Goal: Task Accomplishment & Management: Manage account settings

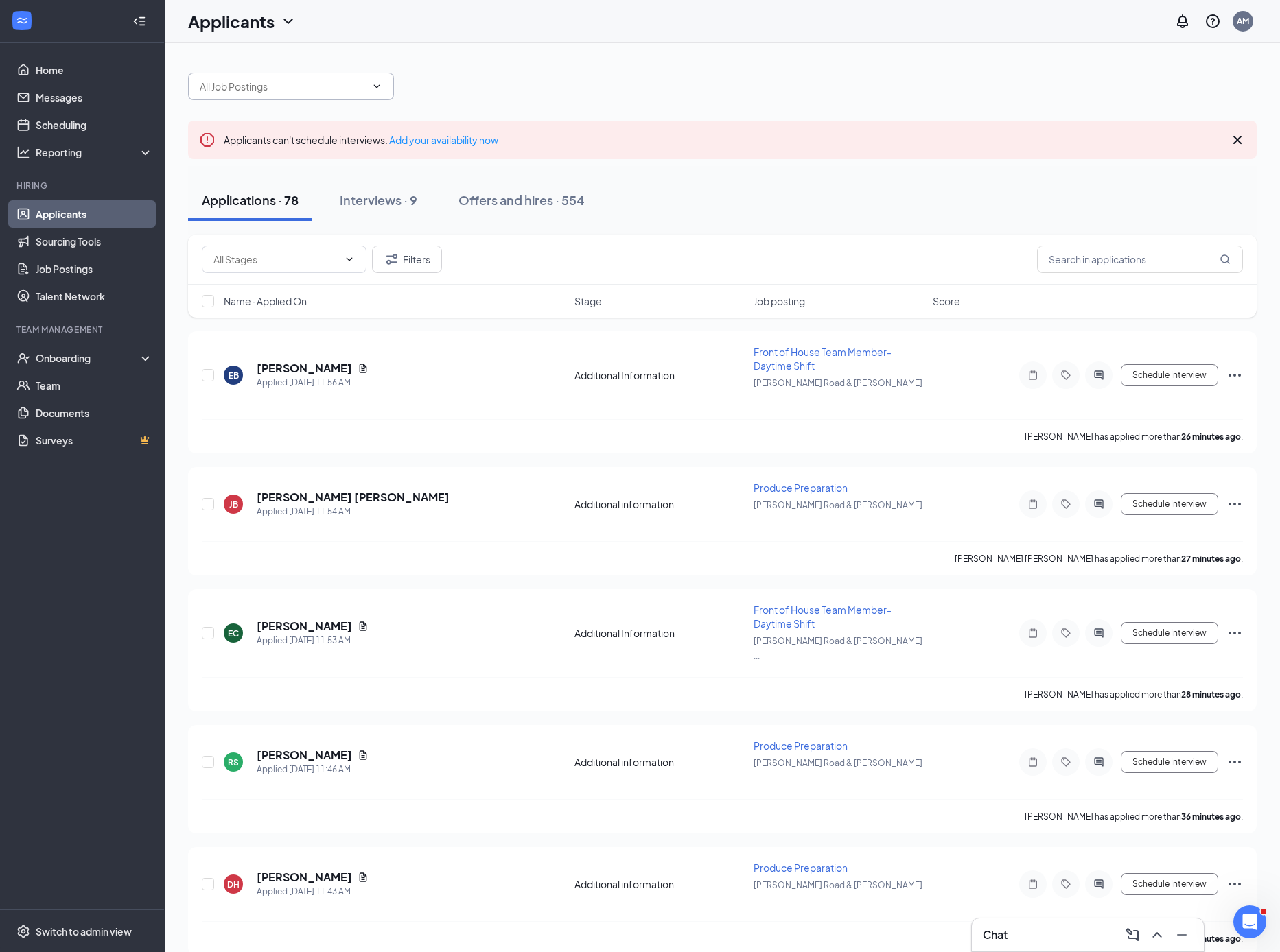
click at [378, 87] on icon "ChevronDown" at bounding box center [377, 86] width 6 height 3
click at [379, 87] on icon "ChevronDown" at bounding box center [376, 86] width 11 height 11
click at [376, 88] on icon "ChevronDown" at bounding box center [376, 86] width 11 height 11
click at [298, 89] on input "text" at bounding box center [283, 86] width 166 height 15
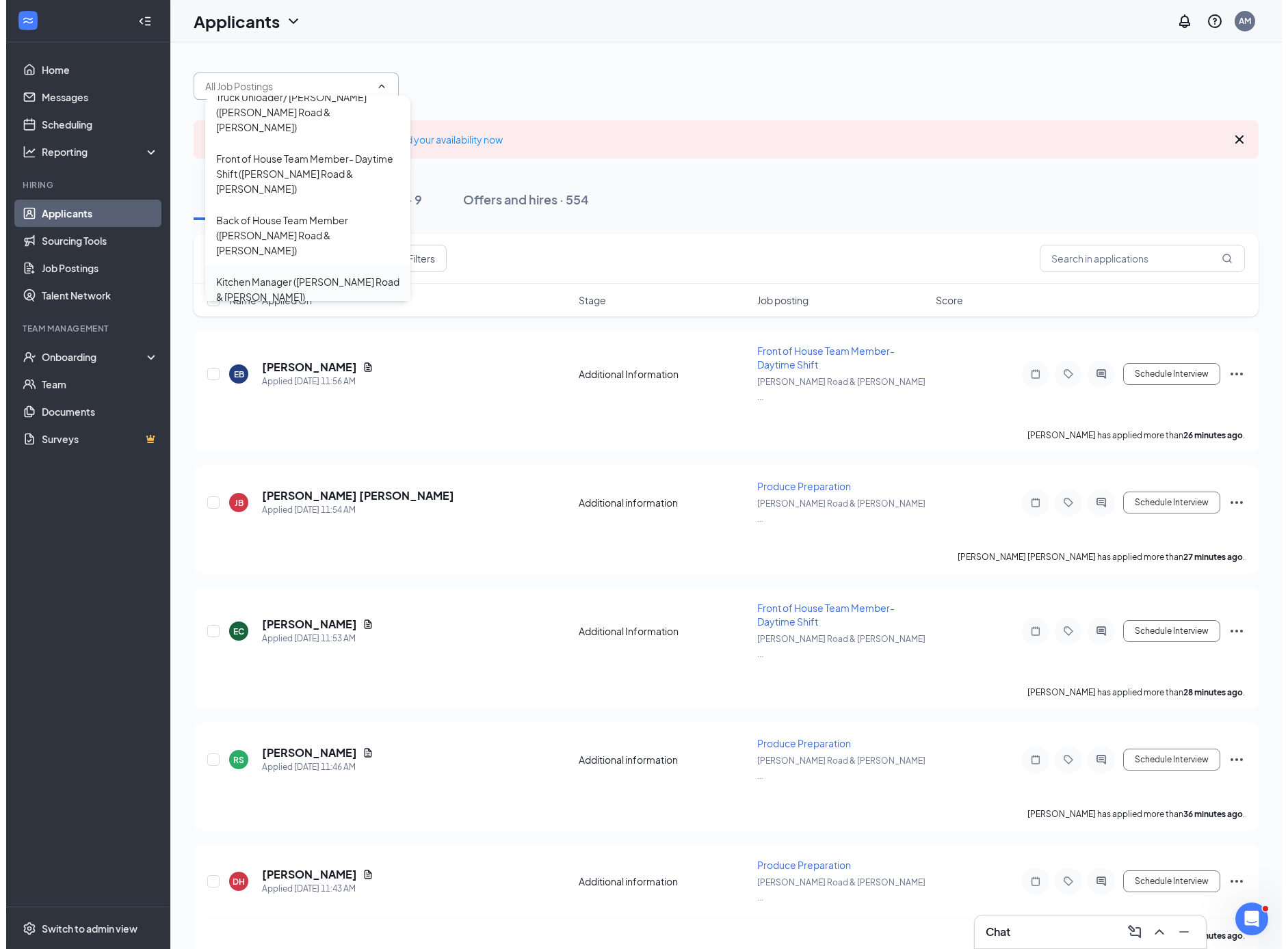
scroll to position [98, 0]
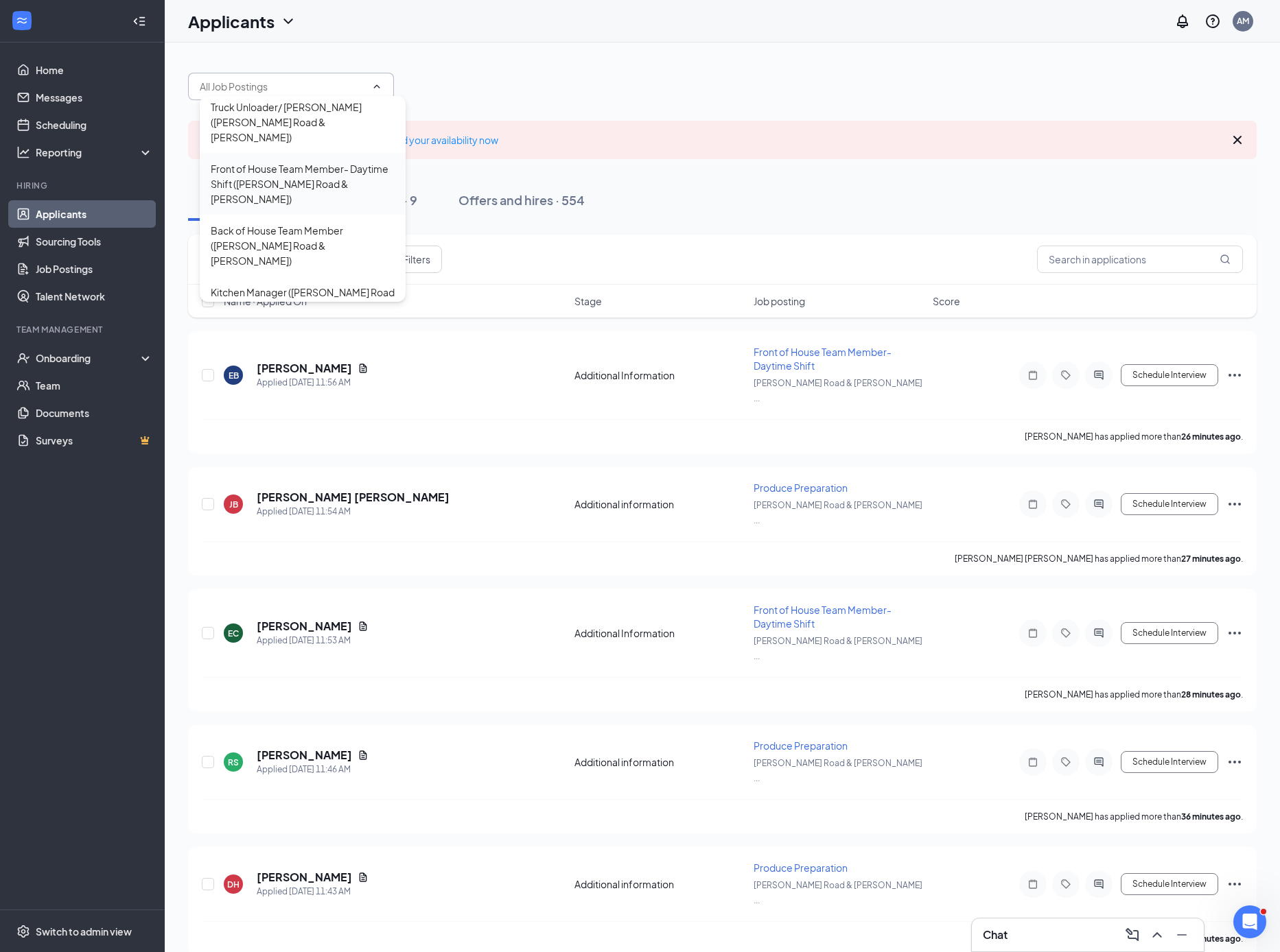
click at [271, 165] on div "Front of House Team Member- Daytime Shift ([PERSON_NAME] Road & [PERSON_NAME])" at bounding box center [302, 184] width 184 height 45
type input "Front of House Team Member- Daytime Shift ([PERSON_NAME] Road & [PERSON_NAME])"
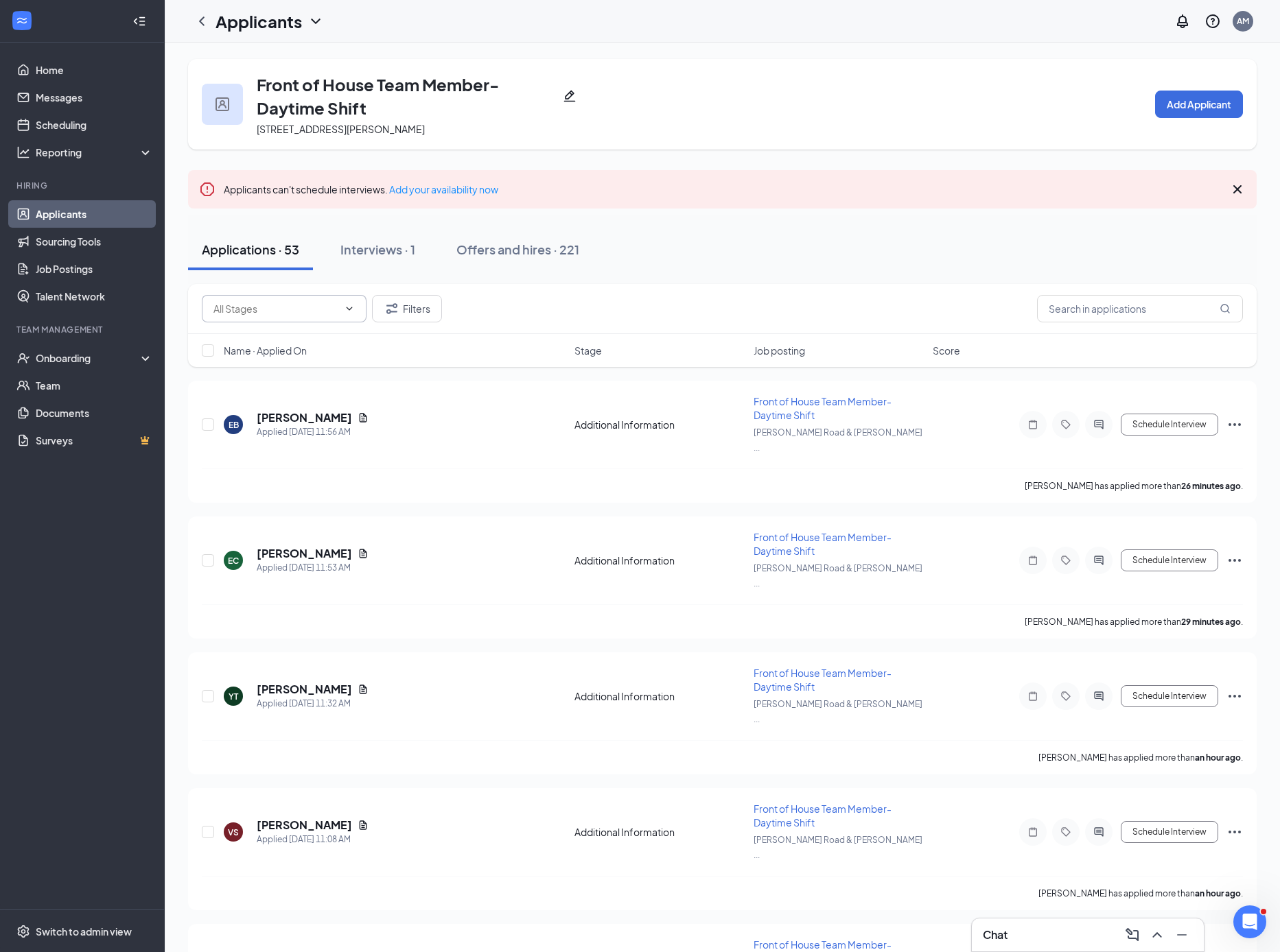
click at [302, 308] on input "text" at bounding box center [276, 308] width 125 height 15
click at [300, 400] on div "Application Review (24)" at bounding box center [276, 397] width 103 height 15
type input "Application Review (24)"
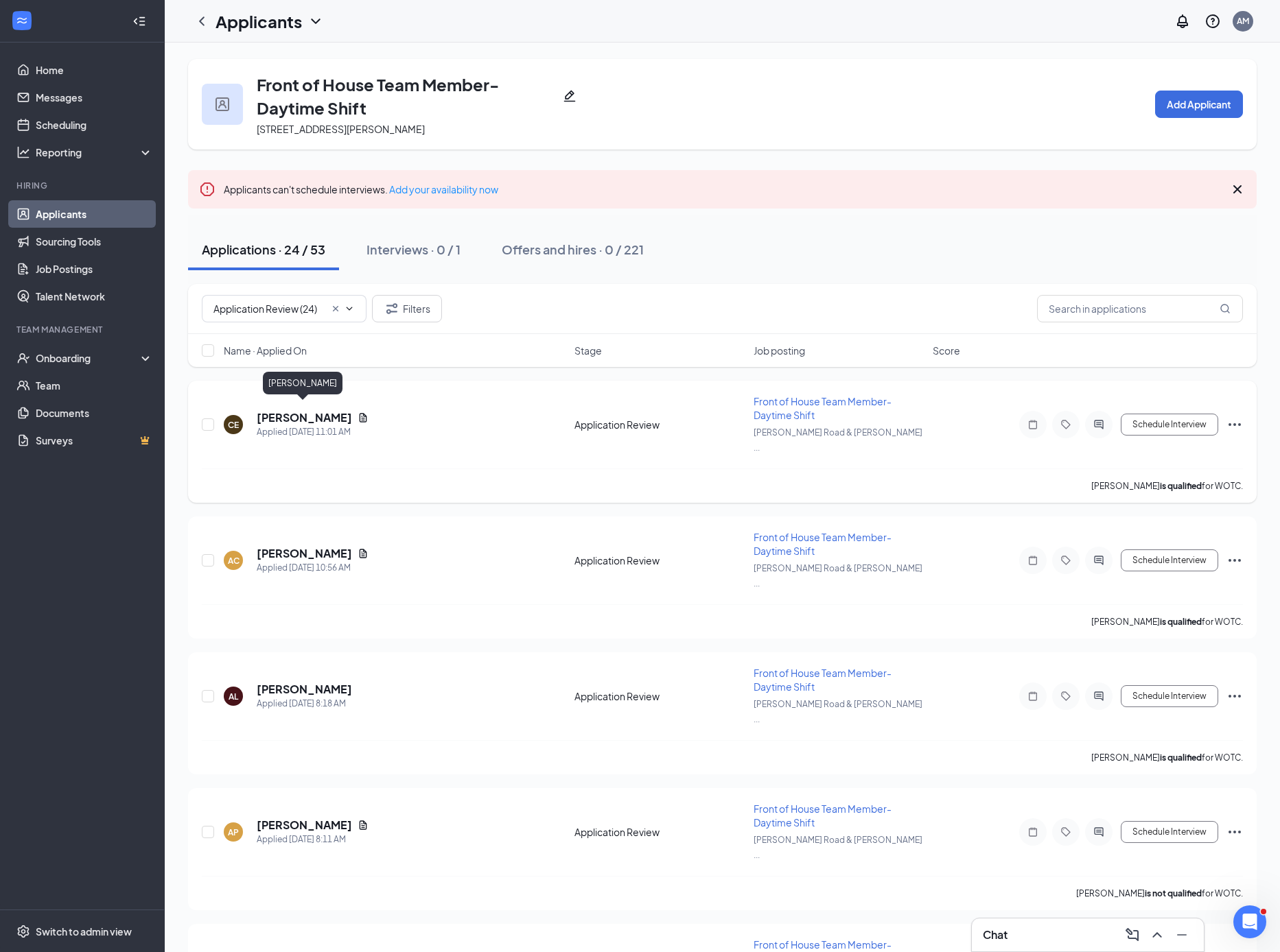
click at [328, 411] on h5 "[PERSON_NAME]" at bounding box center [304, 418] width 95 height 15
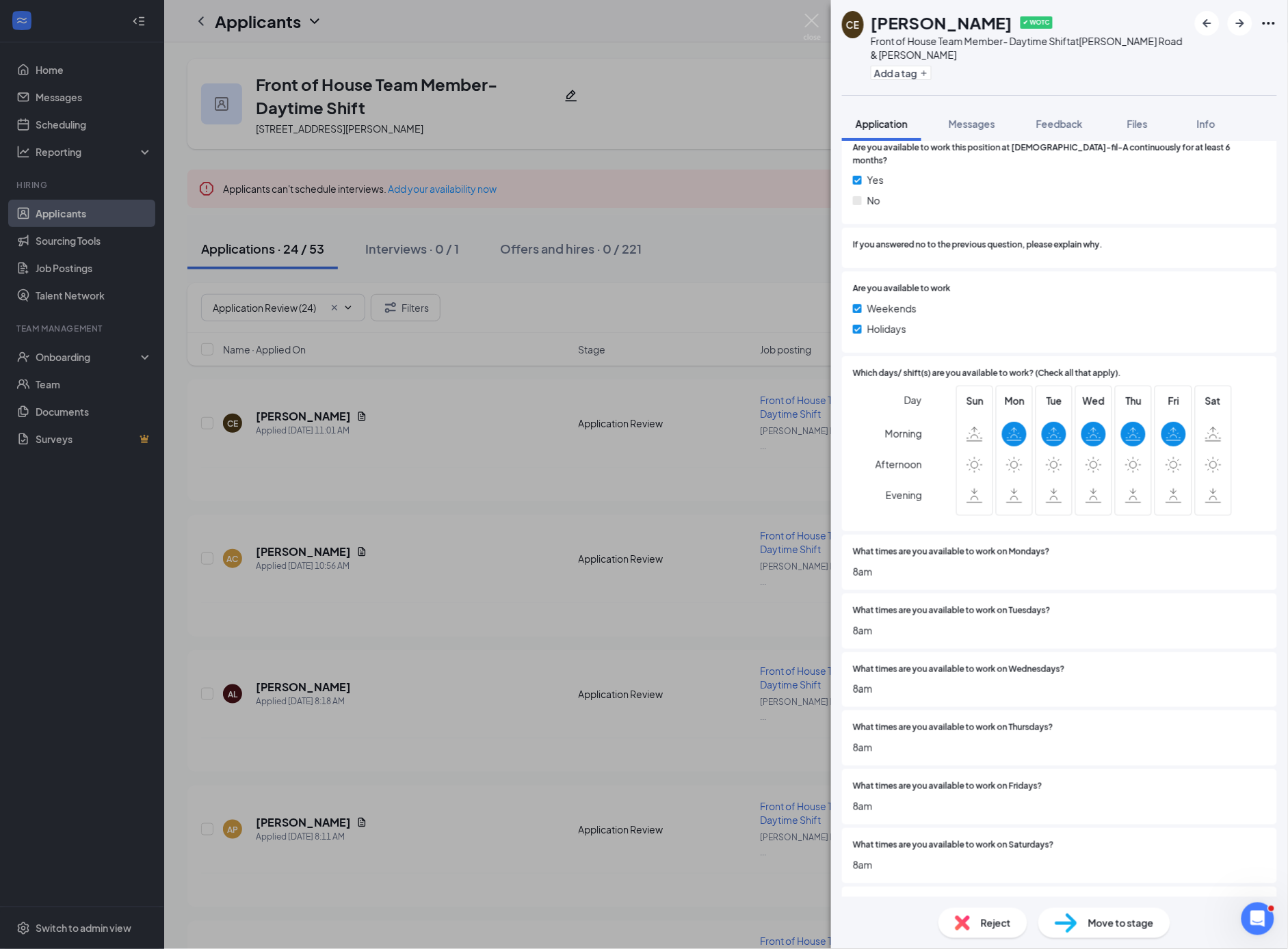
scroll to position [3086, 0]
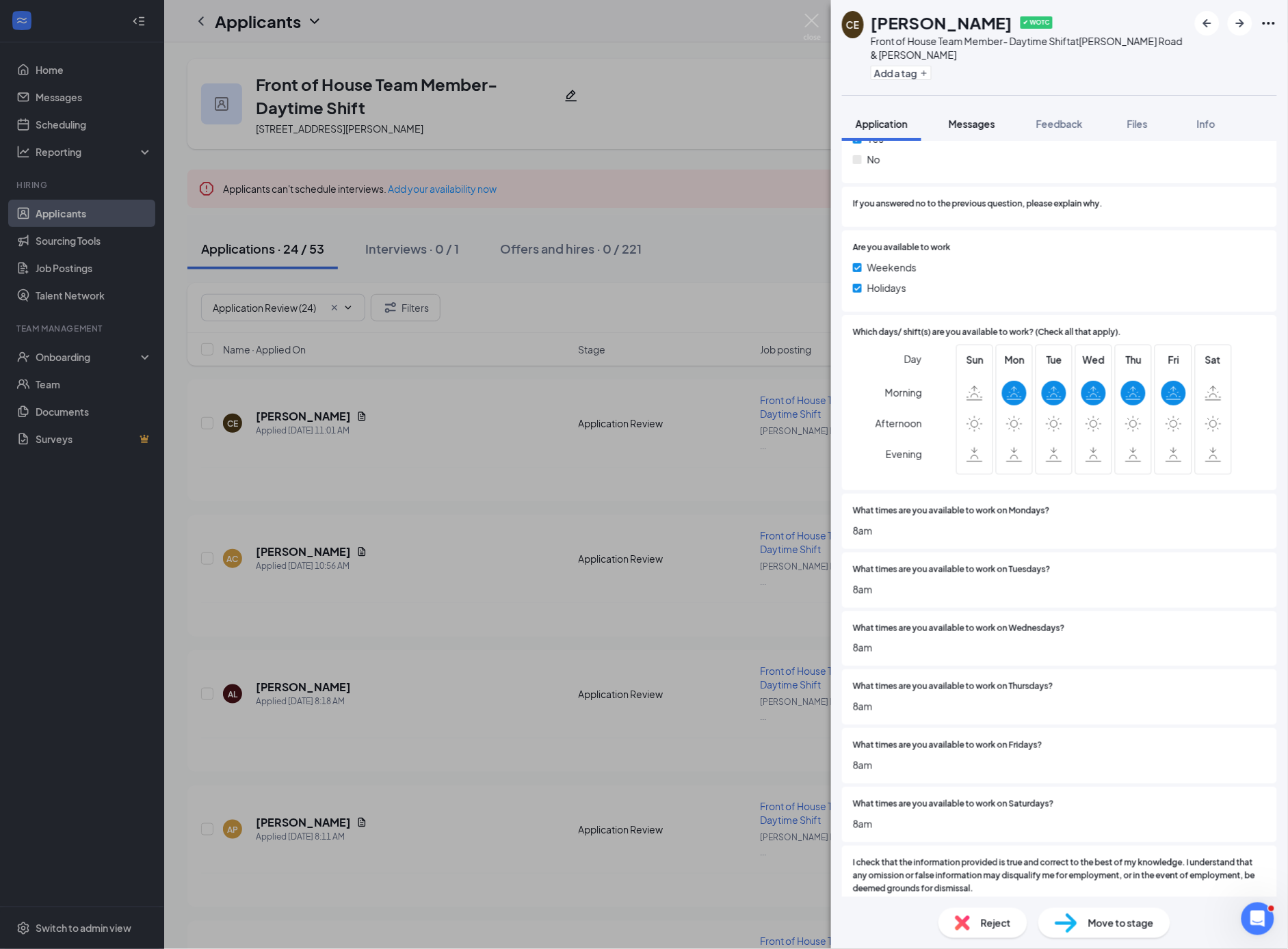
click at [985, 128] on span "Messages" at bounding box center [972, 123] width 47 height 12
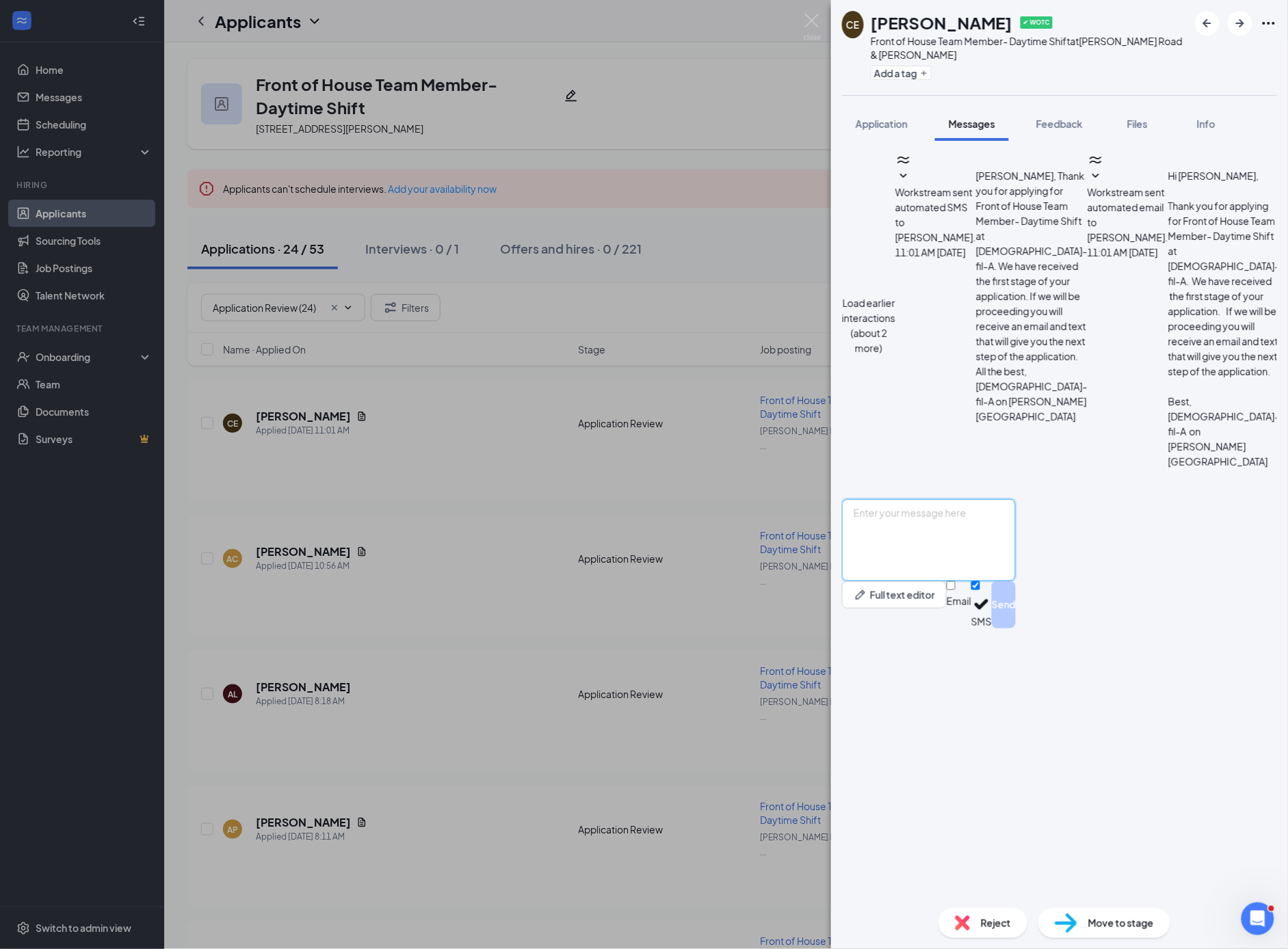
click at [925, 581] on textarea at bounding box center [929, 540] width 174 height 82
type textarea "h"
type textarea "Hi [PERSON_NAME]! This is [PERSON_NAME] at [DEMOGRAPHIC_DATA]-fil-A. I am revie…"
click at [955, 590] on input "Email" at bounding box center [951, 585] width 9 height 9
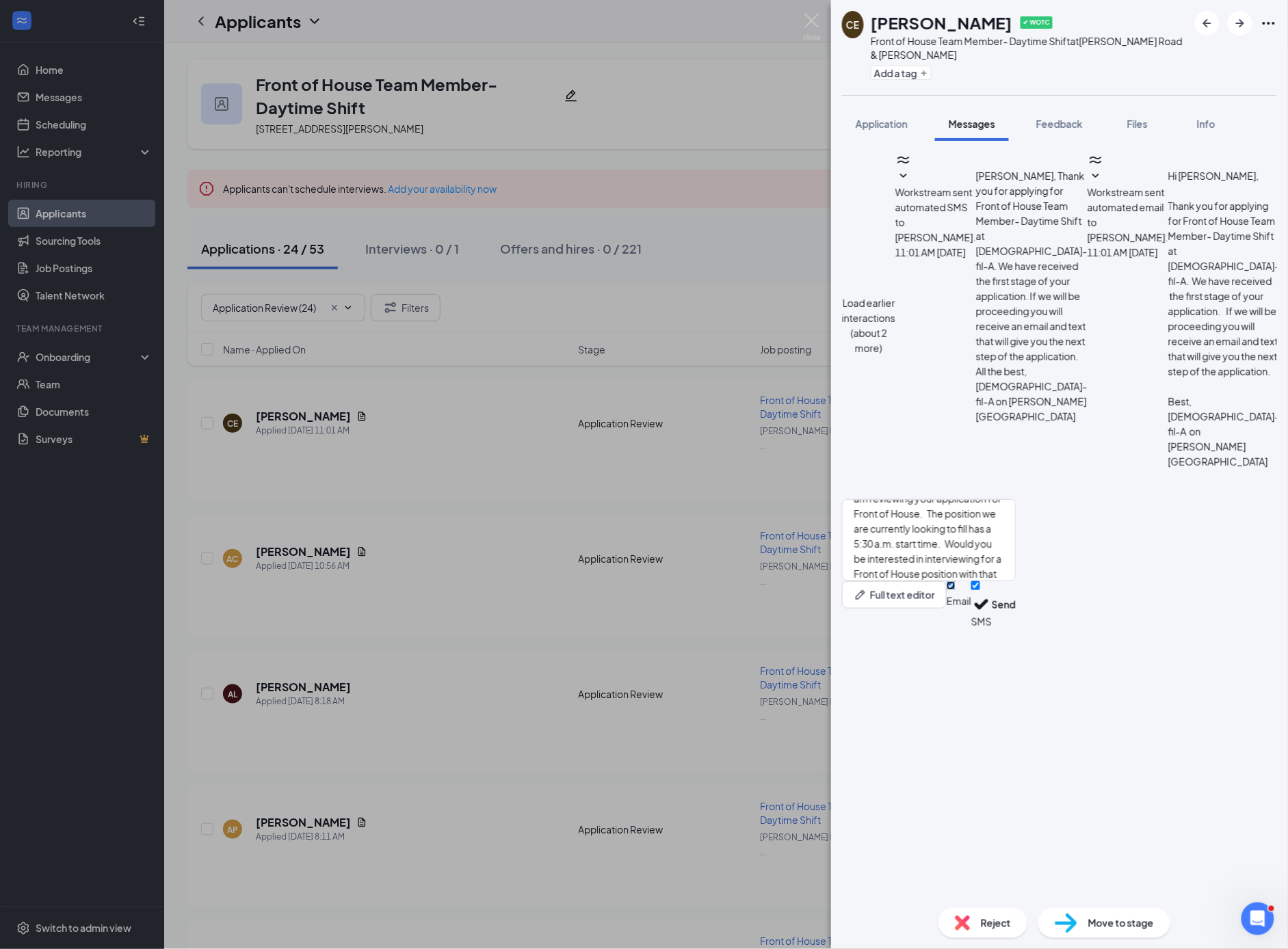
checkbox input "true"
click at [1016, 633] on button "Send" at bounding box center [1004, 606] width 24 height 51
click at [439, 471] on div "CE [PERSON_NAME] ✔ WOTC Front of House Team Member- Daytime Shift at [PERSON_NA…" at bounding box center [644, 474] width 1288 height 949
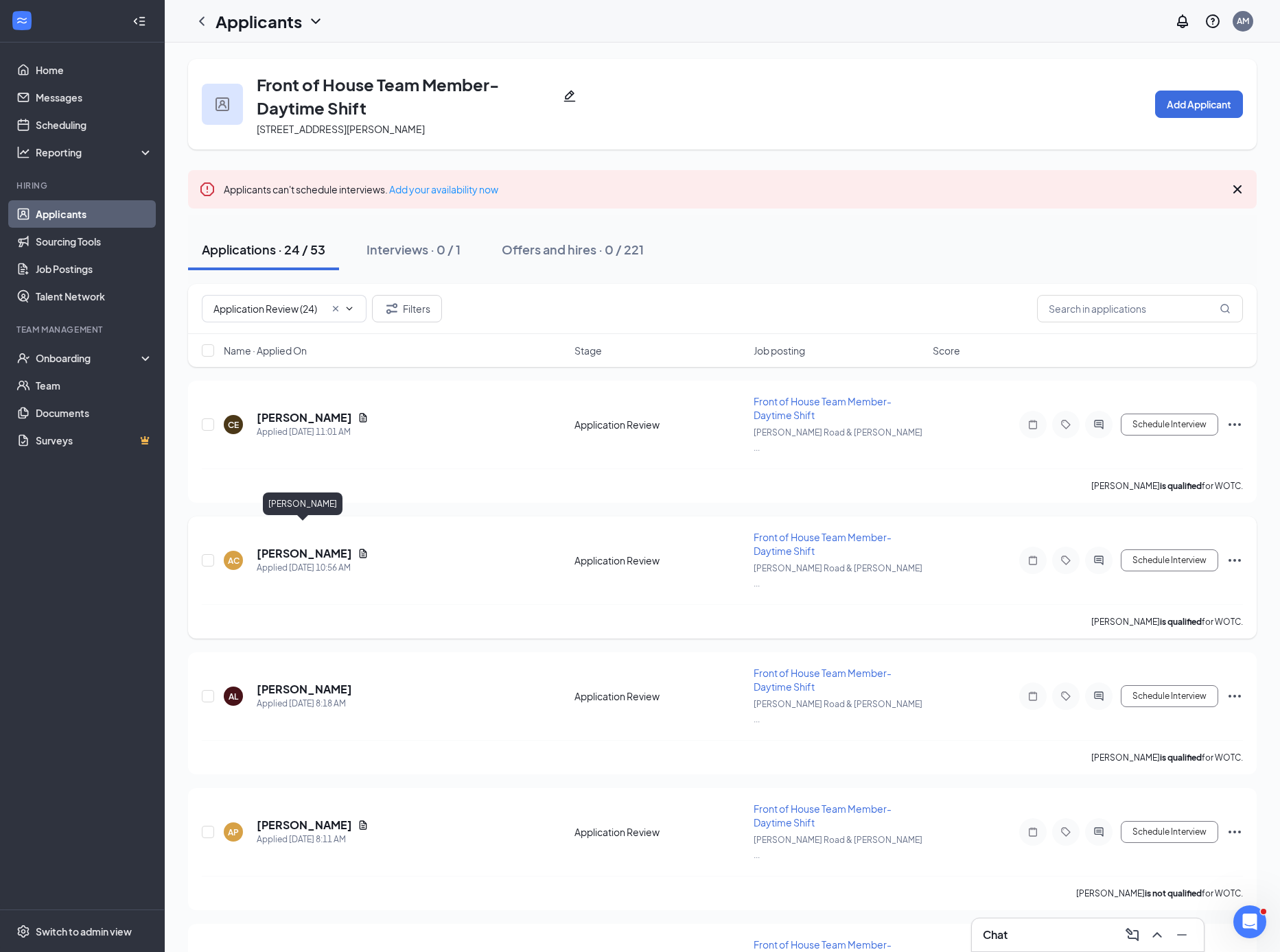
click at [317, 546] on h5 "[PERSON_NAME]" at bounding box center [304, 553] width 95 height 15
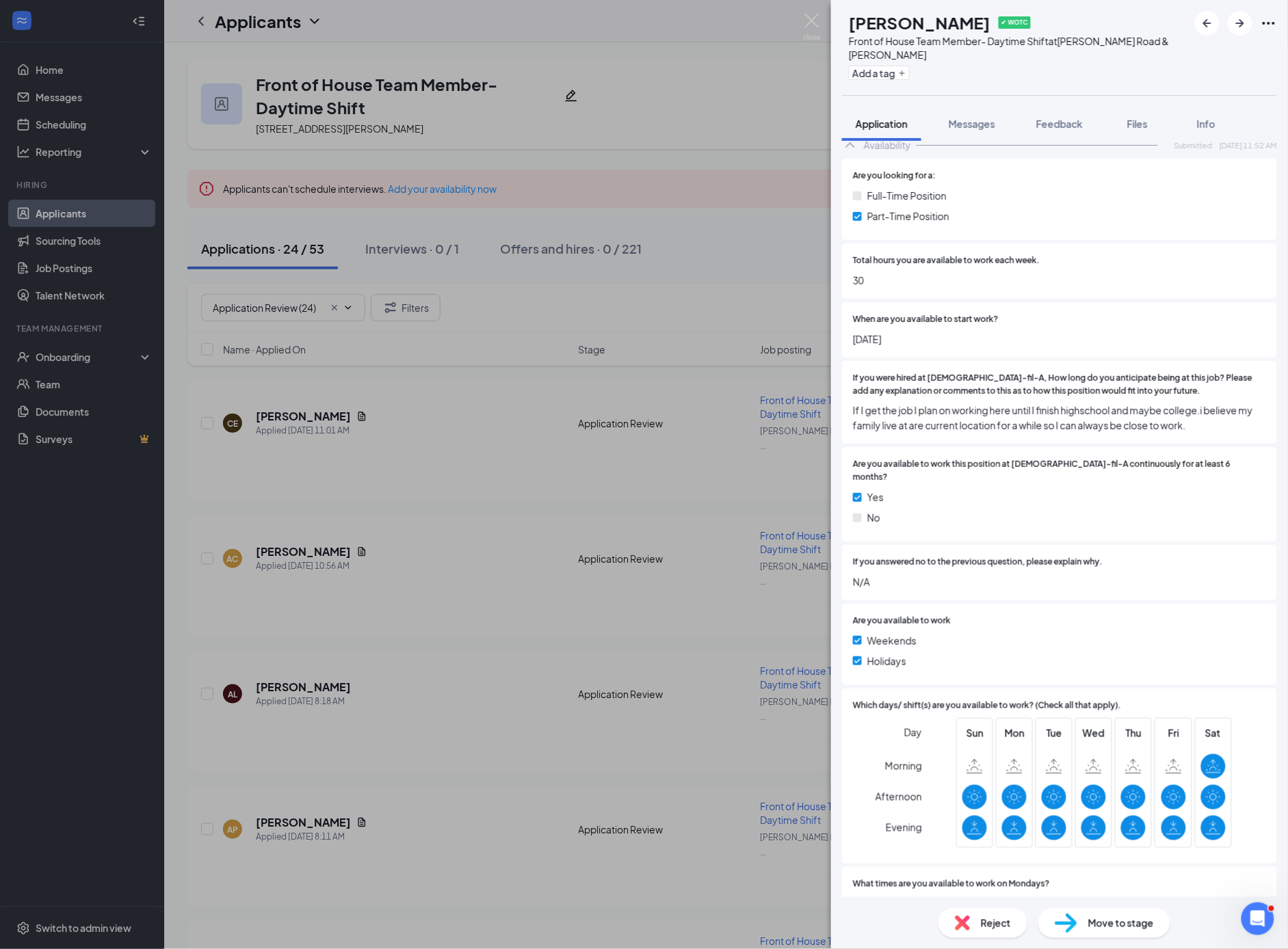
scroll to position [3023, 0]
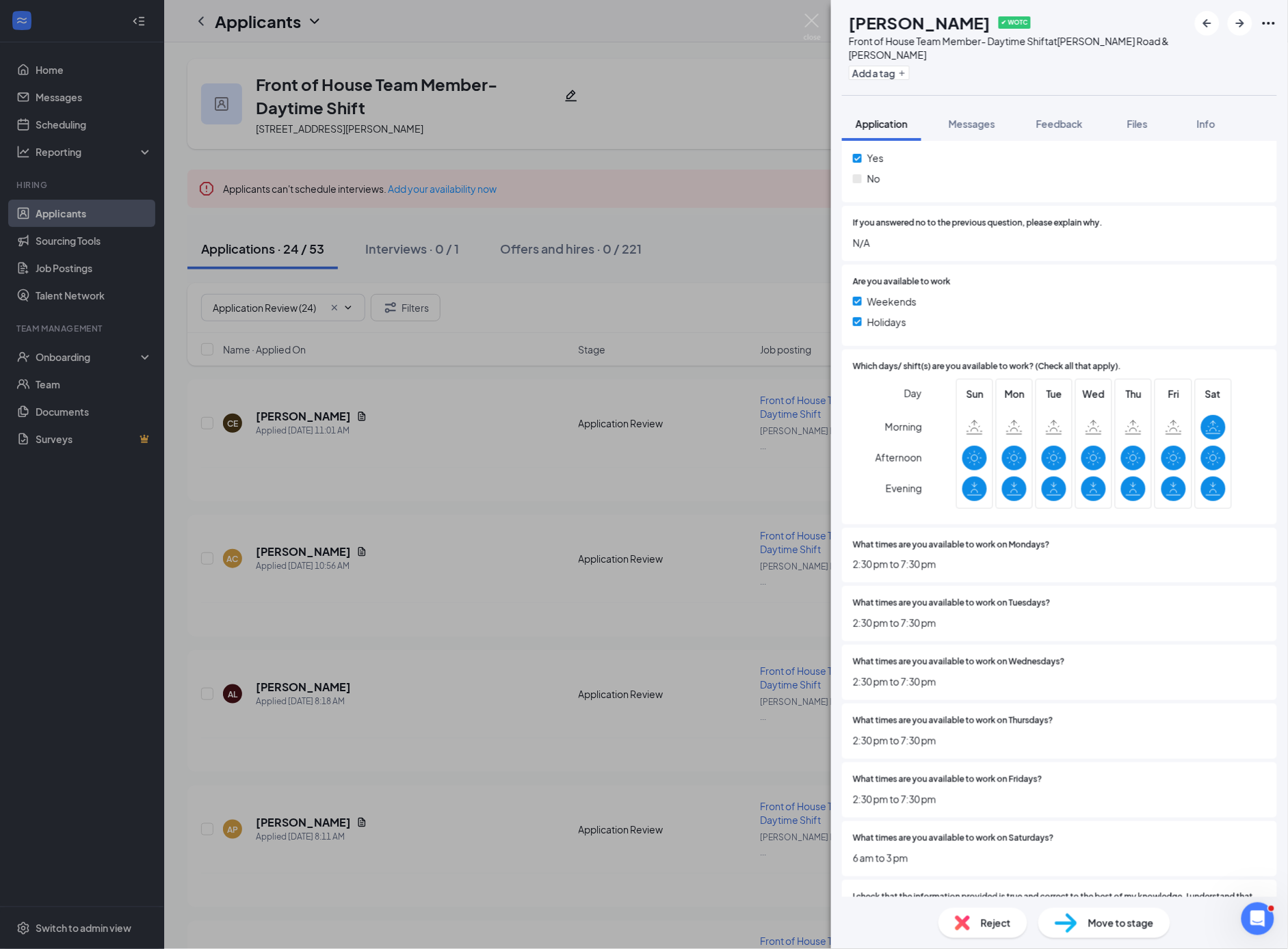
click at [995, 923] on span "Reject" at bounding box center [996, 922] width 30 height 15
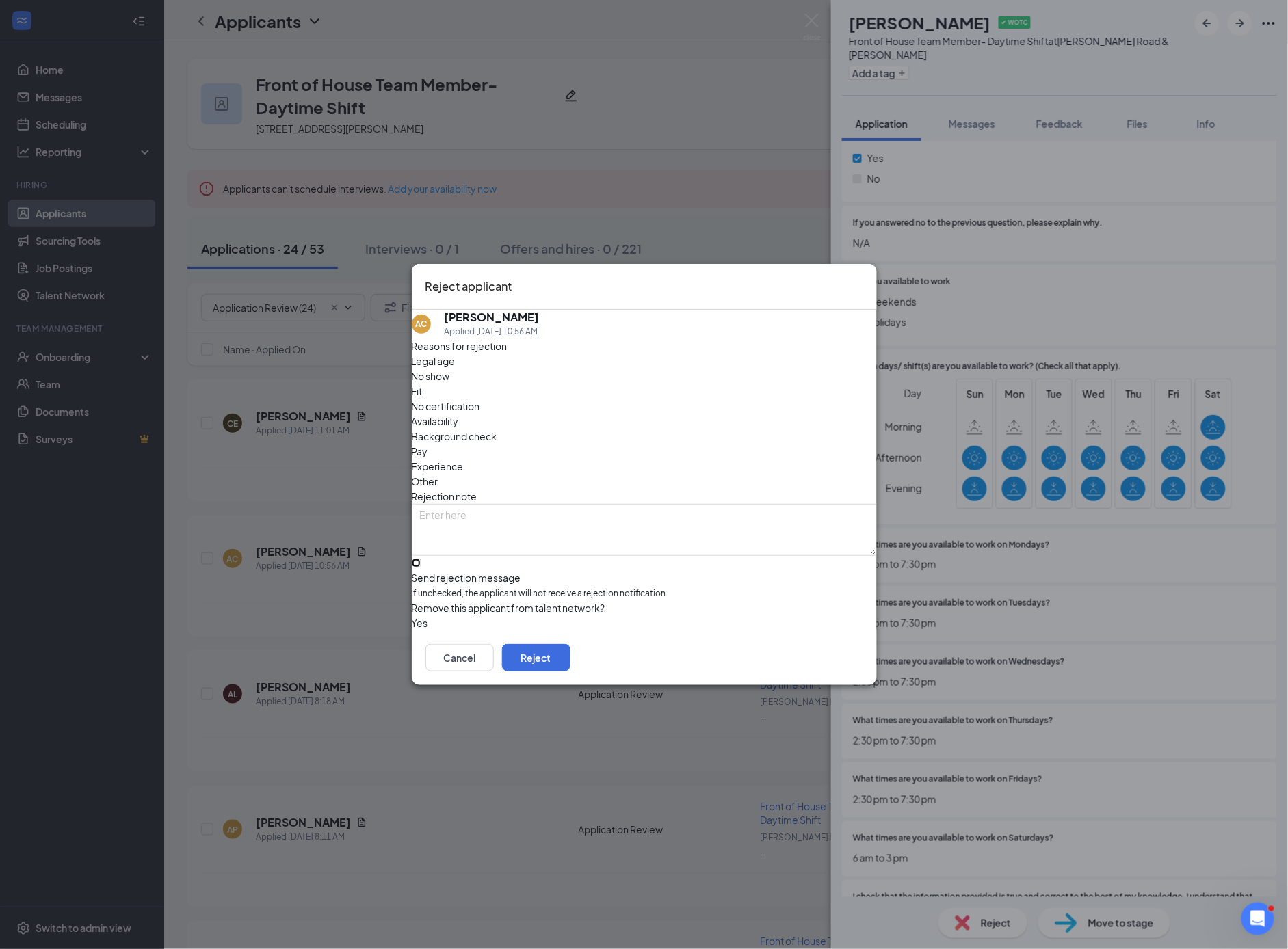
click at [421, 559] on input "Send rejection message If unchecked, the applicant will not receive a rejection…" at bounding box center [416, 563] width 9 height 9
checkbox input "true"
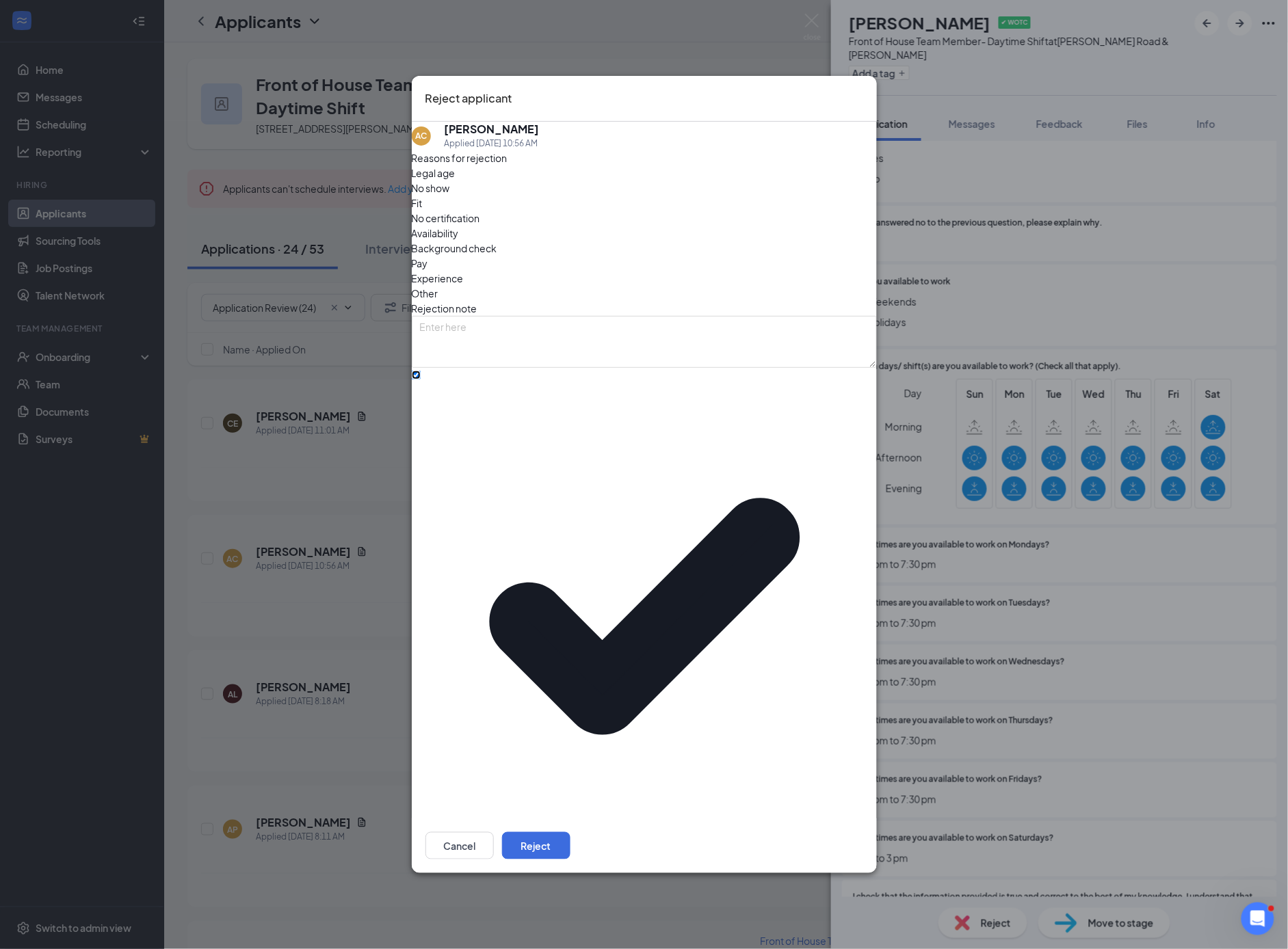
click at [465, 893] on span "No thanks" at bounding box center [441, 903] width 44 height 21
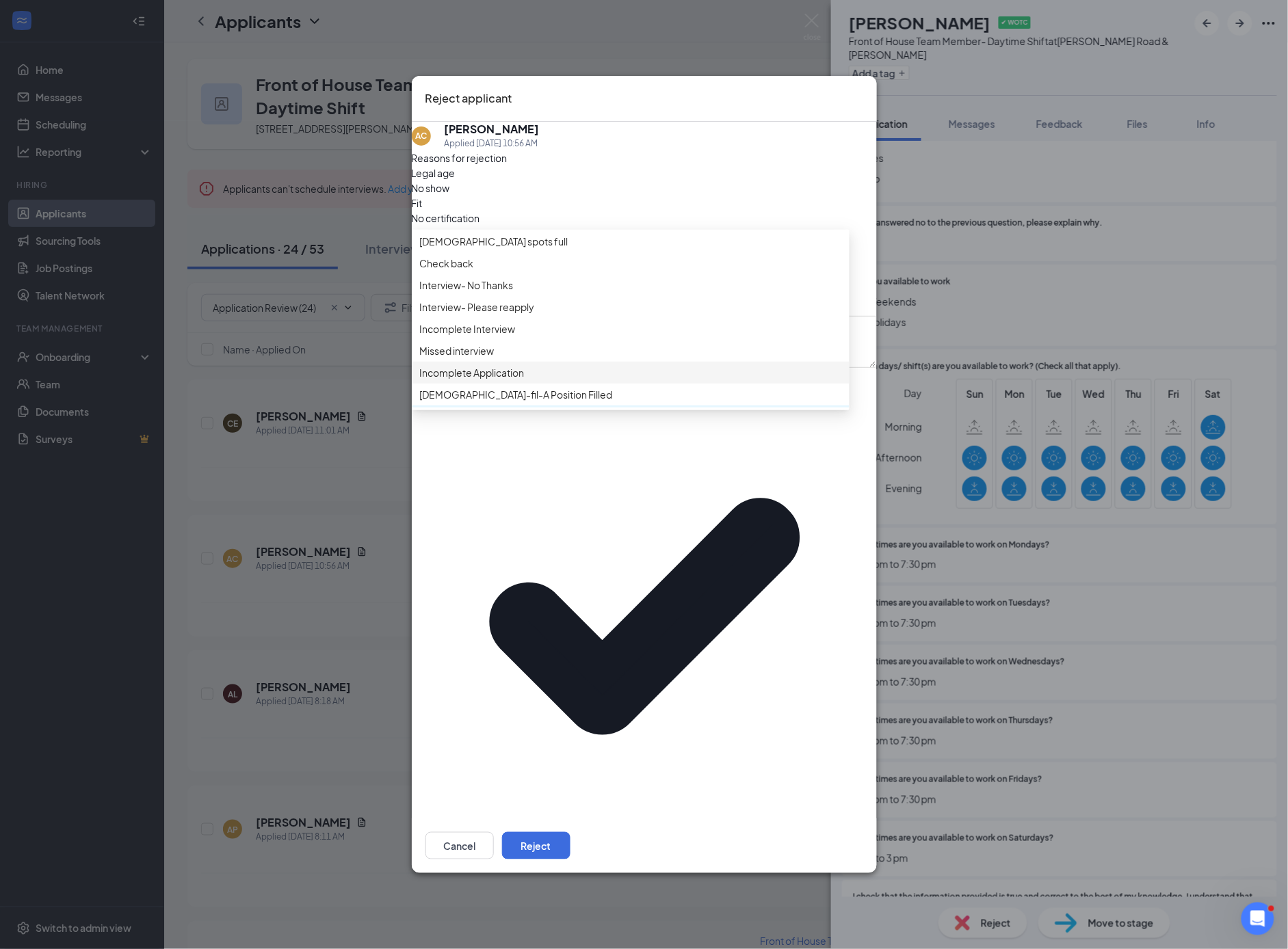
scroll to position [0, 0]
click at [474, 273] on span "Check back" at bounding box center [447, 265] width 54 height 15
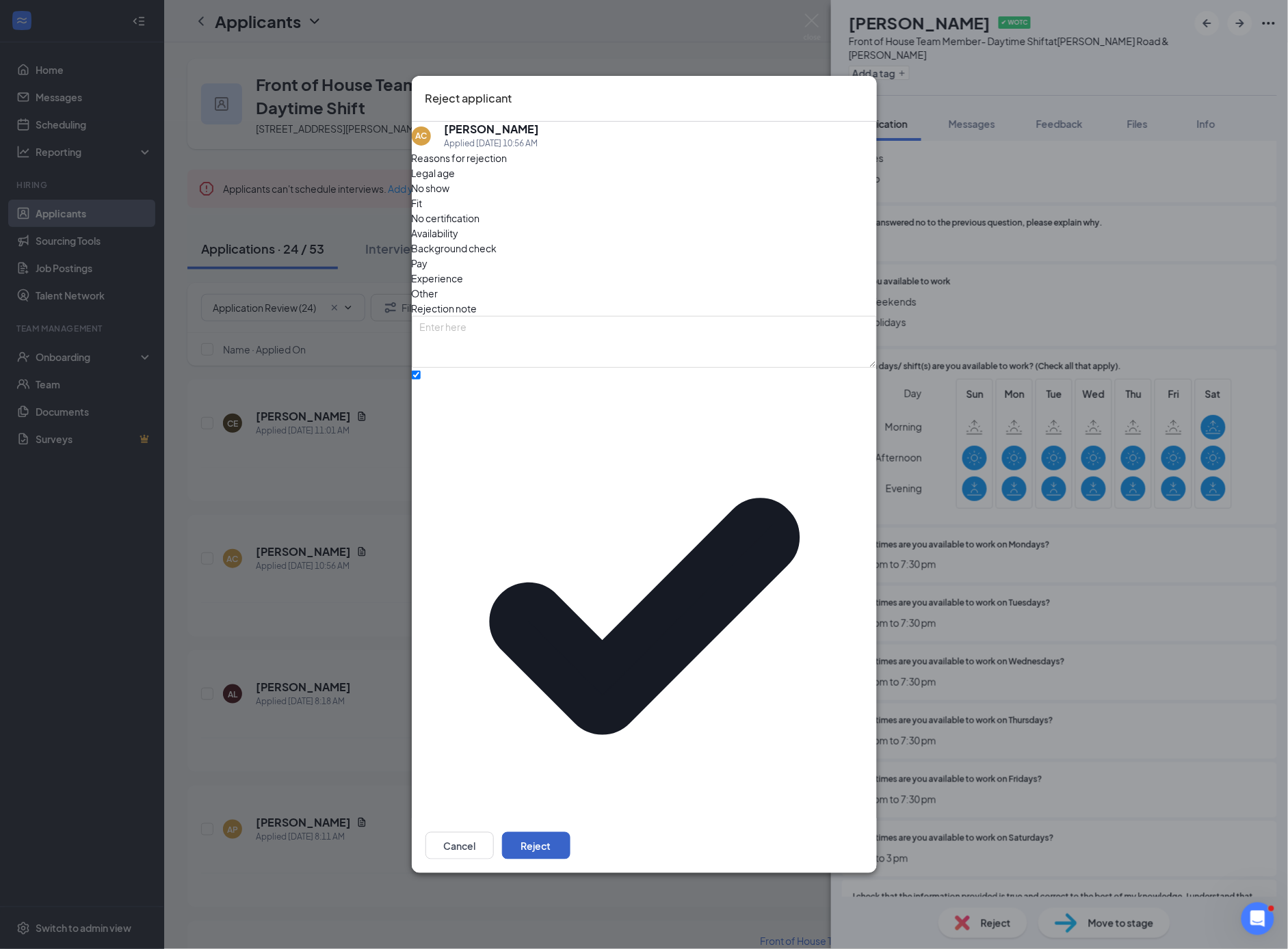
click at [570, 832] on button "Reject" at bounding box center [536, 846] width 68 height 28
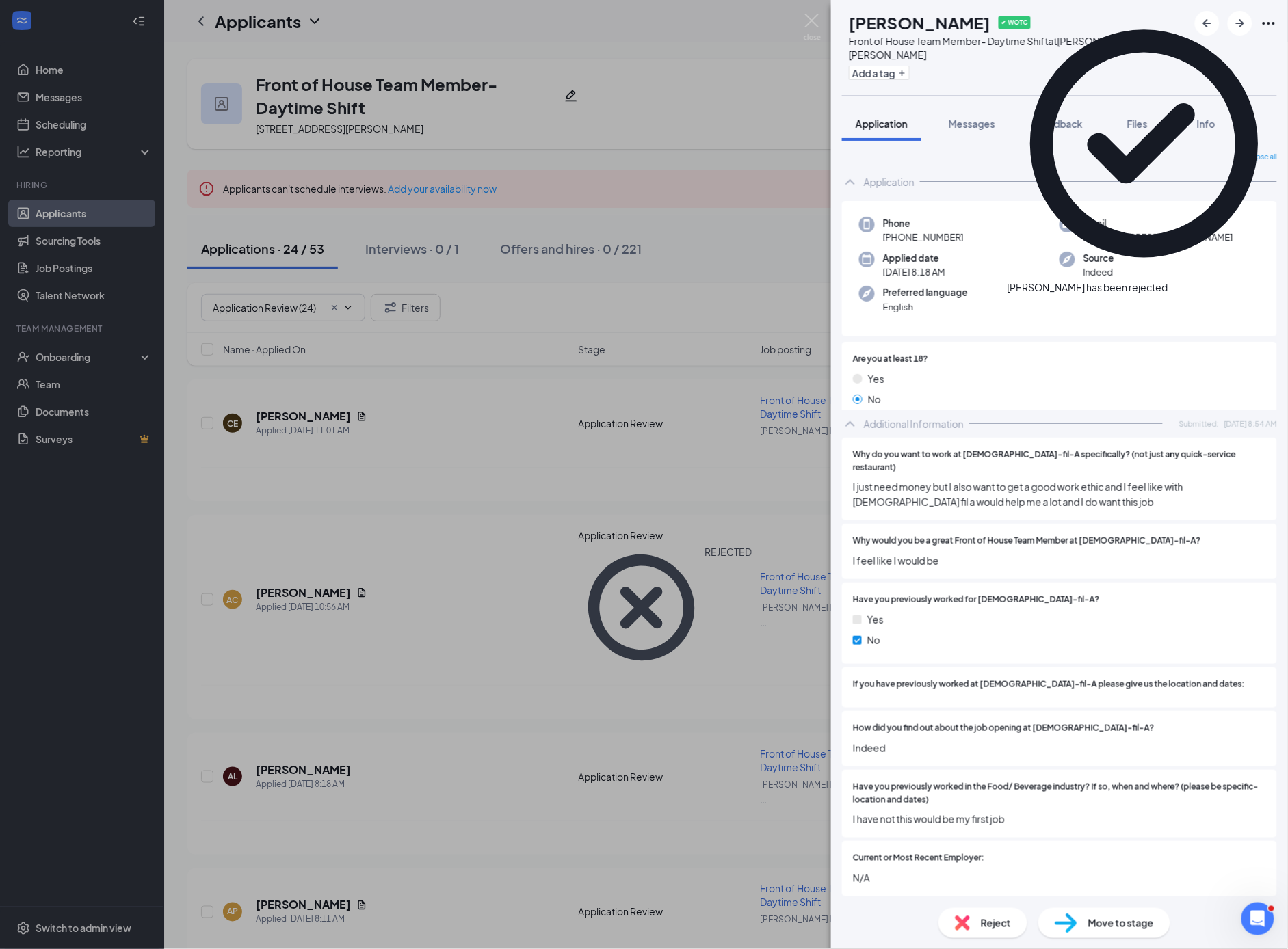
click at [307, 652] on div "AL [PERSON_NAME] ✔ WOTC Front of House Team Member- Daytime Shift at [PERSON_NA…" at bounding box center [644, 474] width 1288 height 949
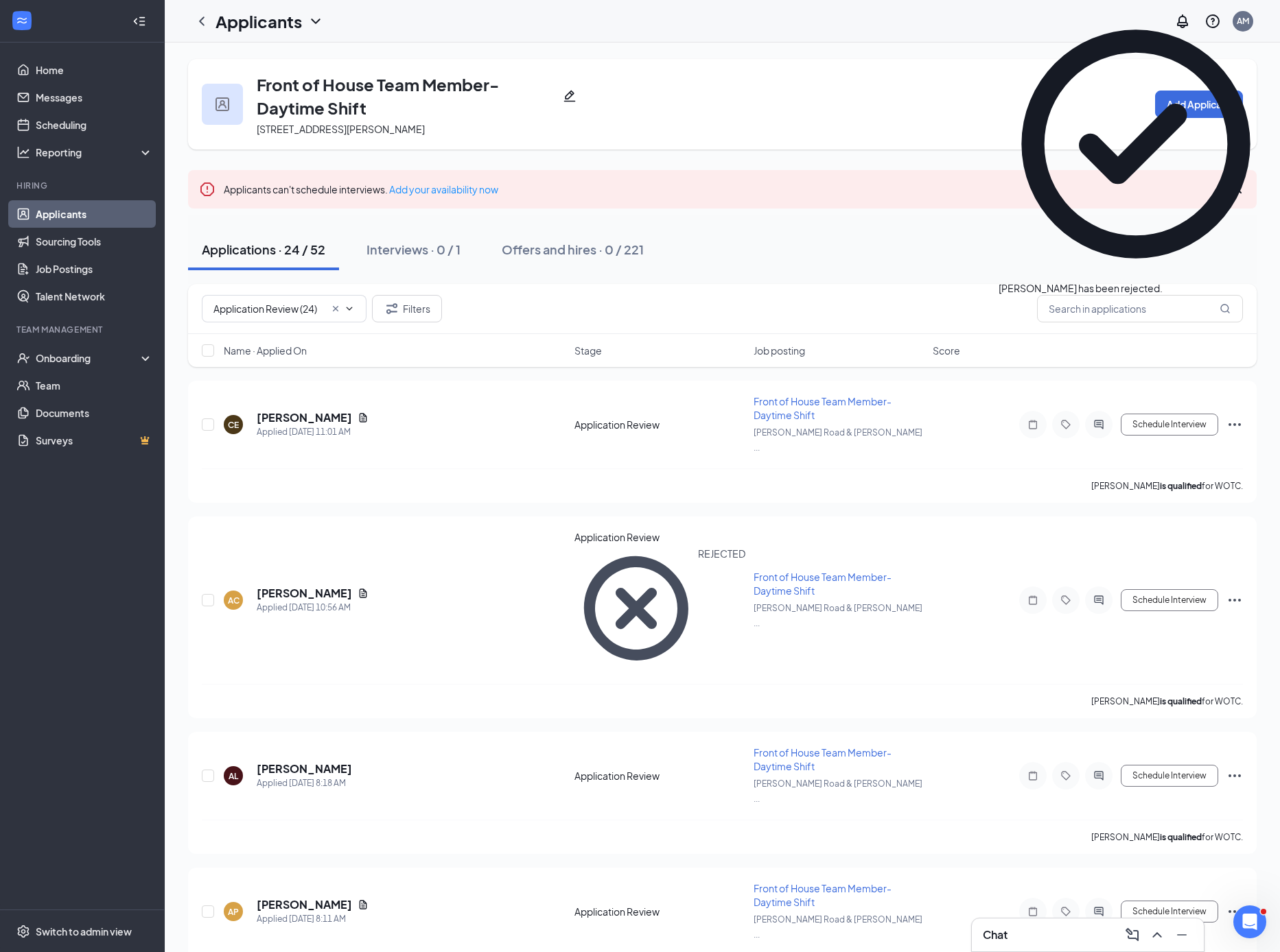
click at [308, 761] on h5 "[PERSON_NAME]" at bounding box center [304, 768] width 95 height 15
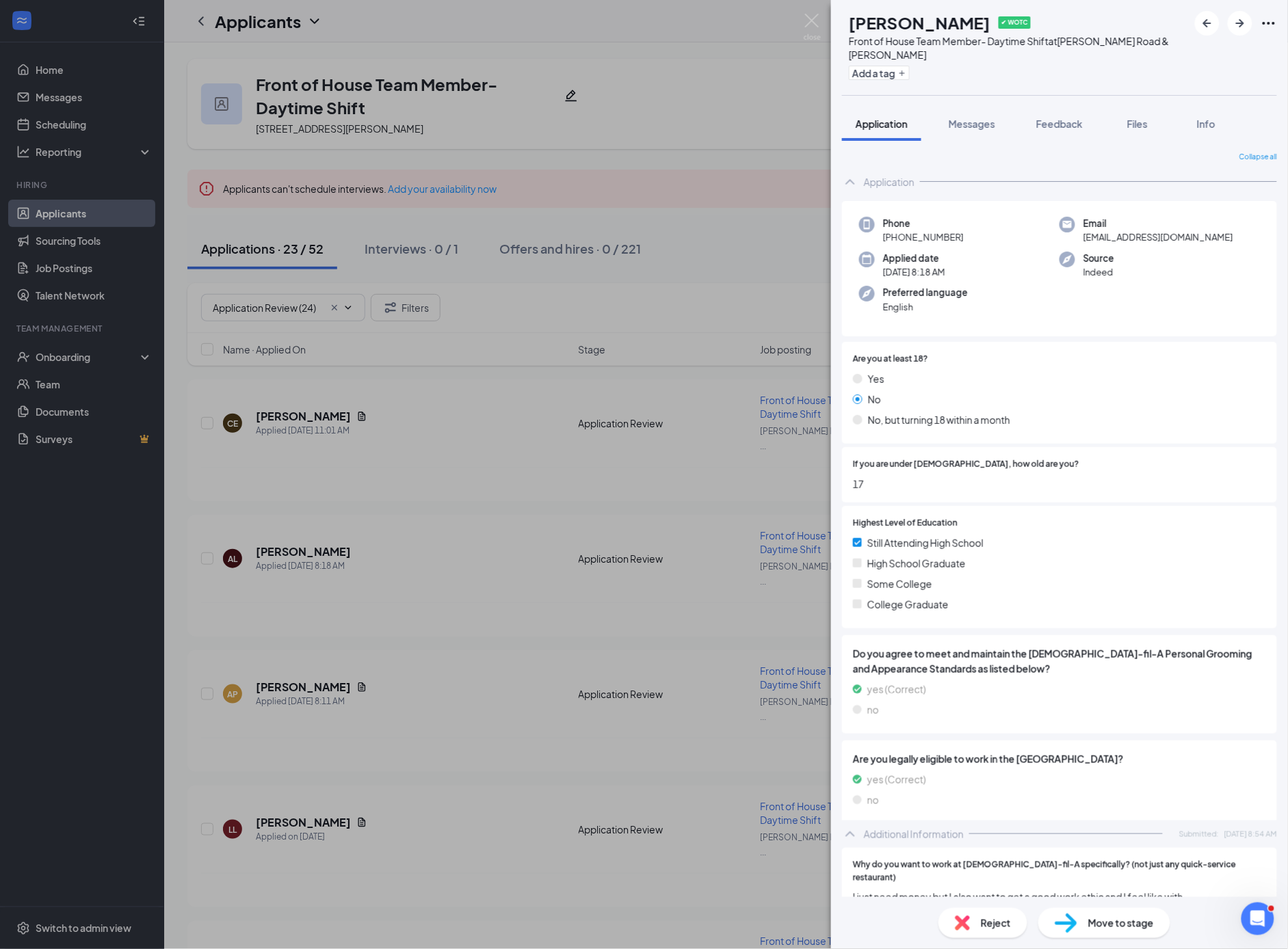
click at [314, 532] on div "AL [PERSON_NAME] ✔ WOTC Front of House Team Member- Daytime Shift at [PERSON_NA…" at bounding box center [644, 474] width 1288 height 949
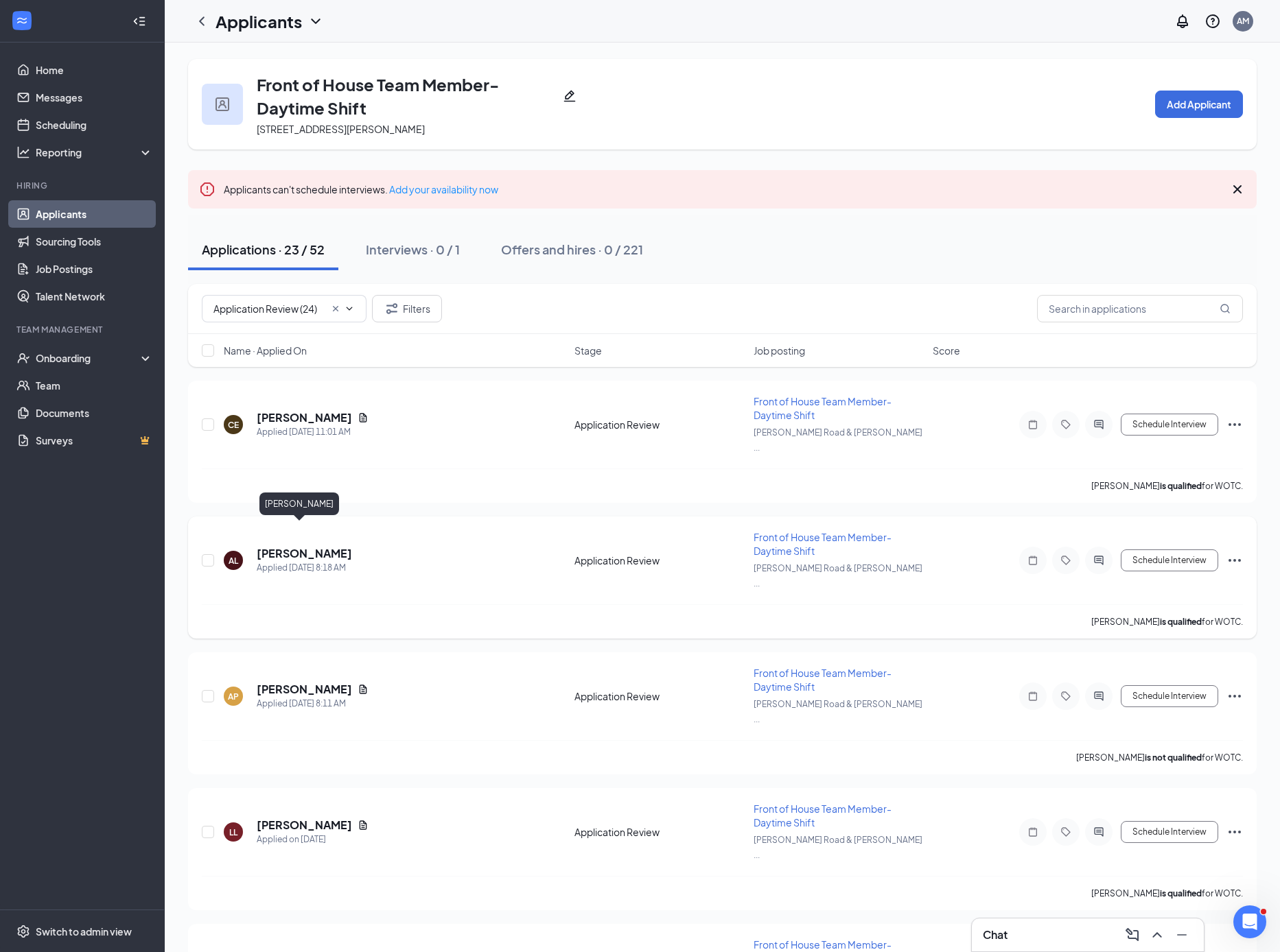
click at [305, 546] on h5 "[PERSON_NAME]" at bounding box center [304, 553] width 95 height 15
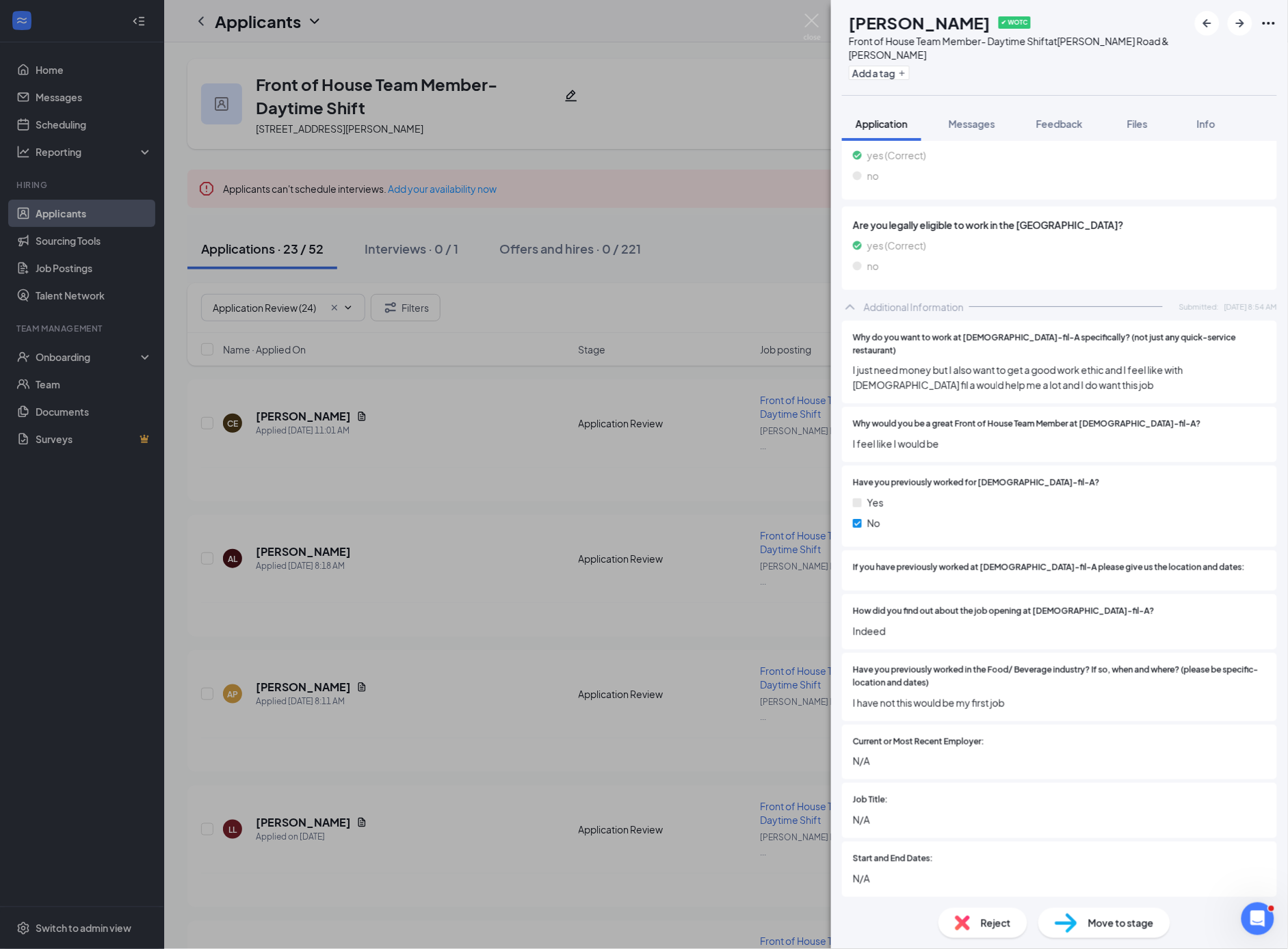
scroll to position [528, 0]
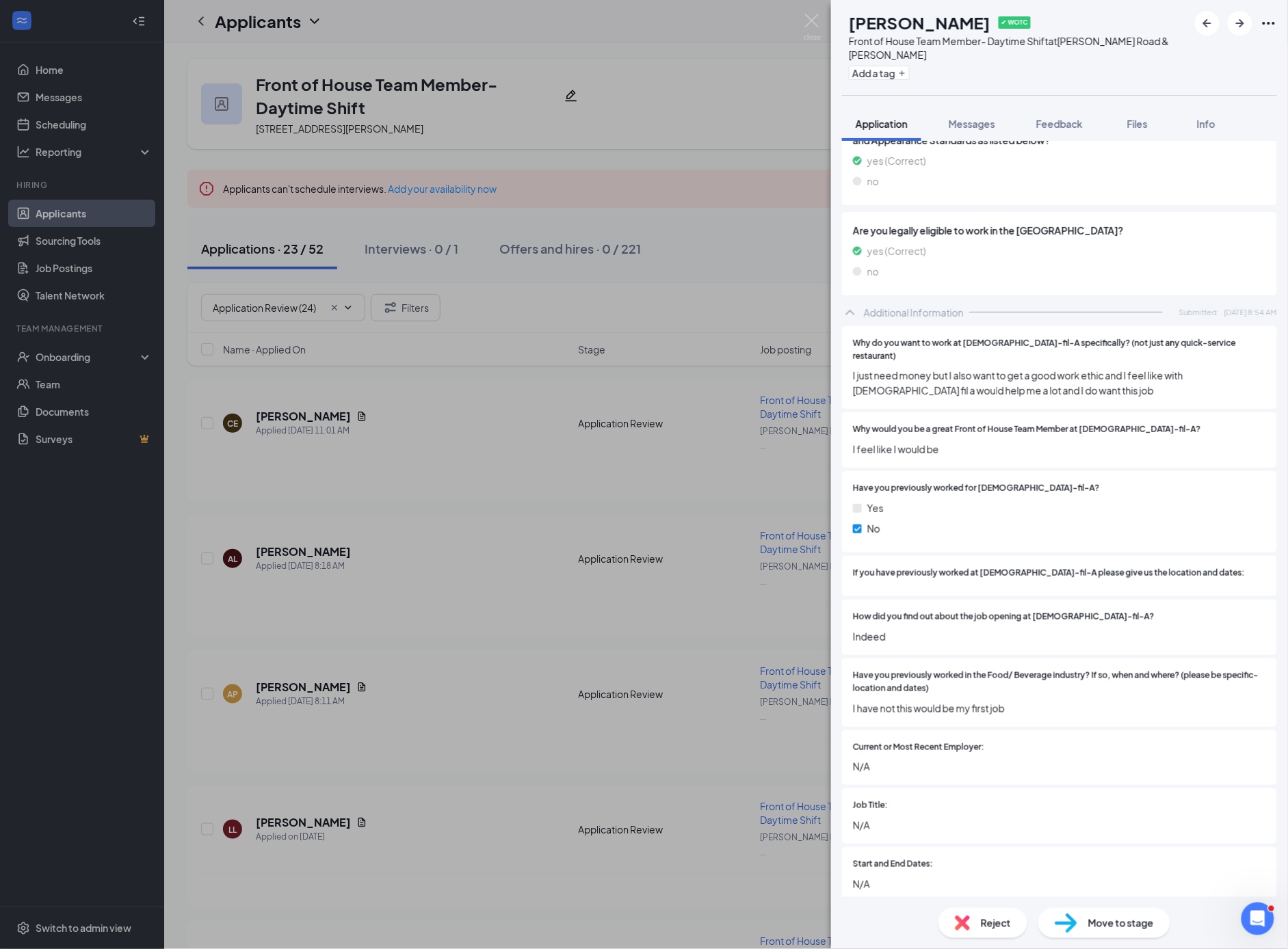
click at [975, 922] on div "Reject" at bounding box center [983, 923] width 89 height 30
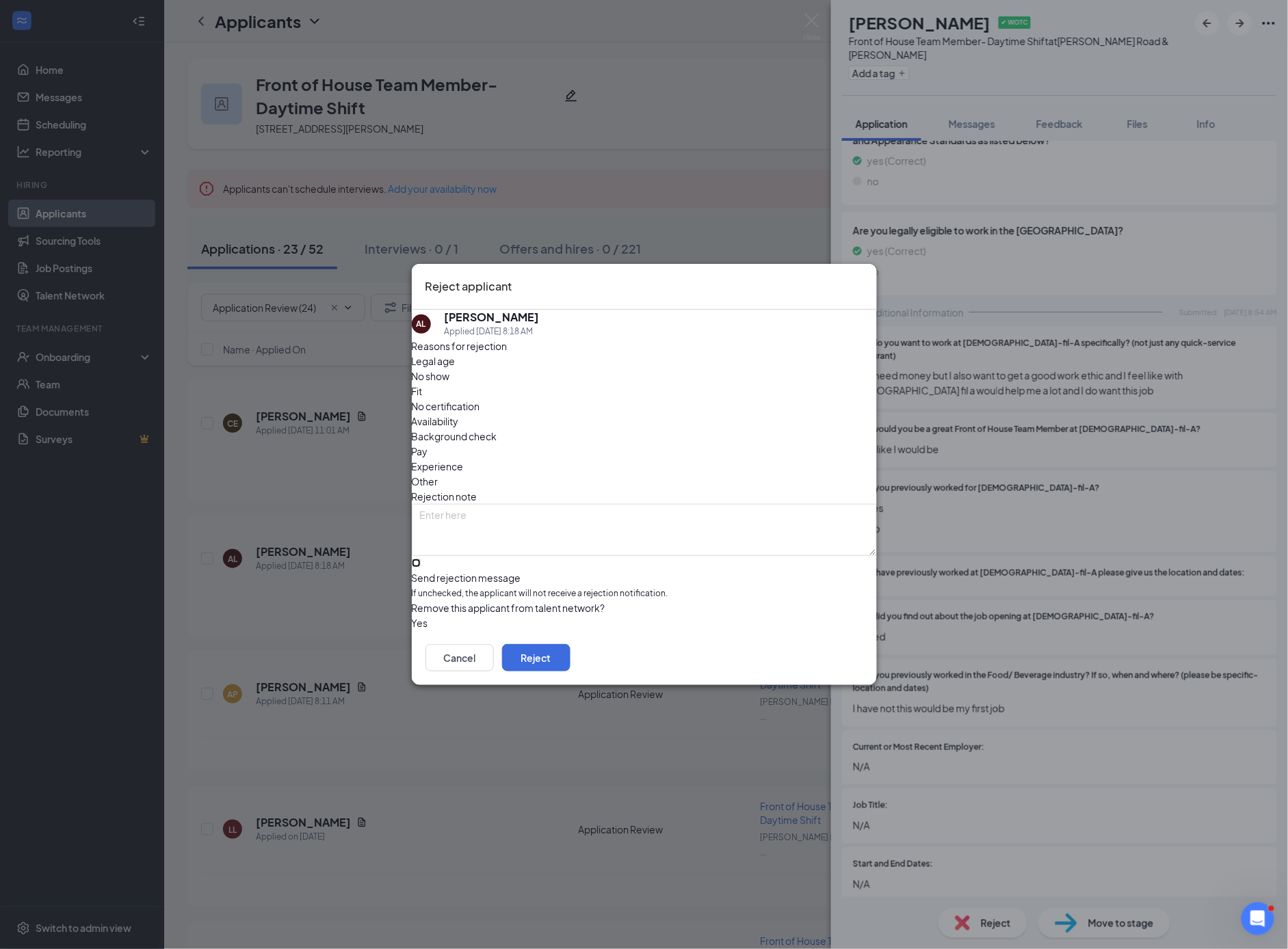
click at [421, 559] on input "Send rejection message If unchecked, the applicant will not receive a rejection…" at bounding box center [416, 563] width 9 height 9
checkbox input "true"
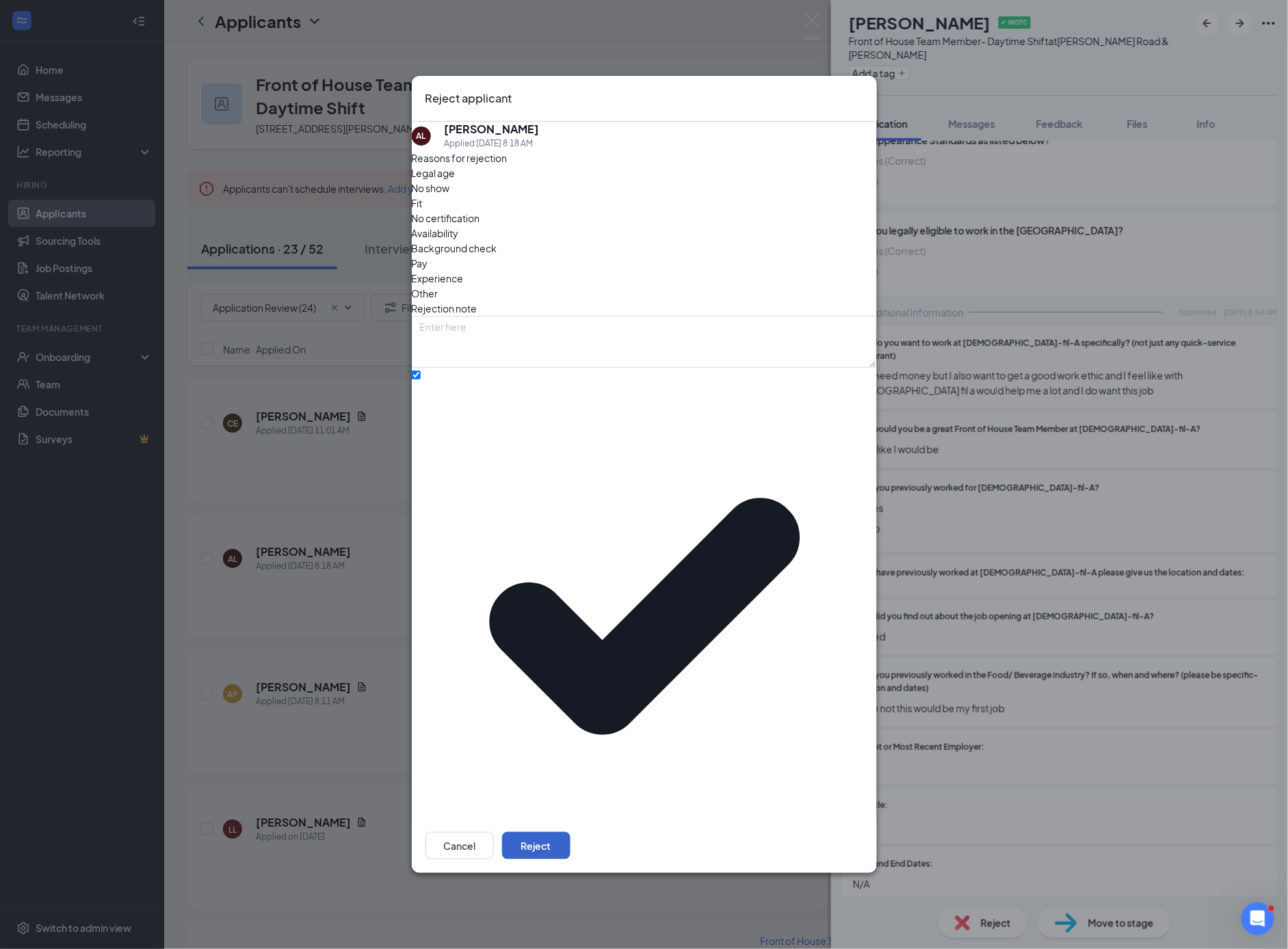
click at [570, 832] on button "Reject" at bounding box center [536, 846] width 68 height 28
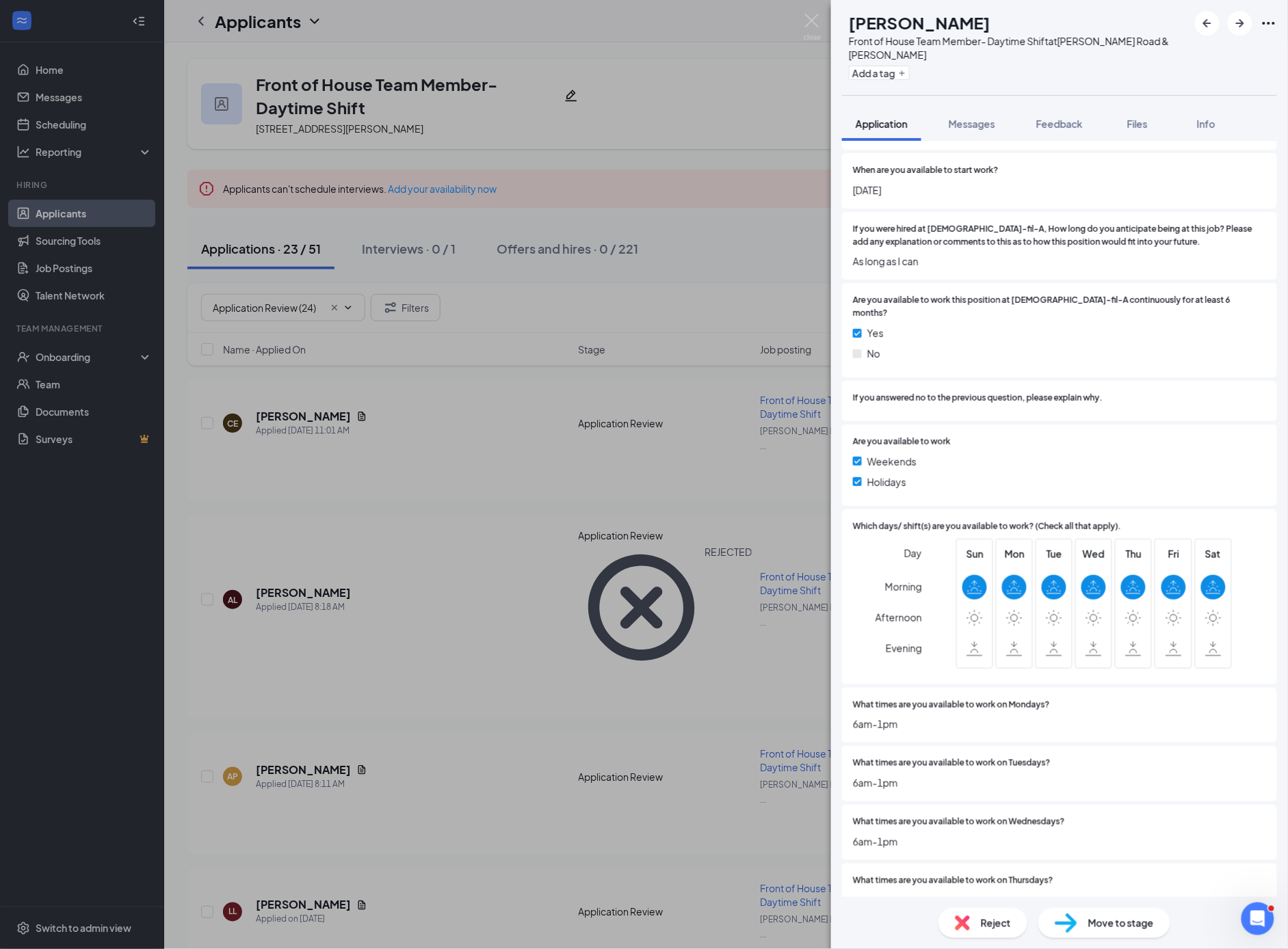
scroll to position [3184, 0]
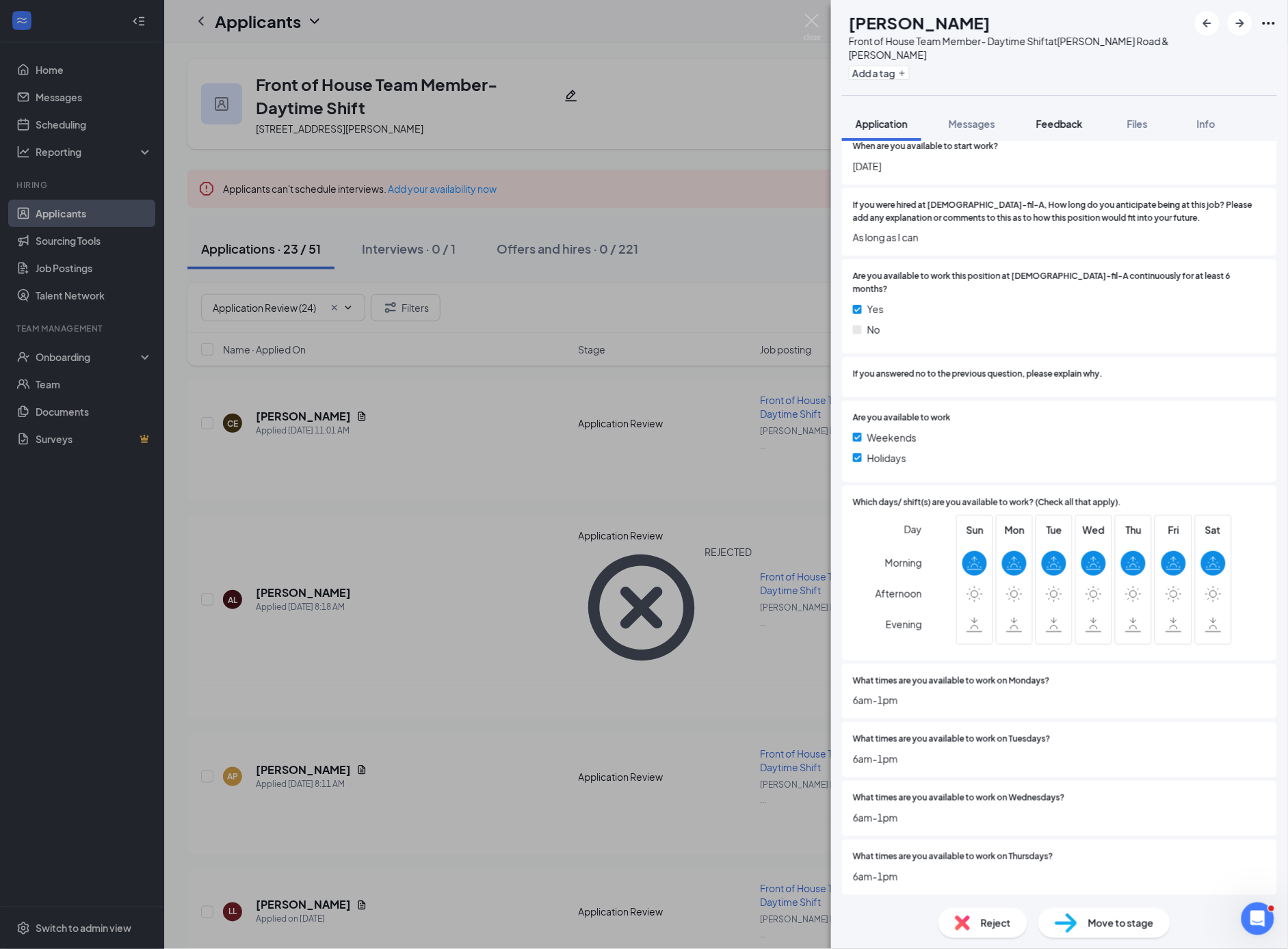
click at [1075, 128] on span "Feedback" at bounding box center [1060, 123] width 47 height 12
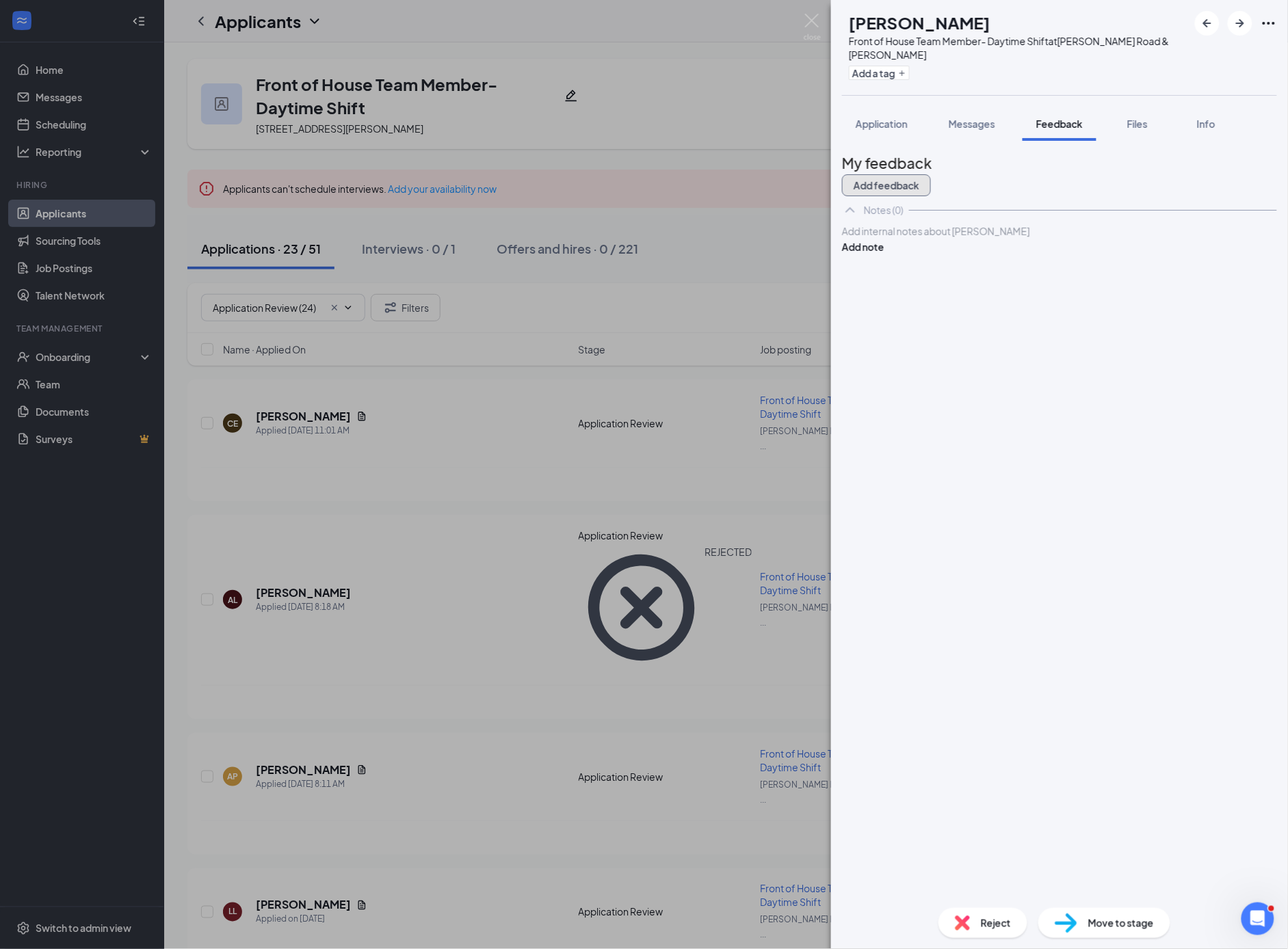
click at [931, 182] on button "Add feedback" at bounding box center [886, 185] width 89 height 22
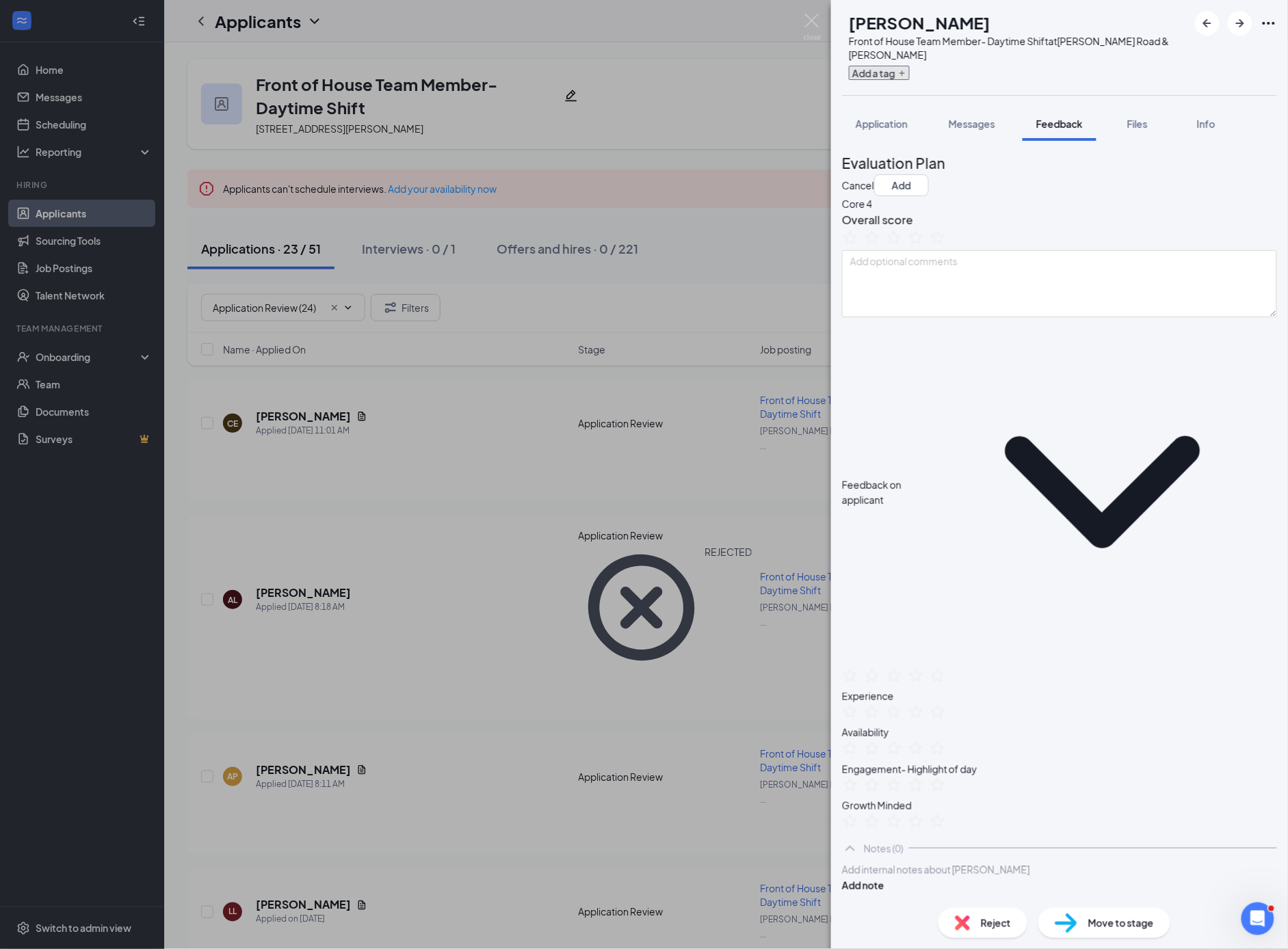
click at [906, 73] on icon "Plus" at bounding box center [903, 73] width 9 height 9
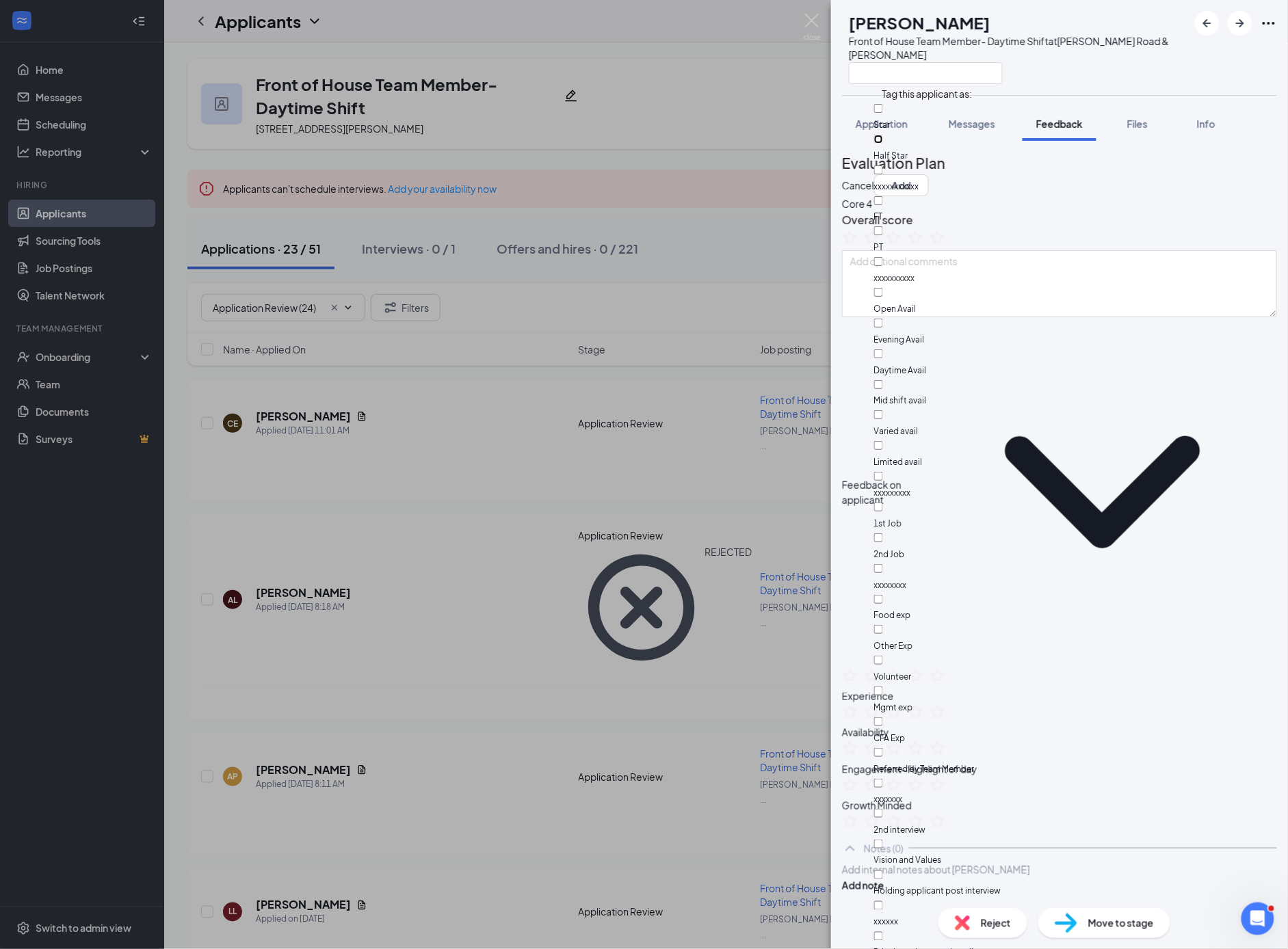
click at [883, 136] on input "Half Star" at bounding box center [879, 139] width 9 height 9
checkbox input "true"
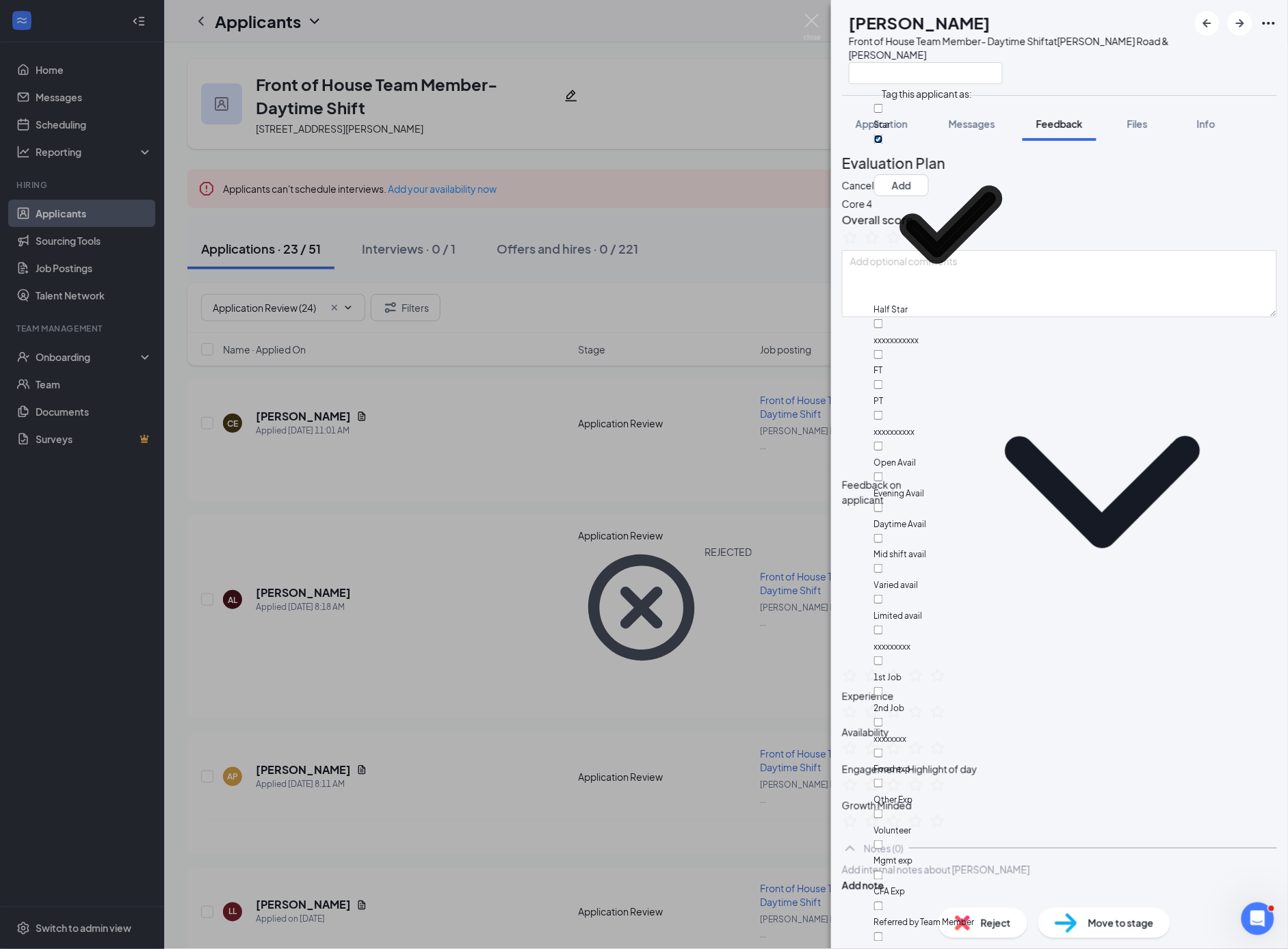
scroll to position [87, 0]
drag, startPoint x: 892, startPoint y: 195, endPoint x: 919, endPoint y: 182, distance: 30.0
click at [883, 503] on input "Daytime Avail" at bounding box center [879, 508] width 9 height 9
checkbox input "true"
click at [929, 174] on button "Add" at bounding box center [901, 185] width 54 height 22
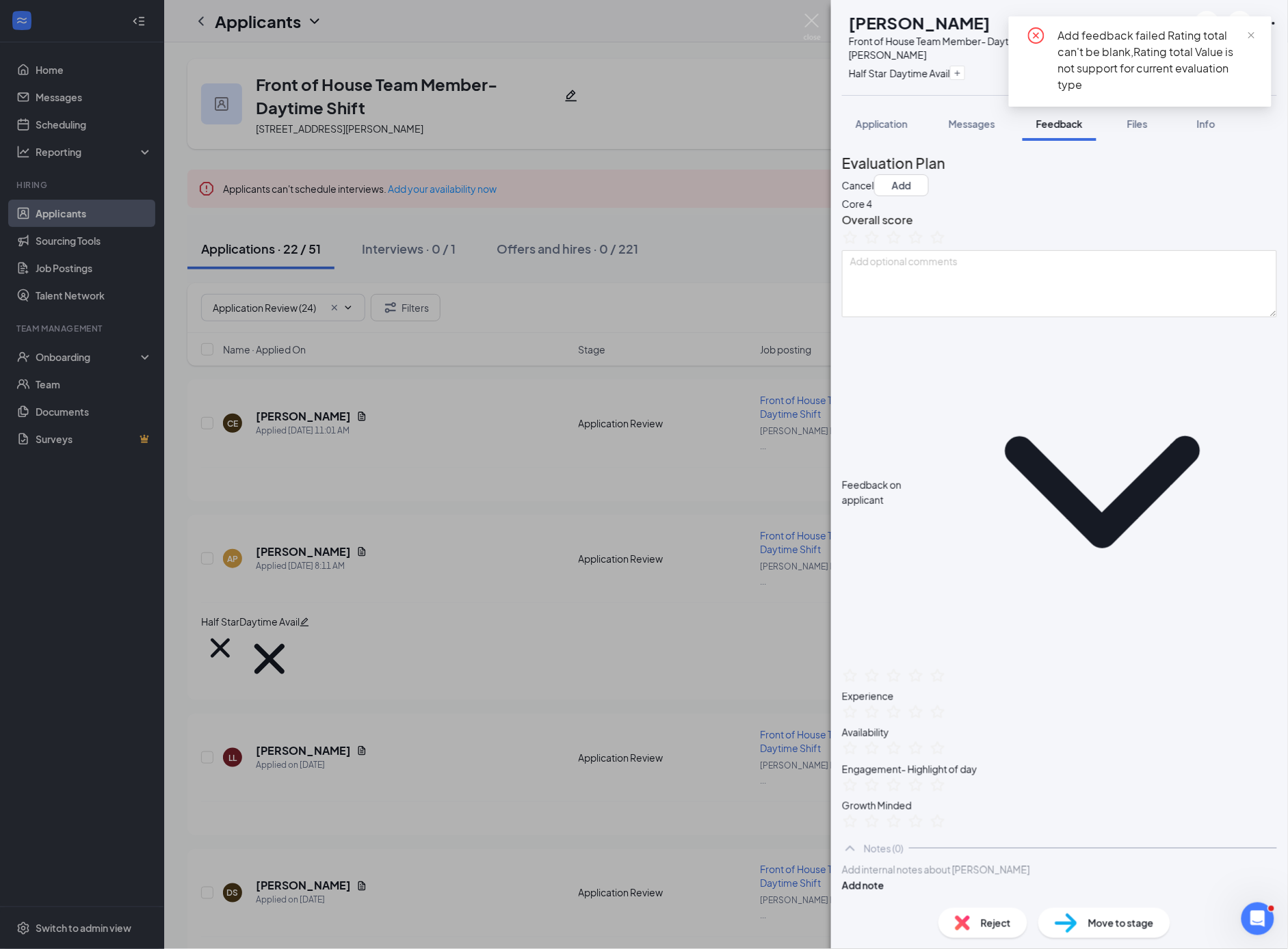
click at [1069, 175] on div "Evaluation Plan Cancel Add" at bounding box center [1060, 174] width 435 height 44
click at [1074, 123] on span "Feedback" at bounding box center [1060, 123] width 47 height 12
click at [1249, 35] on span "close" at bounding box center [1252, 35] width 10 height 9
click at [1074, 128] on span "Feedback" at bounding box center [1060, 123] width 47 height 12
click at [889, 130] on span "Application" at bounding box center [882, 123] width 52 height 12
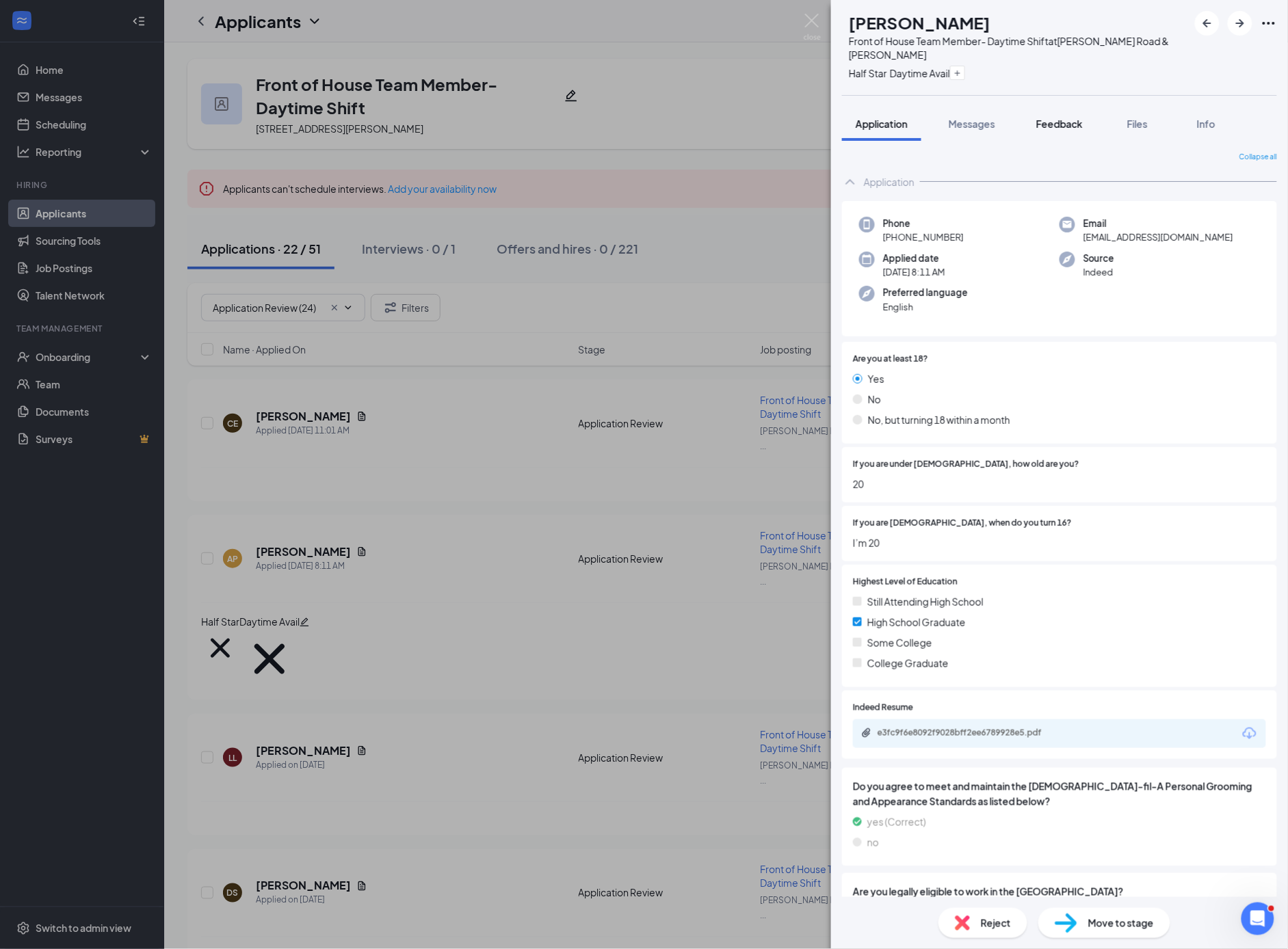
click at [1066, 125] on span "Feedback" at bounding box center [1060, 123] width 47 height 12
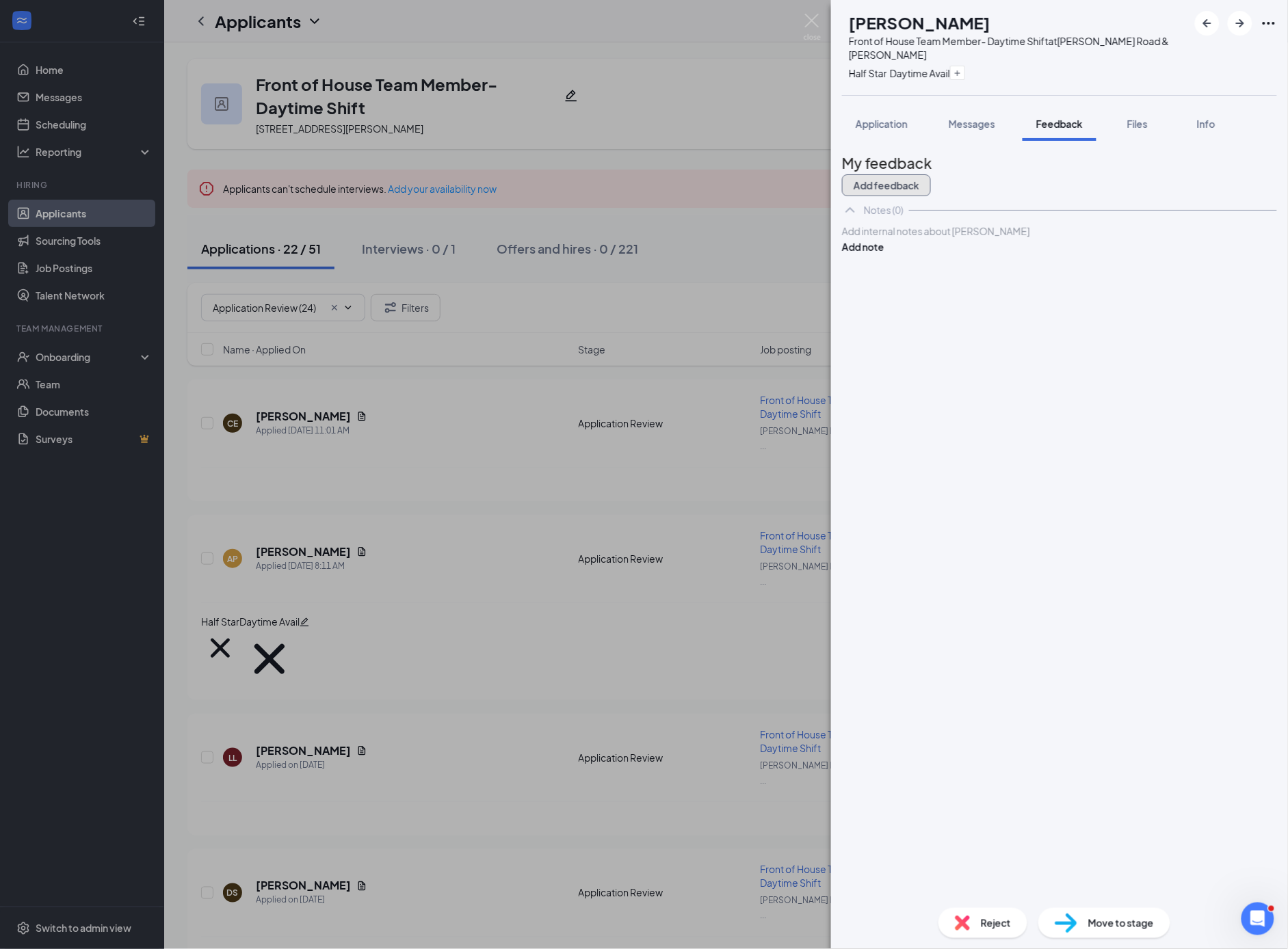
click at [931, 174] on button "Add feedback" at bounding box center [886, 185] width 89 height 22
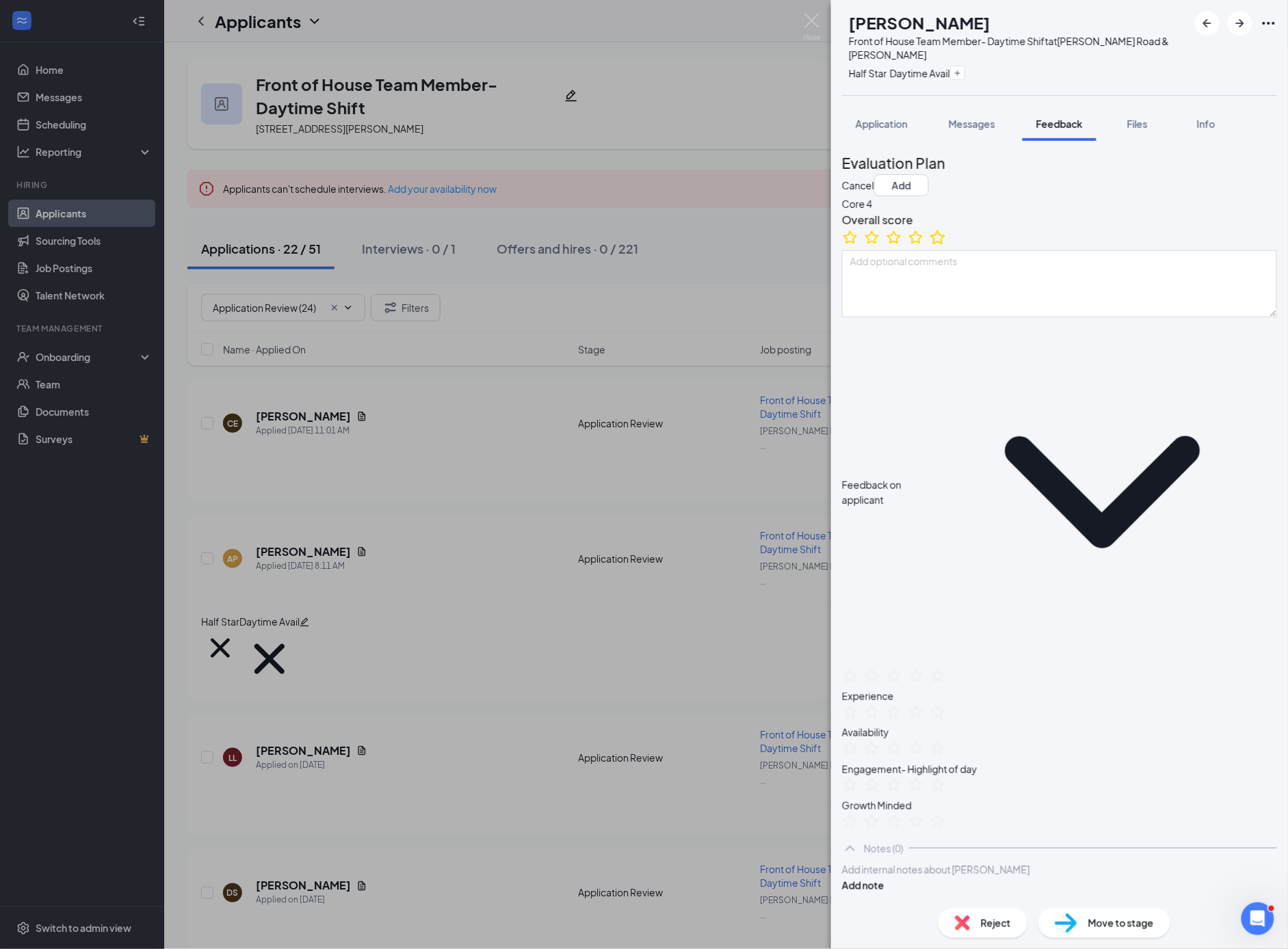
click at [947, 246] on icon "StarBorder" at bounding box center [937, 237] width 18 height 18
click at [929, 179] on button "Add" at bounding box center [901, 185] width 54 height 22
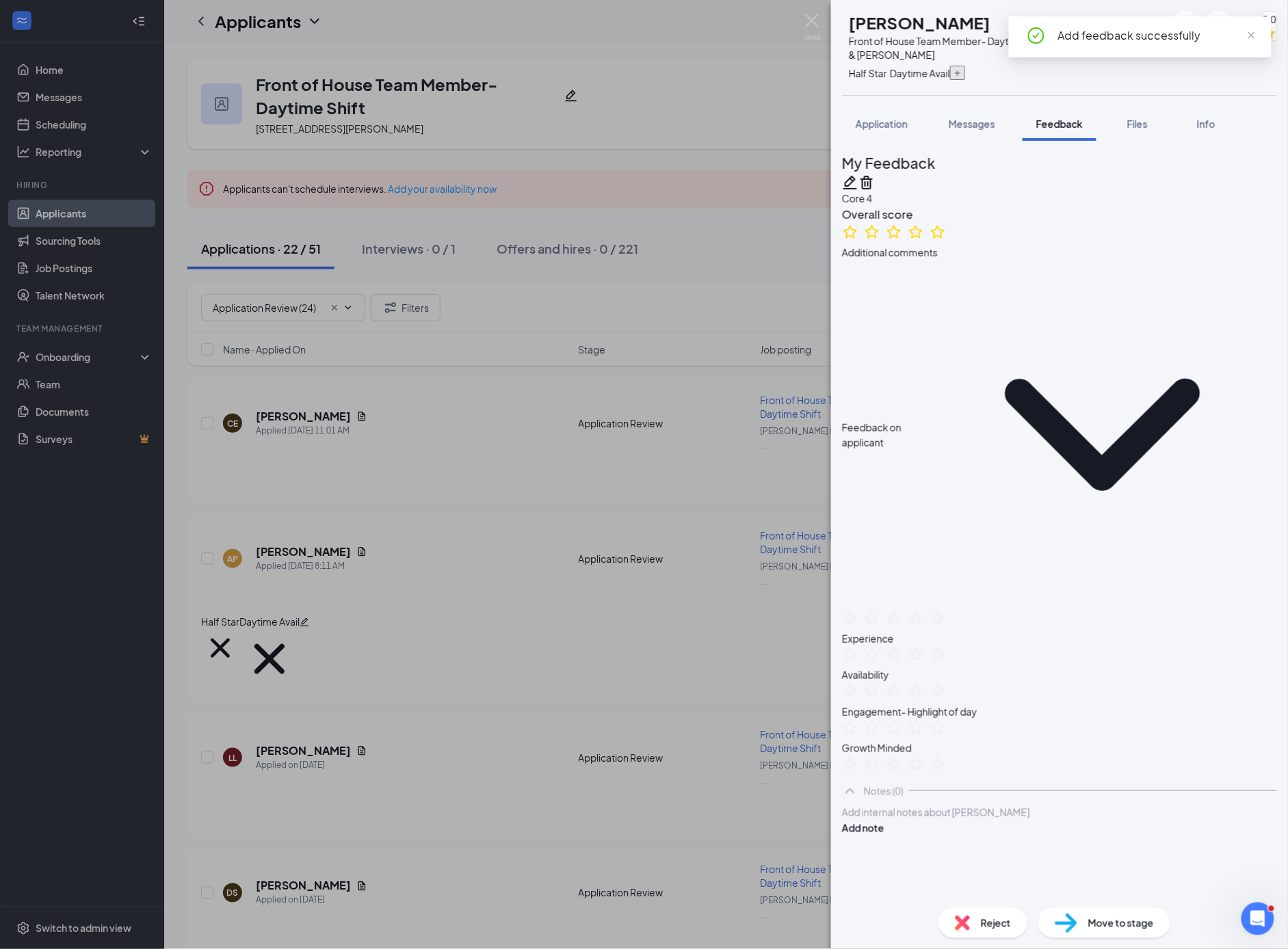
click at [965, 72] on button "button" at bounding box center [957, 73] width 15 height 15
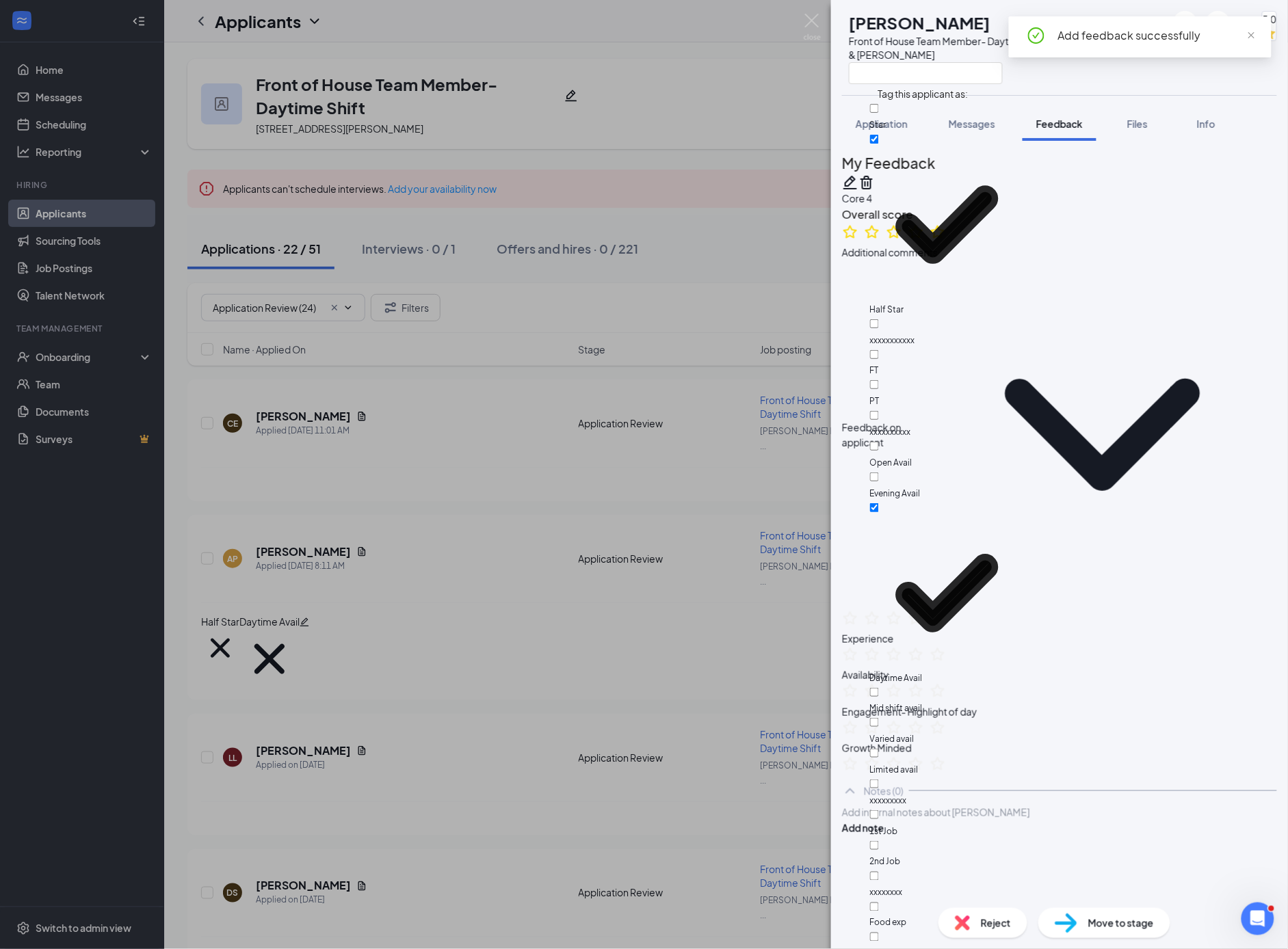
scroll to position [241, 0]
click at [879, 902] on input "Food exp" at bounding box center [874, 907] width 9 height 9
checkbox input "true"
click at [1114, 380] on div "Feedback on applicant Experience Availability Engagement- Highlight of day Grow…" at bounding box center [1060, 518] width 435 height 517
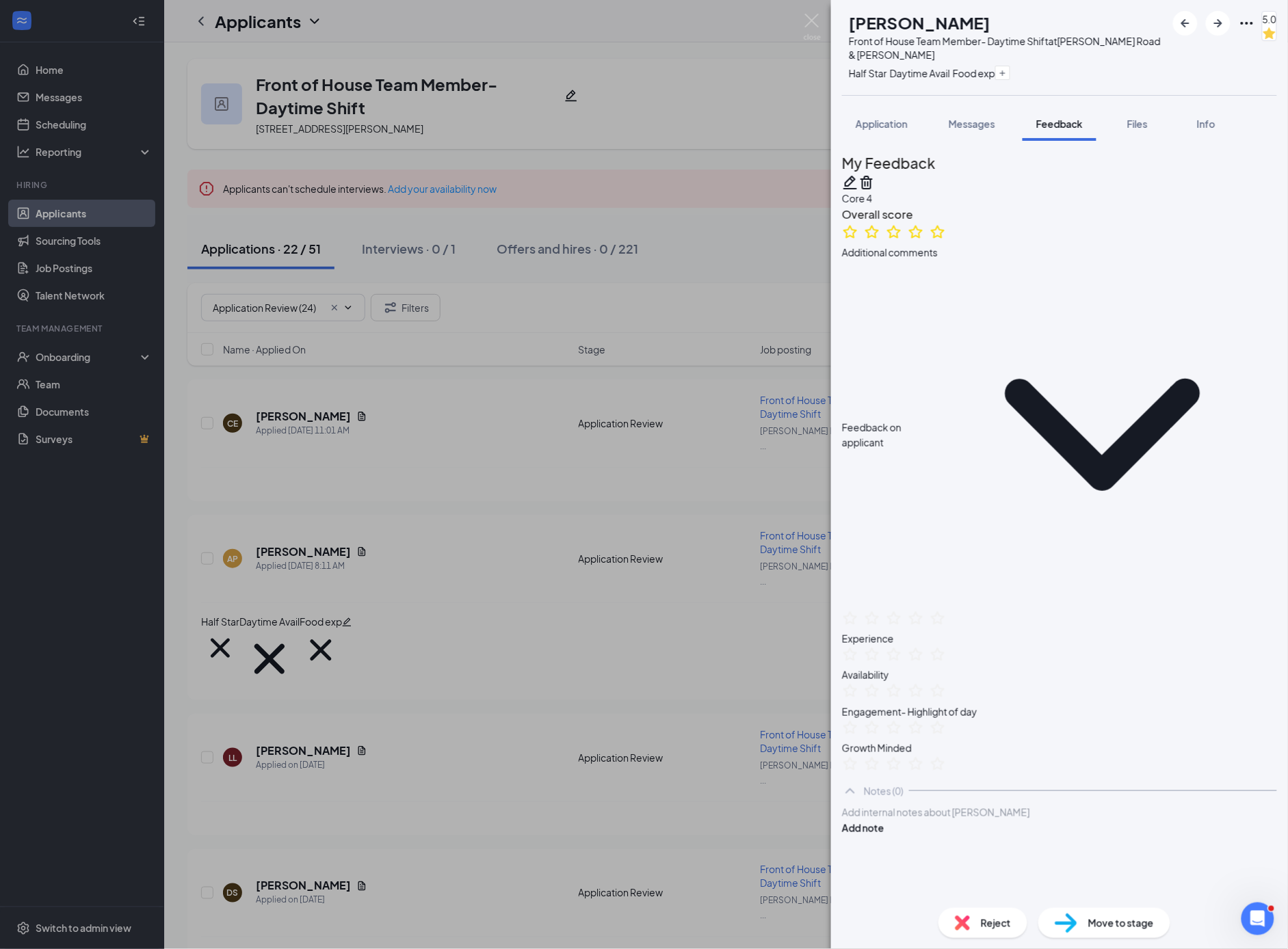
click at [423, 669] on div "AP [PERSON_NAME] Front of House Team Member- Daytime Shift at [PERSON_NAME] Roa…" at bounding box center [644, 474] width 1288 height 949
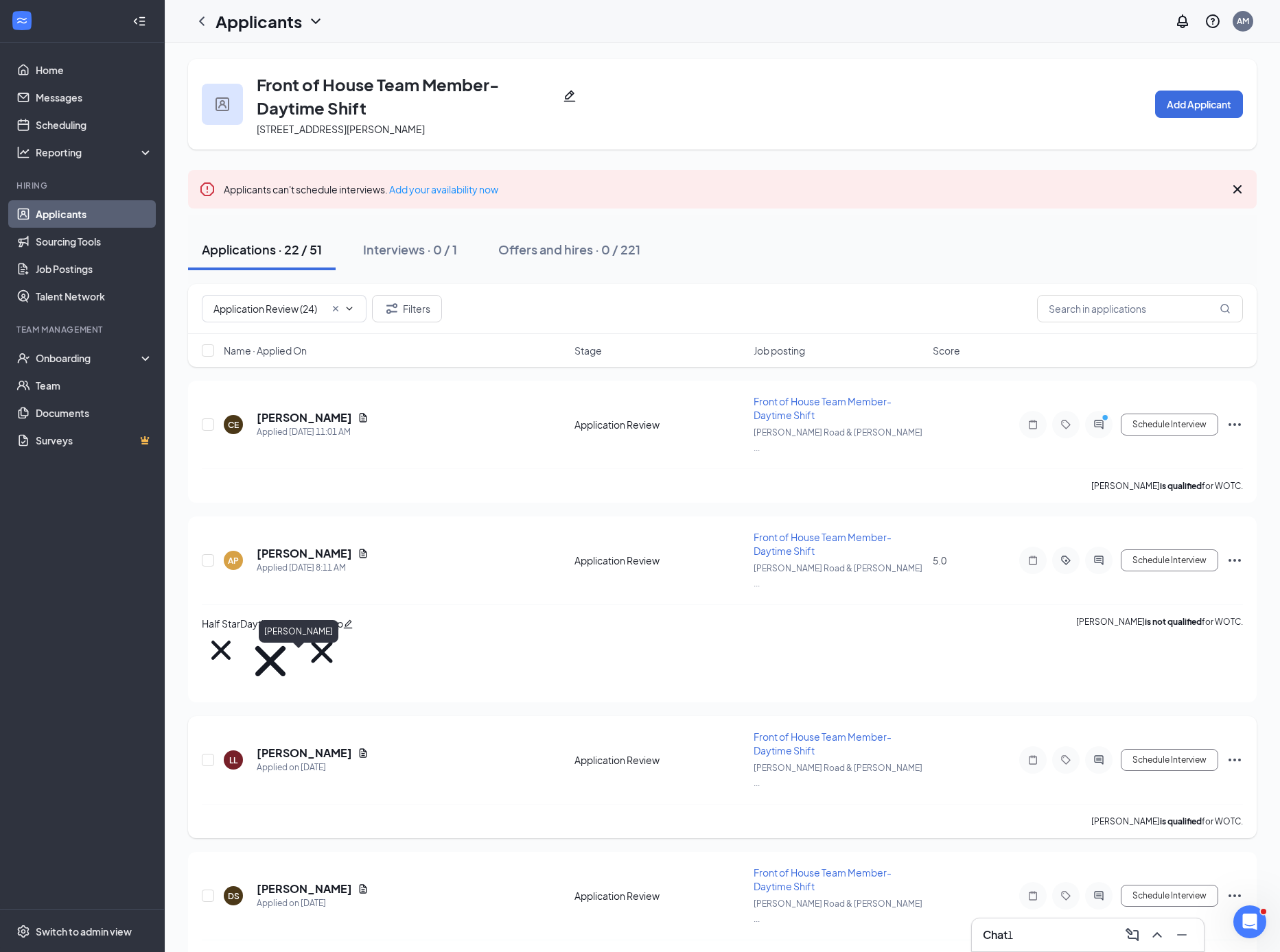
click at [274, 746] on h5 "[PERSON_NAME]" at bounding box center [304, 753] width 95 height 15
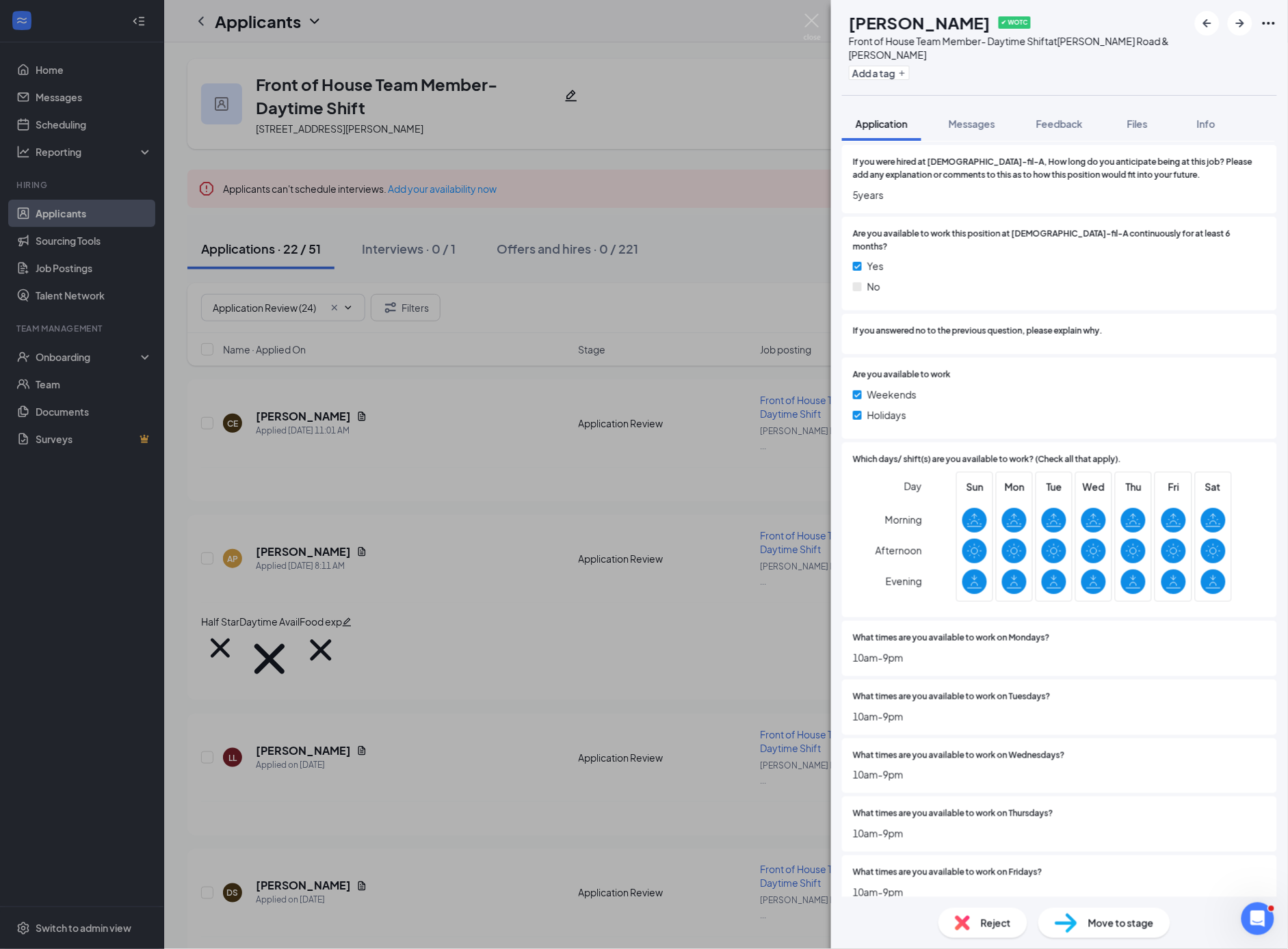
scroll to position [3166, 0]
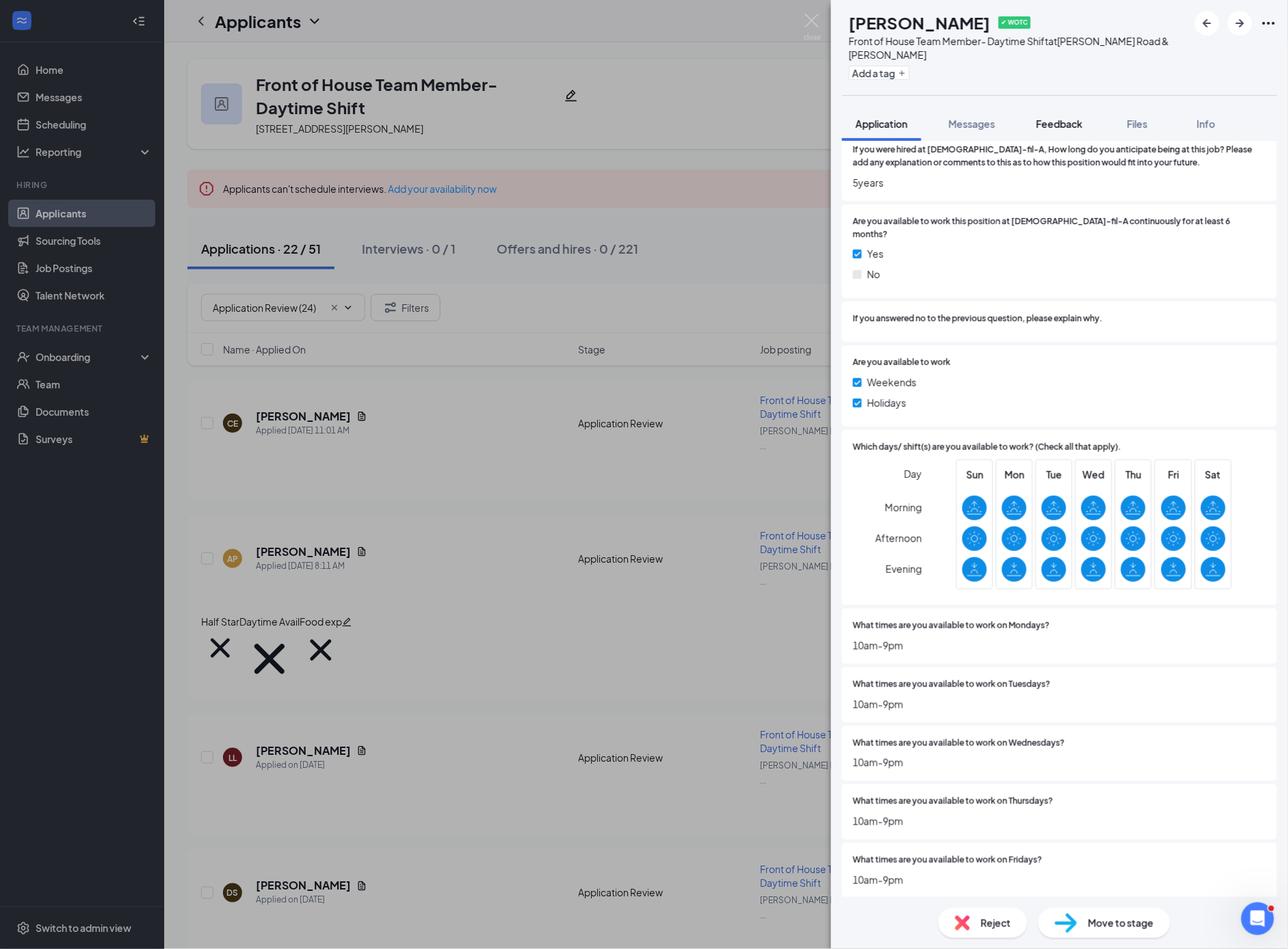
click at [1074, 129] on span "Feedback" at bounding box center [1060, 123] width 47 height 12
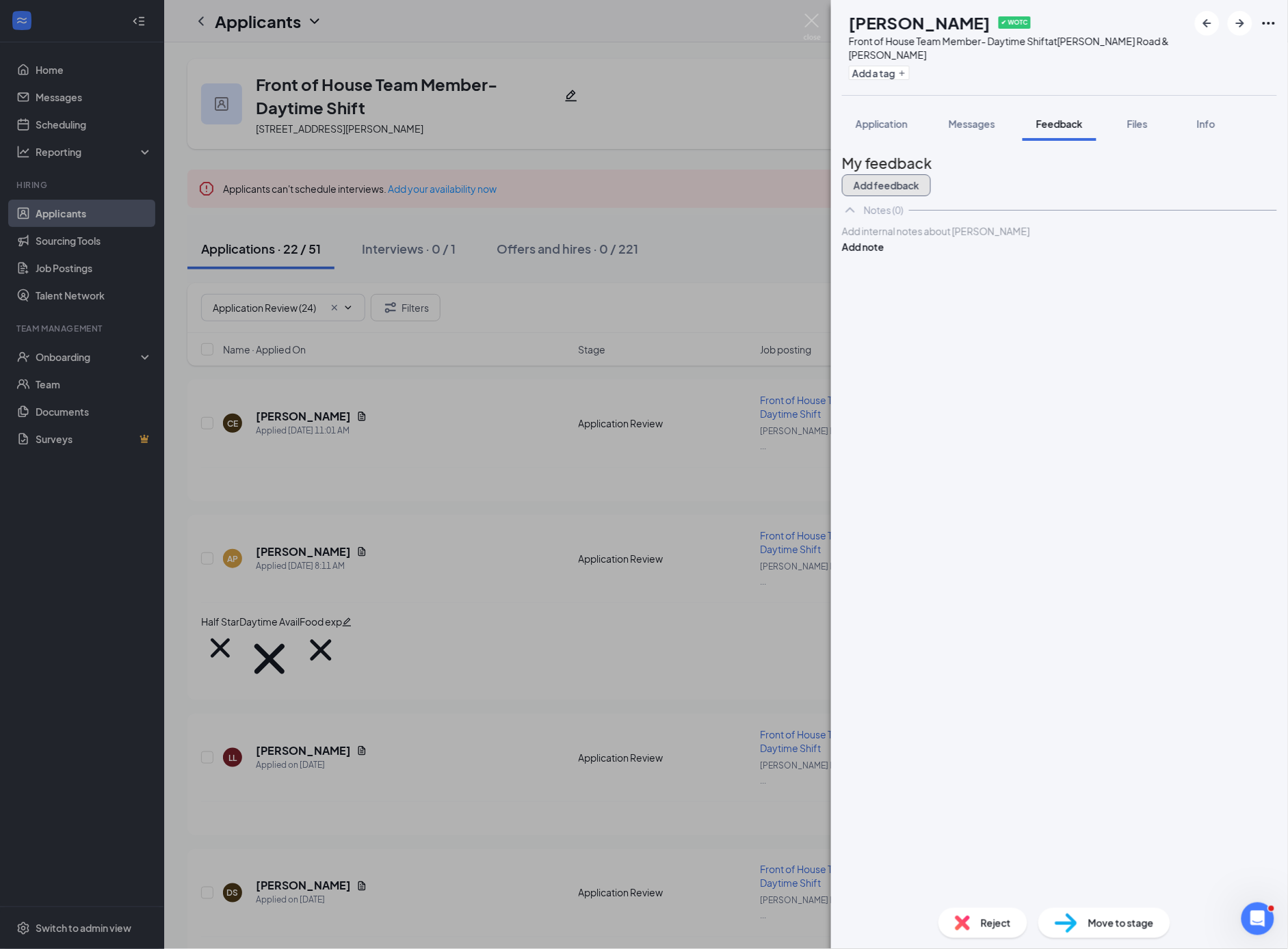
click at [931, 176] on button "Add feedback" at bounding box center [886, 185] width 89 height 22
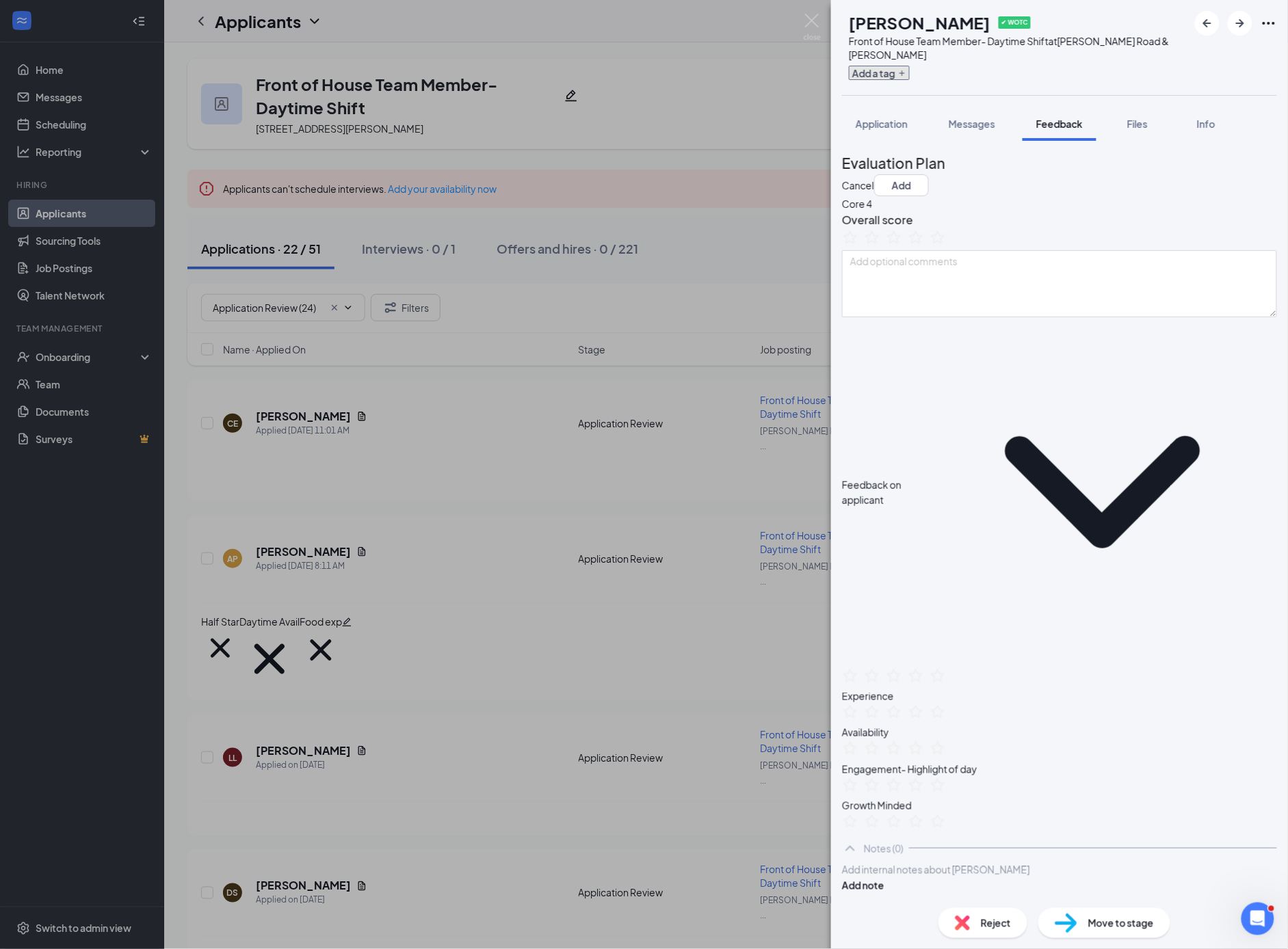
click at [910, 77] on button "Add a tag" at bounding box center [879, 73] width 60 height 15
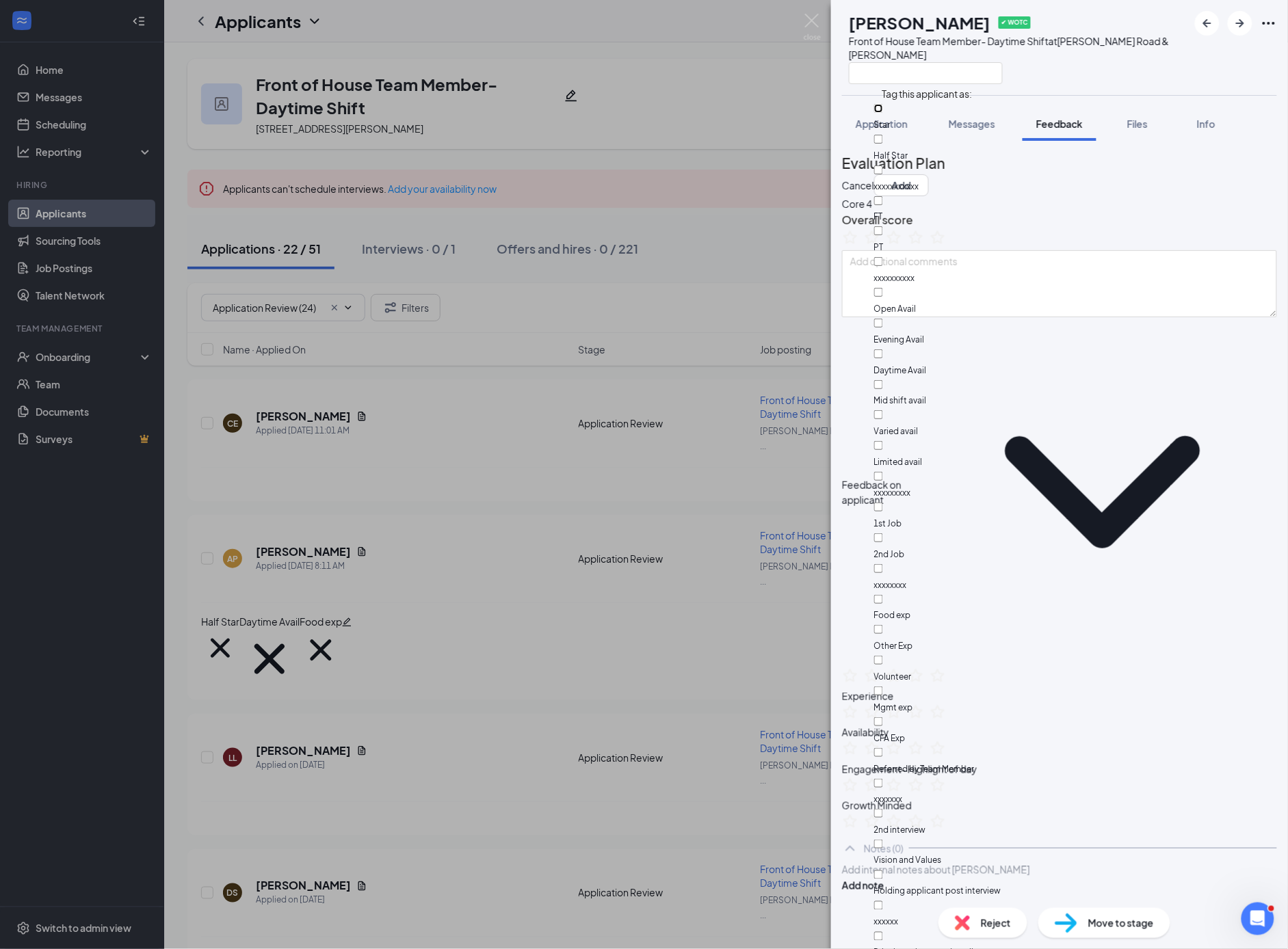
click at [883, 111] on input "Star" at bounding box center [879, 108] width 9 height 9
checkbox input "true"
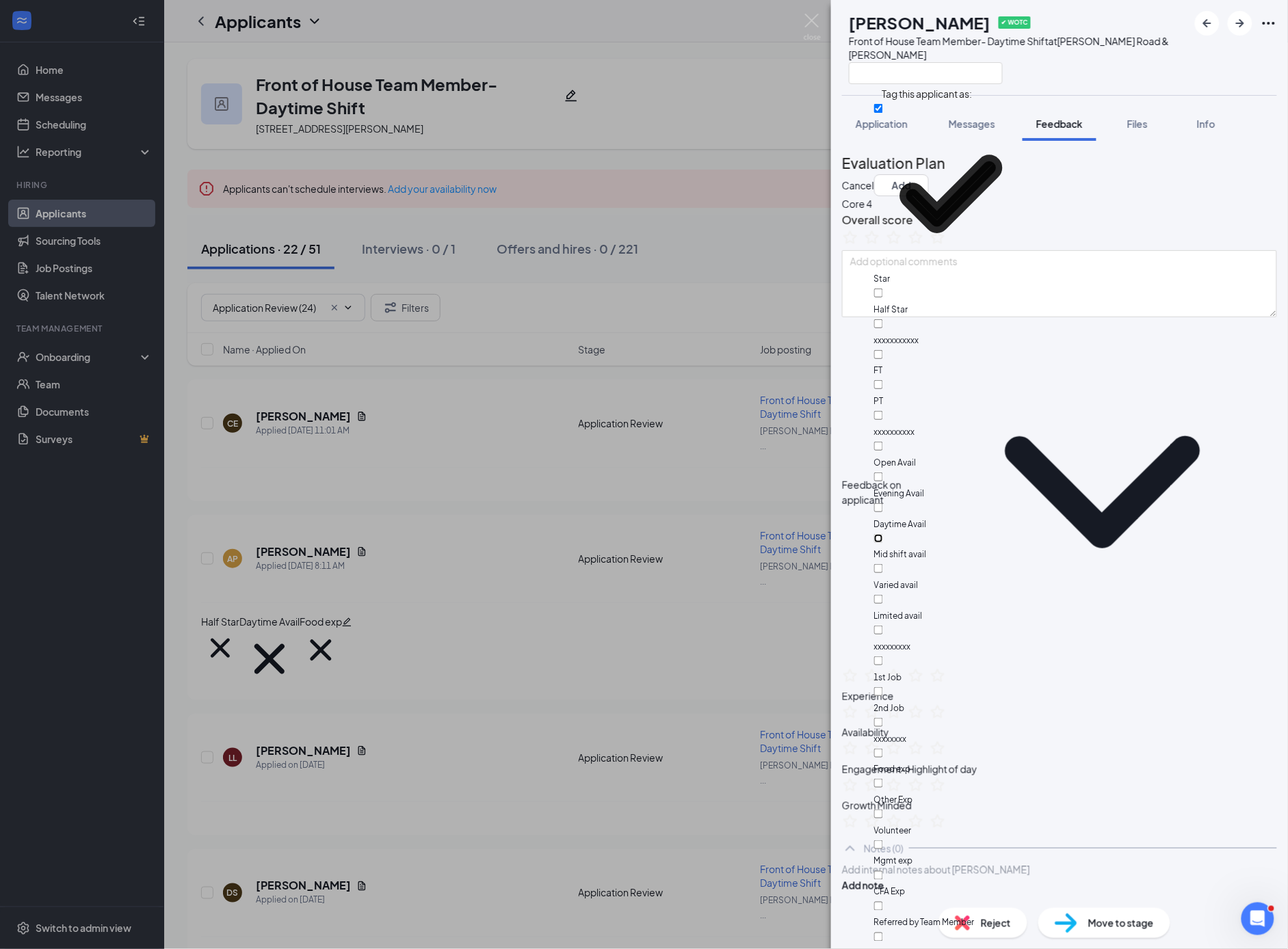
click at [883, 535] on input "Mid shift avail" at bounding box center [879, 539] width 9 height 9
checkbox input "true"
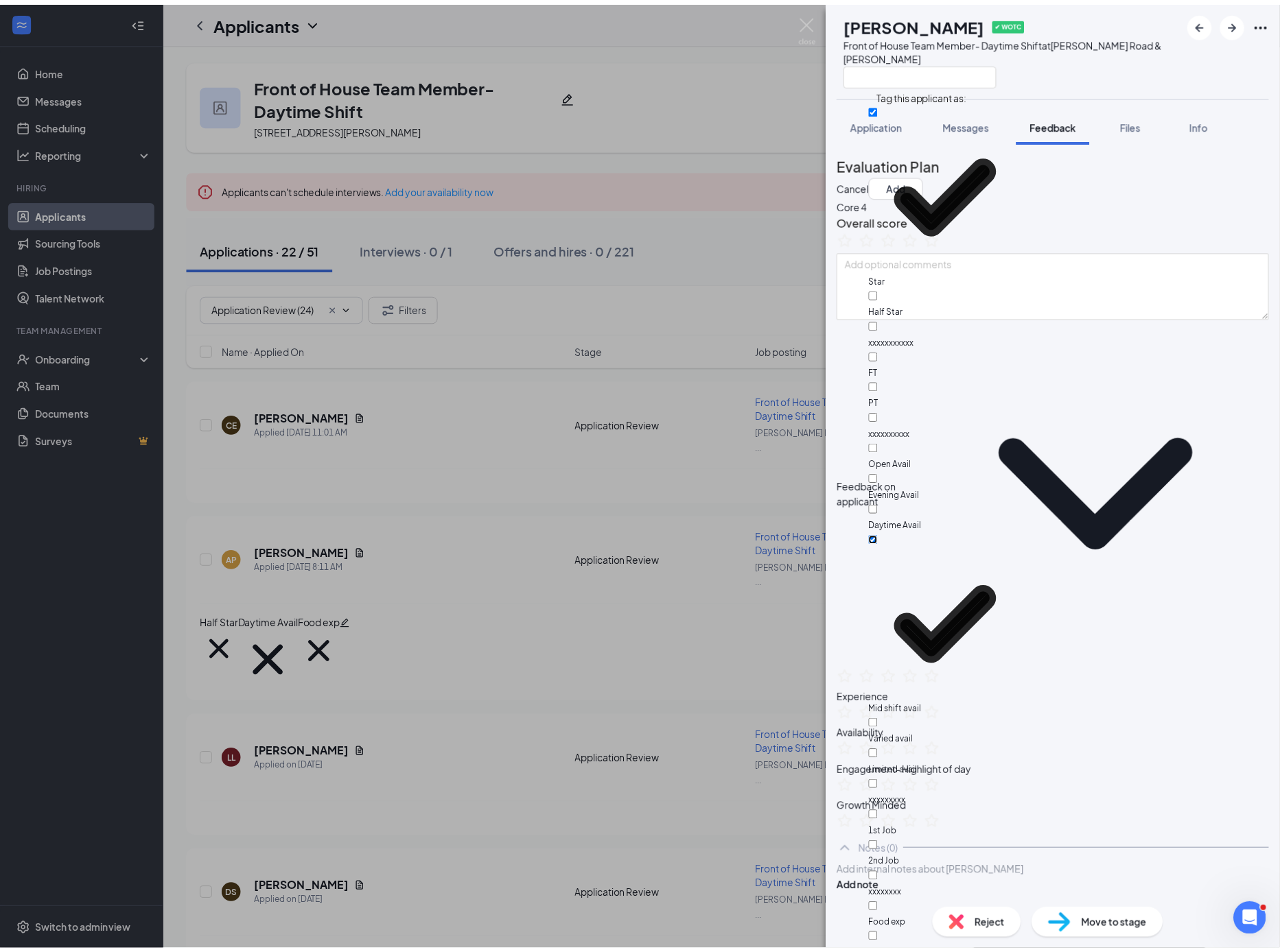
scroll to position [314, 0]
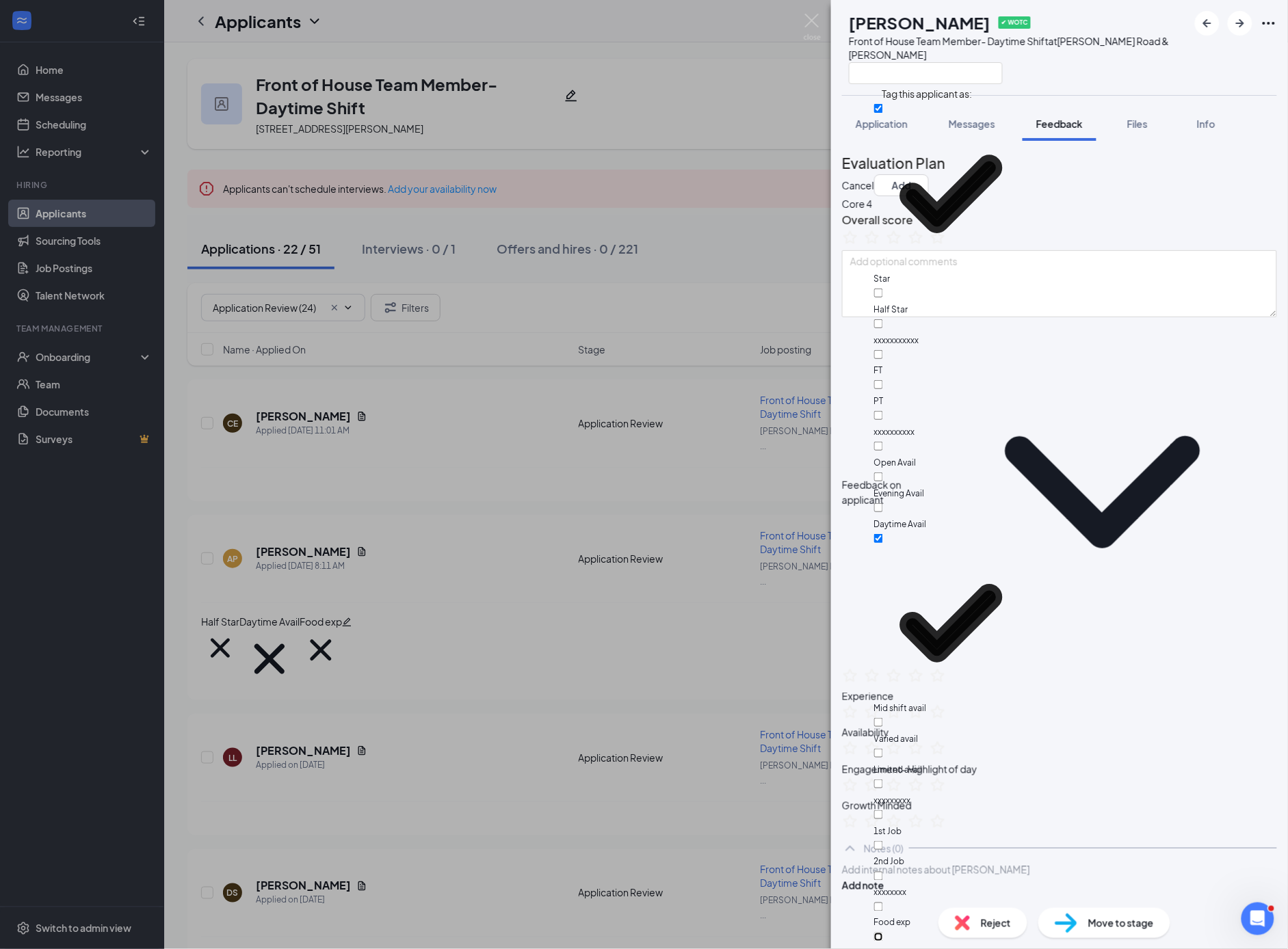
click at [883, 933] on input "Other Exp" at bounding box center [879, 937] width 9 height 9
checkbox input "true"
click at [929, 174] on button "Add" at bounding box center [901, 185] width 54 height 22
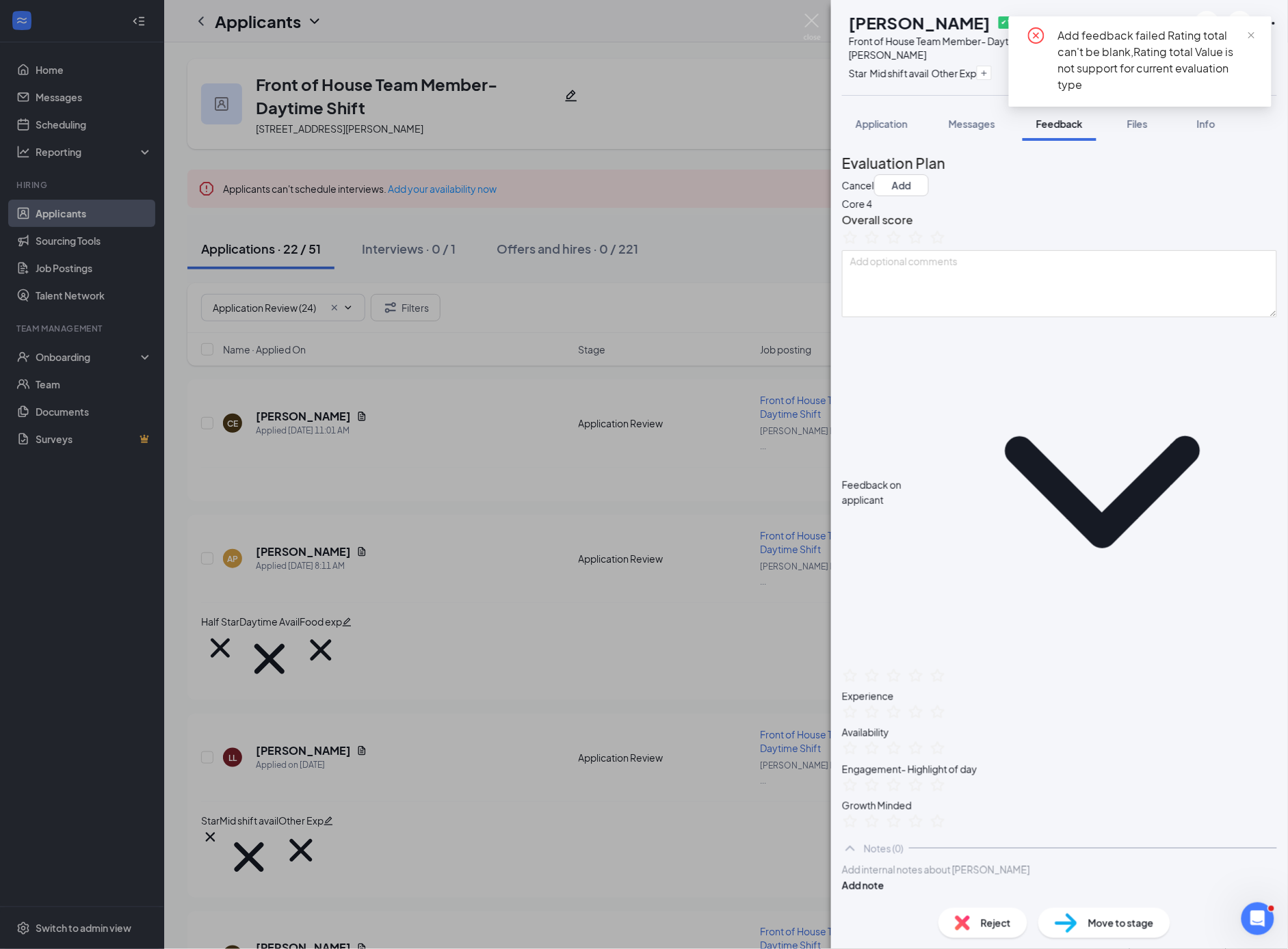
click at [1037, 35] on icon "close-circle" at bounding box center [1036, 35] width 16 height 16
click at [1038, 37] on icon "close-circle" at bounding box center [1036, 35] width 16 height 16
click at [1251, 31] on span "close" at bounding box center [1252, 35] width 10 height 9
click at [1073, 129] on span "Feedback" at bounding box center [1060, 123] width 47 height 12
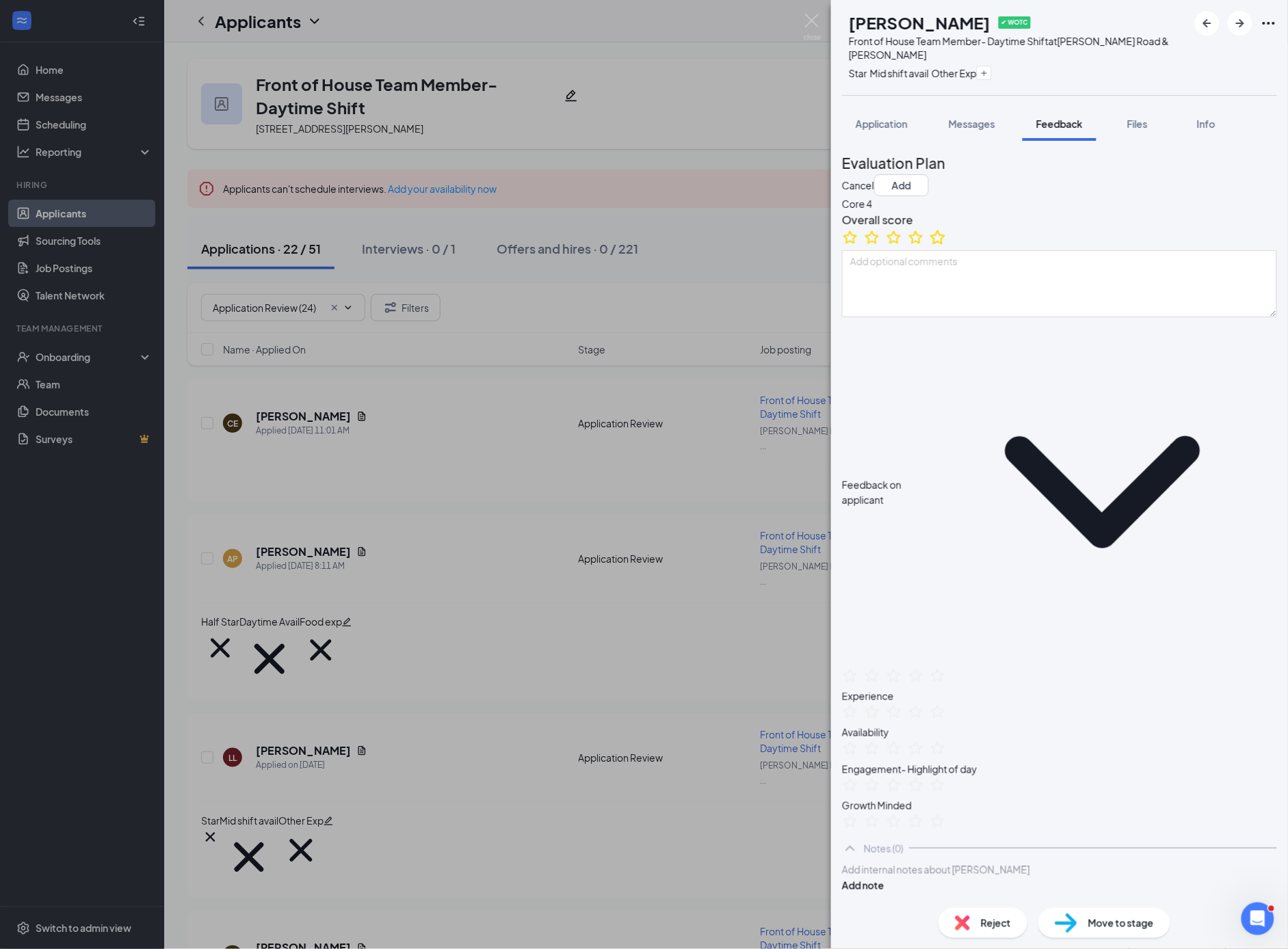
click at [945, 244] on icon "StarBorder" at bounding box center [937, 237] width 15 height 15
click at [929, 174] on button "Add" at bounding box center [901, 185] width 54 height 22
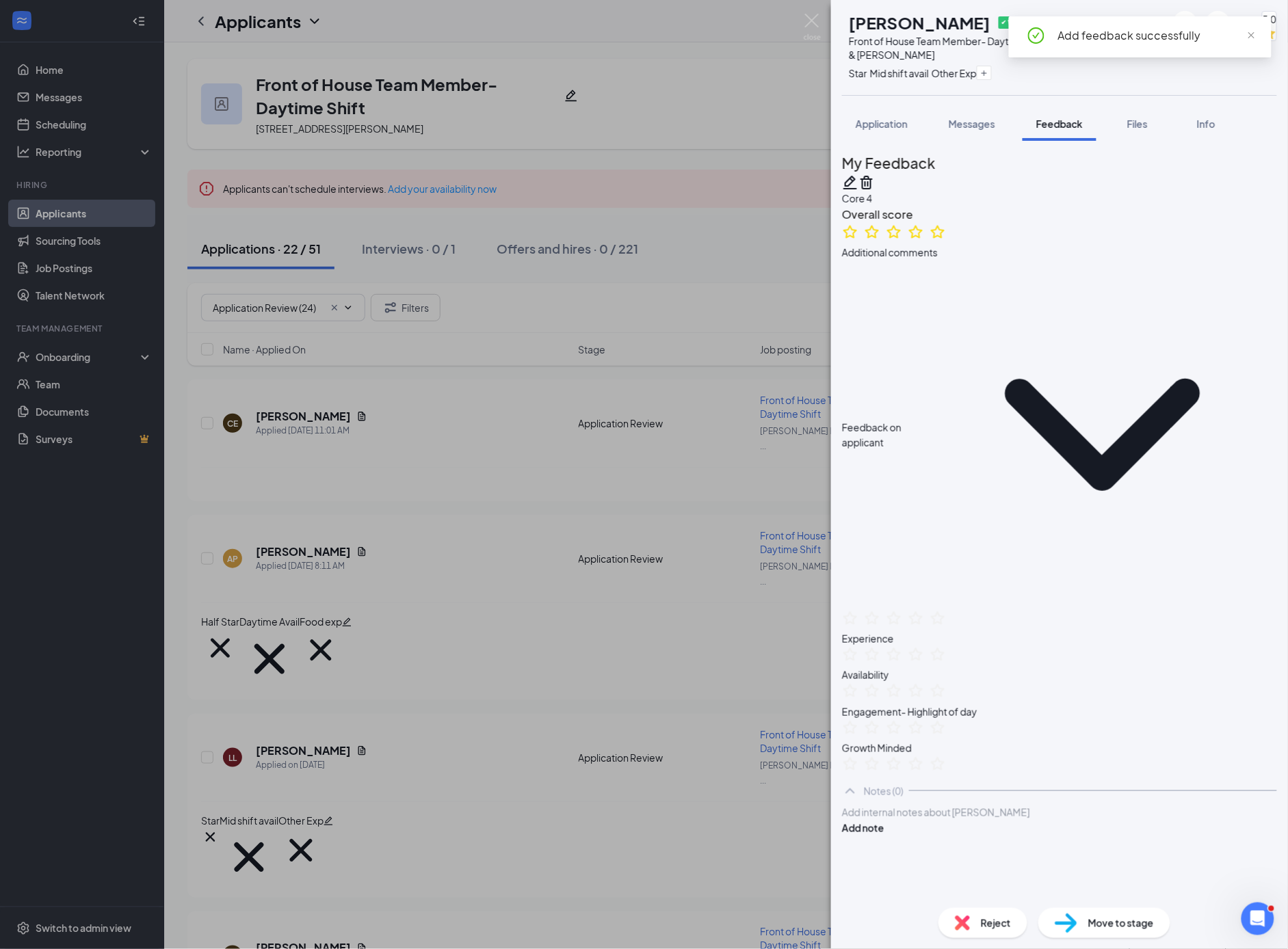
click at [625, 551] on div "LL [PERSON_NAME] ✔ WOTC Front of House Team Member- Daytime Shift at [PERSON_NA…" at bounding box center [644, 474] width 1288 height 949
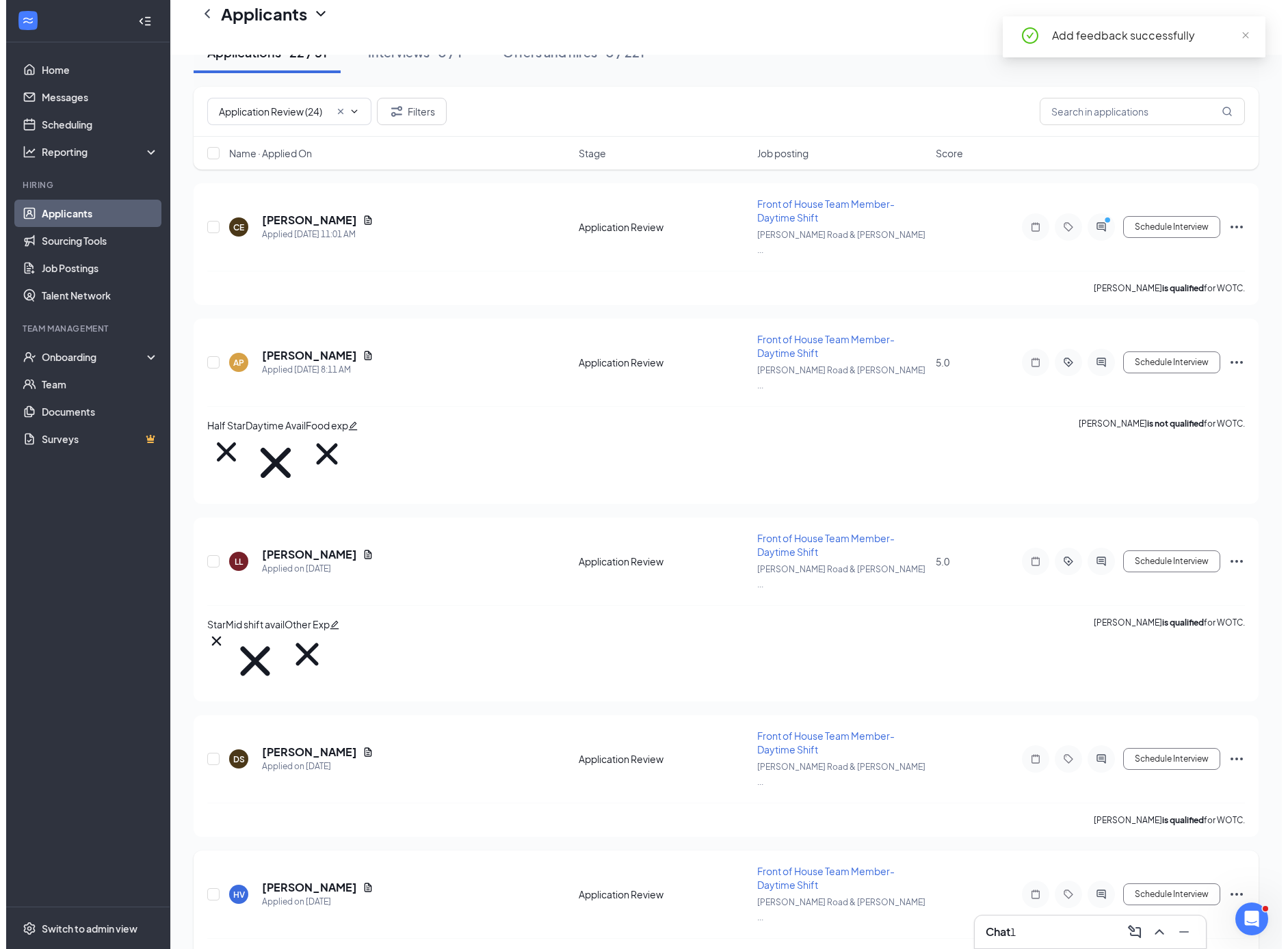
scroll to position [333, 0]
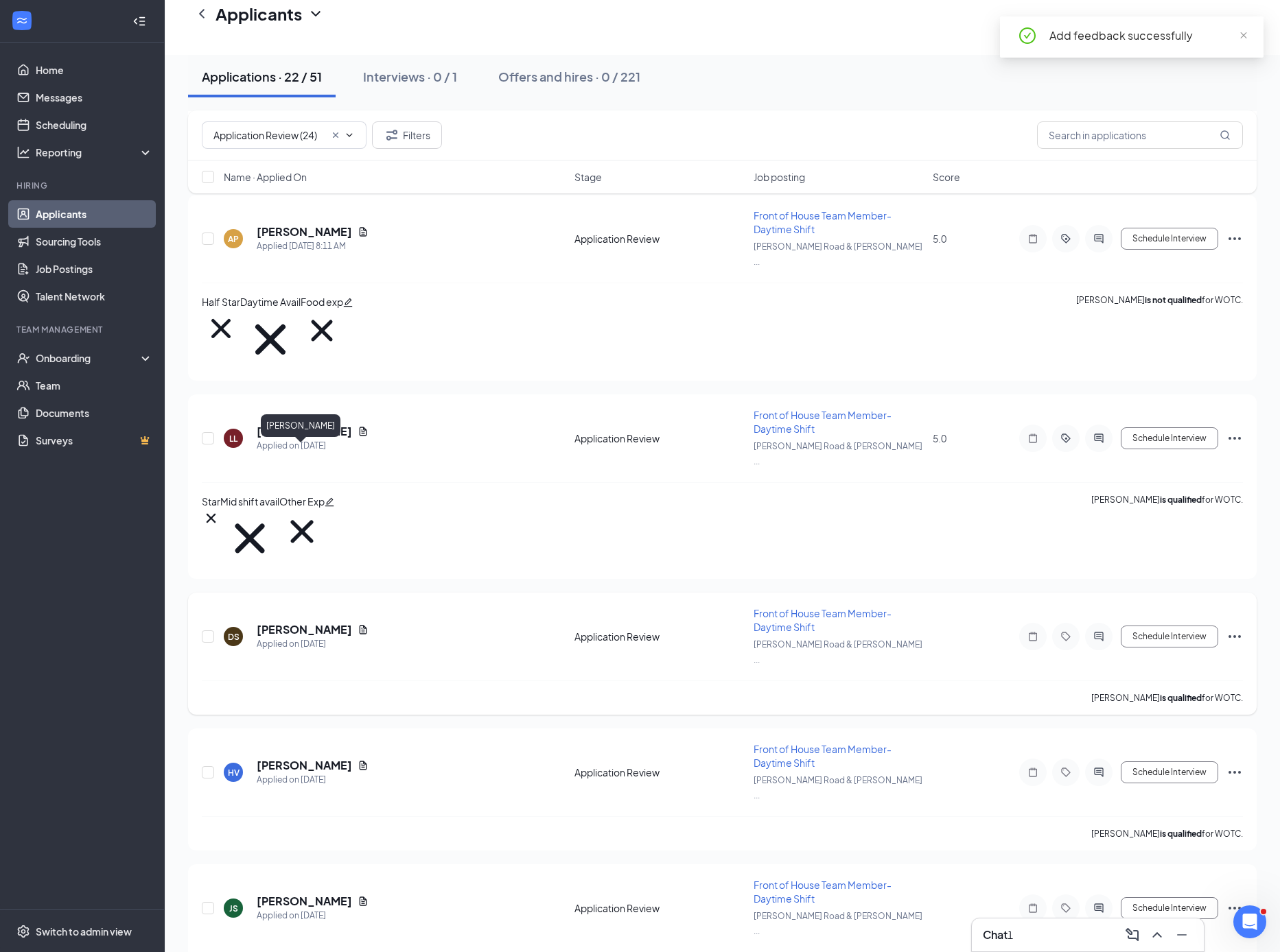
click at [295, 622] on h5 "[PERSON_NAME]" at bounding box center [304, 629] width 95 height 15
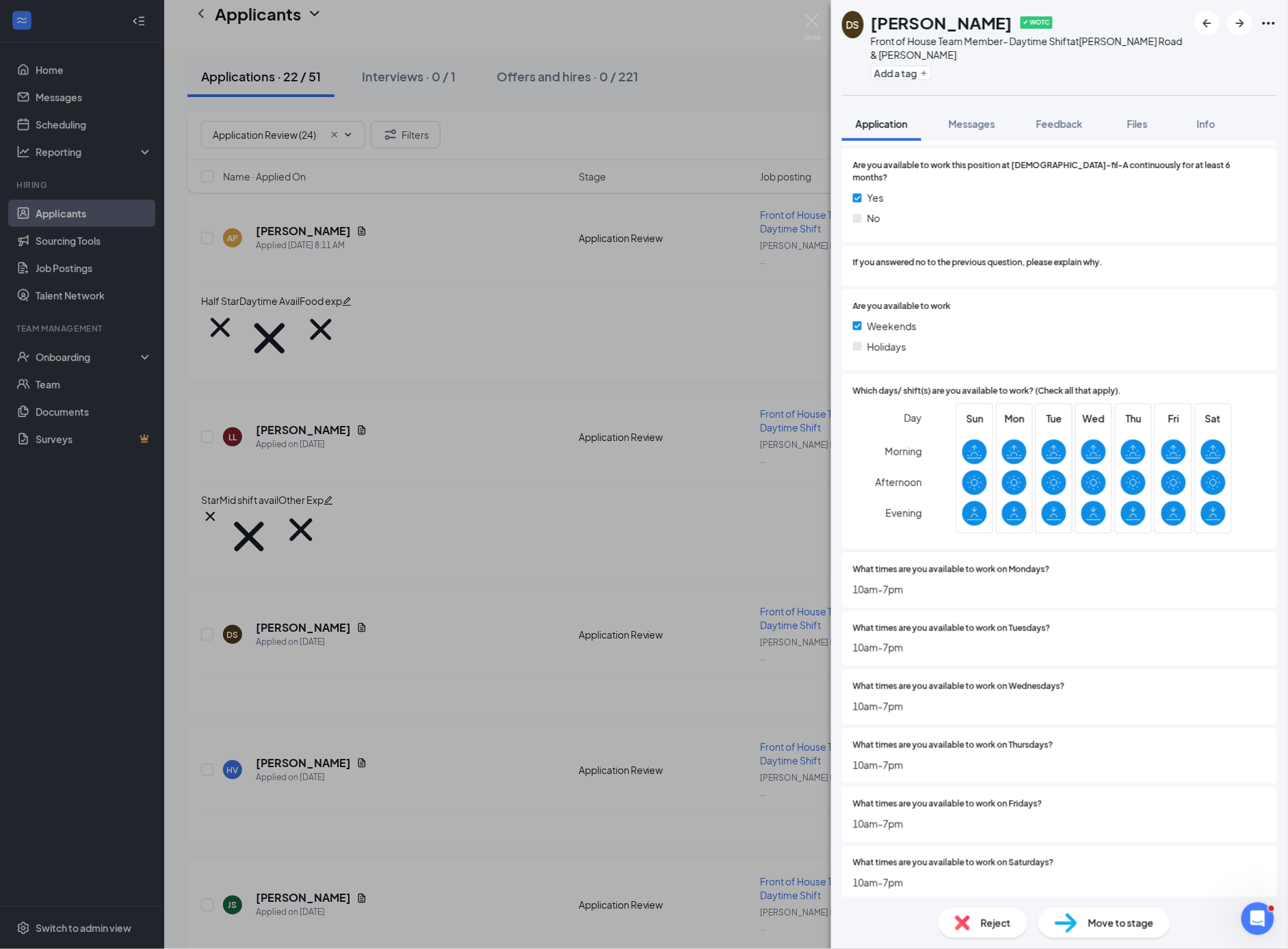
scroll to position [2959, 0]
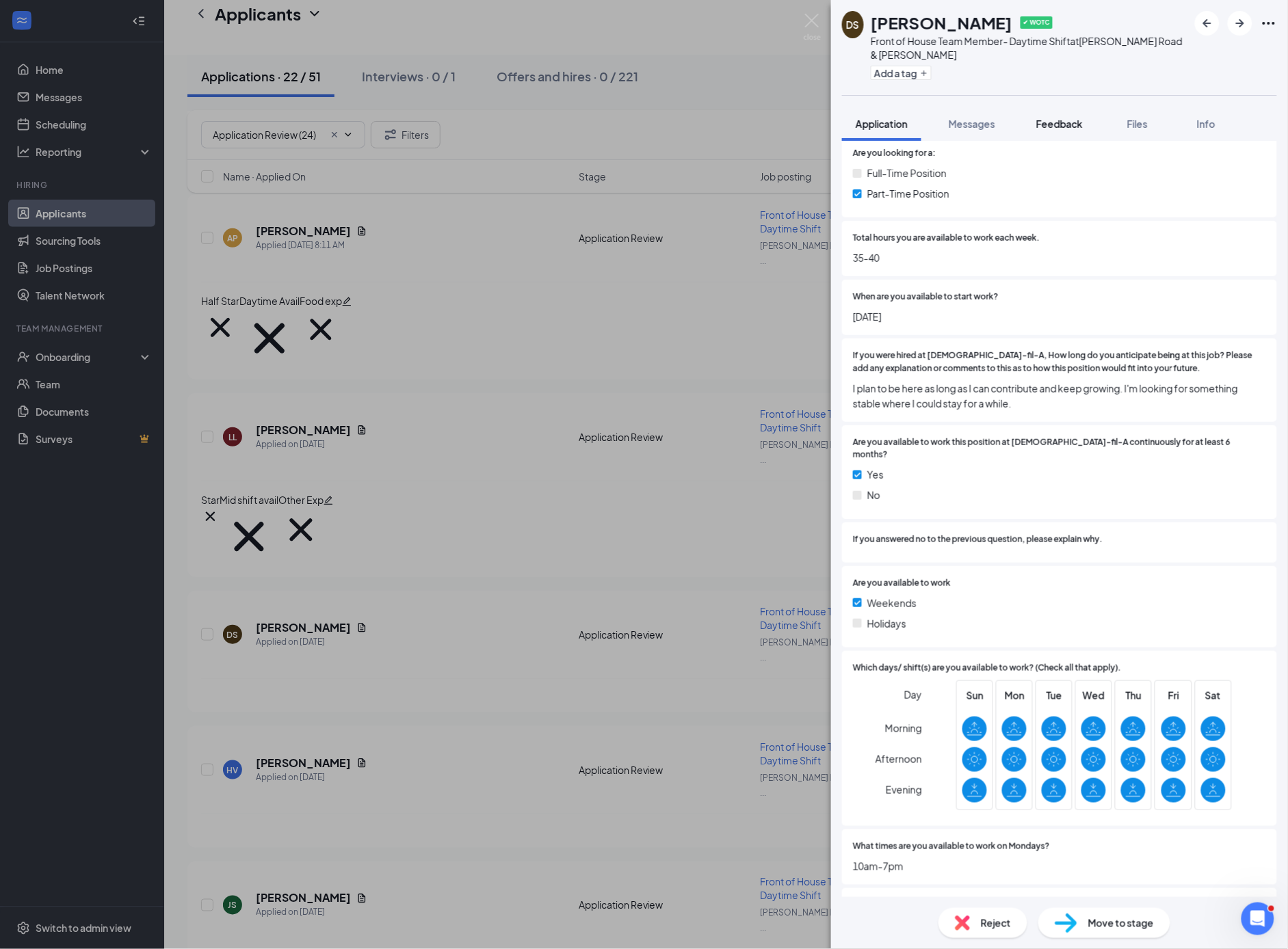
click at [1058, 128] on span "Feedback" at bounding box center [1060, 123] width 47 height 12
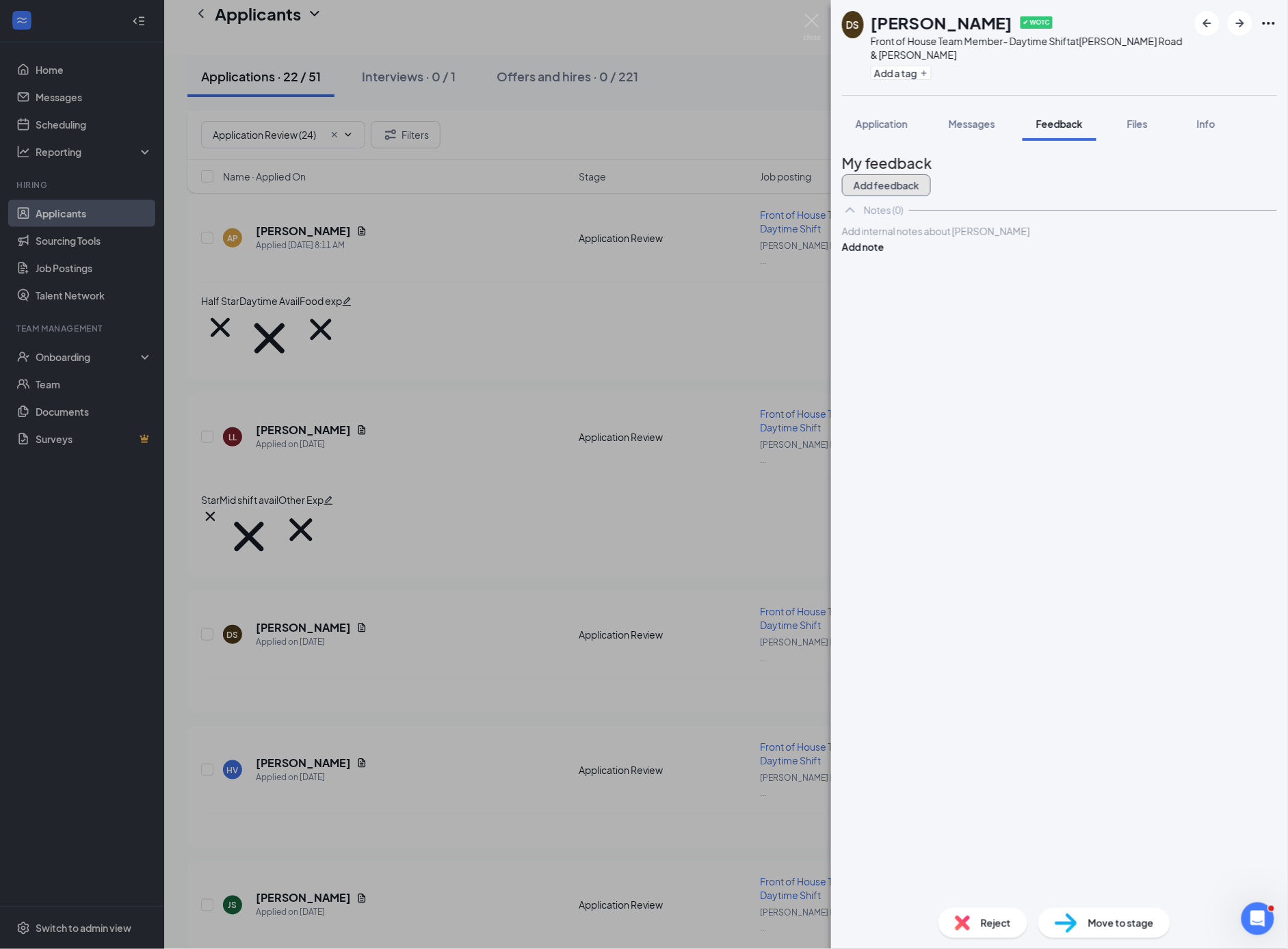
click at [931, 179] on button "Add feedback" at bounding box center [886, 185] width 89 height 22
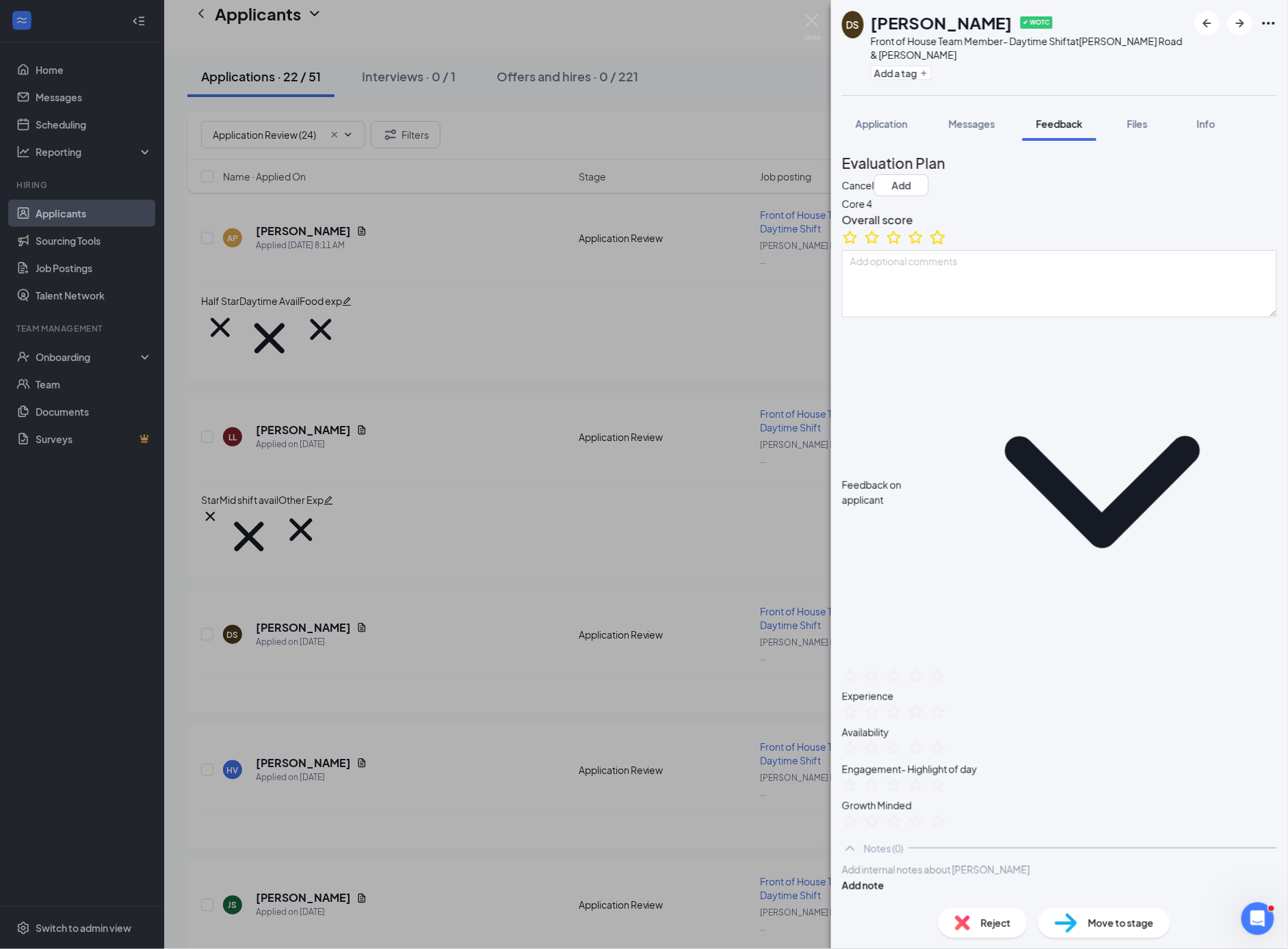
click at [947, 246] on icon "StarBorder" at bounding box center [937, 237] width 18 height 18
click at [922, 71] on button "Add a tag" at bounding box center [901, 73] width 60 height 15
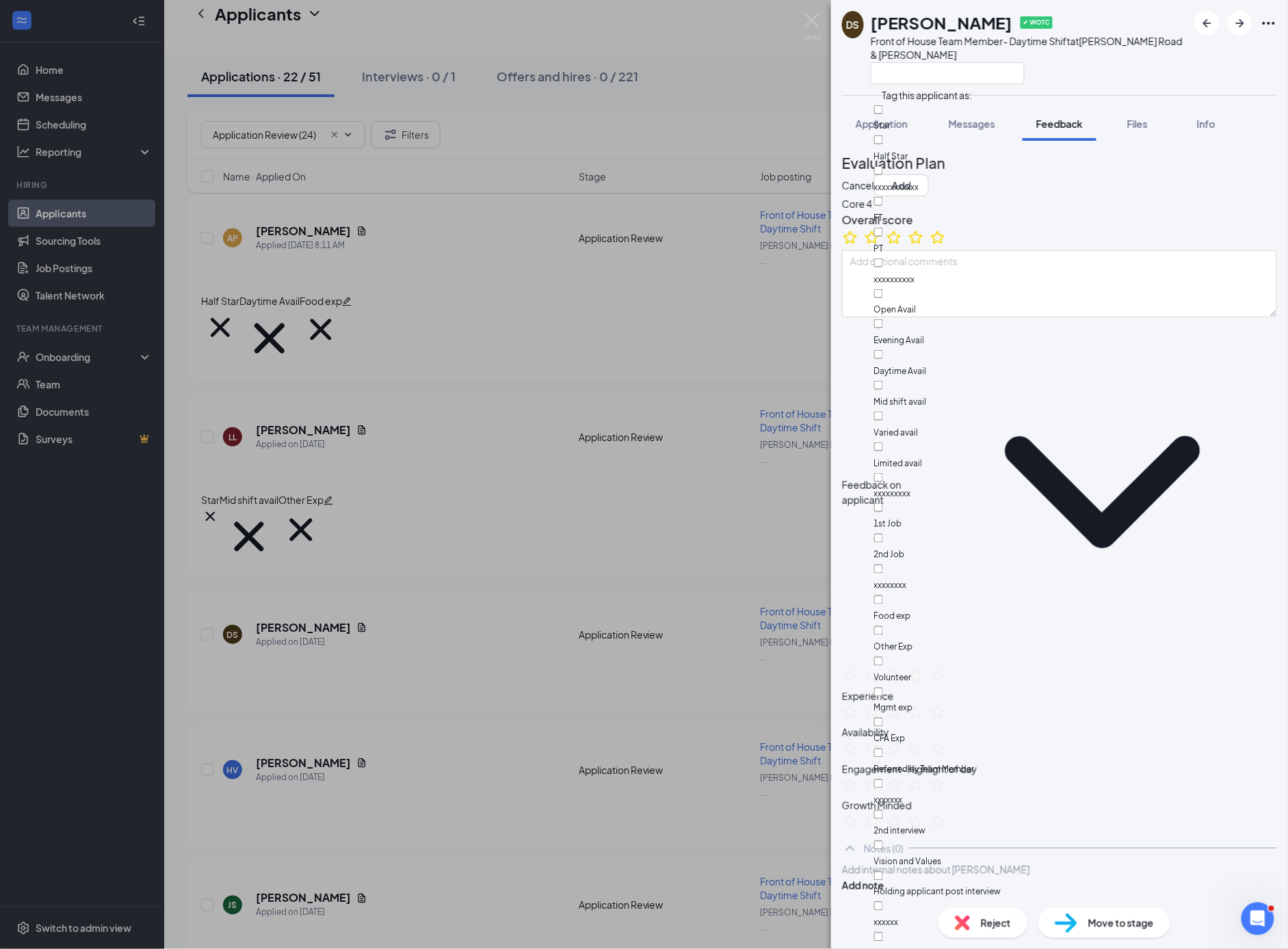
scroll to position [3, 0]
click at [883, 110] on input "Star" at bounding box center [879, 110] width 9 height 9
checkbox input "true"
click at [883, 535] on input "Mid shift avail" at bounding box center [879, 539] width 9 height 9
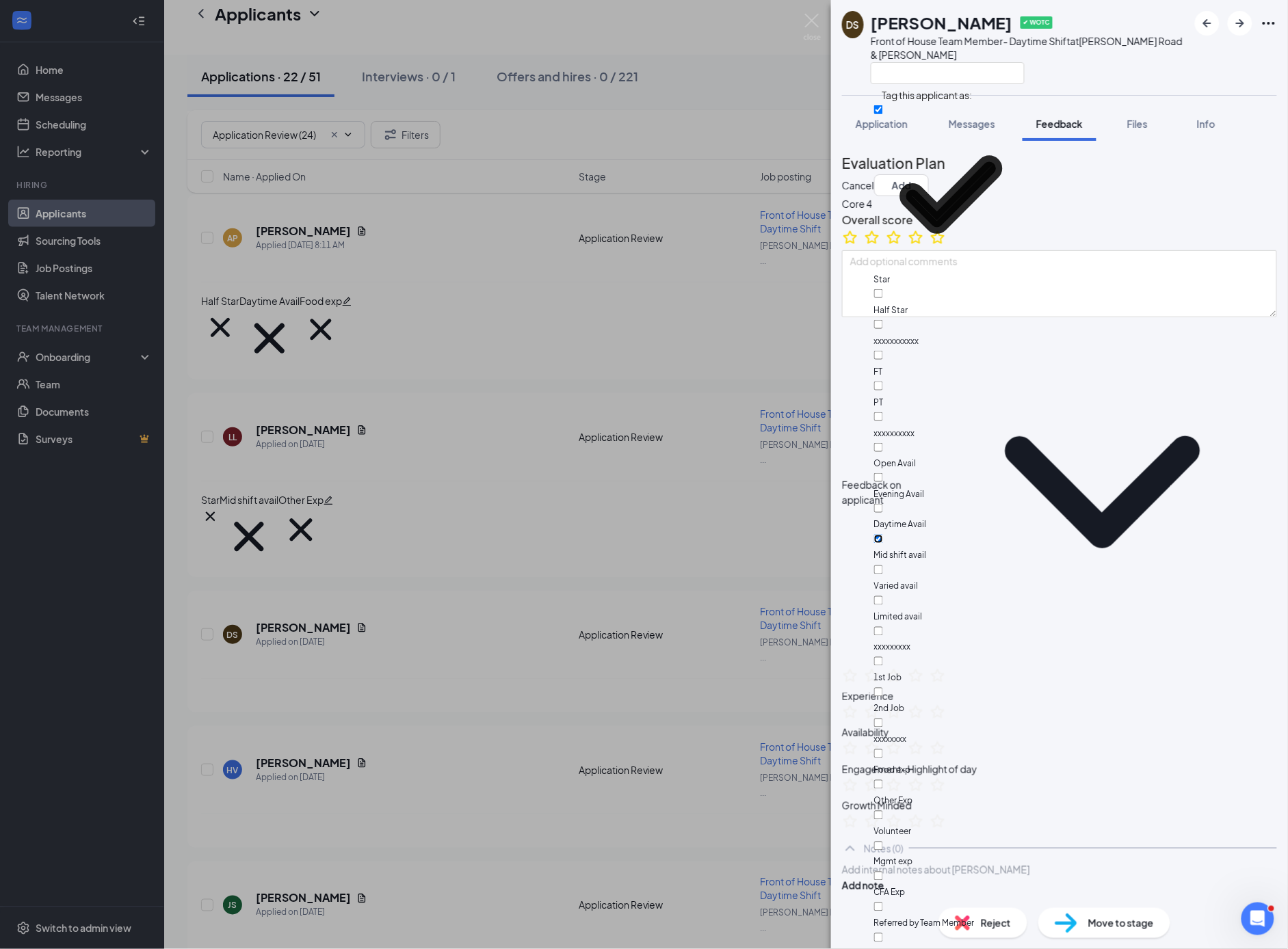
checkbox input "true"
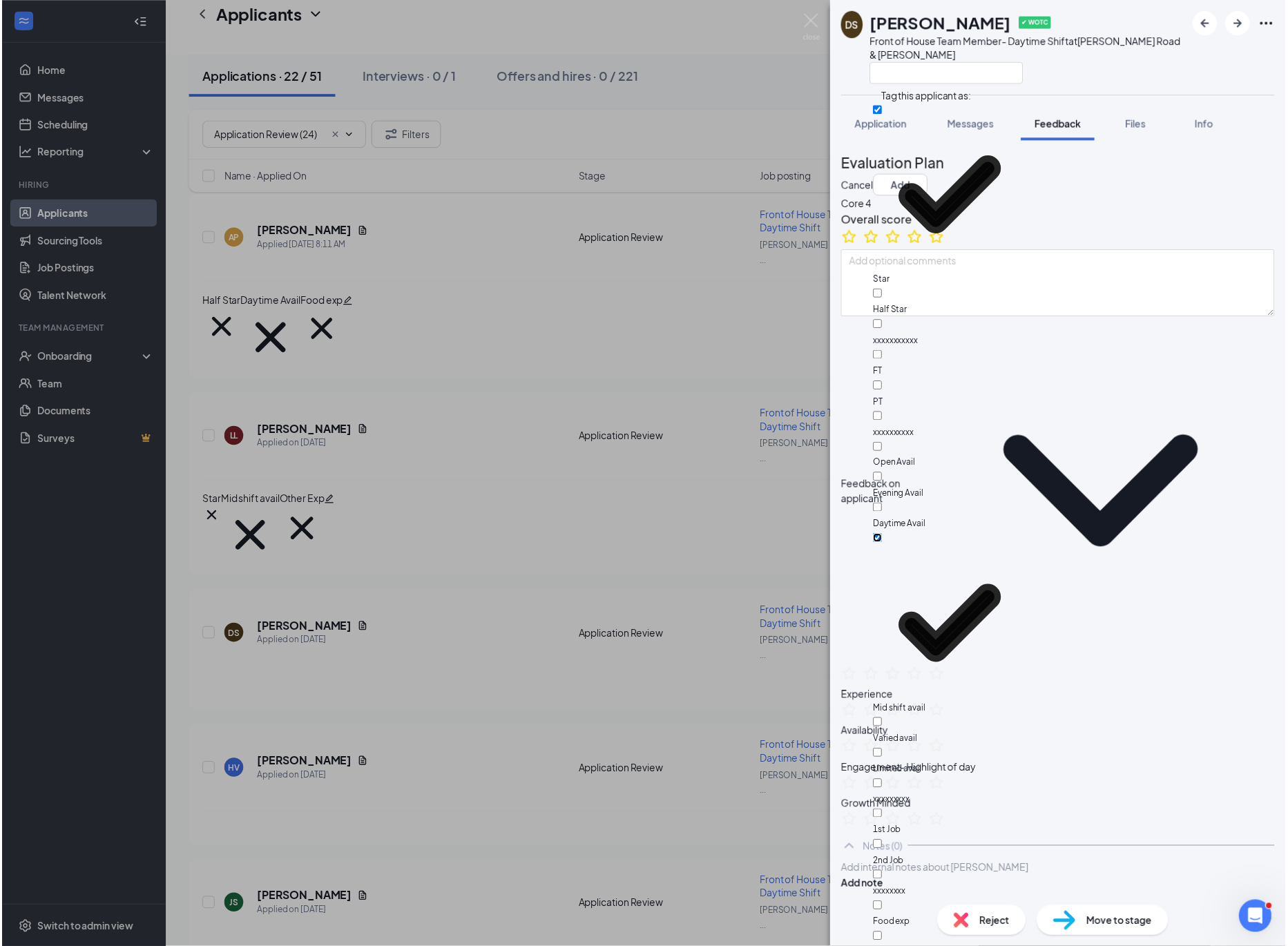
scroll to position [354, 0]
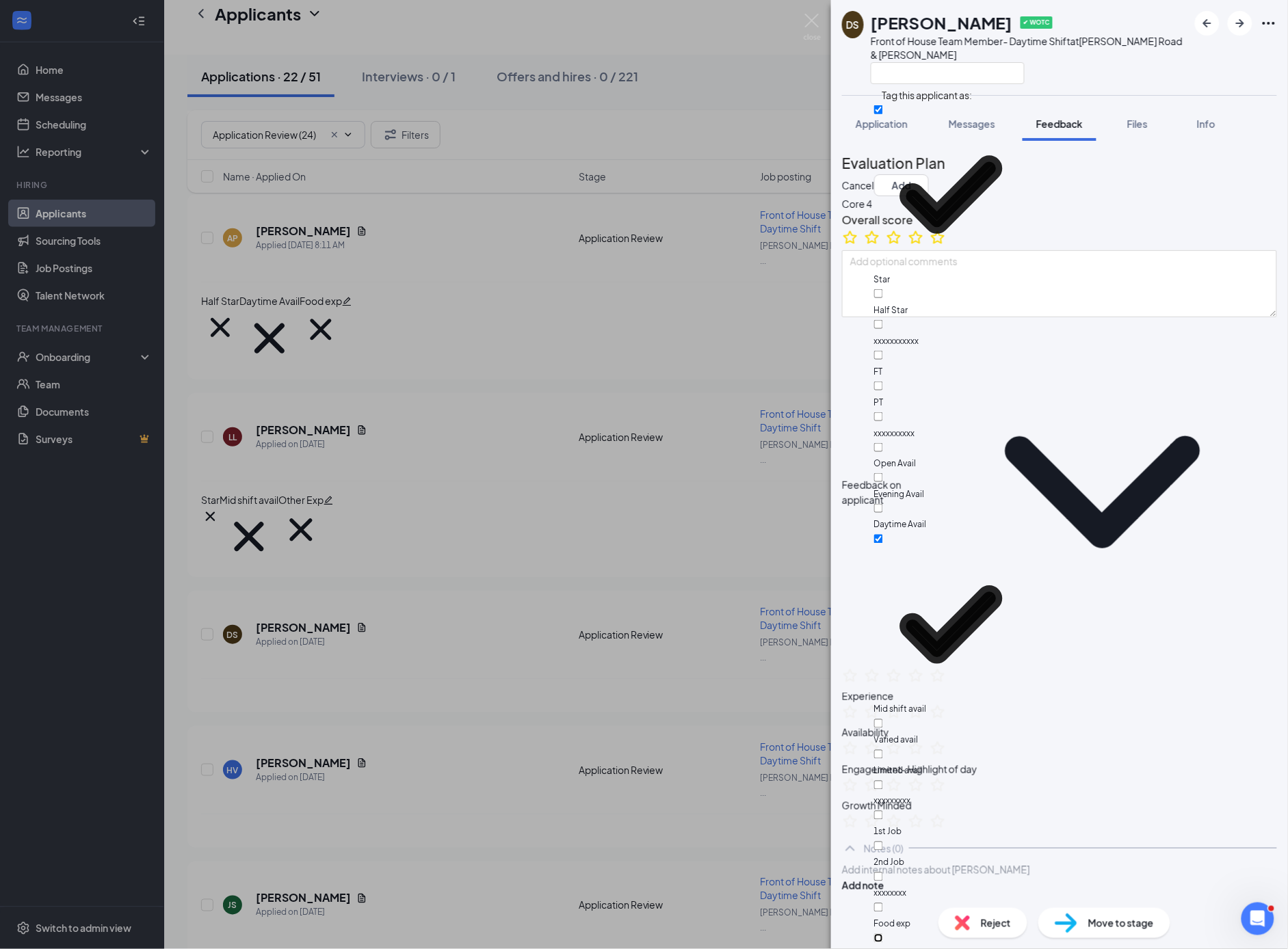
click at [883, 934] on input "Other Exp" at bounding box center [879, 939] width 9 height 9
checkbox input "true"
click at [929, 174] on button "Add" at bounding box center [901, 185] width 54 height 22
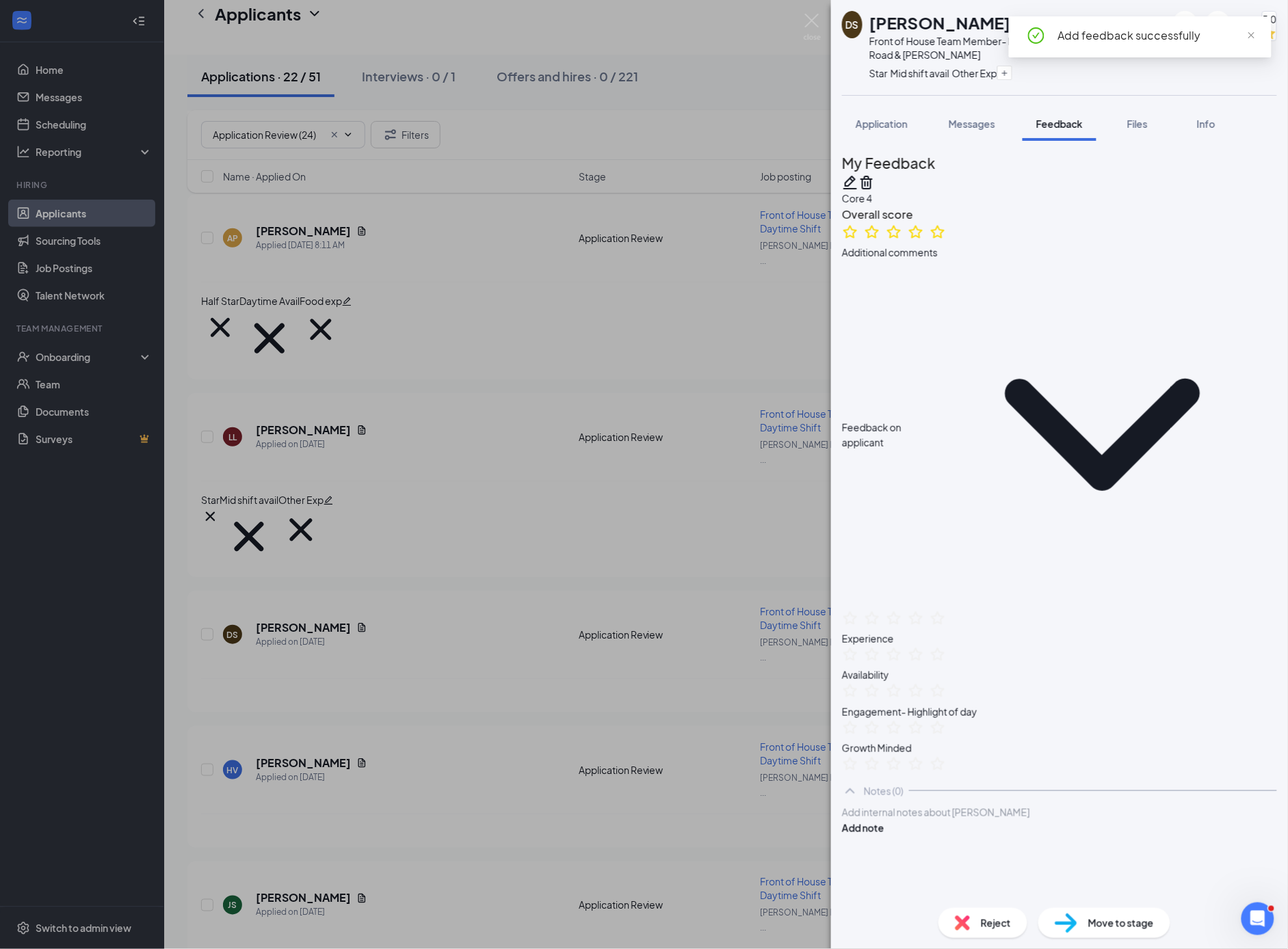
click at [471, 462] on div "DS [PERSON_NAME] ✔ WOTC Front of House Team Member- Daytime Shift at [PERSON_NA…" at bounding box center [644, 474] width 1288 height 949
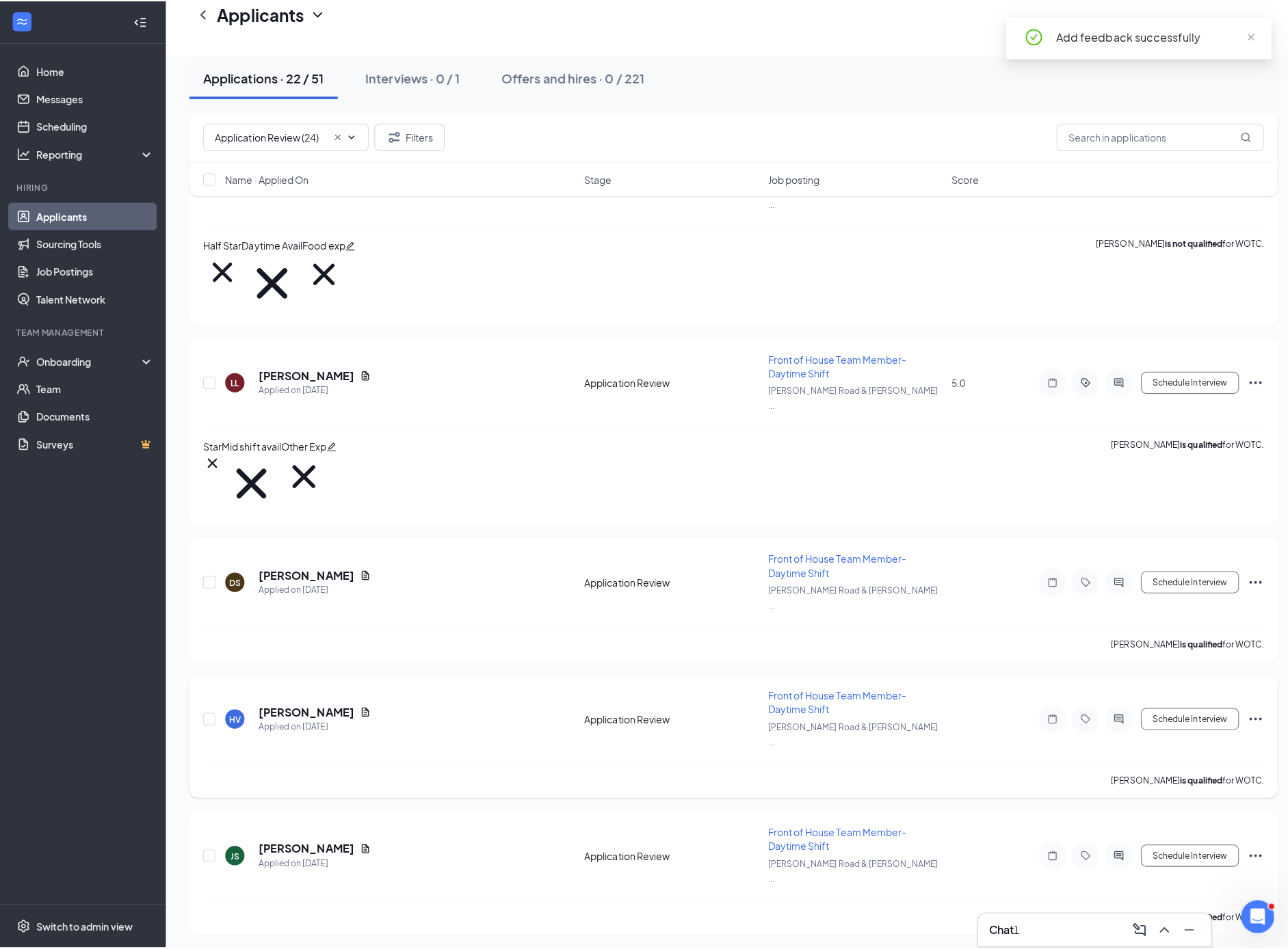
scroll to position [436, 0]
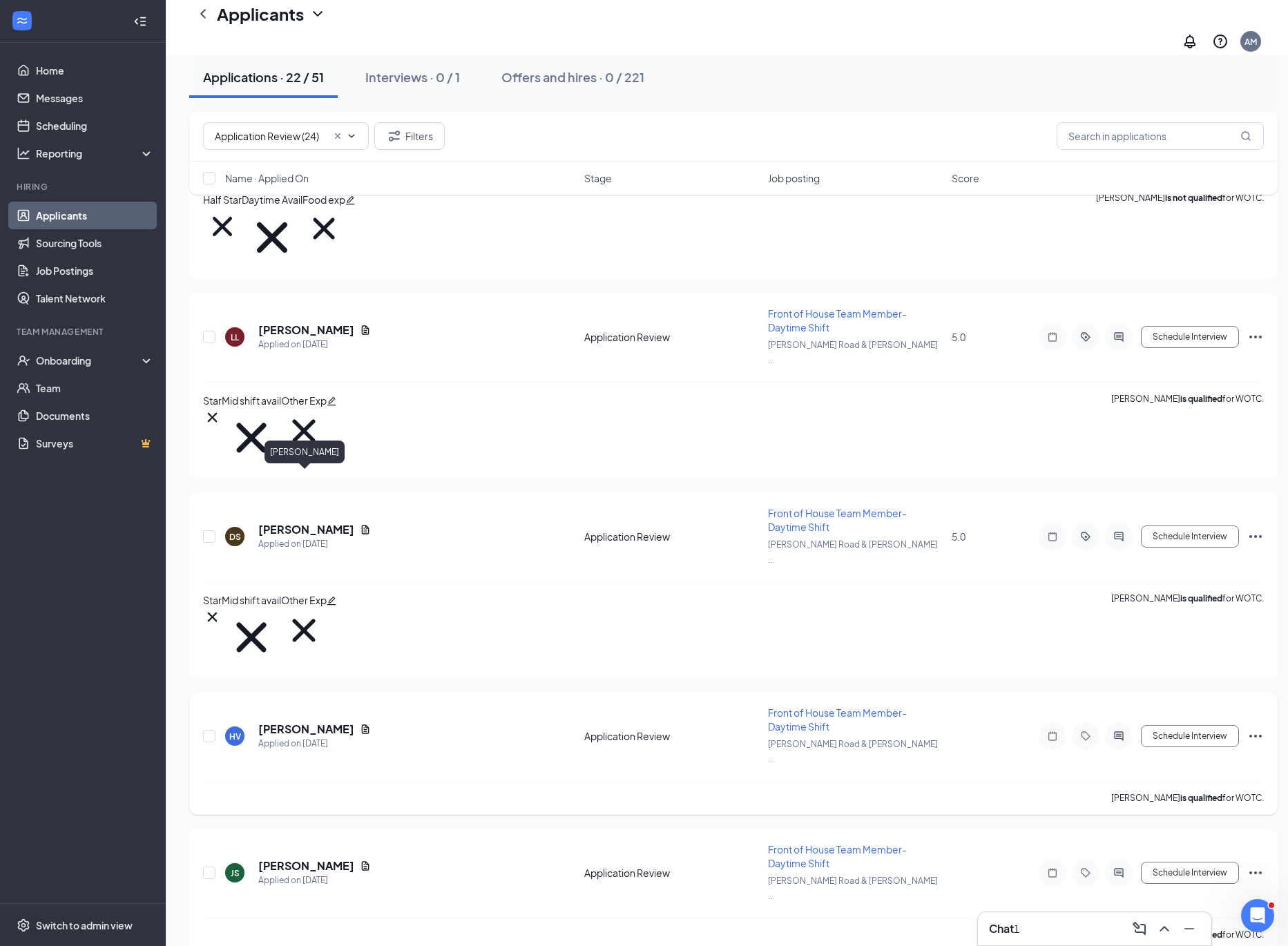
click at [311, 722] on h5 "[PERSON_NAME]" at bounding box center [306, 729] width 96 height 15
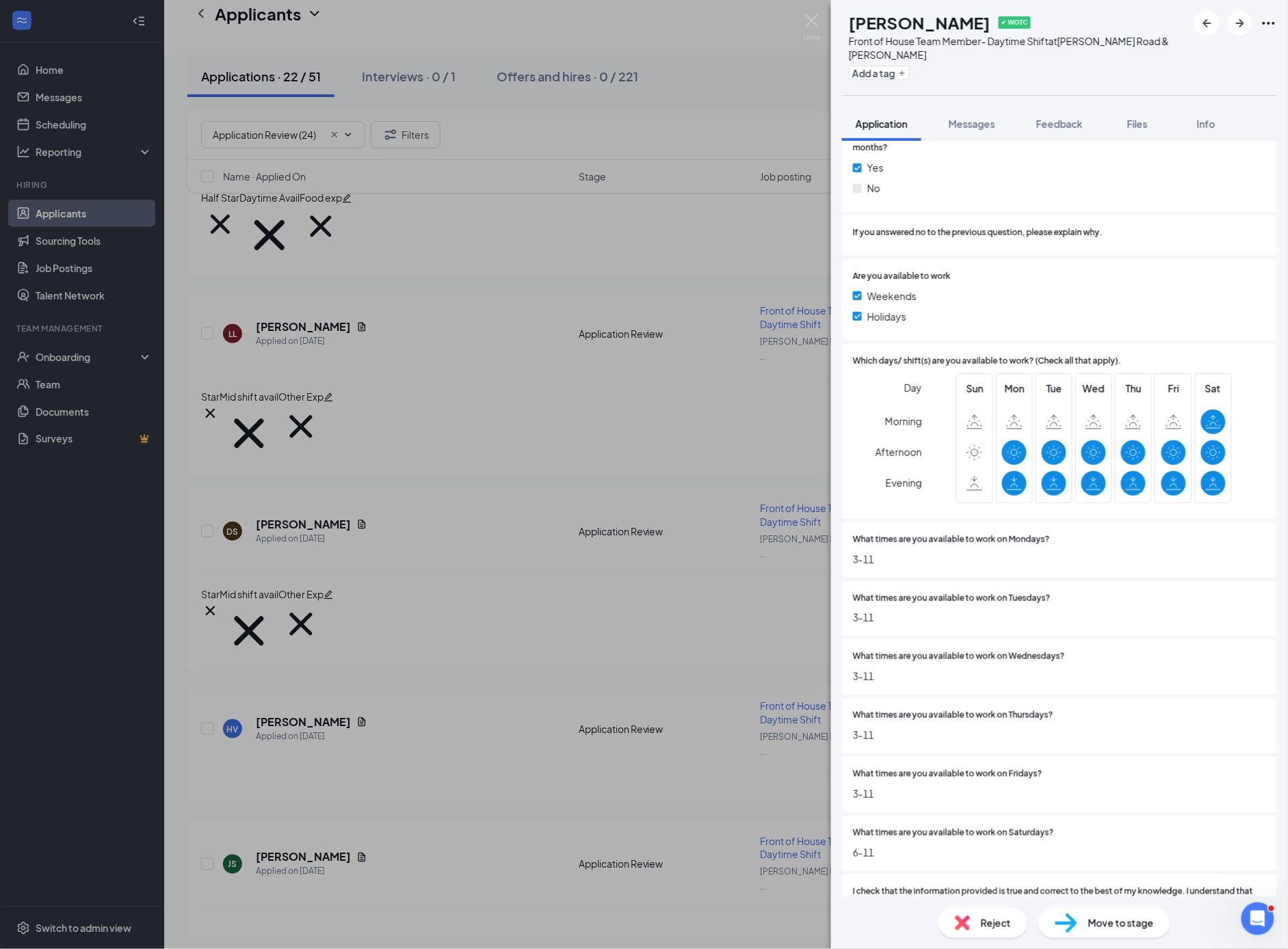
scroll to position [3130, 0]
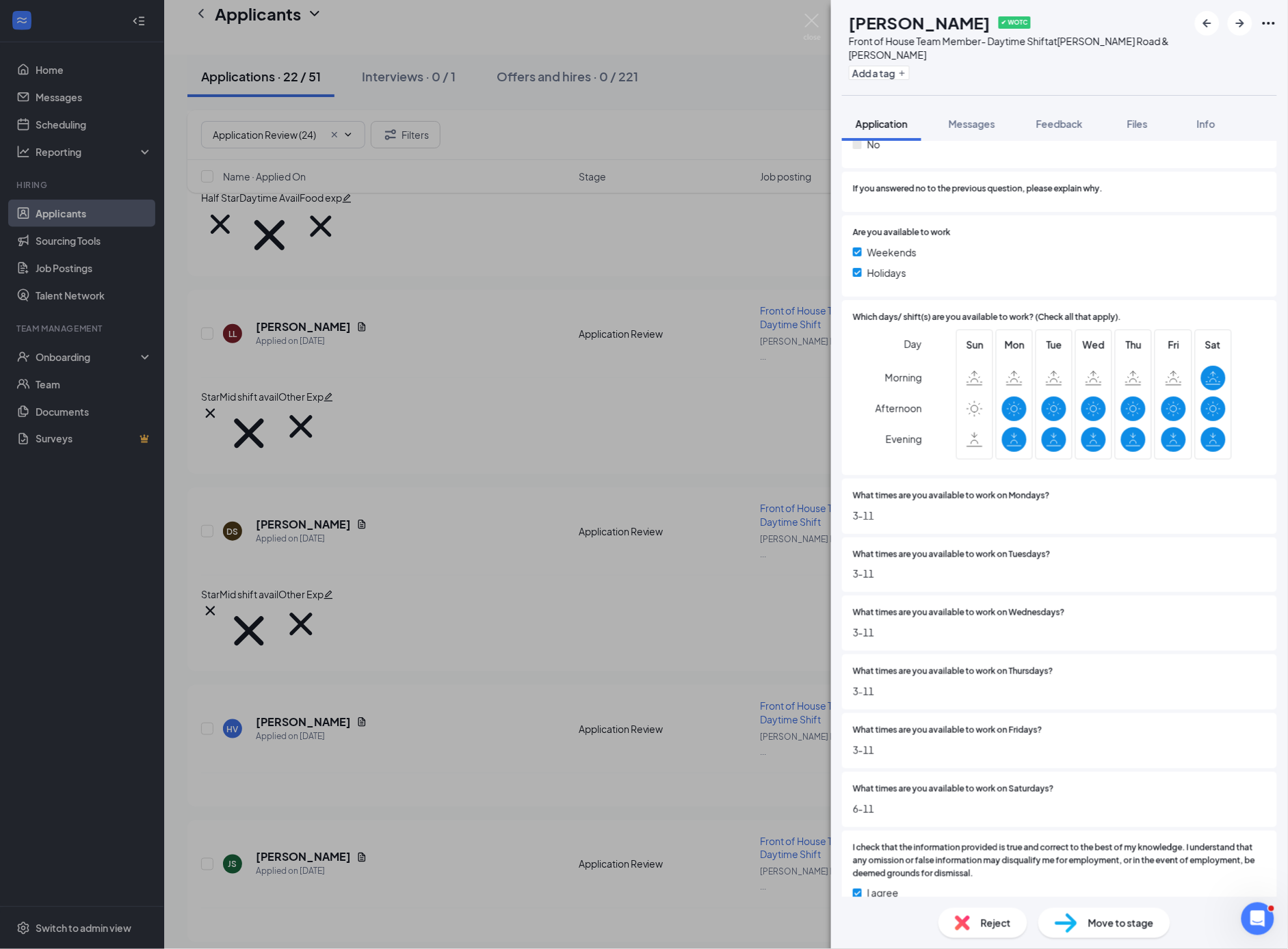
click at [980, 922] on div "Reject" at bounding box center [983, 923] width 89 height 30
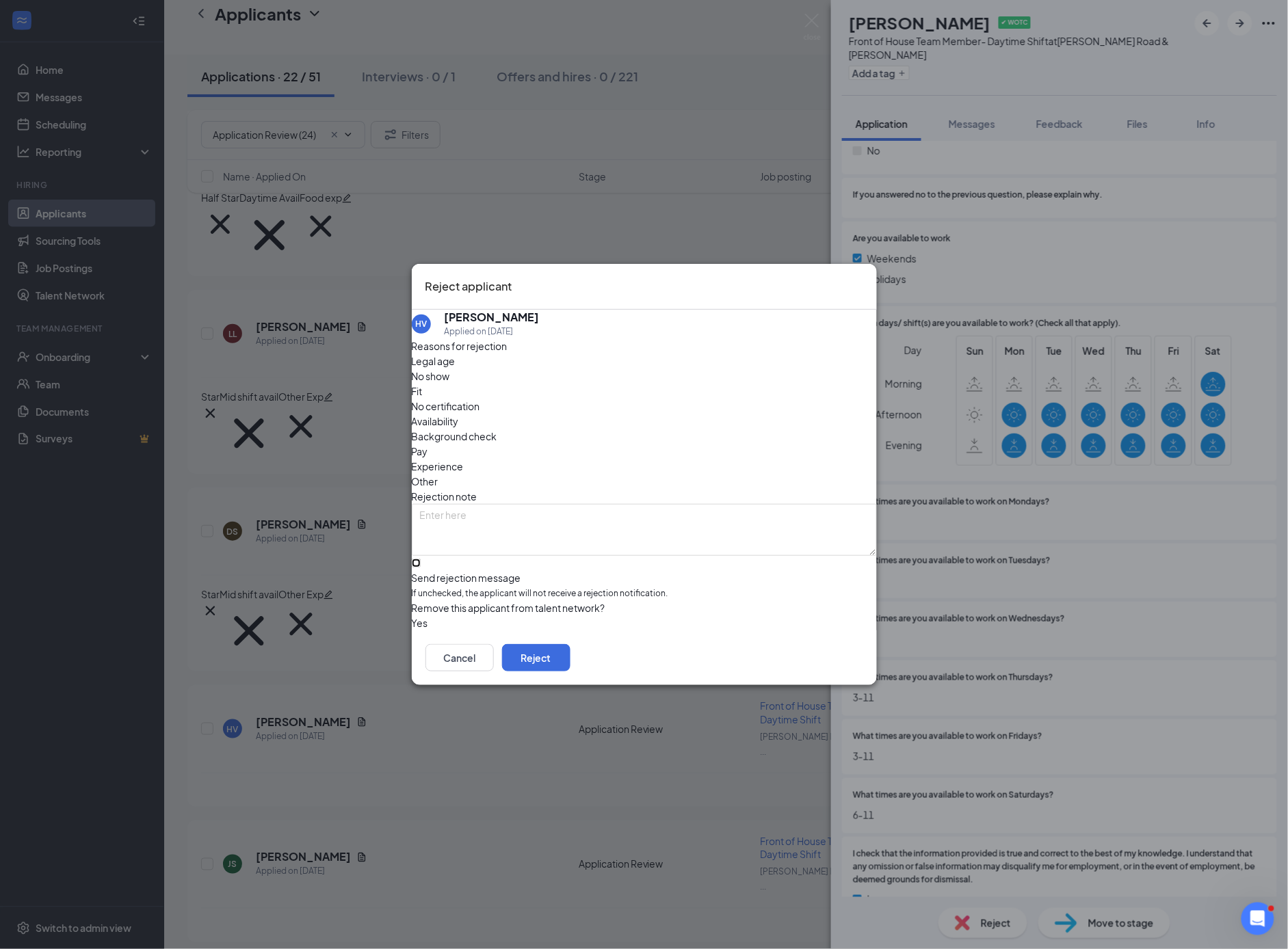
click at [421, 559] on input "Send rejection message If unchecked, the applicant will not receive a rejection…" at bounding box center [416, 563] width 9 height 9
checkbox input "true"
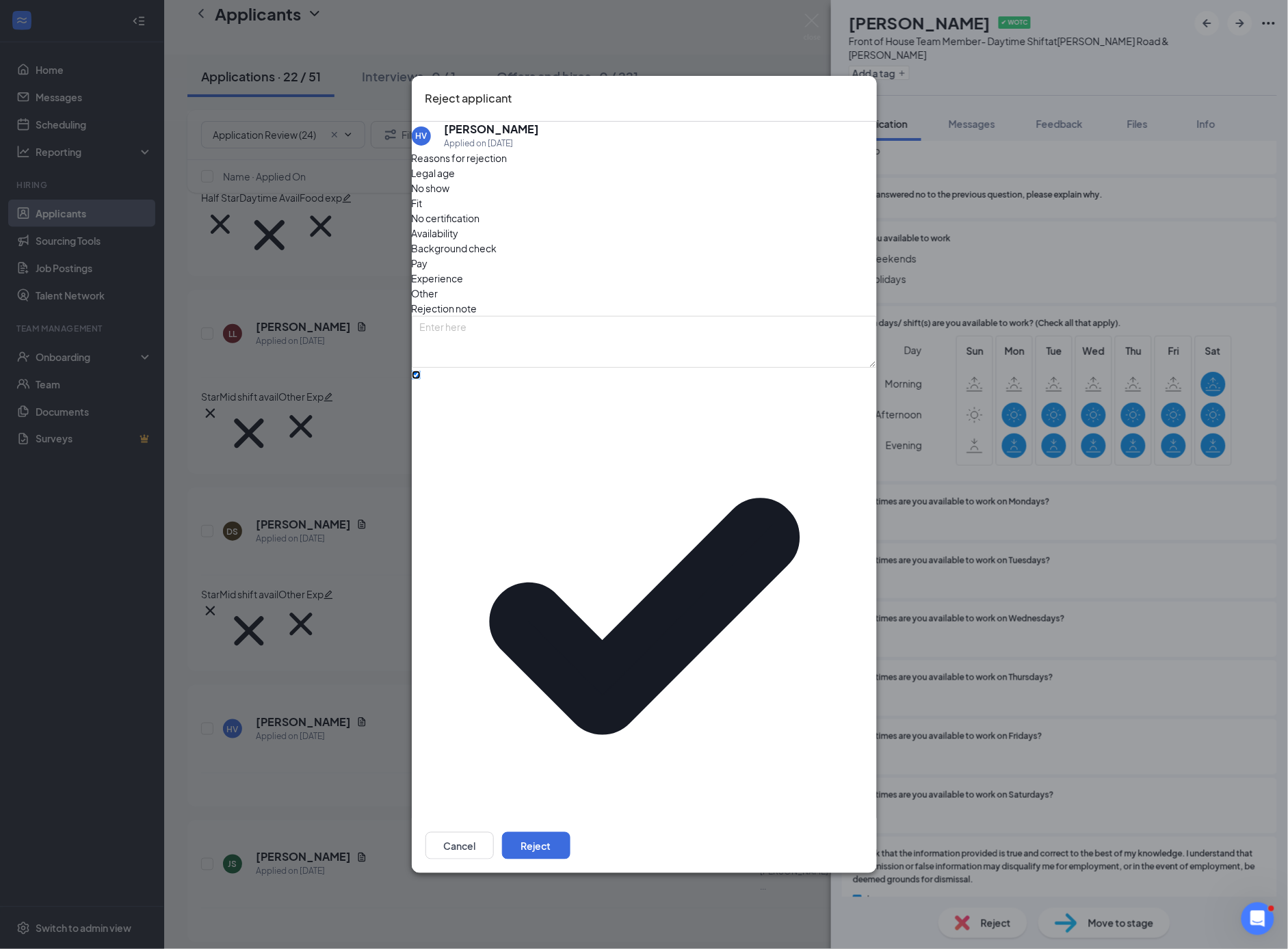
click at [465, 893] on span "No thanks" at bounding box center [441, 903] width 44 height 21
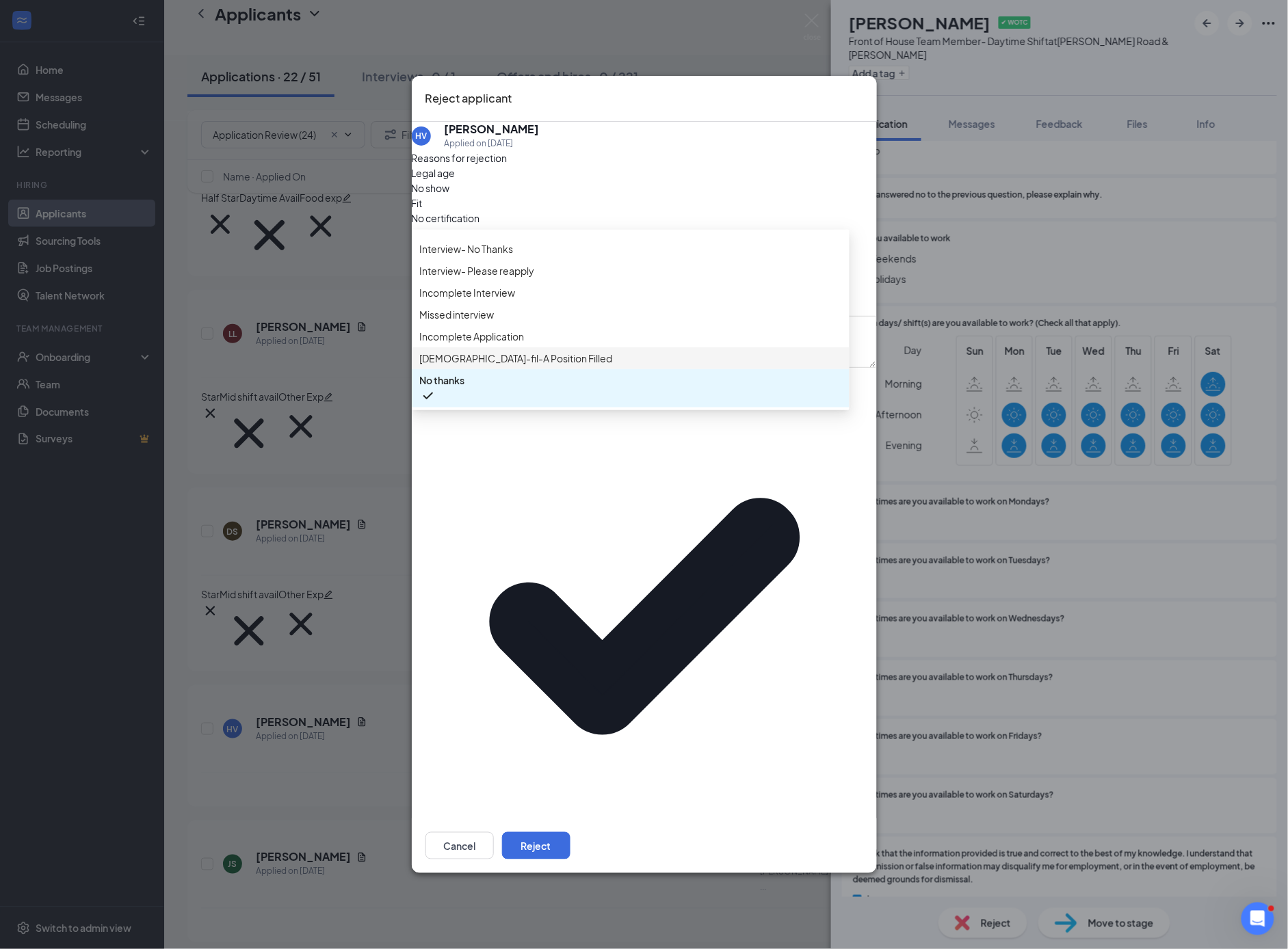
scroll to position [0, 0]
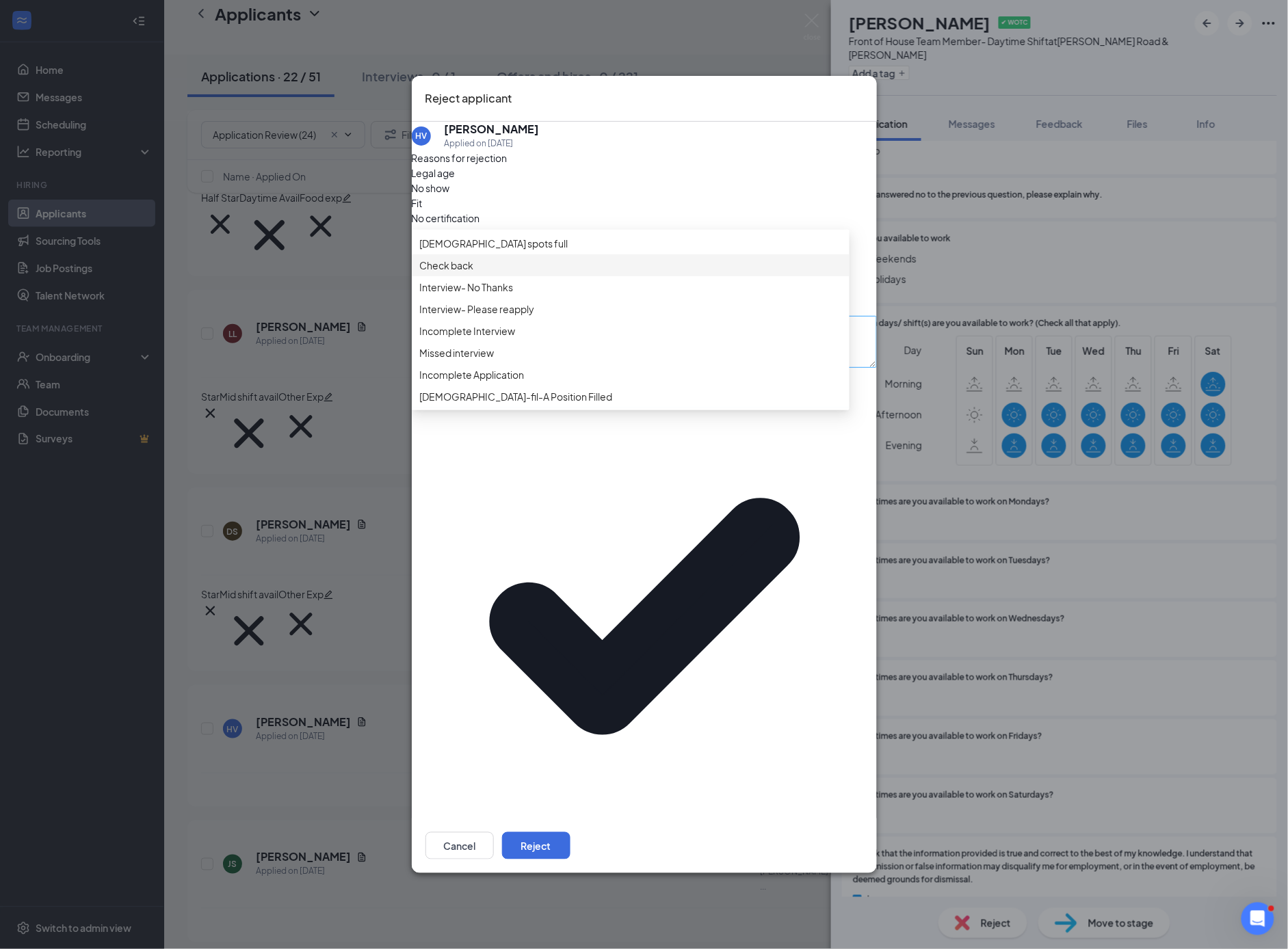
drag, startPoint x: 470, startPoint y: 423, endPoint x: 584, endPoint y: 460, distance: 119.9
click at [470, 273] on span "Check back" at bounding box center [447, 265] width 54 height 15
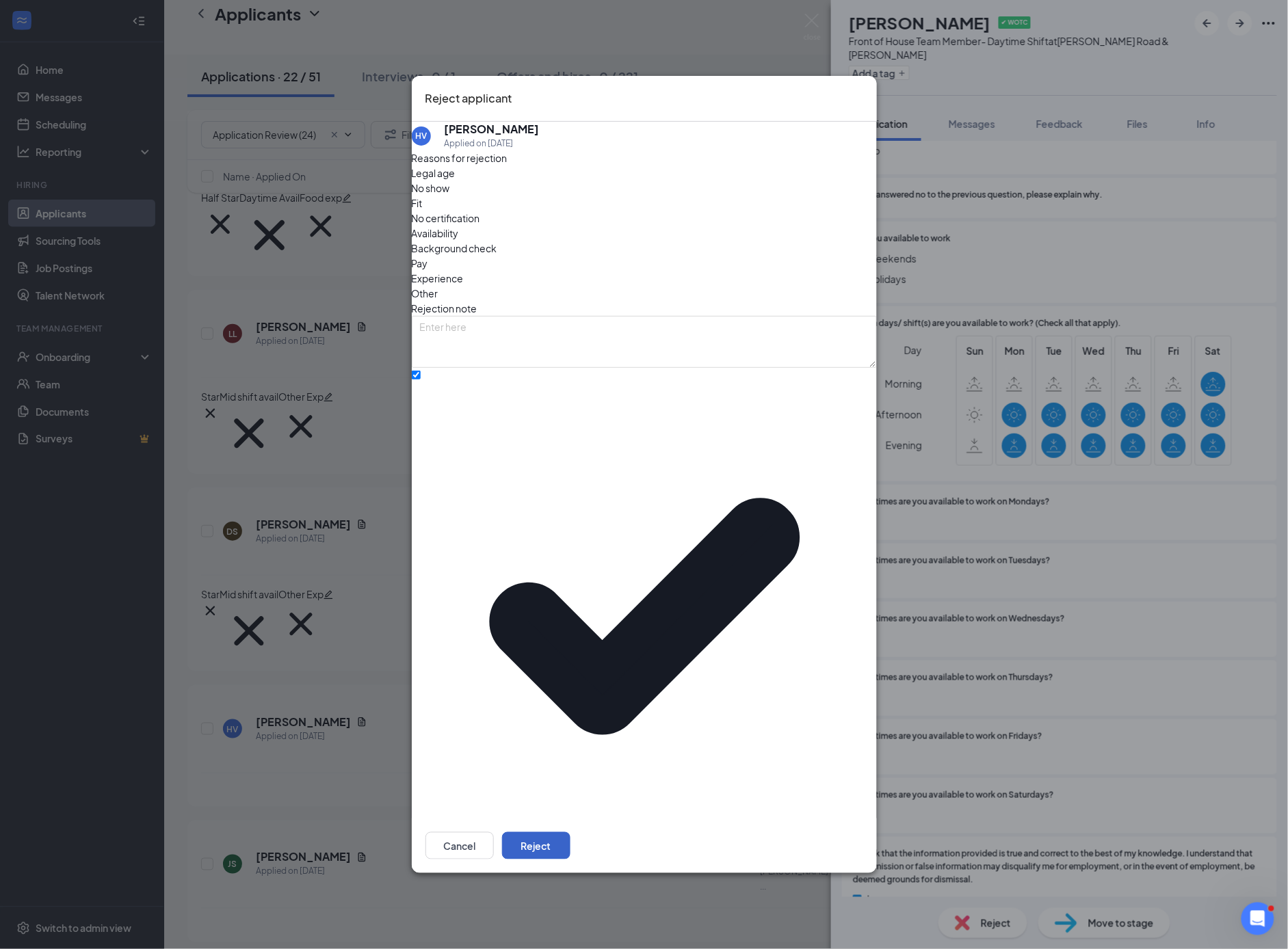
click at [570, 832] on button "Reject" at bounding box center [536, 846] width 68 height 28
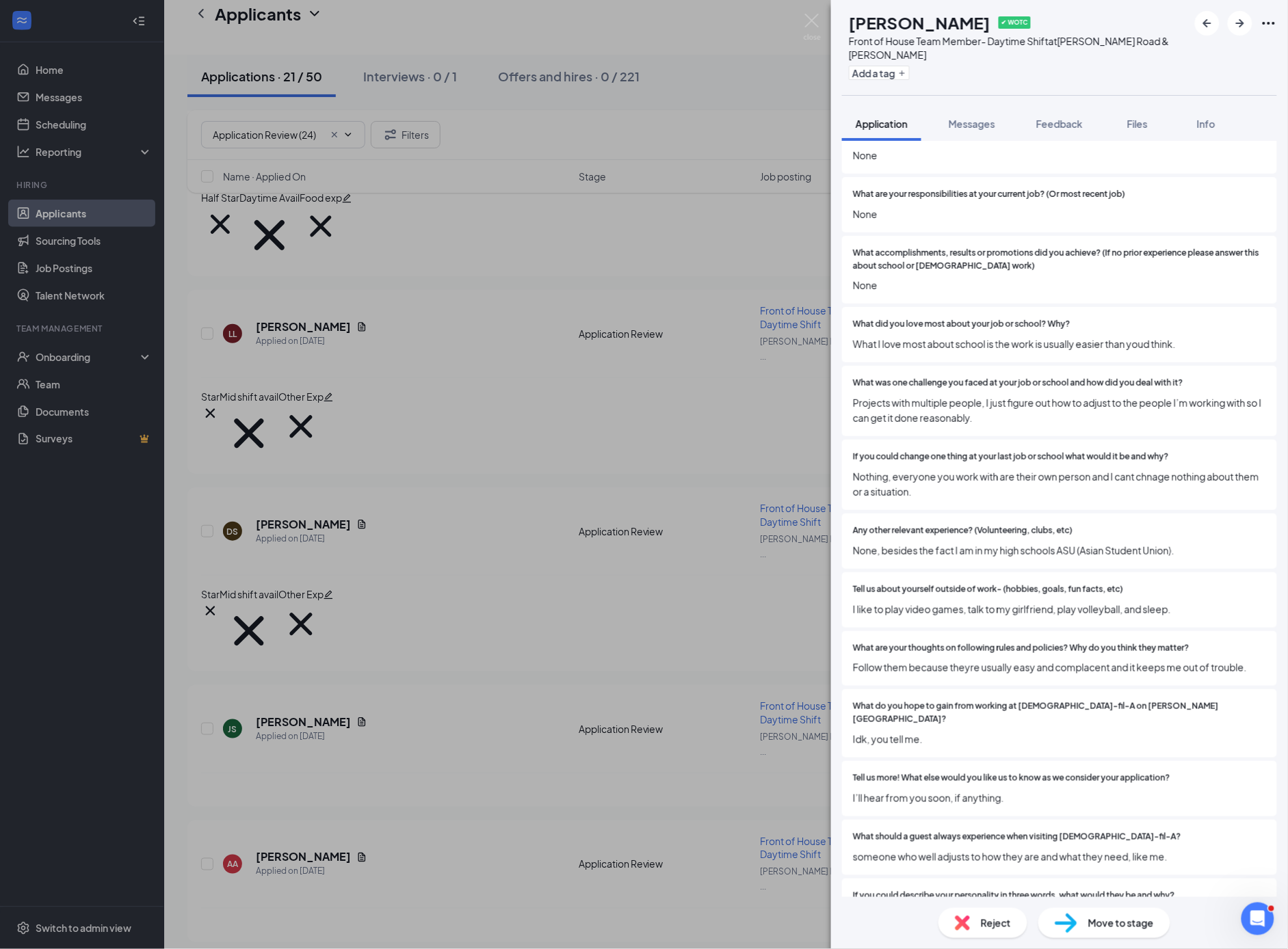
scroll to position [1438, 0]
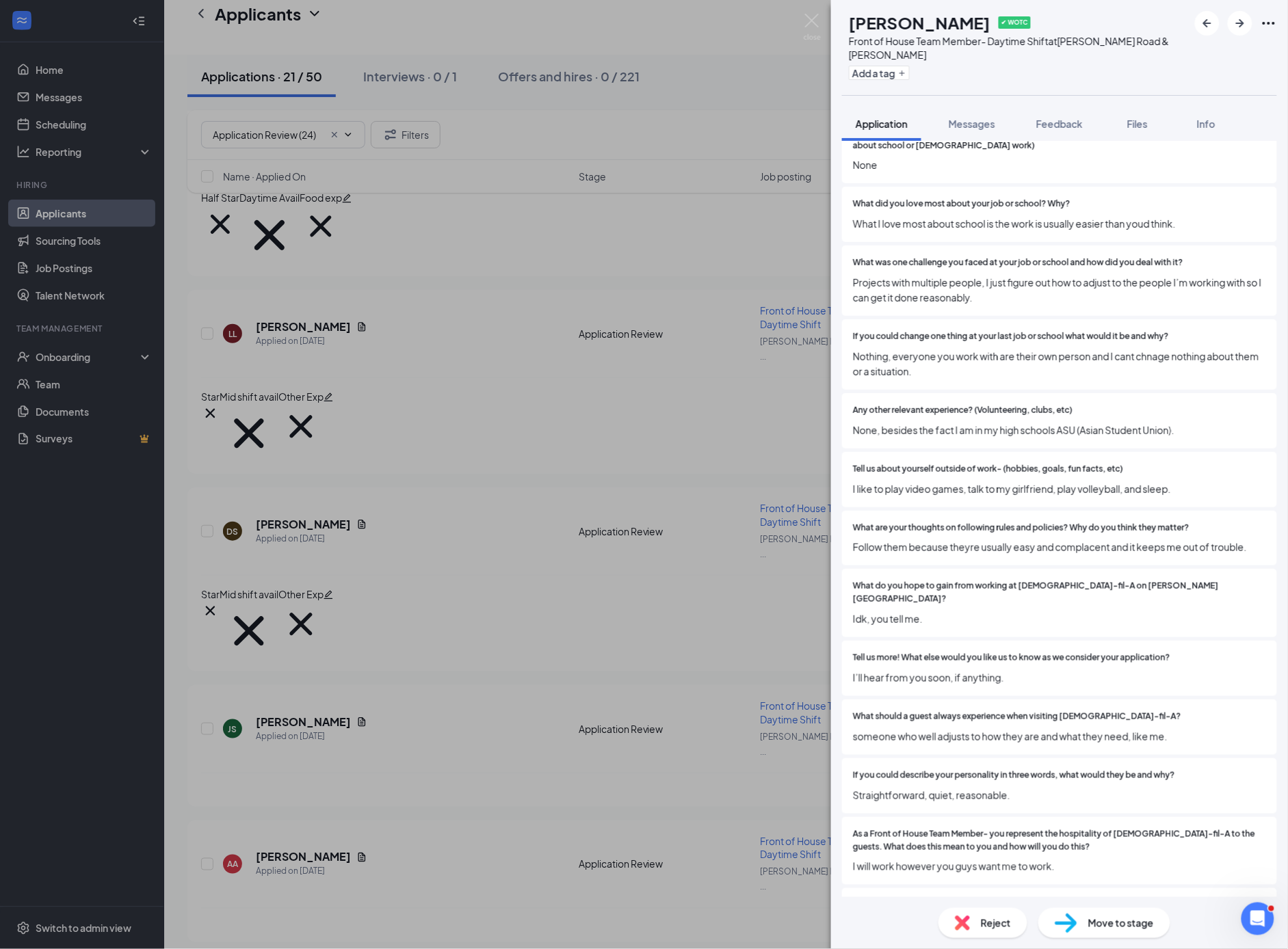
click at [965, 932] on div "Reject" at bounding box center [983, 923] width 89 height 30
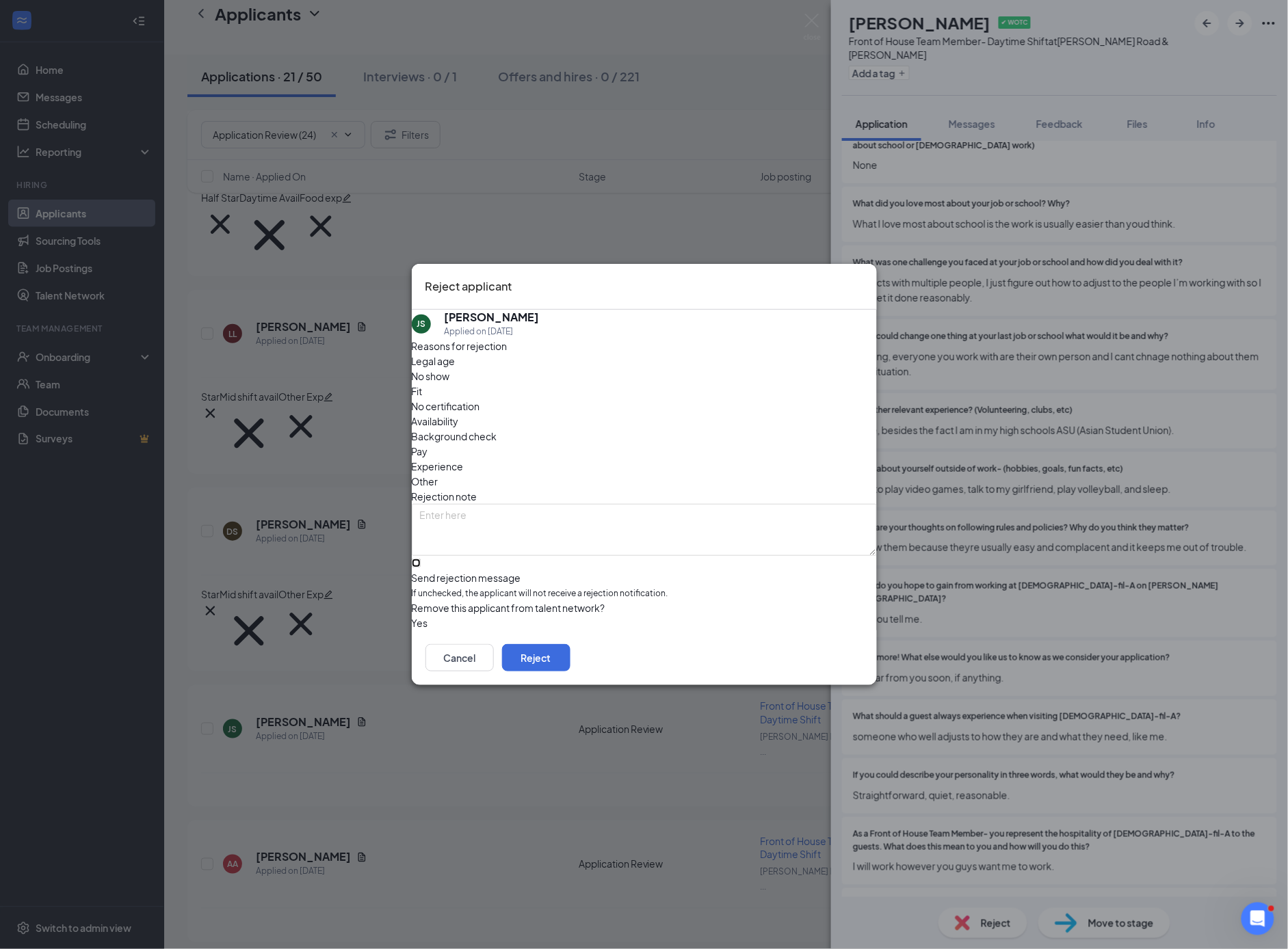
click at [421, 559] on input "Send rejection message If unchecked, the applicant will not receive a rejection…" at bounding box center [416, 563] width 9 height 9
checkbox input "true"
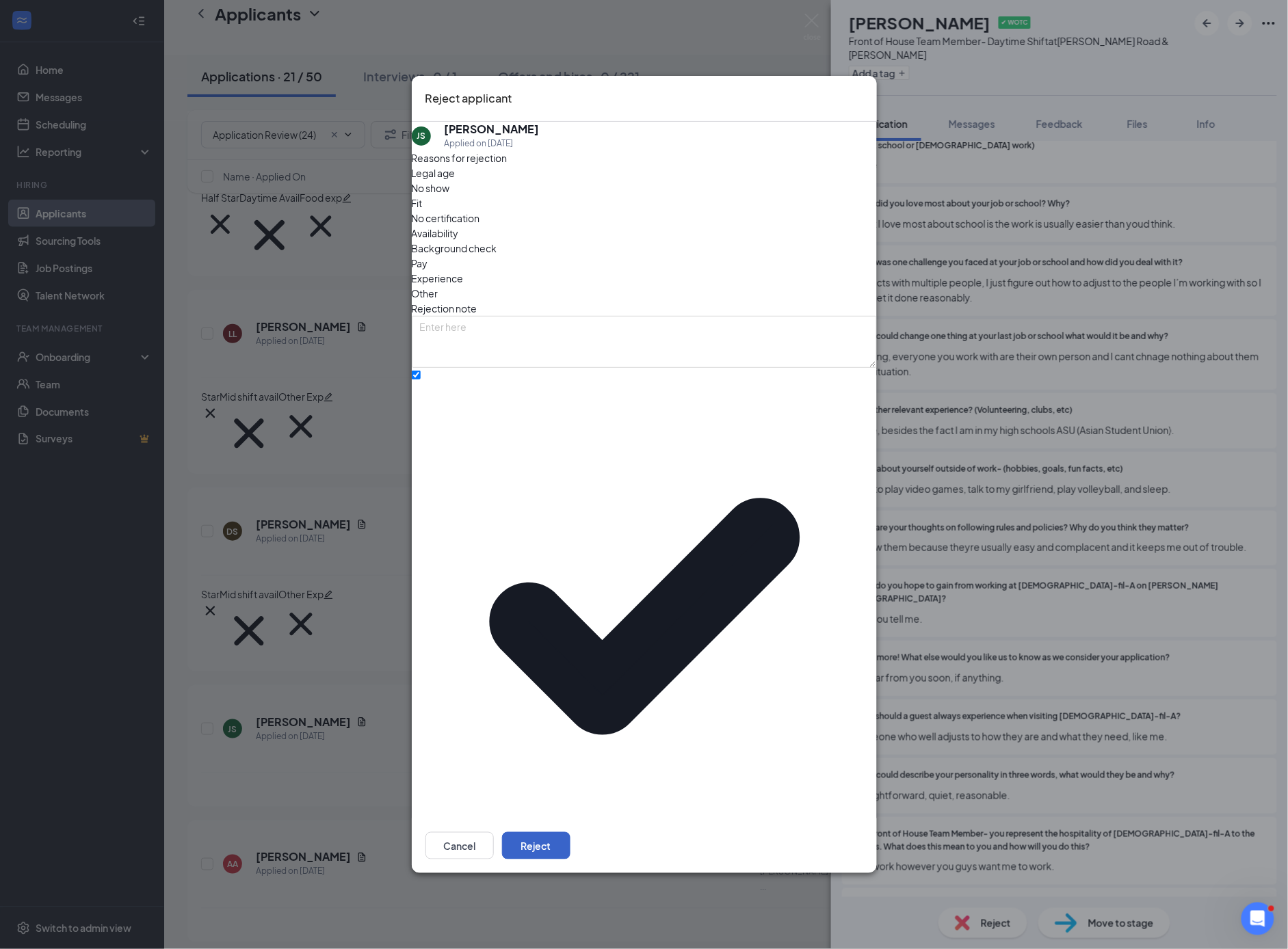
click at [570, 832] on button "Reject" at bounding box center [536, 846] width 68 height 28
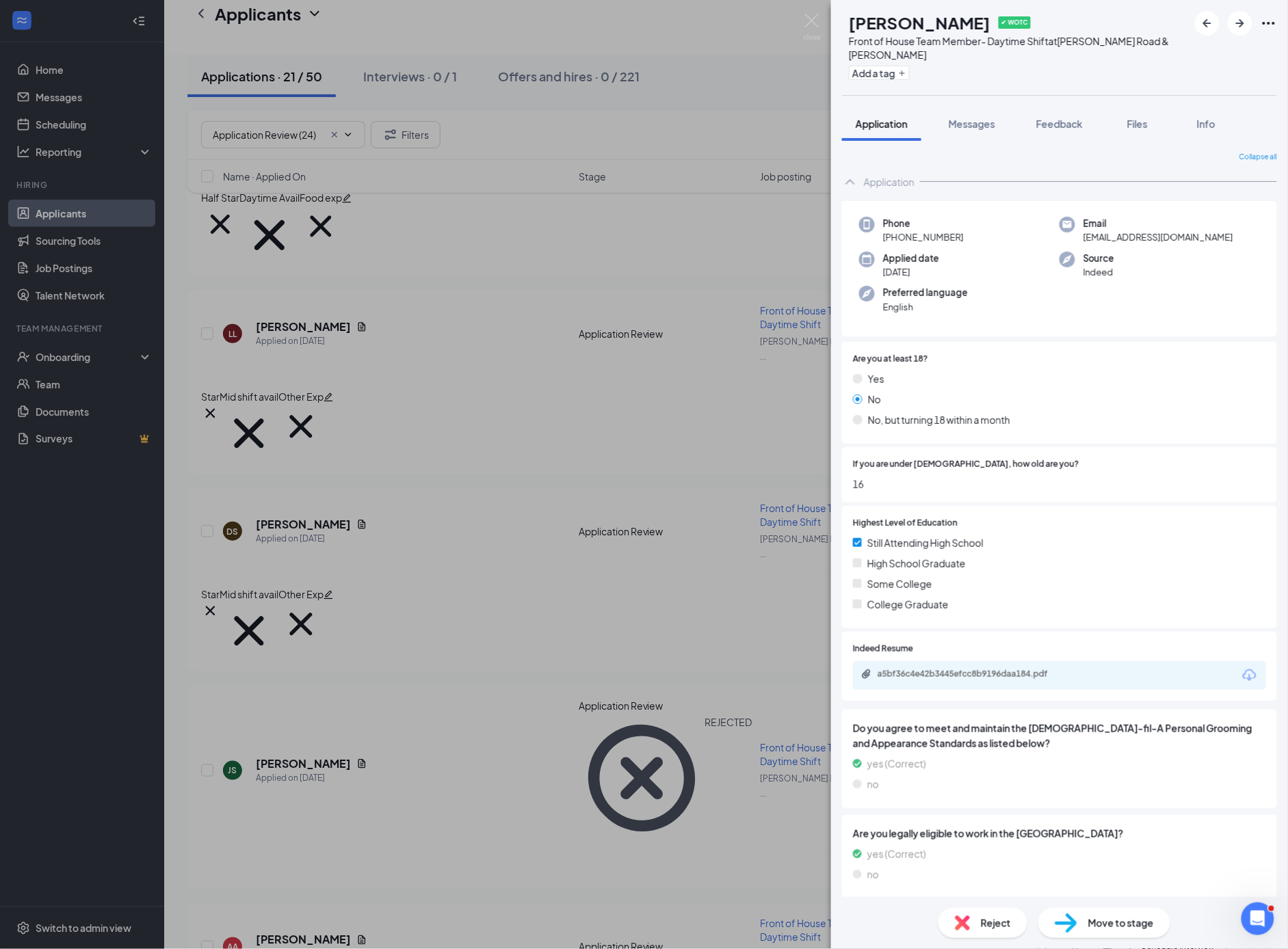
click at [481, 541] on div "AA [PERSON_NAME] ✔ WOTC Front of House Team Member- Daytime Shift at [PERSON_NA…" at bounding box center [644, 474] width 1288 height 949
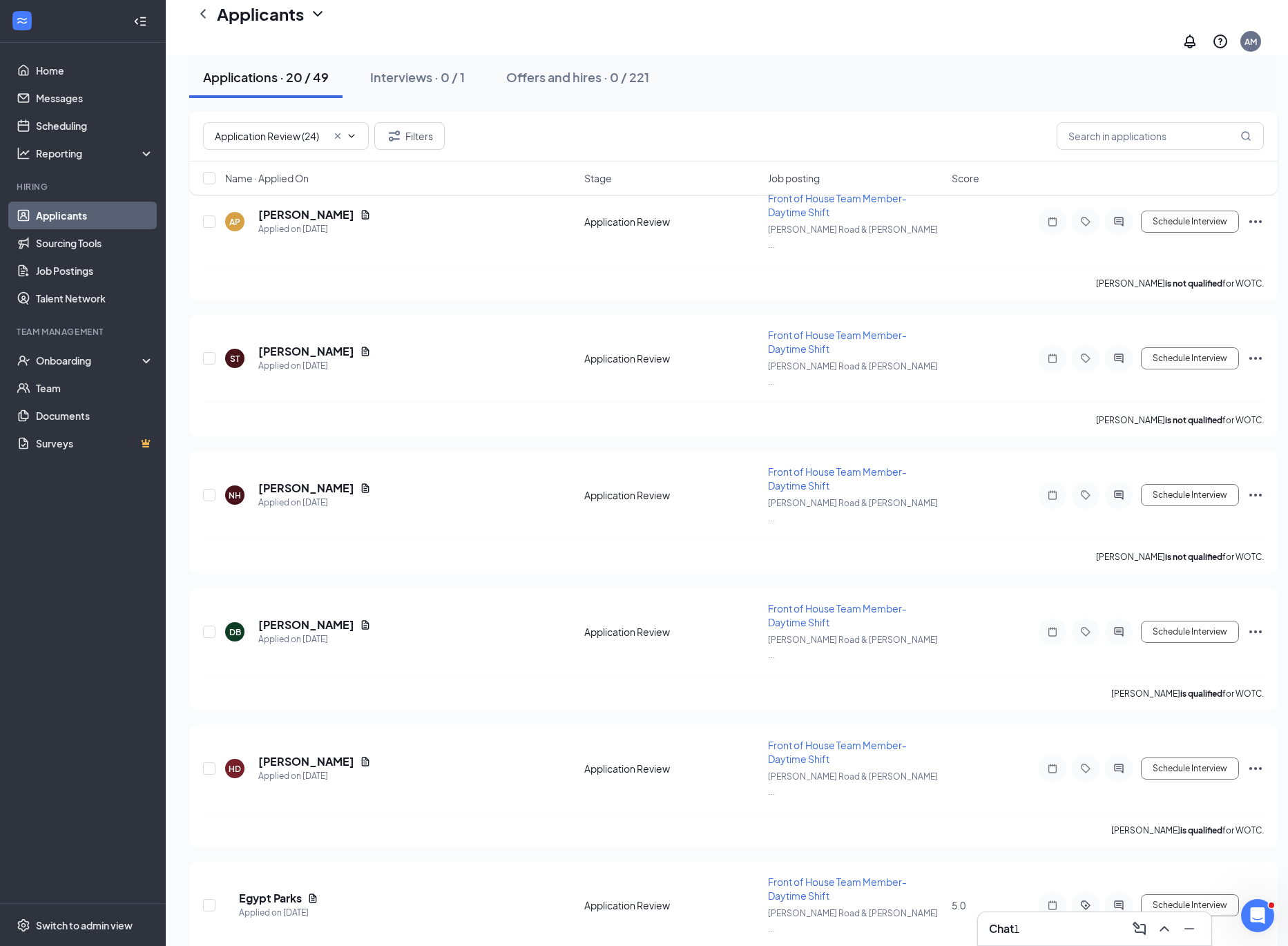
scroll to position [1907, 0]
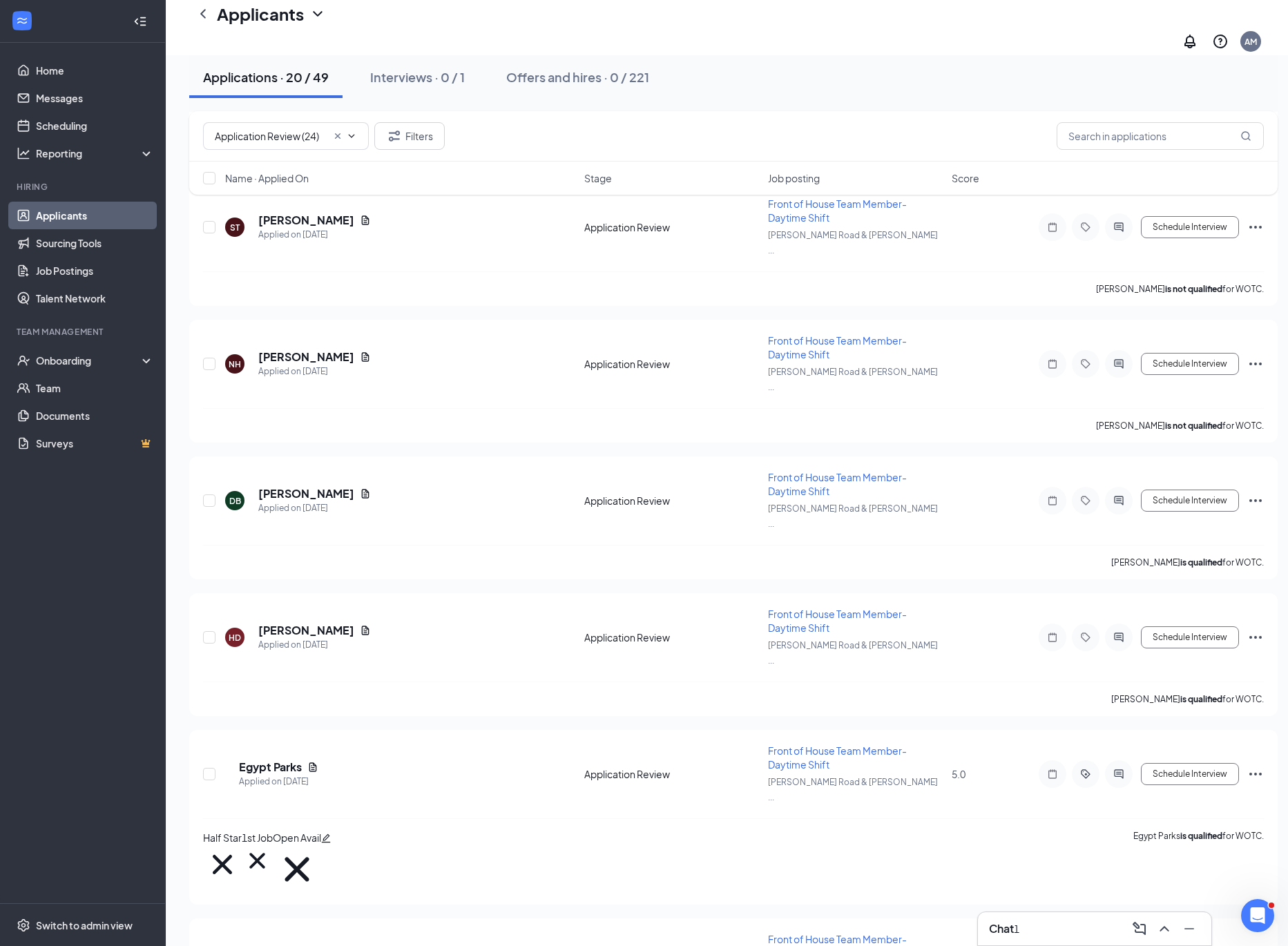
click at [994, 921] on div "Chat 1" at bounding box center [1004, 928] width 31 height 15
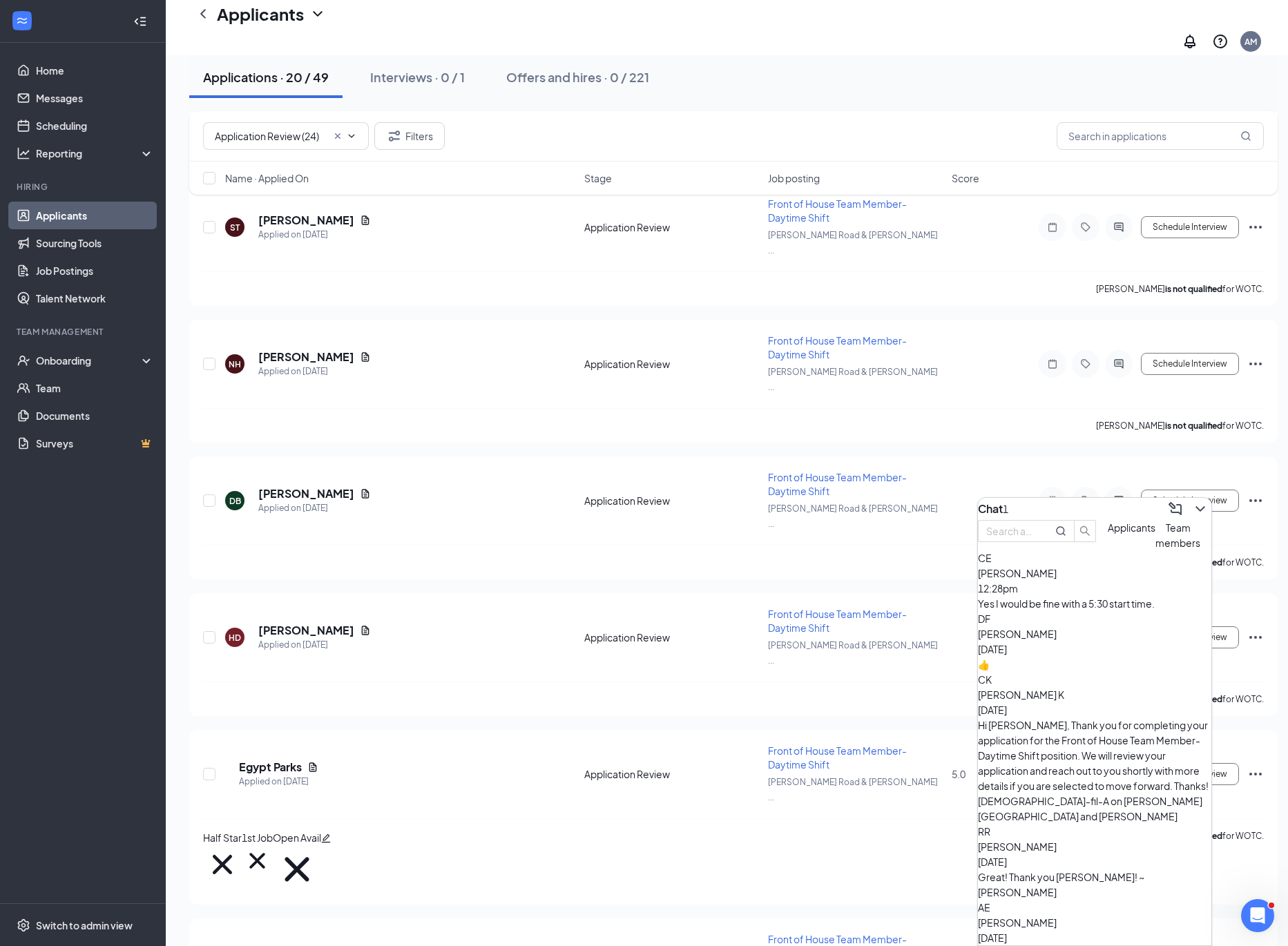
click at [1143, 611] on div "Yes I would be fine with a 5:30 start time." at bounding box center [1094, 602] width 234 height 15
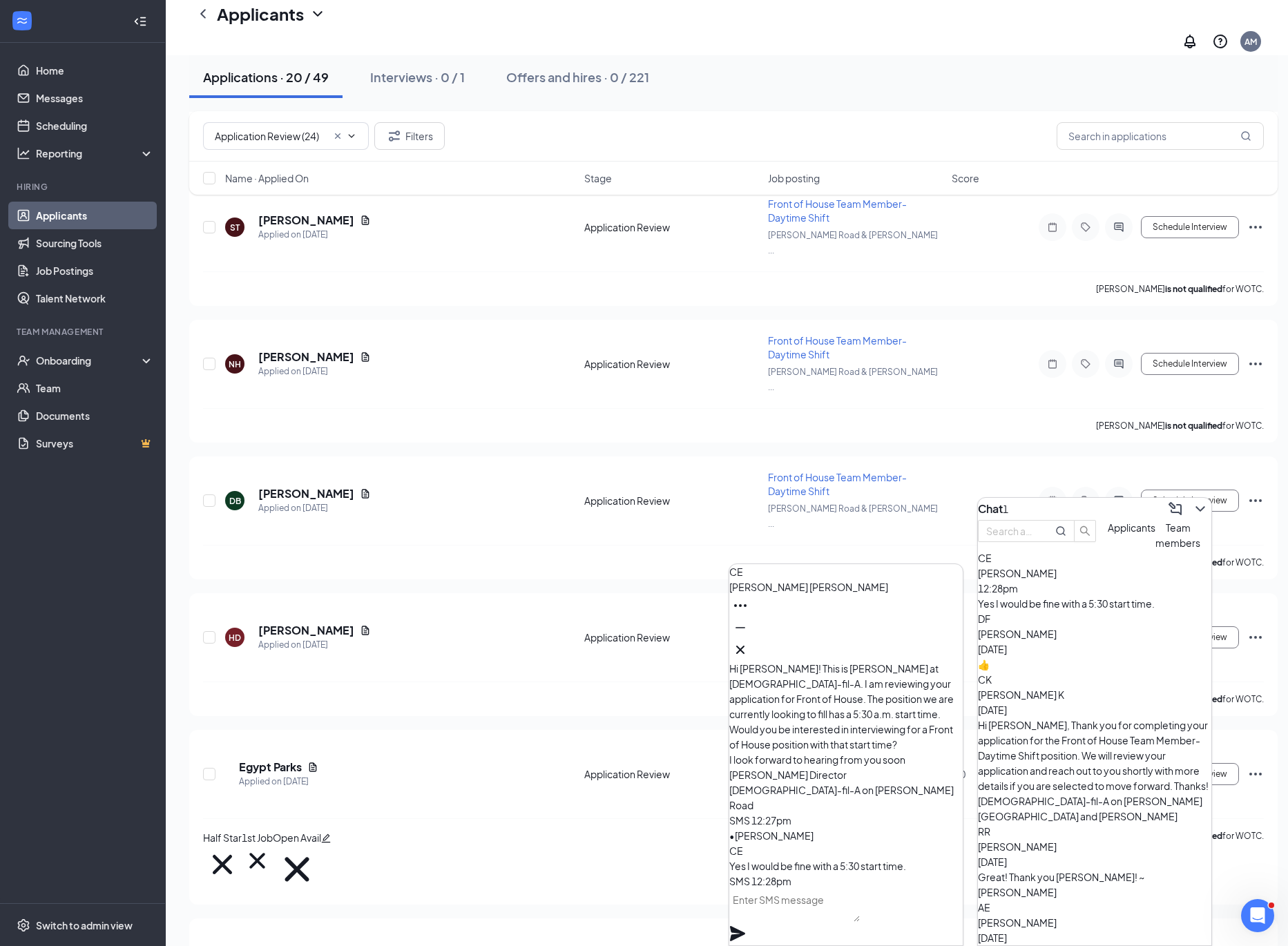
click at [535, 565] on div "CE [PERSON_NAME] Applied [DATE] 11:01 AM Application Review Front of House Team…" at bounding box center [733, 19] width 1088 height 3061
click at [42, 112] on link "Scheduling" at bounding box center [94, 126] width 118 height 28
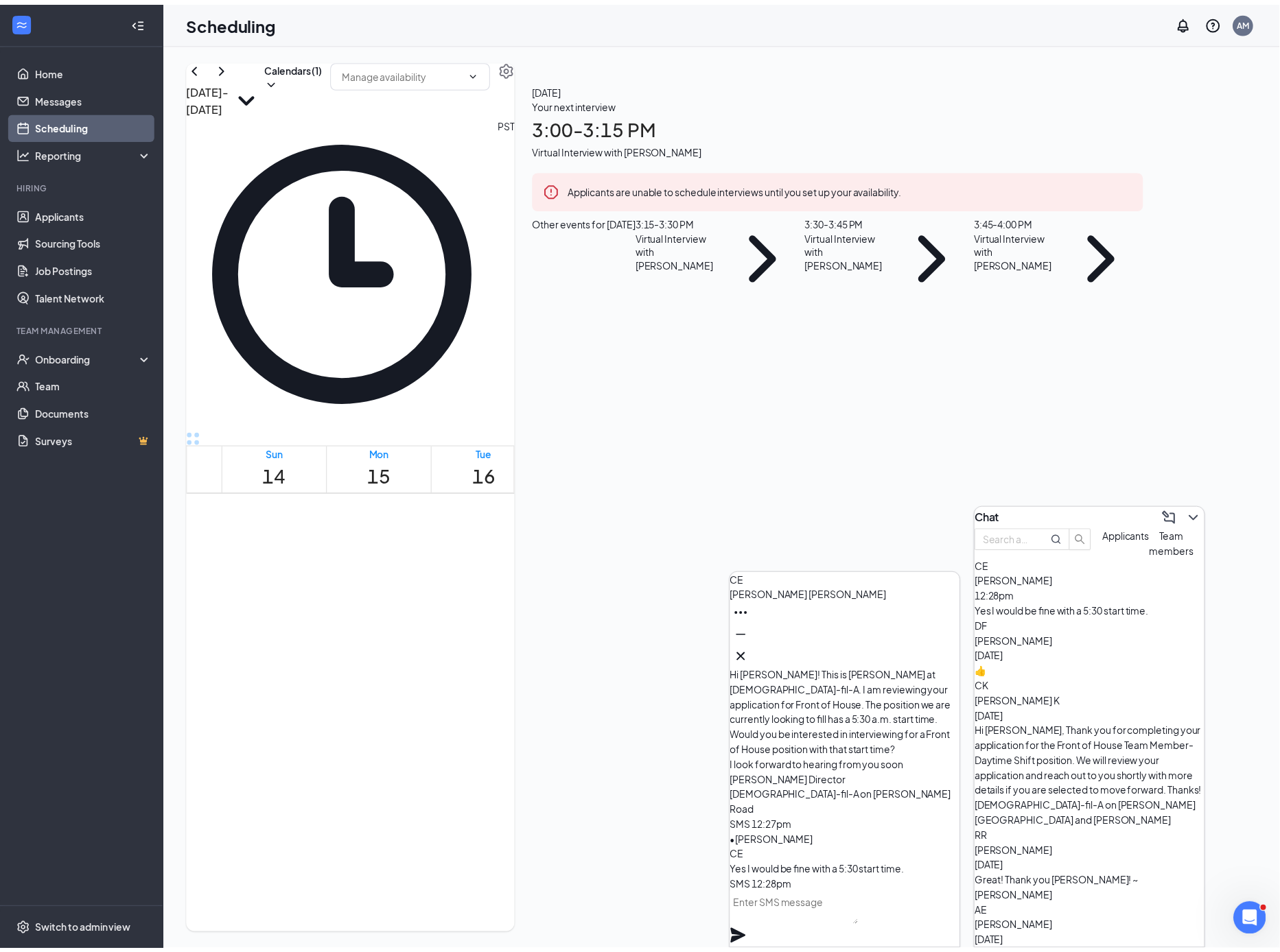
scroll to position [800, 0]
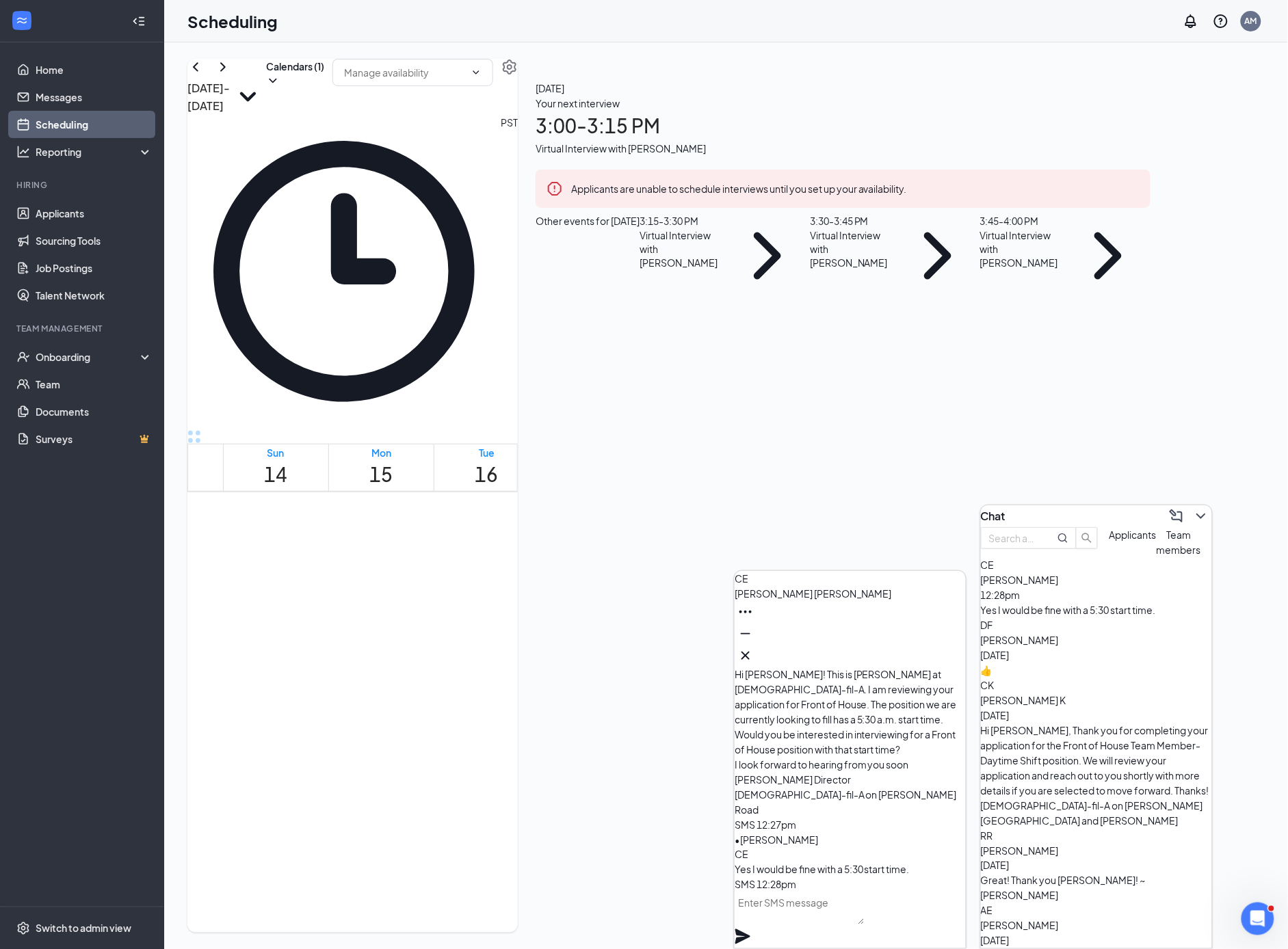
drag, startPoint x: 518, startPoint y: 694, endPoint x: 517, endPoint y: 775, distance: 81.0
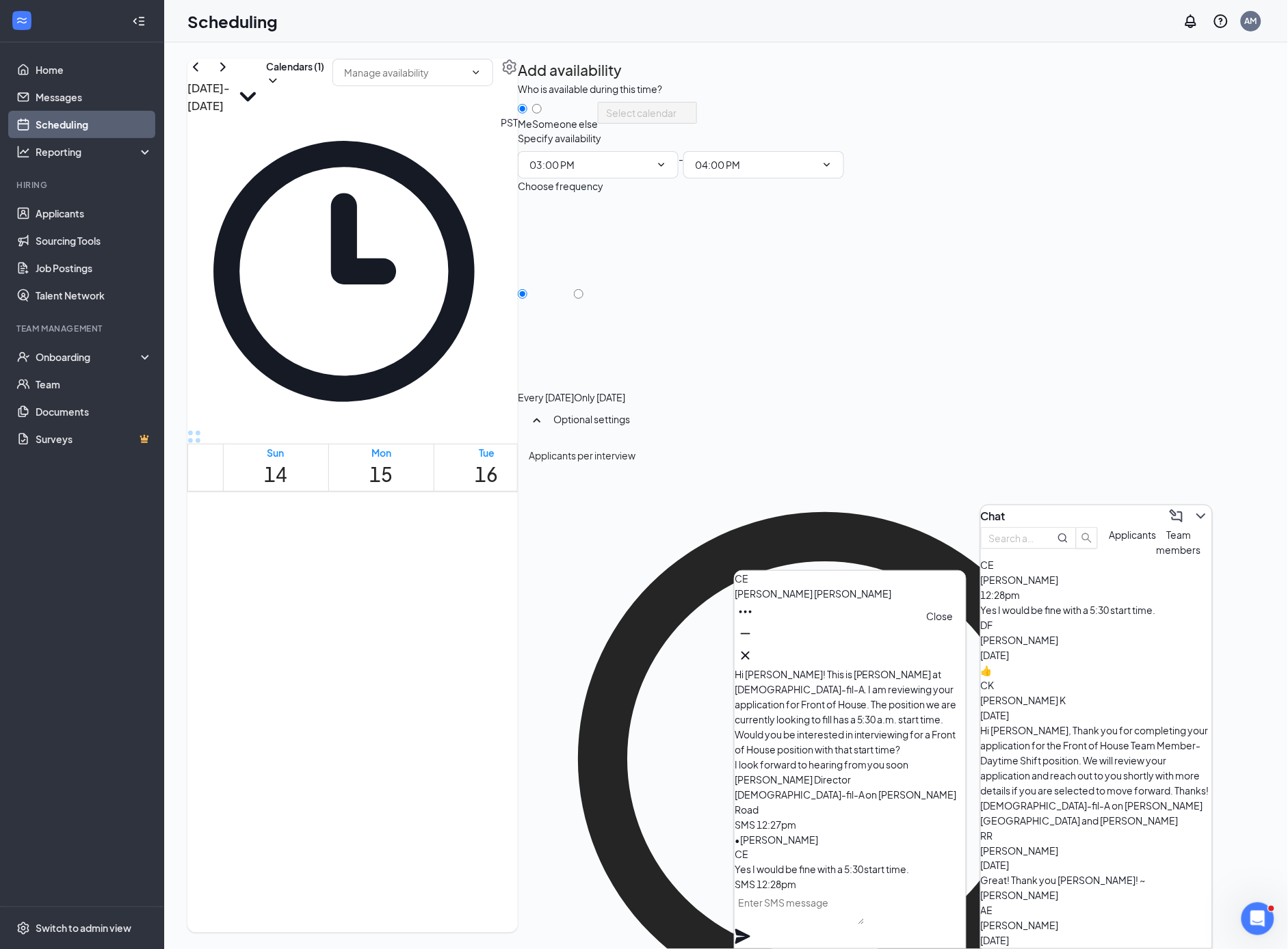
click at [754, 648] on icon "Cross" at bounding box center [746, 655] width 16 height 16
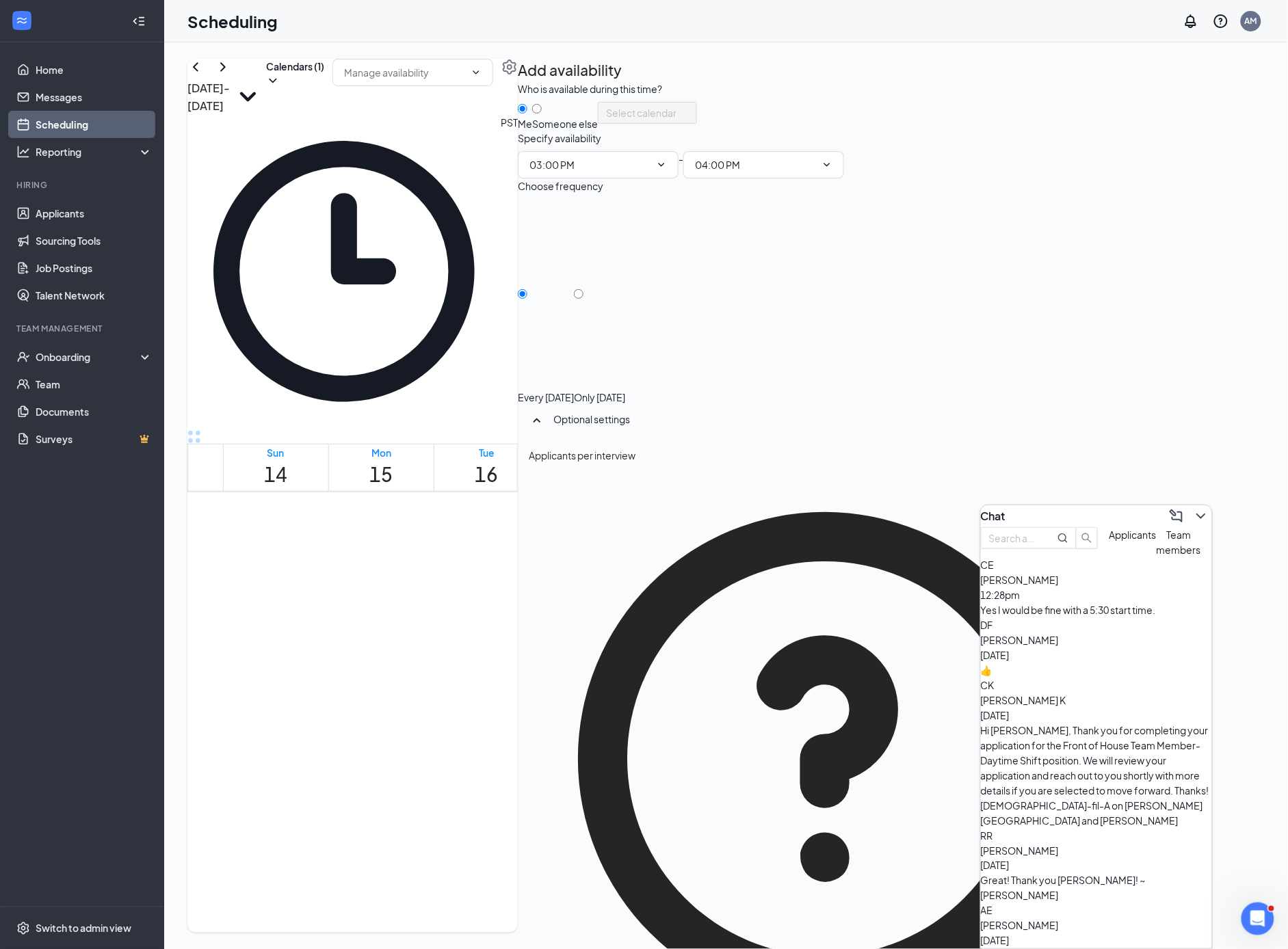
click at [1121, 448] on div "Applicants per interview 1 Applicants" at bounding box center [825, 767] width 593 height 638
click at [625, 390] on div at bounding box center [599, 390] width 51 height 0
click at [584, 299] on input "Only [DATE]" at bounding box center [578, 294] width 10 height 9
radio input "true"
radio input "false"
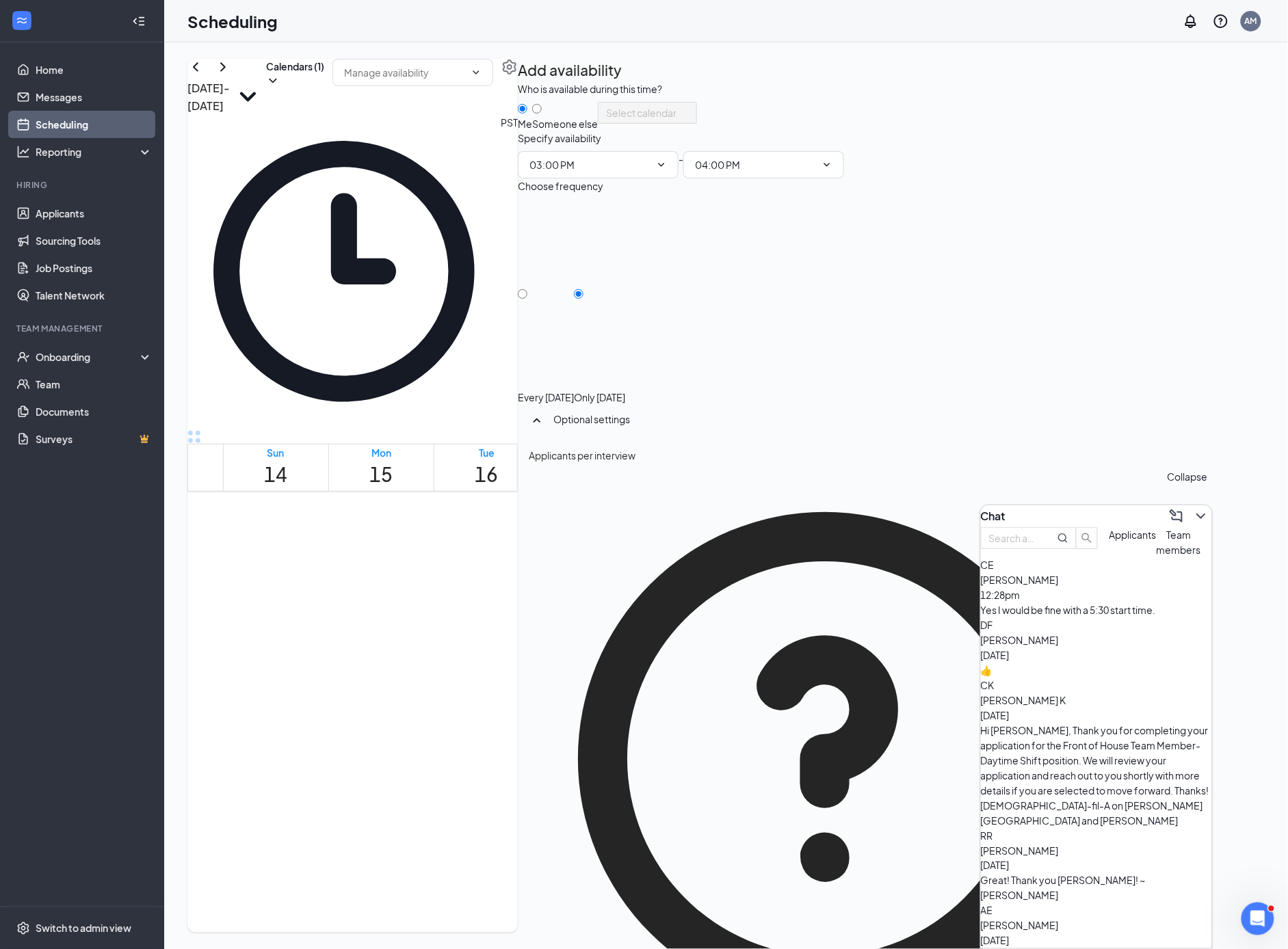
click at [1193, 509] on icon "ChevronDown" at bounding box center [1201, 516] width 16 height 16
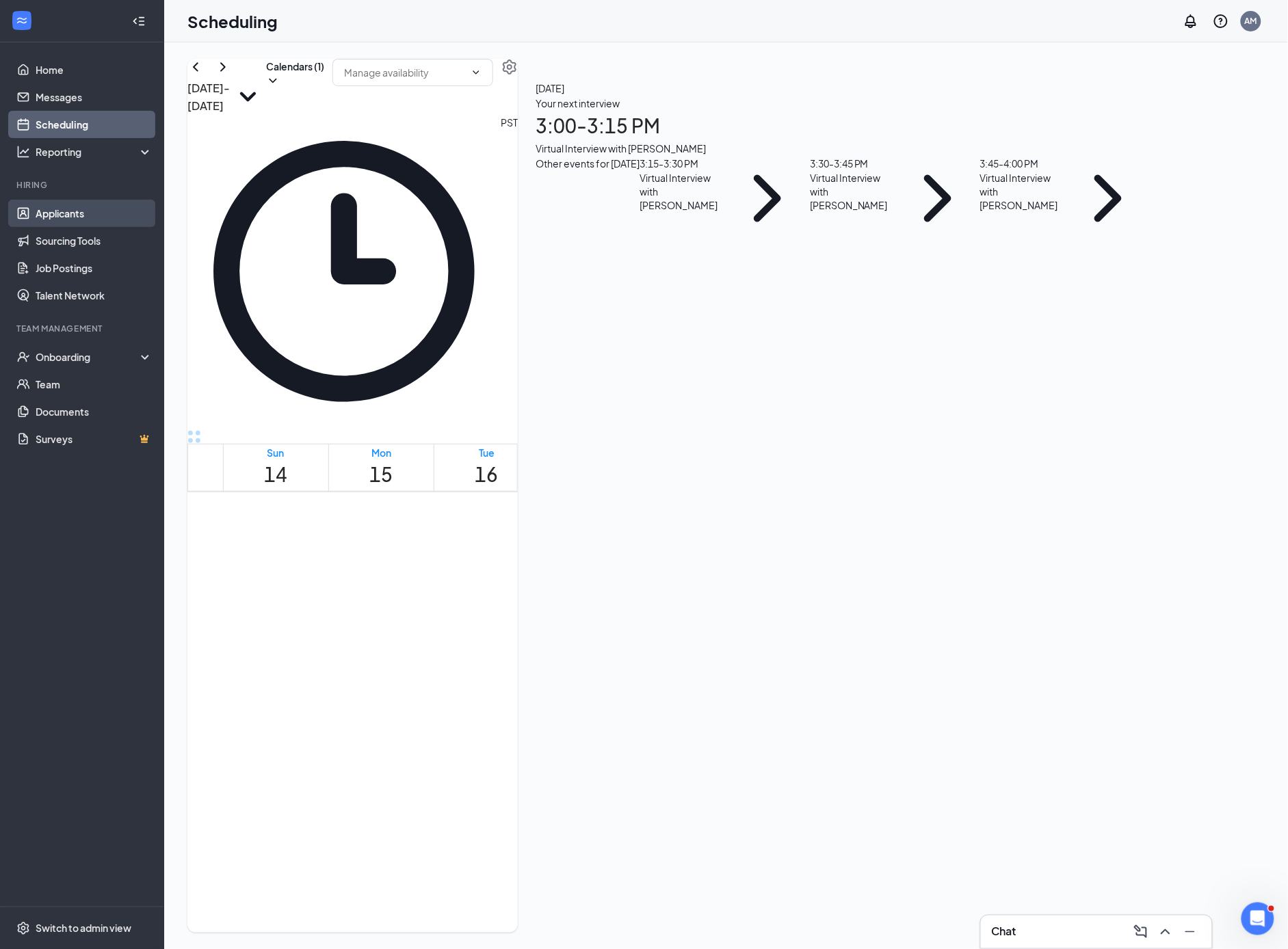
click at [75, 214] on link "Applicants" at bounding box center [93, 213] width 117 height 28
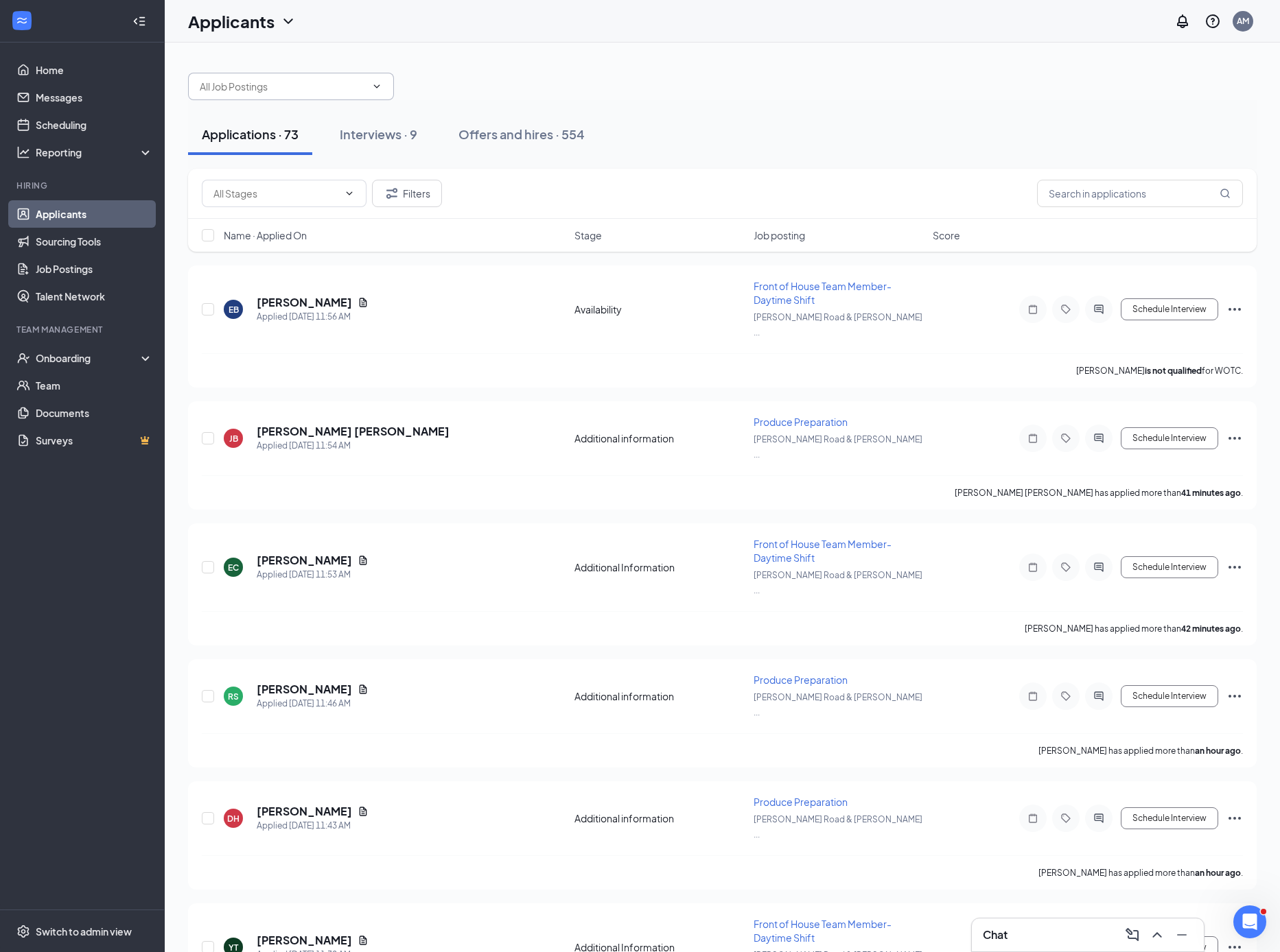
click at [317, 85] on input "text" at bounding box center [283, 86] width 166 height 15
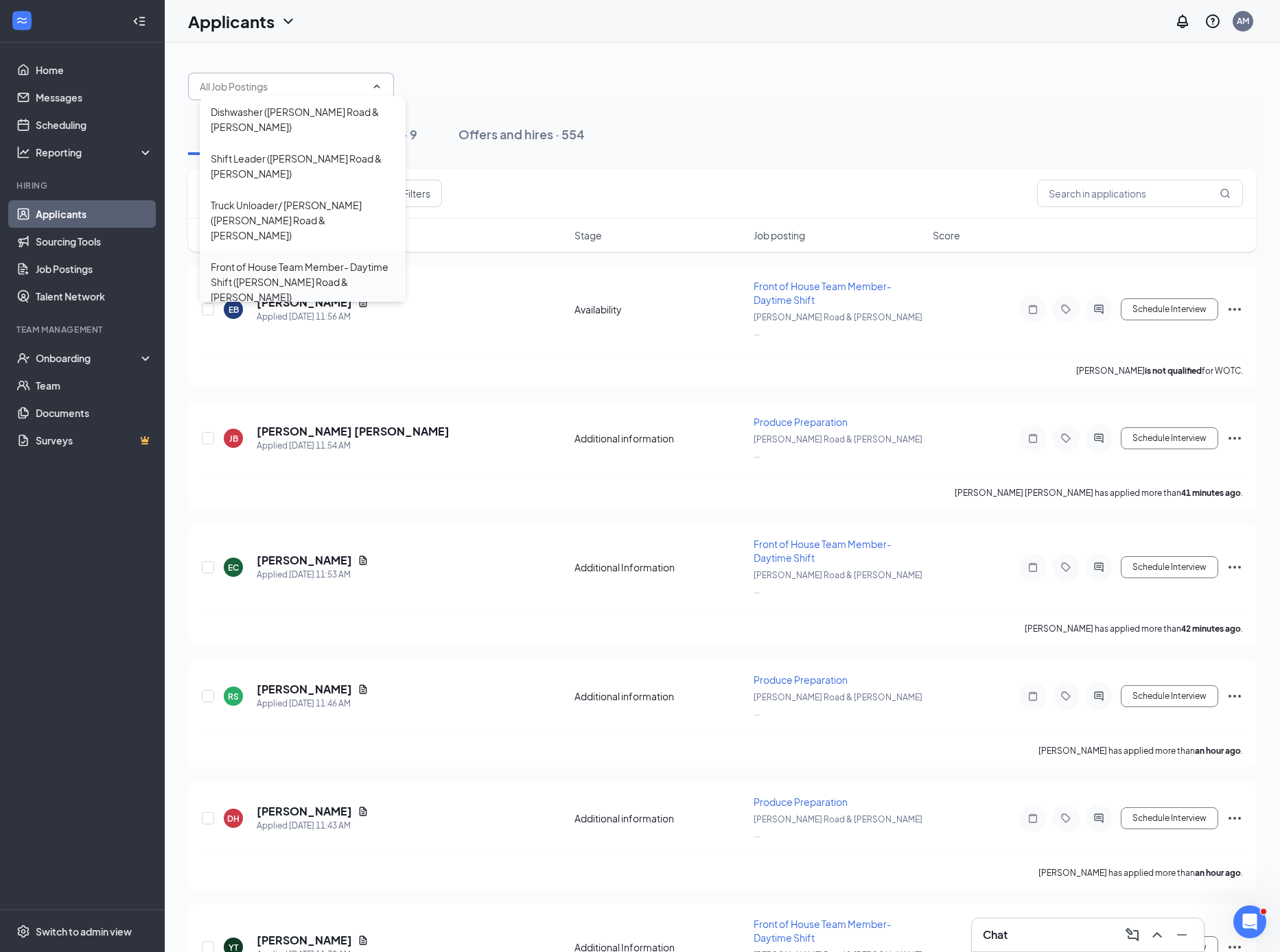
click at [254, 266] on div "Front of House Team Member- Daytime Shift ([PERSON_NAME] Road & [PERSON_NAME])" at bounding box center [302, 282] width 184 height 45
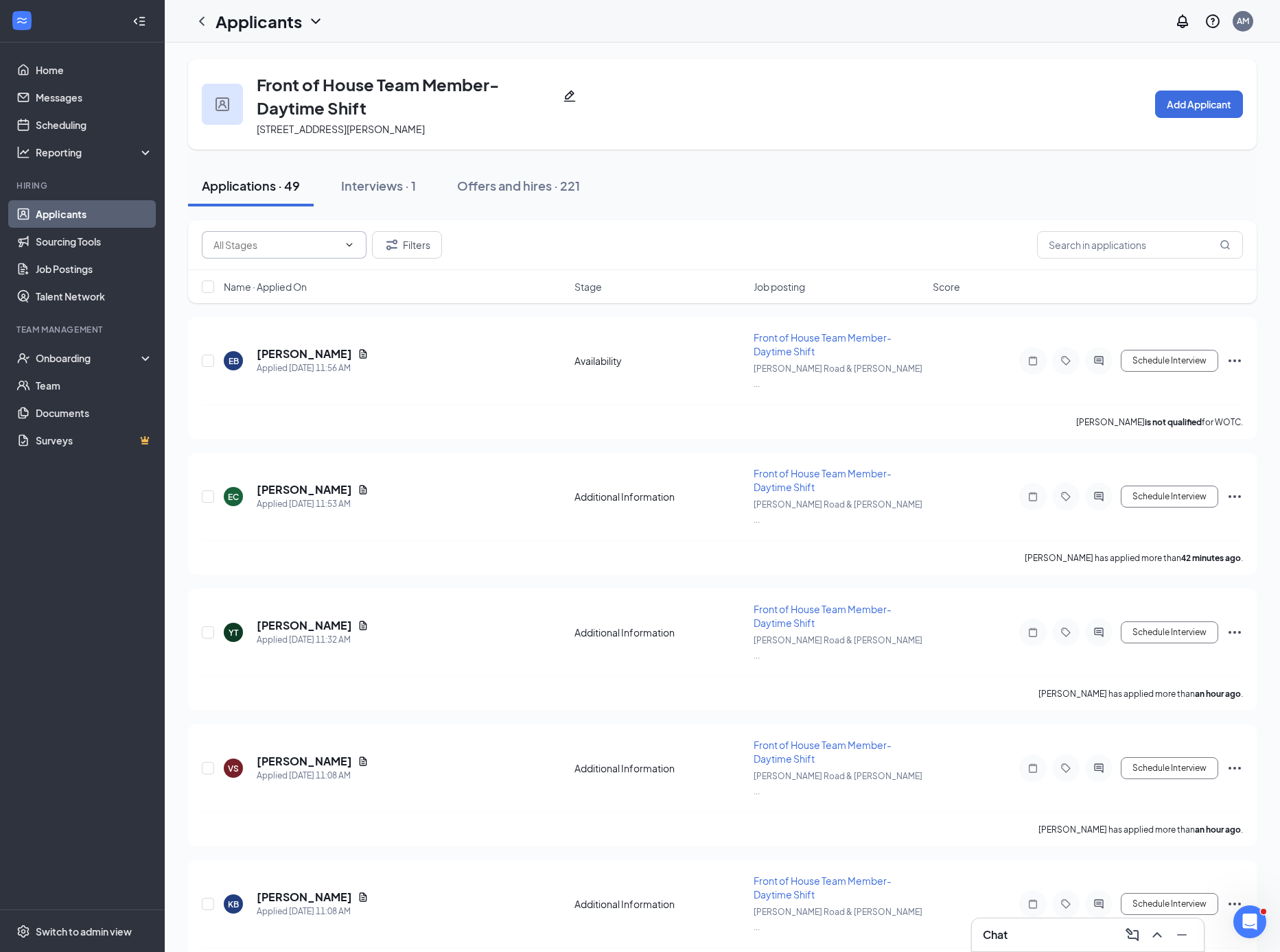
click at [315, 238] on input "text" at bounding box center [276, 244] width 125 height 15
click at [311, 331] on div "Application Review (20)" at bounding box center [276, 333] width 103 height 15
type input "Application Review (20)"
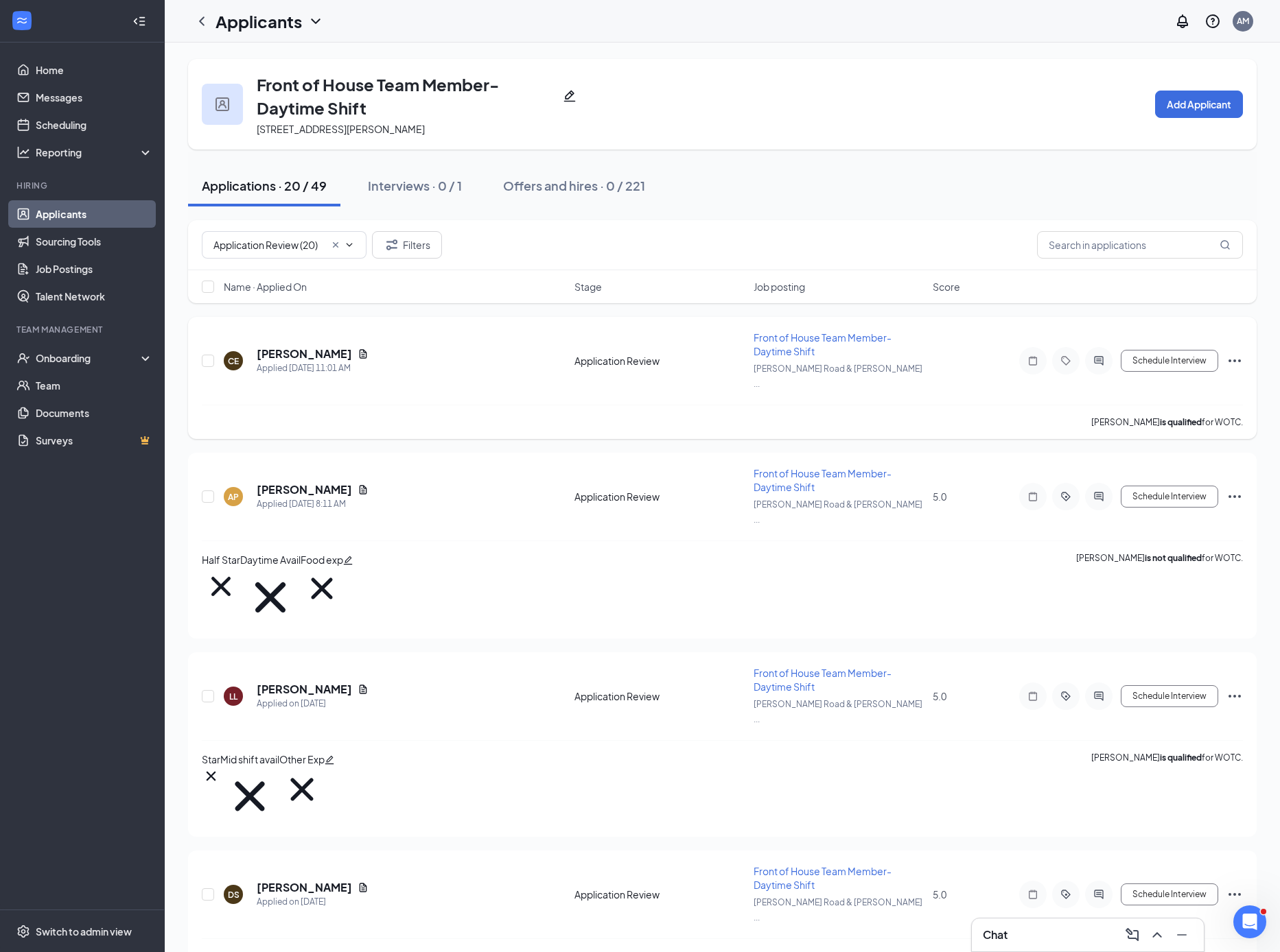
click at [1232, 354] on icon "Ellipses" at bounding box center [1234, 360] width 16 height 16
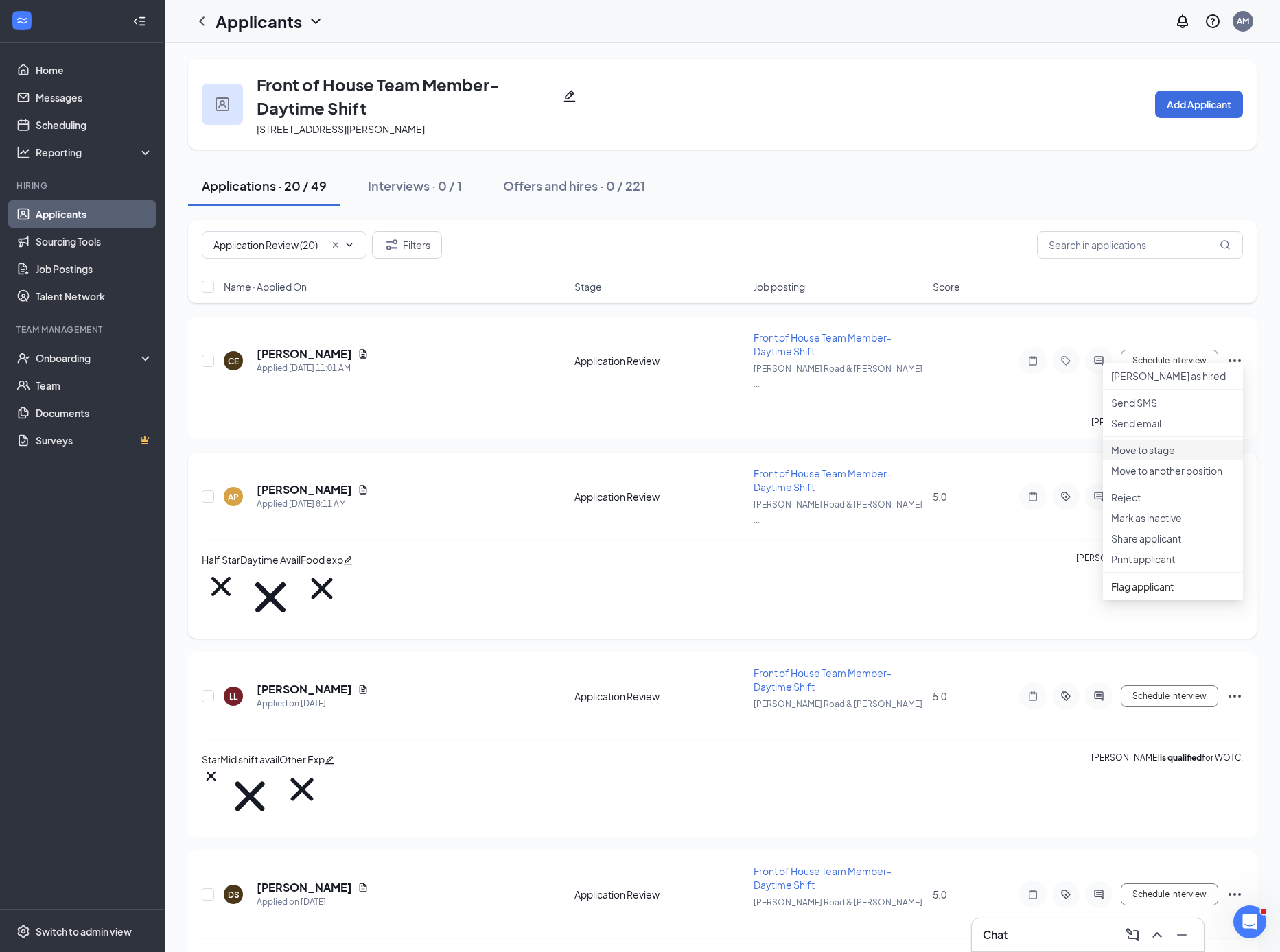
click at [1140, 457] on p "Move to stage" at bounding box center [1173, 450] width 124 height 14
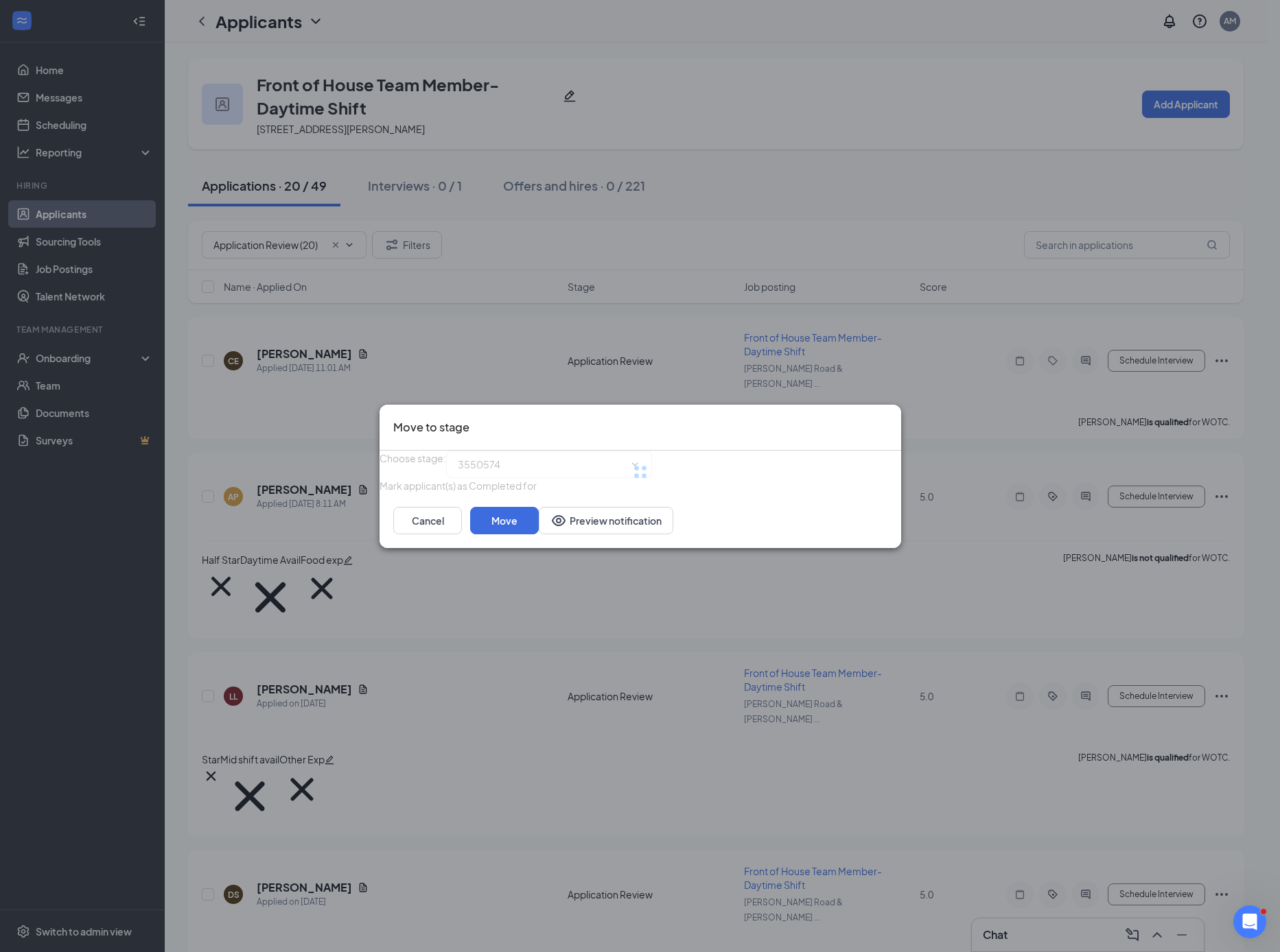
type input "Virtual Interview (next stage)"
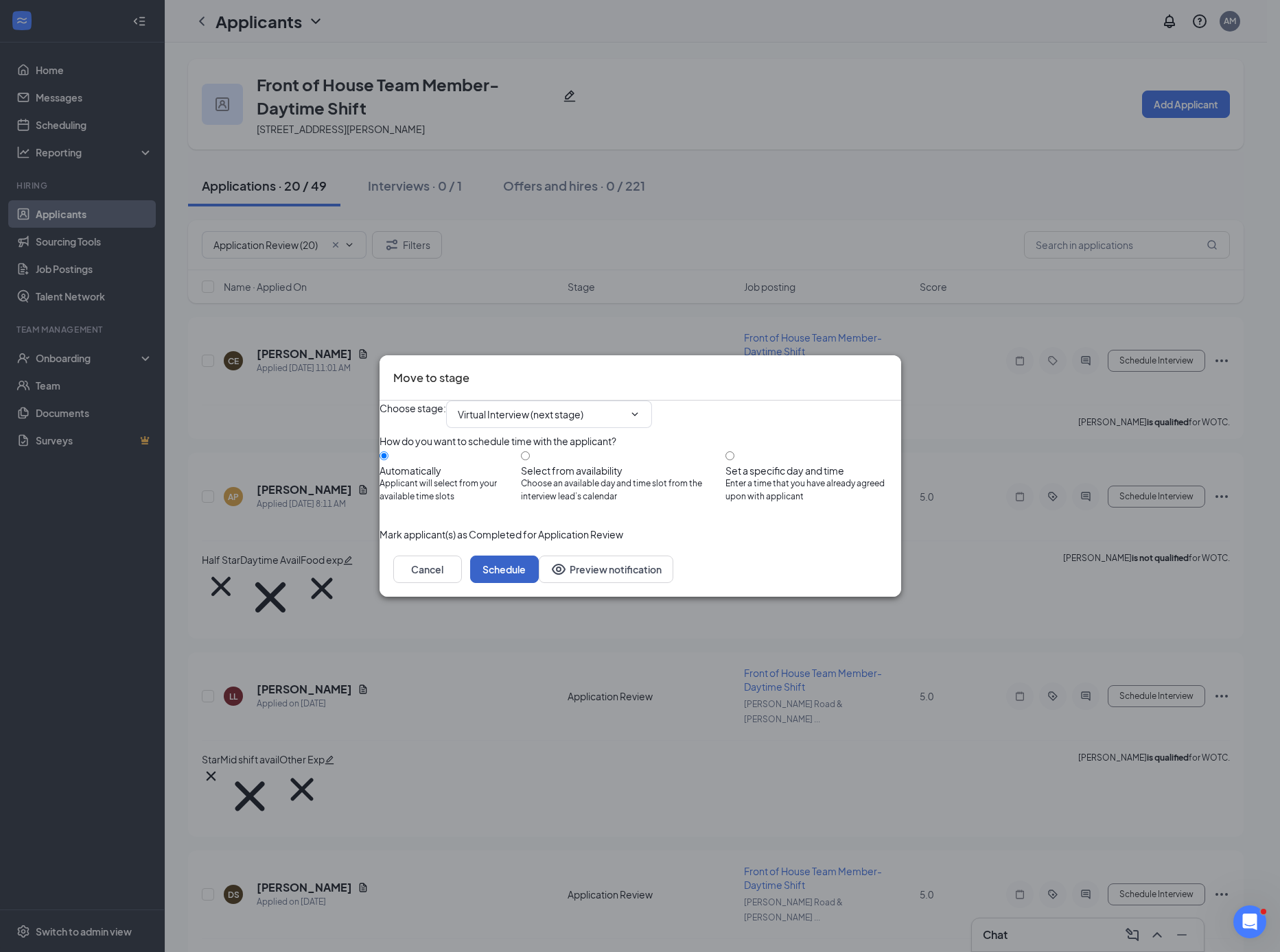
click at [539, 583] on button "Schedule" at bounding box center [504, 569] width 68 height 28
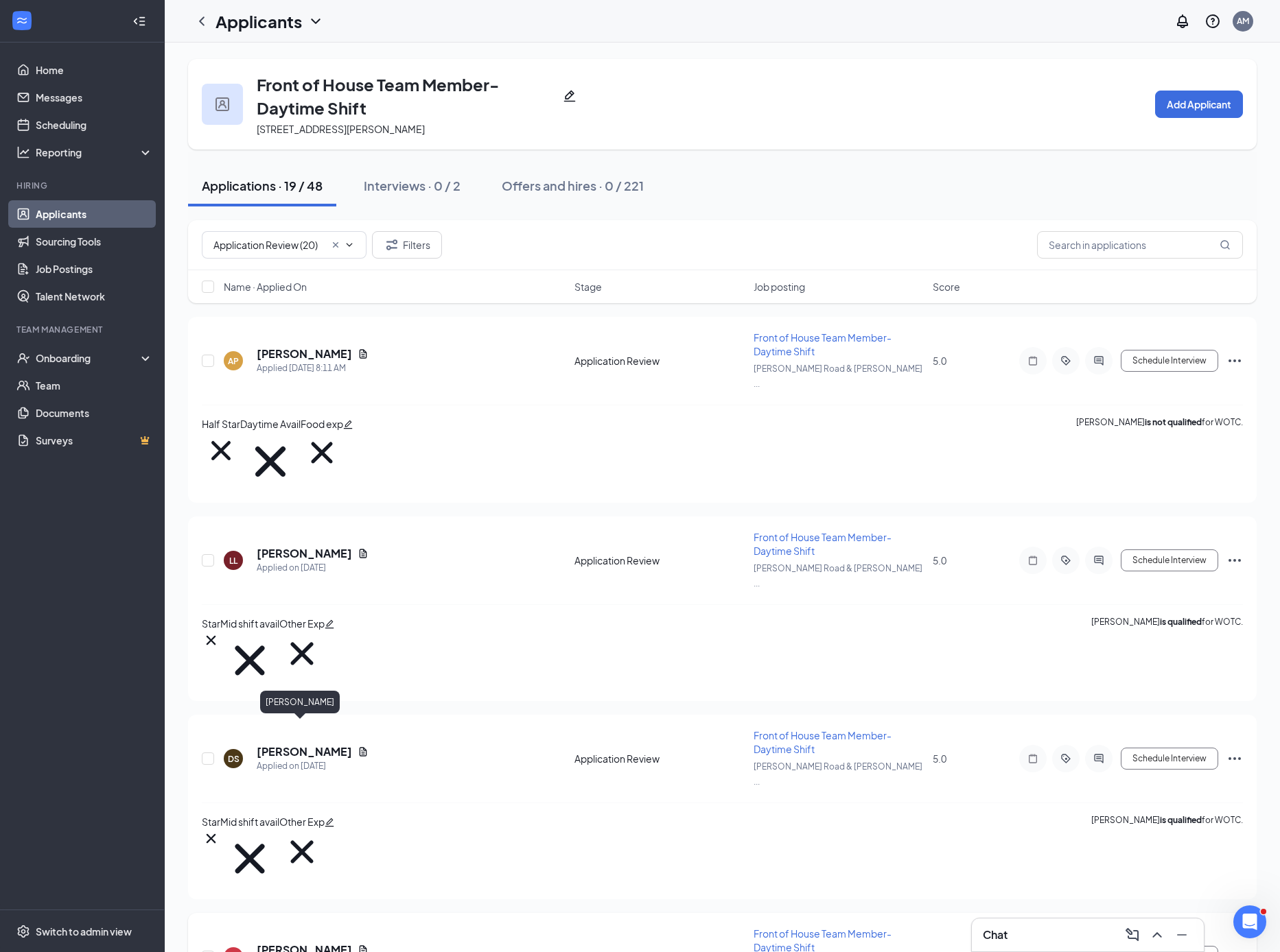
click at [285, 942] on h5 "[PERSON_NAME]" at bounding box center [304, 949] width 95 height 15
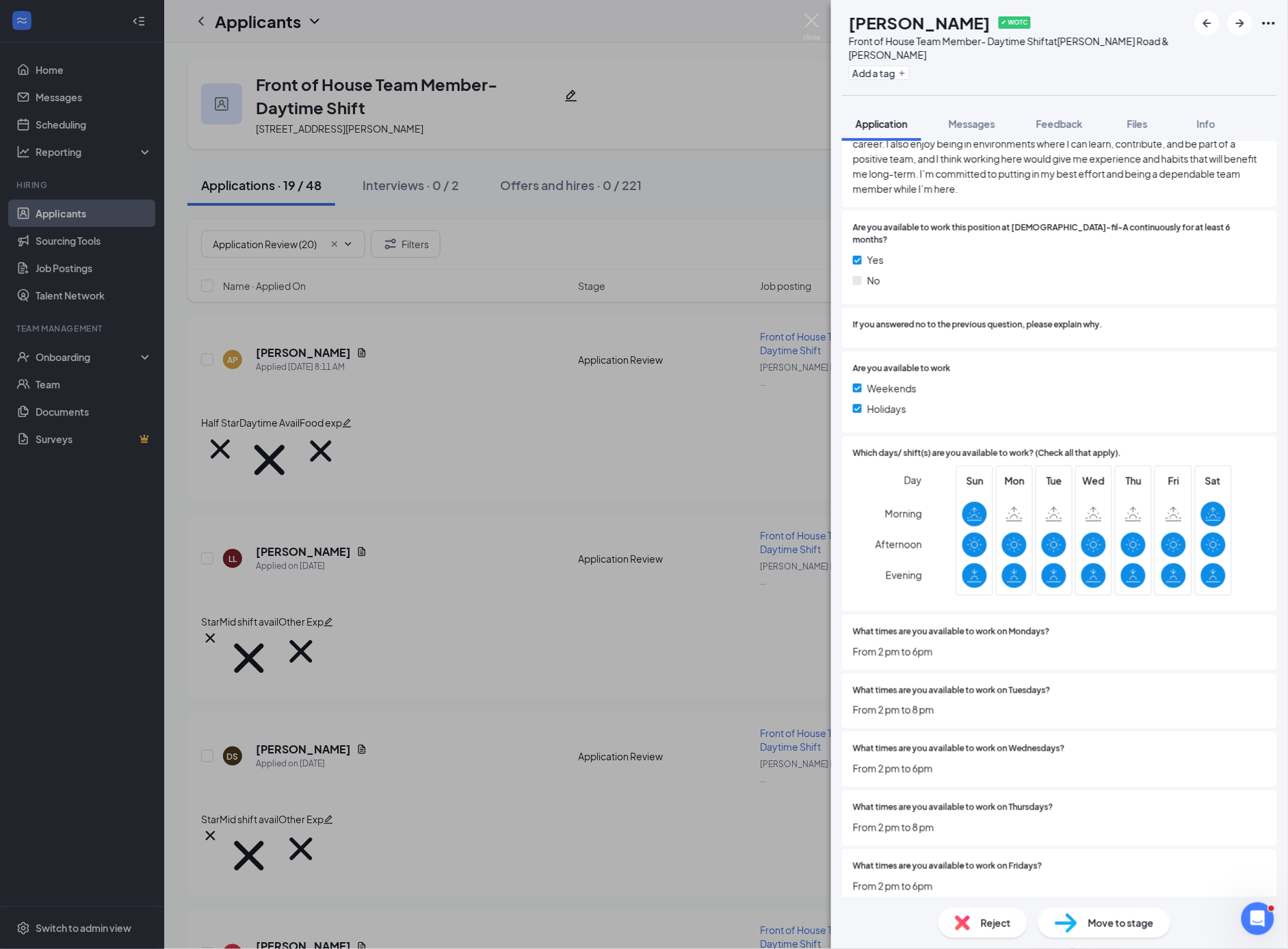
scroll to position [3778, 0]
click at [989, 922] on span "Reject" at bounding box center [996, 922] width 30 height 15
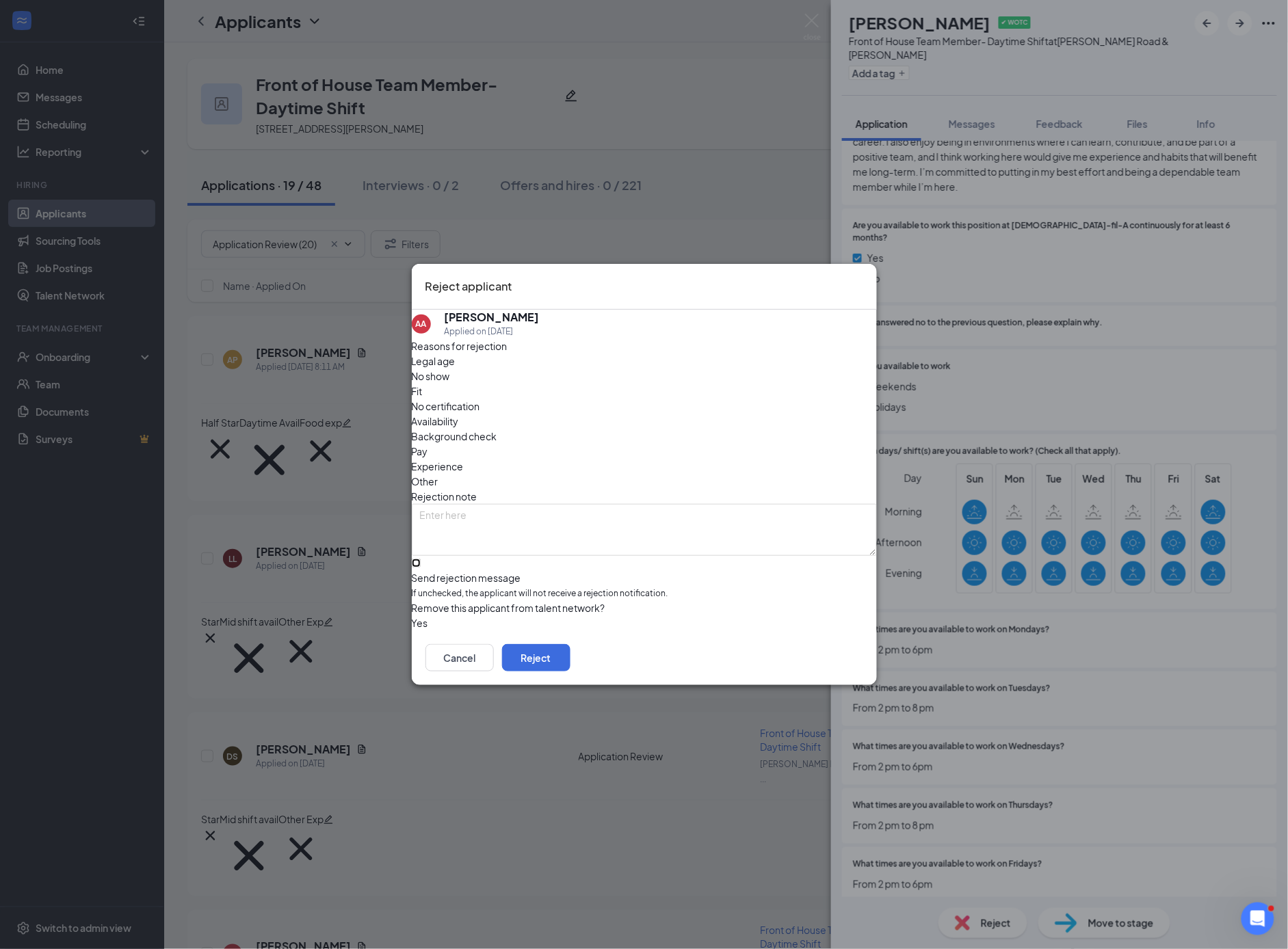
click at [421, 559] on input "Send rejection message If unchecked, the applicant will not receive a rejection…" at bounding box center [416, 563] width 9 height 9
checkbox input "true"
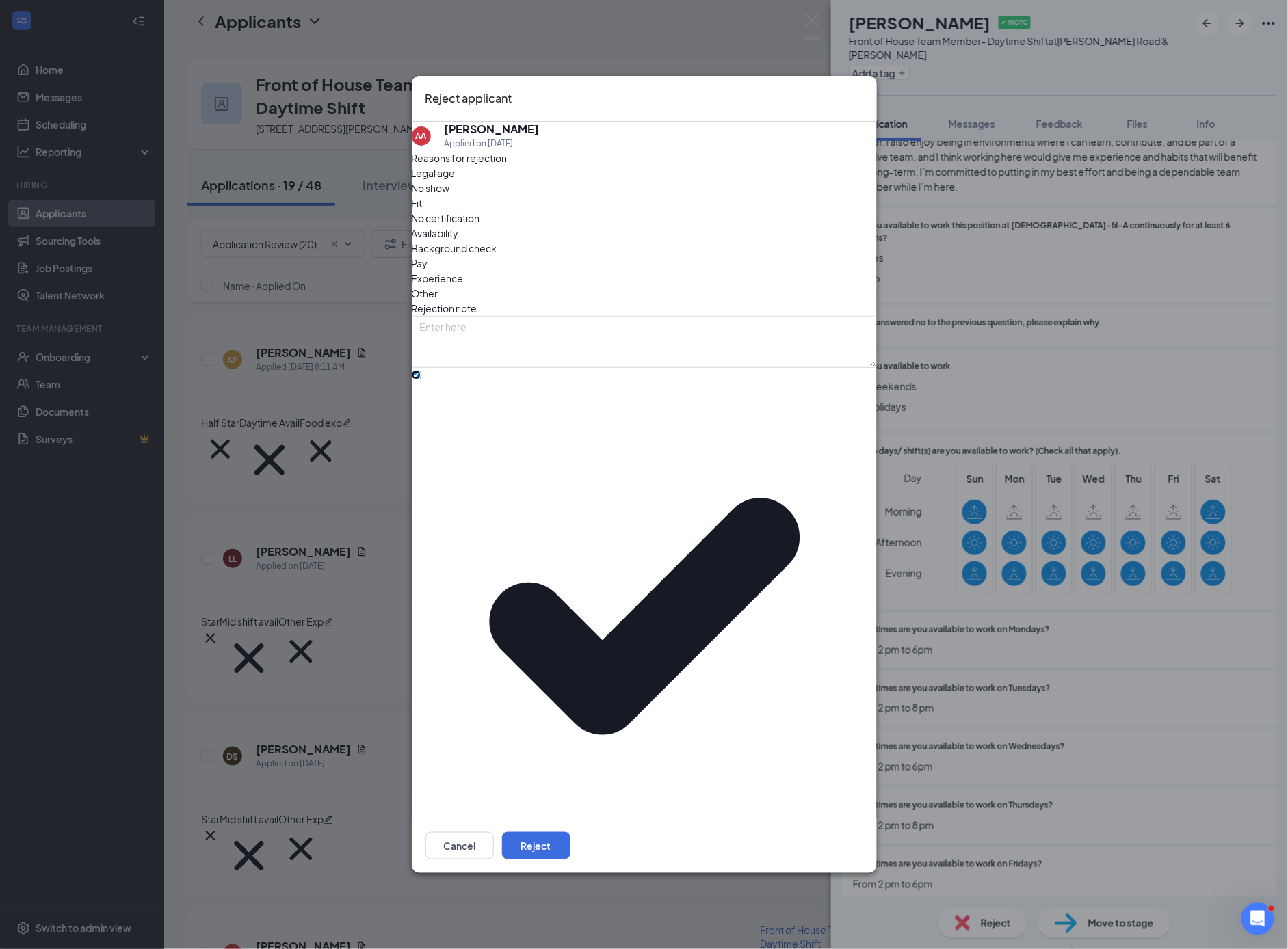
click at [465, 893] on span "No thanks" at bounding box center [441, 903] width 44 height 21
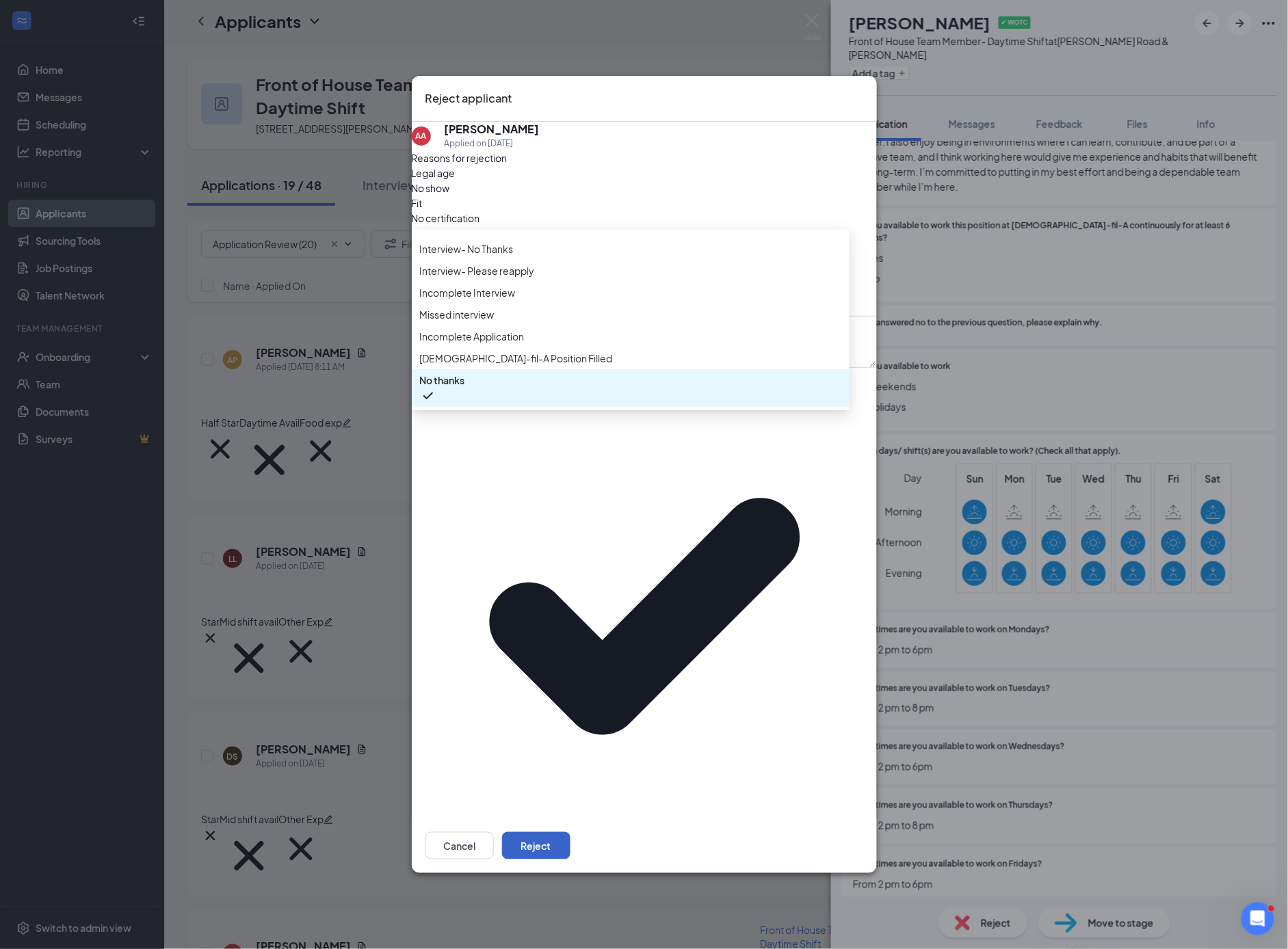
click at [570, 832] on button "Reject" at bounding box center [536, 846] width 68 height 28
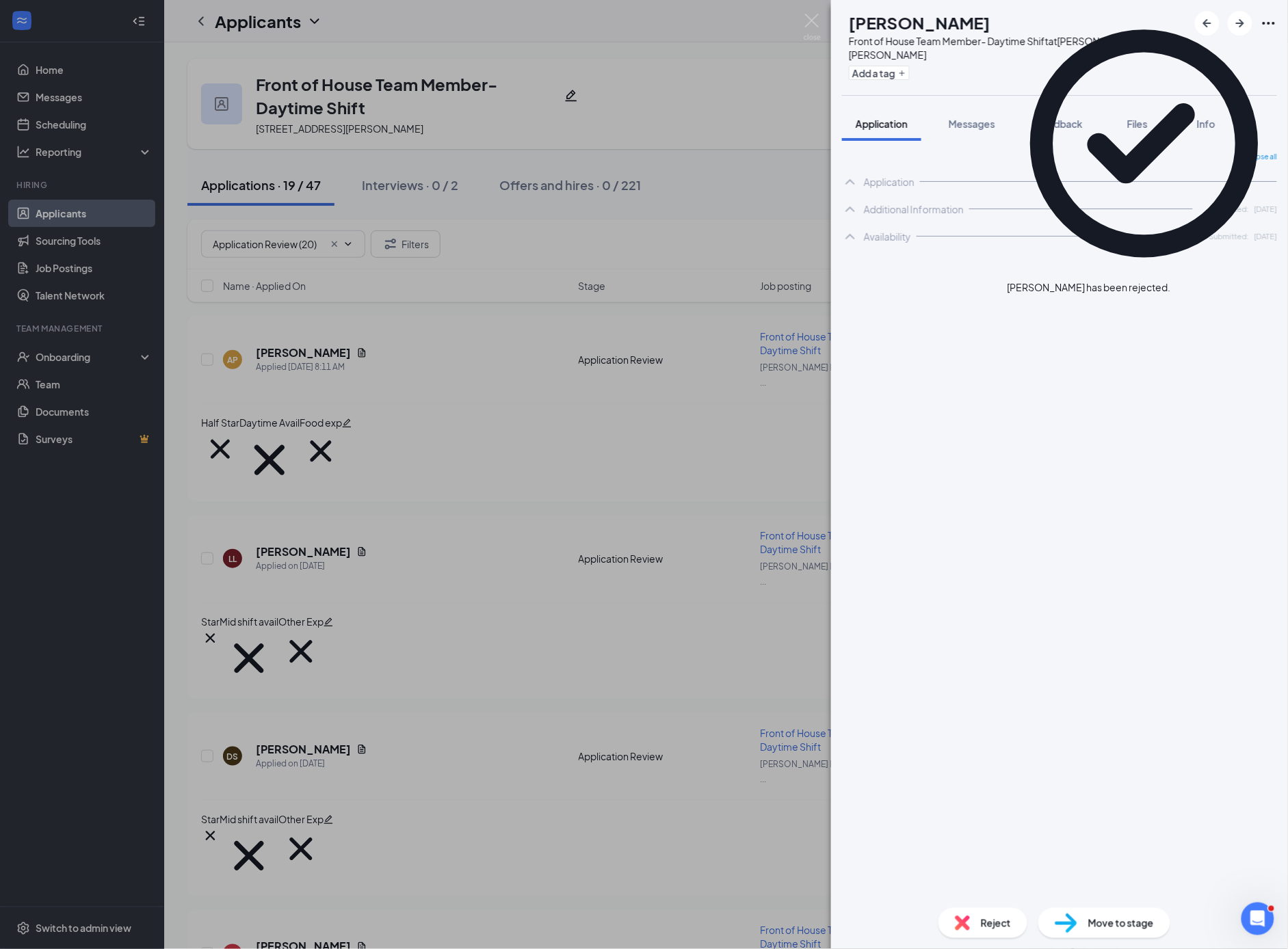
click at [408, 776] on div "RB [PERSON_NAME] Front of House Team Member- Daytime Shift at [PERSON_NAME][GEO…" at bounding box center [644, 474] width 1288 height 949
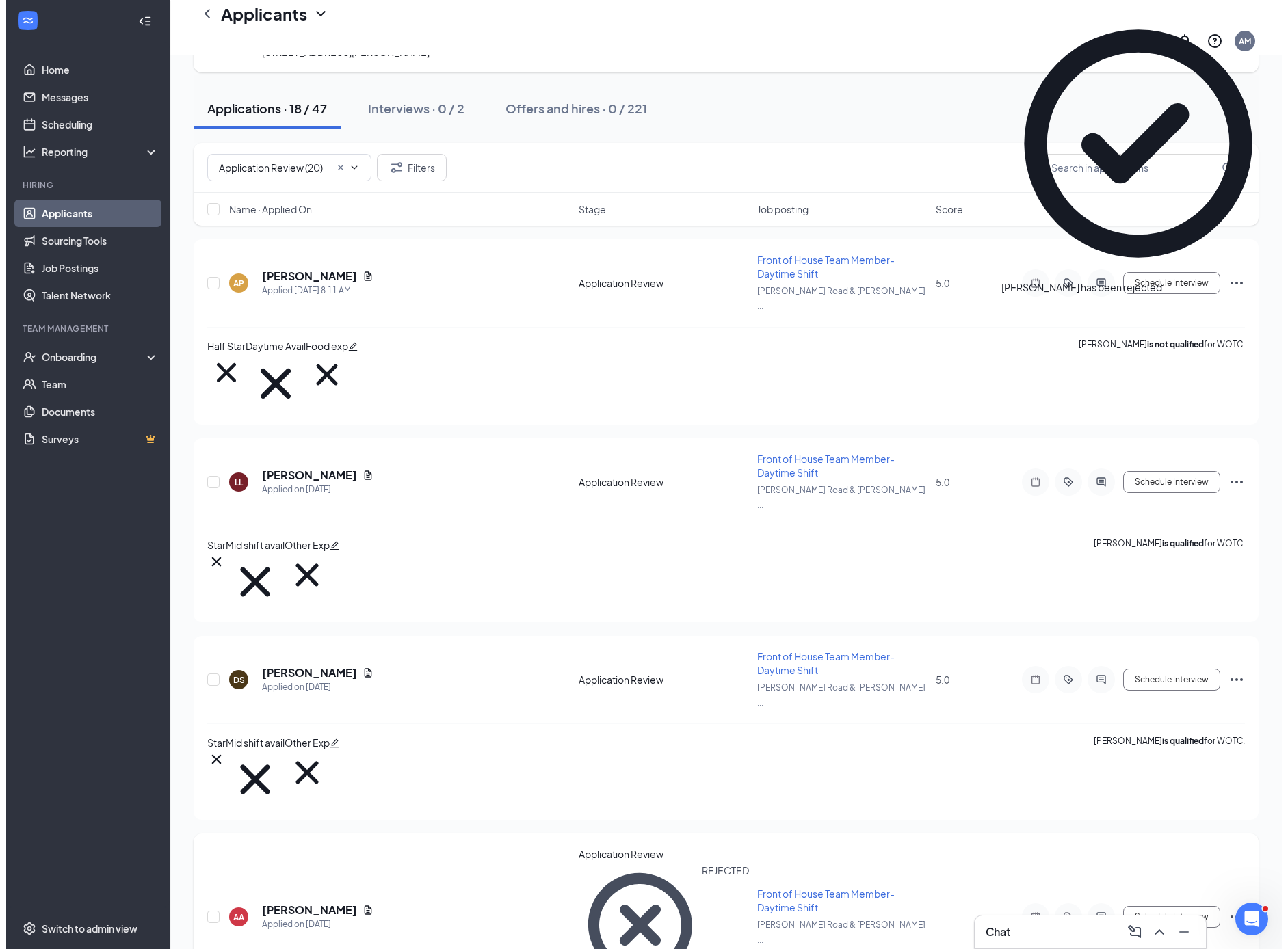
scroll to position [97, 0]
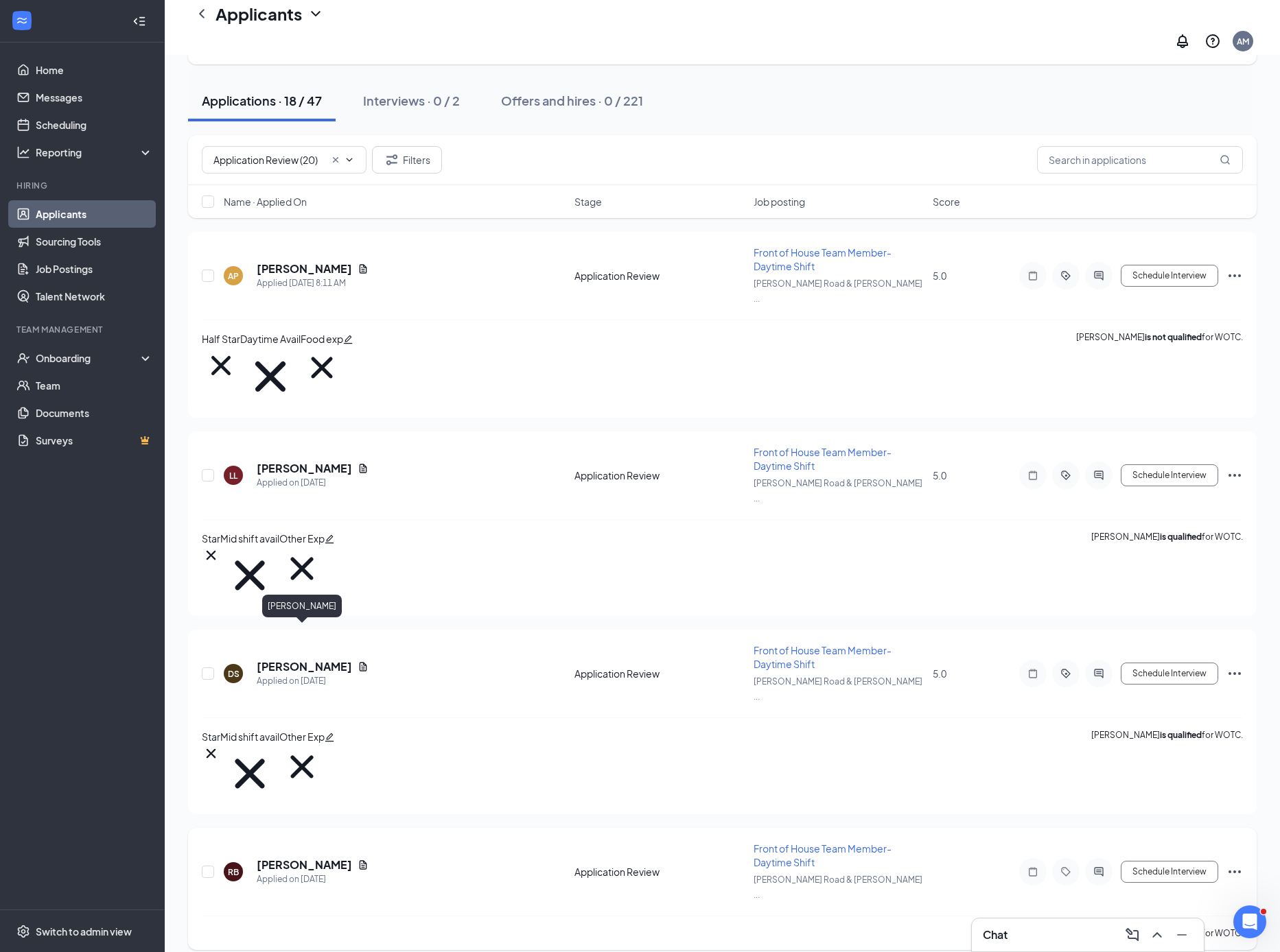
click at [319, 858] on h5 "[PERSON_NAME]" at bounding box center [304, 865] width 95 height 15
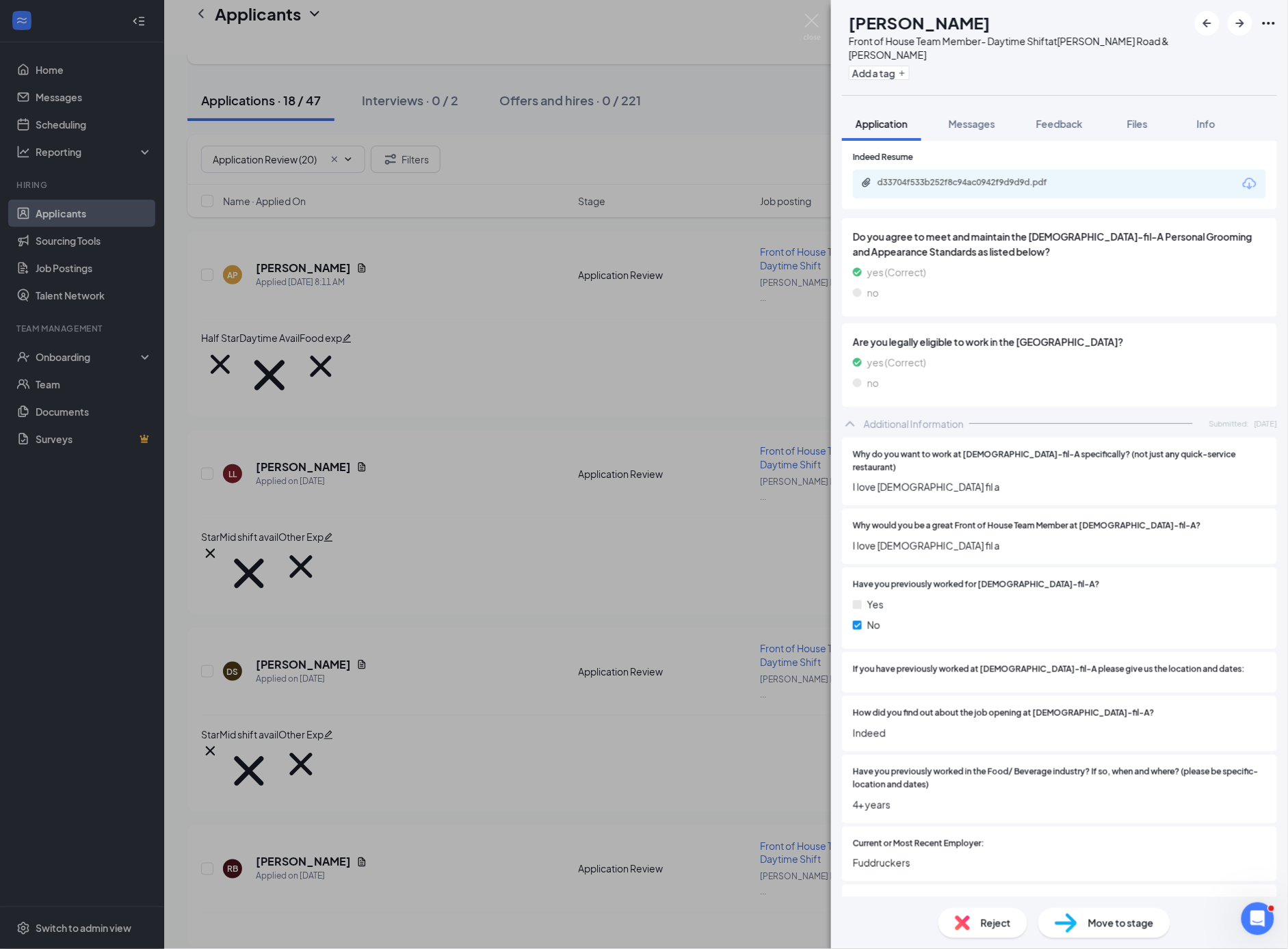
scroll to position [570, 0]
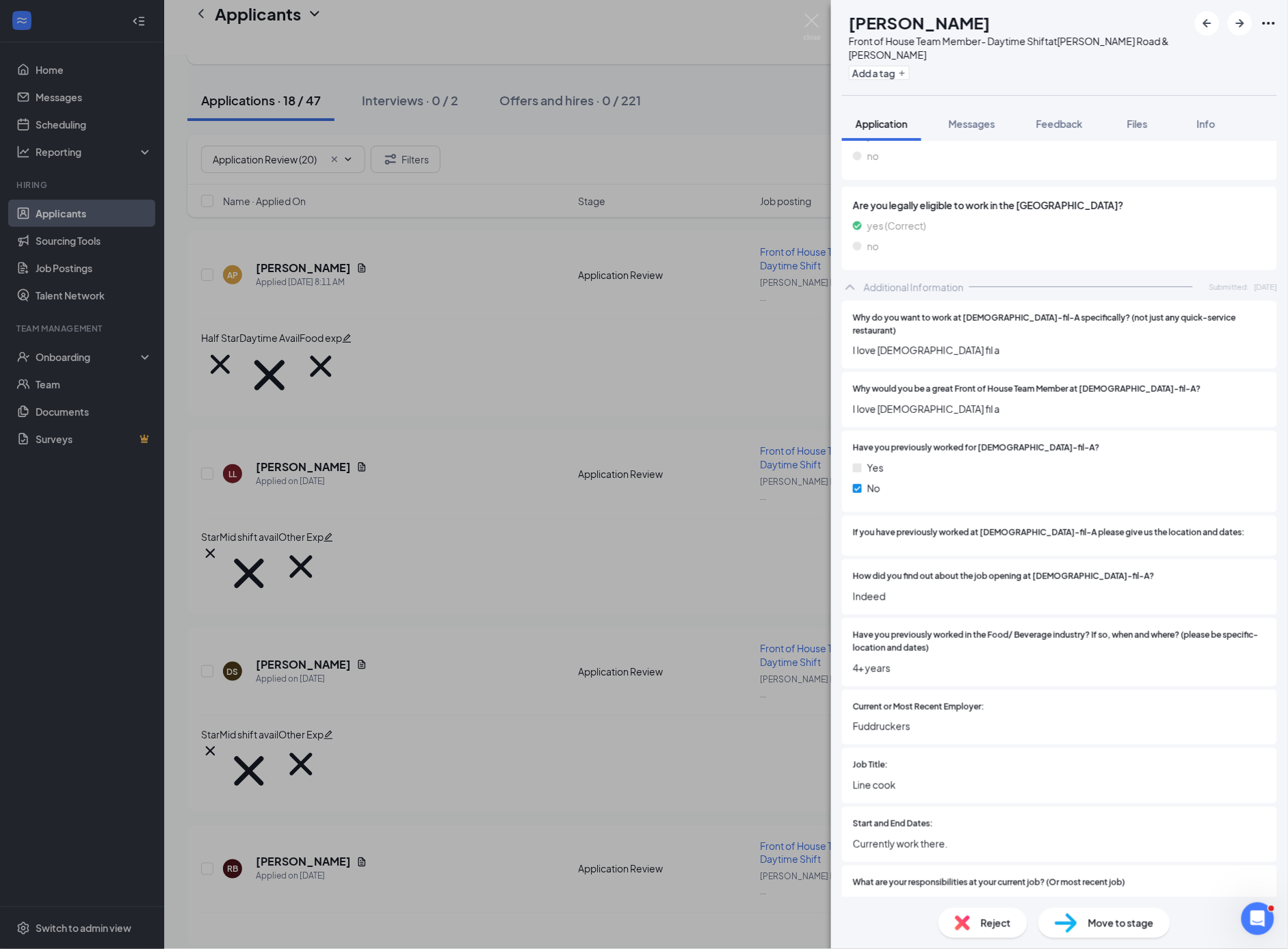
click at [986, 939] on div "Reject Move to stage" at bounding box center [1059, 923] width 457 height 52
click at [970, 925] on img at bounding box center [962, 922] width 15 height 15
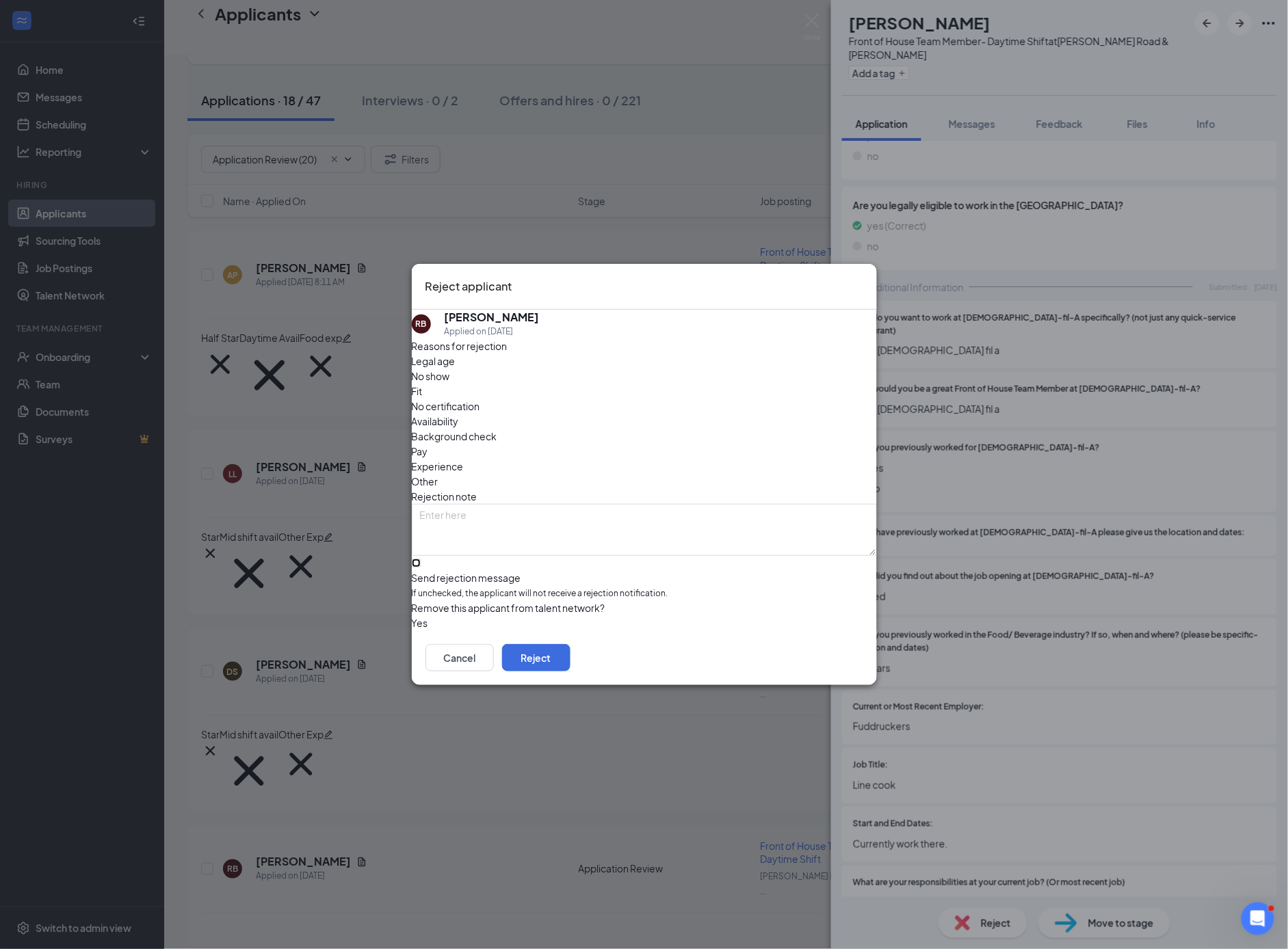
click at [421, 559] on input "Send rejection message If unchecked, the applicant will not receive a rejection…" at bounding box center [416, 563] width 9 height 9
checkbox input "true"
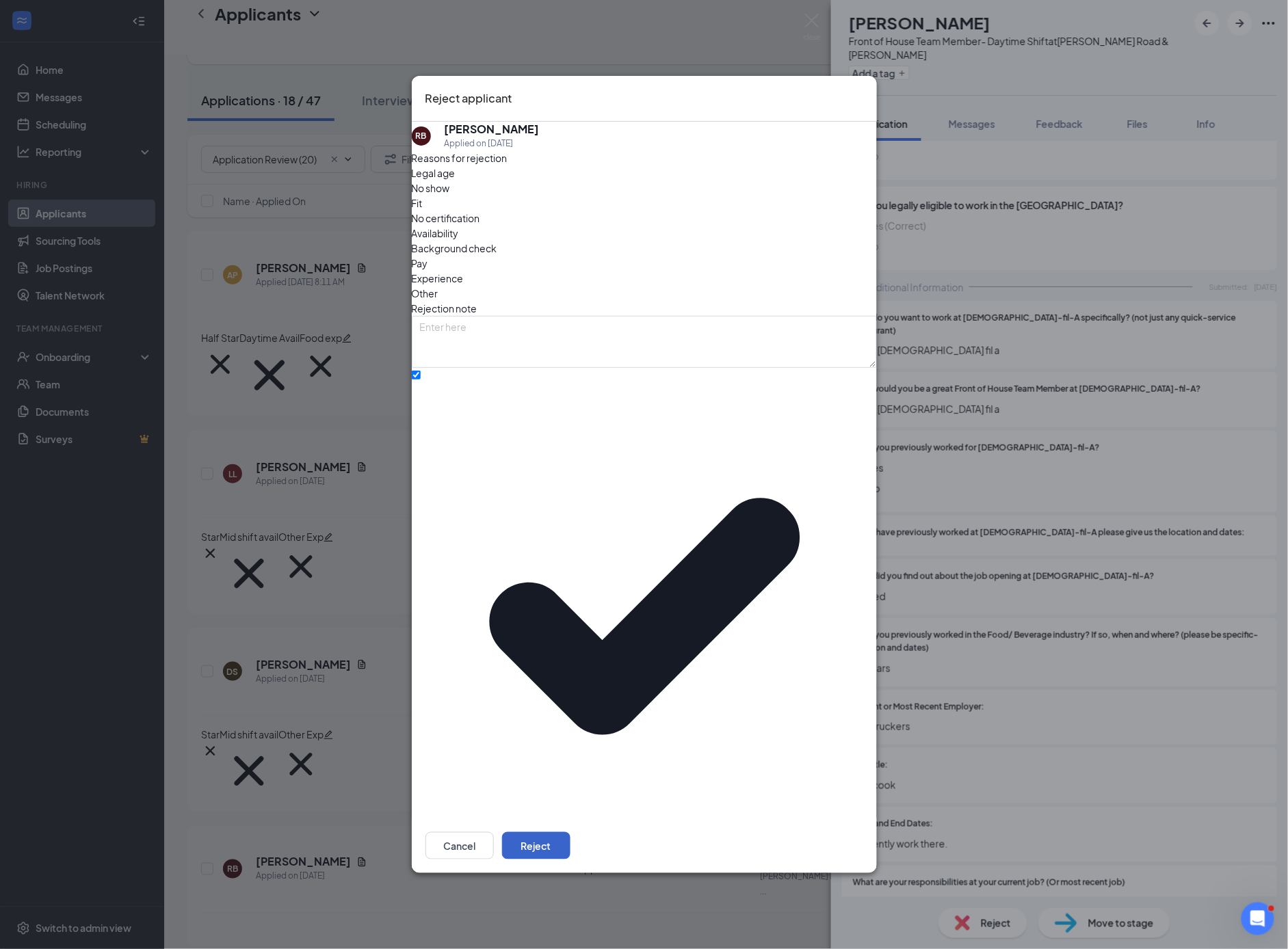
click at [570, 832] on button "Reject" at bounding box center [536, 846] width 68 height 28
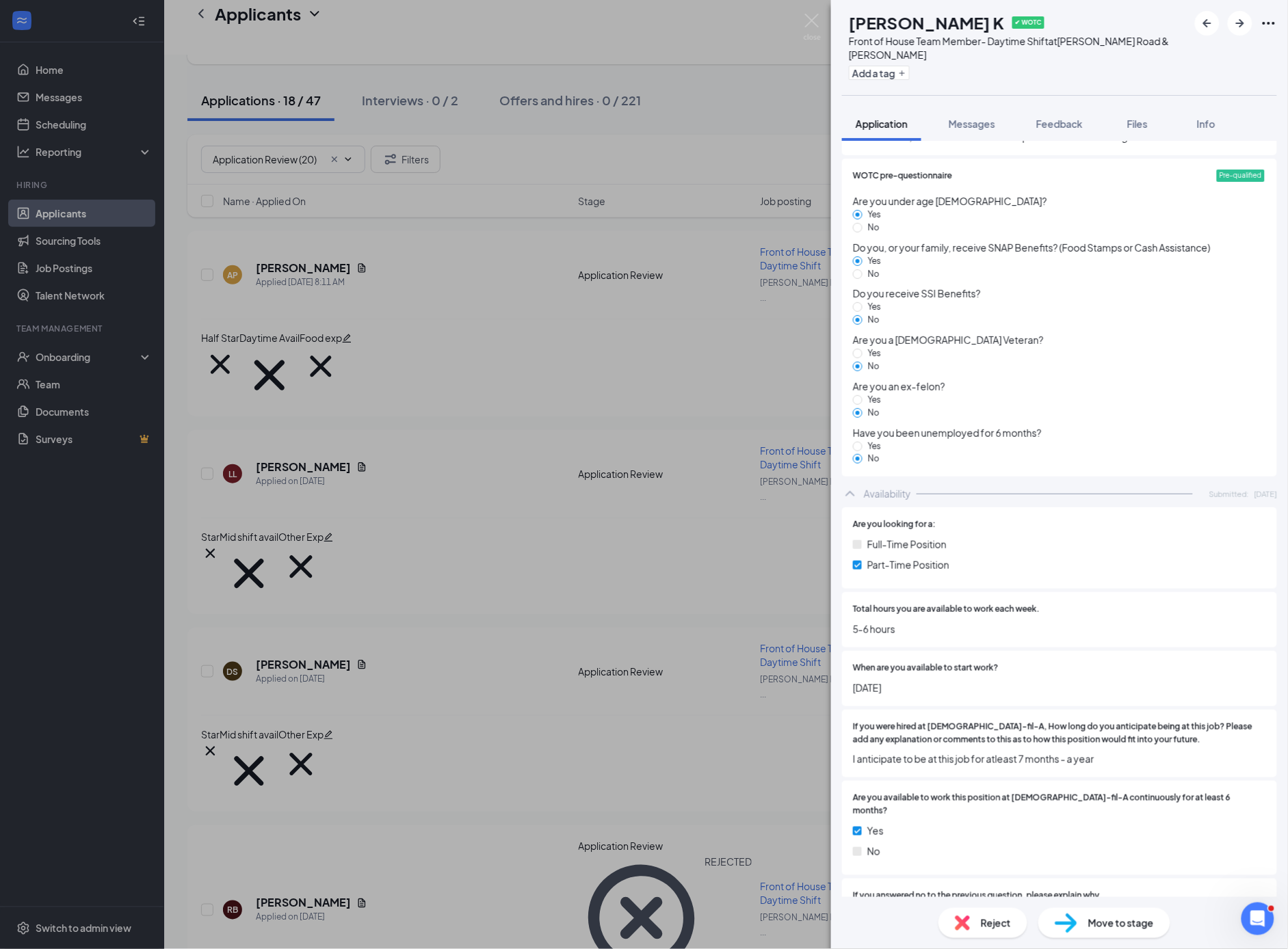
scroll to position [2762, 0]
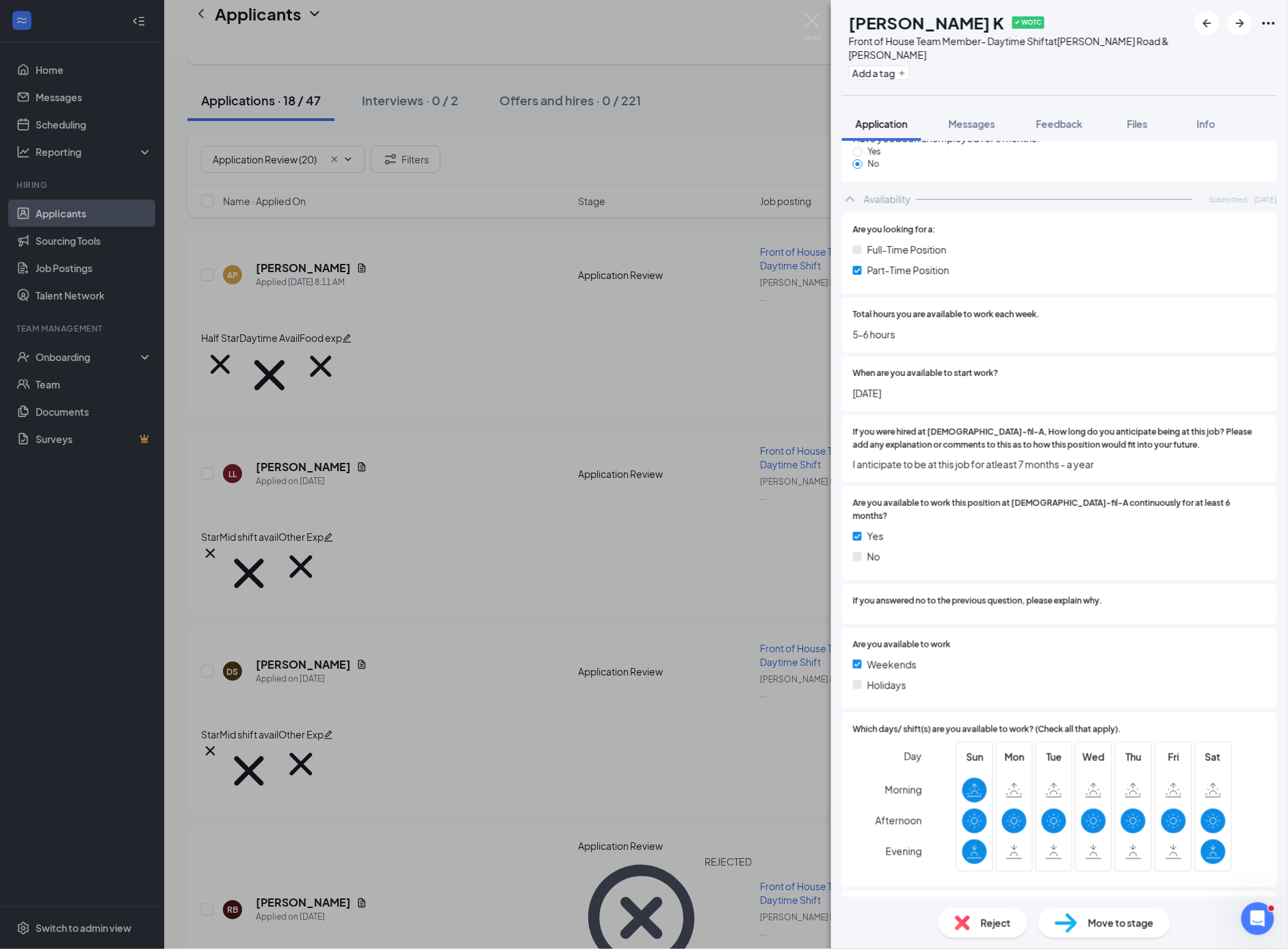
click at [988, 922] on span "Reject" at bounding box center [996, 922] width 30 height 15
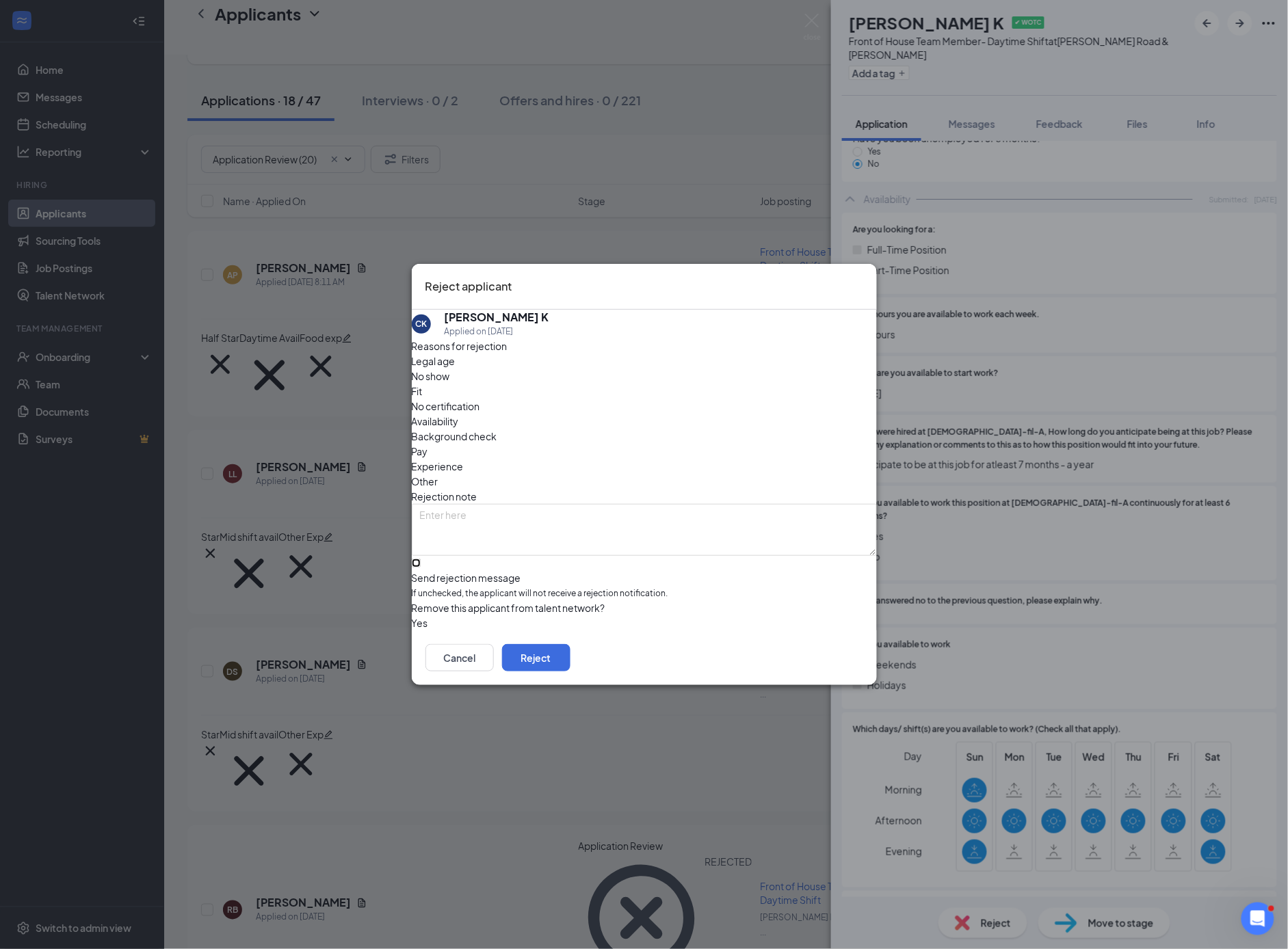
click at [421, 559] on input "Send rejection message If unchecked, the applicant will not receive a rejection…" at bounding box center [416, 563] width 9 height 9
checkbox input "true"
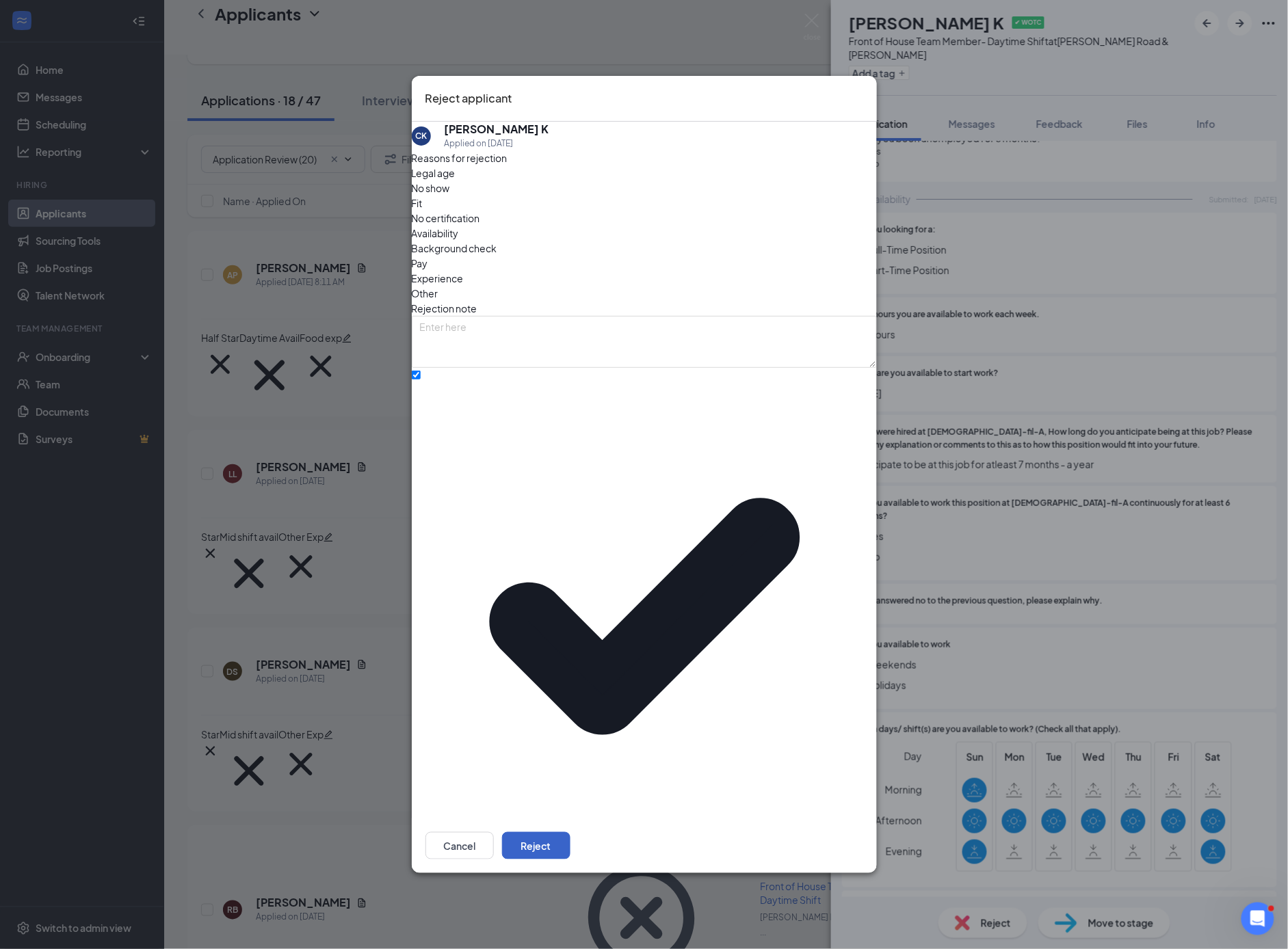
click at [570, 832] on button "Reject" at bounding box center [536, 846] width 68 height 28
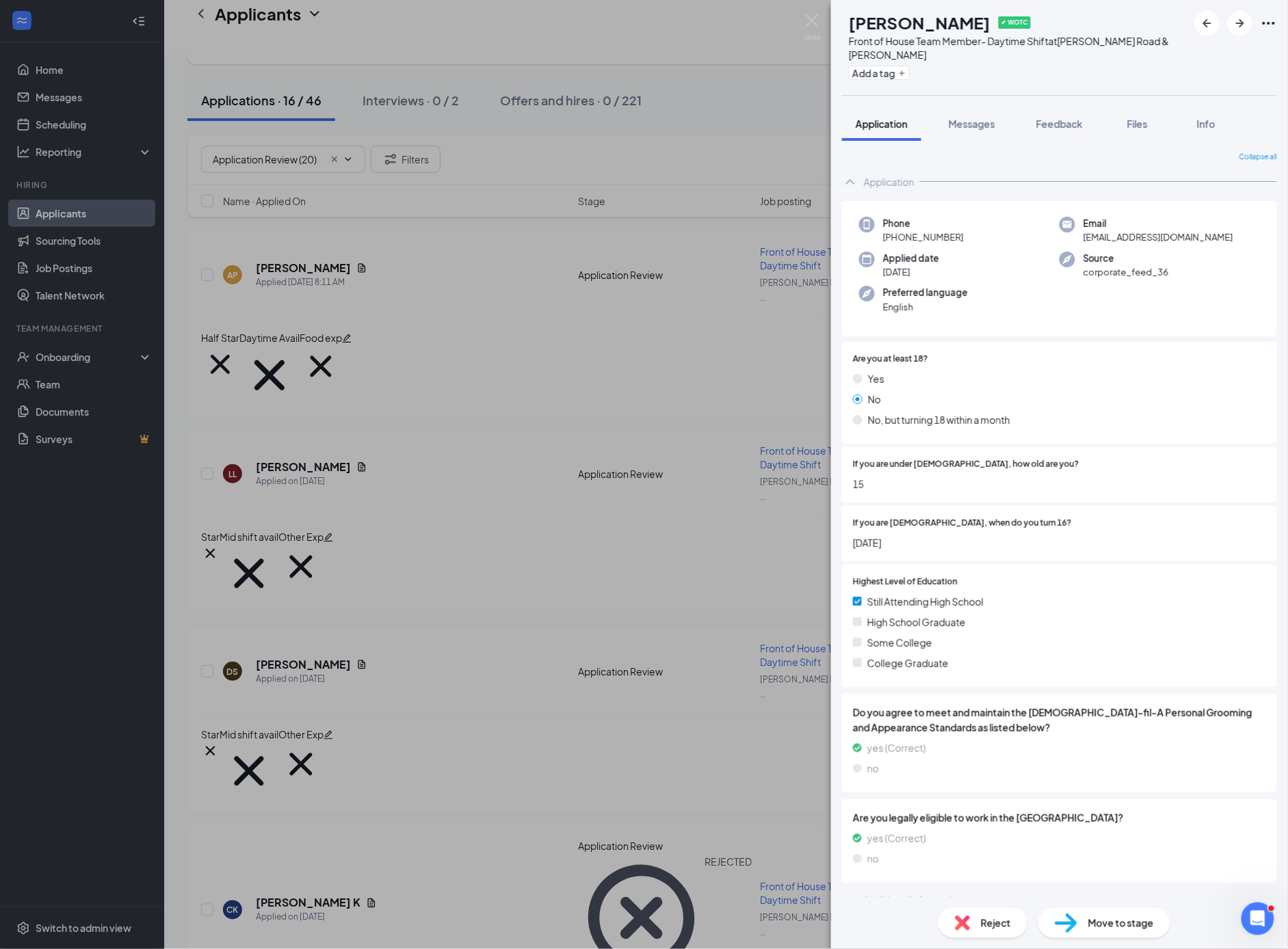
scroll to position [3, 0]
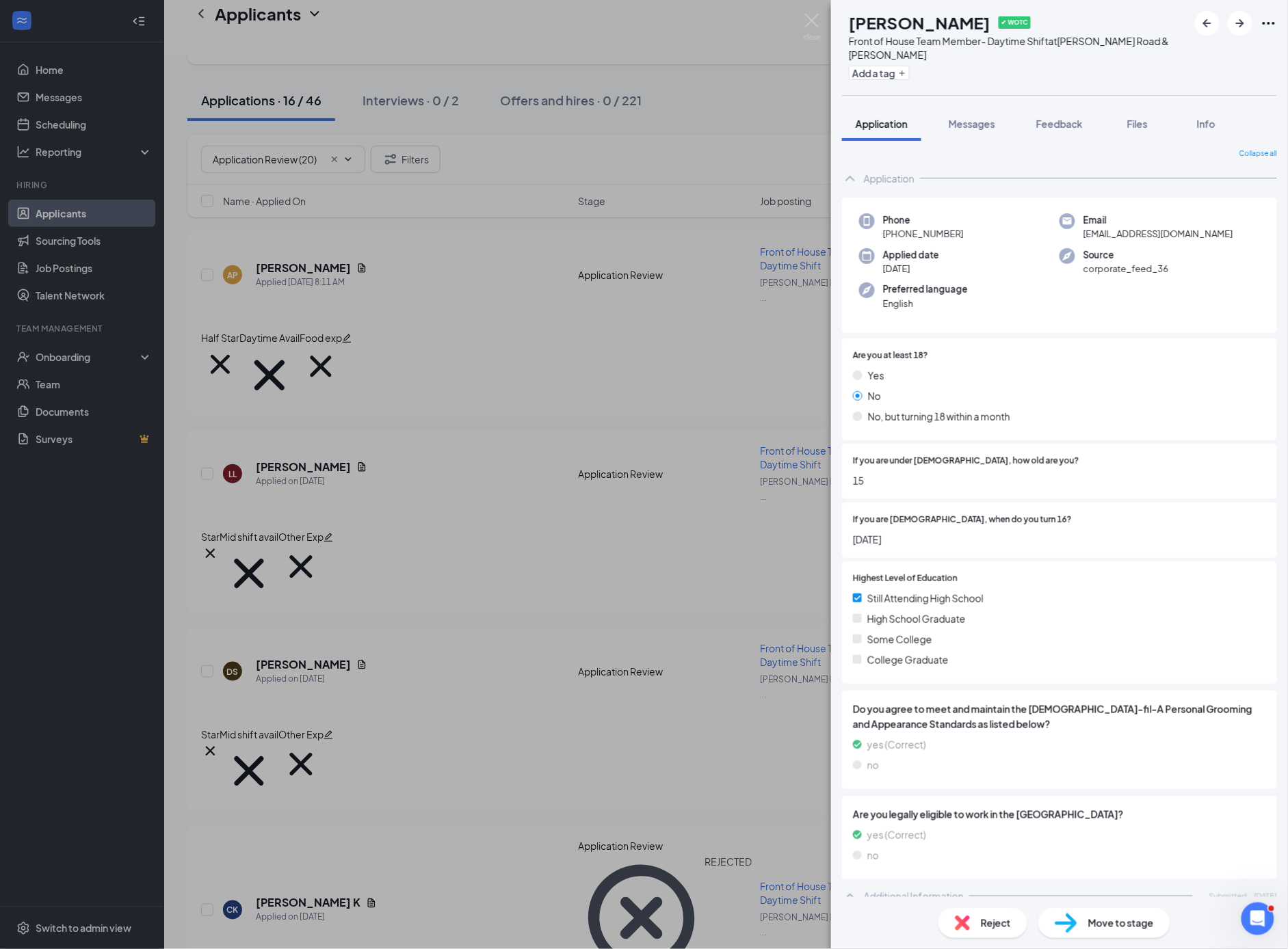
click at [998, 922] on span "Reject" at bounding box center [996, 922] width 30 height 15
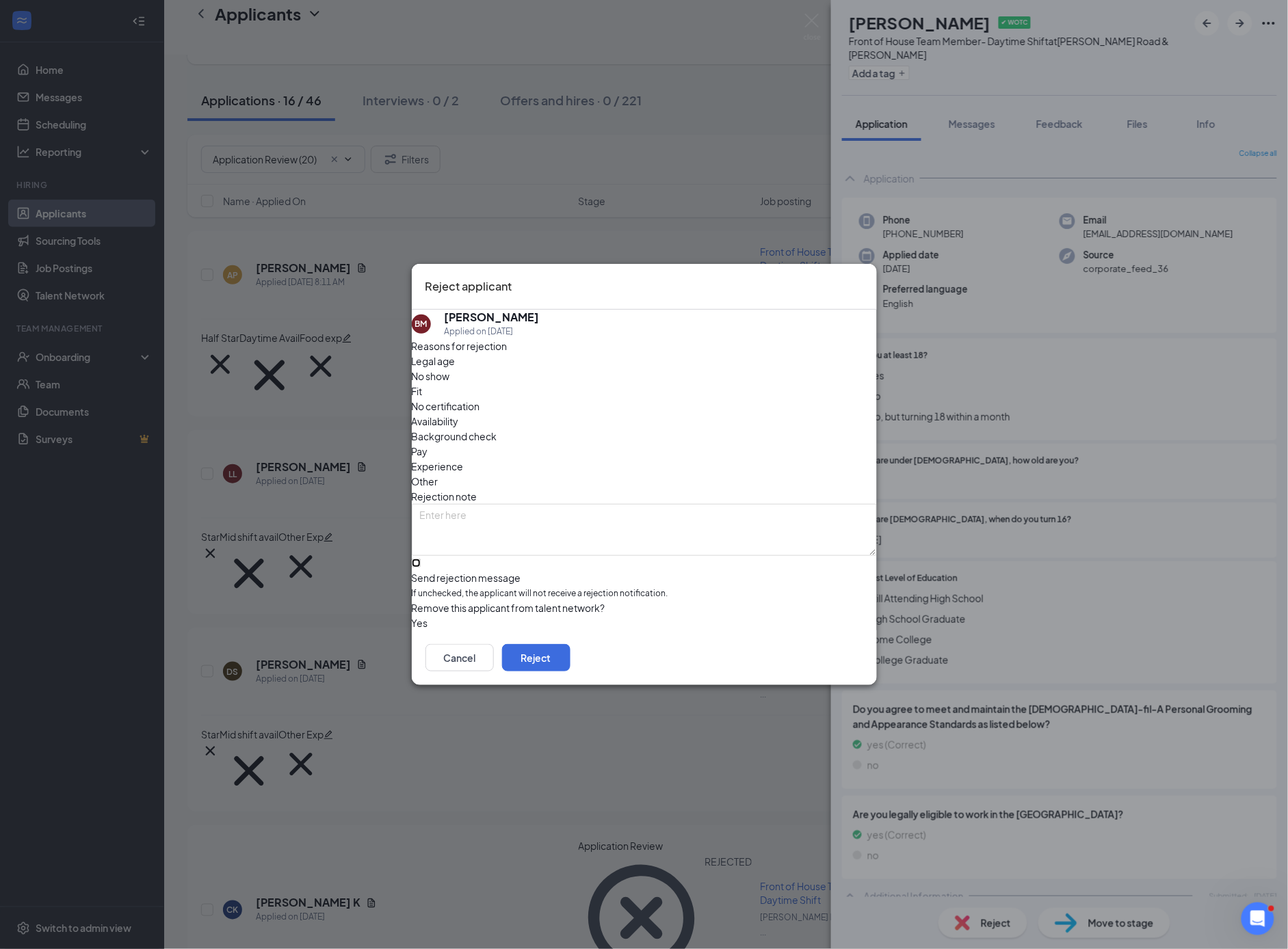
click at [421, 559] on input "Send rejection message If unchecked, the applicant will not receive a rejection…" at bounding box center [416, 563] width 9 height 9
checkbox input "true"
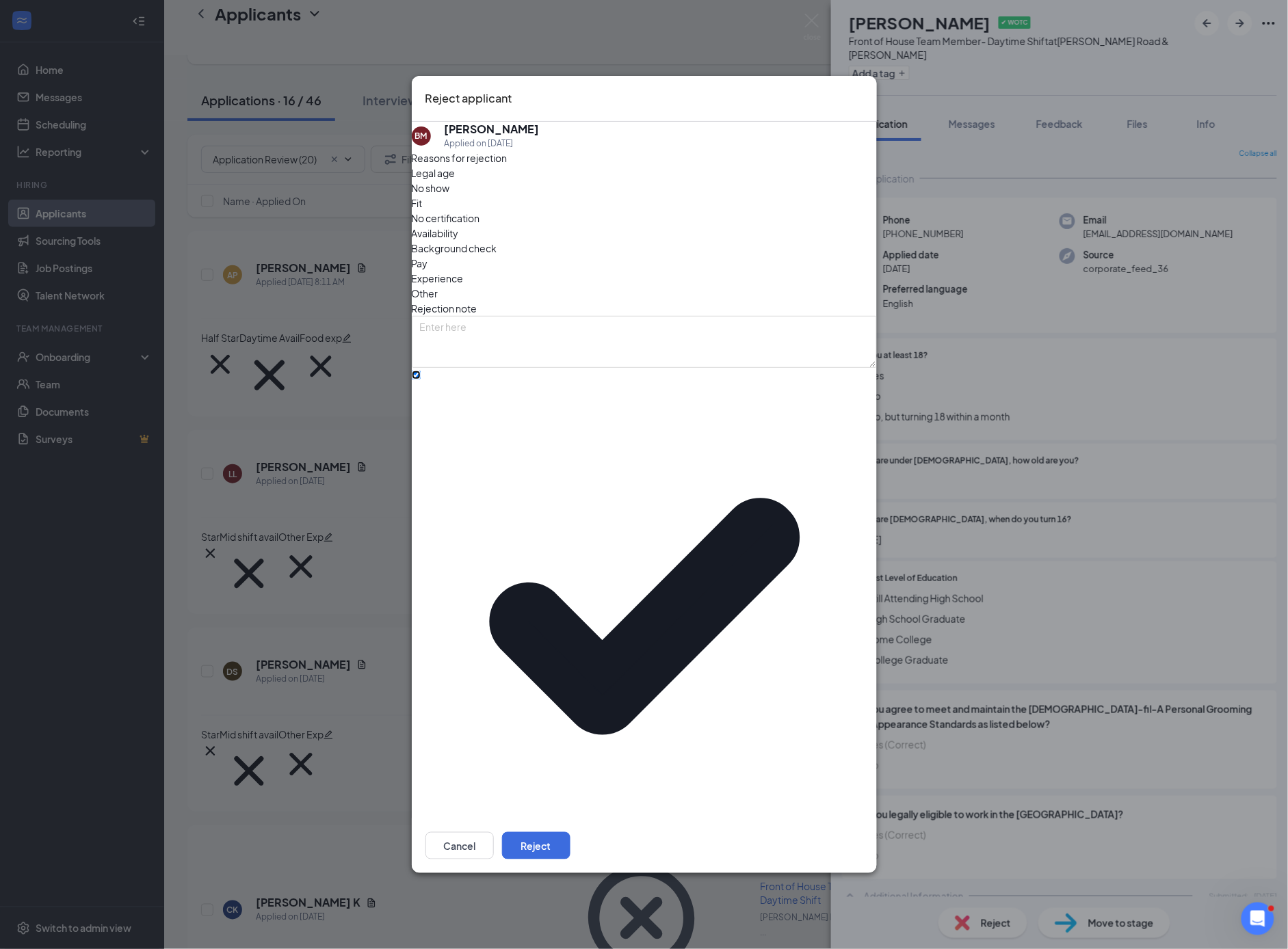
click at [465, 893] on span "No thanks" at bounding box center [441, 903] width 44 height 21
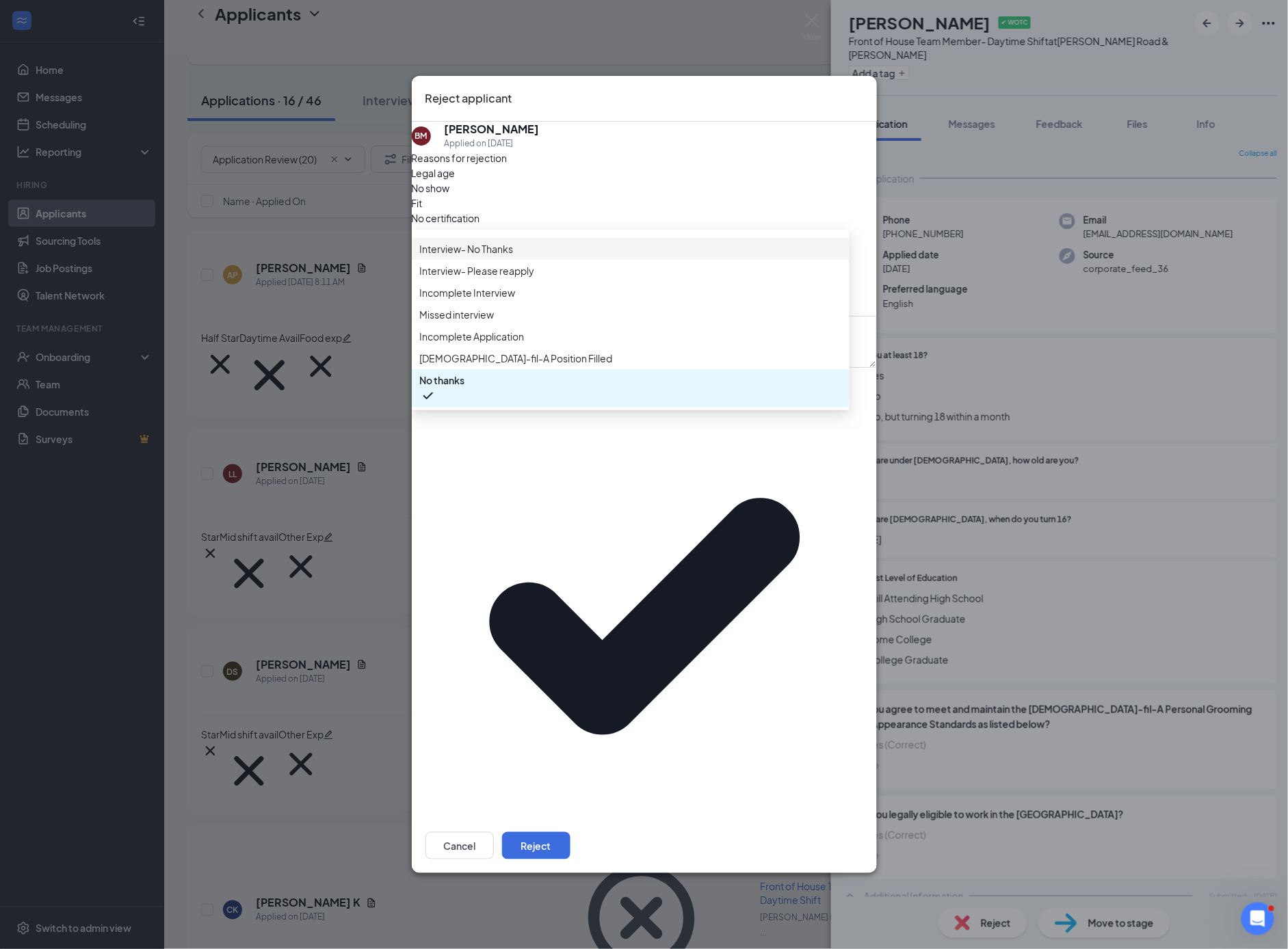
scroll to position [0, 0]
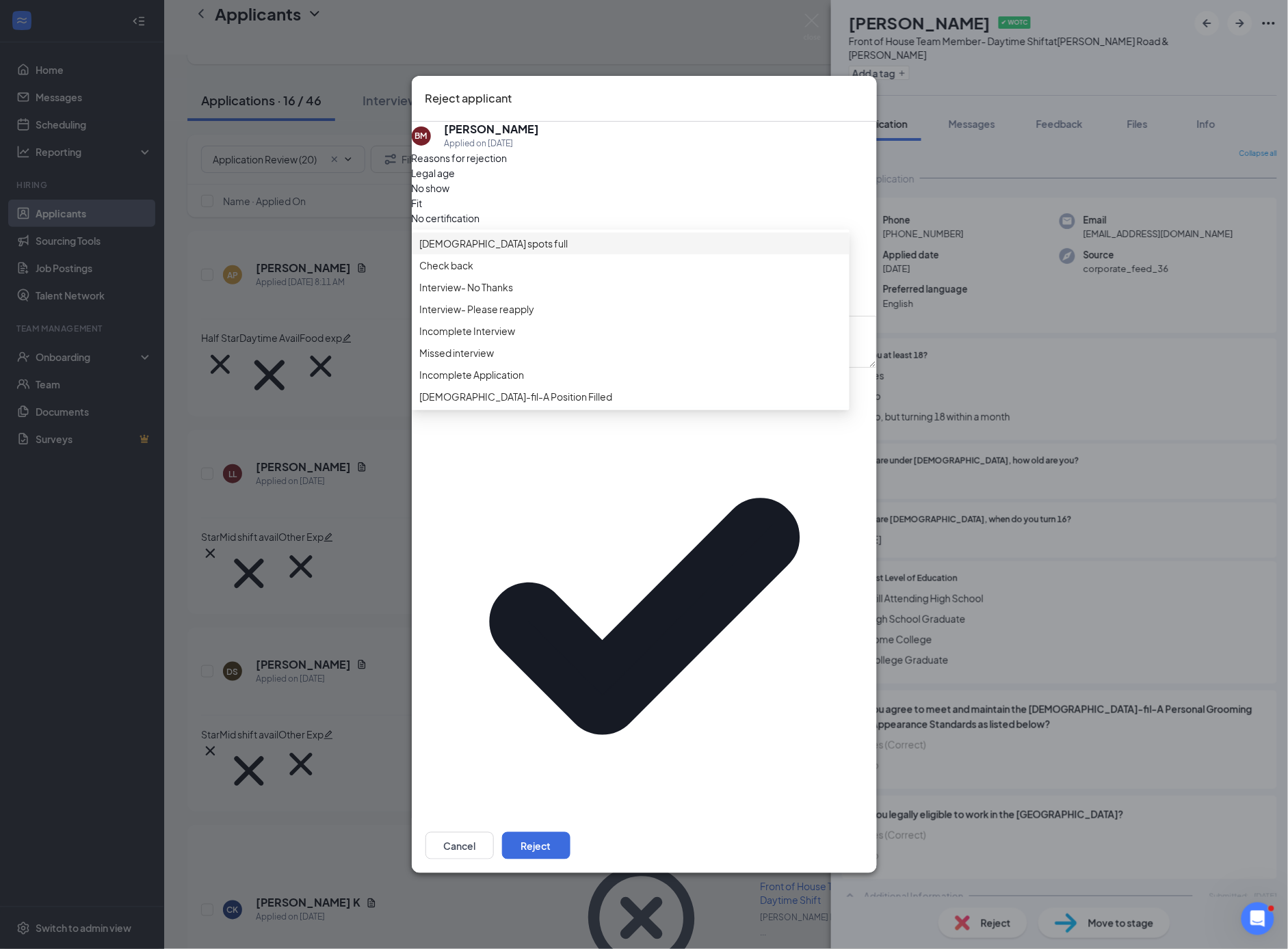
click at [501, 251] on span "[DEMOGRAPHIC_DATA] spots full" at bounding box center [494, 243] width 149 height 15
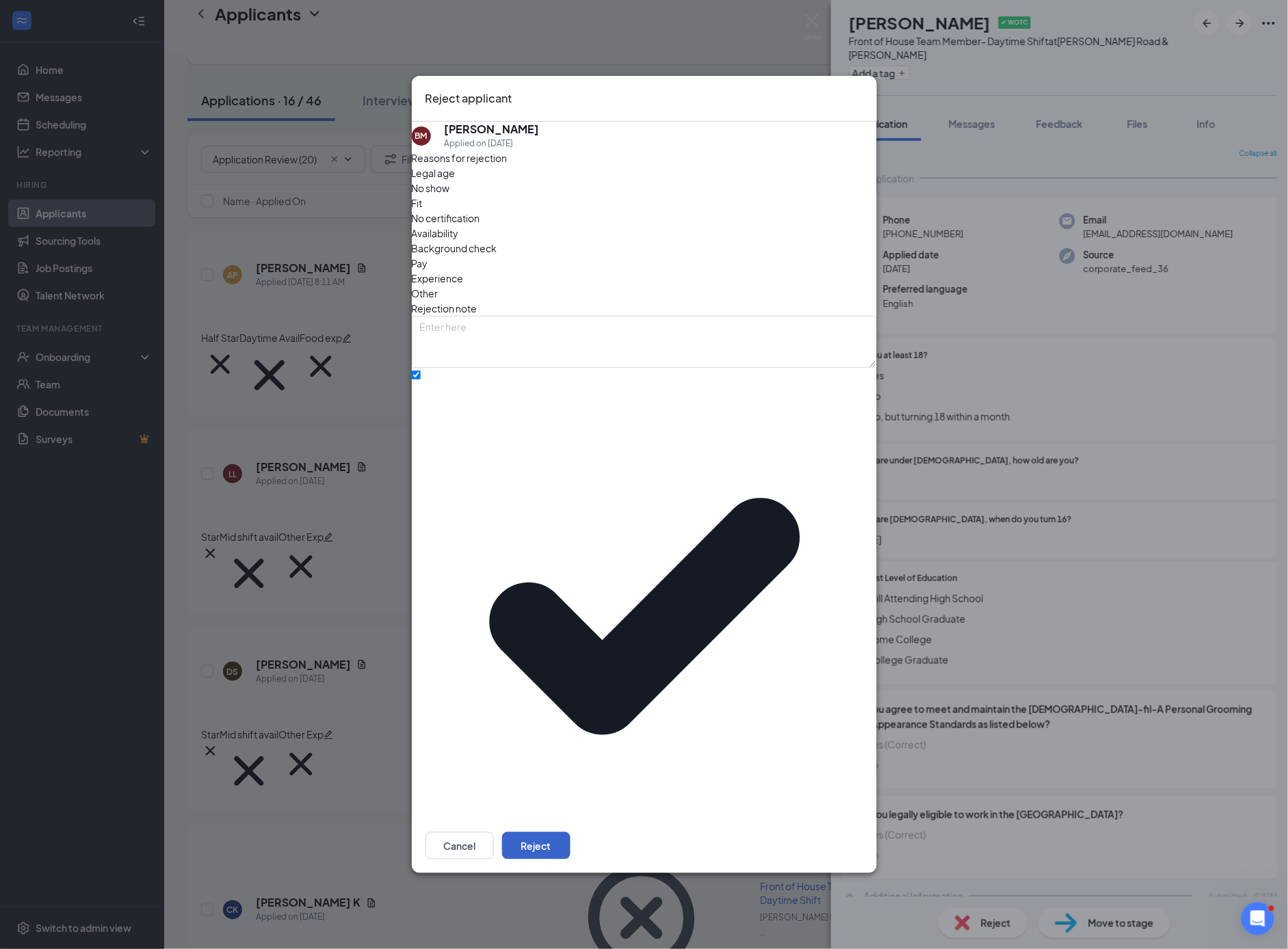
click at [570, 832] on button "Reject" at bounding box center [536, 846] width 68 height 28
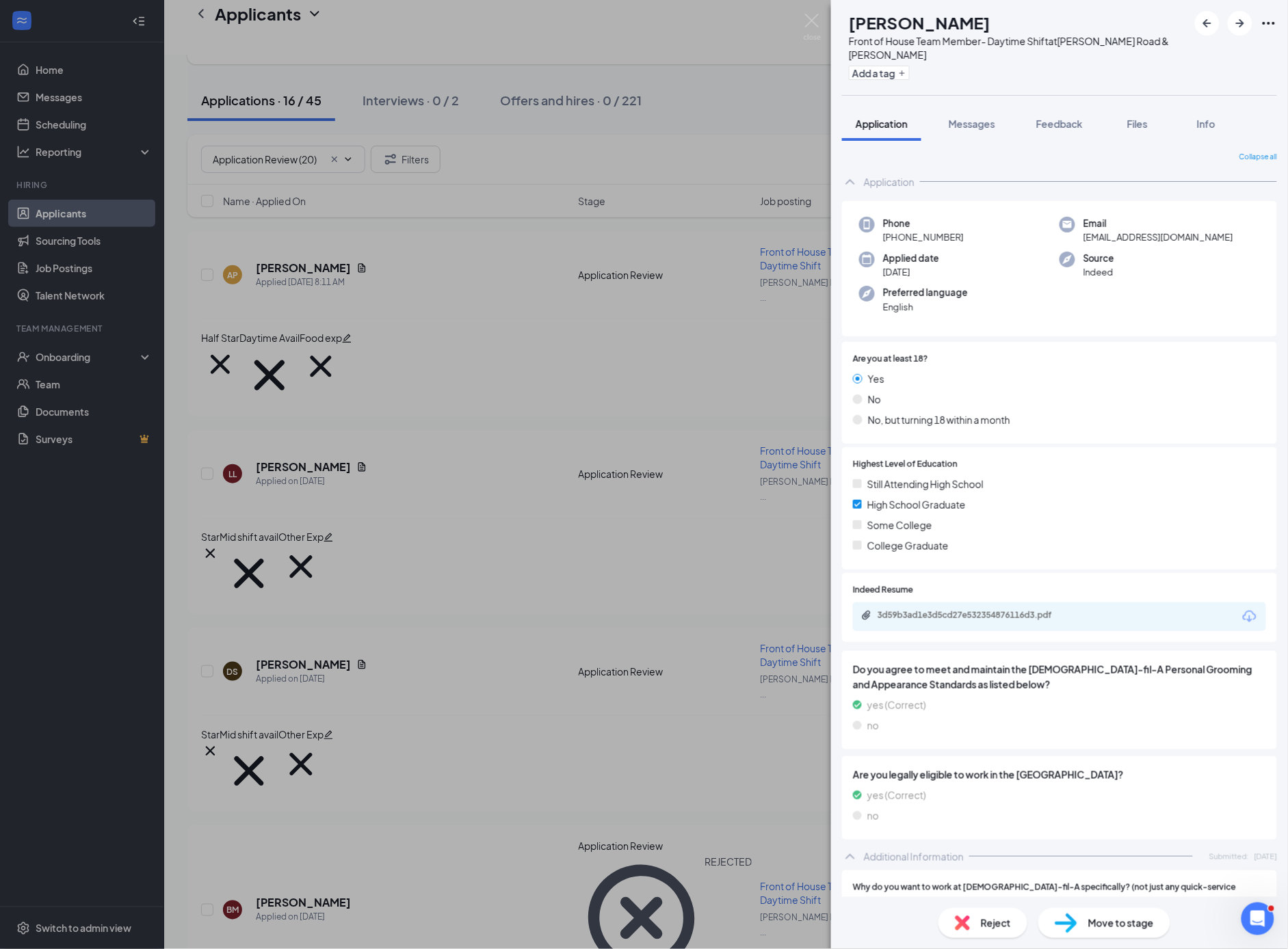
click at [301, 751] on div "[PERSON_NAME] Front of House Team Member- Daytime Shift at [PERSON_NAME][GEOGRA…" at bounding box center [644, 474] width 1288 height 949
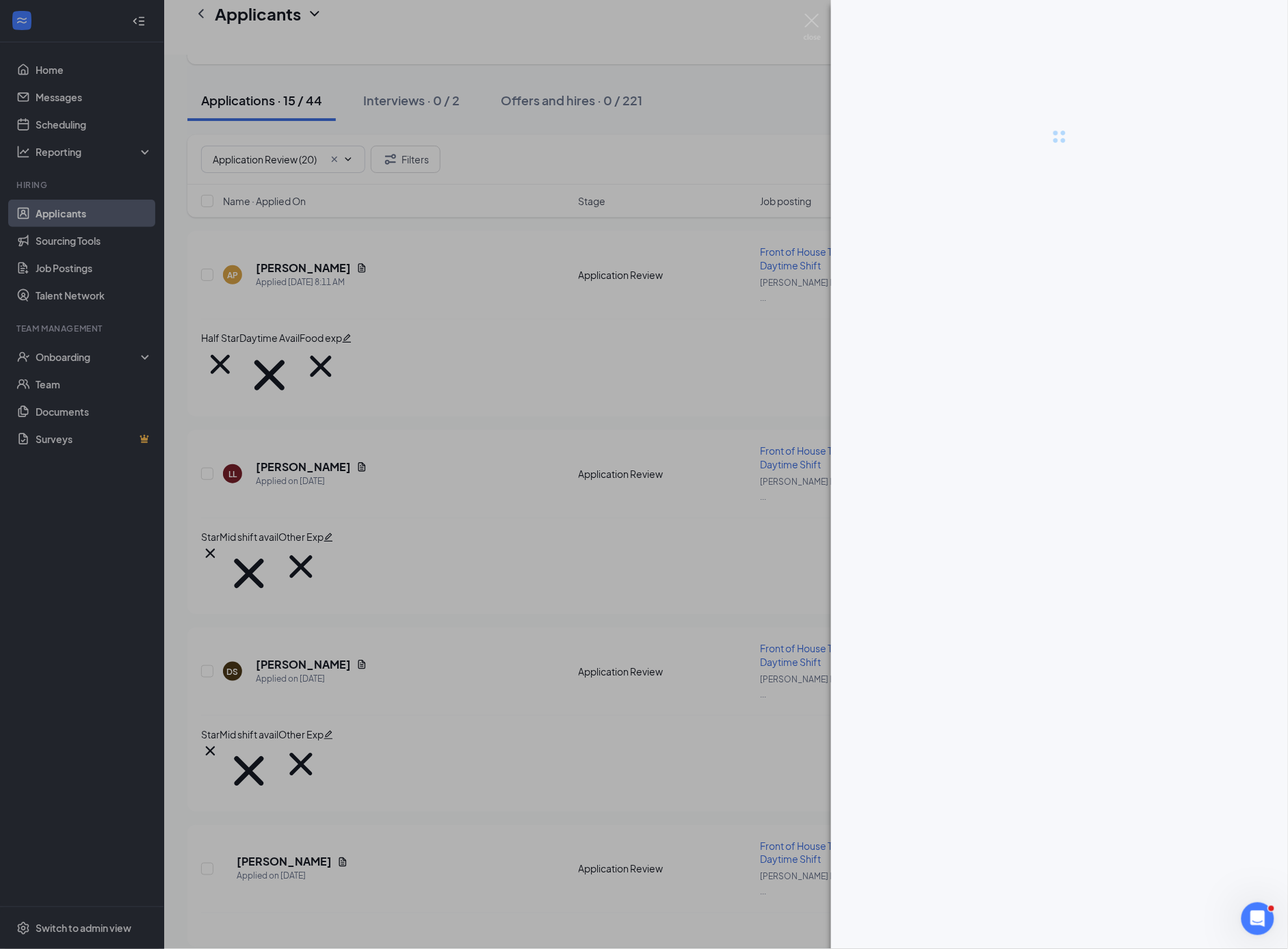
click at [405, 614] on div at bounding box center [644, 474] width 1288 height 949
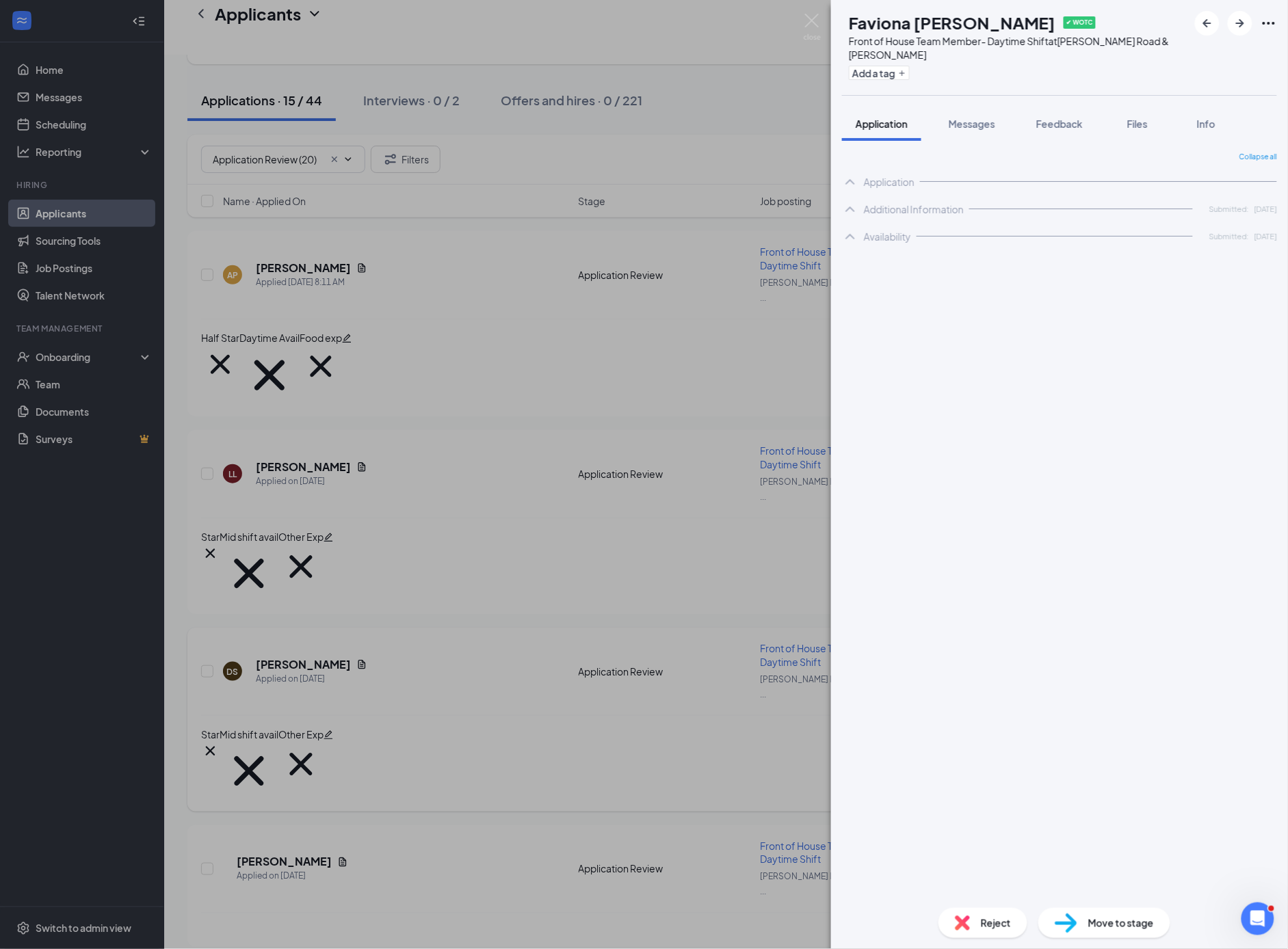
click at [589, 715] on div "Star Mid shift avail Other Exp Draven [PERSON_NAME] is qualified for WOTC." at bounding box center [726, 763] width 1050 height 97
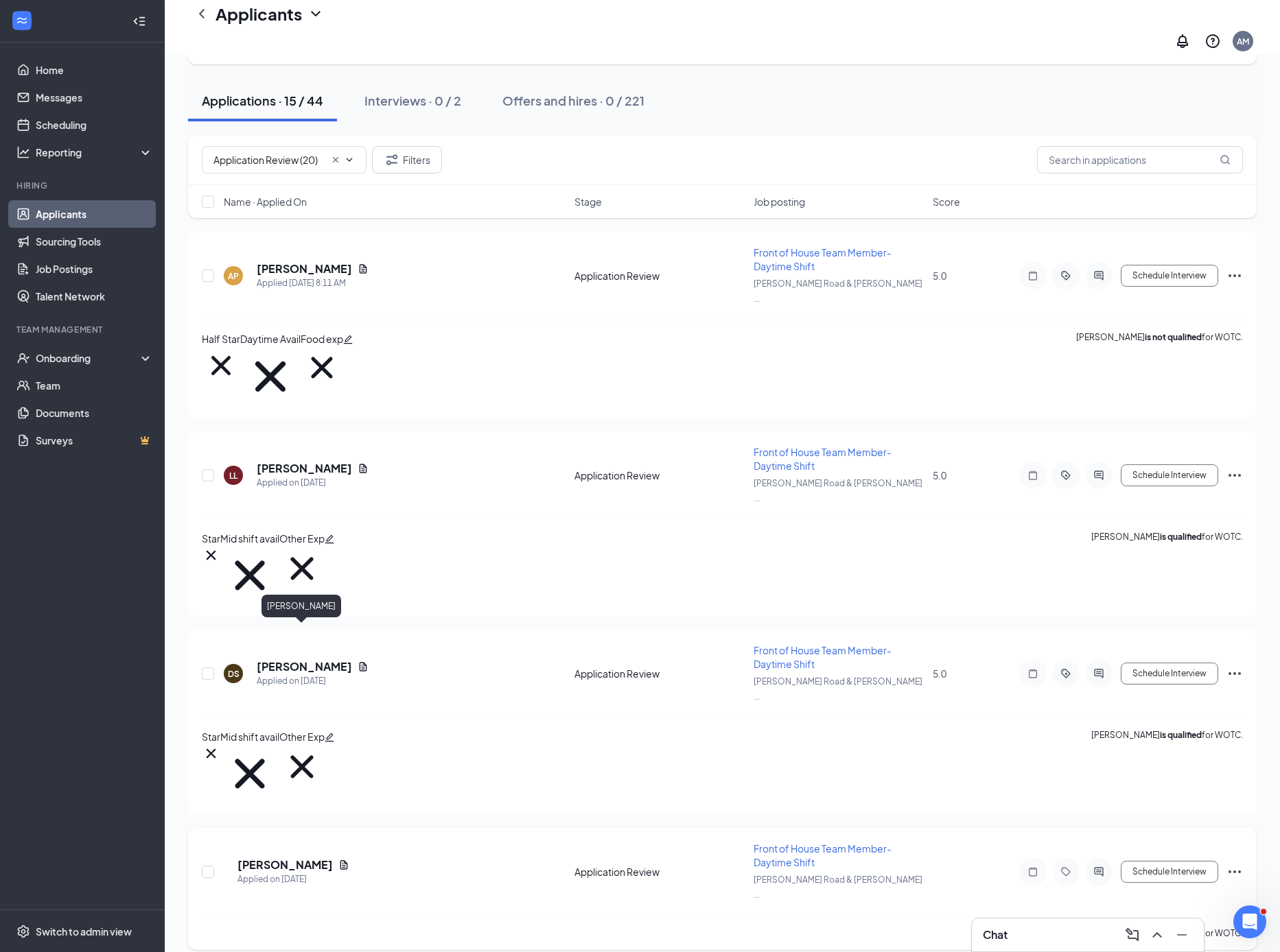
click at [297, 858] on h5 "[PERSON_NAME]" at bounding box center [285, 865] width 95 height 15
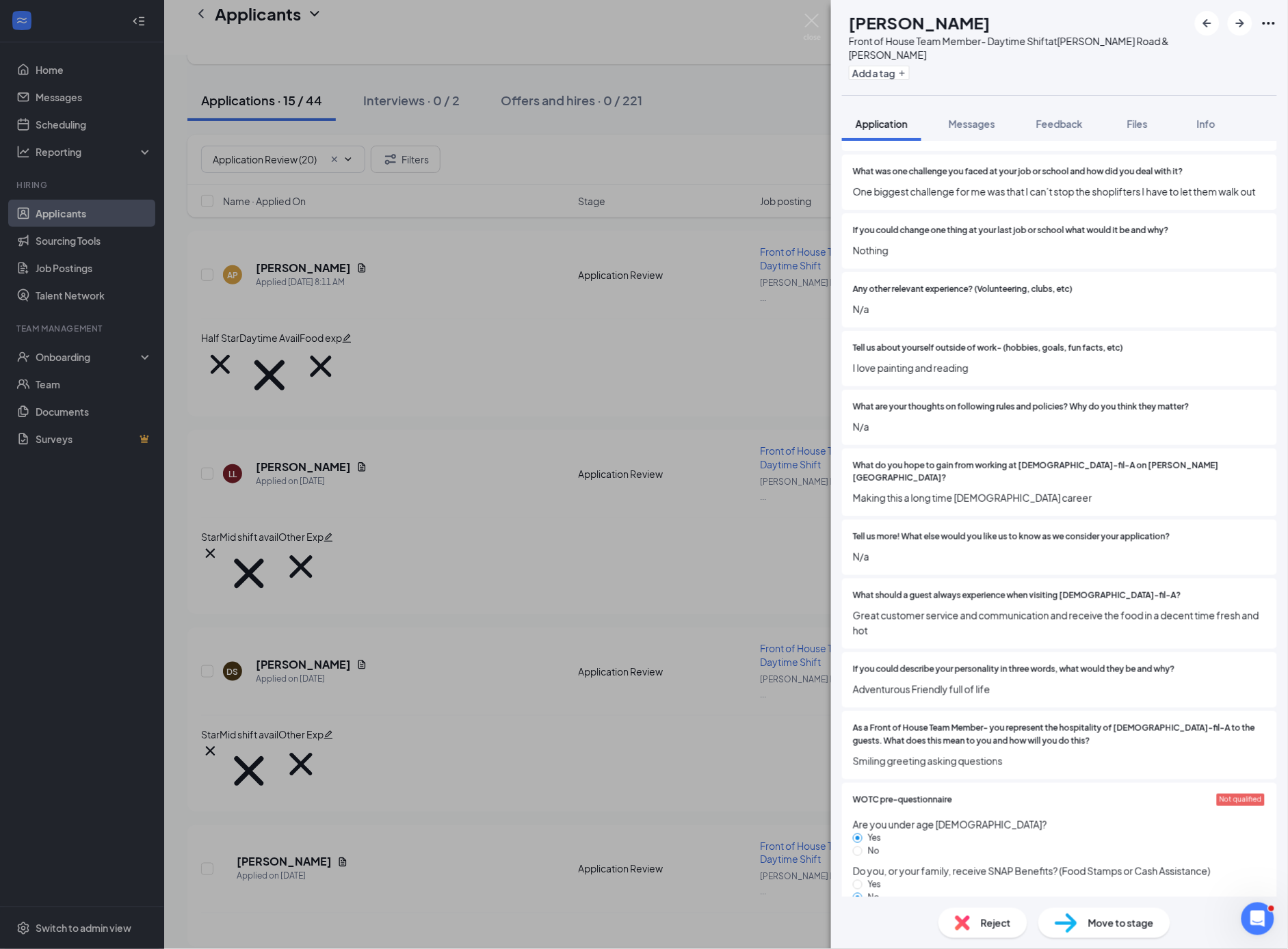
scroll to position [1604, 0]
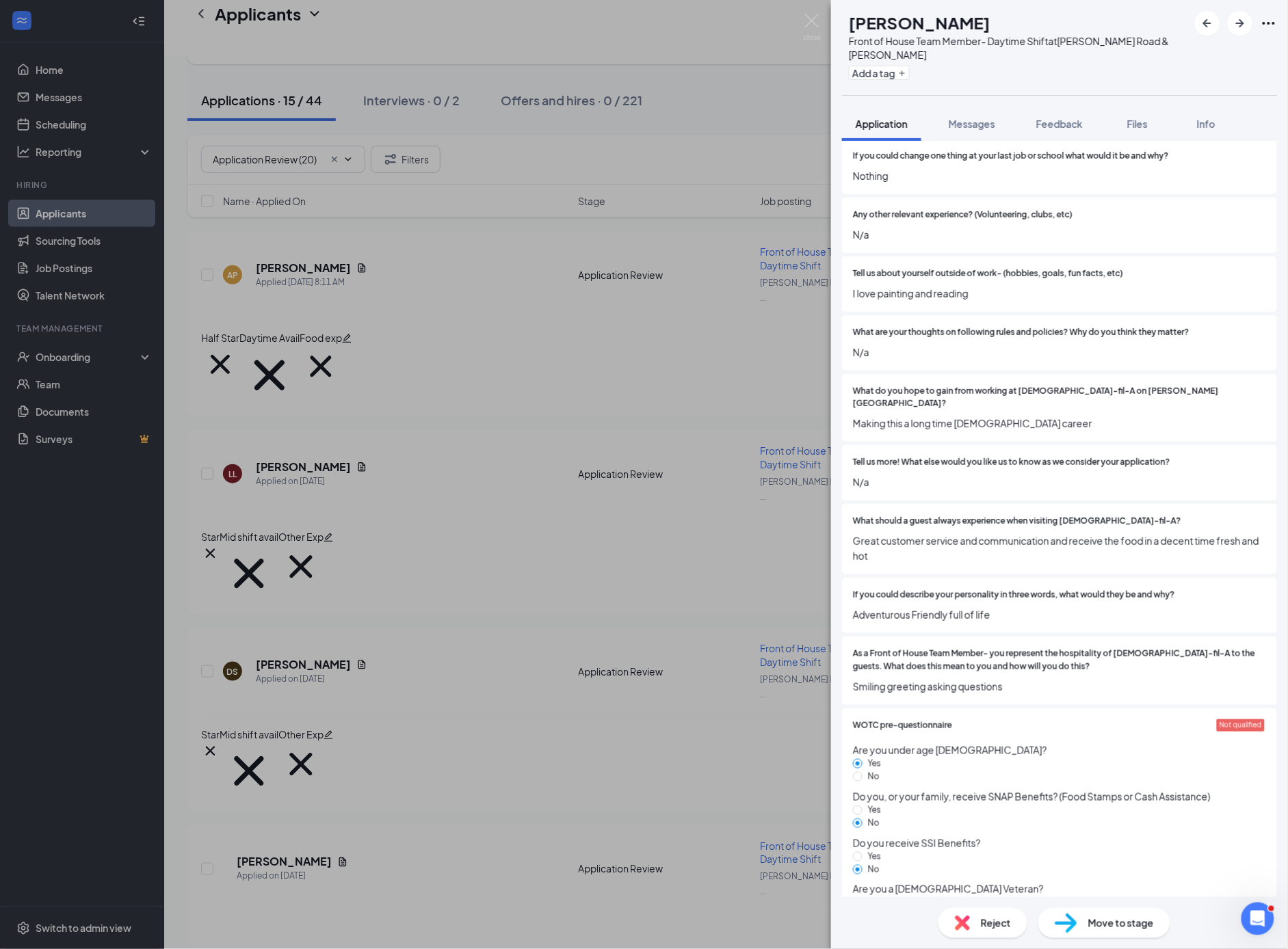
click at [999, 941] on div "Reject Move to stage" at bounding box center [1059, 923] width 457 height 52
click at [983, 927] on span "Reject" at bounding box center [996, 922] width 30 height 15
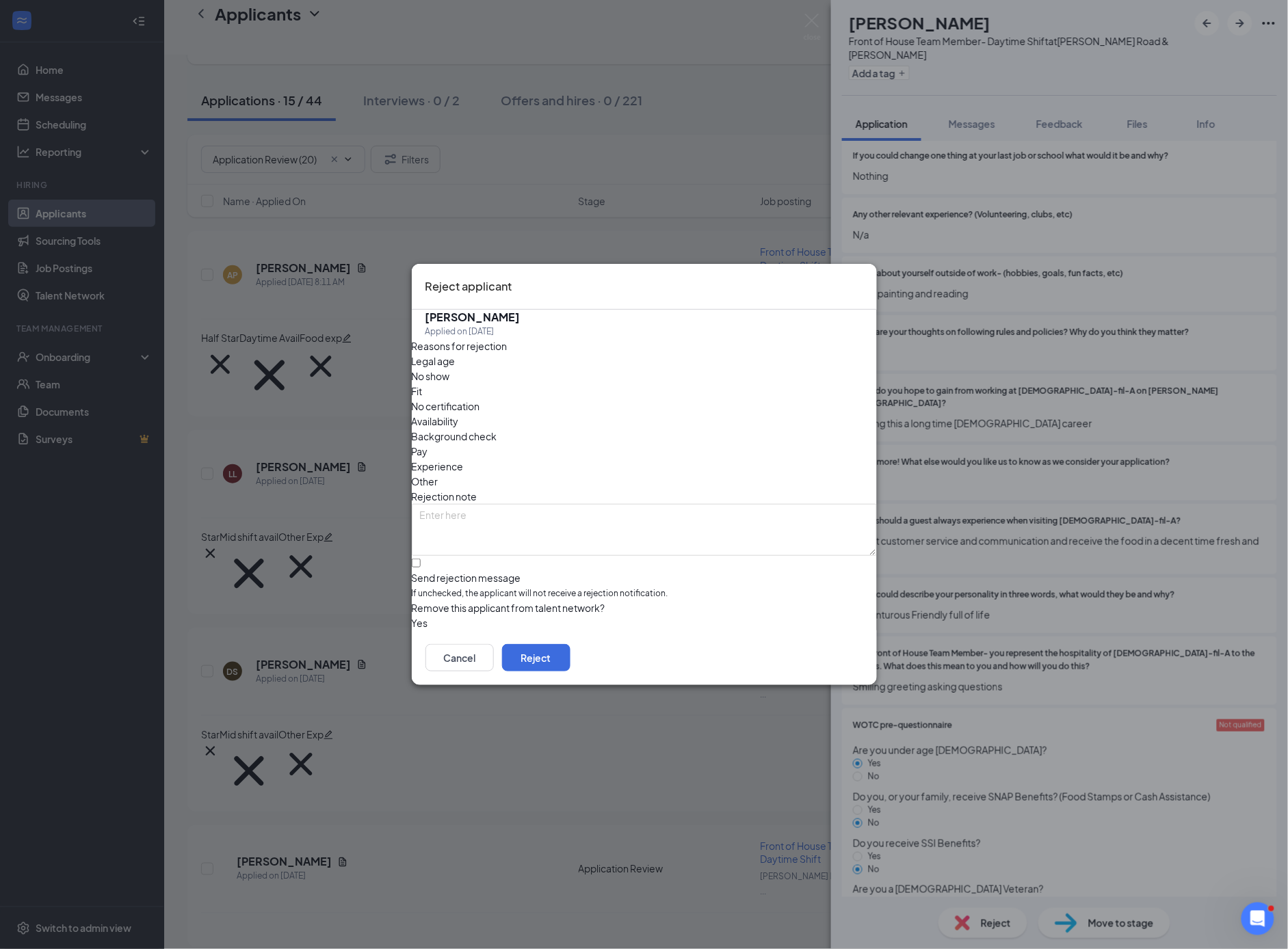
click at [422, 542] on div "[PERSON_NAME] Applied on [DATE] Reasons for rejection Legal age No show Fit No …" at bounding box center [644, 471] width 466 height 321
click at [421, 559] on input "Send rejection message If unchecked, the applicant will not receive a rejection…" at bounding box center [416, 563] width 9 height 9
checkbox input "true"
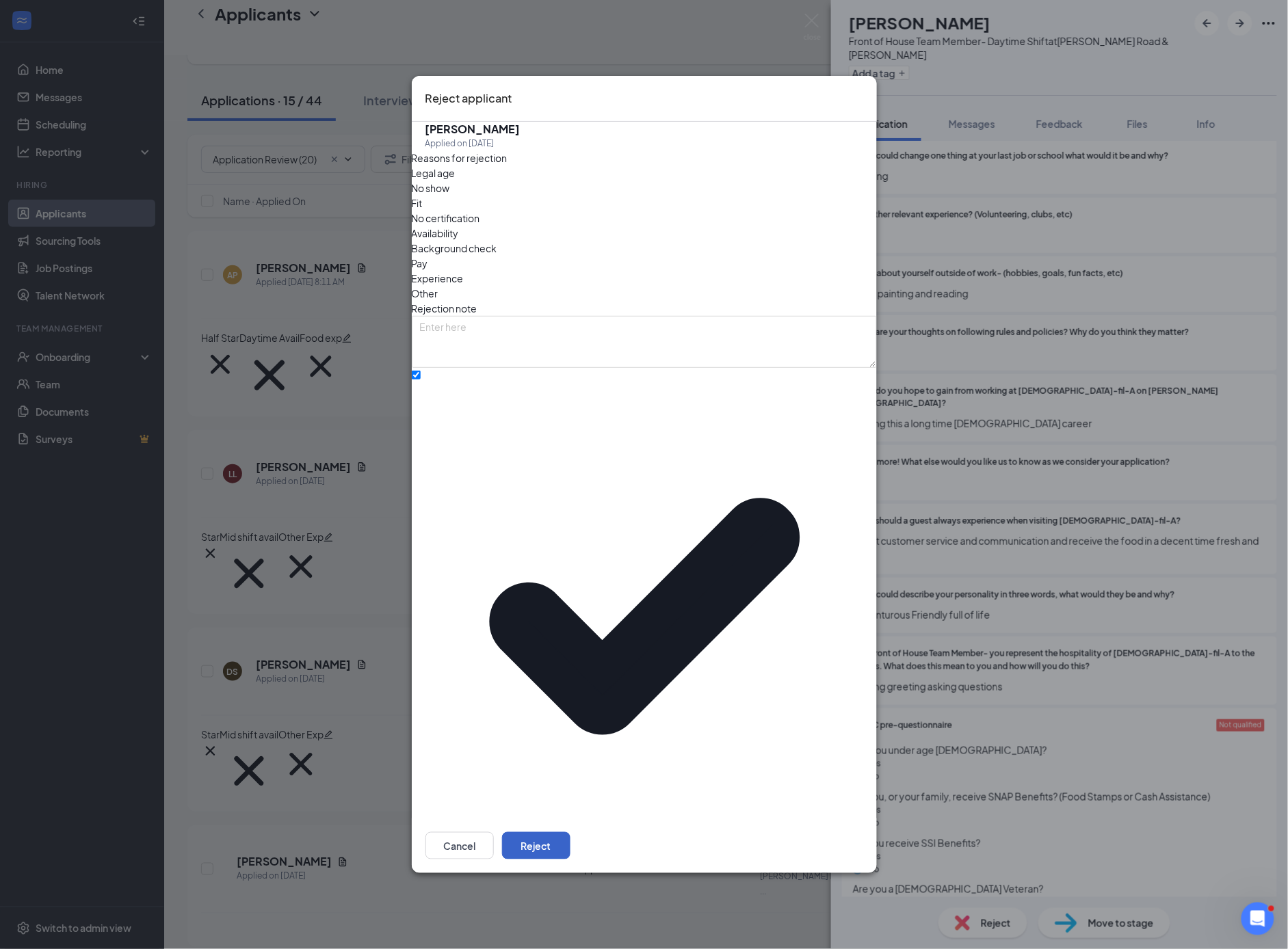
click at [570, 832] on button "Reject" at bounding box center [536, 846] width 68 height 28
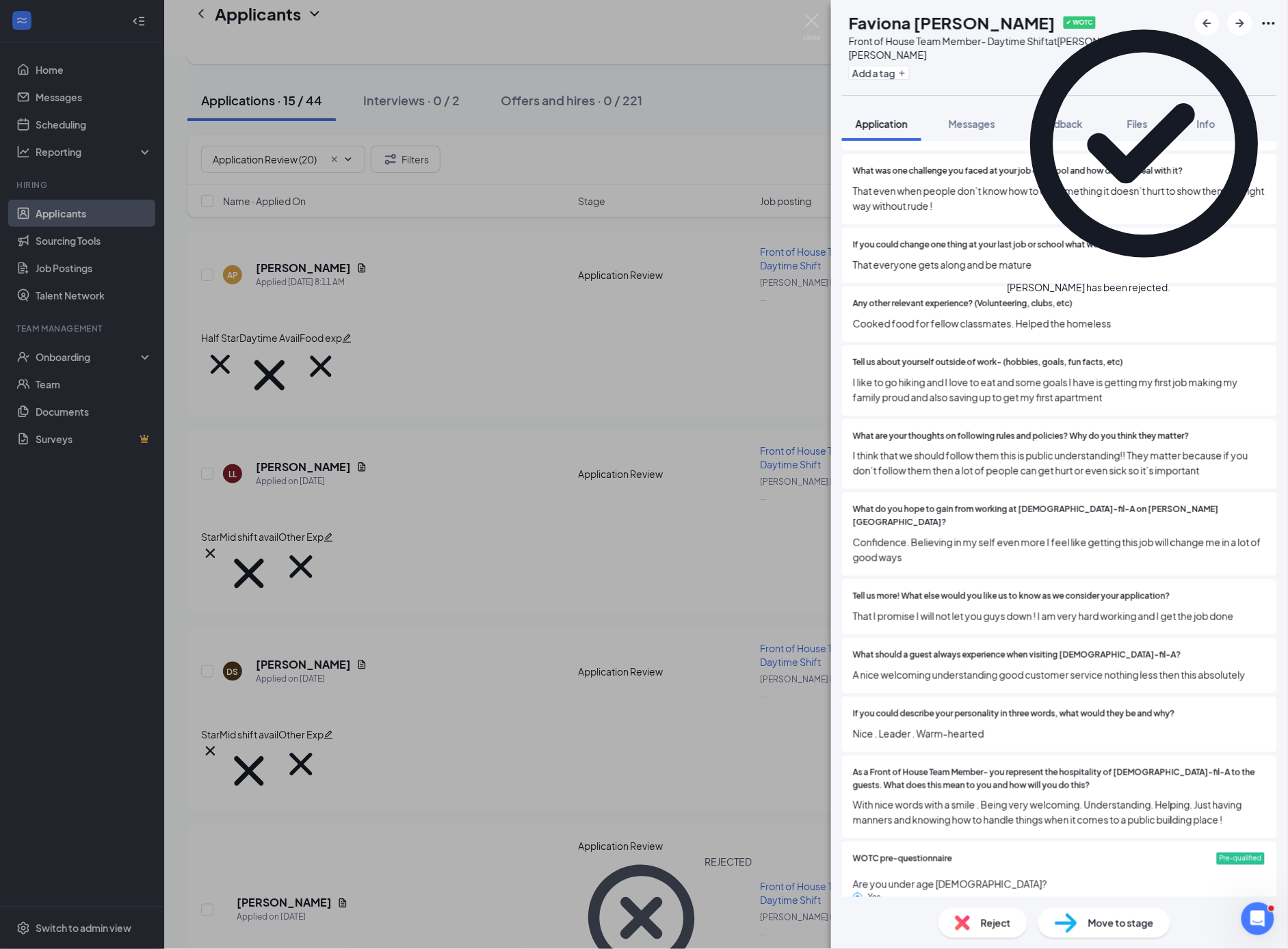
scroll to position [1610, 0]
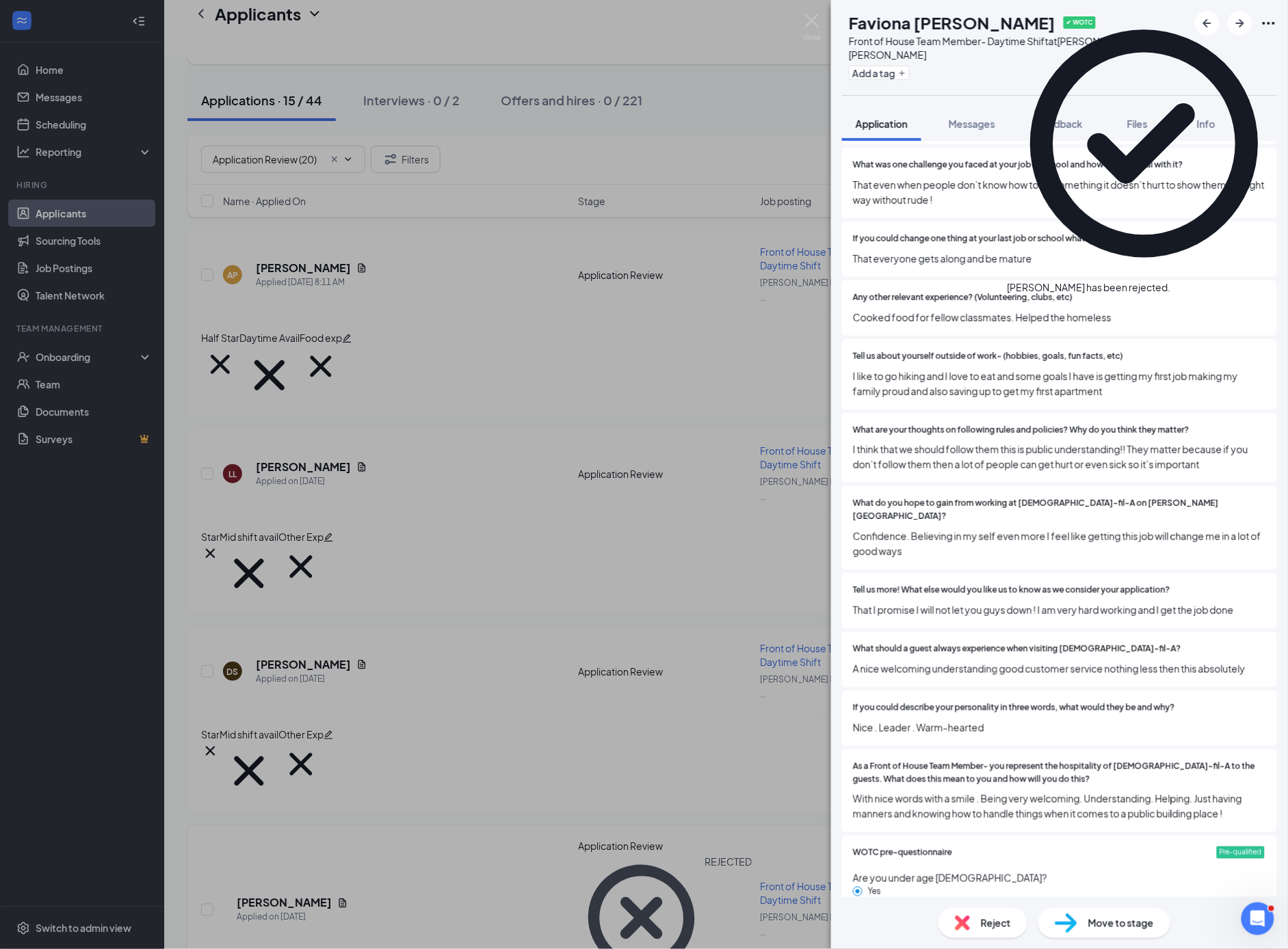
click at [283, 749] on div "FH Faviona [PERSON_NAME] ✔ WOTC Front of House Team Member- Daytime Shift at [P…" at bounding box center [644, 474] width 1288 height 949
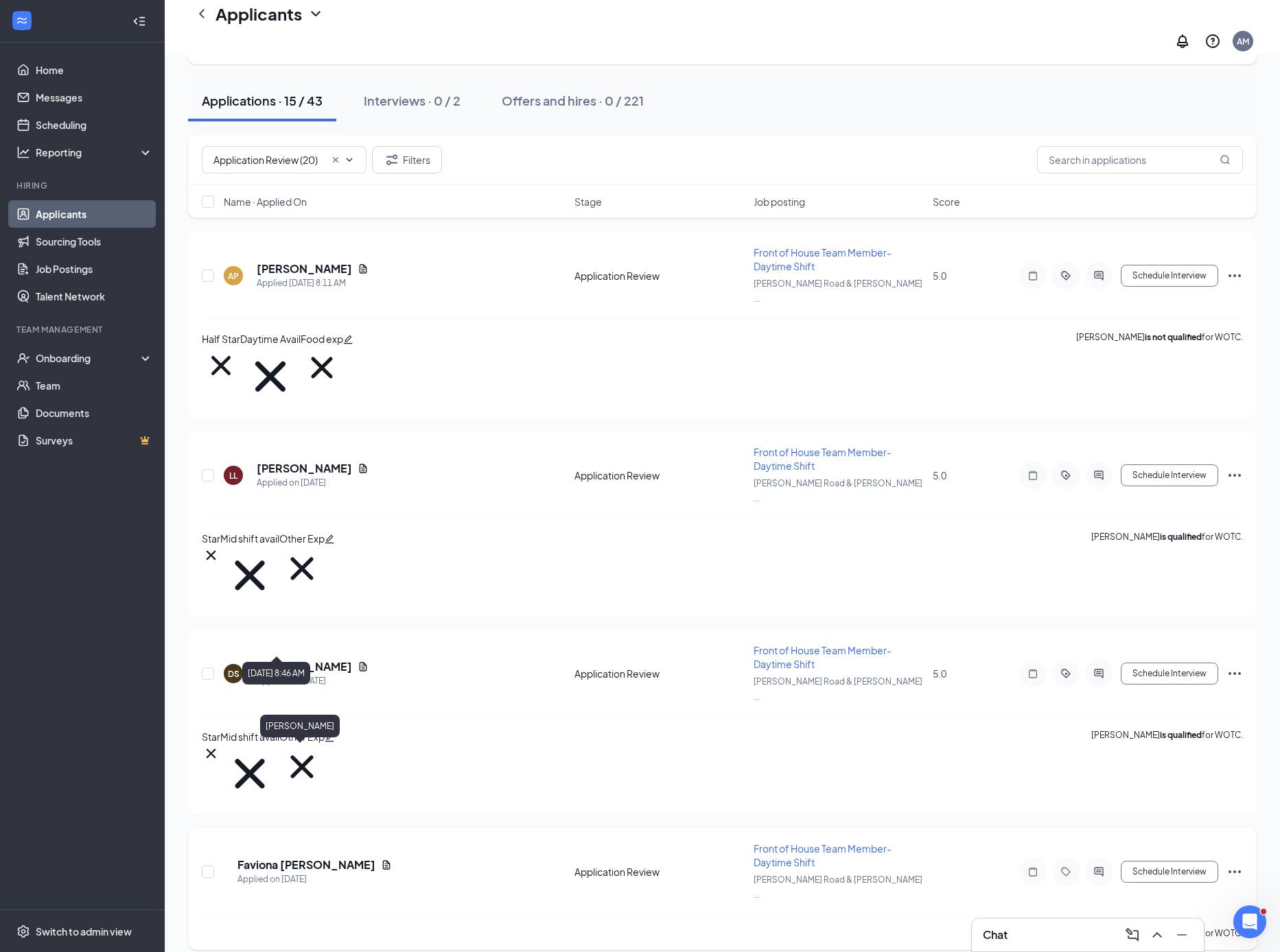
click at [320, 858] on h5 "Faviona [PERSON_NAME]" at bounding box center [306, 865] width 138 height 15
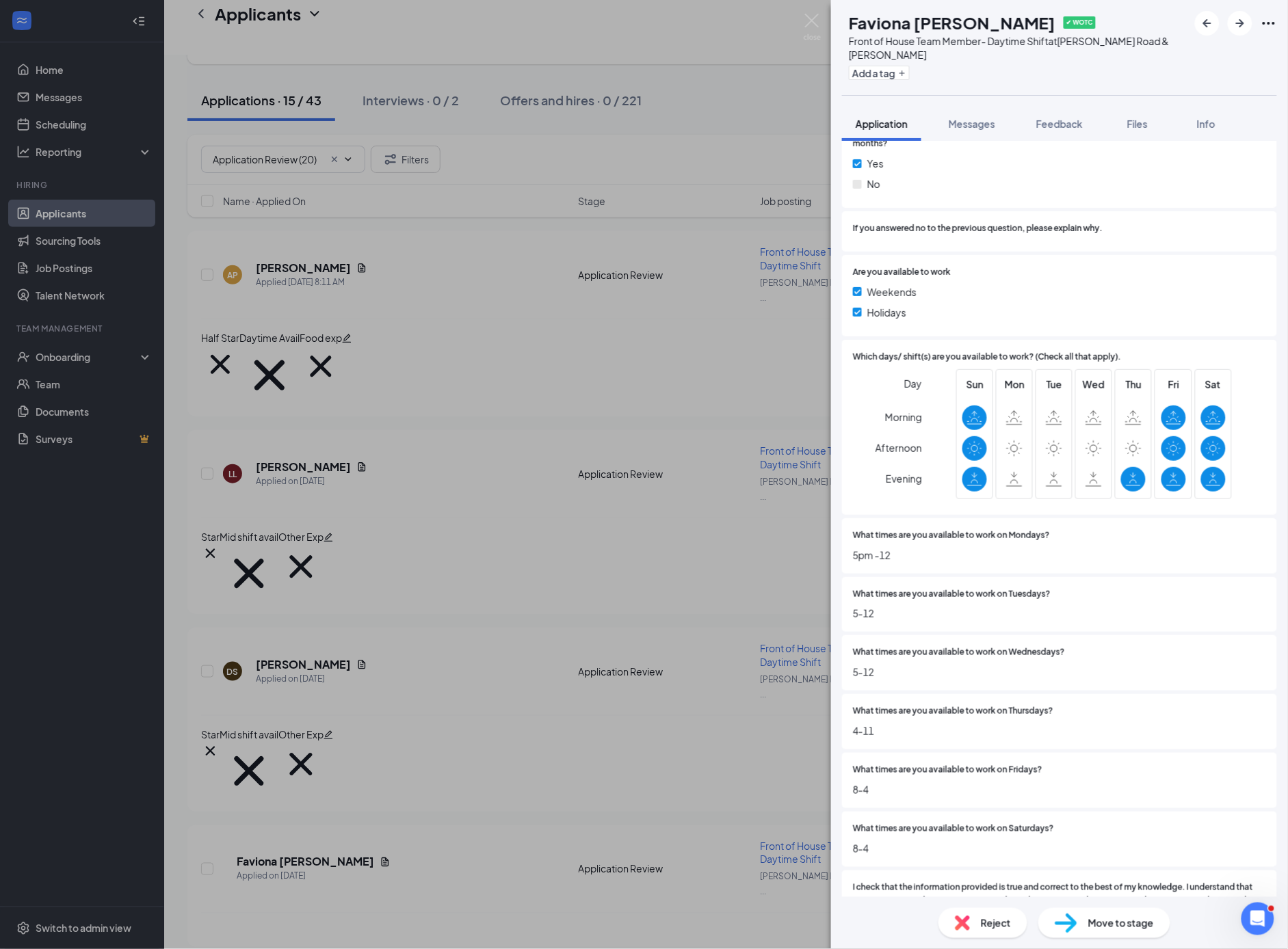
scroll to position [2996, 0]
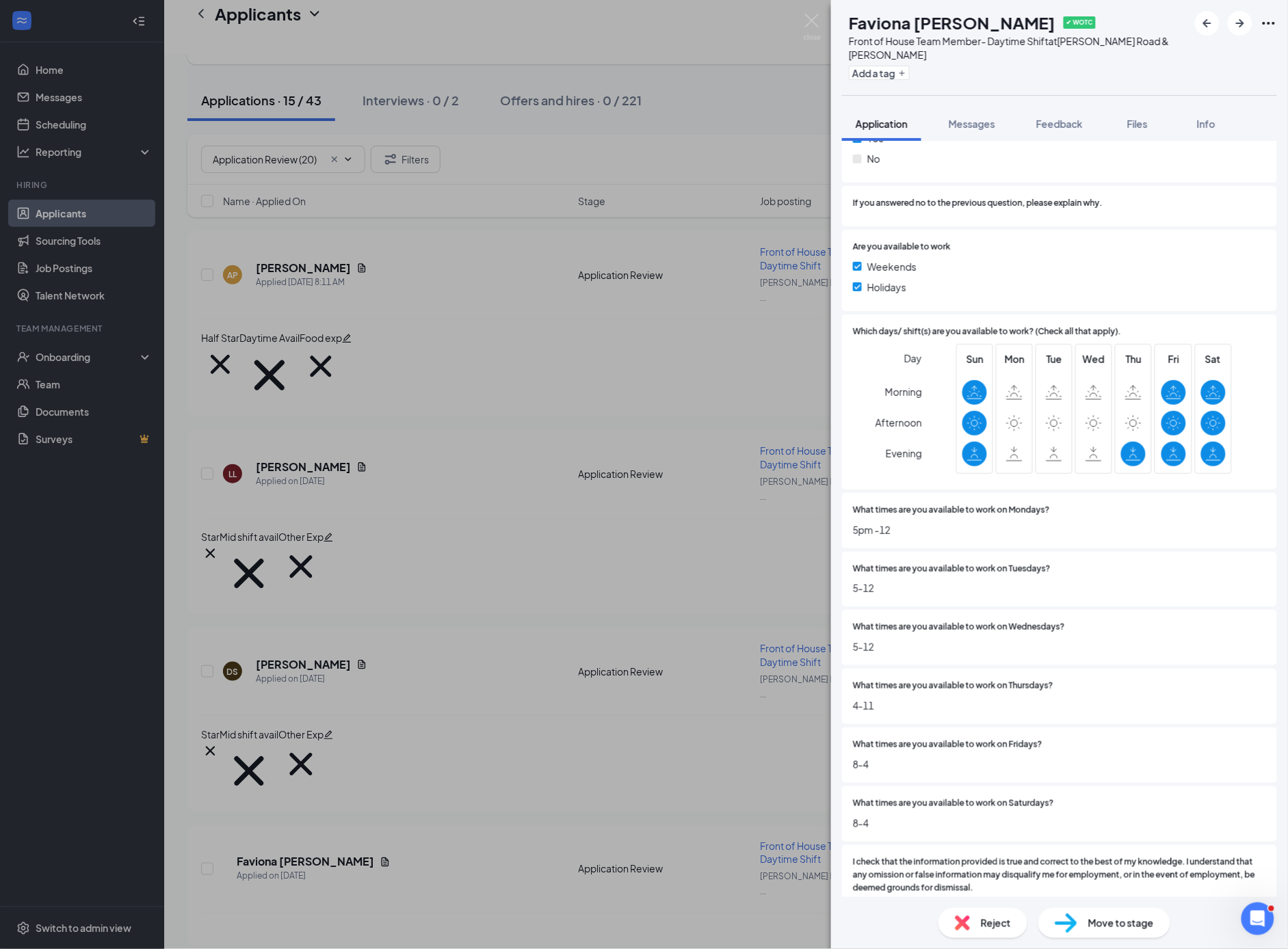
click at [994, 927] on span "Reject" at bounding box center [996, 922] width 30 height 15
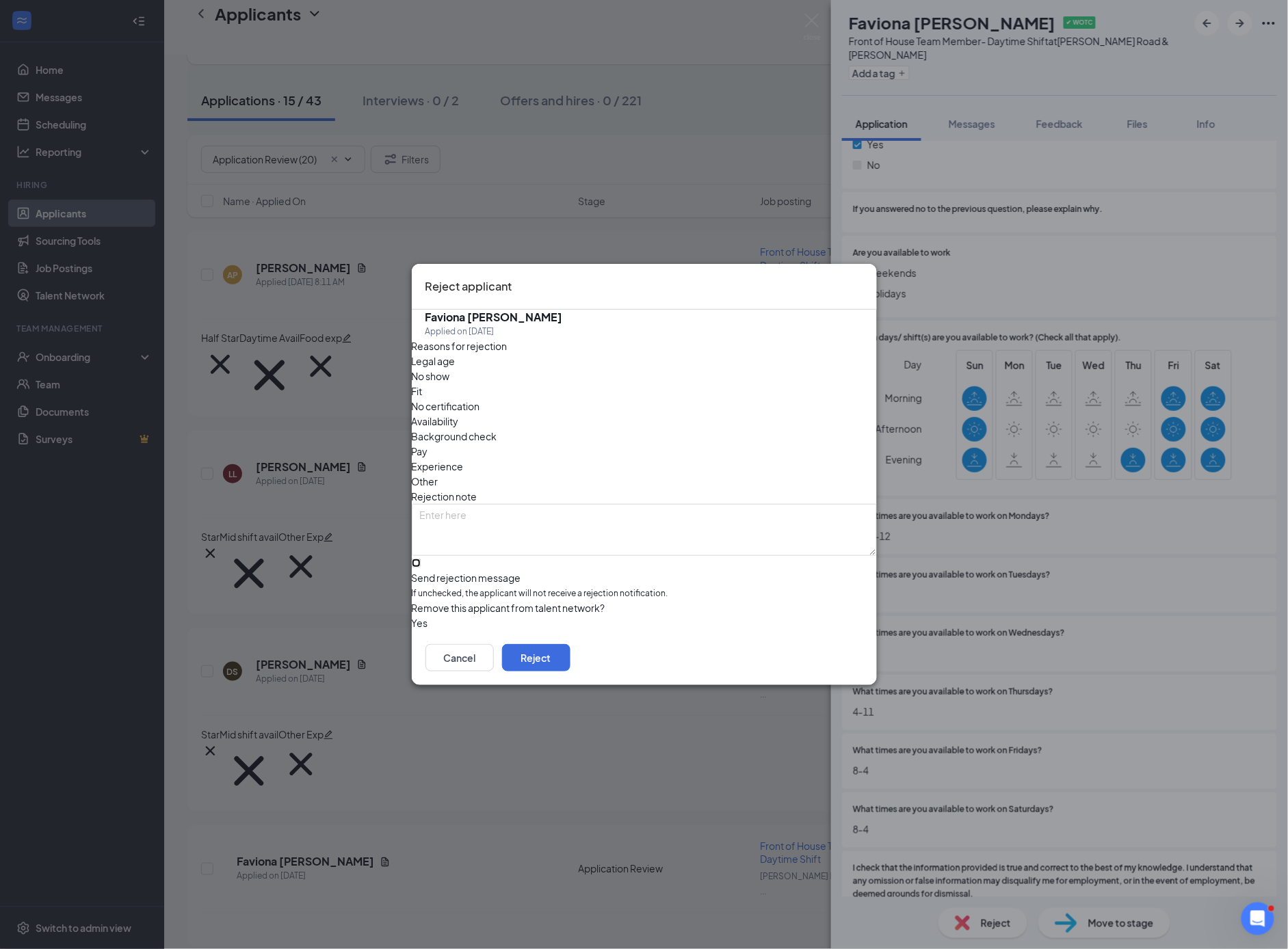
click at [421, 559] on input "Send rejection message If unchecked, the applicant will not receive a rejection…" at bounding box center [416, 563] width 9 height 9
checkbox input "true"
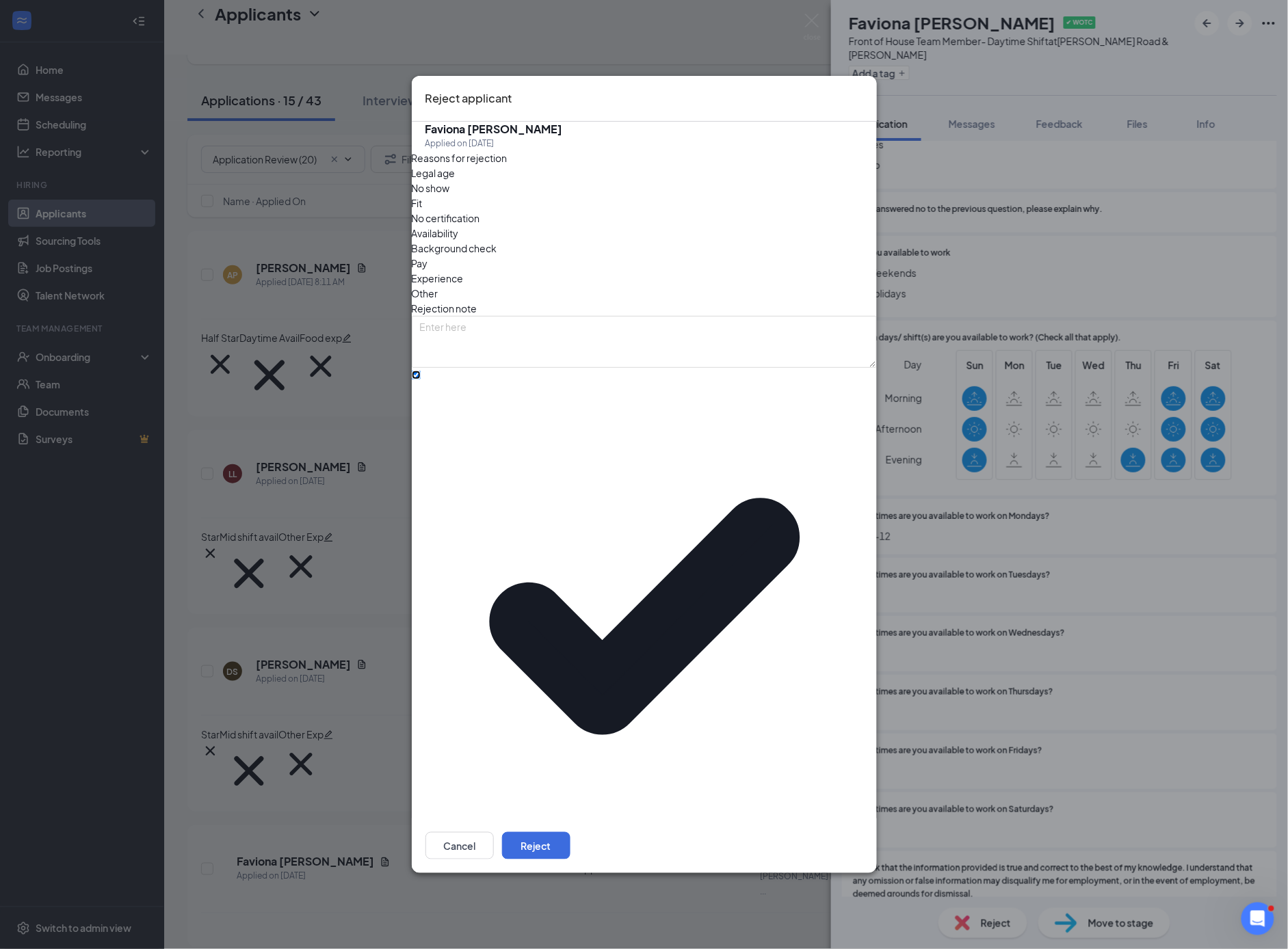
click at [501, 893] on span "No thanks" at bounding box center [638, 911] width 436 height 37
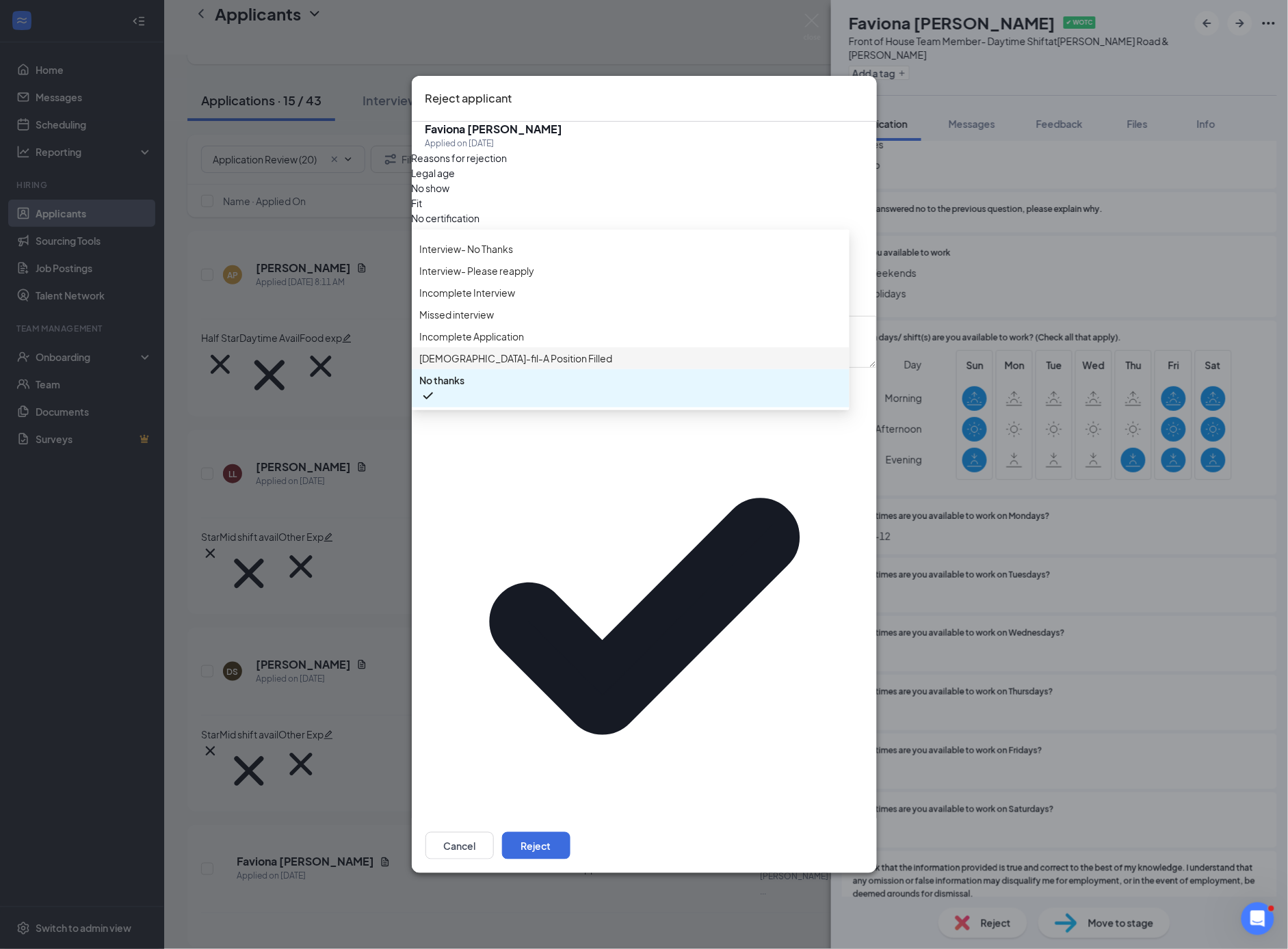
scroll to position [0, 0]
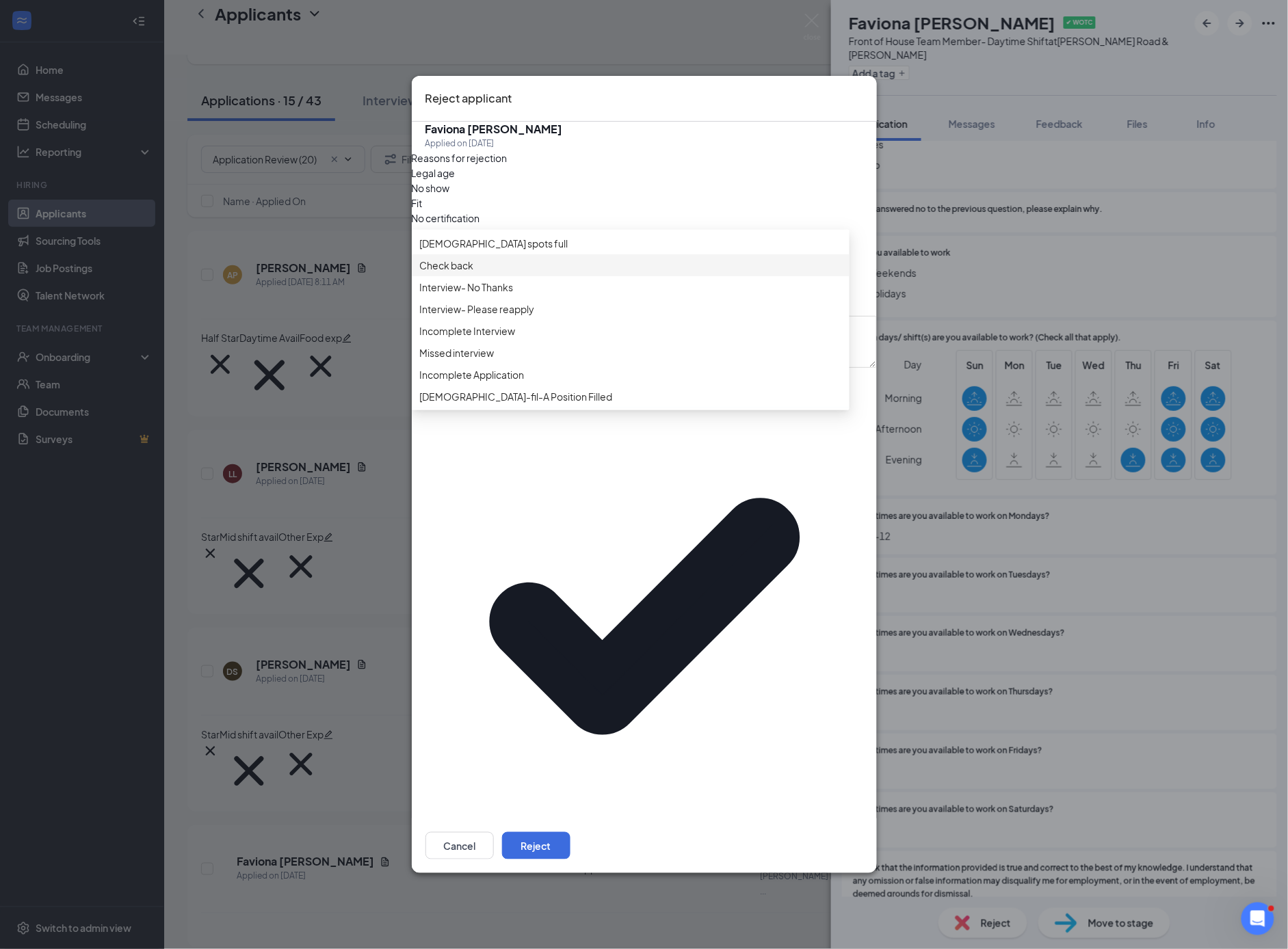
click at [466, 273] on span "Check back" at bounding box center [447, 265] width 54 height 15
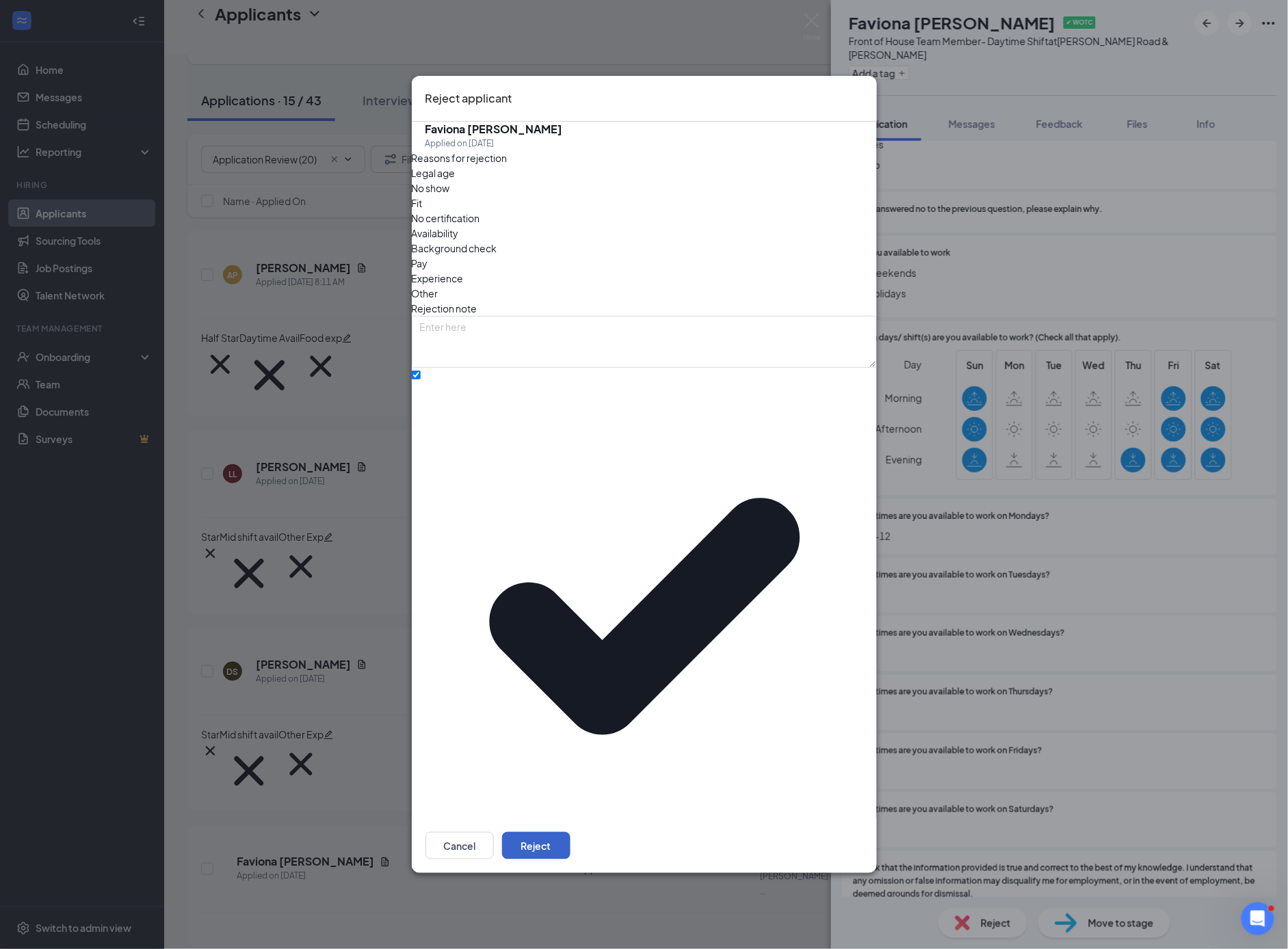
click at [570, 832] on button "Reject" at bounding box center [536, 846] width 68 height 28
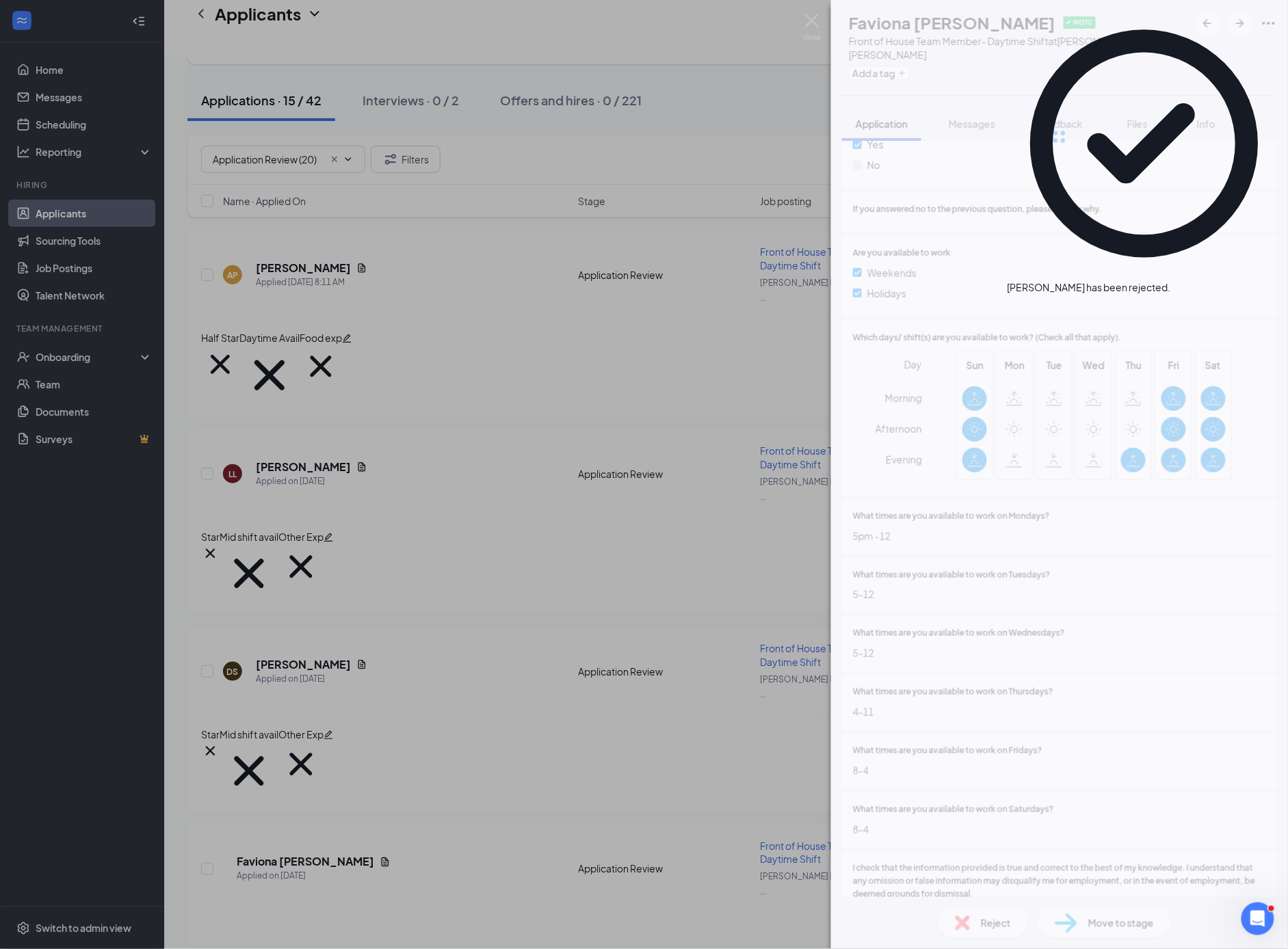
click at [330, 717] on div "FH Faviona [PERSON_NAME] ✔ WOTC Front of House Team Member- Daytime Shift at [P…" at bounding box center [644, 474] width 1288 height 949
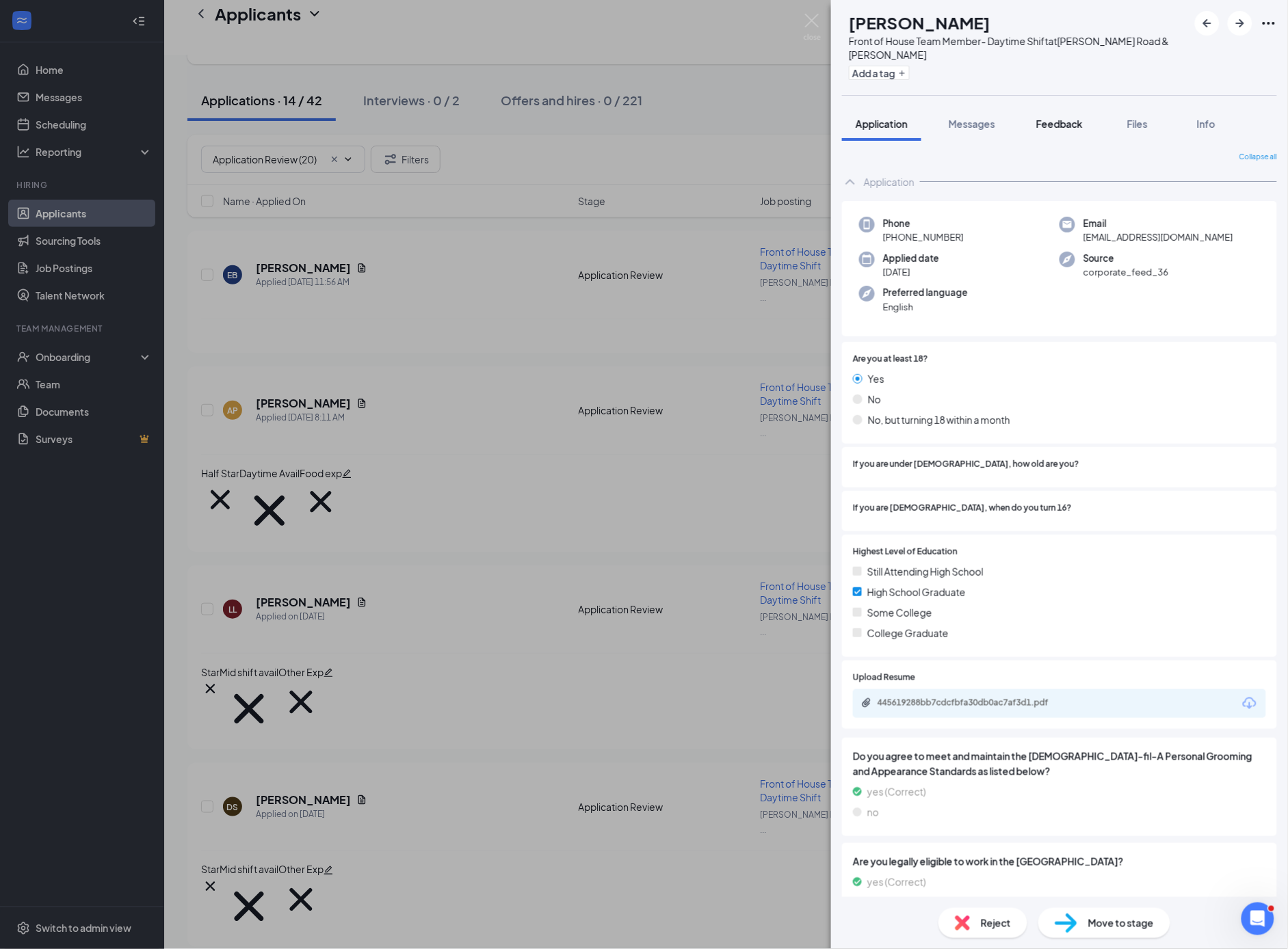
click at [1050, 128] on span "Feedback" at bounding box center [1060, 123] width 47 height 12
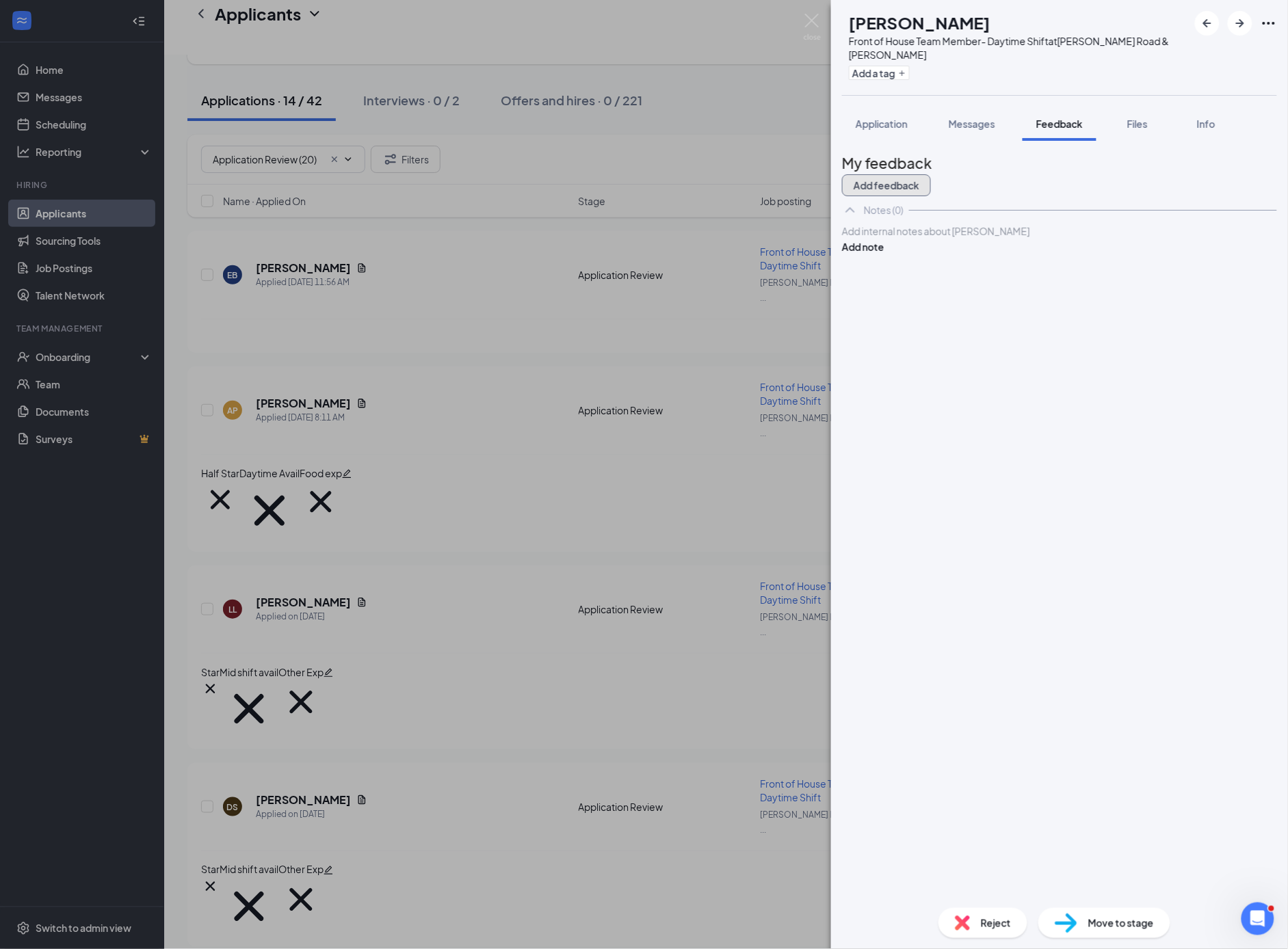
click at [931, 180] on button "Add feedback" at bounding box center [886, 185] width 89 height 22
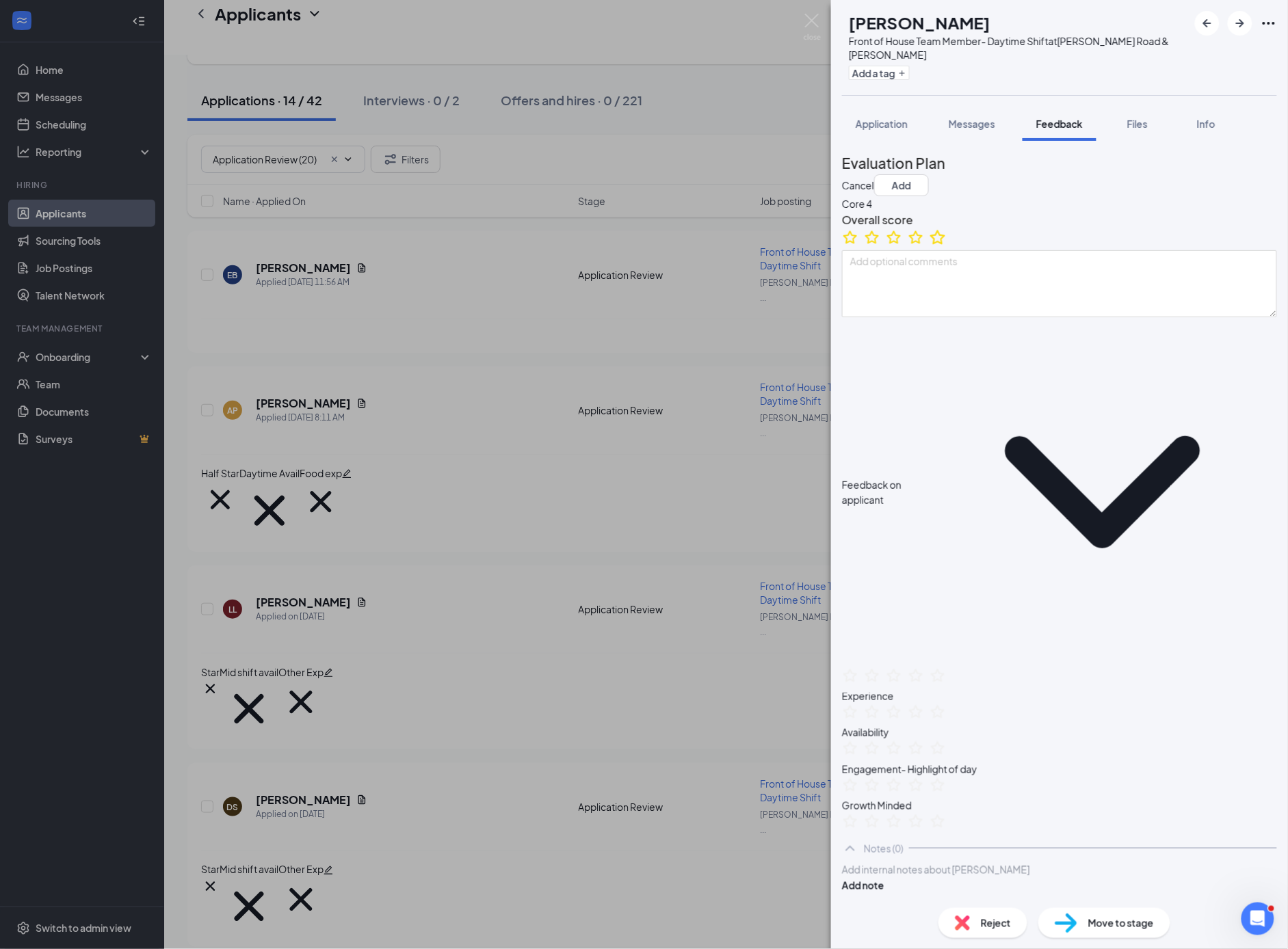
click at [945, 244] on icon "StarBorder" at bounding box center [937, 237] width 15 height 15
click at [929, 174] on button "Add" at bounding box center [901, 185] width 54 height 22
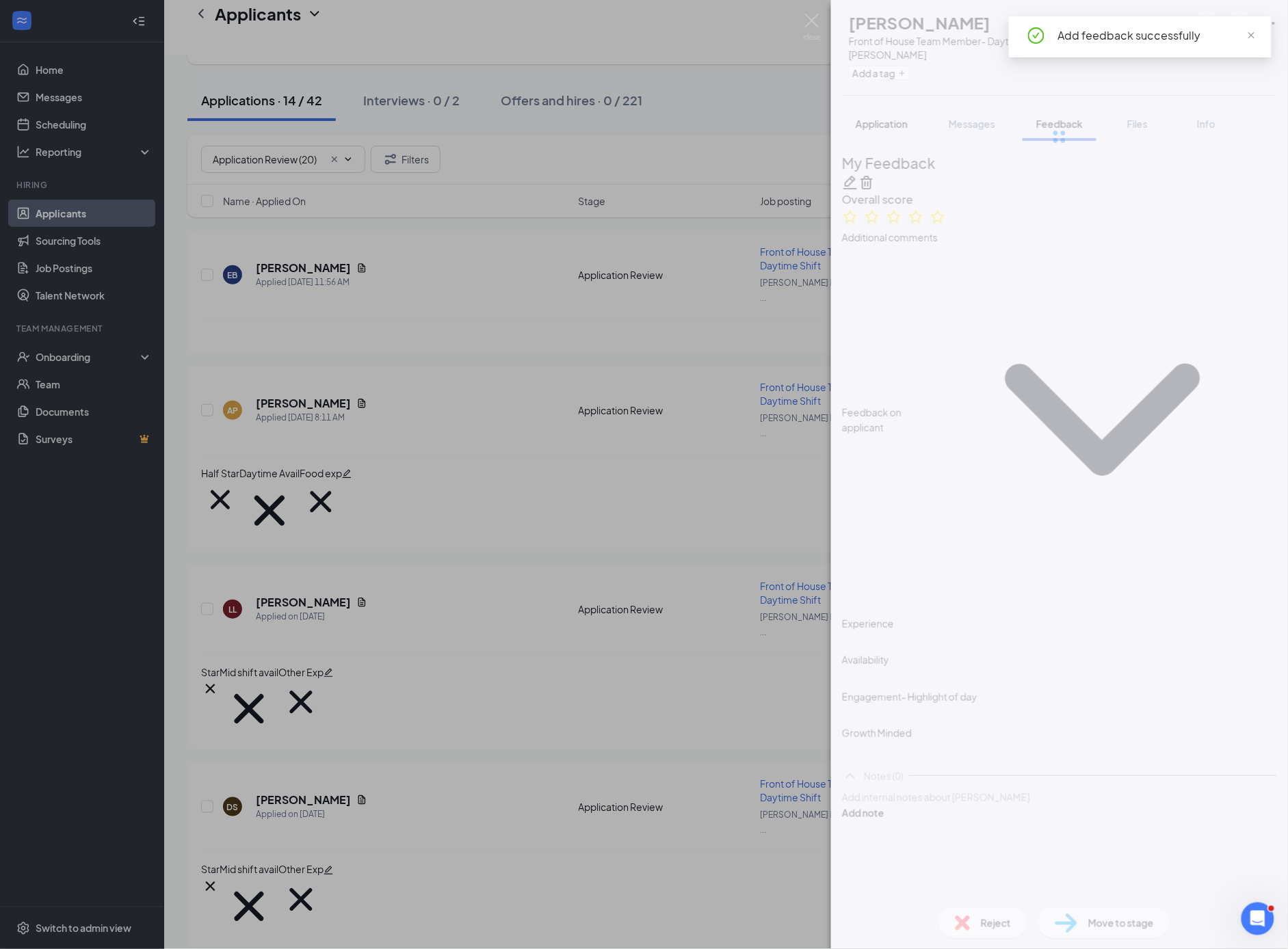
click at [876, 124] on div at bounding box center [1059, 136] width 457 height 274
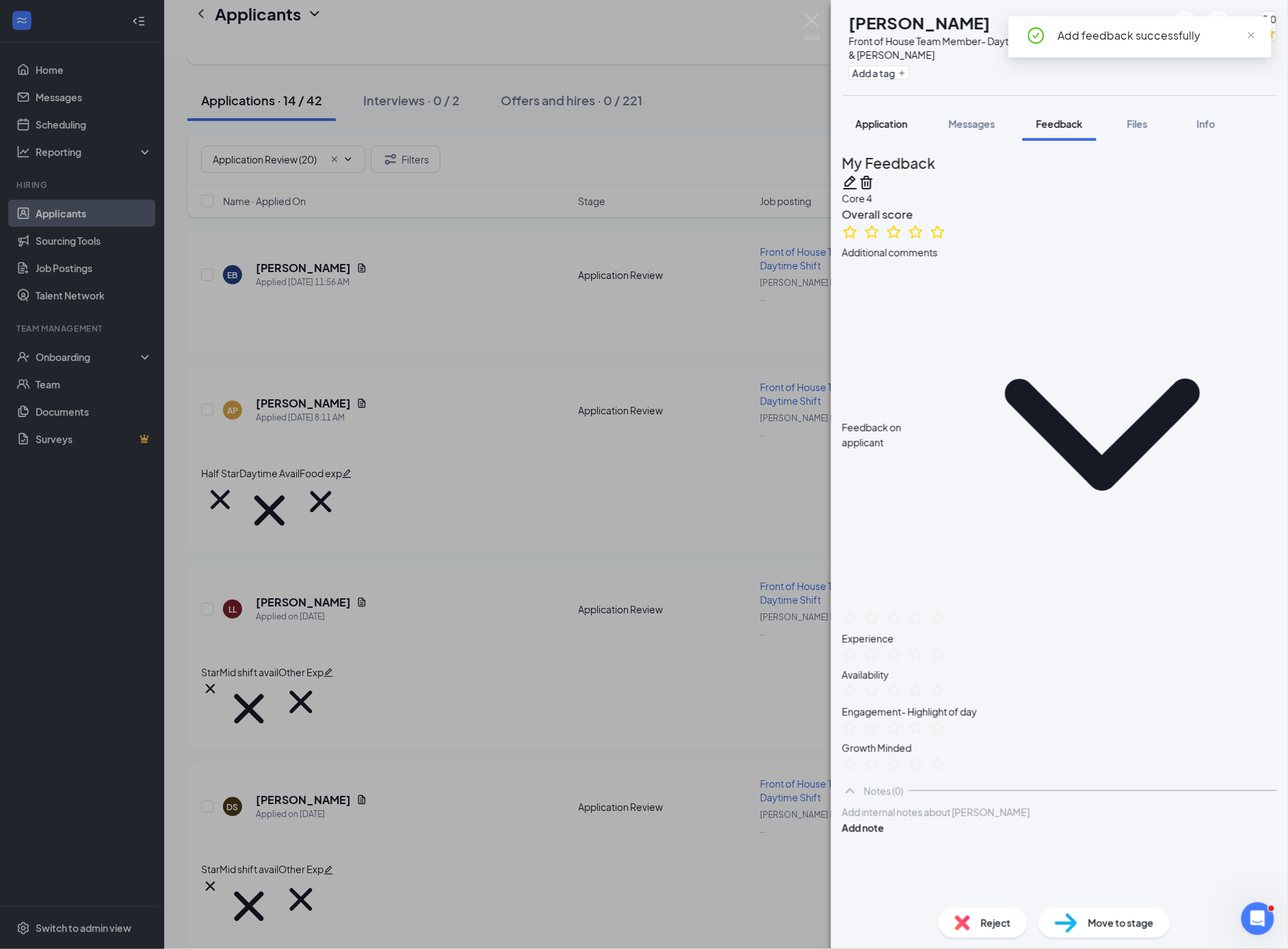
click at [894, 124] on span "Application" at bounding box center [882, 123] width 52 height 12
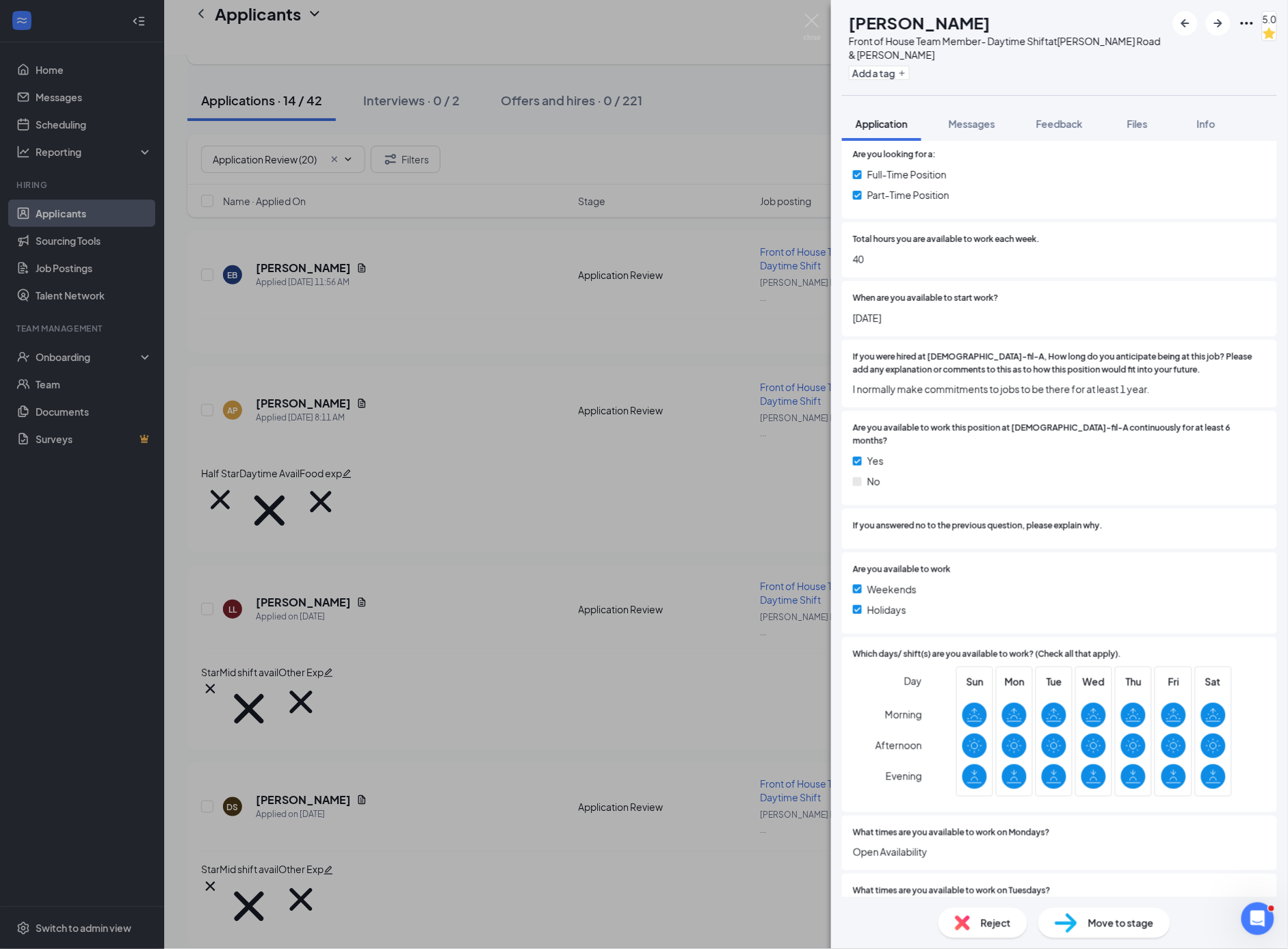
scroll to position [2275, 0]
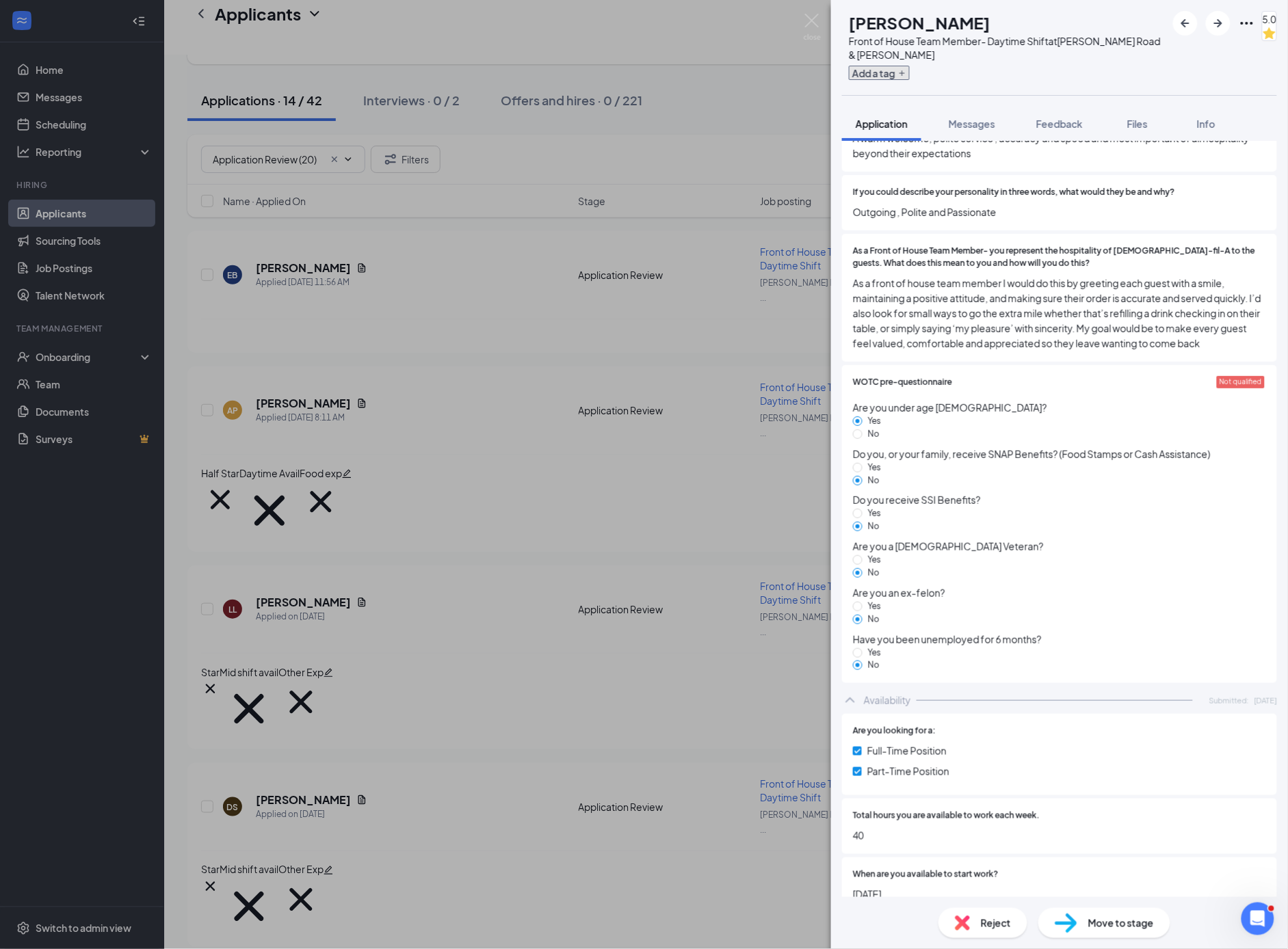
click at [906, 74] on icon "Plus" at bounding box center [903, 73] width 9 height 9
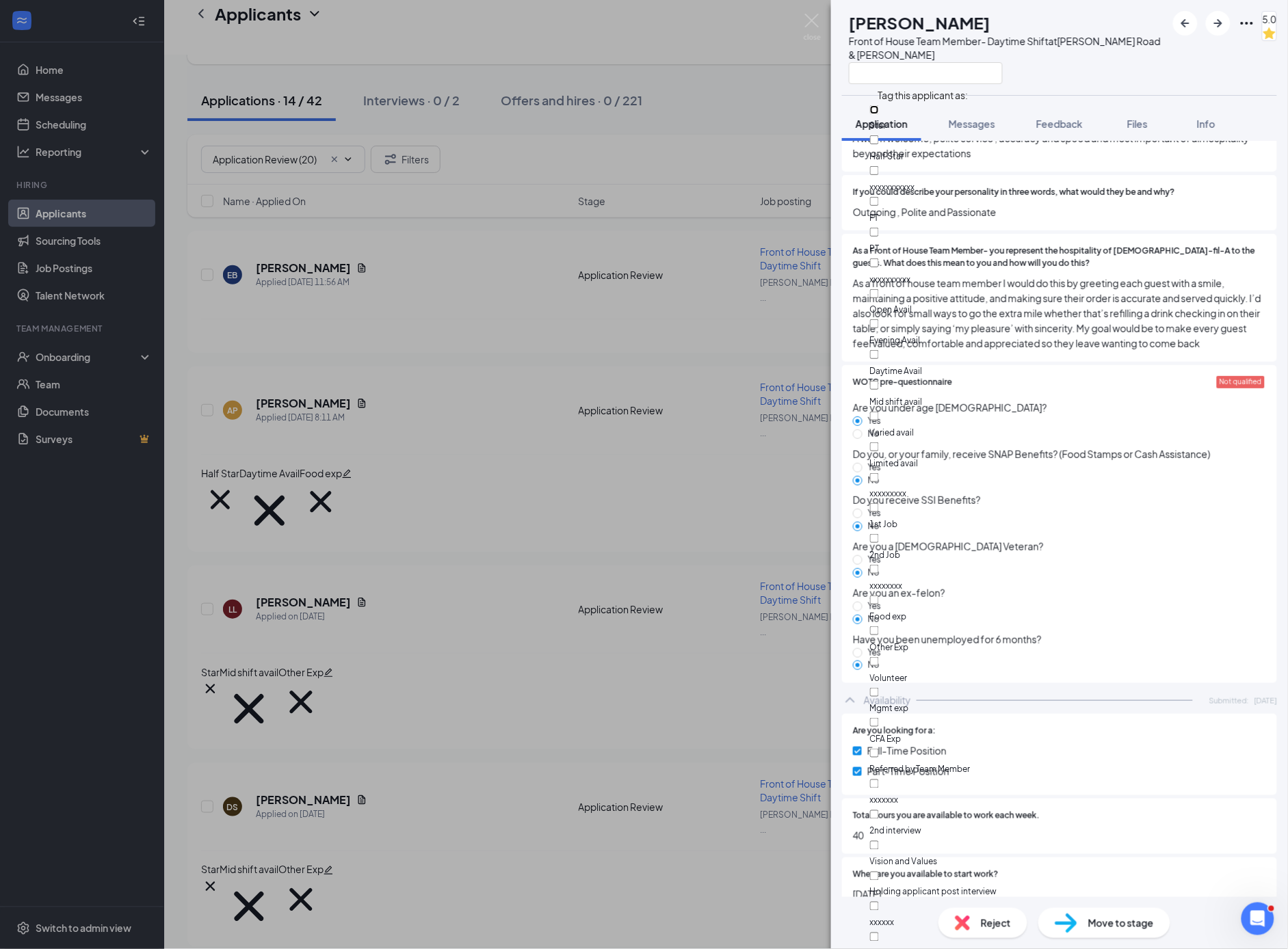
click at [879, 111] on input "Star" at bounding box center [874, 110] width 9 height 9
checkbox input "true"
click at [879, 443] on input "Open Avail" at bounding box center [874, 447] width 9 height 9
checkbox input "true"
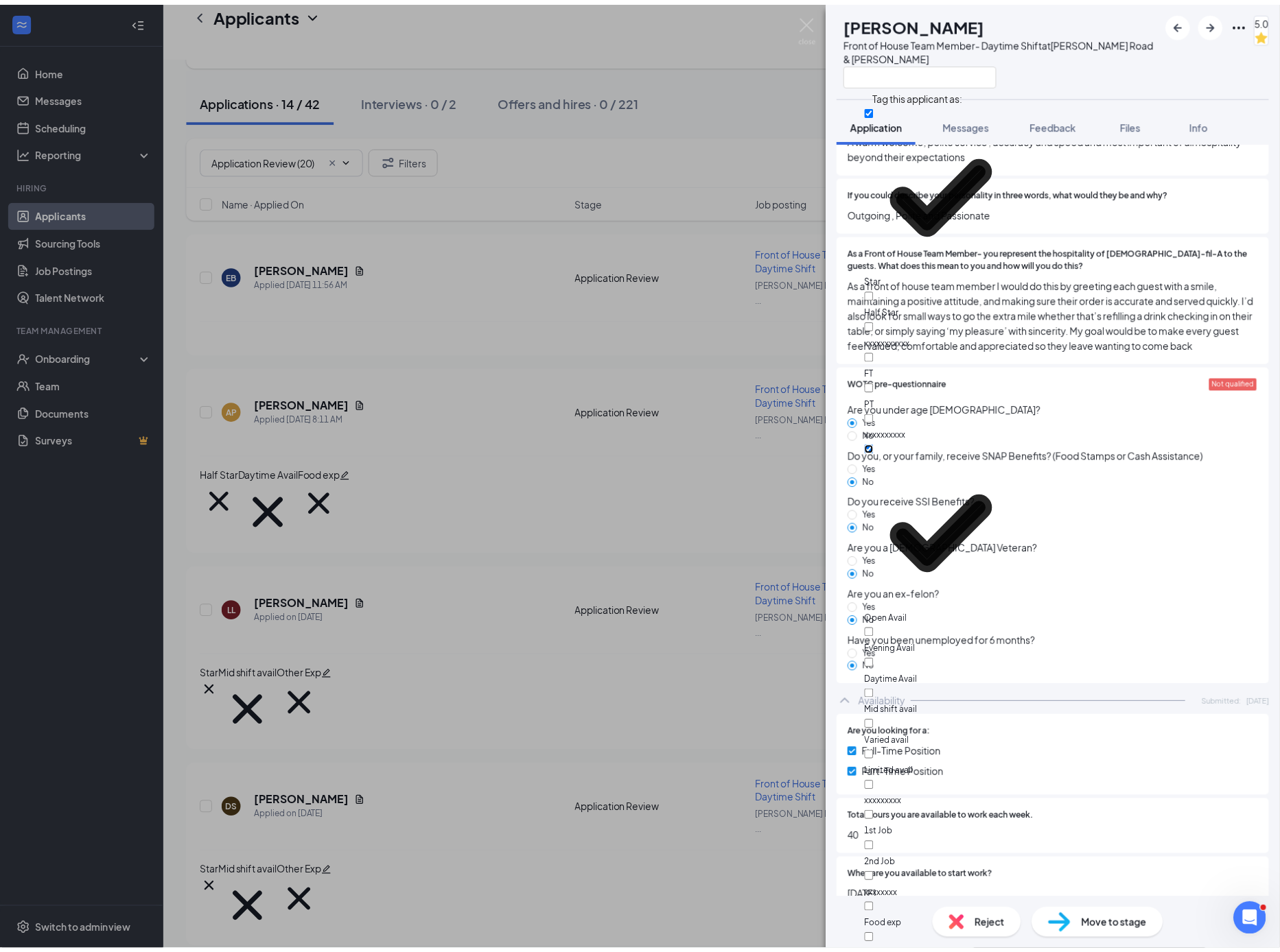
scroll to position [289, 0]
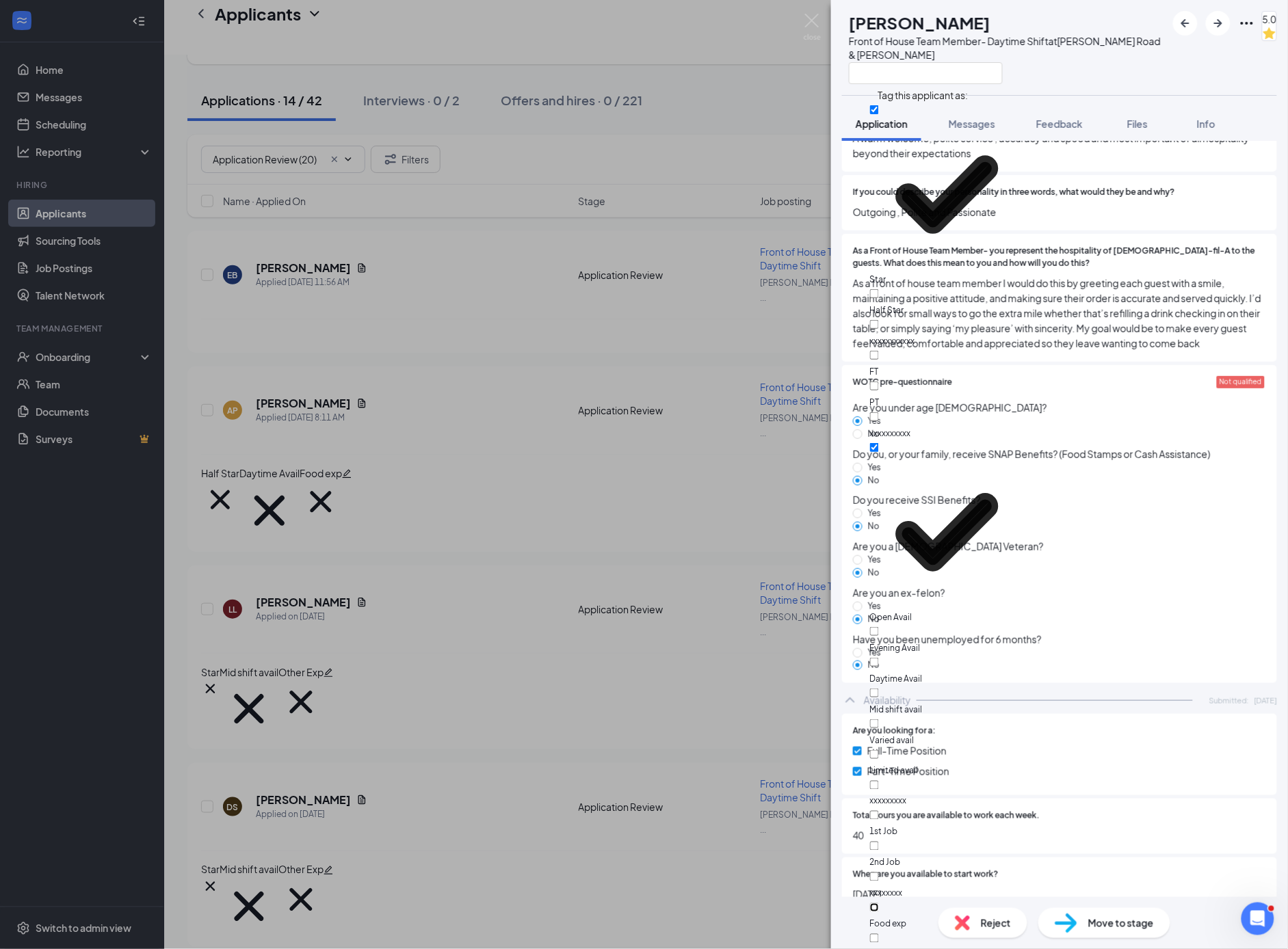
drag, startPoint x: 885, startPoint y: 165, endPoint x: 898, endPoint y: 176, distance: 17.0
click at [879, 903] on input "Food exp" at bounding box center [874, 908] width 9 height 9
checkbox input "true"
drag, startPoint x: 885, startPoint y: 186, endPoint x: 903, endPoint y: 192, distance: 19.0
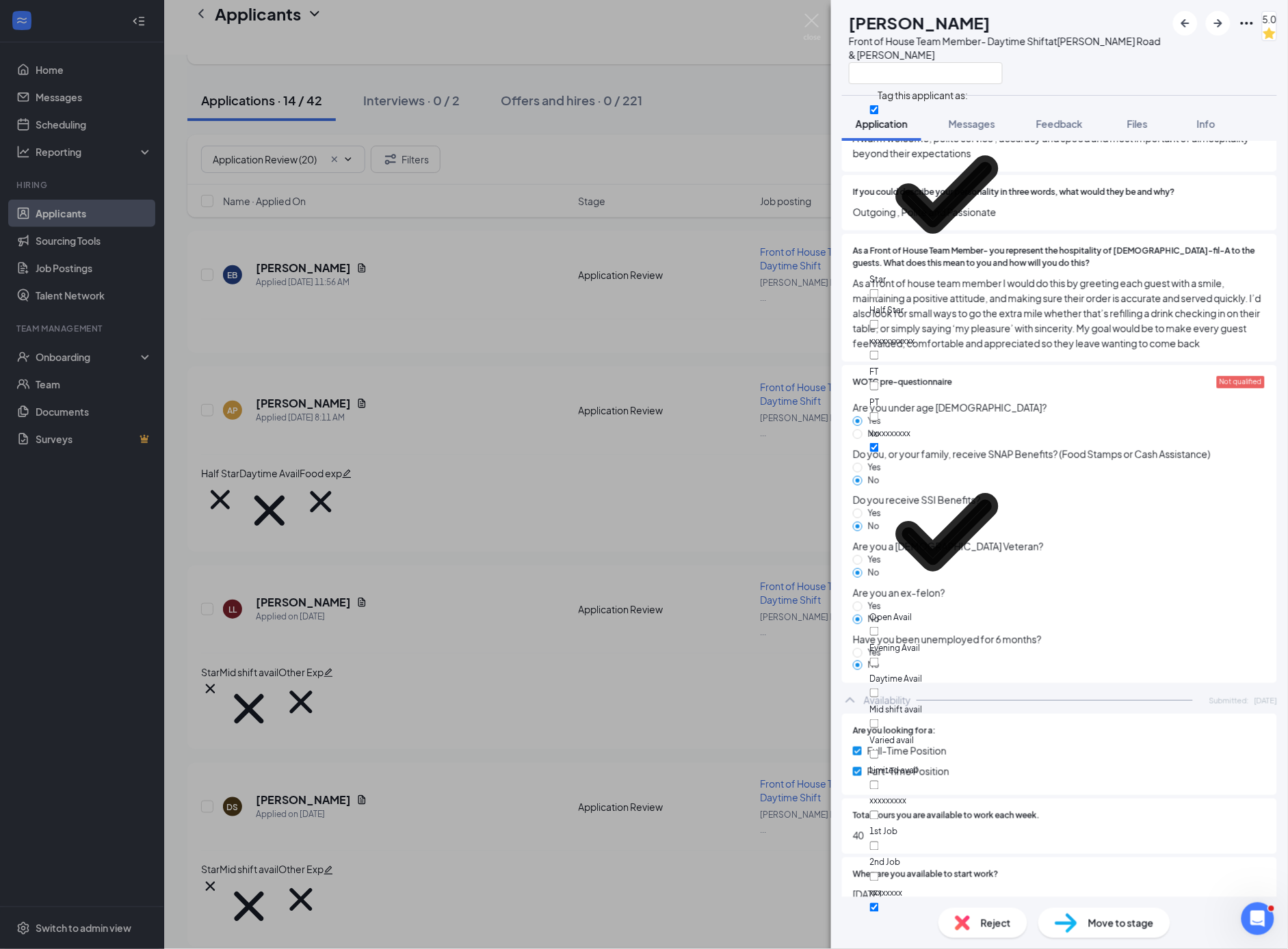
checkbox input "true"
click at [1101, 206] on span "Outgoing , Polite and Passionate" at bounding box center [1060, 212] width 413 height 15
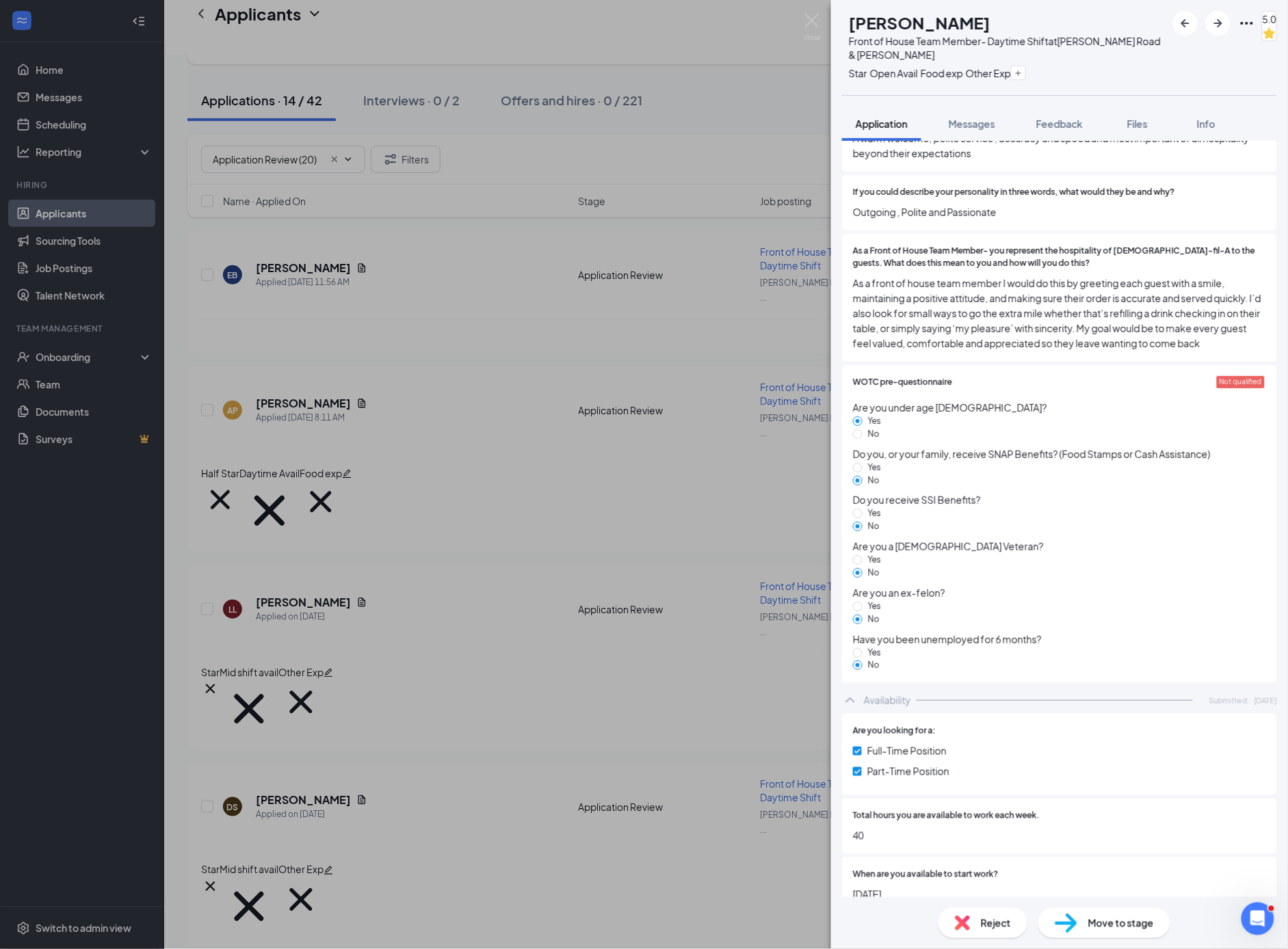
click at [582, 528] on div "AP [PERSON_NAME] Front of House Team Member- Daytime Shift at [PERSON_NAME][GEO…" at bounding box center [644, 474] width 1288 height 949
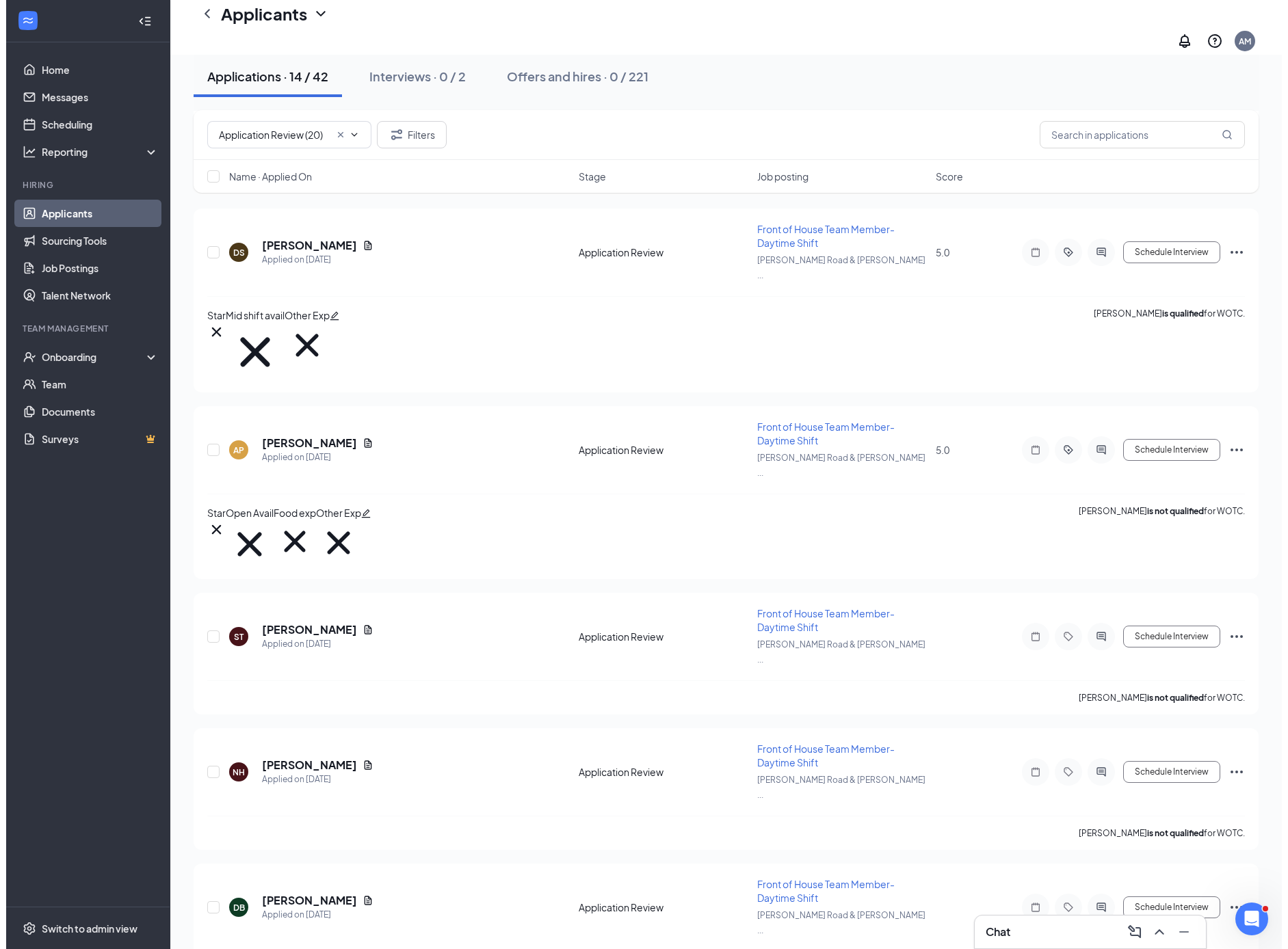
scroll to position [411, 0]
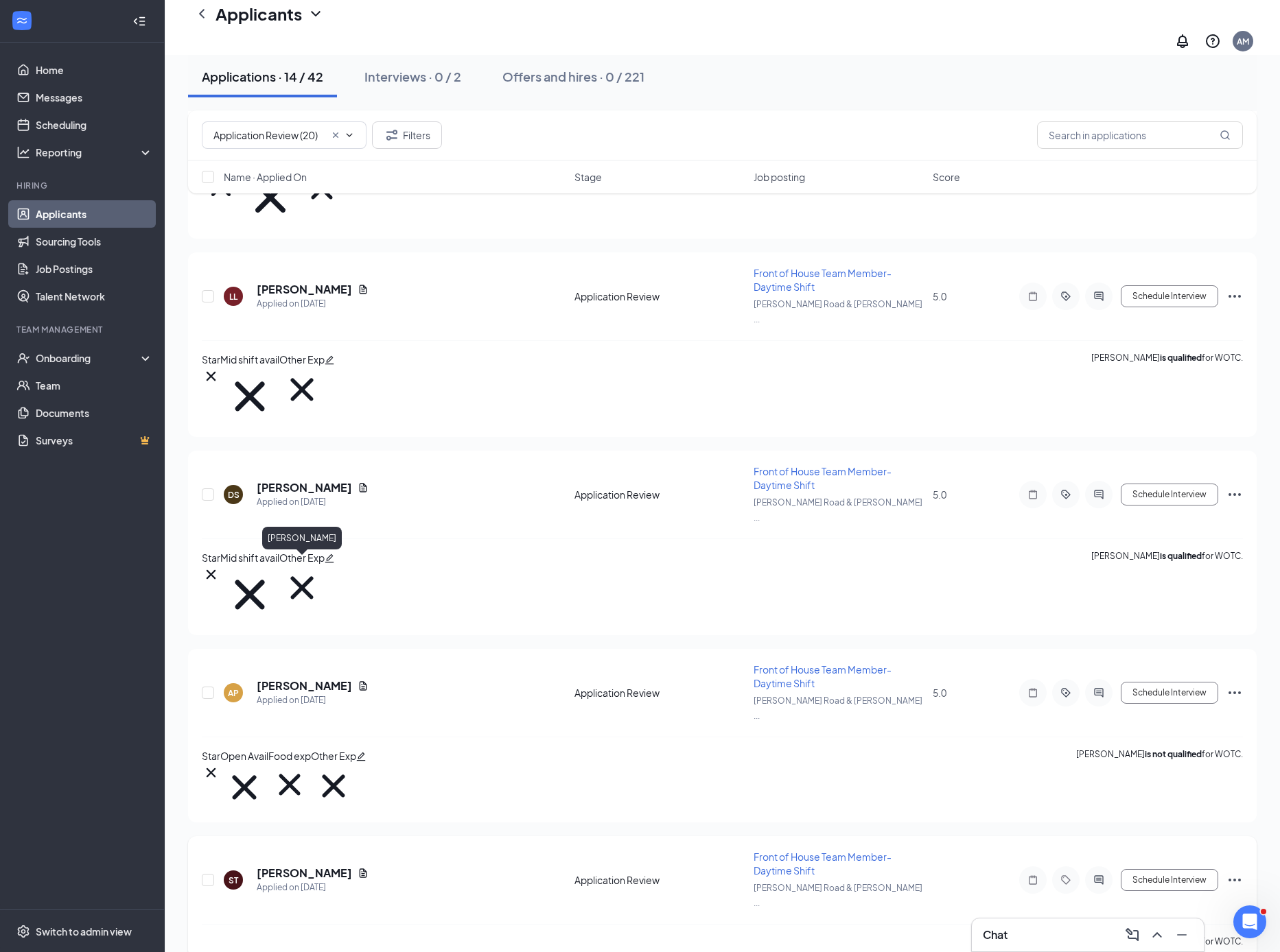
click at [302, 865] on h5 "[PERSON_NAME]" at bounding box center [304, 872] width 95 height 15
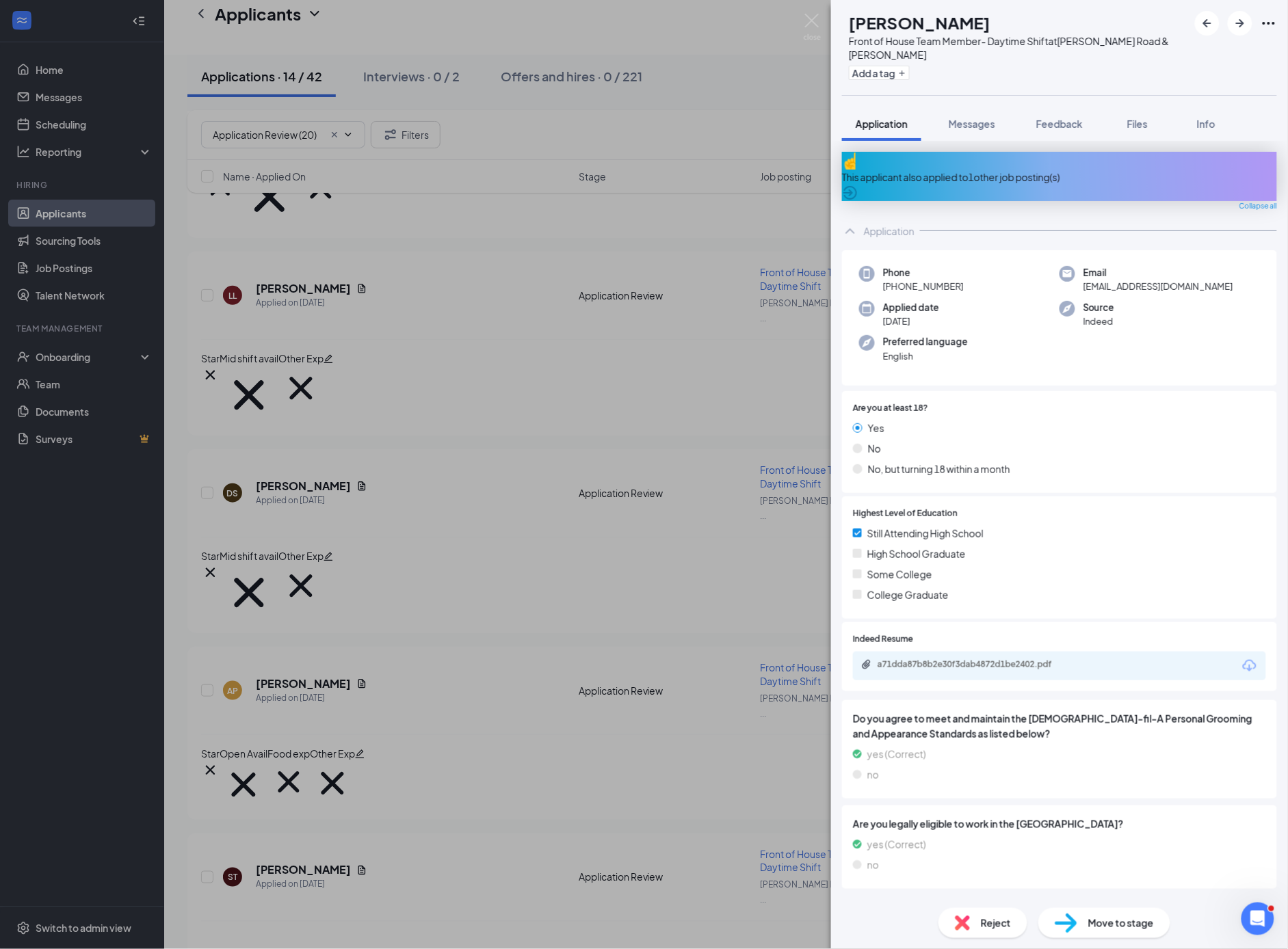
click at [1034, 174] on div "This applicant also applied to 1 other job posting(s)" at bounding box center [1060, 176] width 435 height 15
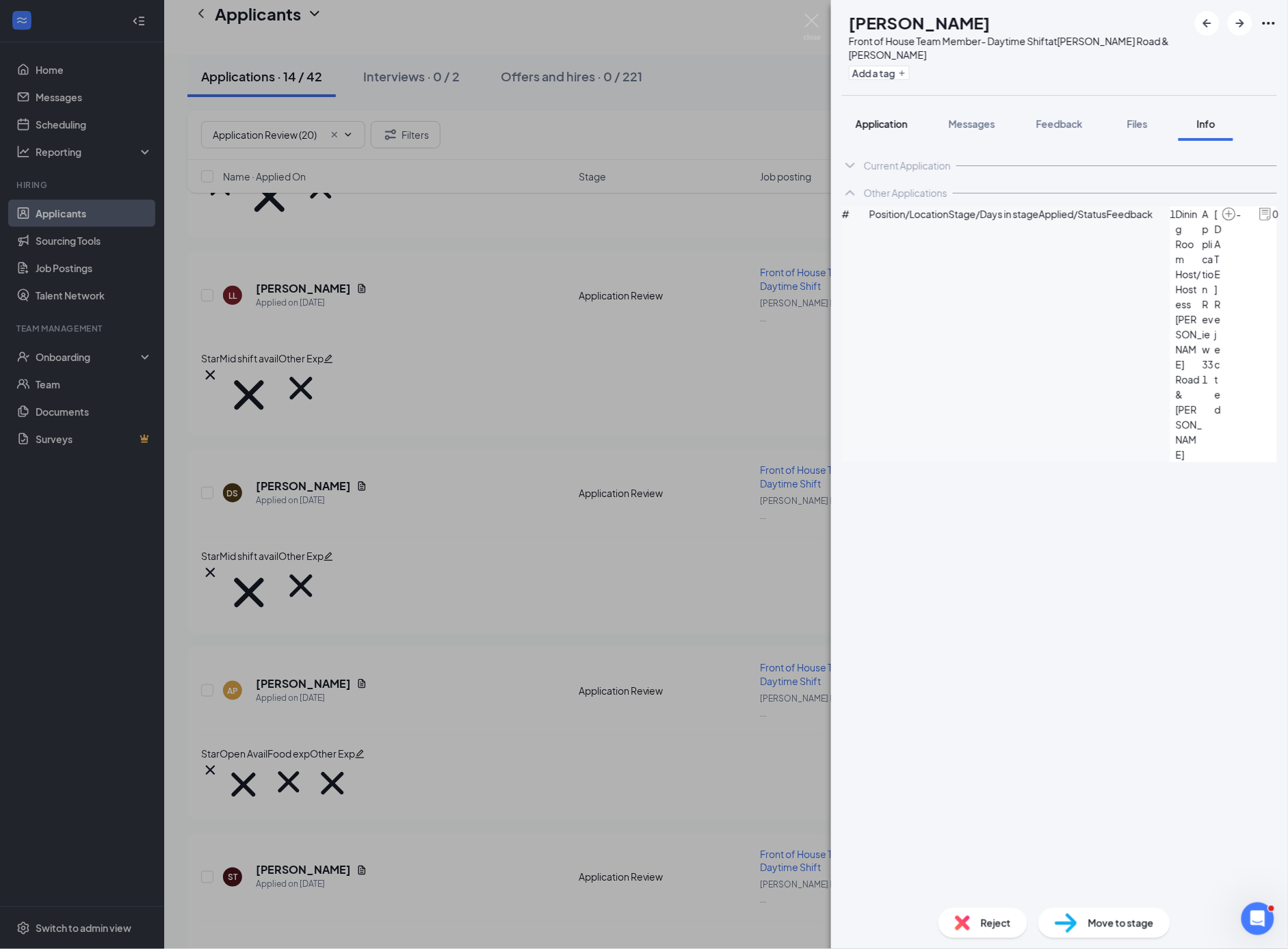
click at [875, 133] on button "Application" at bounding box center [882, 124] width 79 height 35
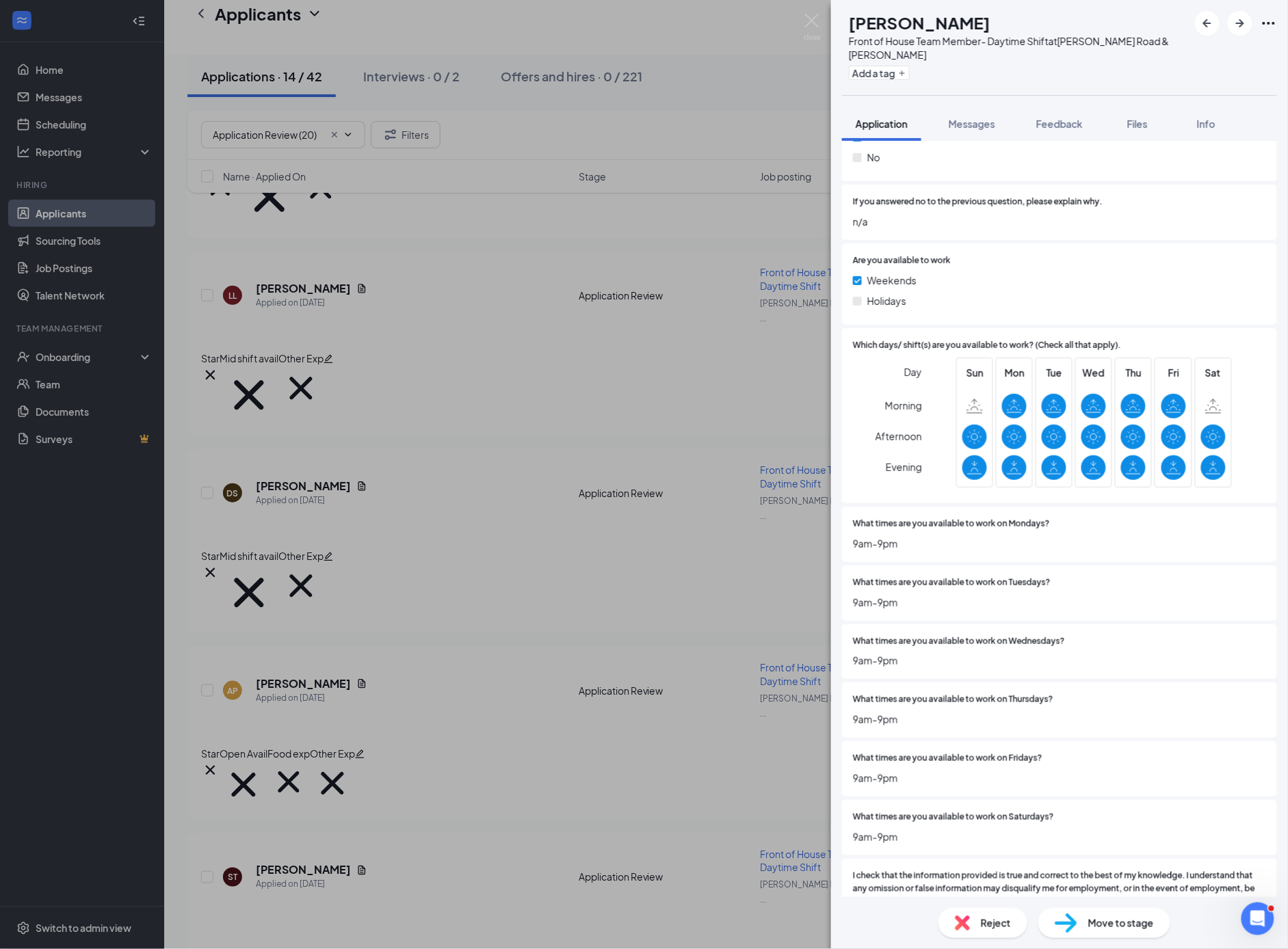
scroll to position [2989, 0]
click at [968, 921] on img at bounding box center [962, 922] width 15 height 15
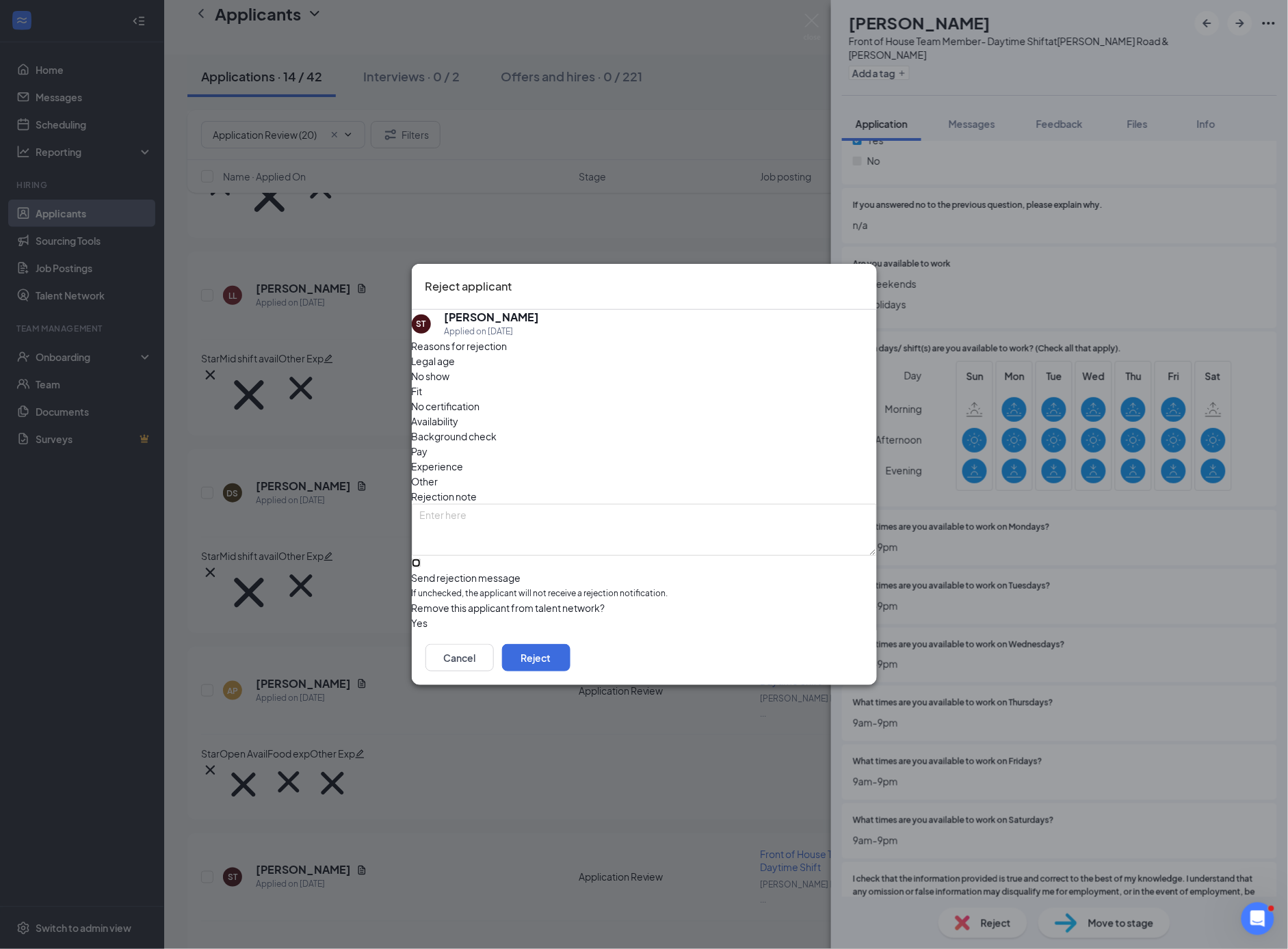
click at [421, 559] on input "Send rejection message If unchecked, the applicant will not receive a rejection…" at bounding box center [416, 563] width 9 height 9
checkbox input "true"
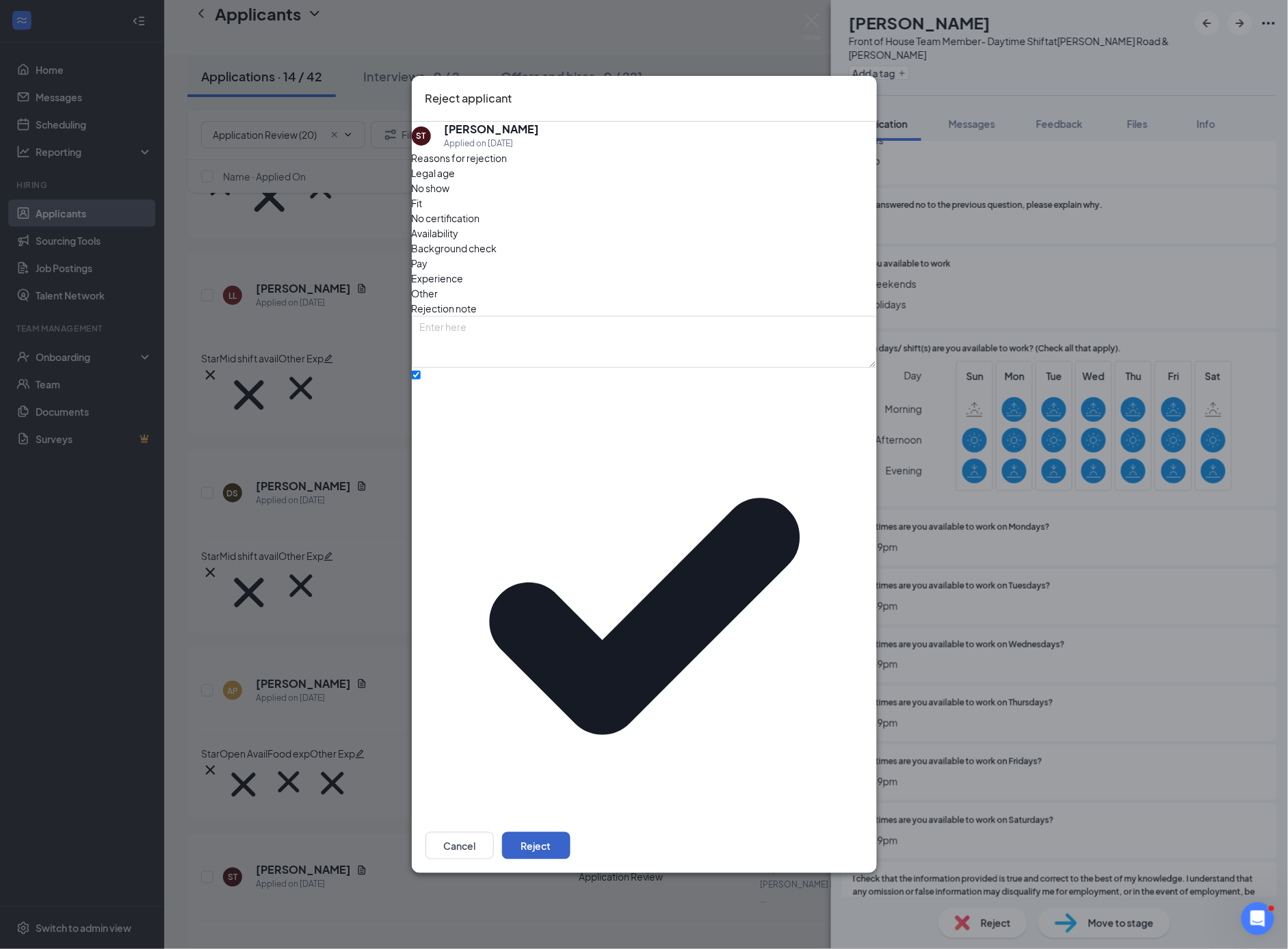
click at [570, 832] on button "Reject" at bounding box center [536, 846] width 68 height 28
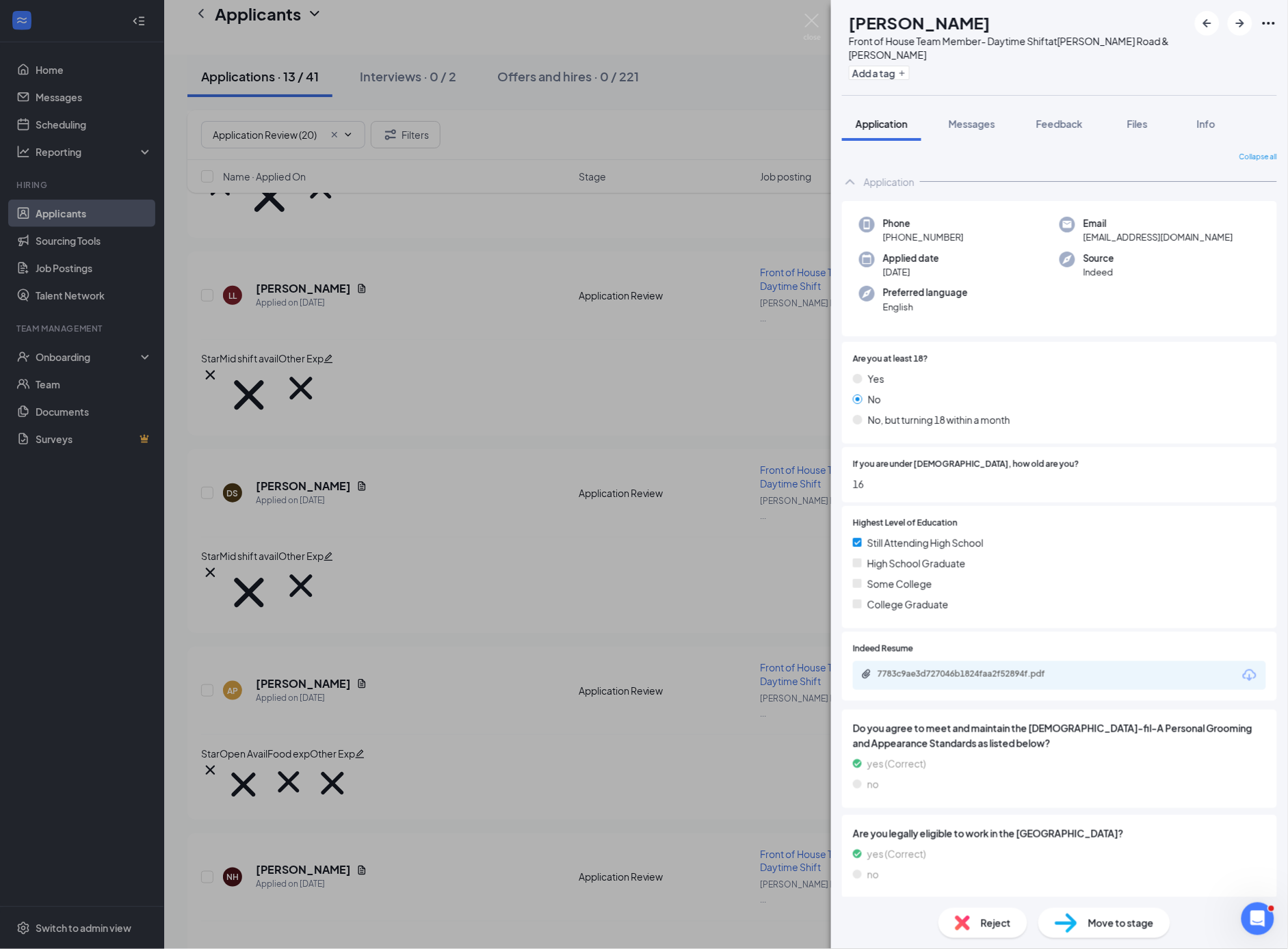
click at [317, 564] on div "NH [PERSON_NAME] Front of House Team Member- Daytime Shift at [PERSON_NAME][GEO…" at bounding box center [644, 474] width 1288 height 949
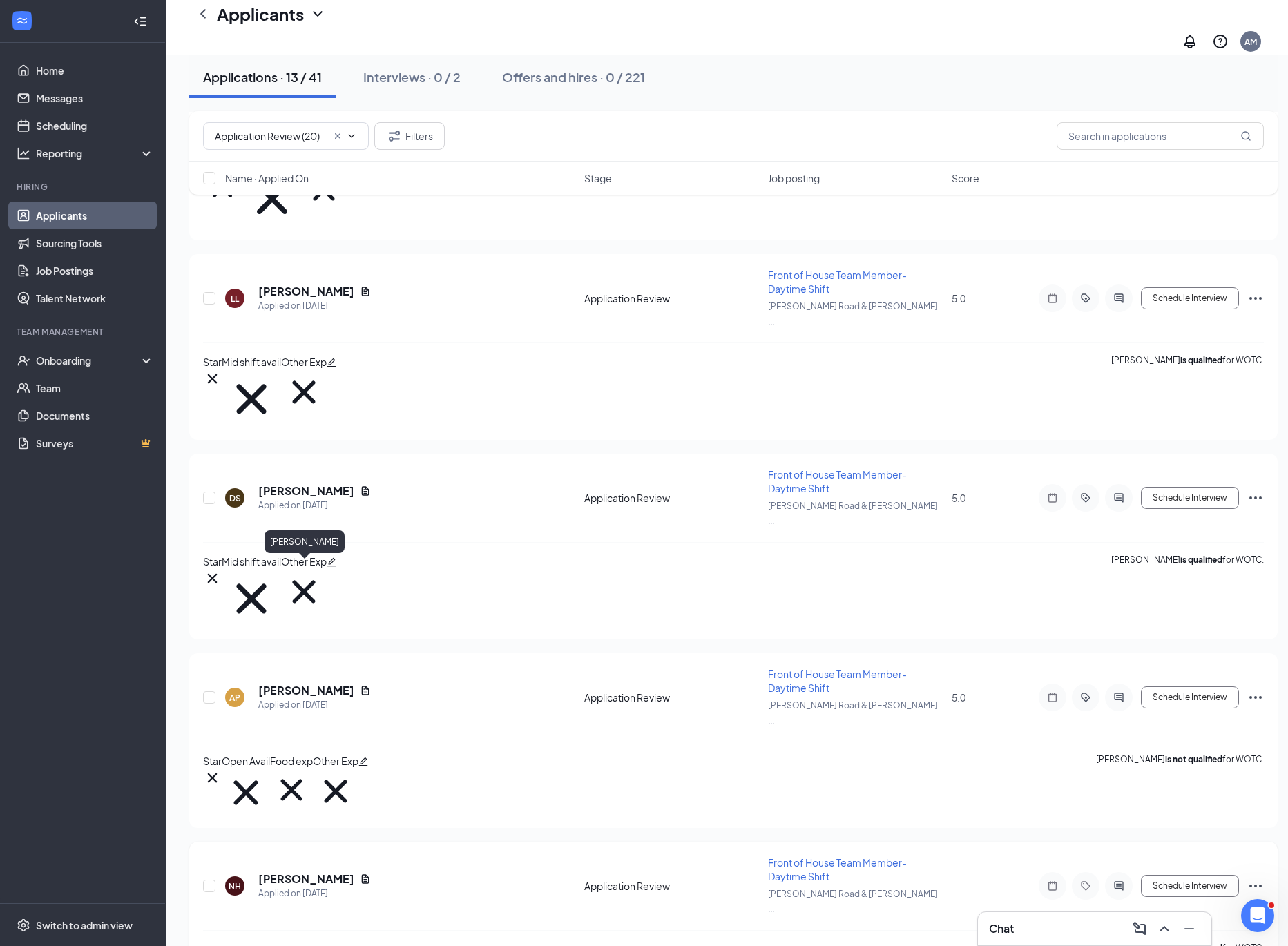
click at [321, 871] on h5 "[PERSON_NAME]" at bounding box center [306, 878] width 96 height 15
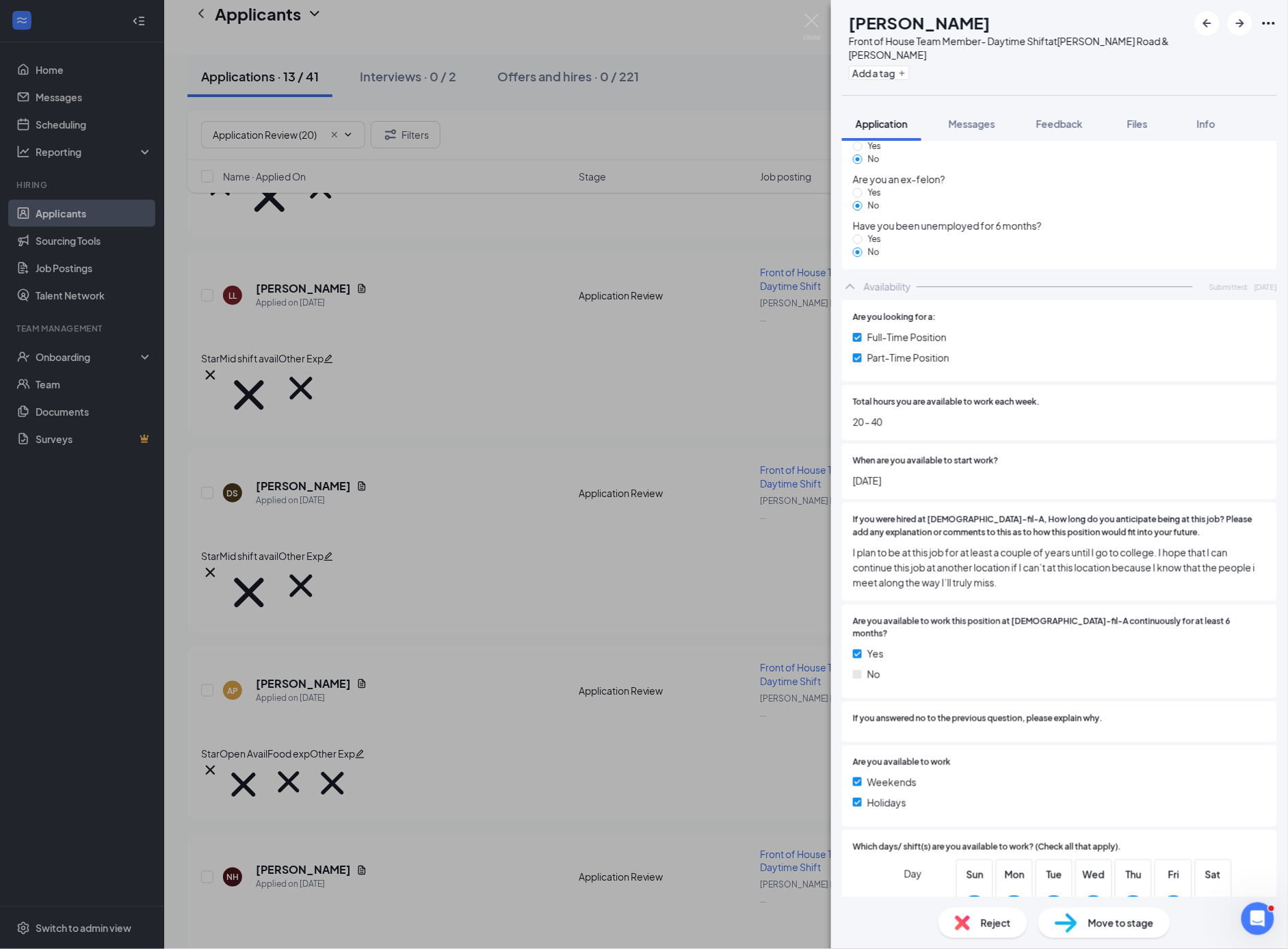
scroll to position [3465, 0]
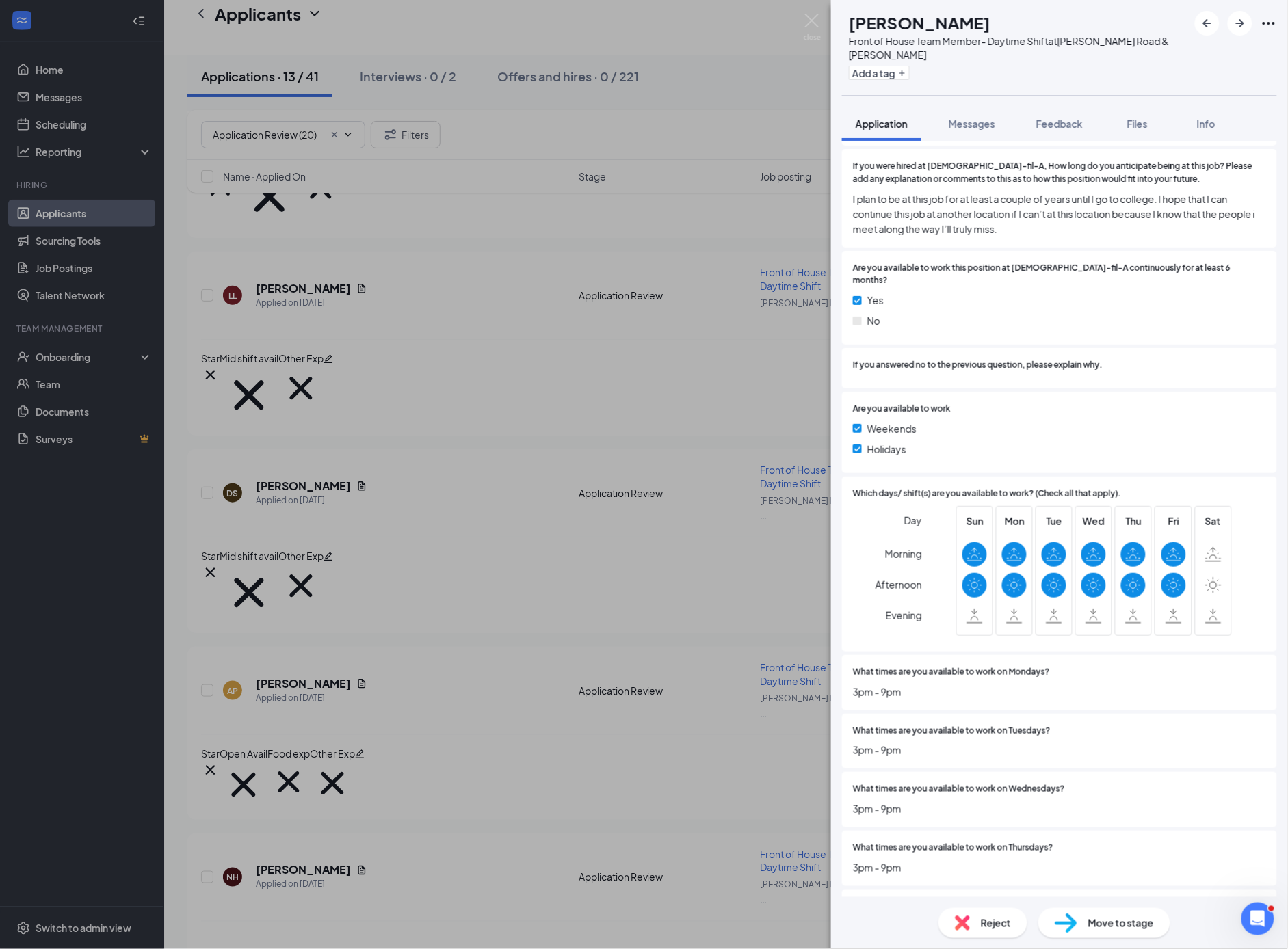
click at [1001, 925] on span "Reject" at bounding box center [996, 922] width 30 height 15
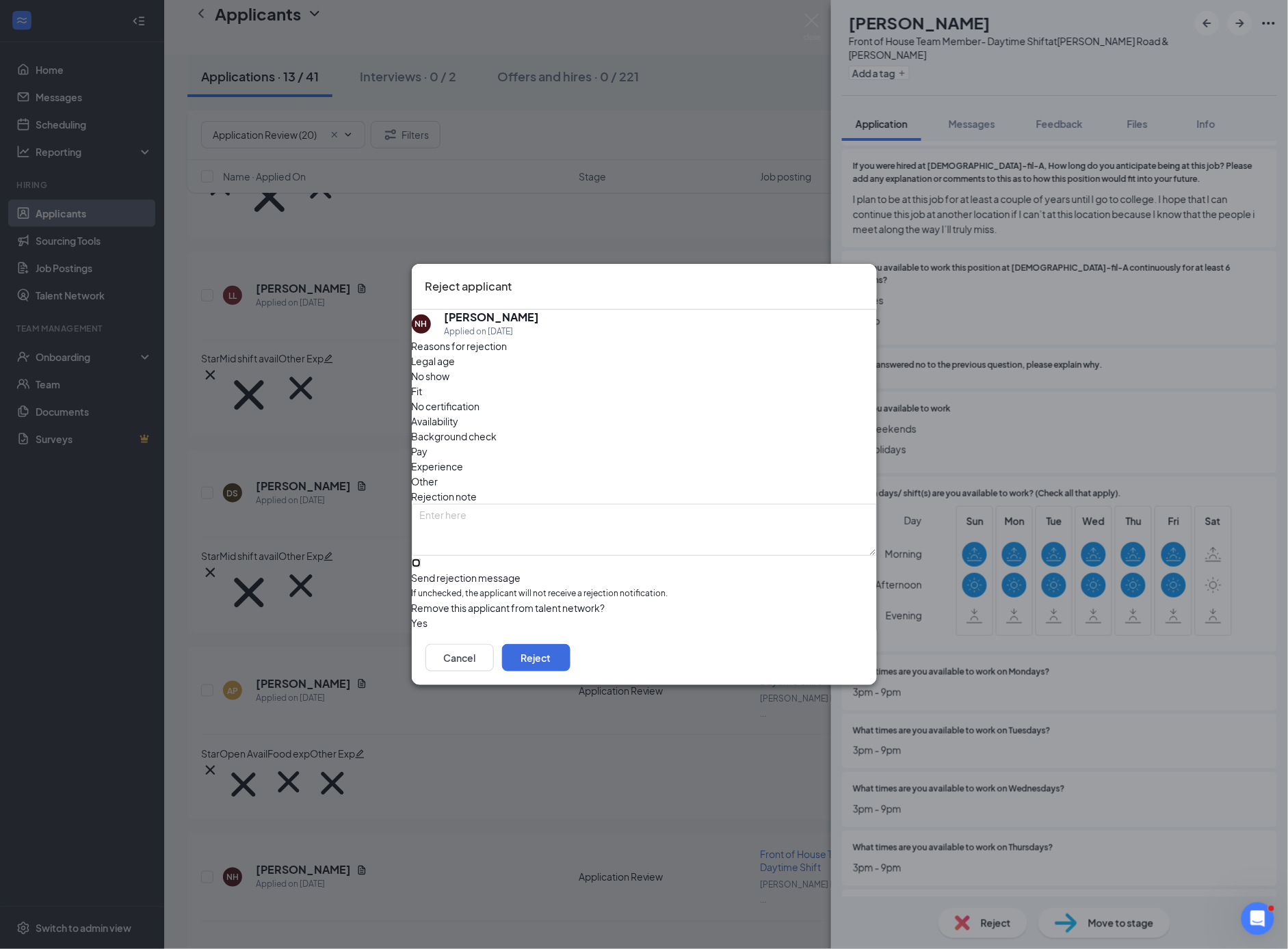
click at [421, 559] on input "Send rejection message If unchecked, the applicant will not receive a rejection…" at bounding box center [416, 563] width 9 height 9
checkbox input "true"
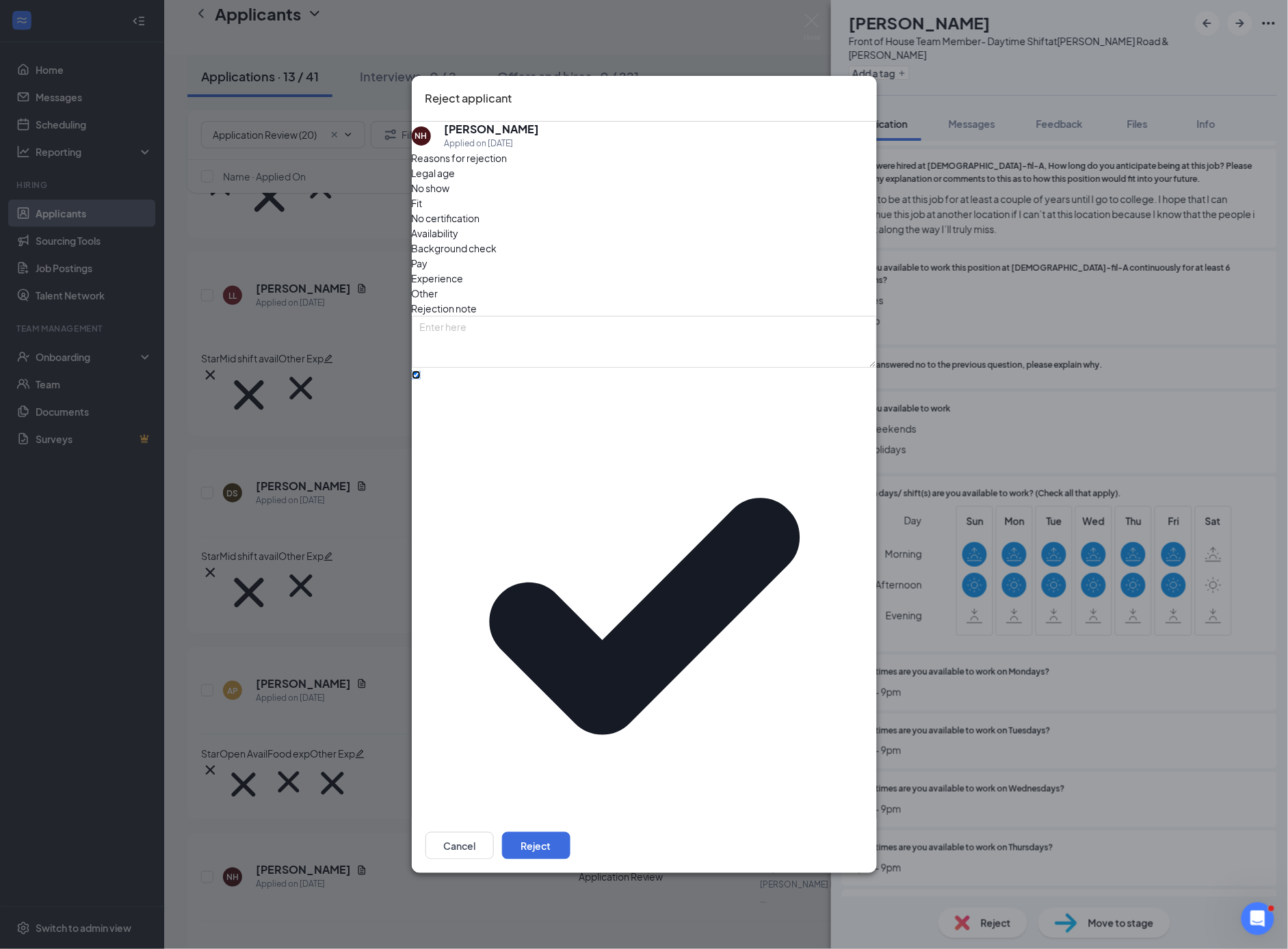
click at [456, 893] on span "No thanks" at bounding box center [441, 903] width 44 height 21
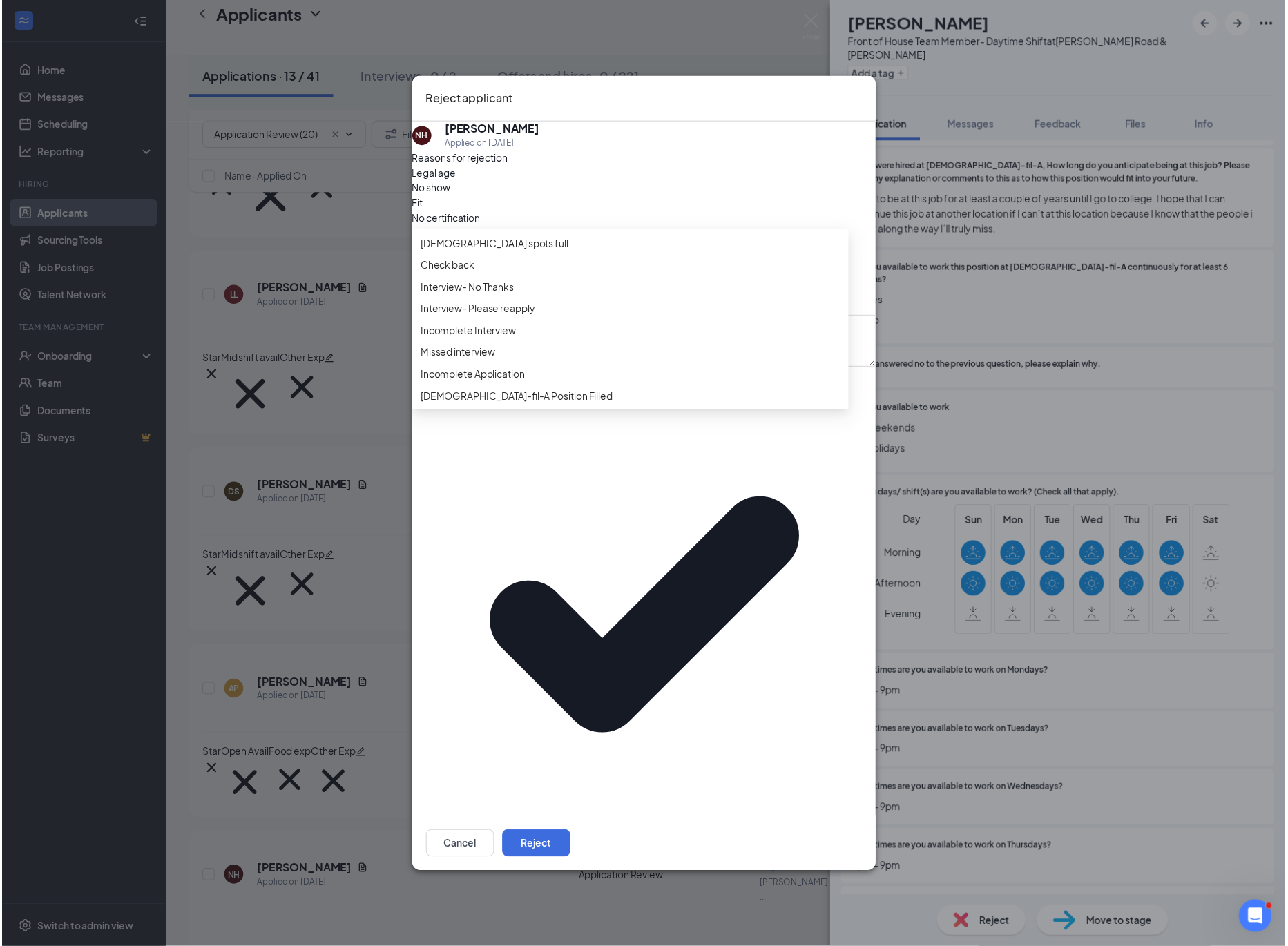
scroll to position [111, 0]
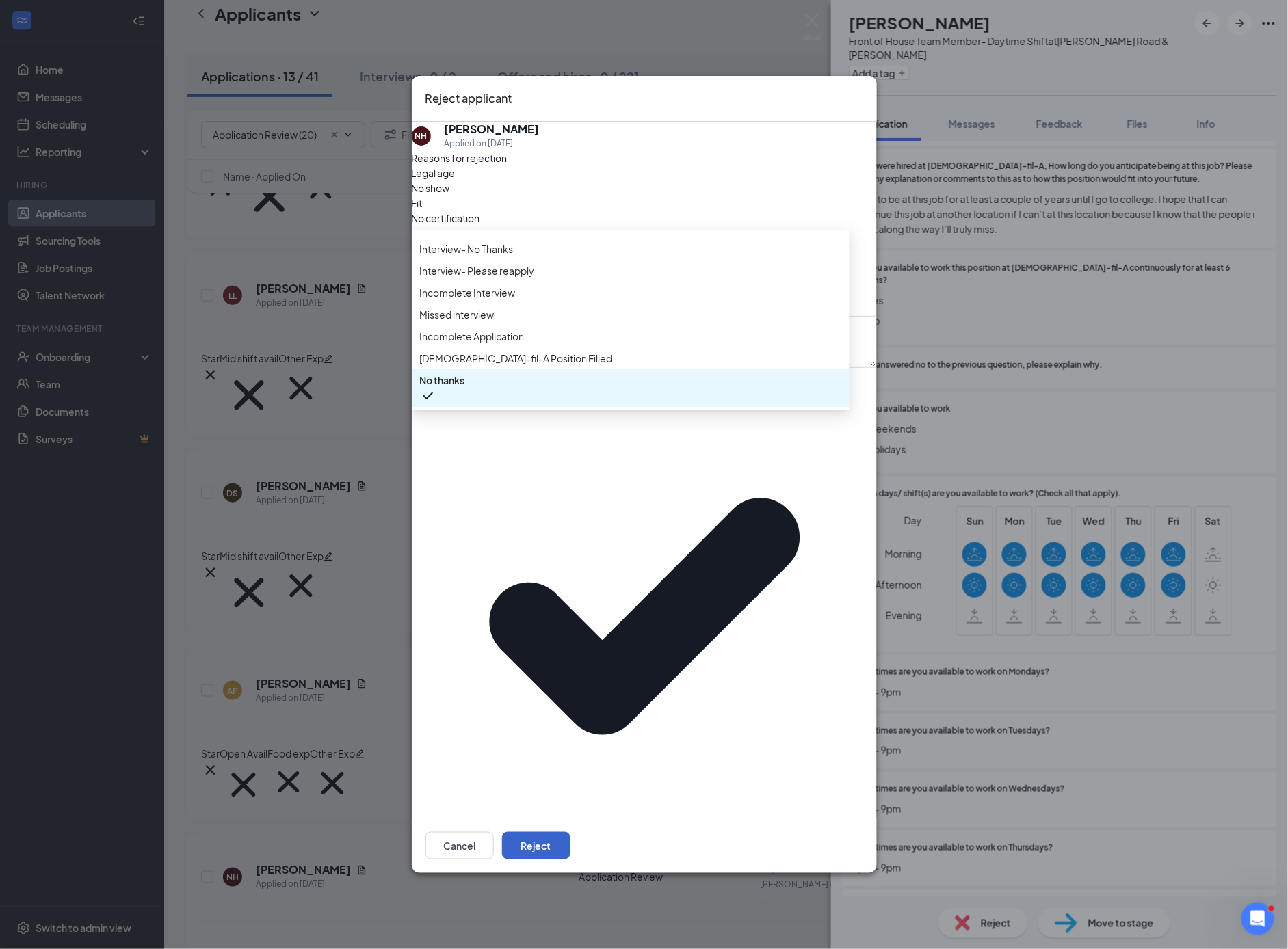
click at [570, 832] on button "Reject" at bounding box center [536, 846] width 68 height 28
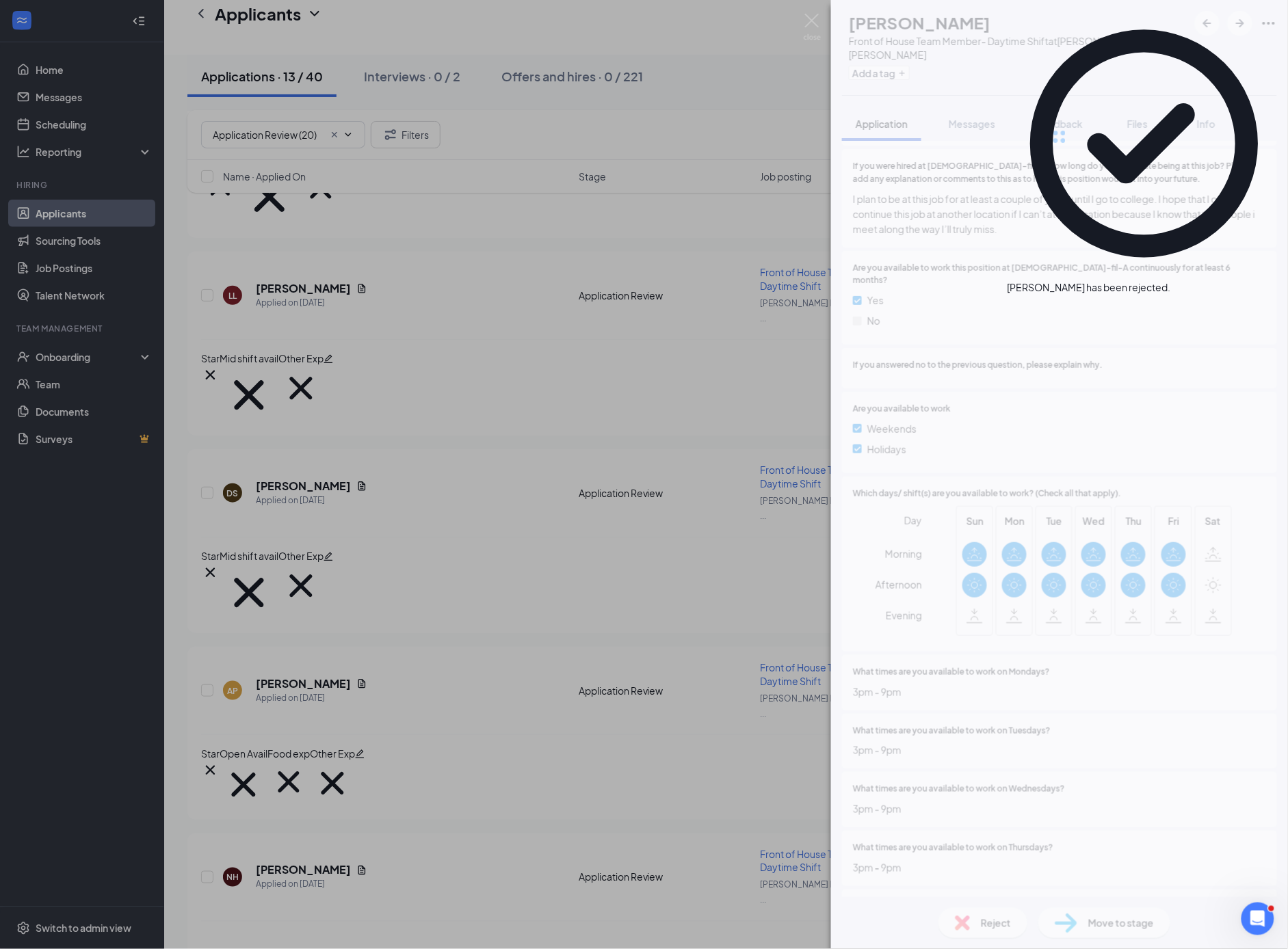
click at [379, 629] on div "NH [PERSON_NAME] Front of House Team Member- Daytime Shift at [PERSON_NAME][GEO…" at bounding box center [644, 474] width 1288 height 949
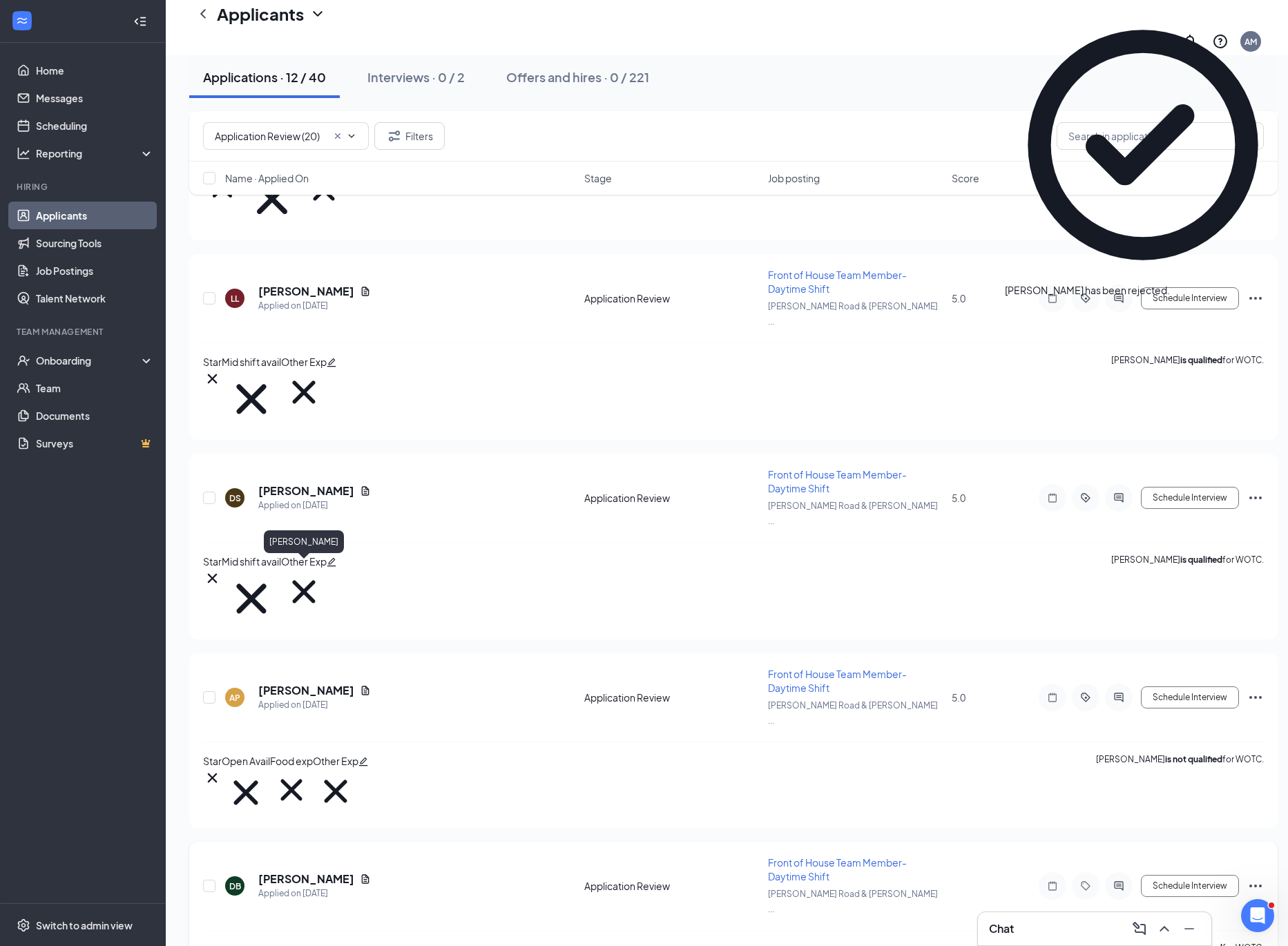
click at [308, 871] on h5 "[PERSON_NAME]" at bounding box center [306, 878] width 96 height 15
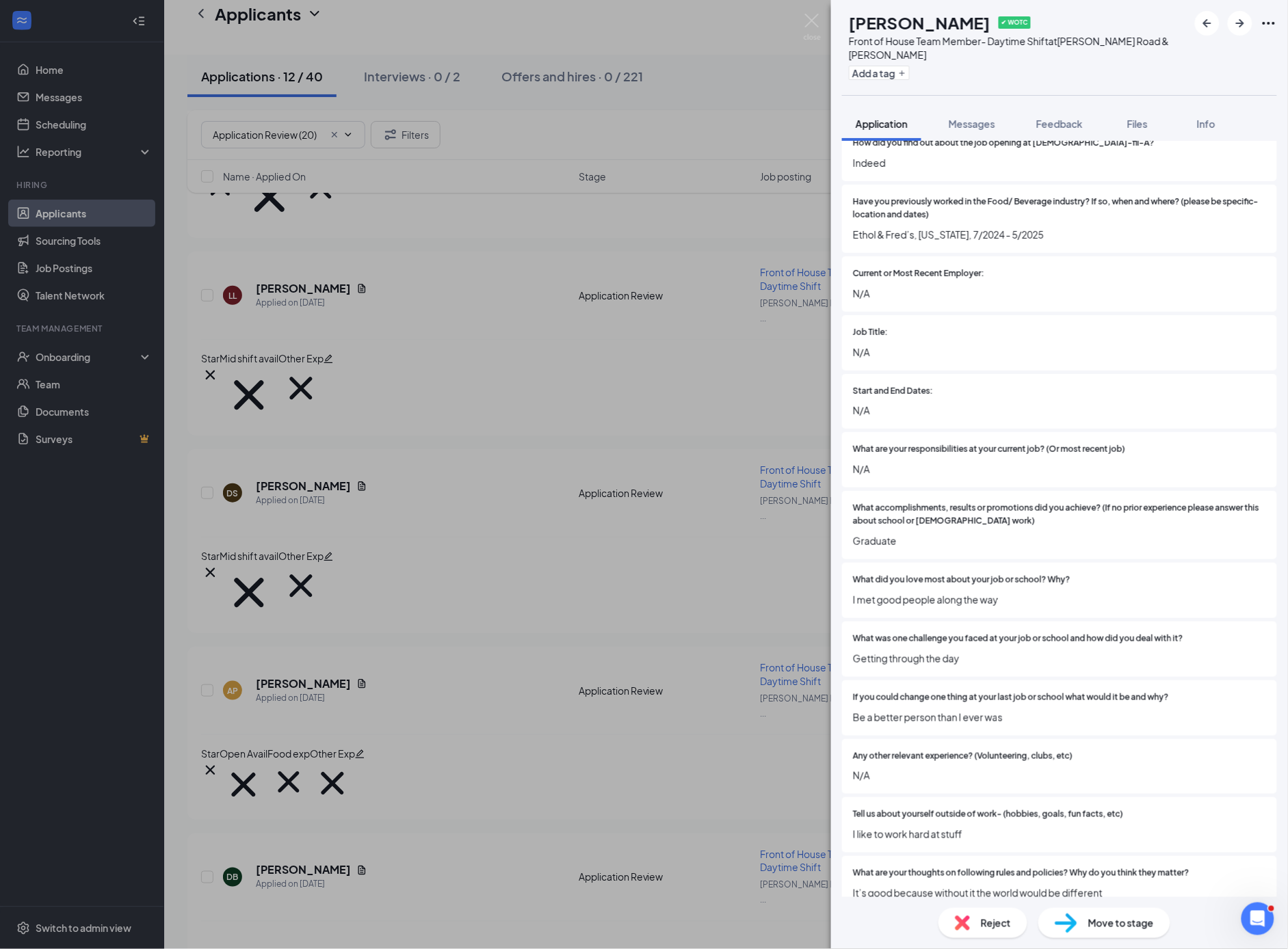
scroll to position [1127, 0]
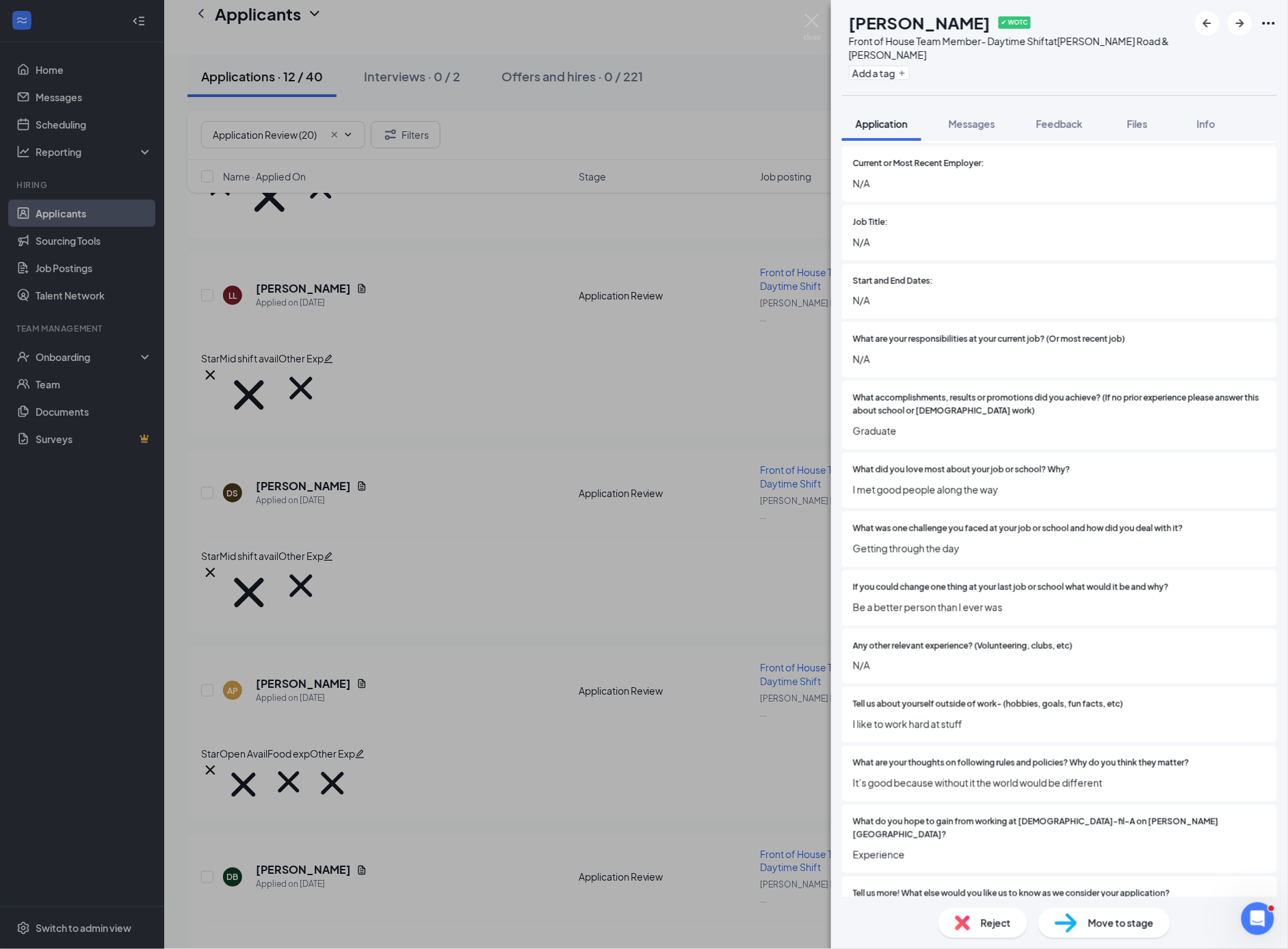
click at [982, 926] on span "Reject" at bounding box center [996, 922] width 30 height 15
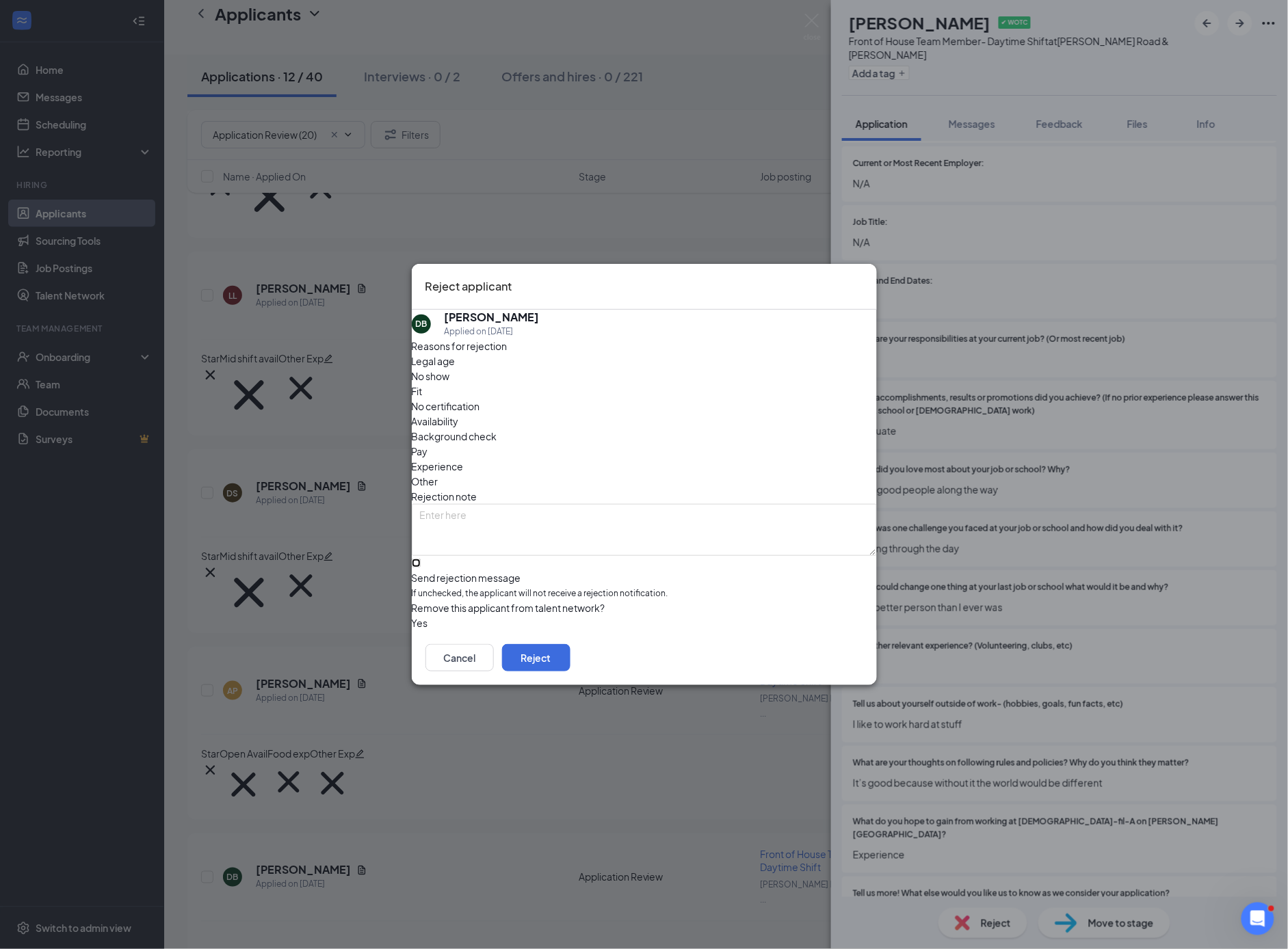
click at [421, 559] on input "Send rejection message If unchecked, the applicant will not receive a rejection…" at bounding box center [416, 563] width 9 height 9
checkbox input "true"
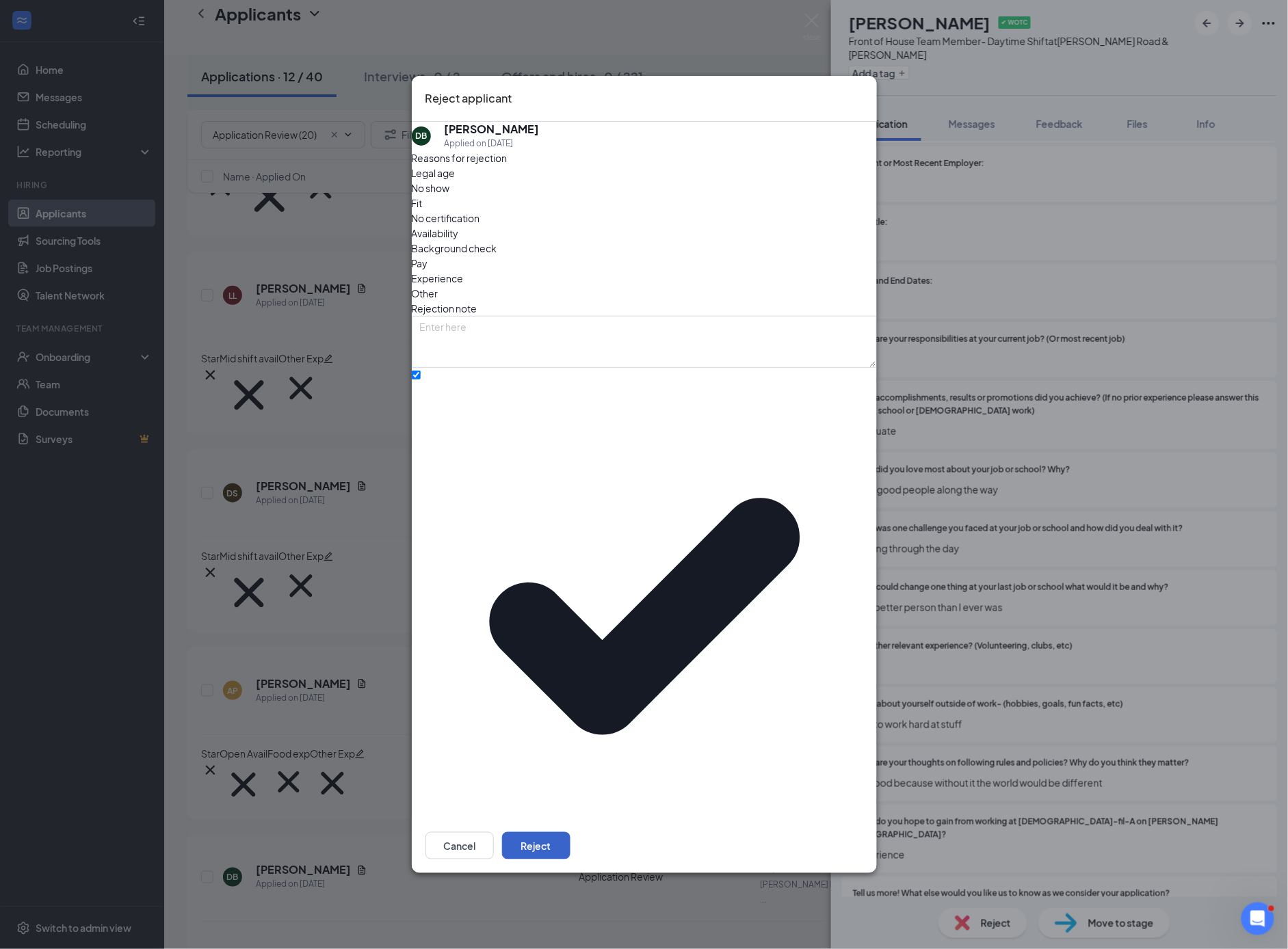
click at [570, 832] on button "Reject" at bounding box center [536, 846] width 68 height 28
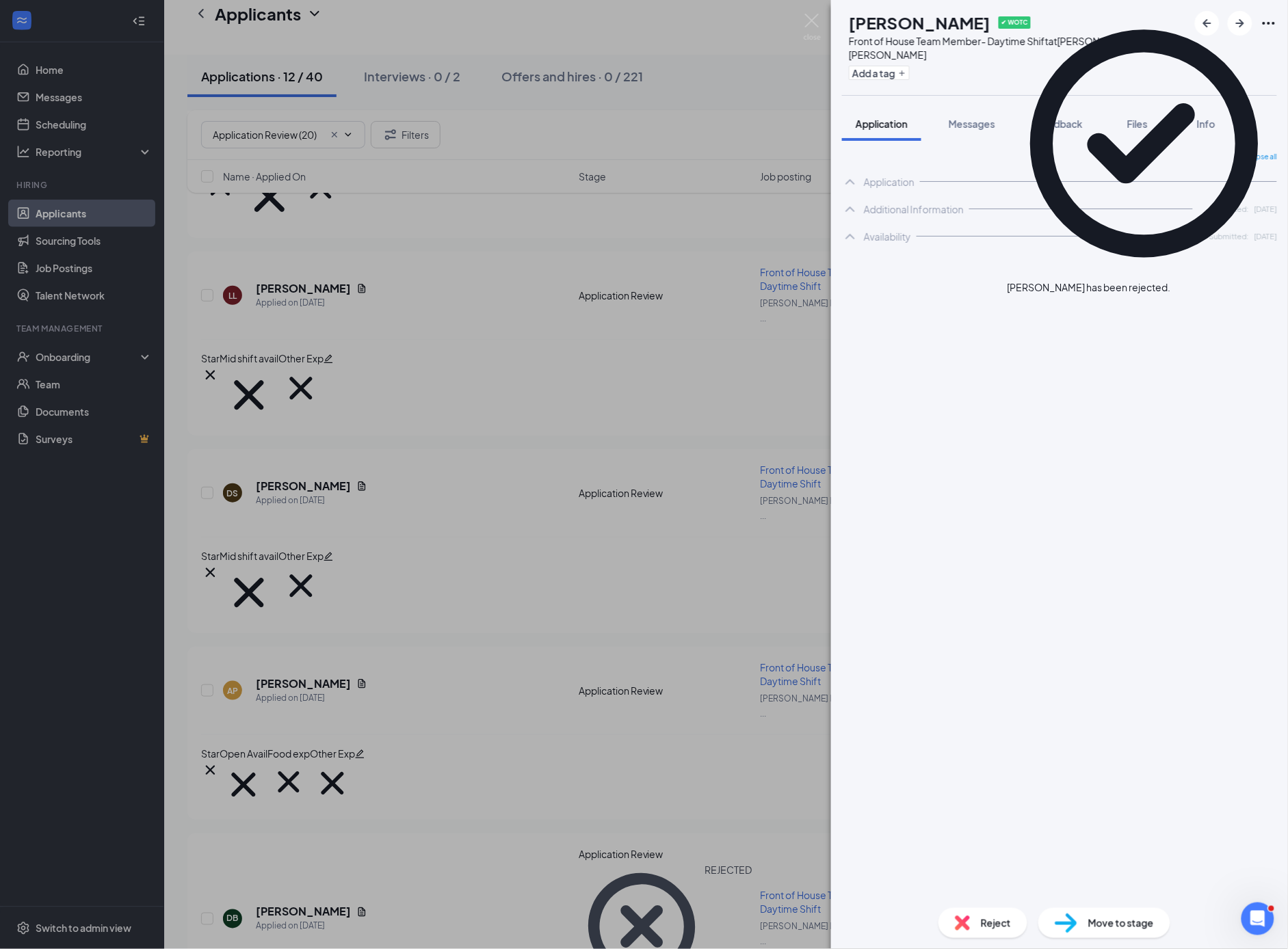
click at [528, 636] on div "HD [PERSON_NAME] ✔ WOTC Front of House Team Member- Daytime Shift at [PERSON_NA…" at bounding box center [644, 474] width 1288 height 949
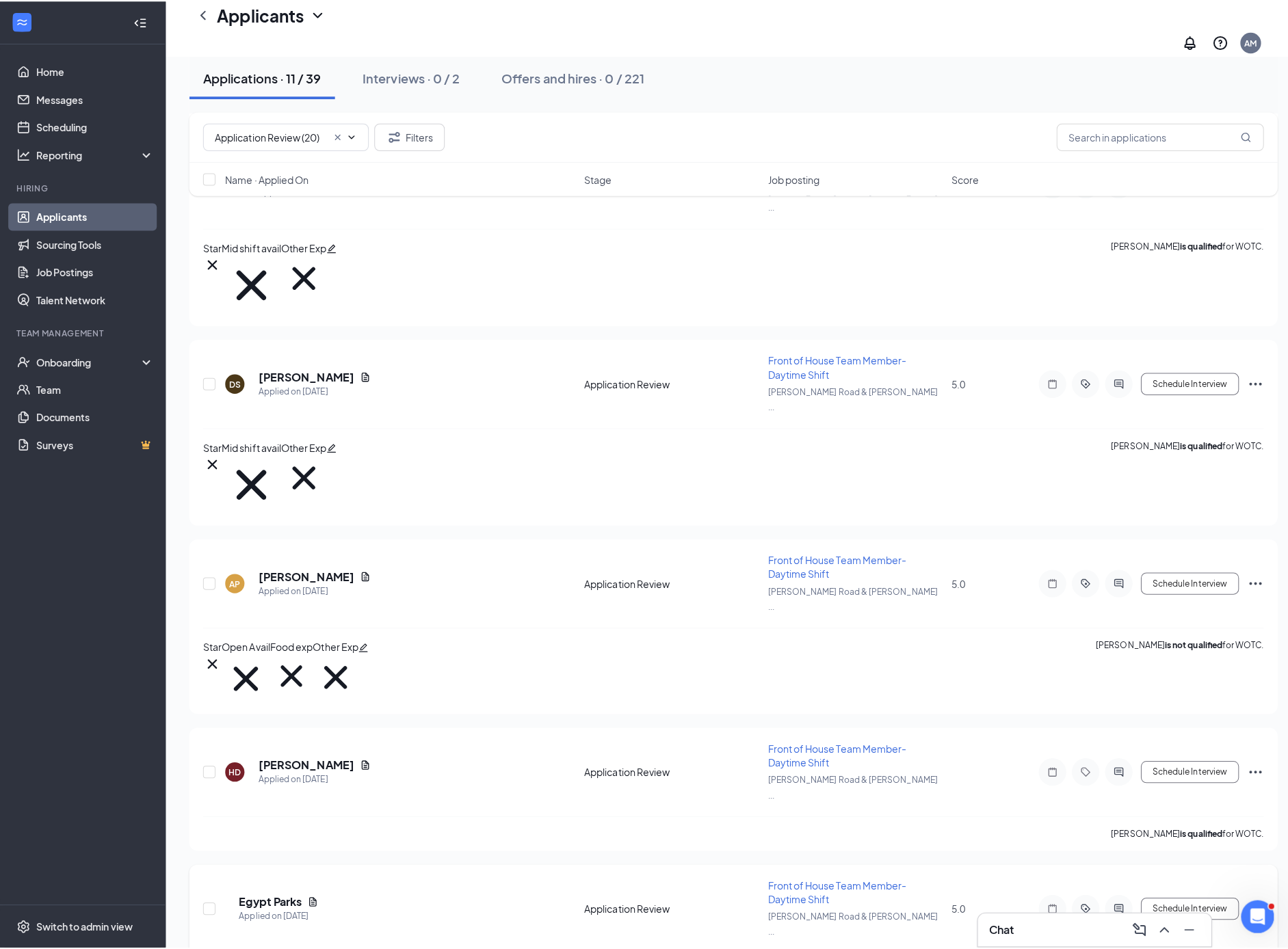
scroll to position [528, 0]
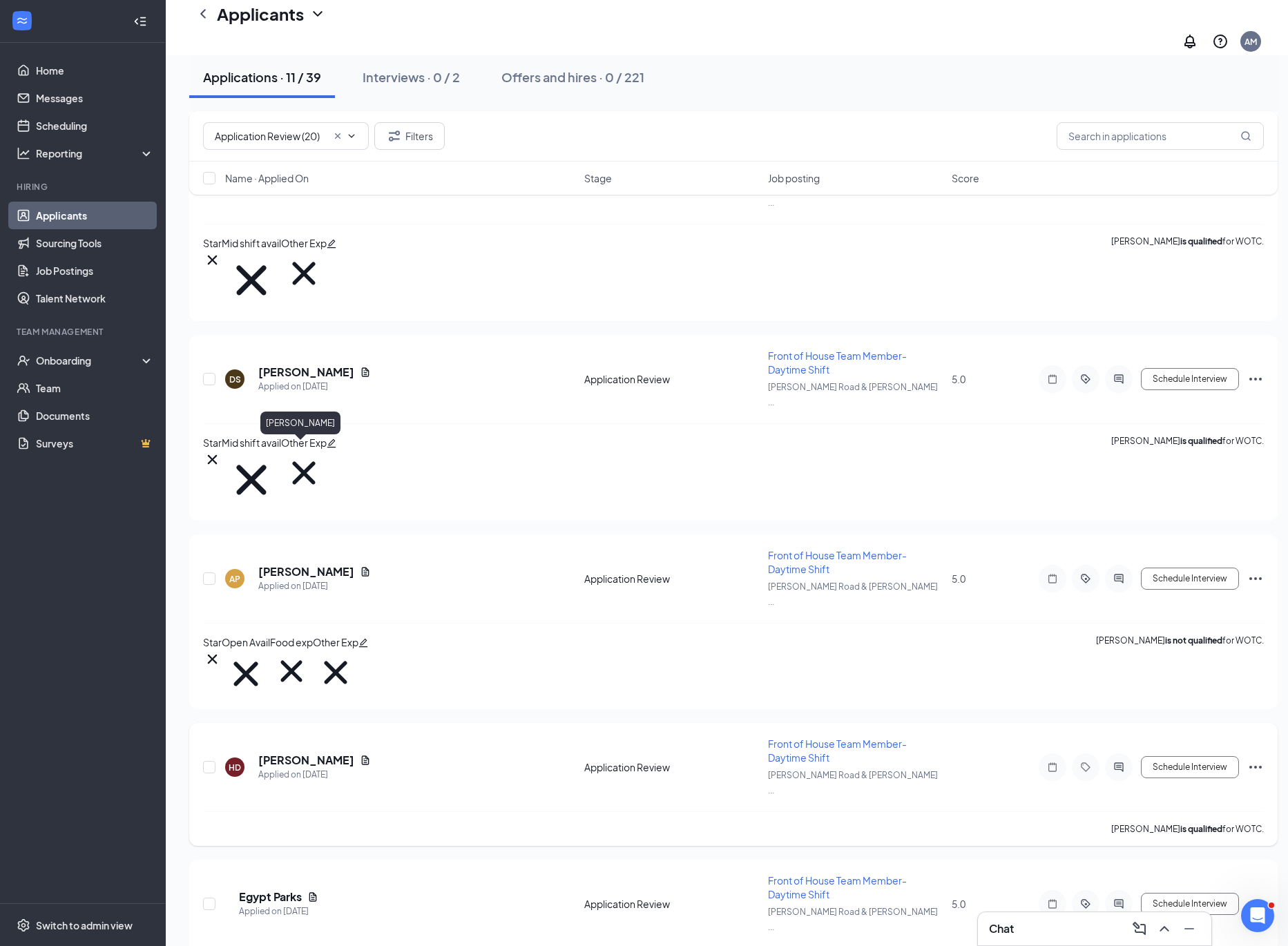
click at [291, 752] on h5 "[PERSON_NAME]" at bounding box center [306, 759] width 96 height 15
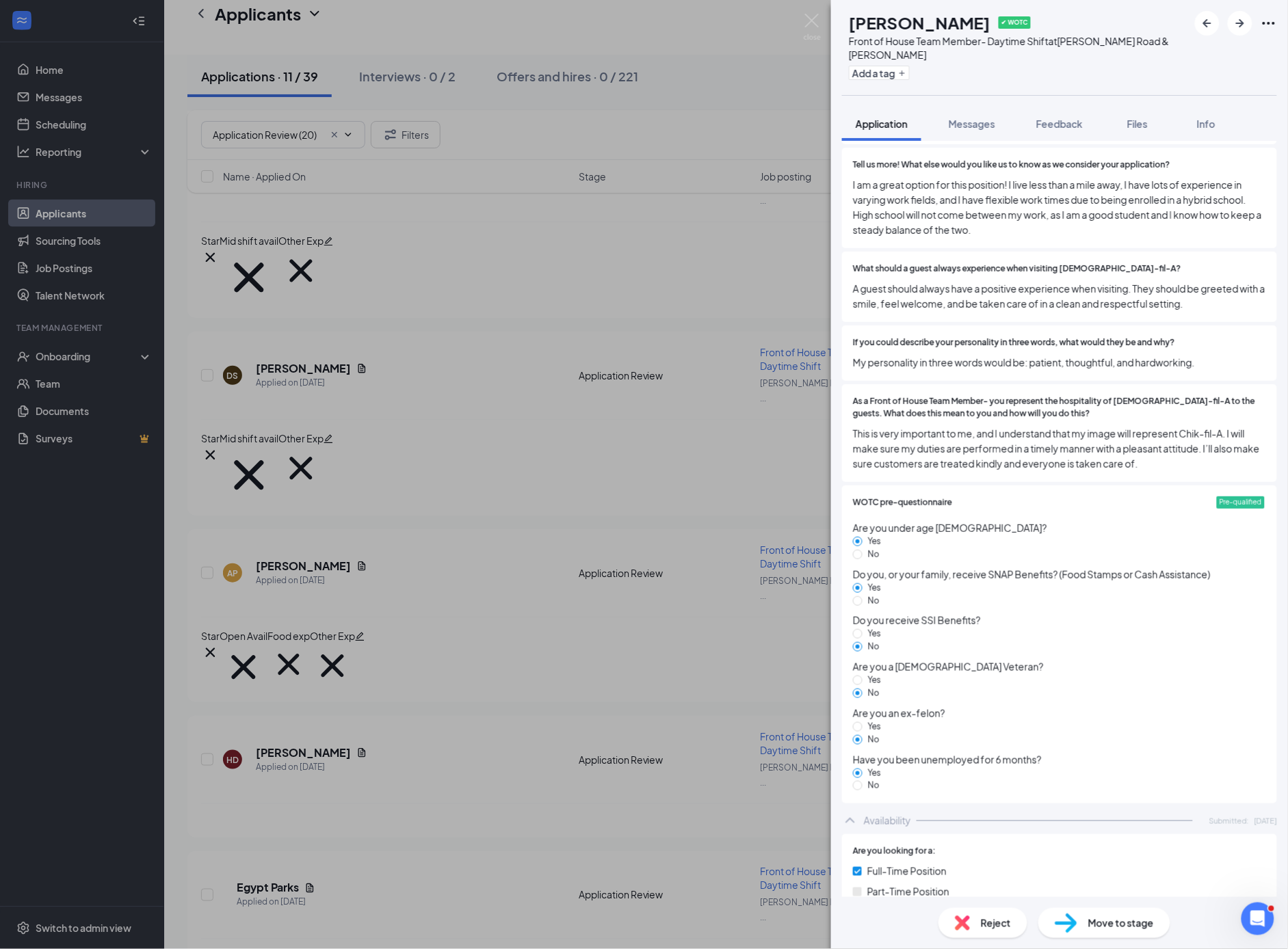
scroll to position [2249, 0]
click at [1065, 125] on span "Feedback" at bounding box center [1060, 123] width 47 height 12
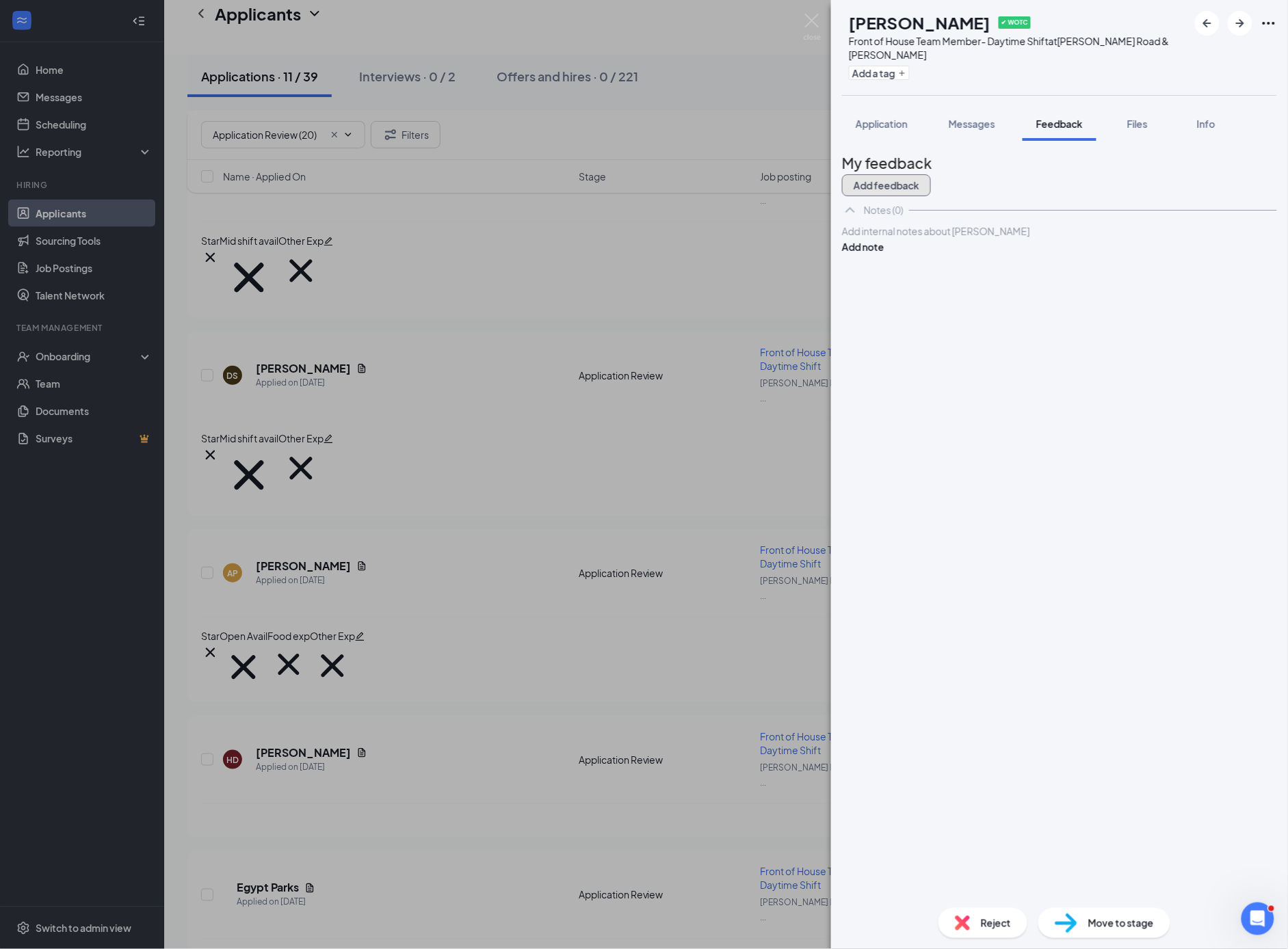
click at [931, 181] on button "Add feedback" at bounding box center [886, 185] width 89 height 22
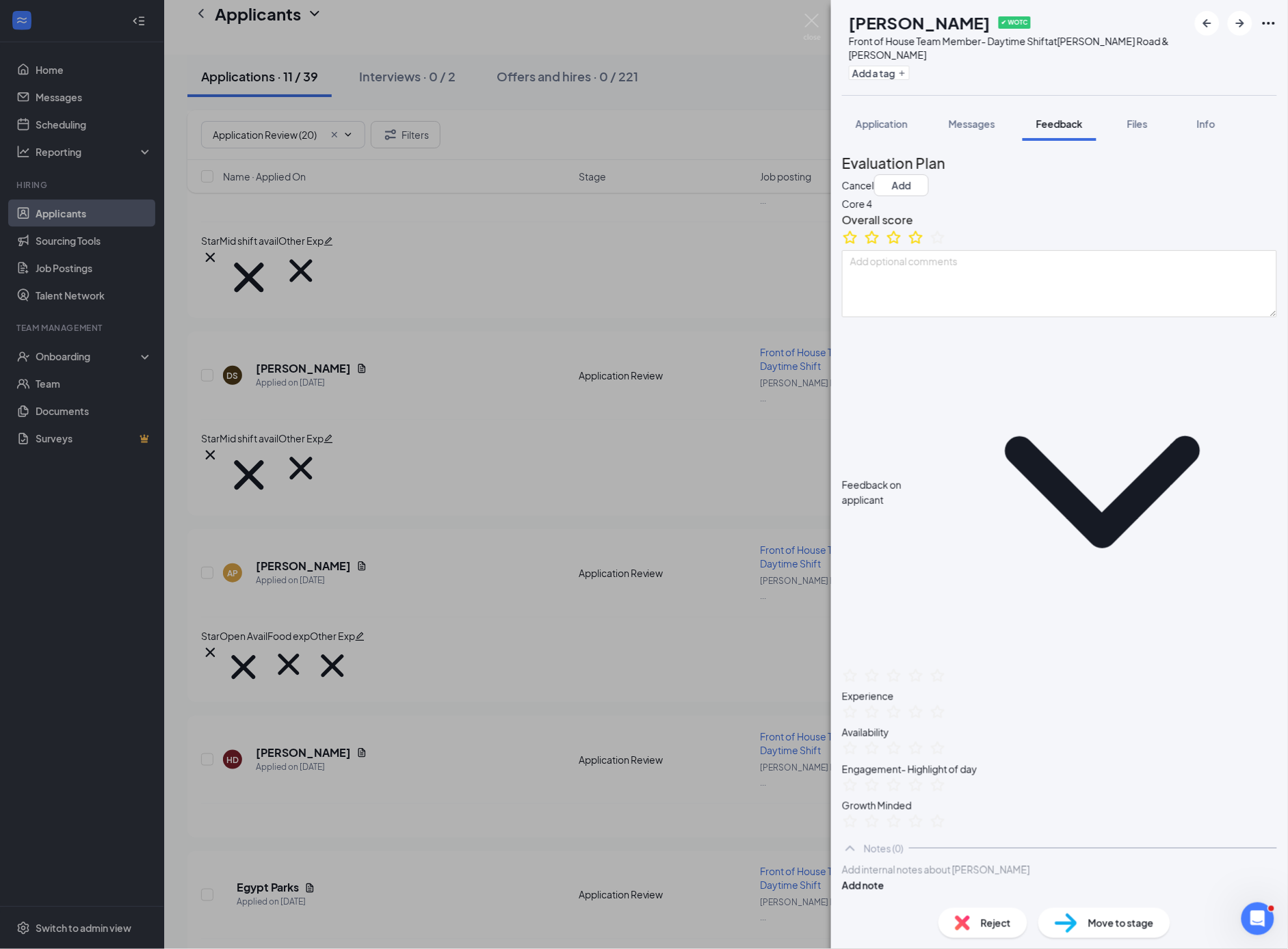
drag, startPoint x: 929, startPoint y: 269, endPoint x: 926, endPoint y: 224, distance: 45.1
click at [924, 245] on icon "StarBorder" at bounding box center [916, 237] width 16 height 16
click at [910, 79] on button "Add a tag" at bounding box center [879, 73] width 60 height 15
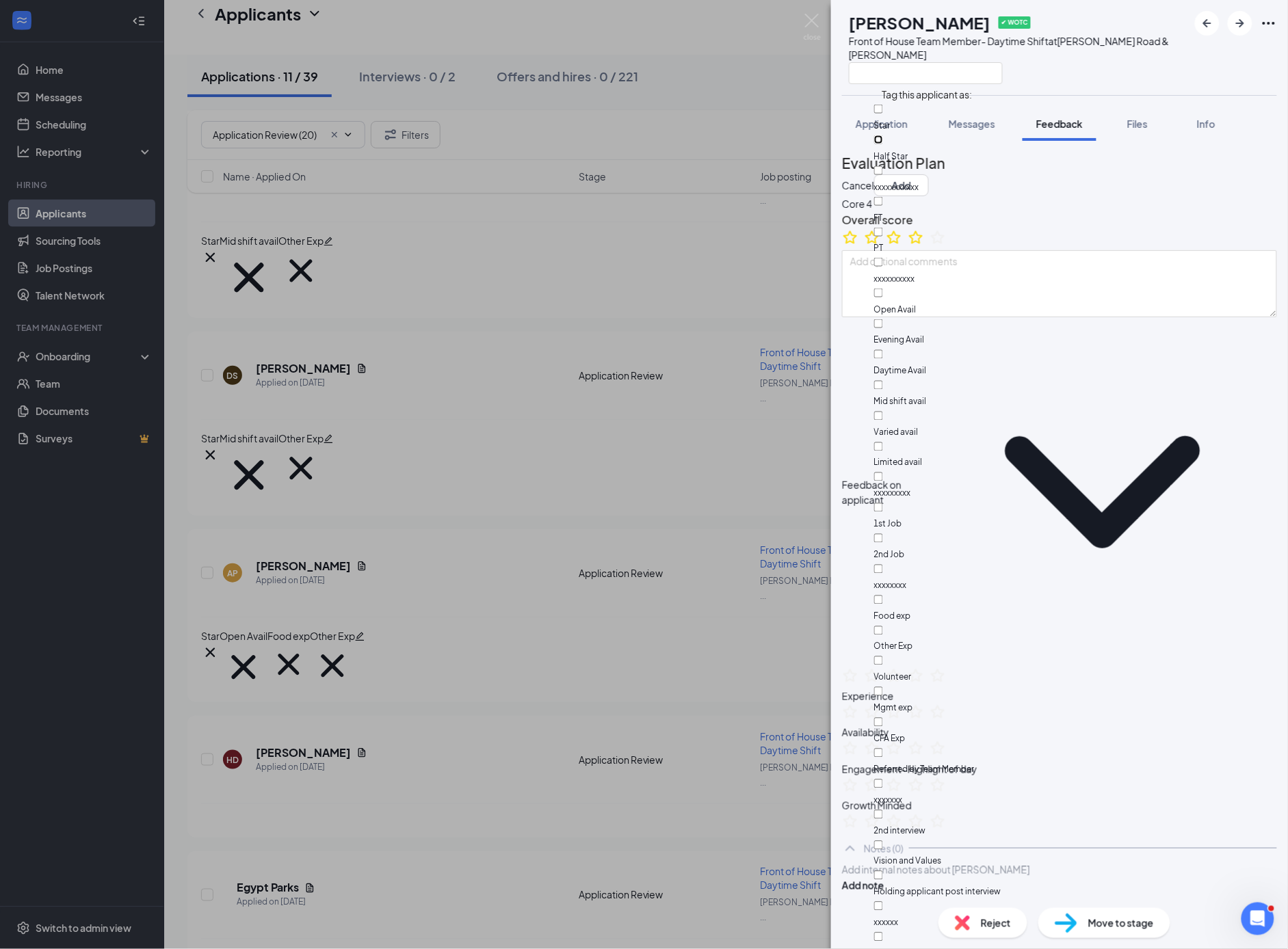
click at [883, 136] on input "Half Star" at bounding box center [879, 140] width 9 height 9
checkbox input "true"
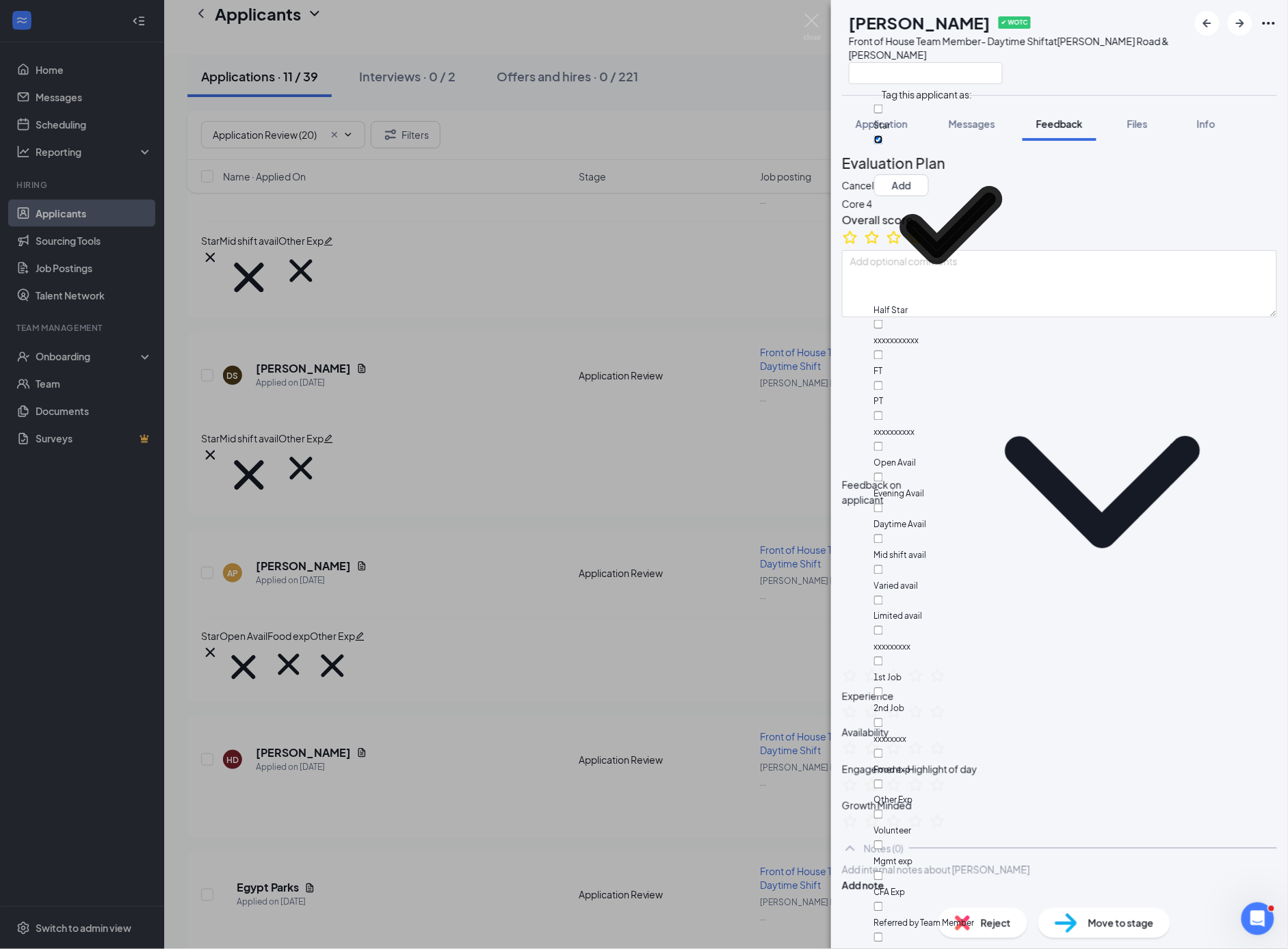
scroll to position [97, 0]
click at [883, 535] on input "Mid shift avail" at bounding box center [879, 539] width 9 height 9
checkbox input "true"
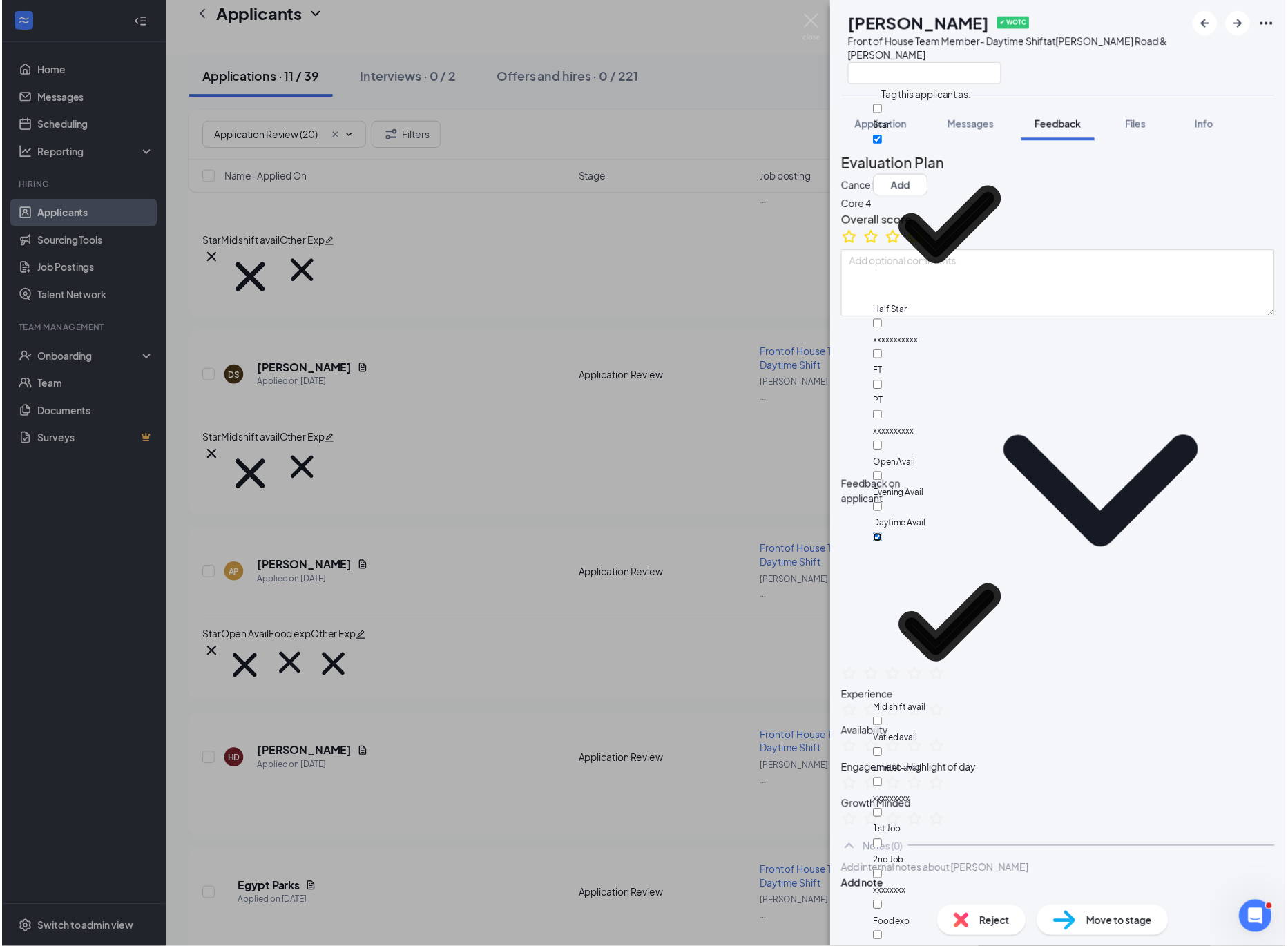
scroll to position [280, 0]
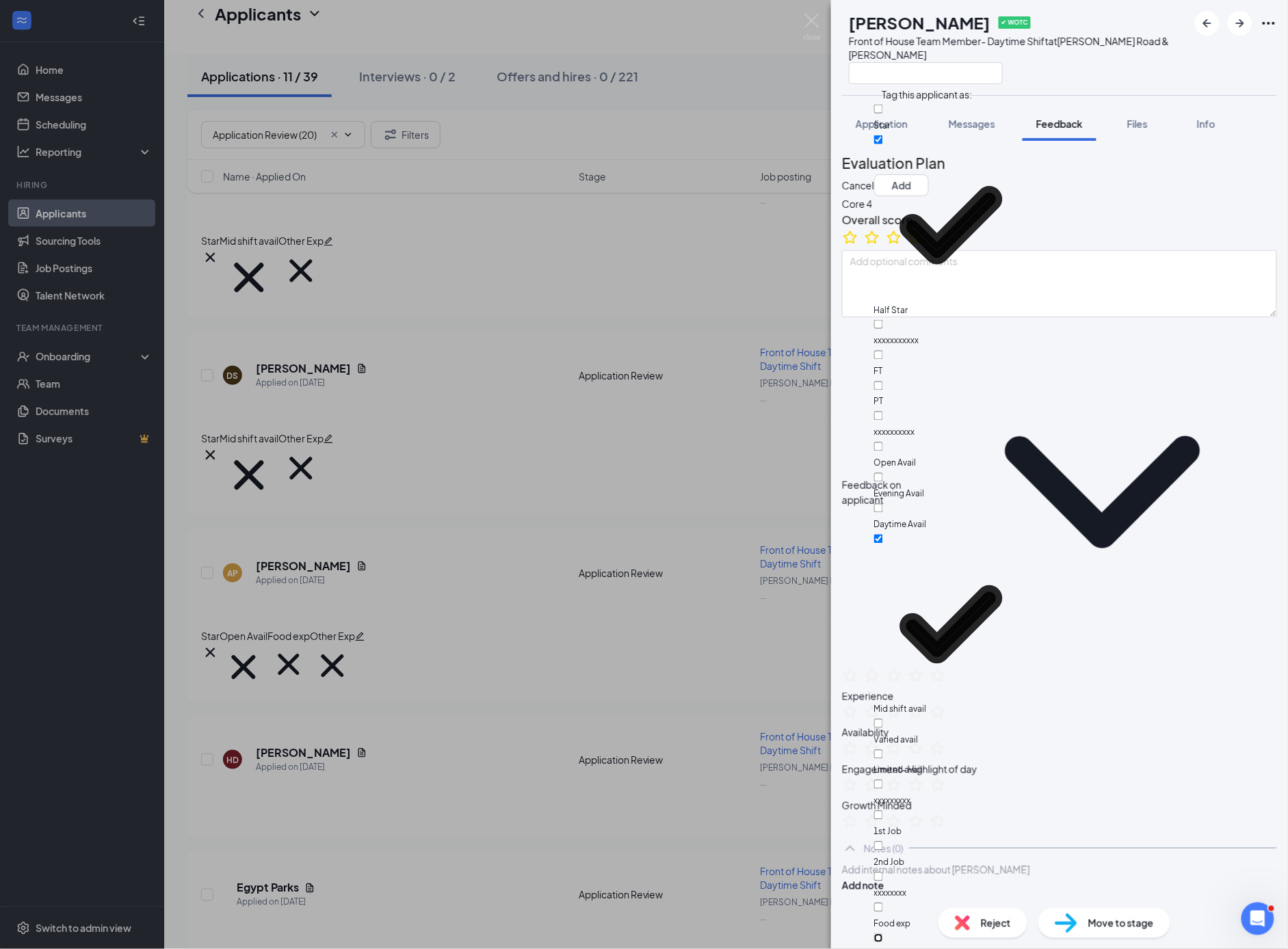
click at [883, 934] on input "Other Exp" at bounding box center [879, 939] width 9 height 9
checkbox input "true"
drag, startPoint x: 1253, startPoint y: 170, endPoint x: 1246, endPoint y: 174, distance: 8.1
click at [929, 174] on button "Add" at bounding box center [901, 185] width 54 height 22
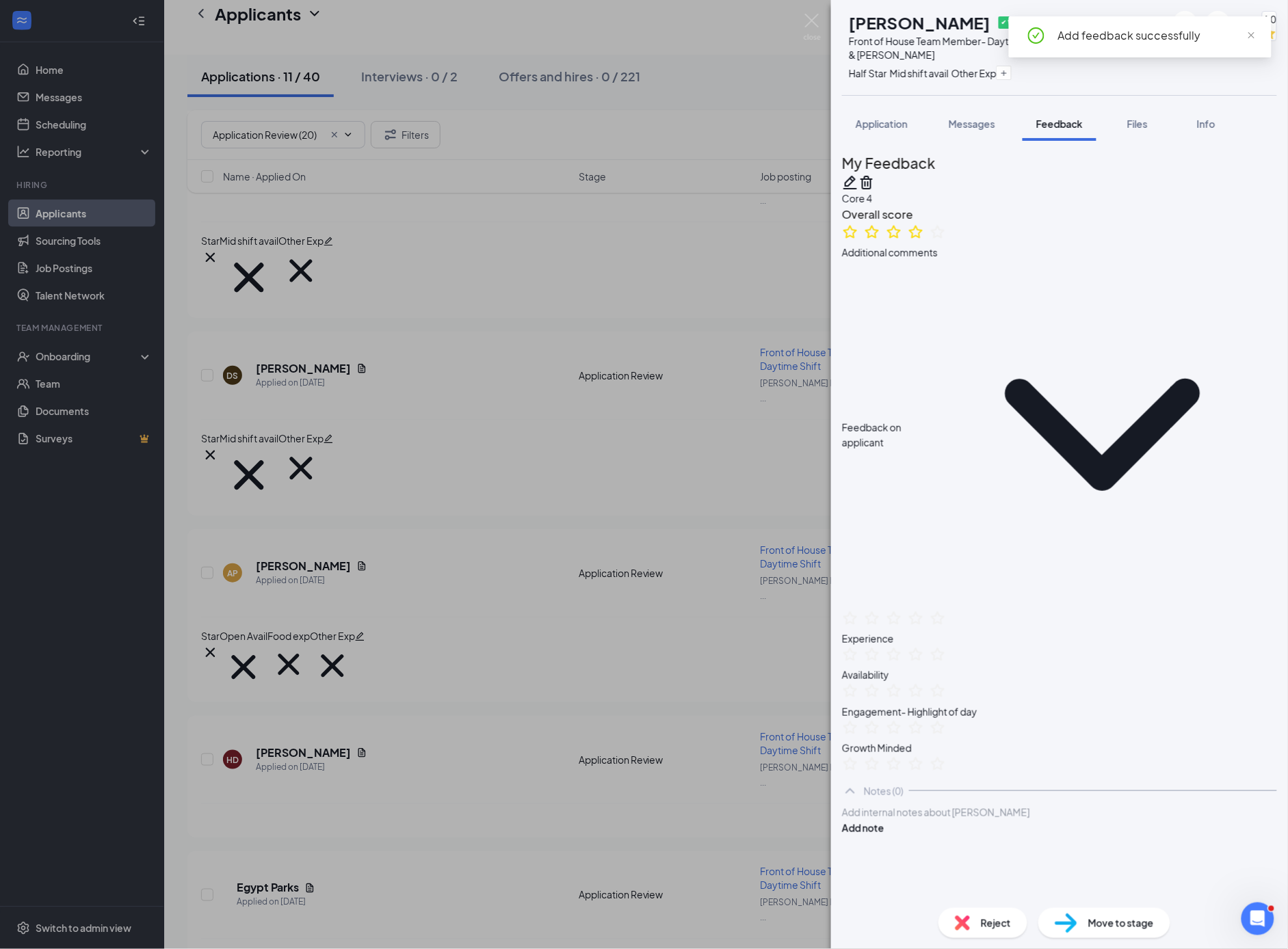
click at [761, 376] on div "HD [PERSON_NAME] ✔ WOTC Front of House Team Member- Daytime Shift at [PERSON_NA…" at bounding box center [644, 474] width 1288 height 949
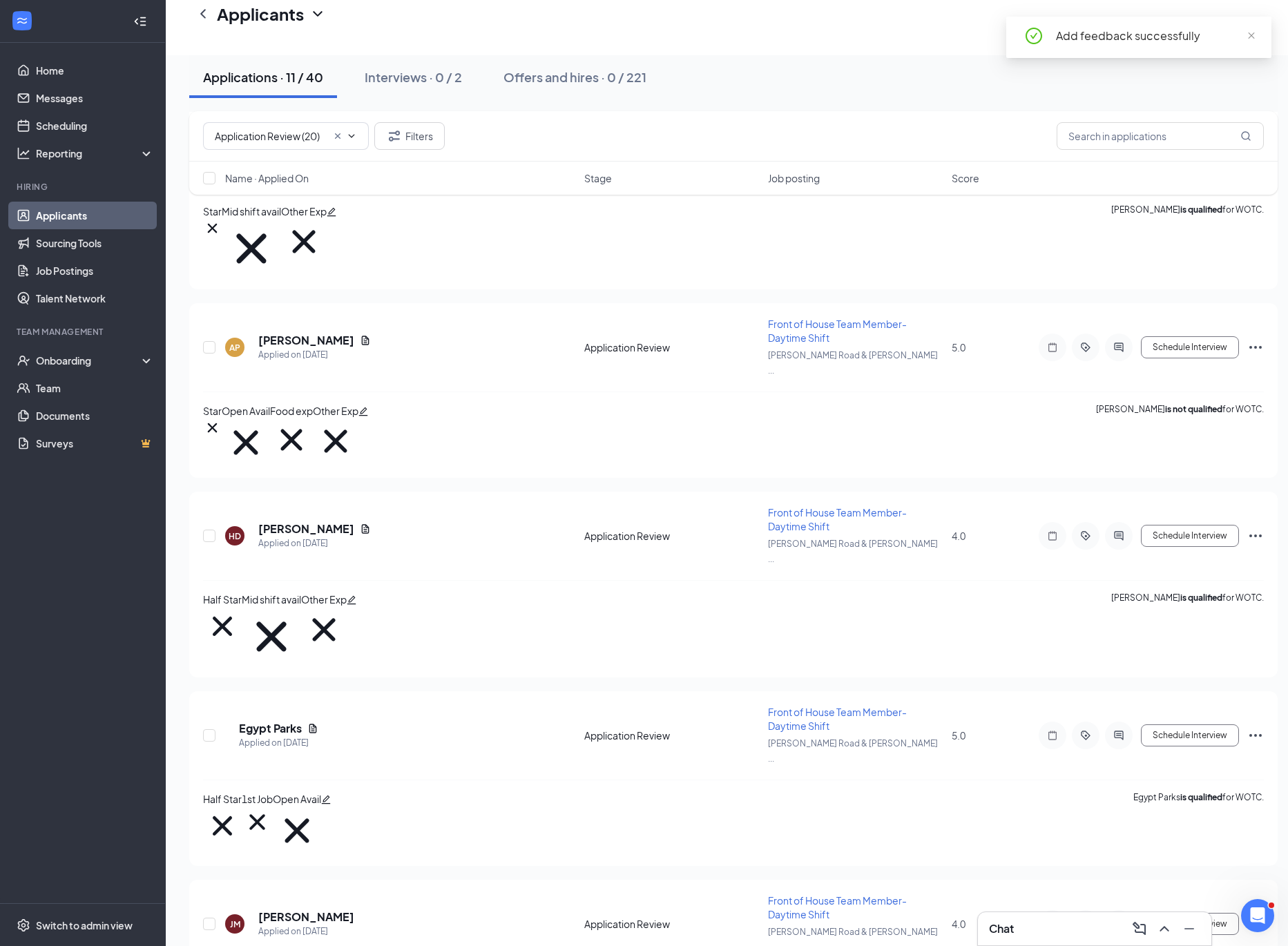
scroll to position [766, 0]
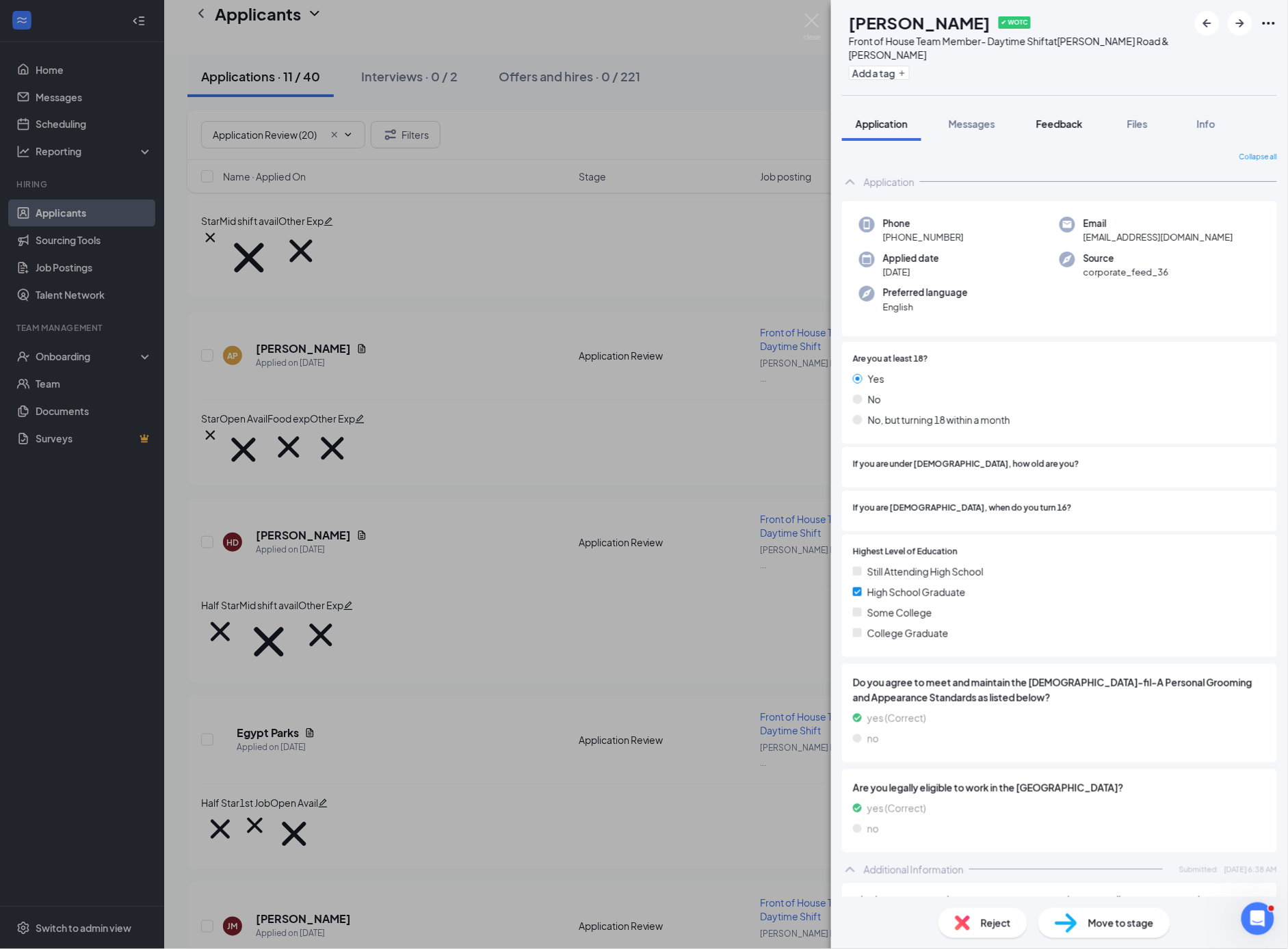
click at [1074, 127] on span "Feedback" at bounding box center [1060, 123] width 47 height 12
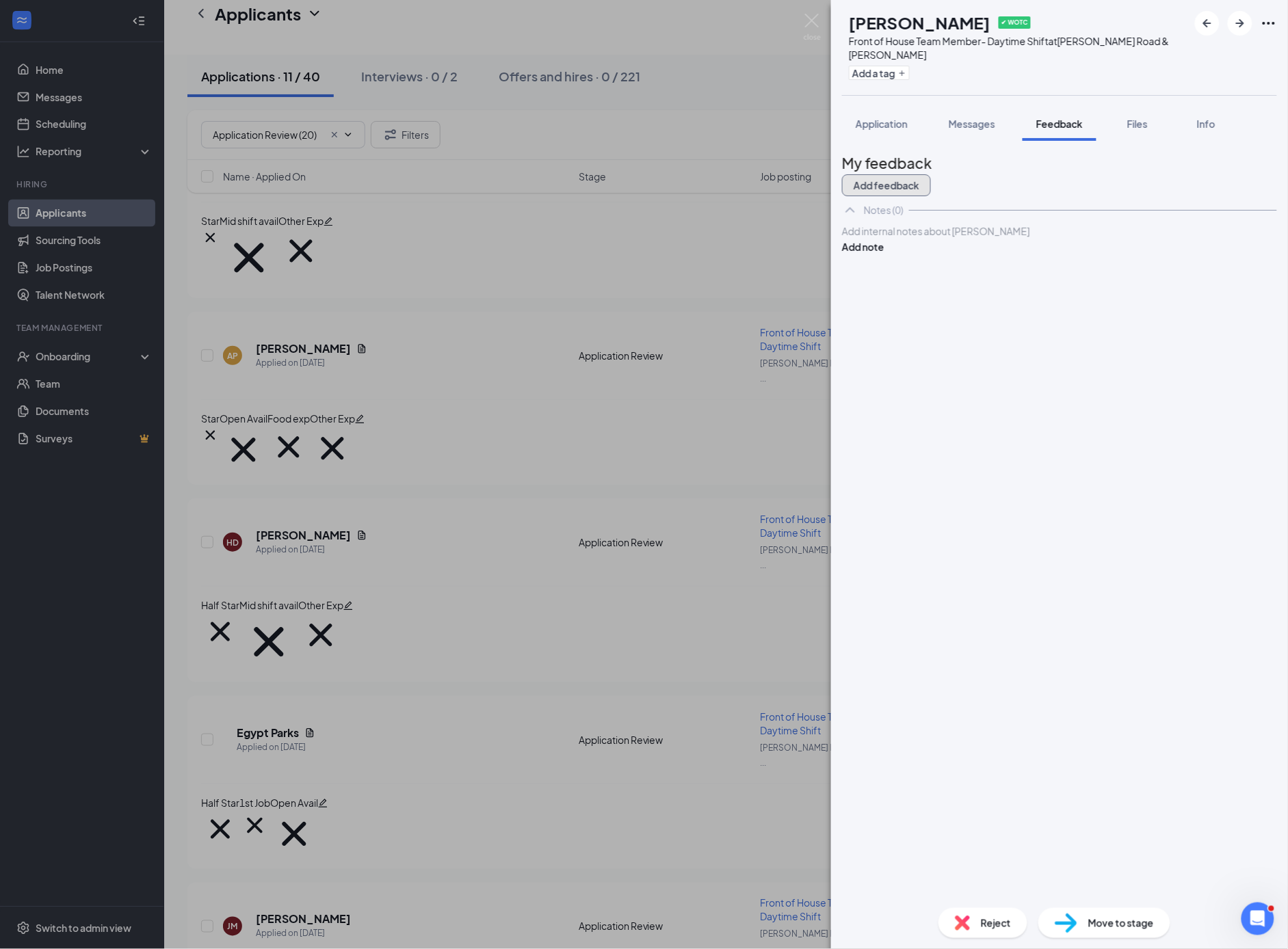
click at [931, 176] on button "Add feedback" at bounding box center [886, 185] width 89 height 22
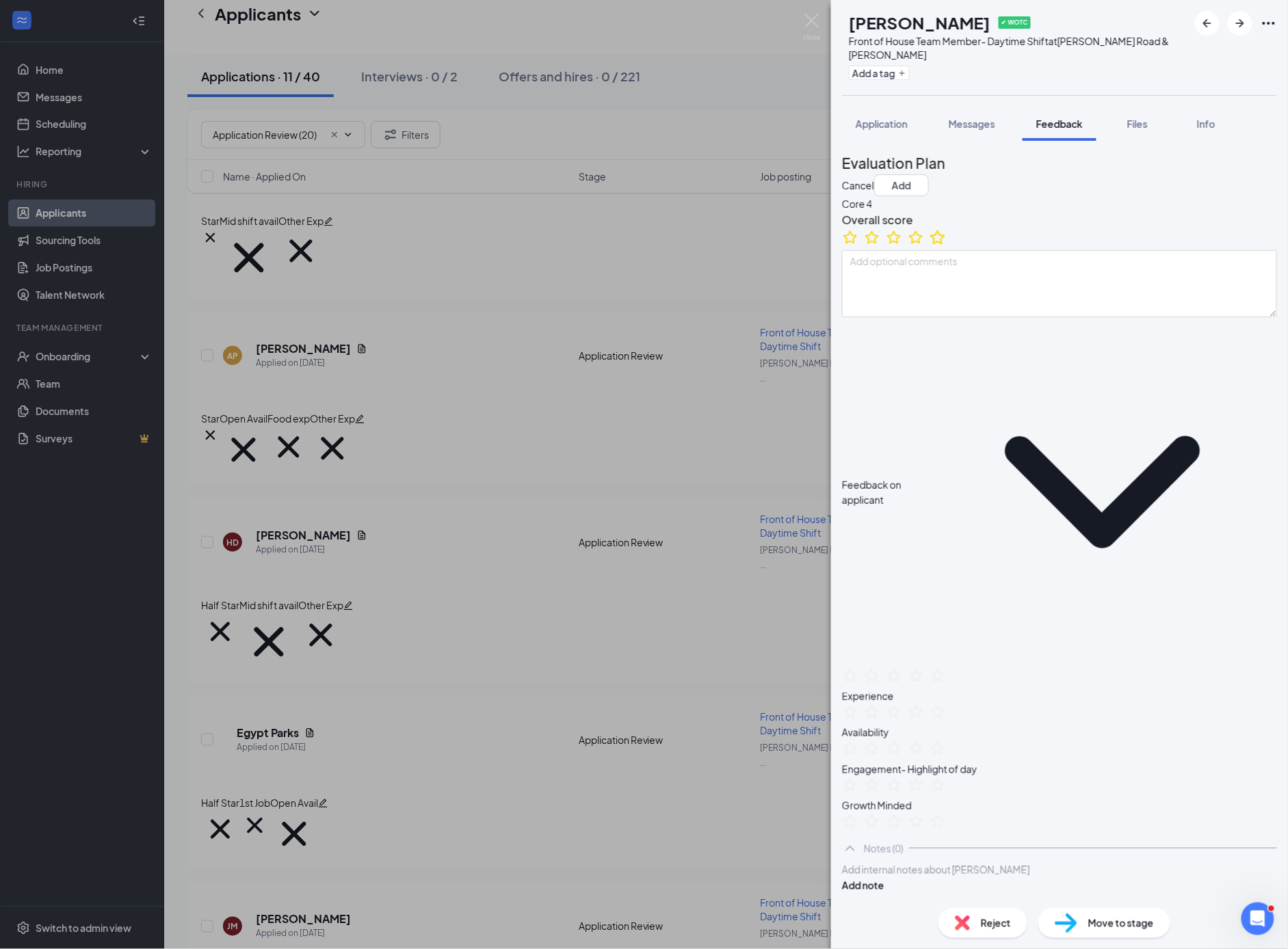
click at [947, 246] on icon "StarBorder" at bounding box center [937, 237] width 18 height 18
click at [925, 246] on icon "StarBorder" at bounding box center [916, 237] width 18 height 18
click at [943, 250] on ul at bounding box center [894, 239] width 104 height 22
click at [929, 174] on button "Add" at bounding box center [901, 185] width 54 height 22
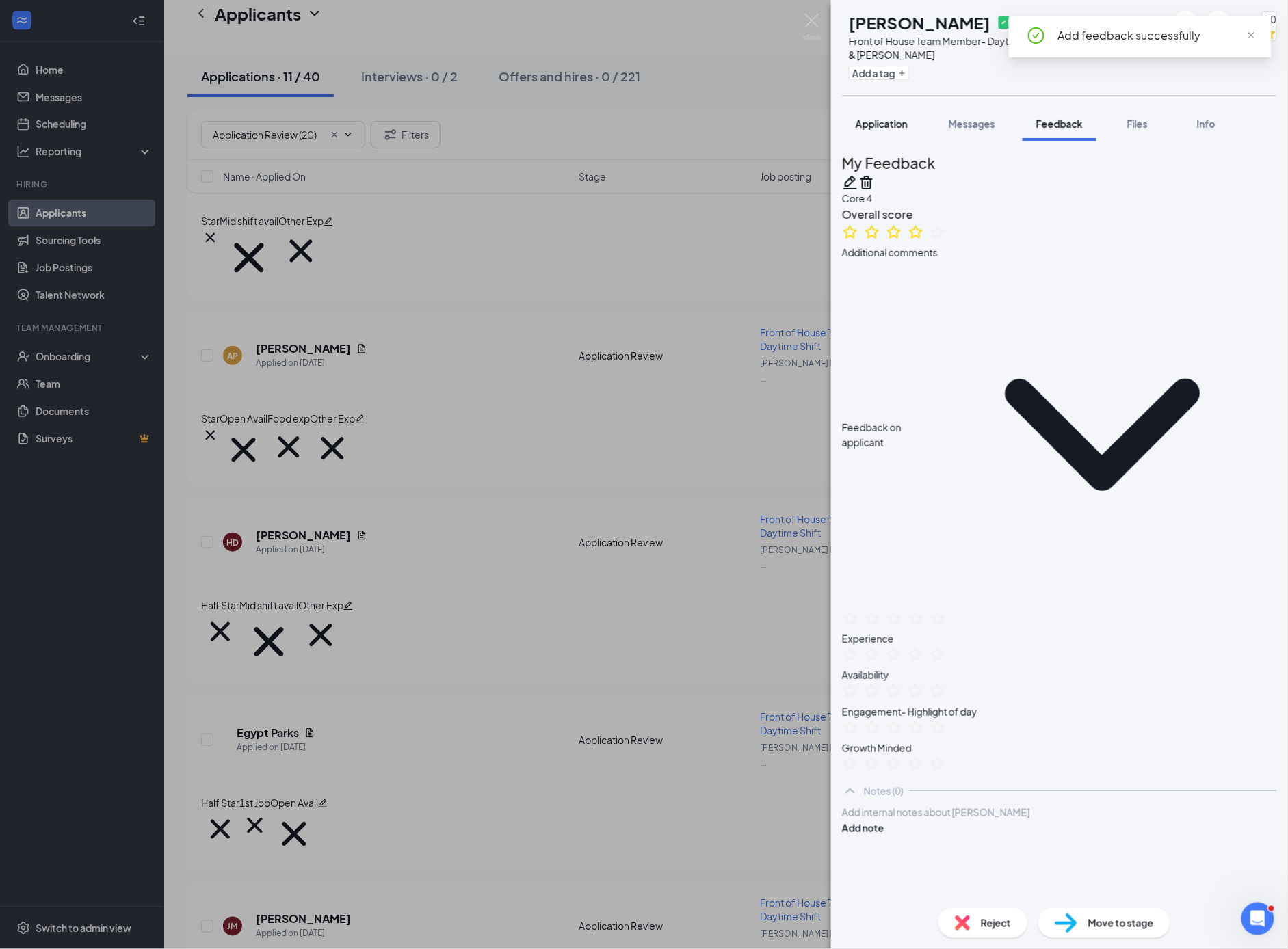
click at [896, 130] on button "Application" at bounding box center [882, 124] width 79 height 35
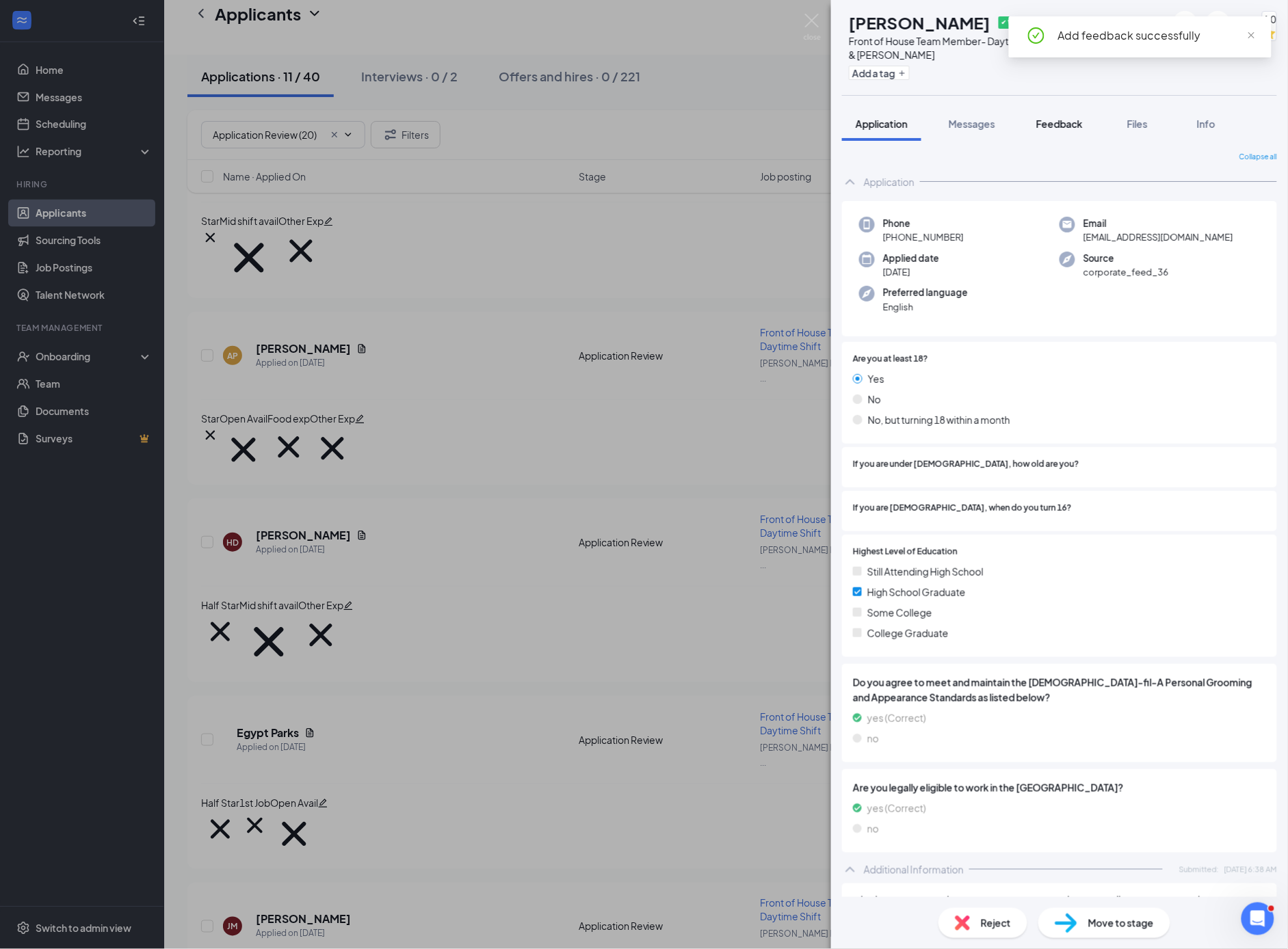
click at [1057, 123] on span "Feedback" at bounding box center [1060, 123] width 47 height 12
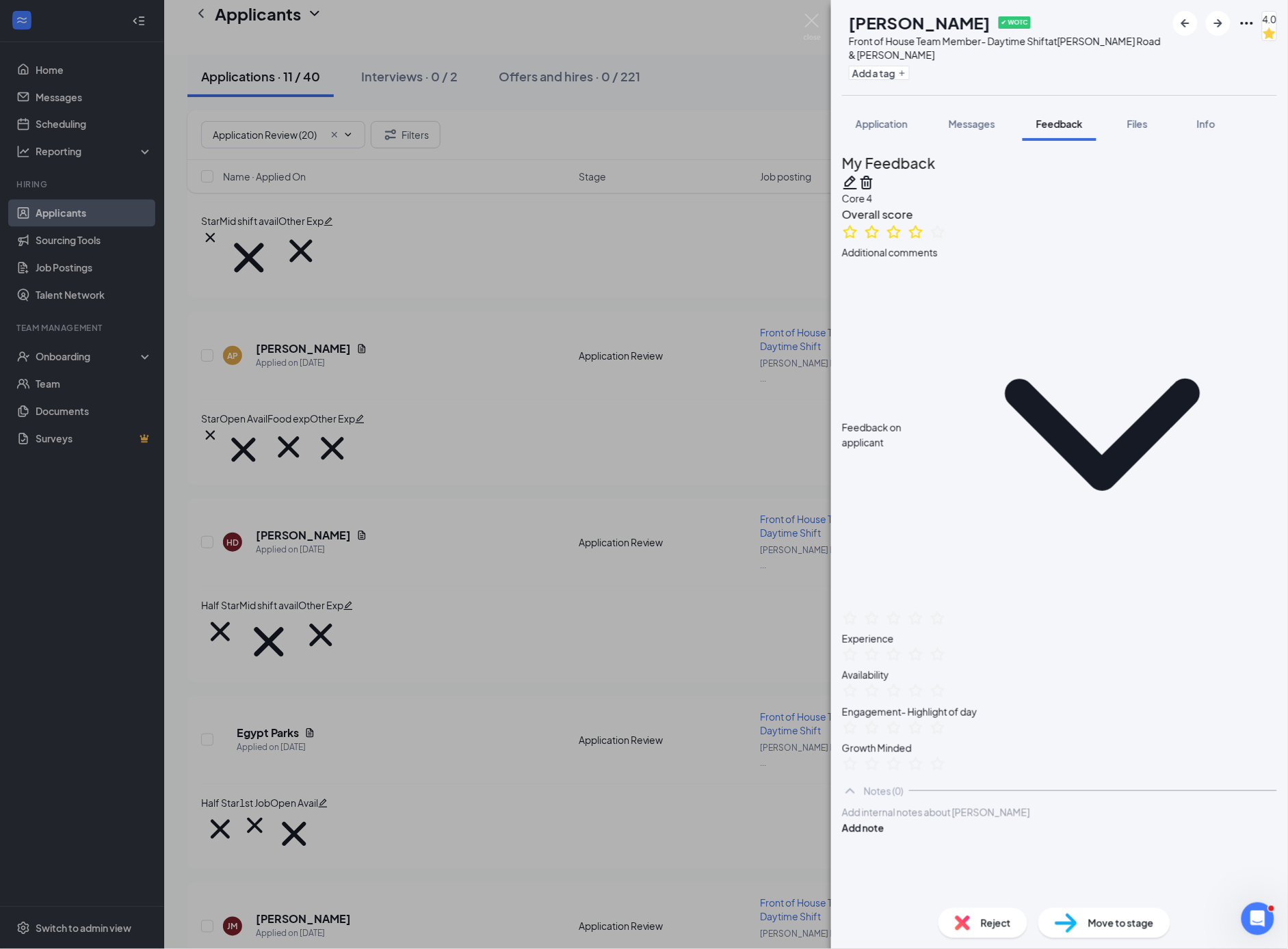
click at [873, 176] on icon "Trash" at bounding box center [866, 183] width 12 height 14
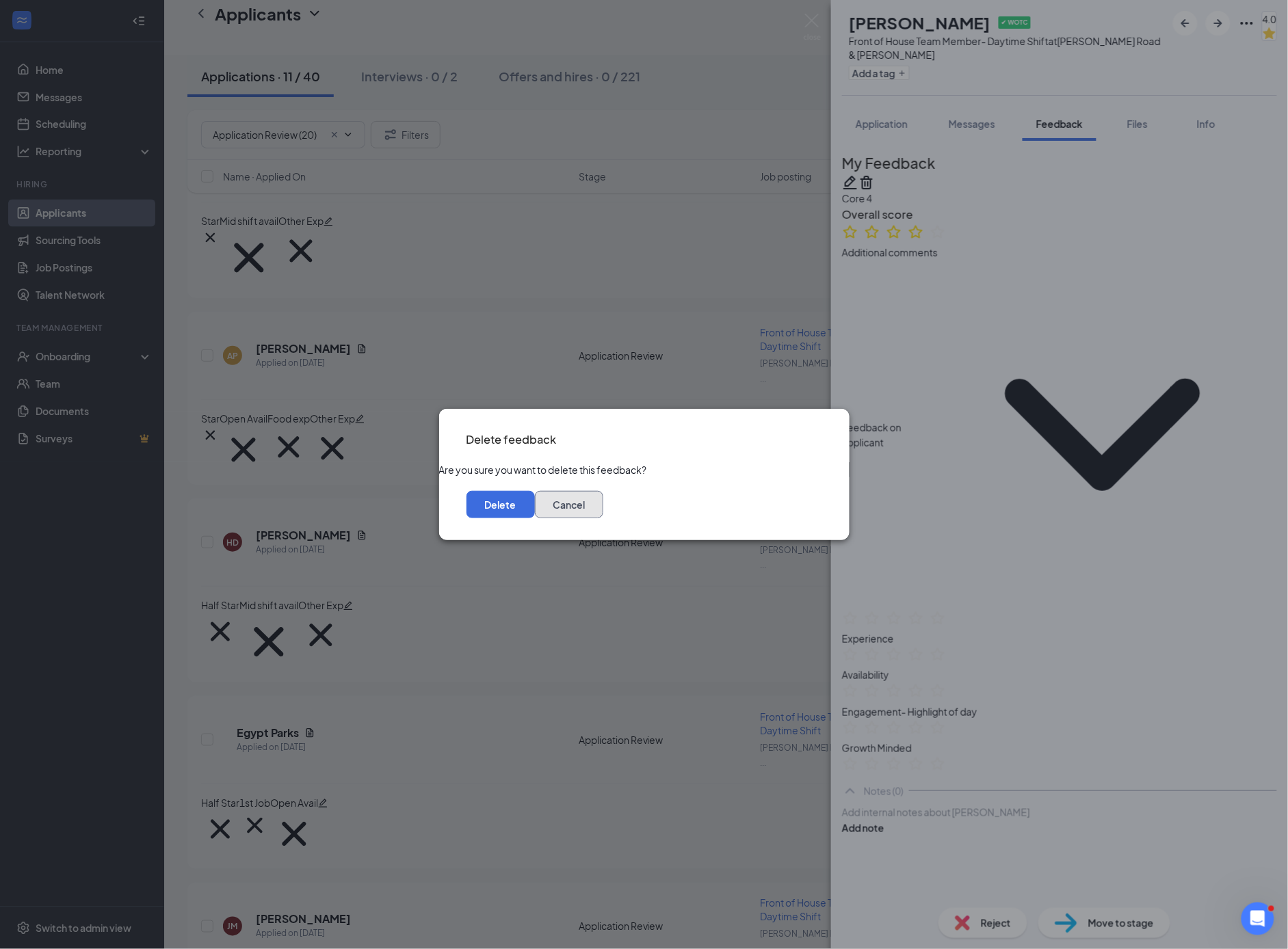
click at [603, 517] on button "Cancel" at bounding box center [568, 505] width 68 height 28
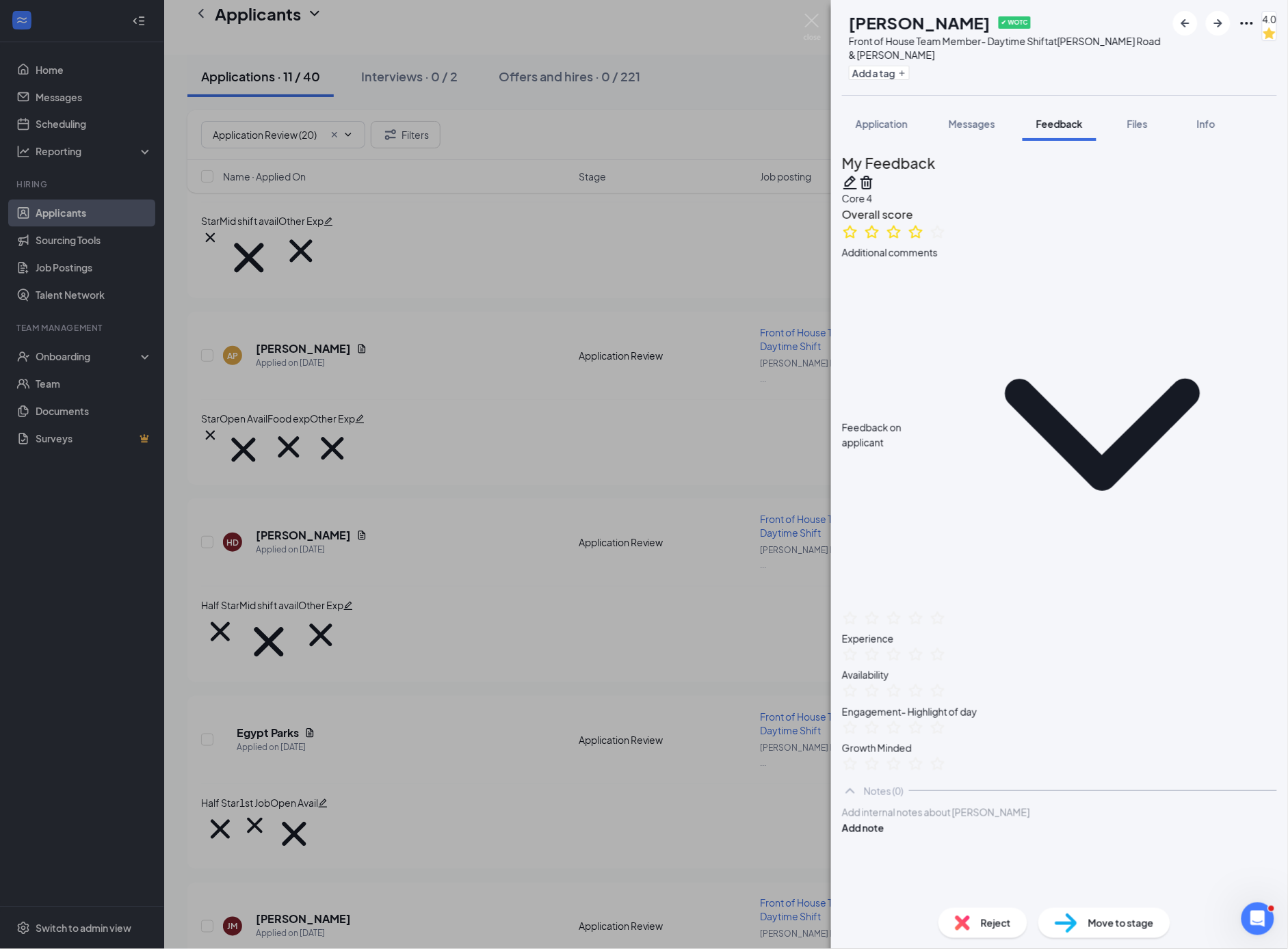
click at [859, 174] on icon "Pencil" at bounding box center [850, 182] width 16 height 16
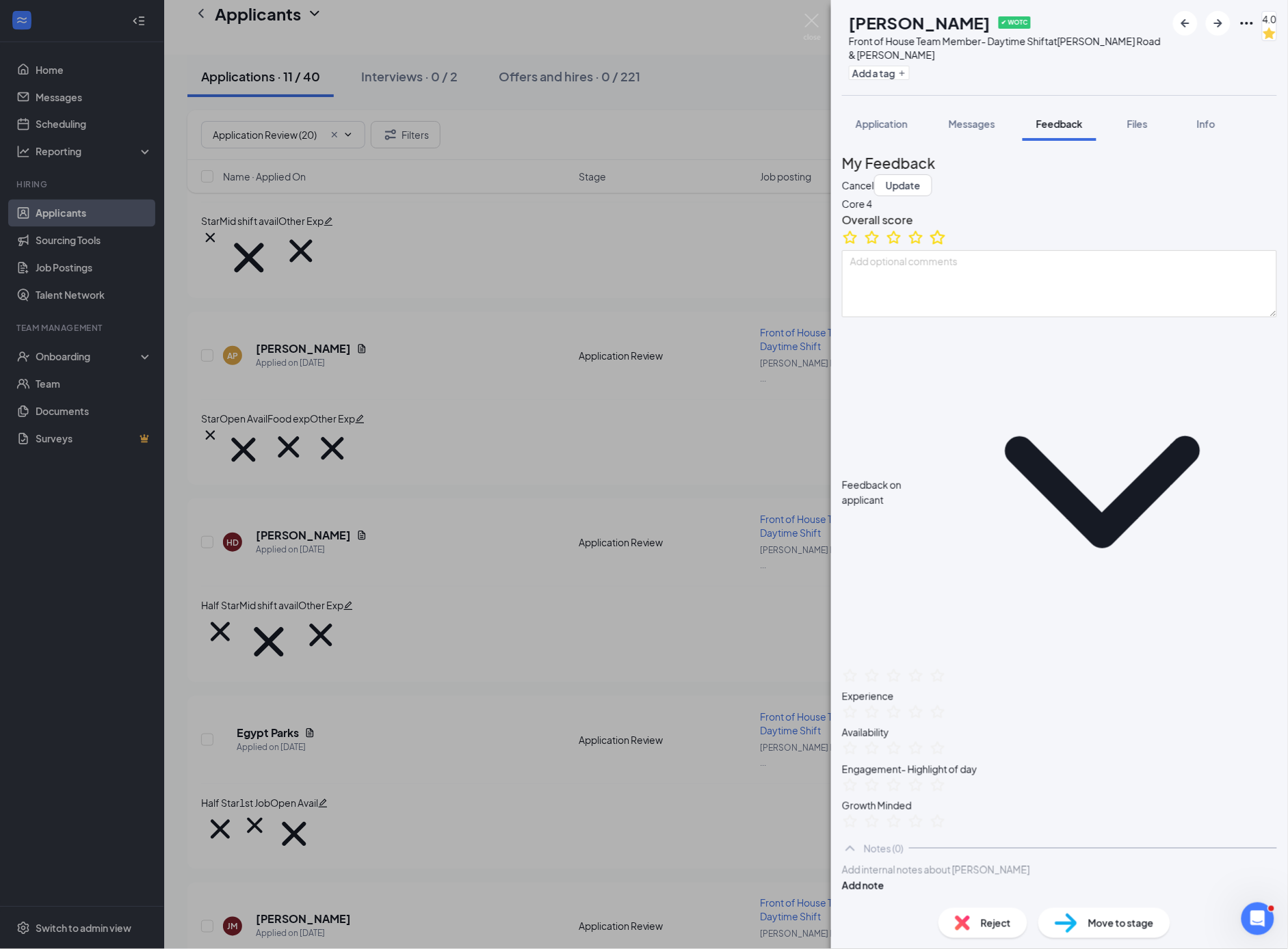
click at [947, 246] on icon "StarBorder" at bounding box center [937, 237] width 18 height 18
click at [932, 174] on button "Update" at bounding box center [903, 185] width 58 height 22
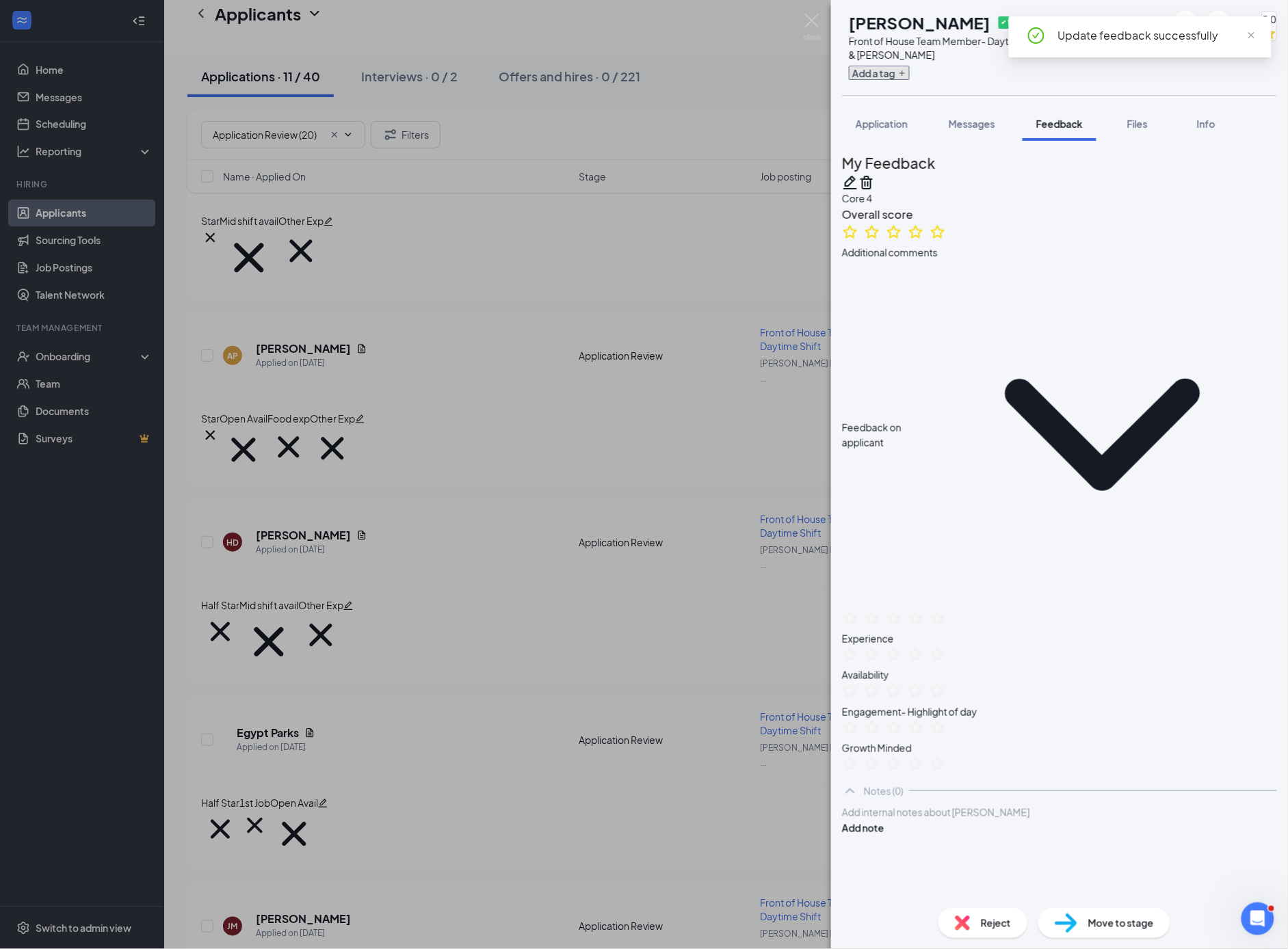
click at [900, 74] on button "Add a tag" at bounding box center [879, 73] width 60 height 15
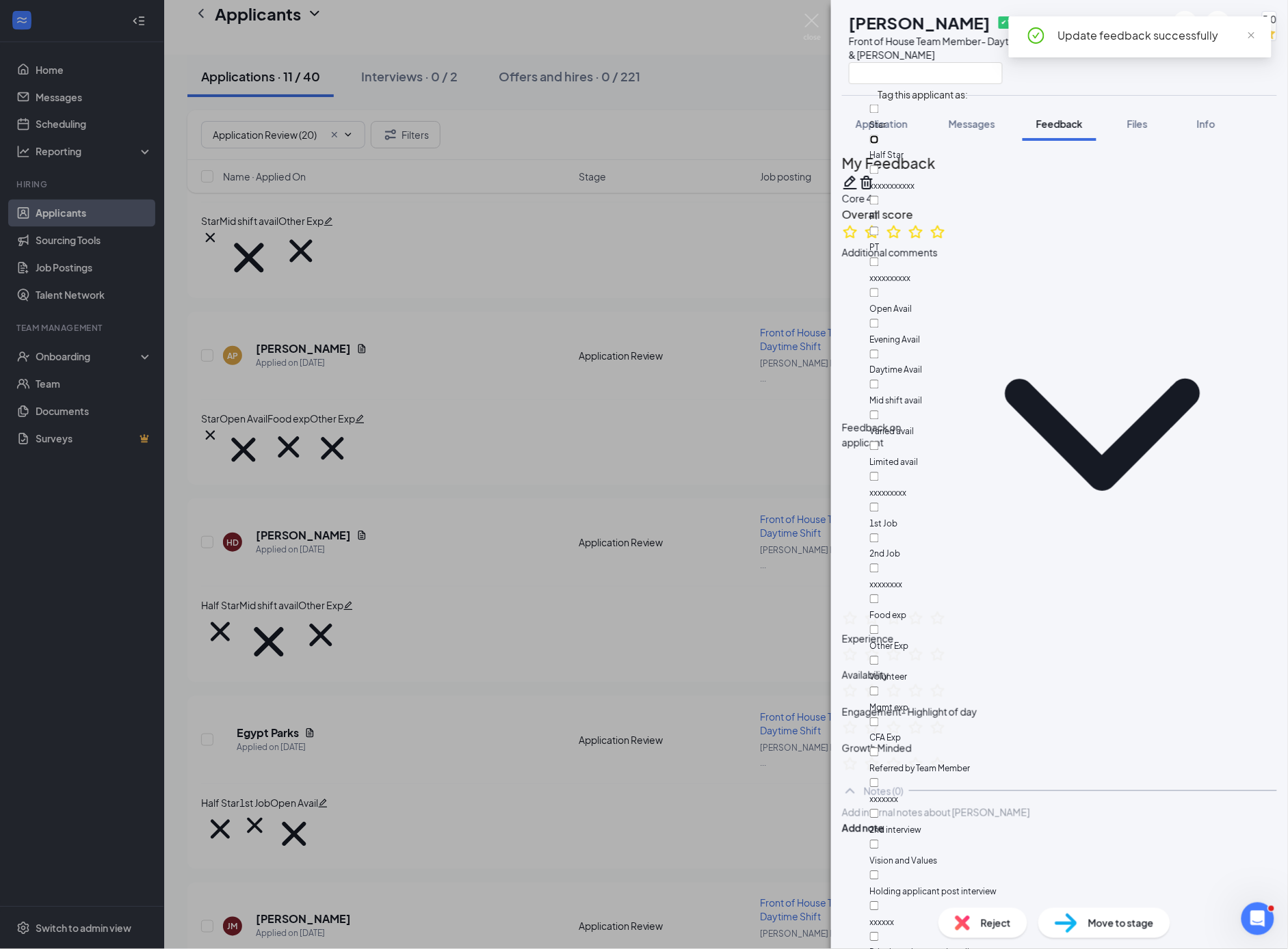
click at [879, 136] on input "Half Star" at bounding box center [874, 140] width 9 height 9
checkbox input "true"
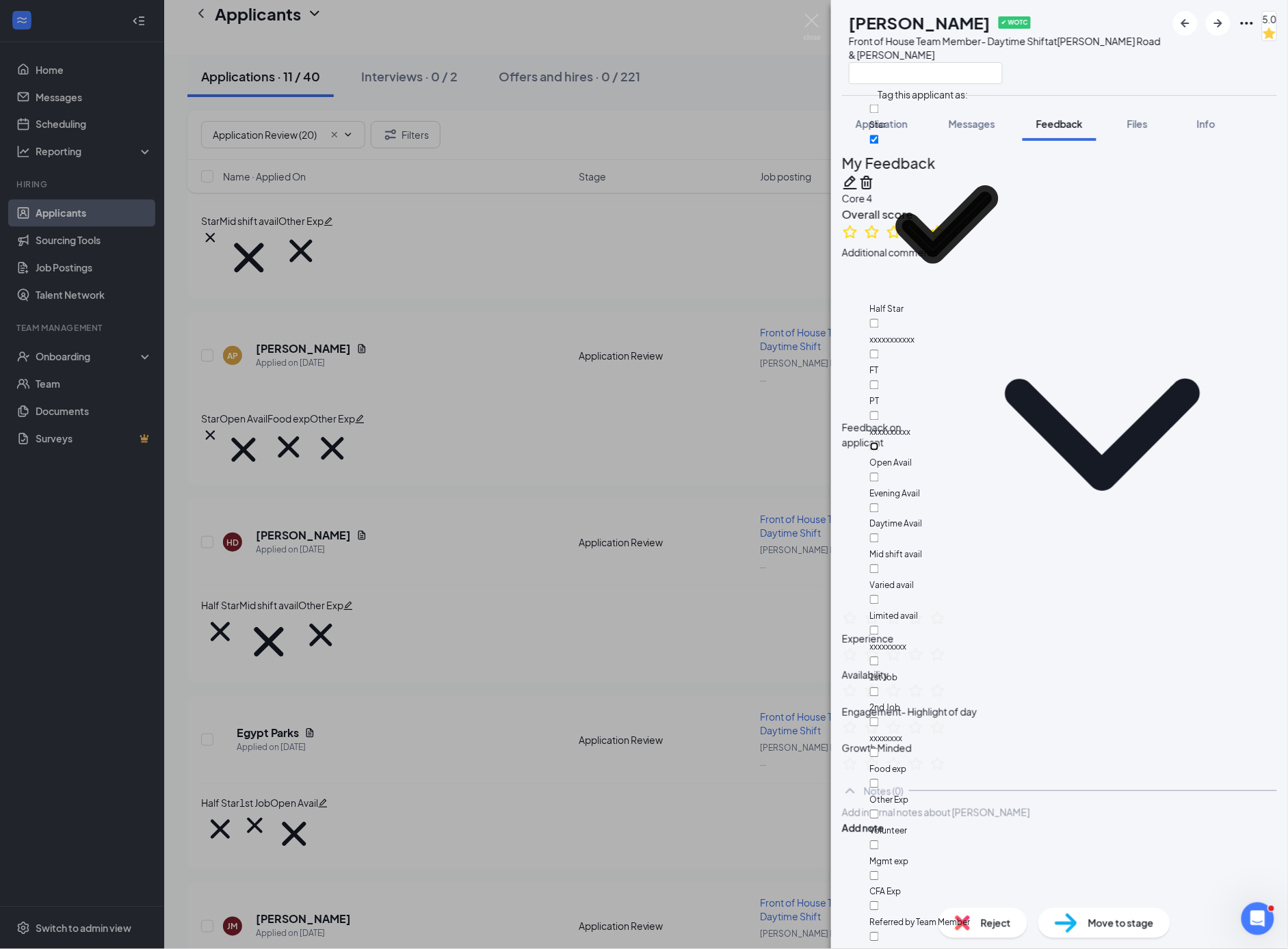
click at [879, 442] on input "Open Avail" at bounding box center [874, 446] width 9 height 9
checkbox input "true"
click at [1046, 337] on div "Feedback on applicant" at bounding box center [1060, 434] width 435 height 350
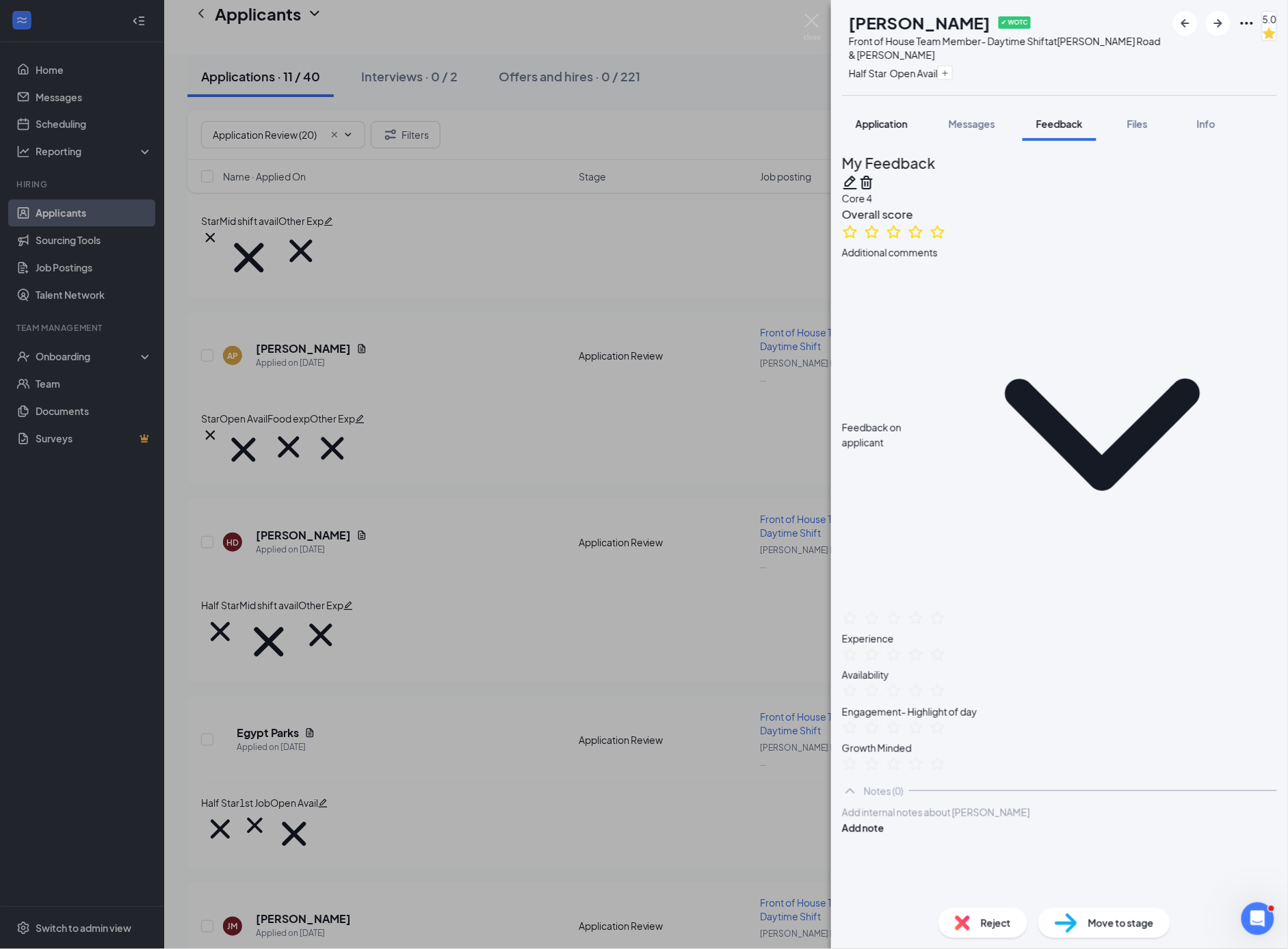
click at [892, 125] on span "Application" at bounding box center [882, 123] width 52 height 12
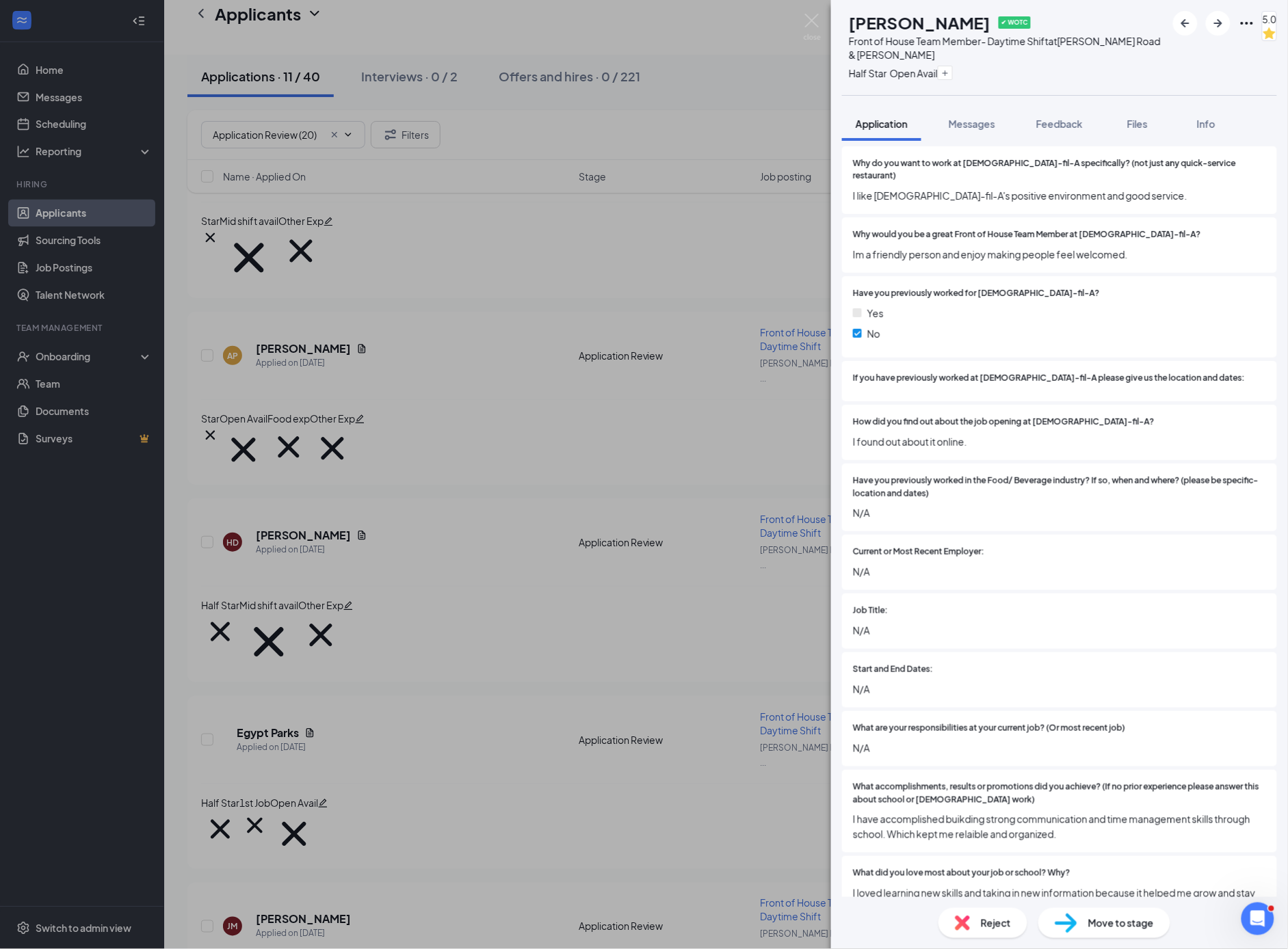
scroll to position [846, 0]
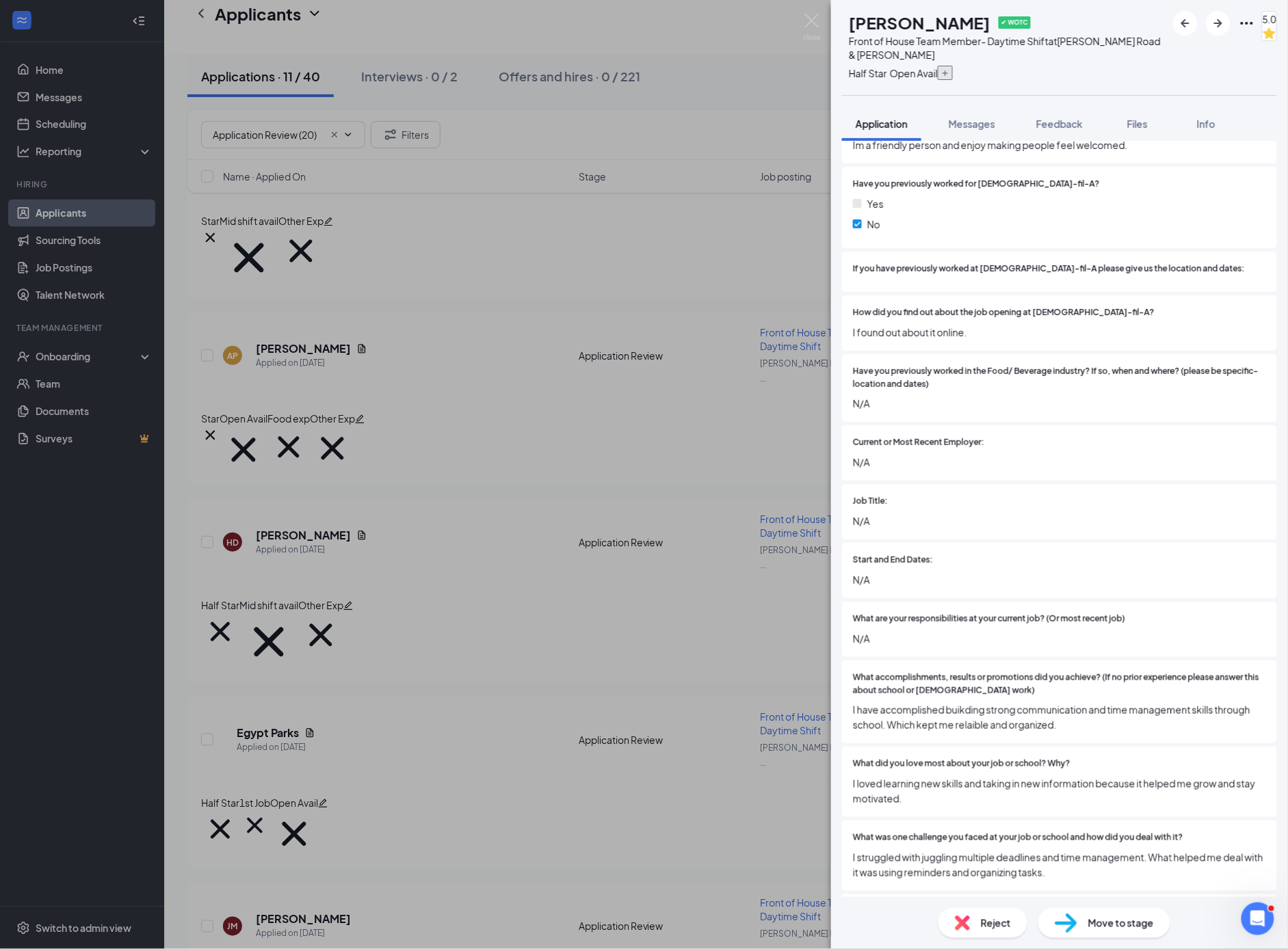
click at [949, 73] on icon "Plus" at bounding box center [945, 73] width 5 height 5
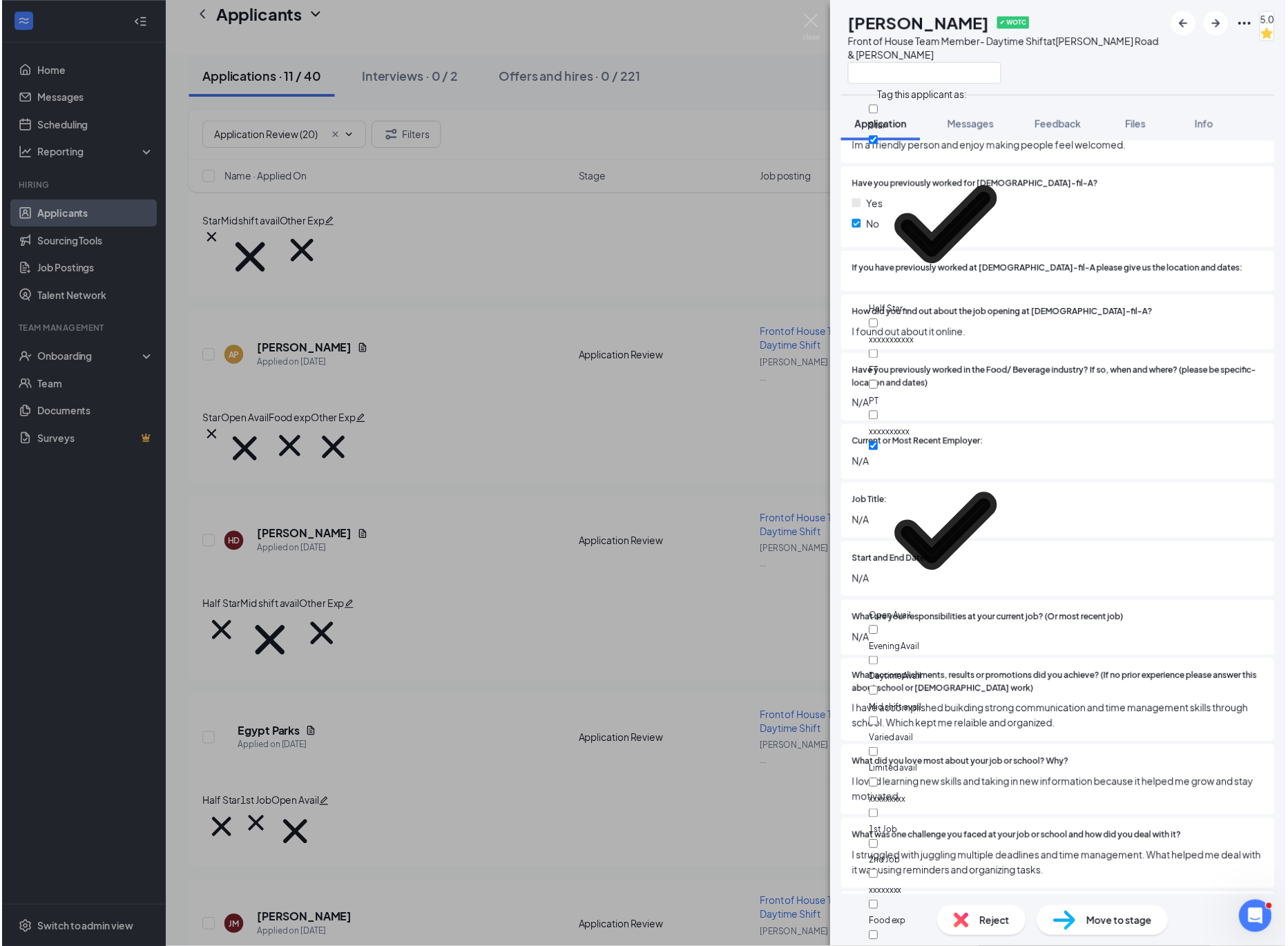
scroll to position [253, 0]
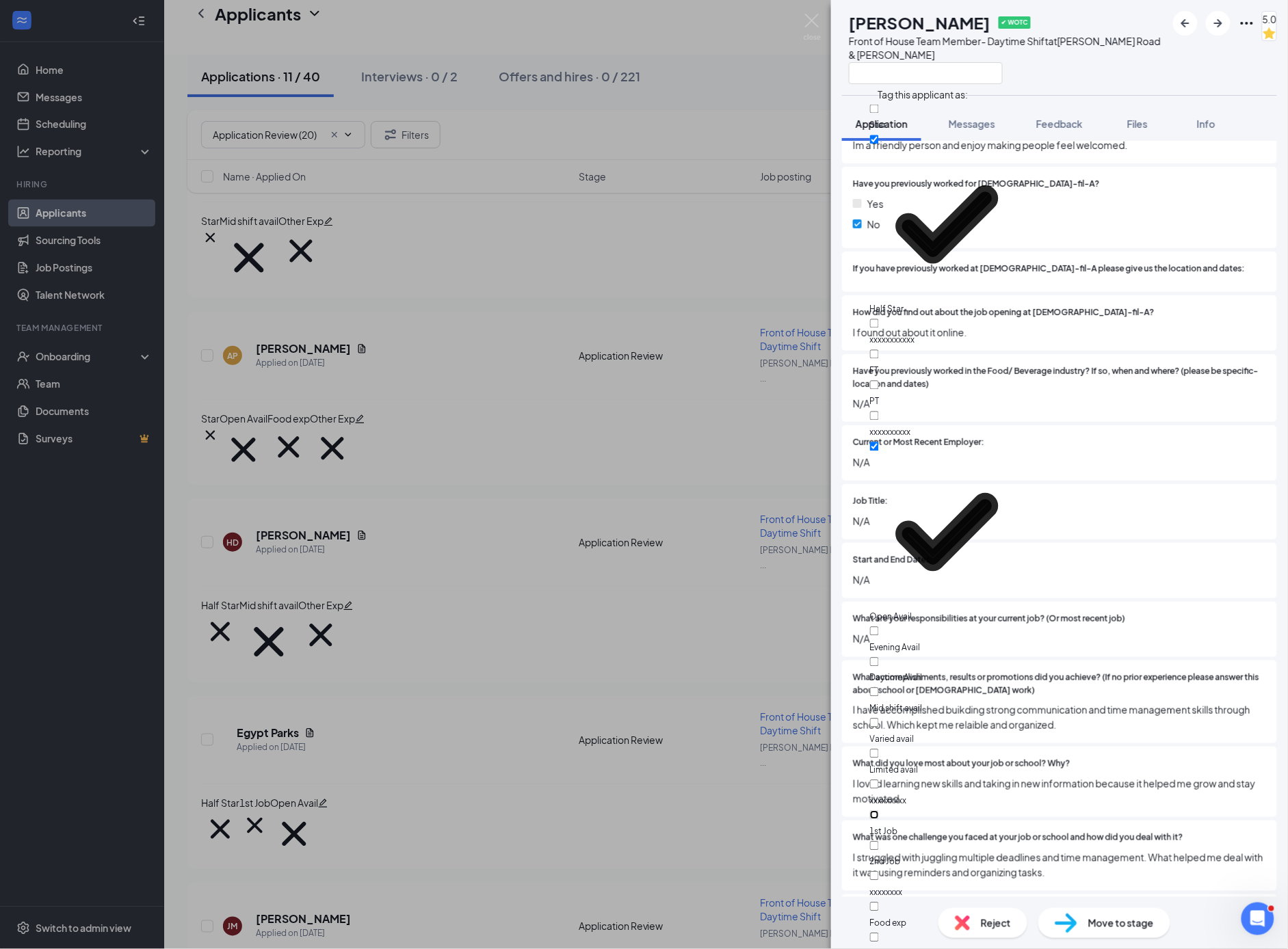
click at [879, 811] on input "1st Job" at bounding box center [874, 815] width 9 height 9
checkbox input "true"
click at [742, 114] on div "TH [PERSON_NAME] ✔ WOTC Front of House Team Member- Daytime Shift at [PERSON_NA…" at bounding box center [644, 474] width 1288 height 949
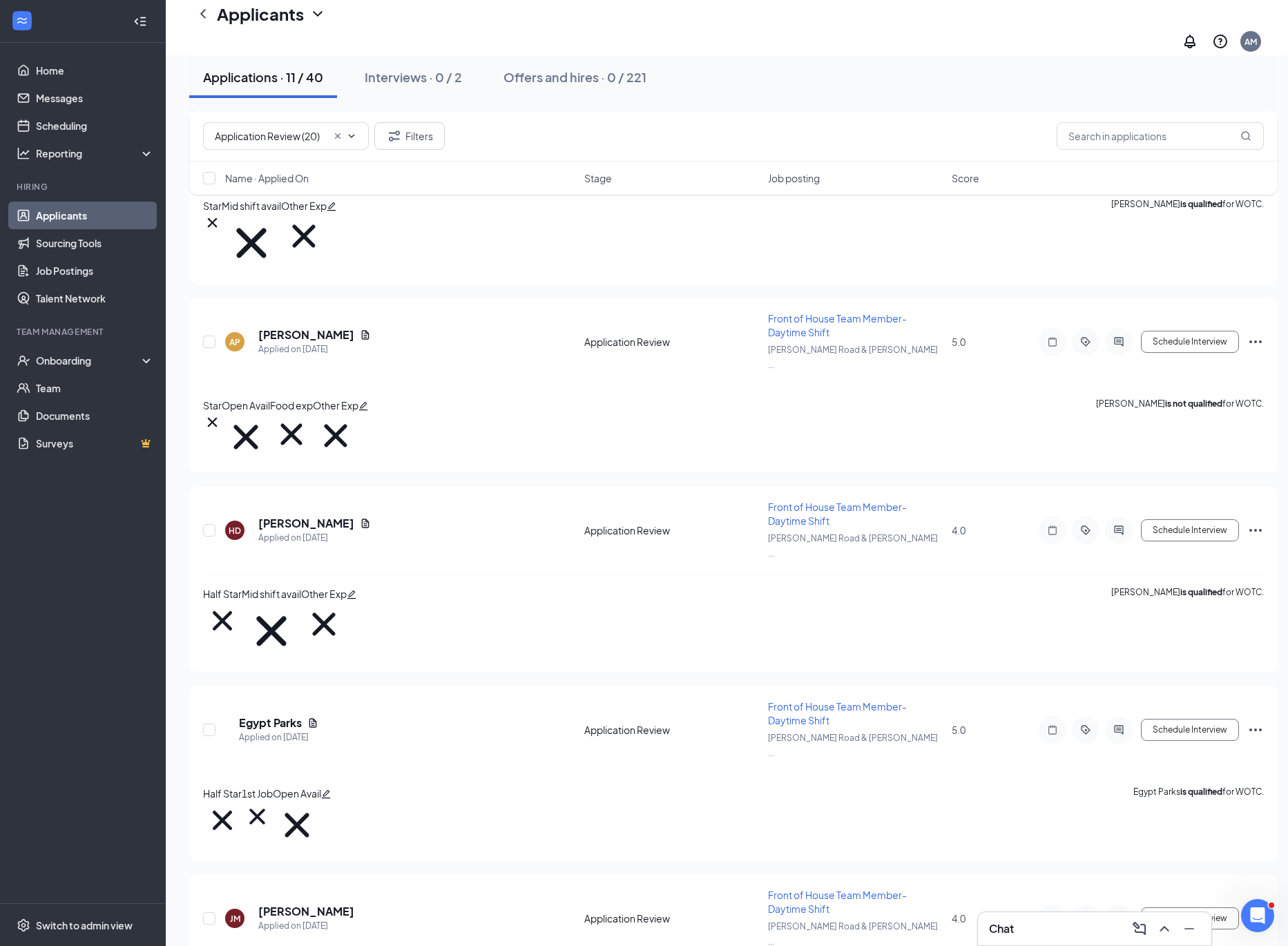
scroll to position [774, 0]
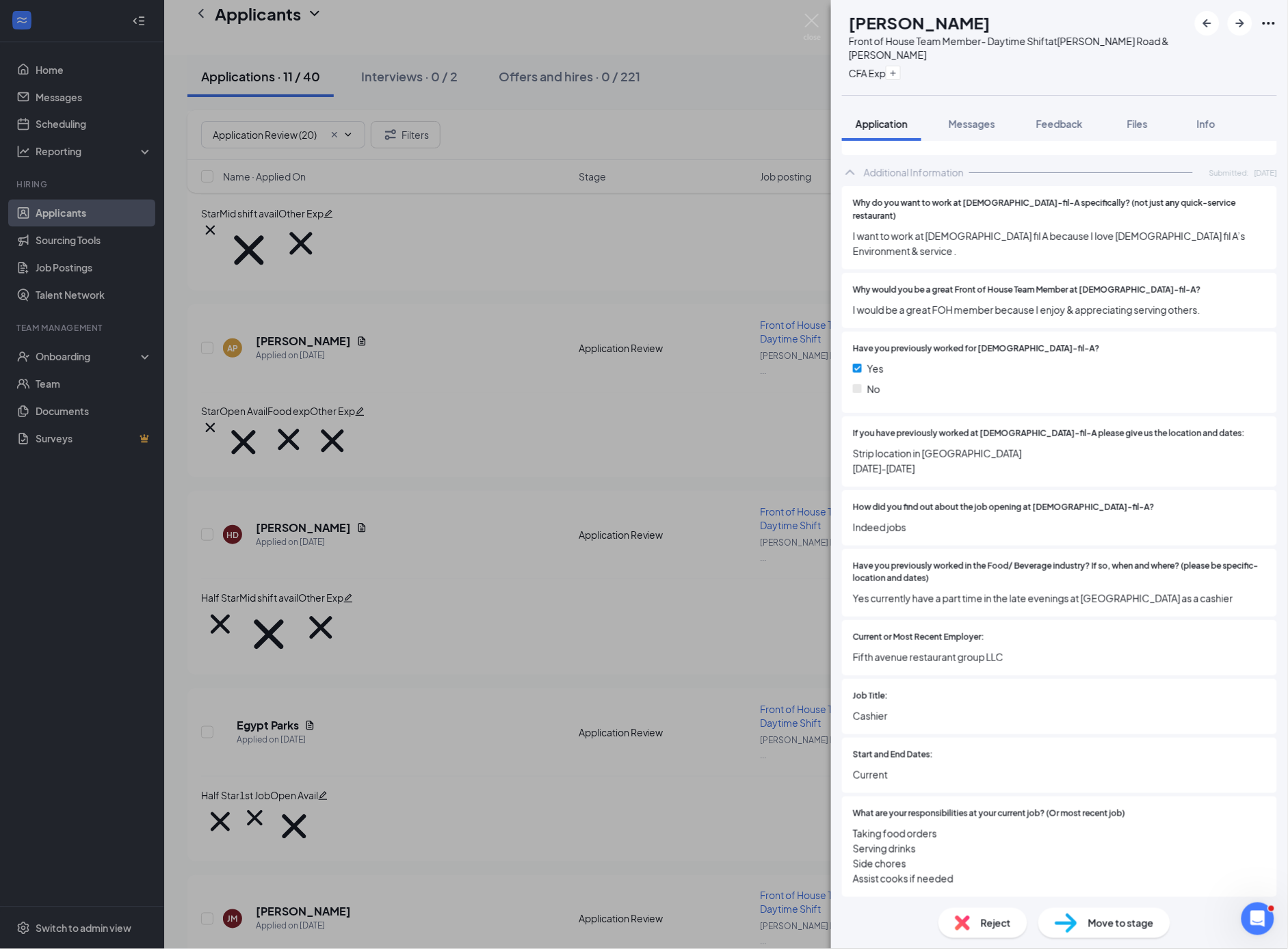
scroll to position [832, 0]
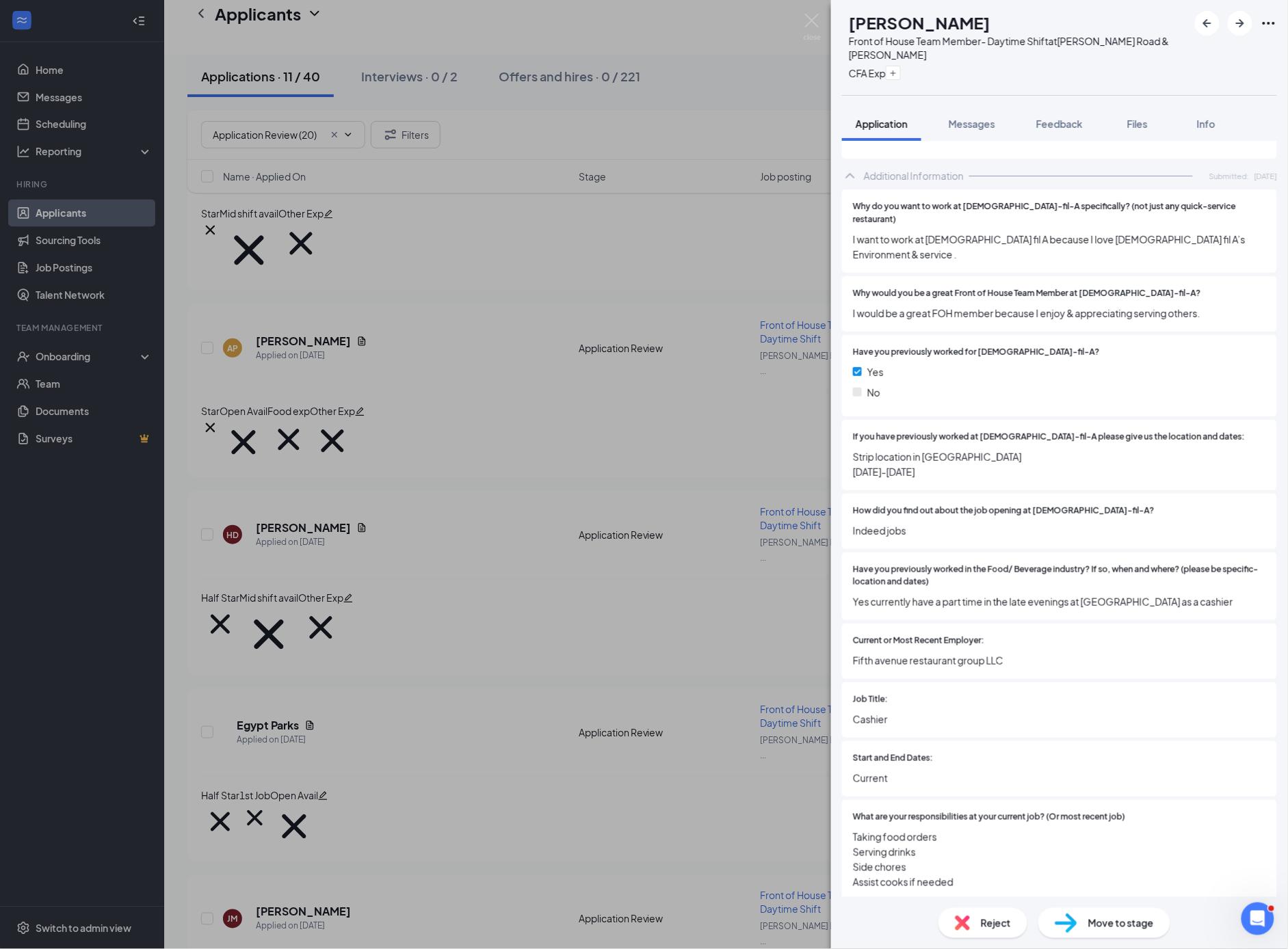
click at [510, 879] on div "BM [PERSON_NAME] Front of House Team Member- Daytime Shift at [PERSON_NAME] Roa…" at bounding box center [644, 474] width 1288 height 949
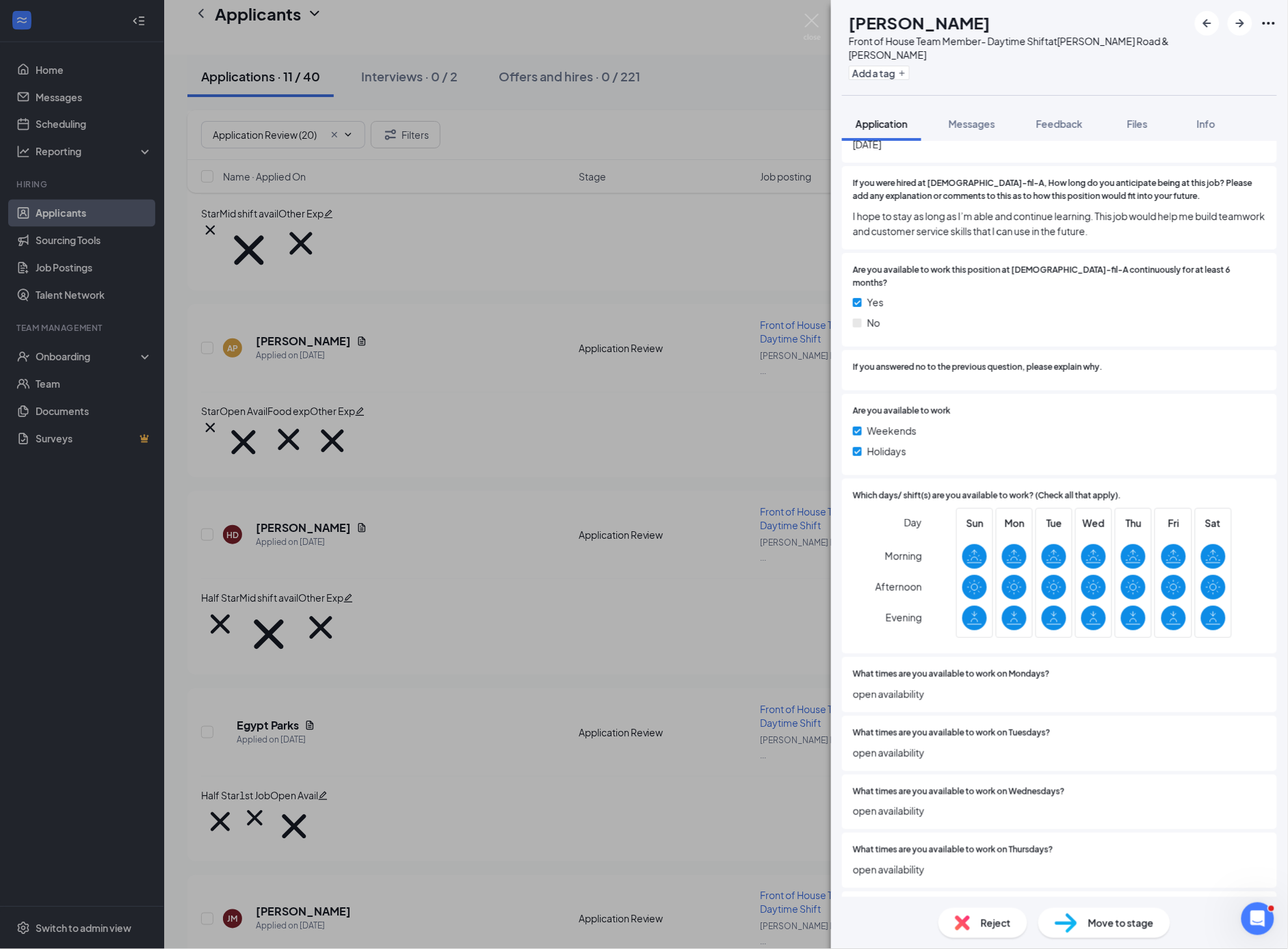
scroll to position [3017, 0]
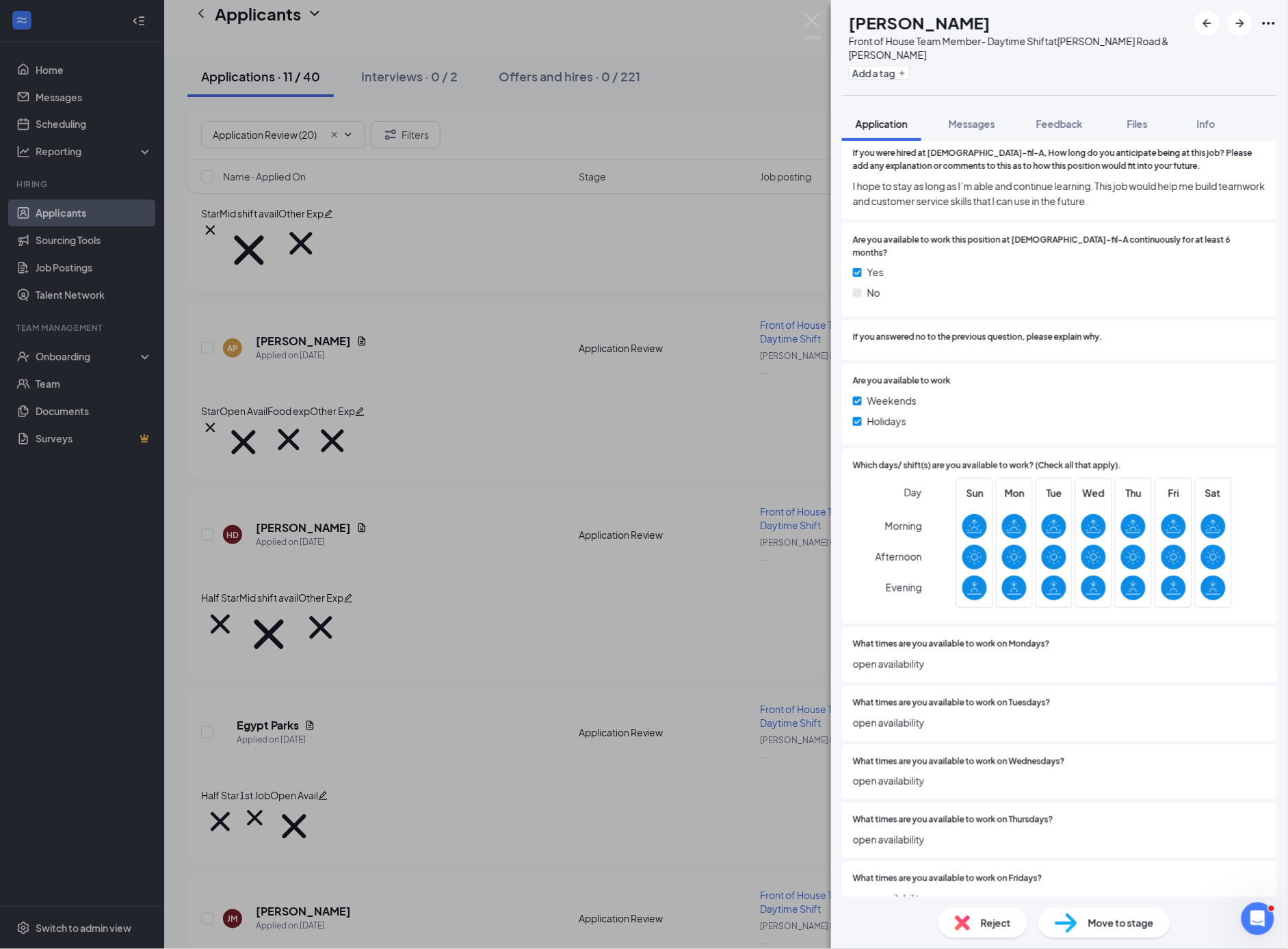
click at [1110, 930] on span "Move to stage" at bounding box center [1121, 922] width 66 height 15
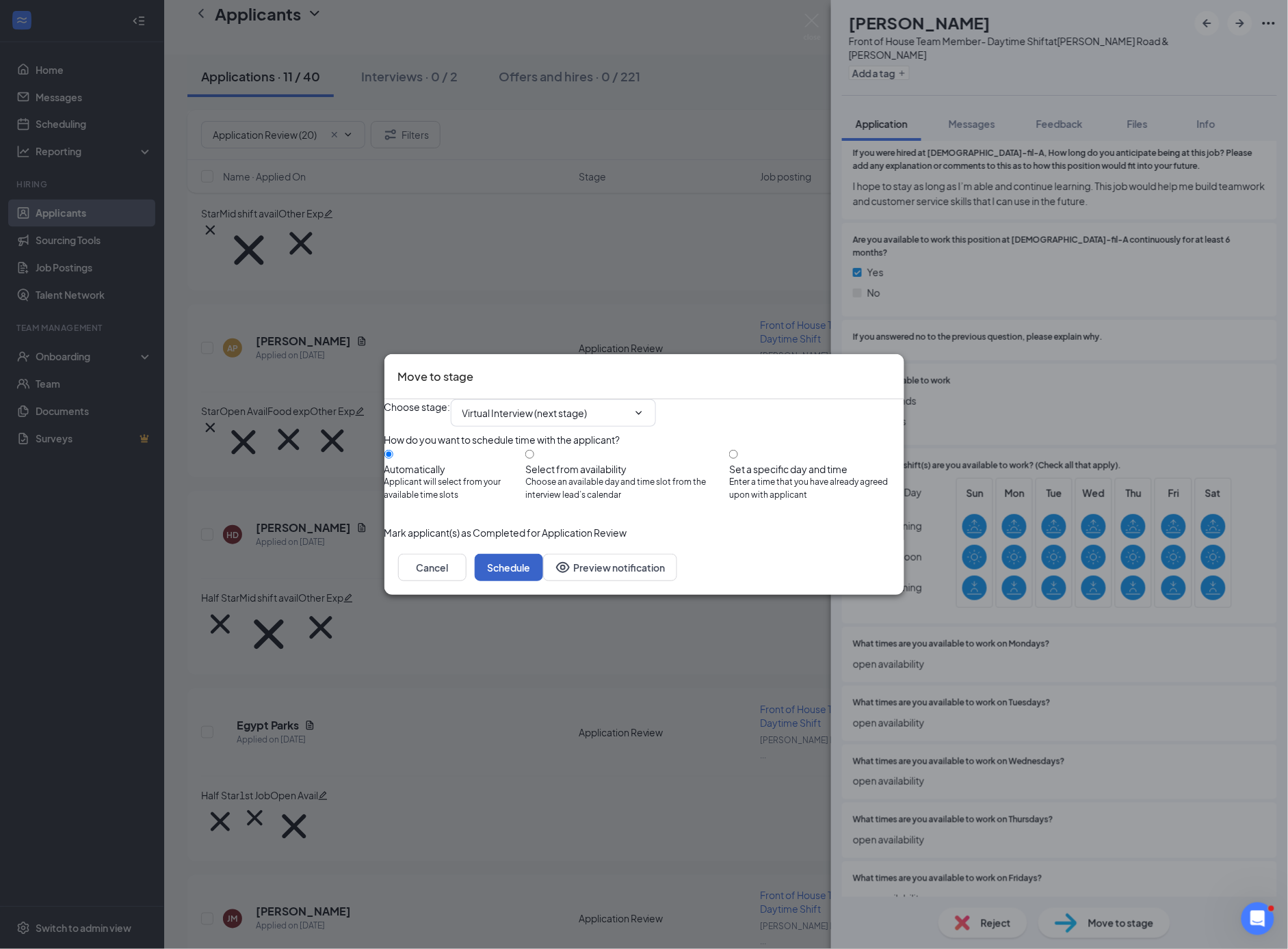
click at [543, 581] on button "Schedule" at bounding box center [509, 567] width 68 height 28
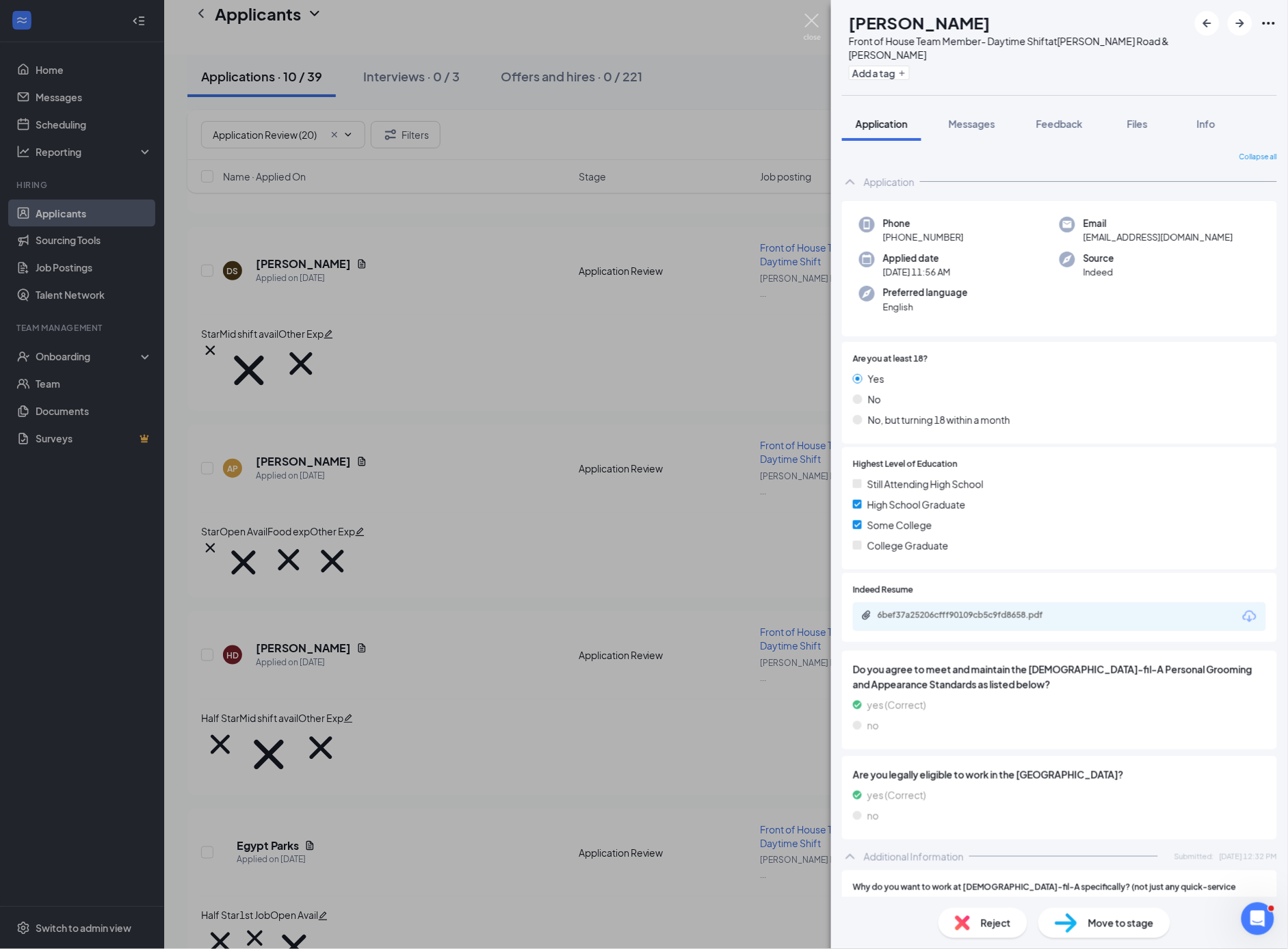
click at [812, 24] on img at bounding box center [813, 27] width 17 height 27
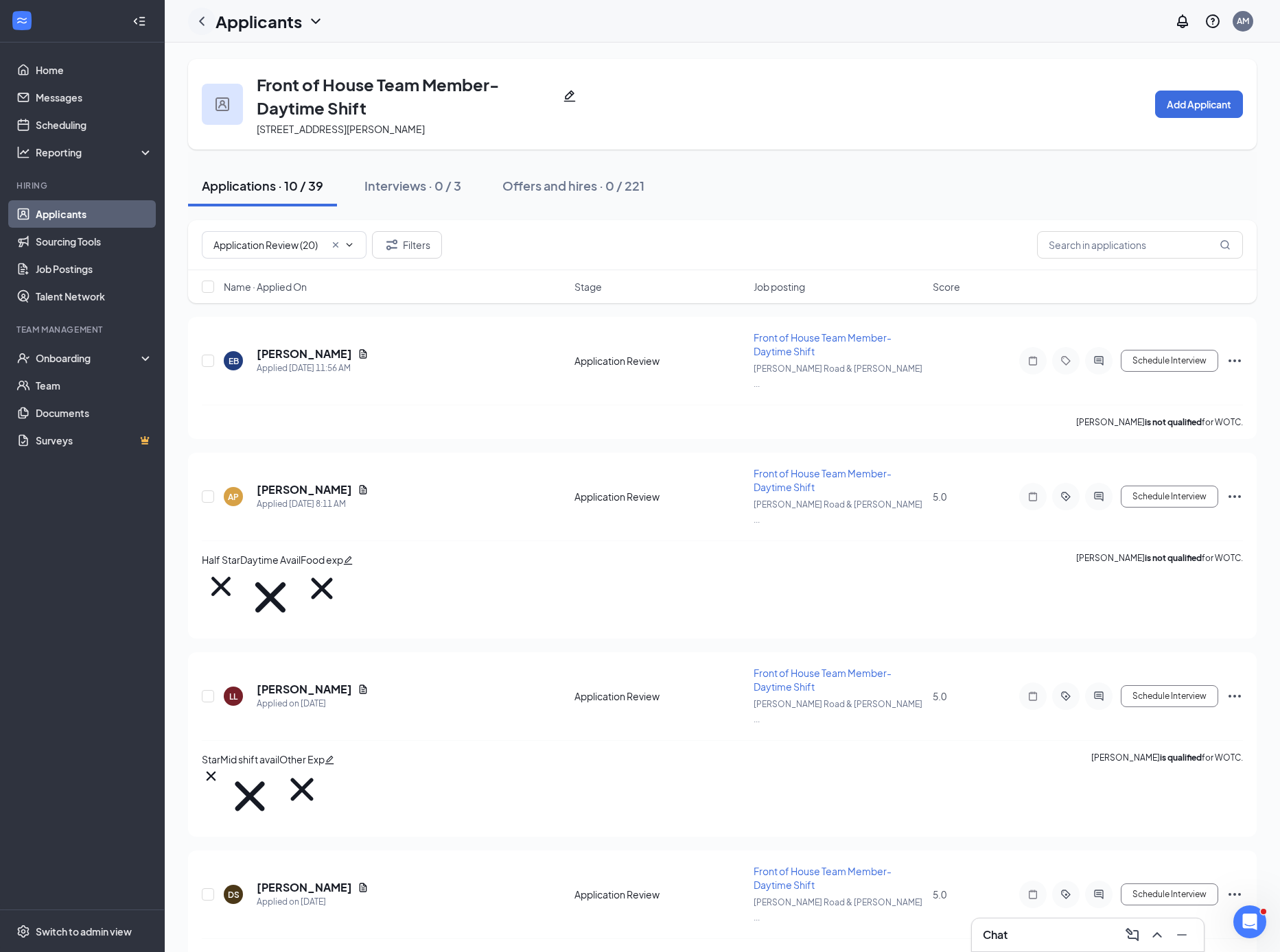
click at [203, 18] on icon "ChevronLeft" at bounding box center [201, 21] width 16 height 16
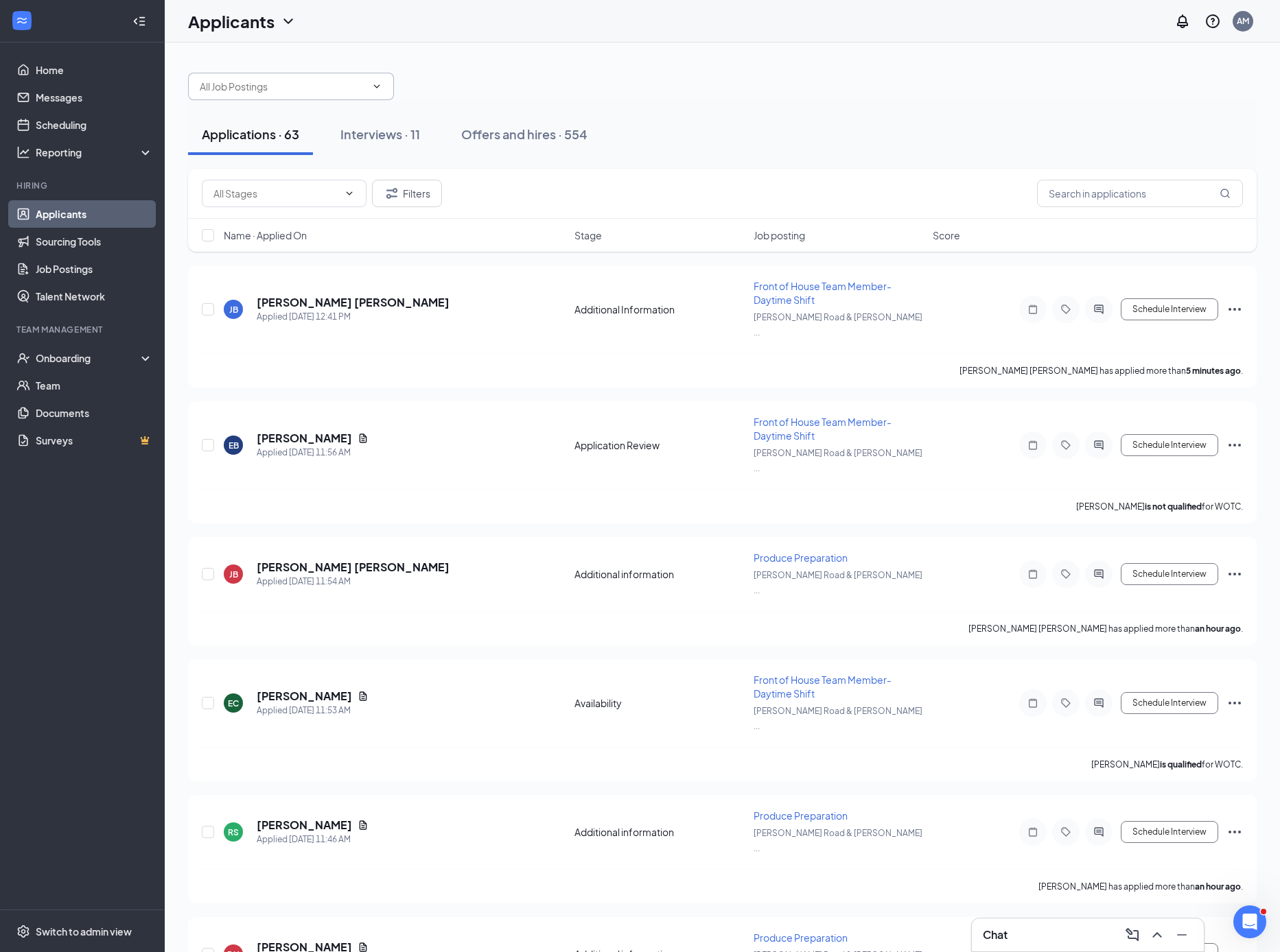
click at [282, 90] on input "text" at bounding box center [283, 86] width 166 height 15
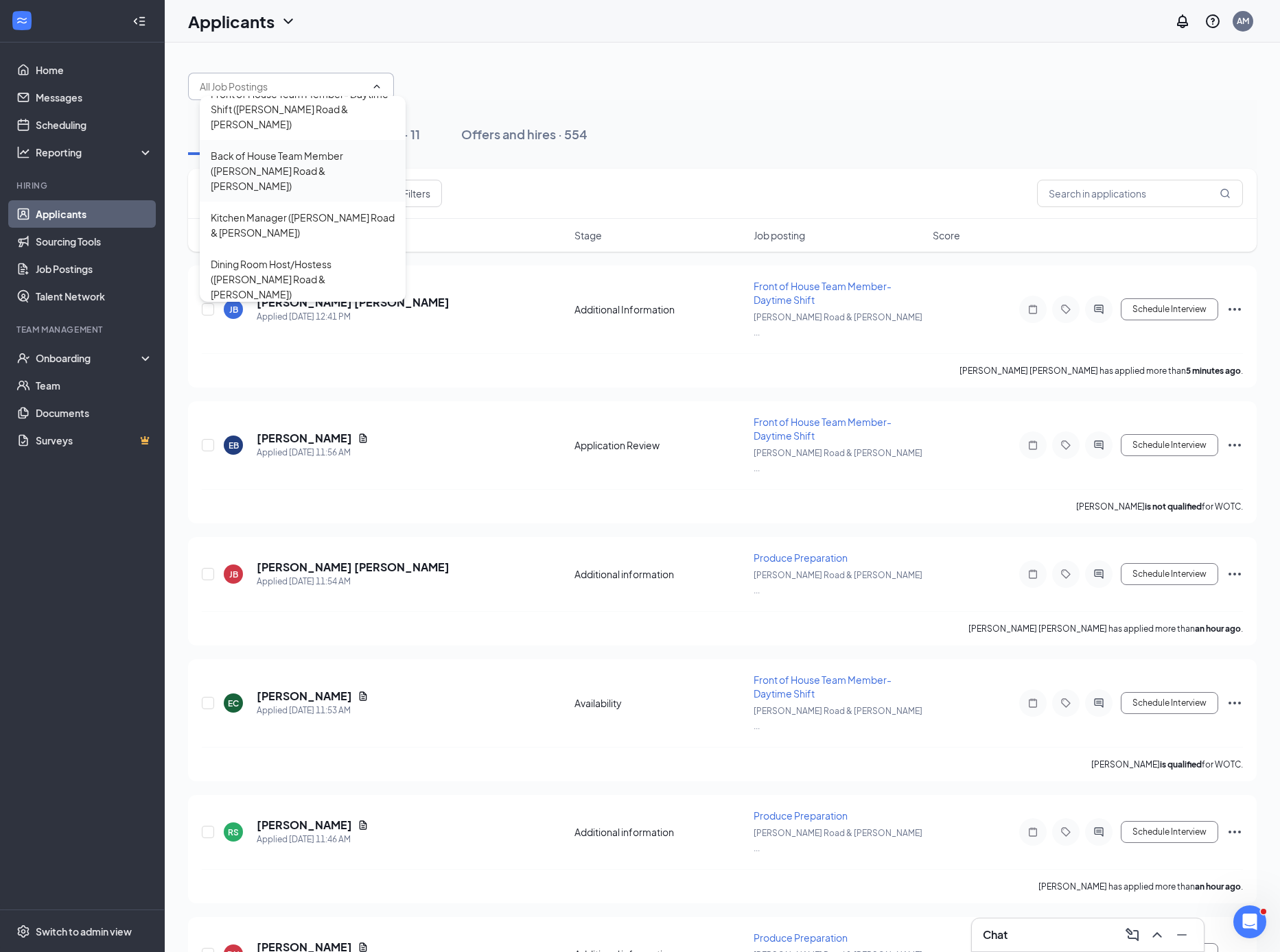
scroll to position [183, 0]
click at [298, 308] on div "Produce Preparation ([PERSON_NAME] Road & [PERSON_NAME])" at bounding box center [302, 323] width 184 height 30
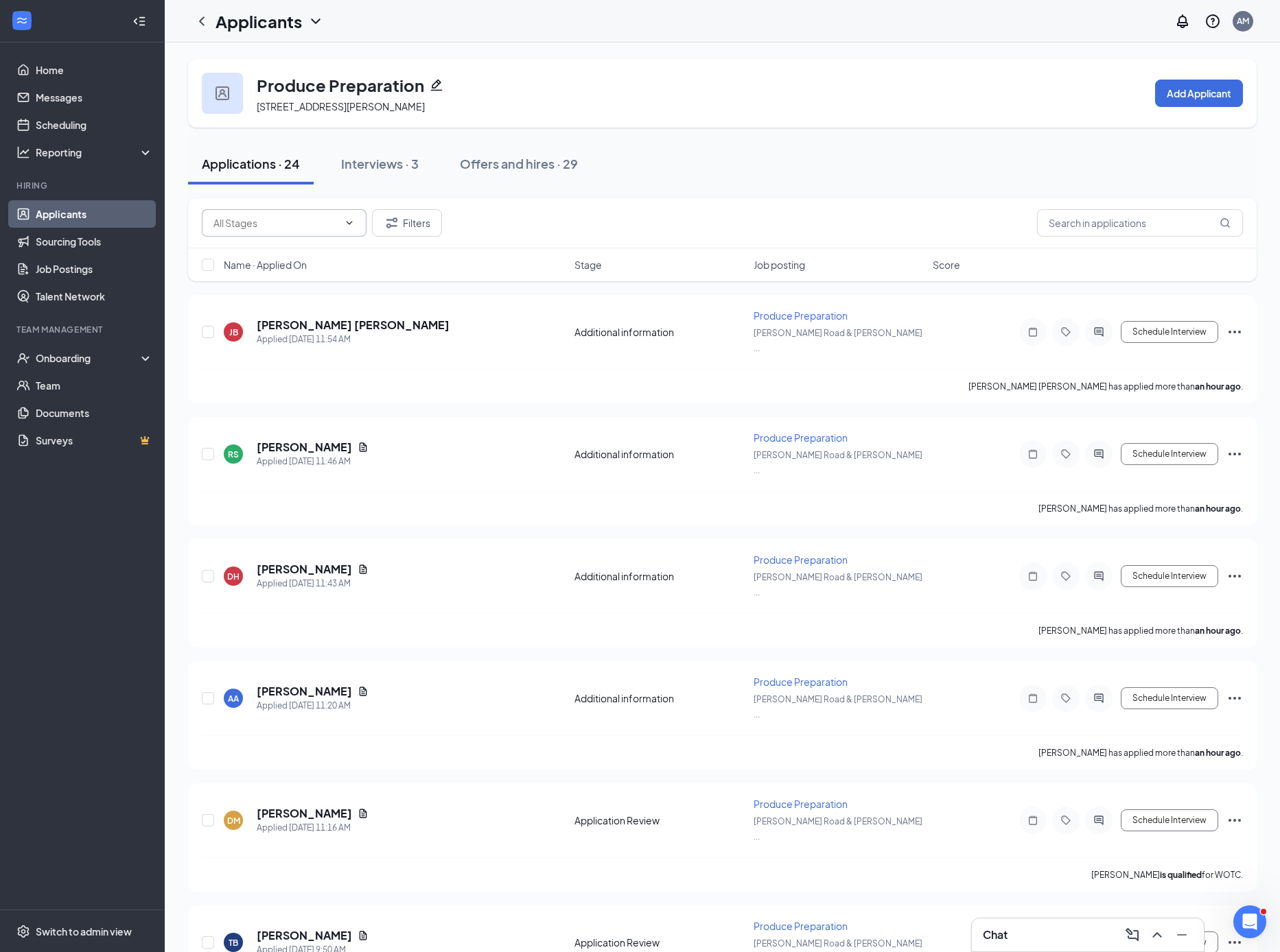
click at [312, 230] on input "text" at bounding box center [276, 223] width 125 height 15
click at [310, 284] on div "Application Review (12)" at bounding box center [276, 279] width 103 height 15
type input "Application Review (12)"
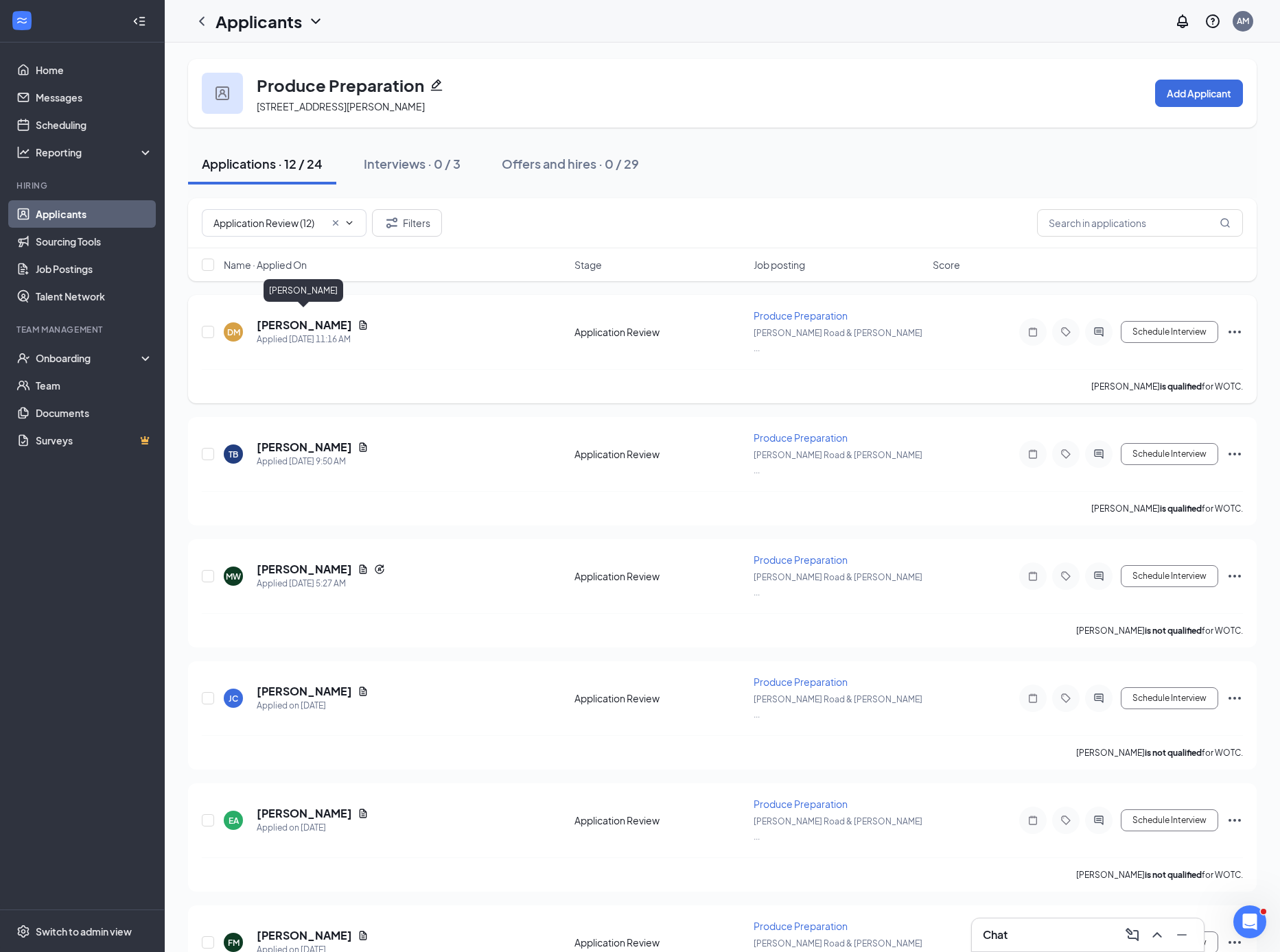
click at [312, 318] on h5 "[PERSON_NAME]" at bounding box center [304, 325] width 95 height 15
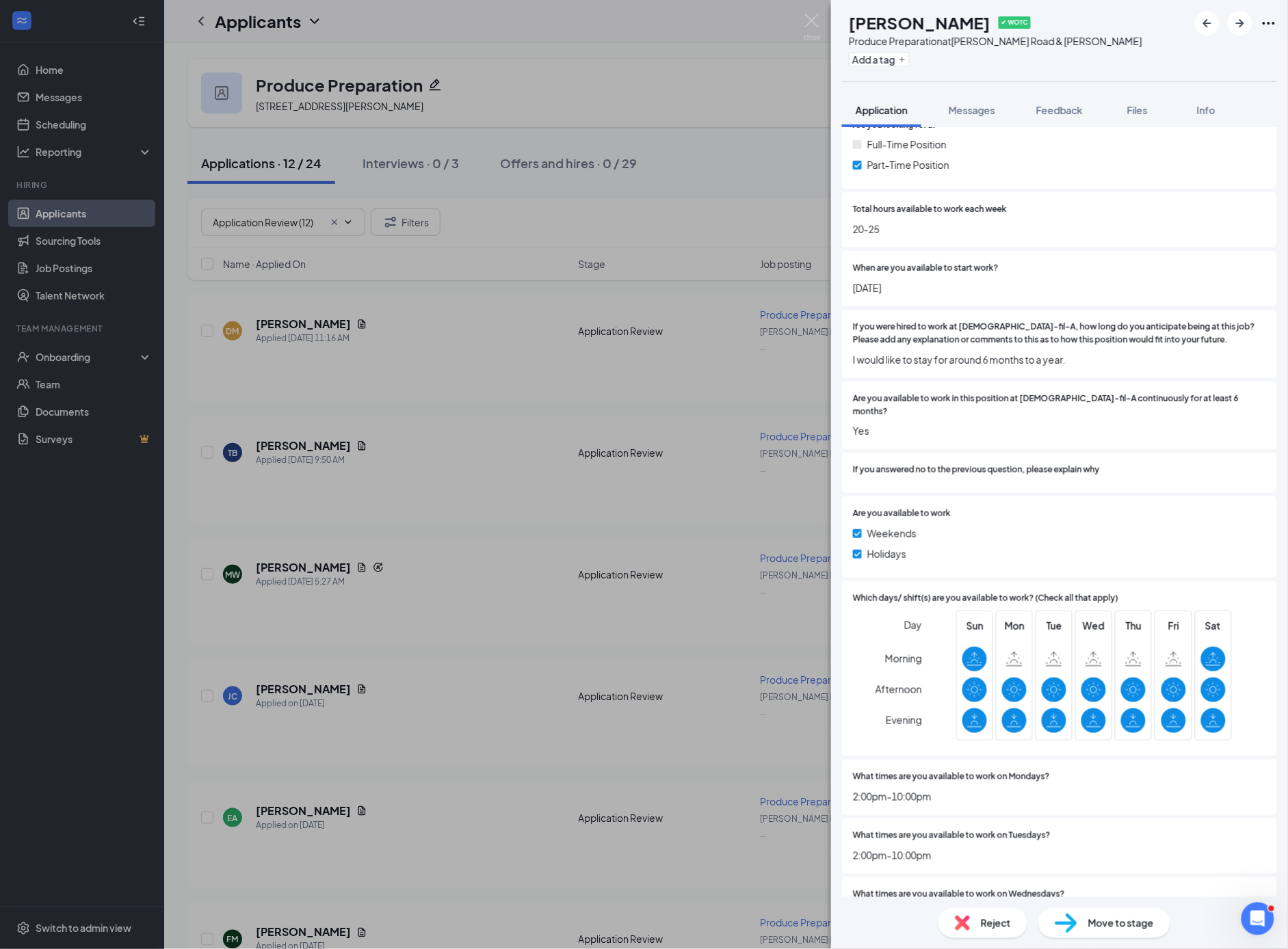
scroll to position [2816, 0]
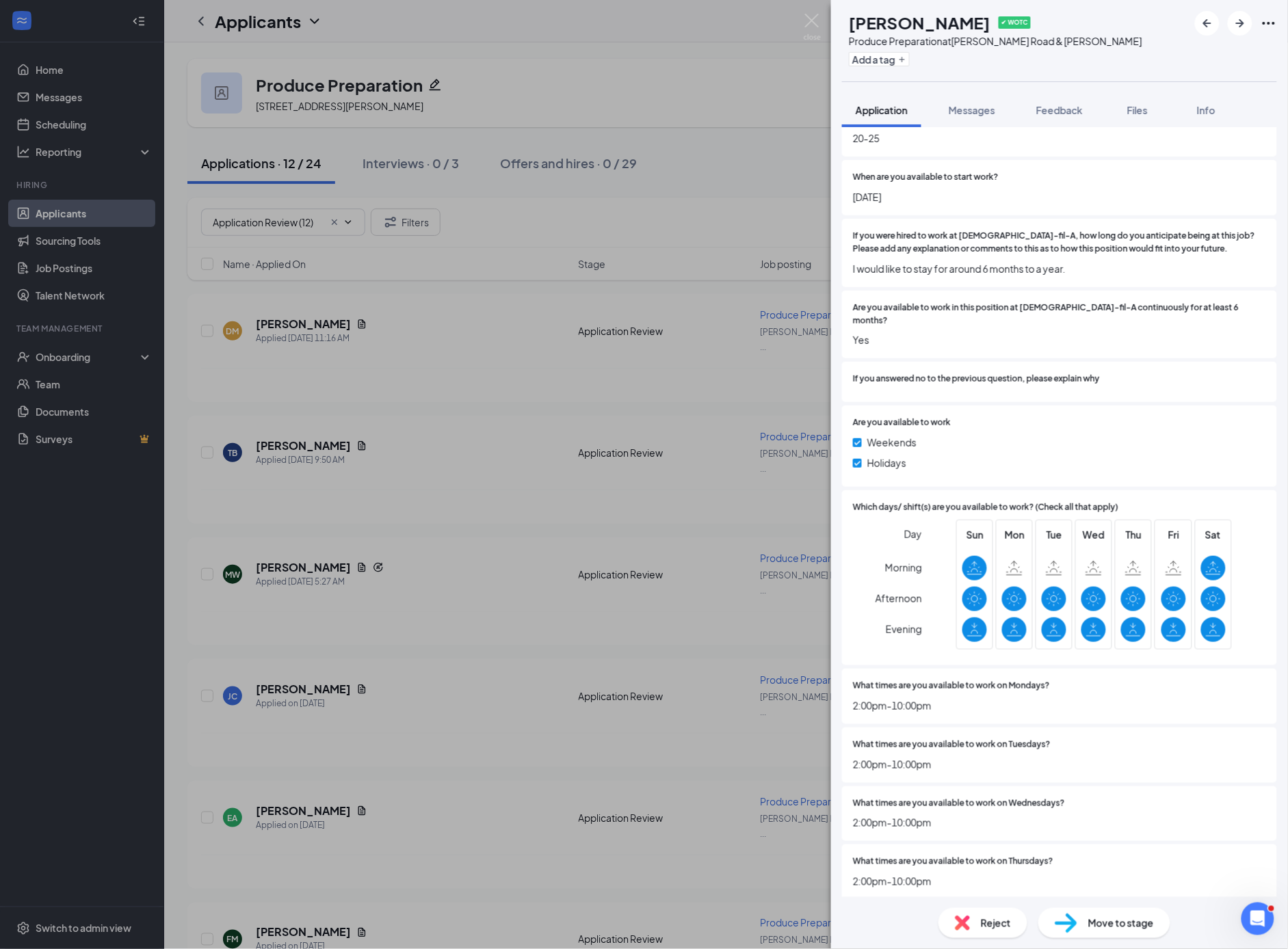
click at [1008, 915] on div "Reject" at bounding box center [983, 923] width 89 height 30
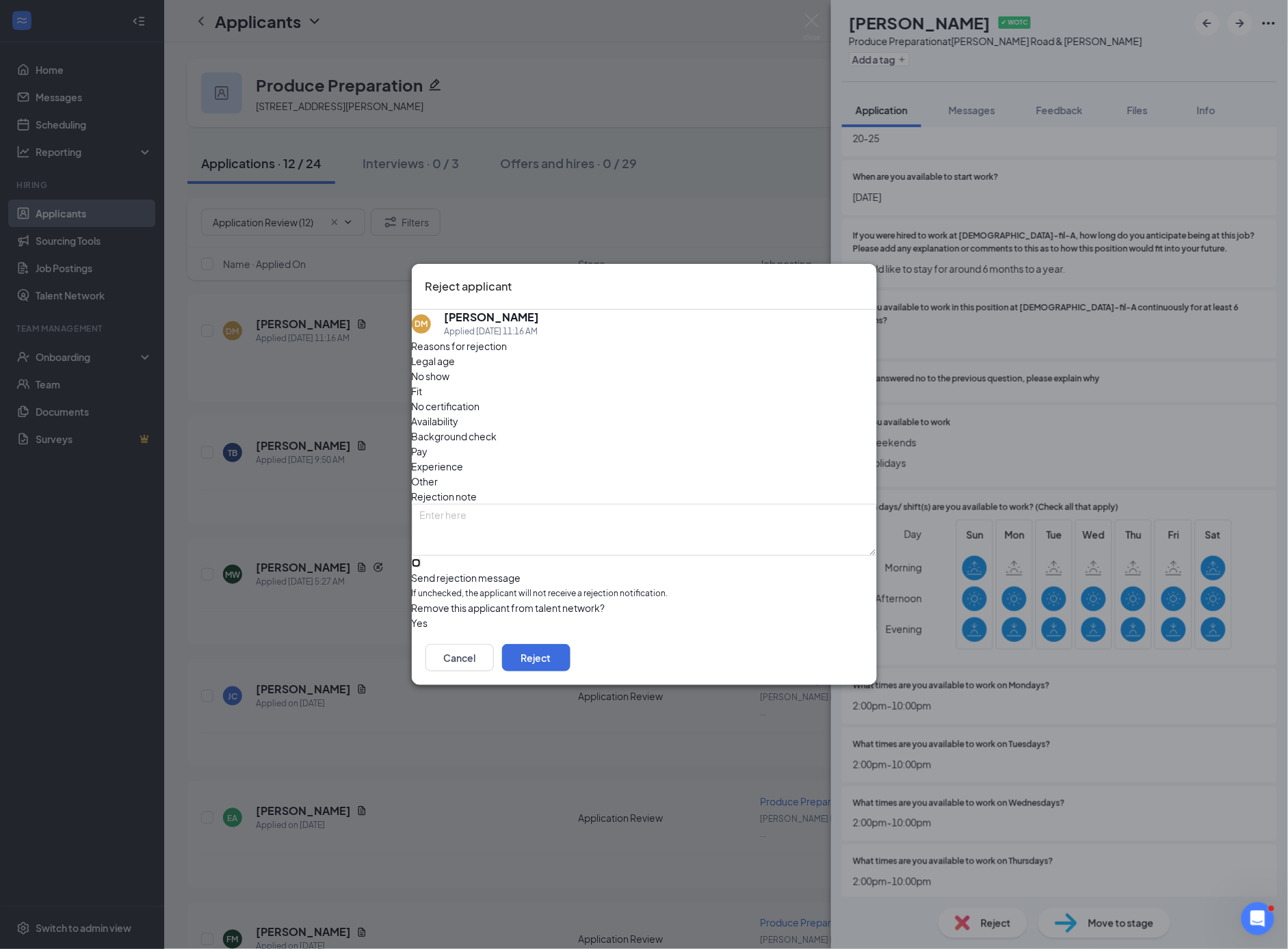
click at [421, 559] on input "Send rejection message If unchecked, the applicant will not receive a rejection…" at bounding box center [416, 563] width 9 height 9
checkbox input "true"
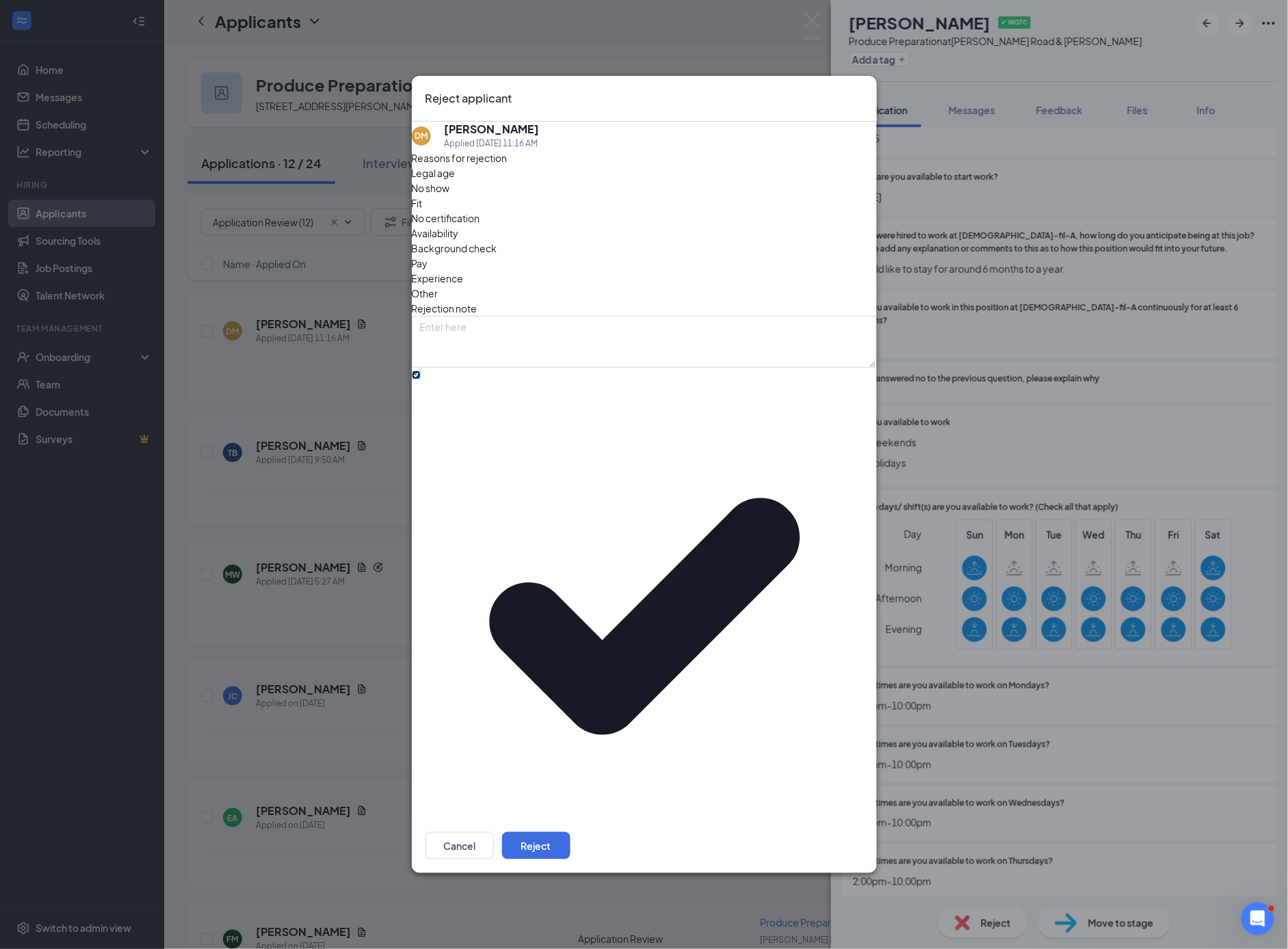
click at [674, 893] on span "[DEMOGRAPHIC_DATA]-fil-A Position Filled" at bounding box center [638, 911] width 436 height 37
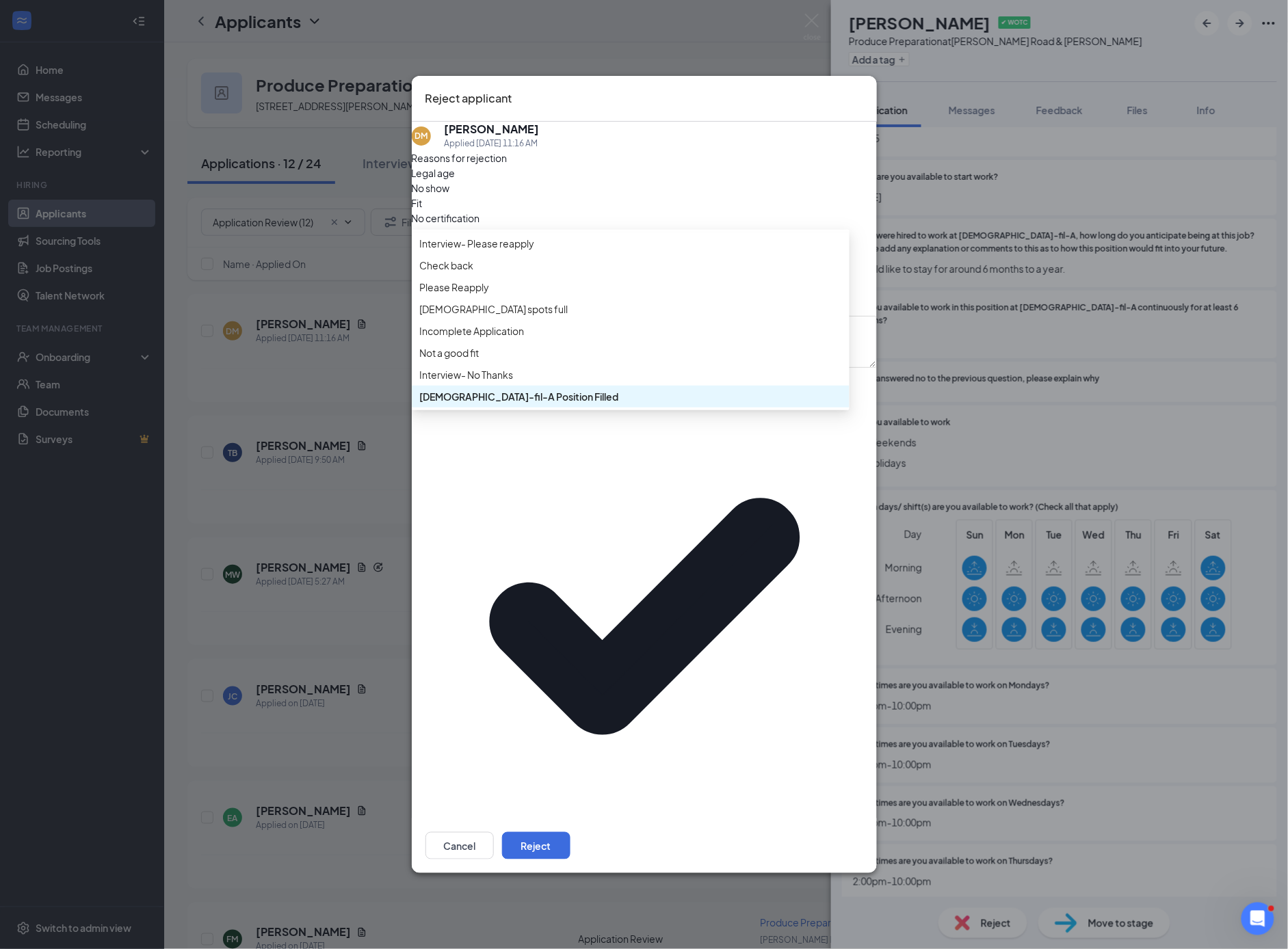
scroll to position [0, 0]
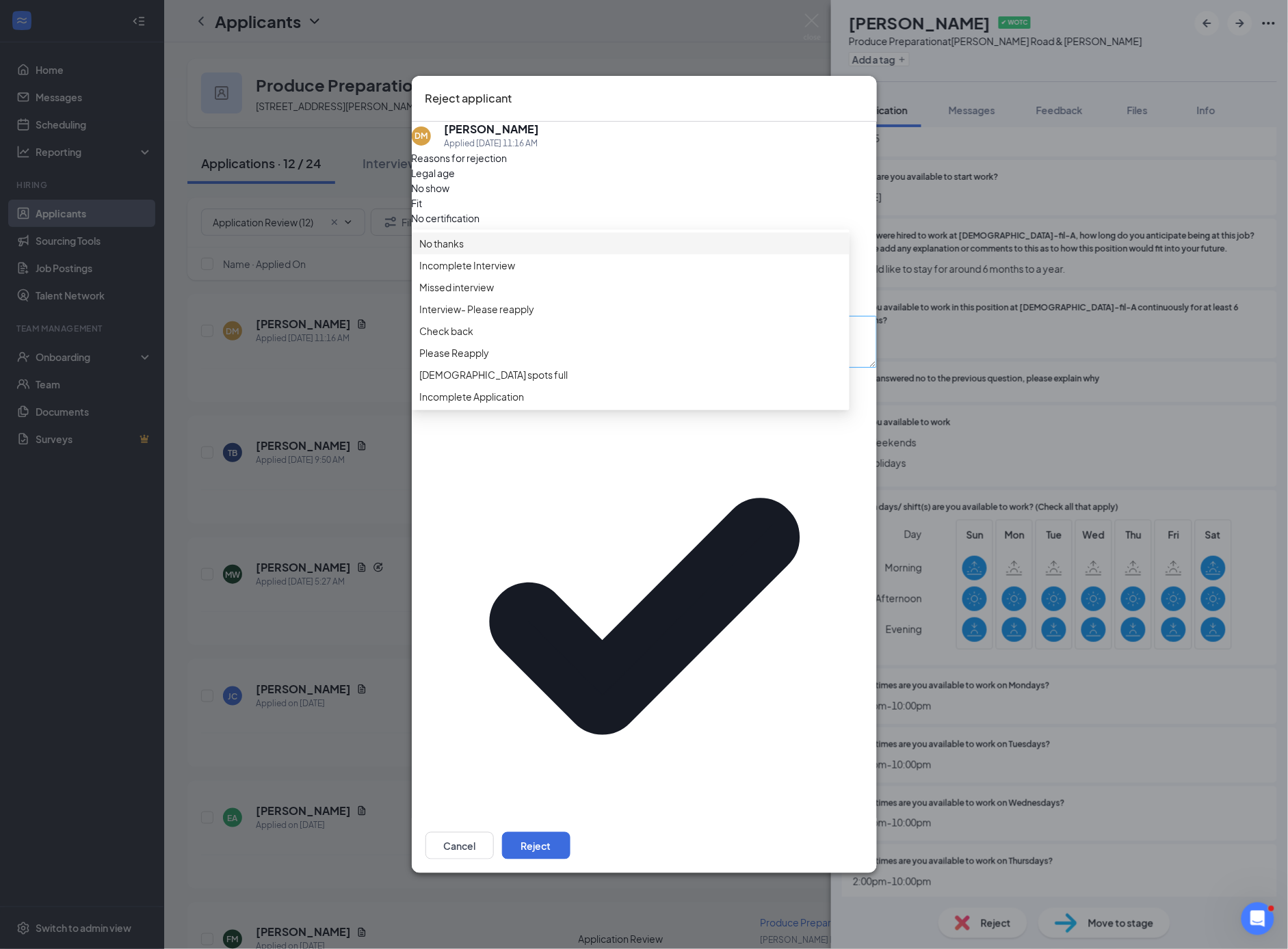
drag, startPoint x: 458, startPoint y: 391, endPoint x: 569, endPoint y: 445, distance: 123.4
click at [459, 251] on span "No thanks" at bounding box center [441, 243] width 44 height 15
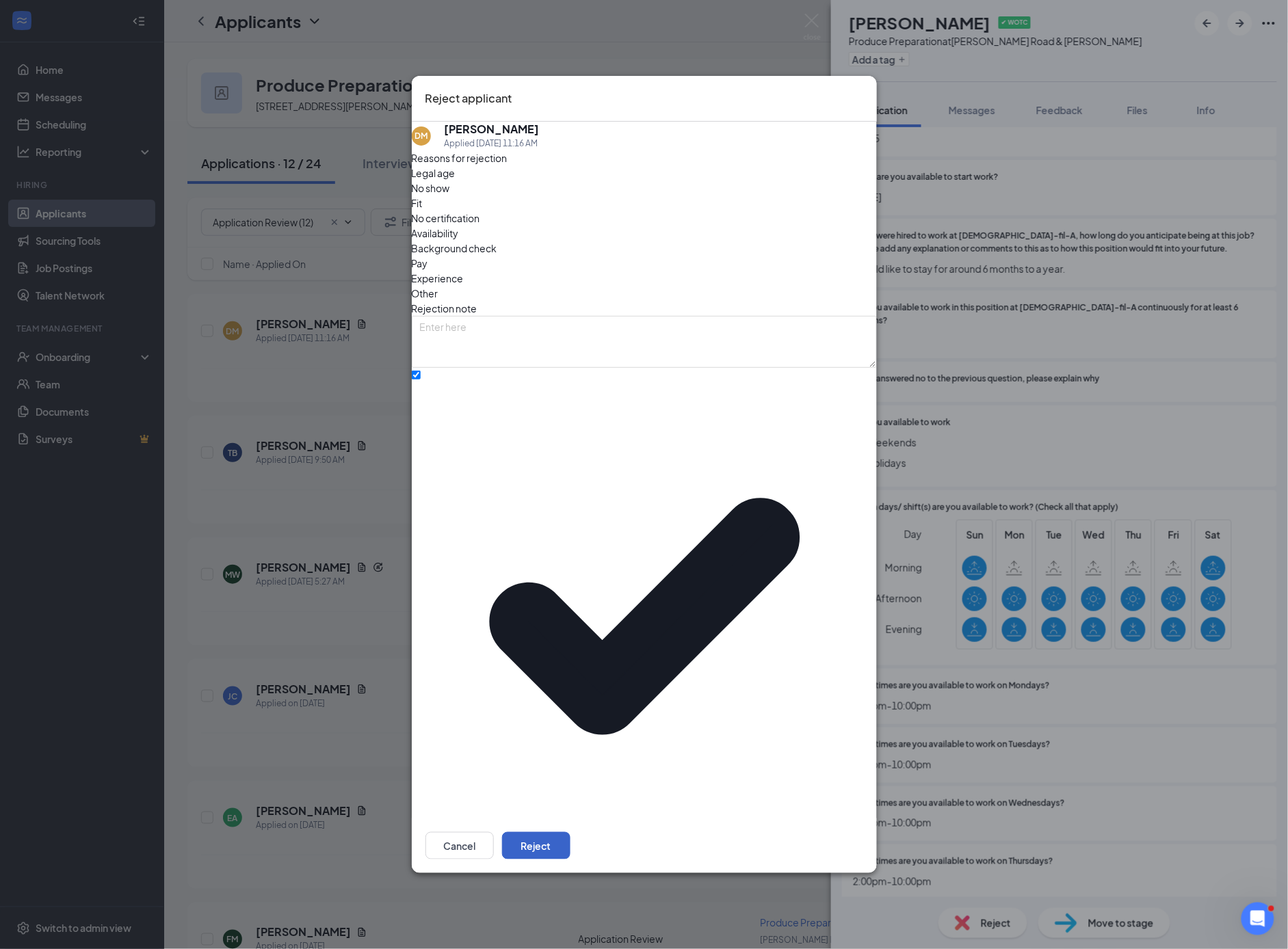
click at [570, 832] on button "Reject" at bounding box center [536, 846] width 68 height 28
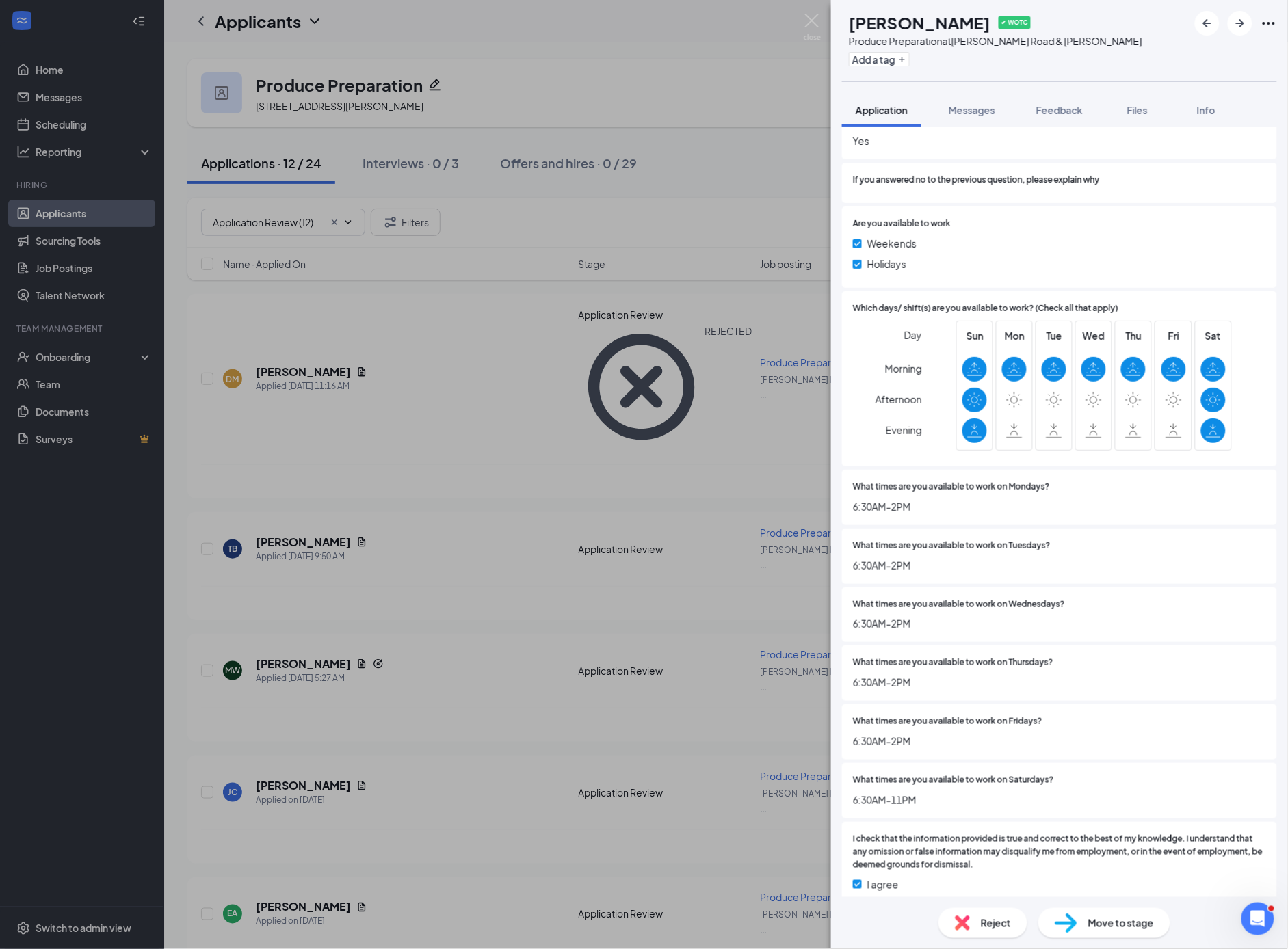
scroll to position [3499, 0]
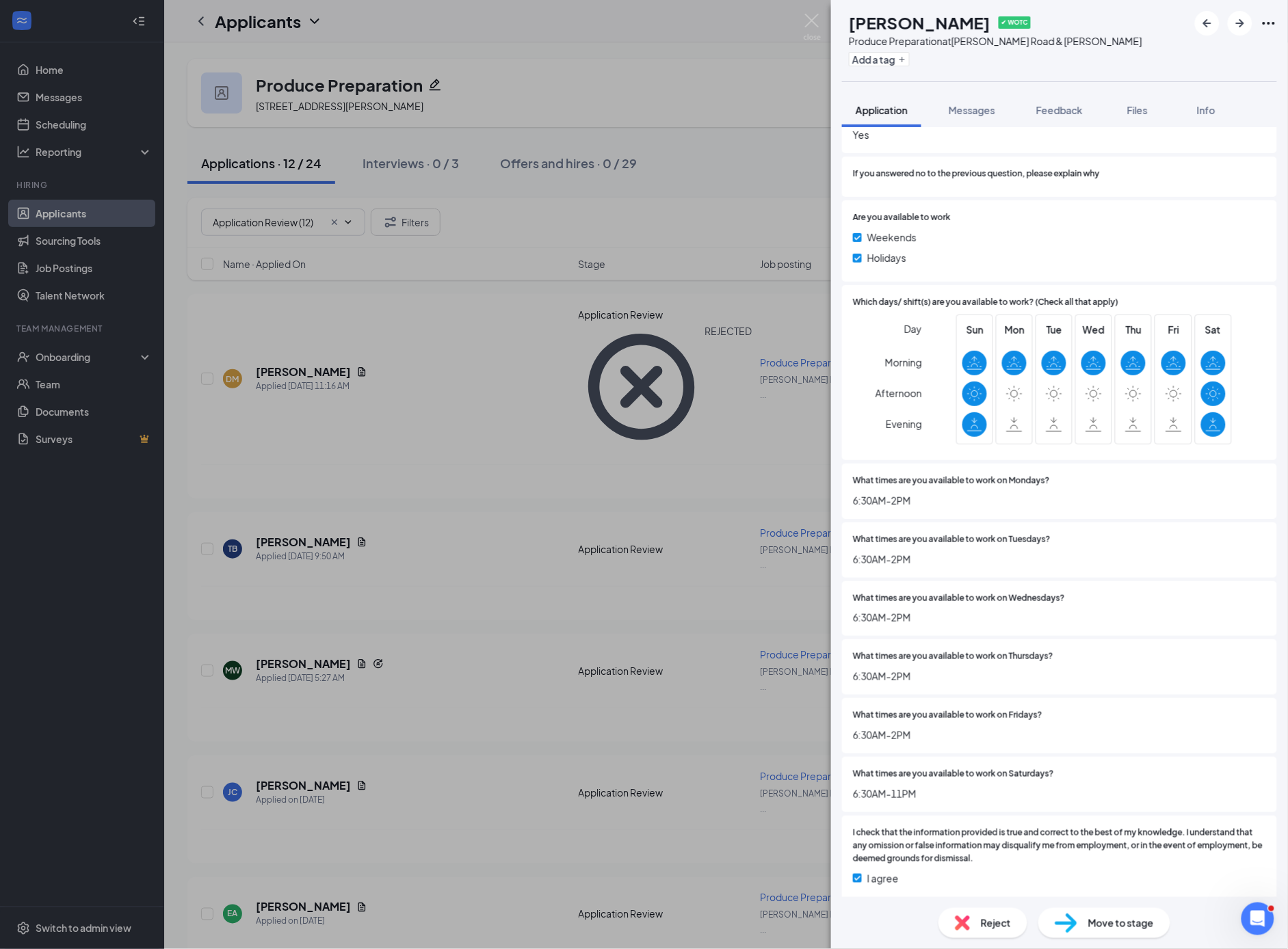
click at [985, 928] on span "Reject" at bounding box center [996, 922] width 30 height 15
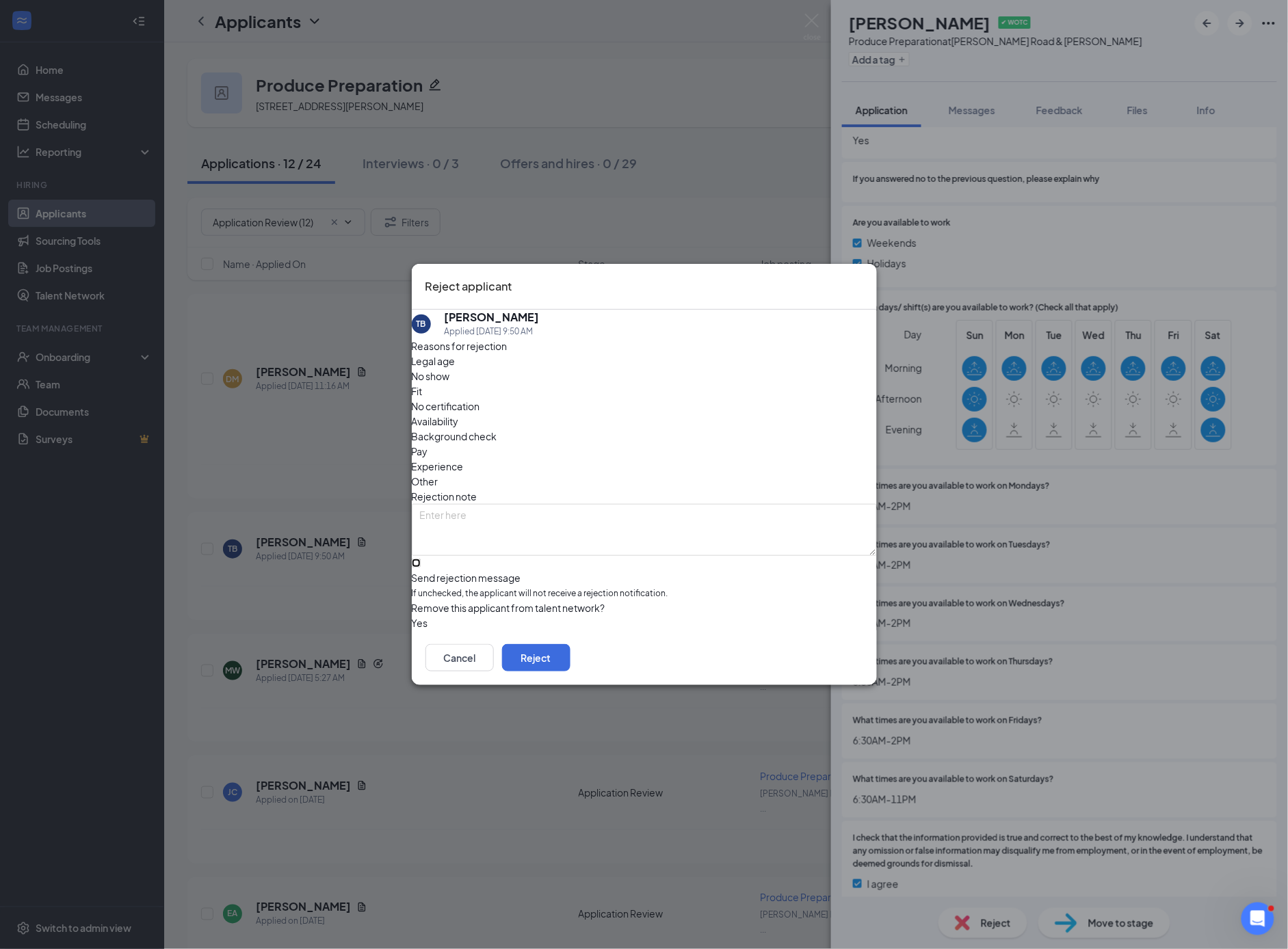
click at [421, 559] on input "Send rejection message If unchecked, the applicant will not receive a rejection…" at bounding box center [416, 563] width 9 height 9
checkbox input "true"
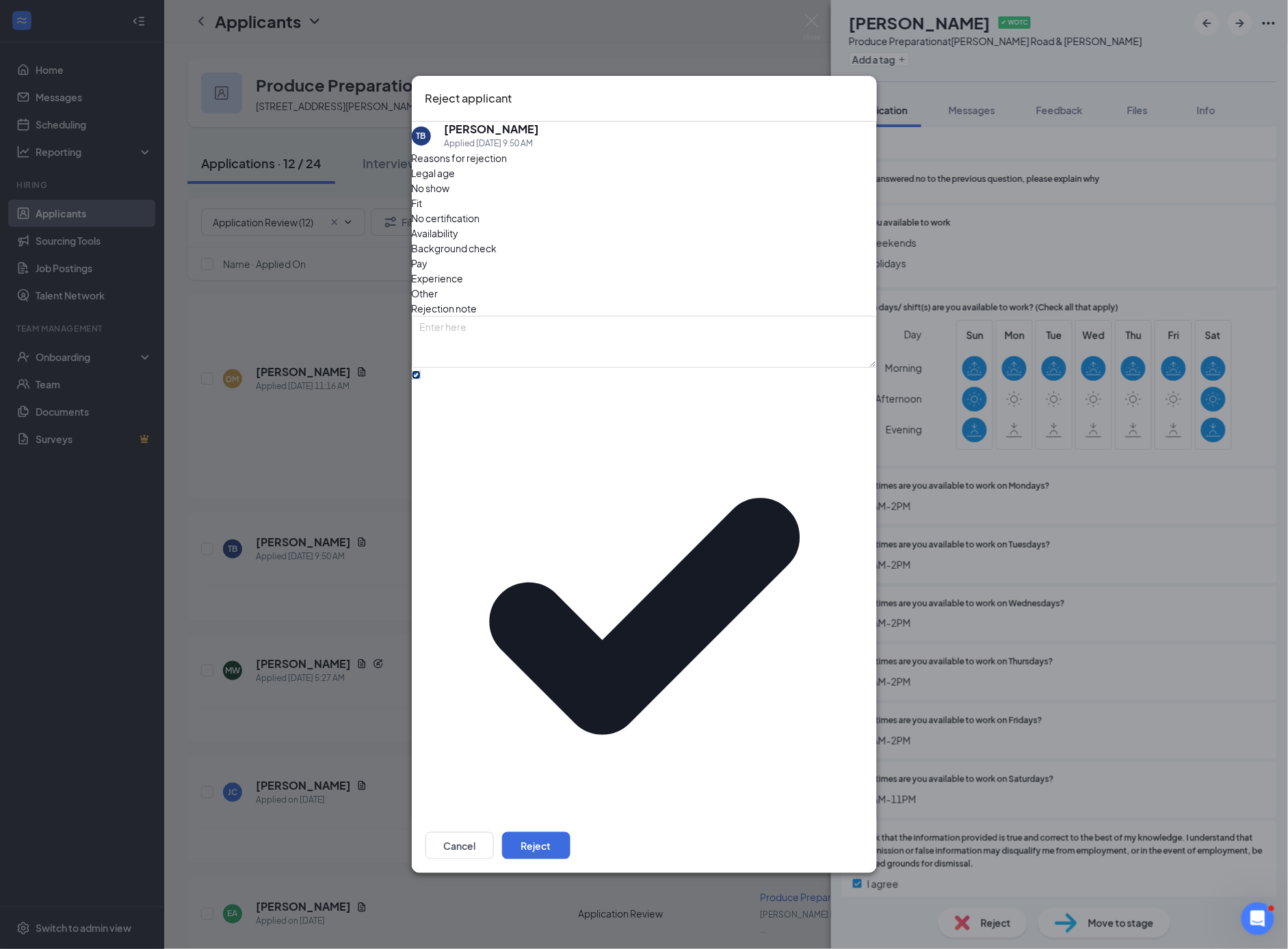
click at [520, 893] on span "[DEMOGRAPHIC_DATA]-fil-A Position Filled" at bounding box center [516, 903] width 193 height 21
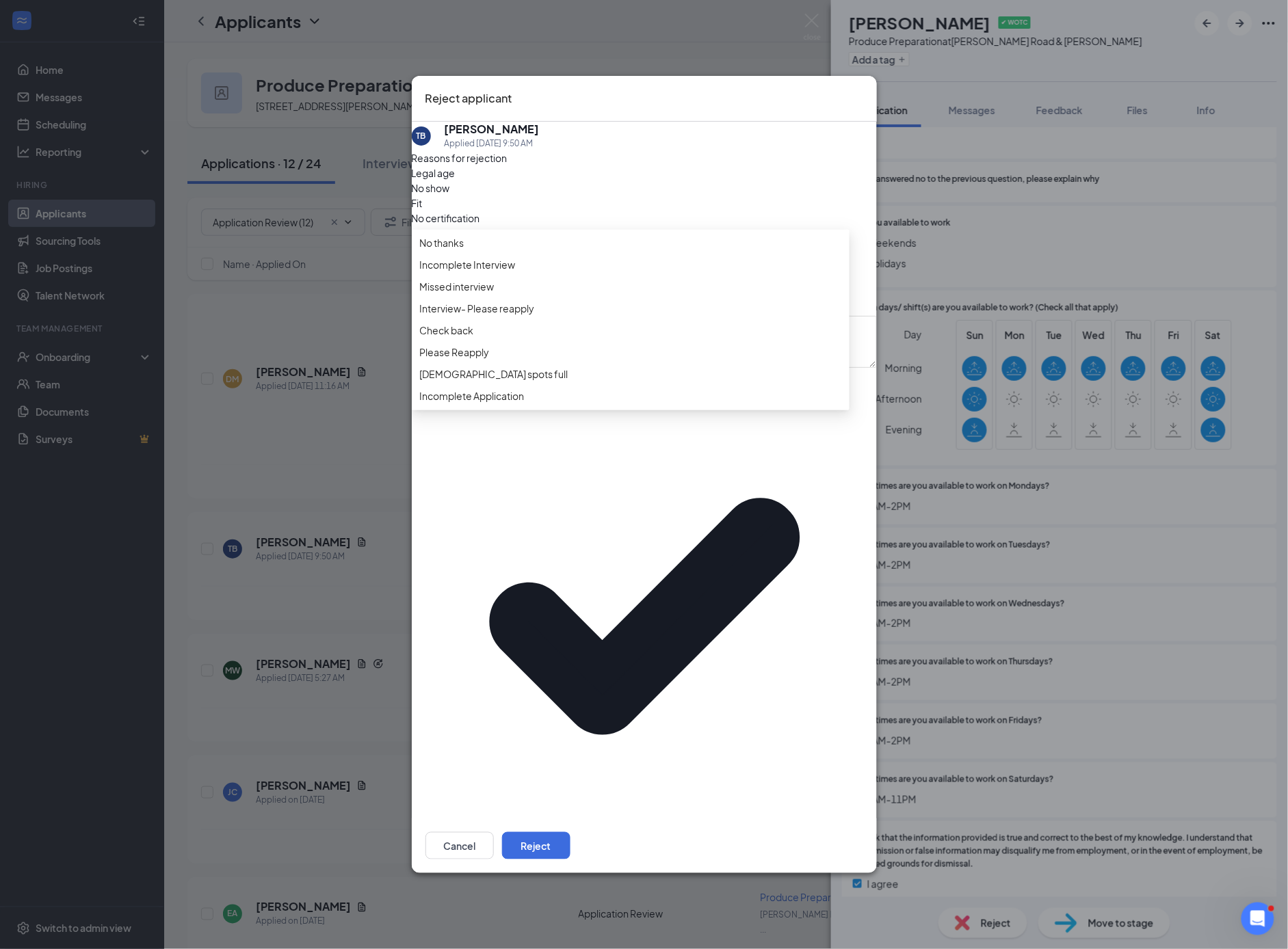
scroll to position [0, 0]
click at [455, 251] on span "No thanks" at bounding box center [441, 243] width 44 height 15
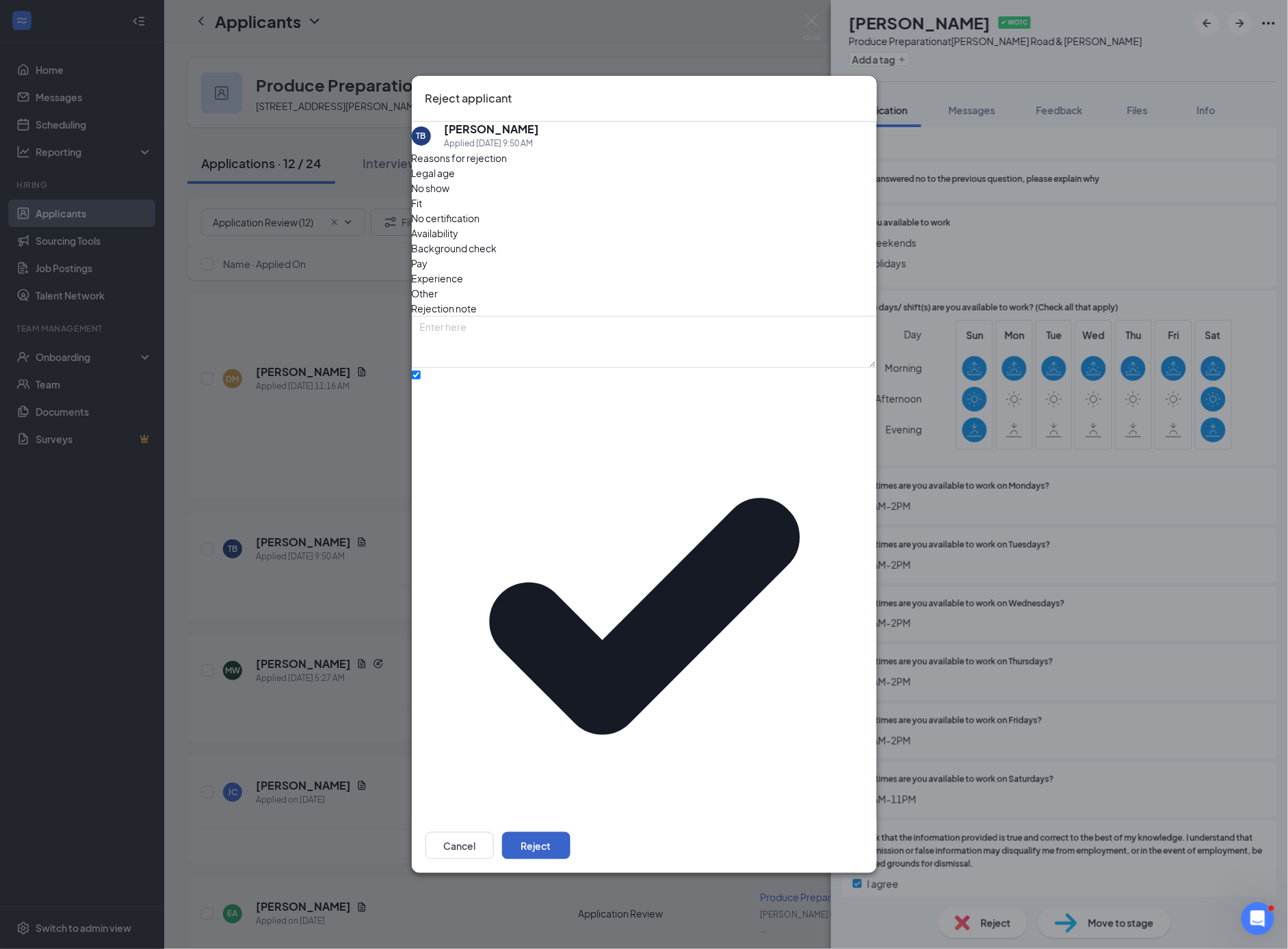
click at [570, 832] on button "Reject" at bounding box center [536, 846] width 68 height 28
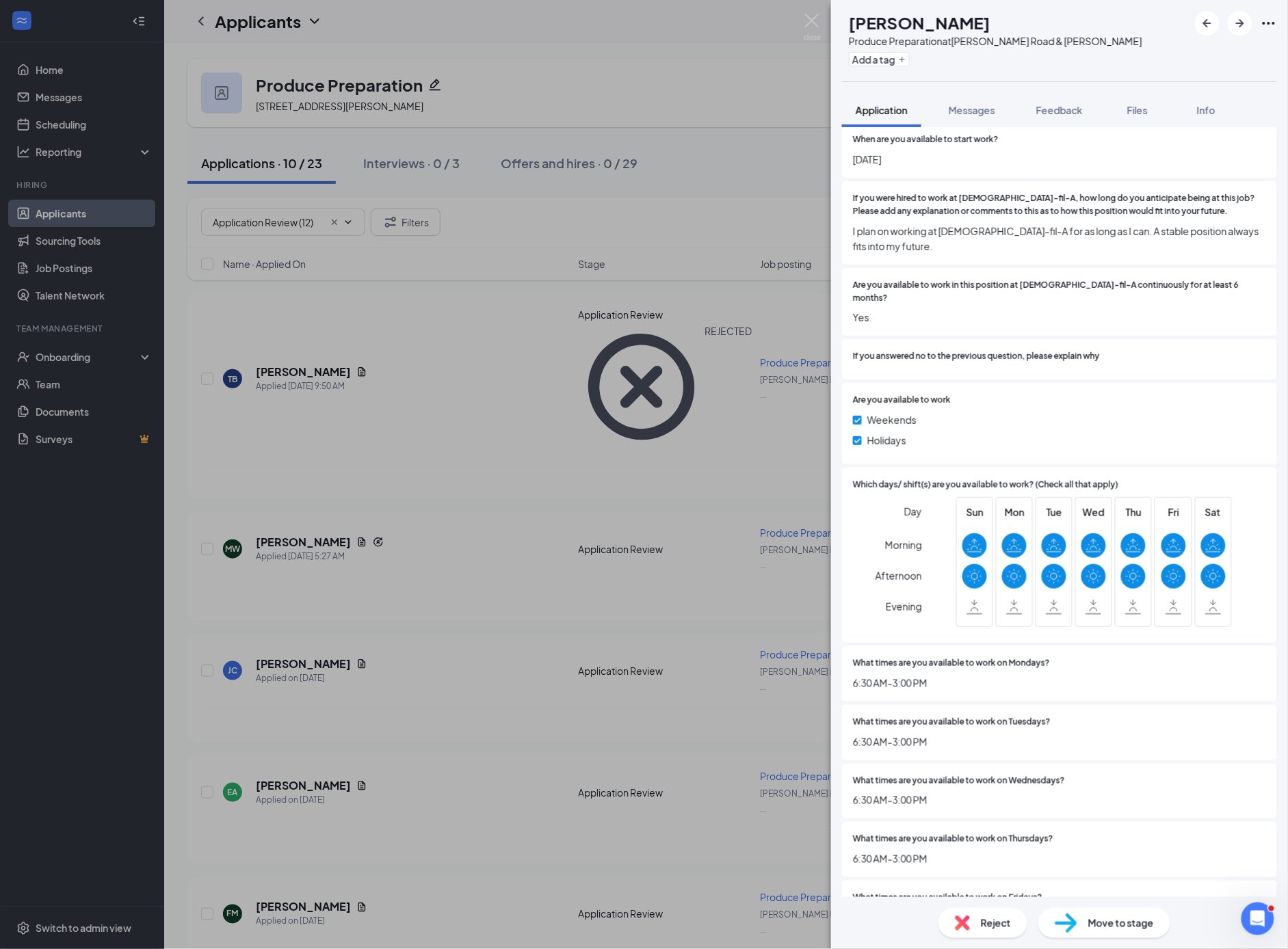
scroll to position [3072, 0]
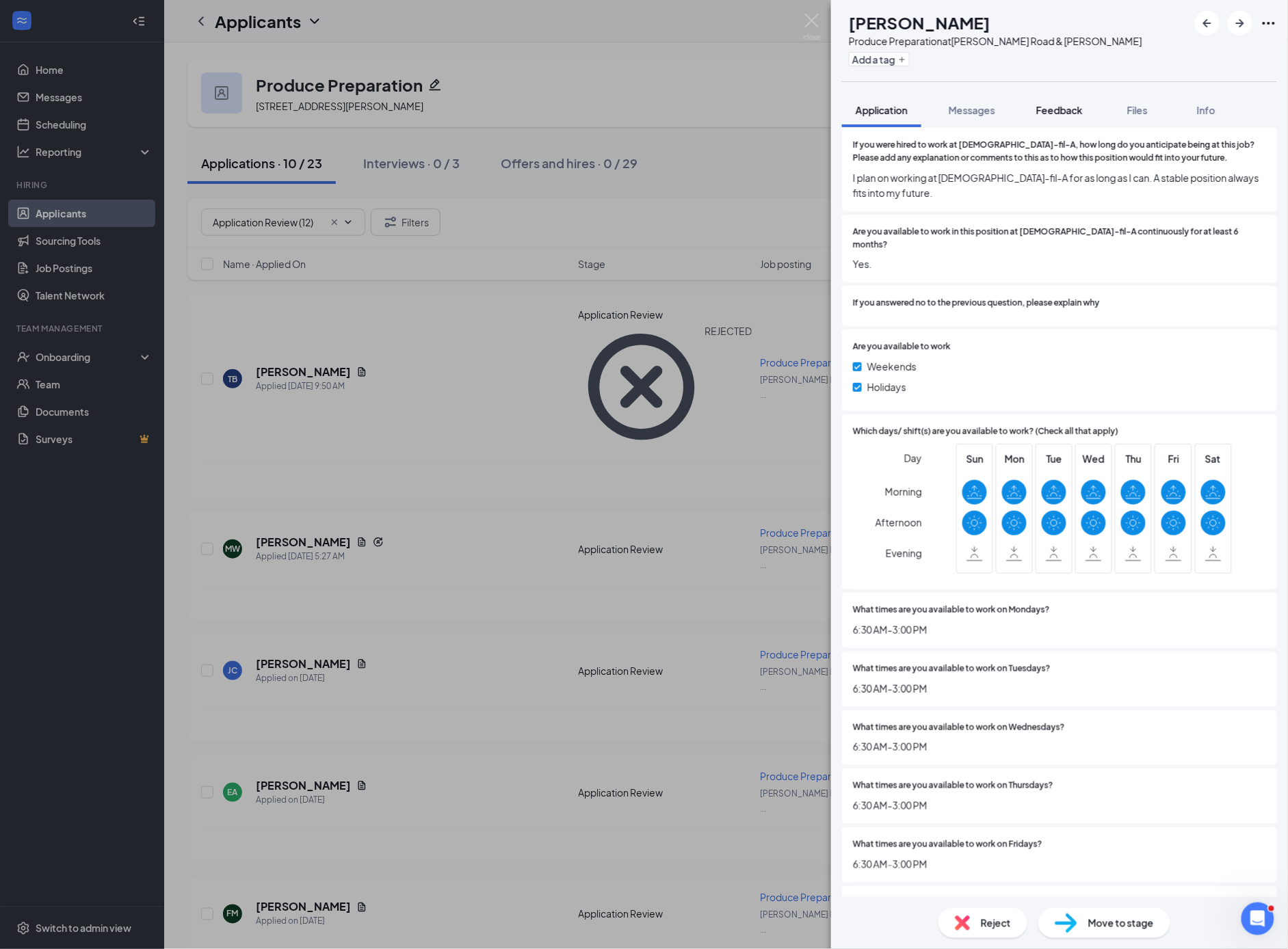
click at [1063, 113] on span "Feedback" at bounding box center [1060, 110] width 47 height 12
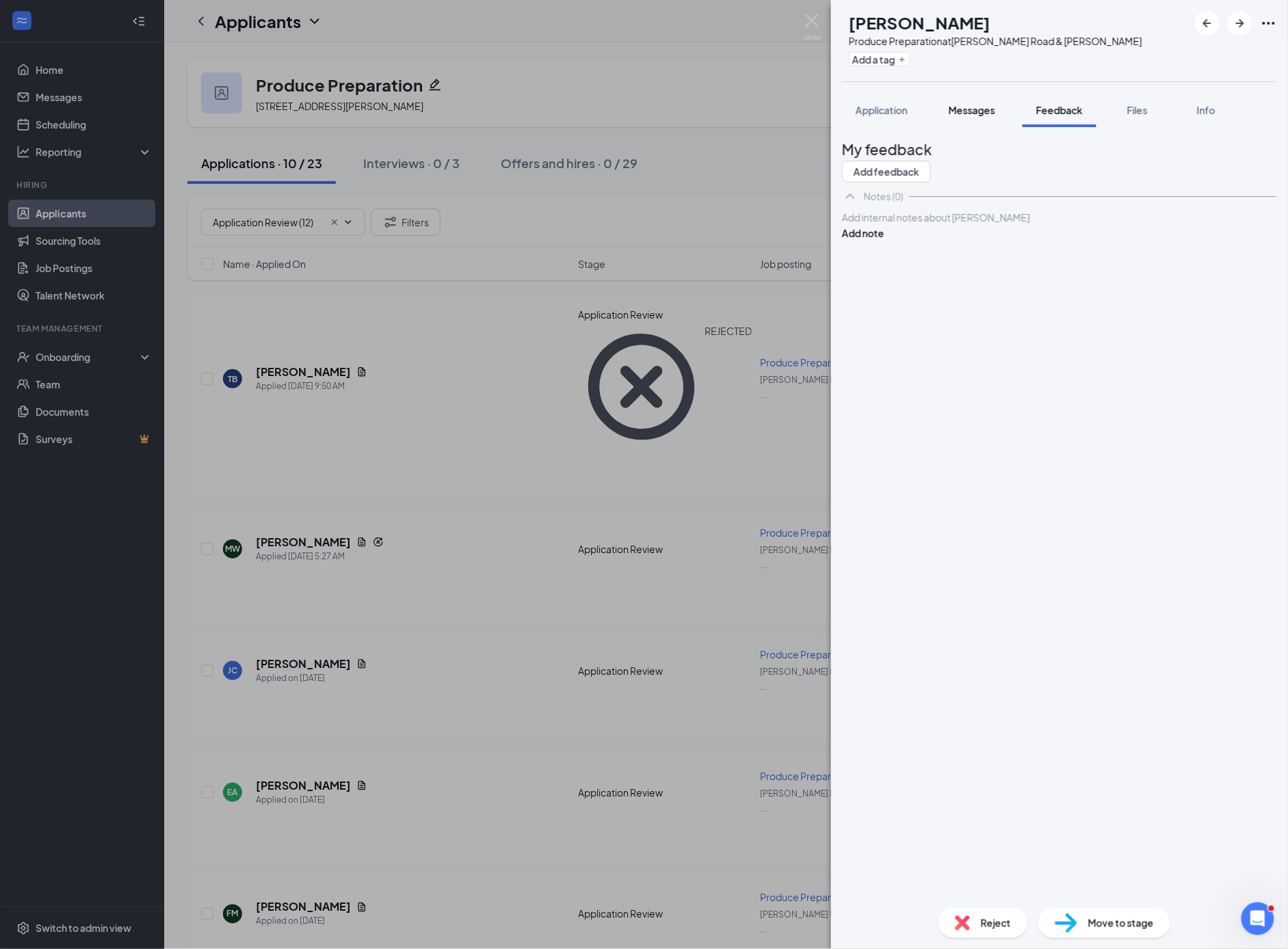
drag, startPoint x: 861, startPoint y: 114, endPoint x: 969, endPoint y: 115, distance: 108.0
click at [865, 113] on span "Application" at bounding box center [882, 110] width 52 height 12
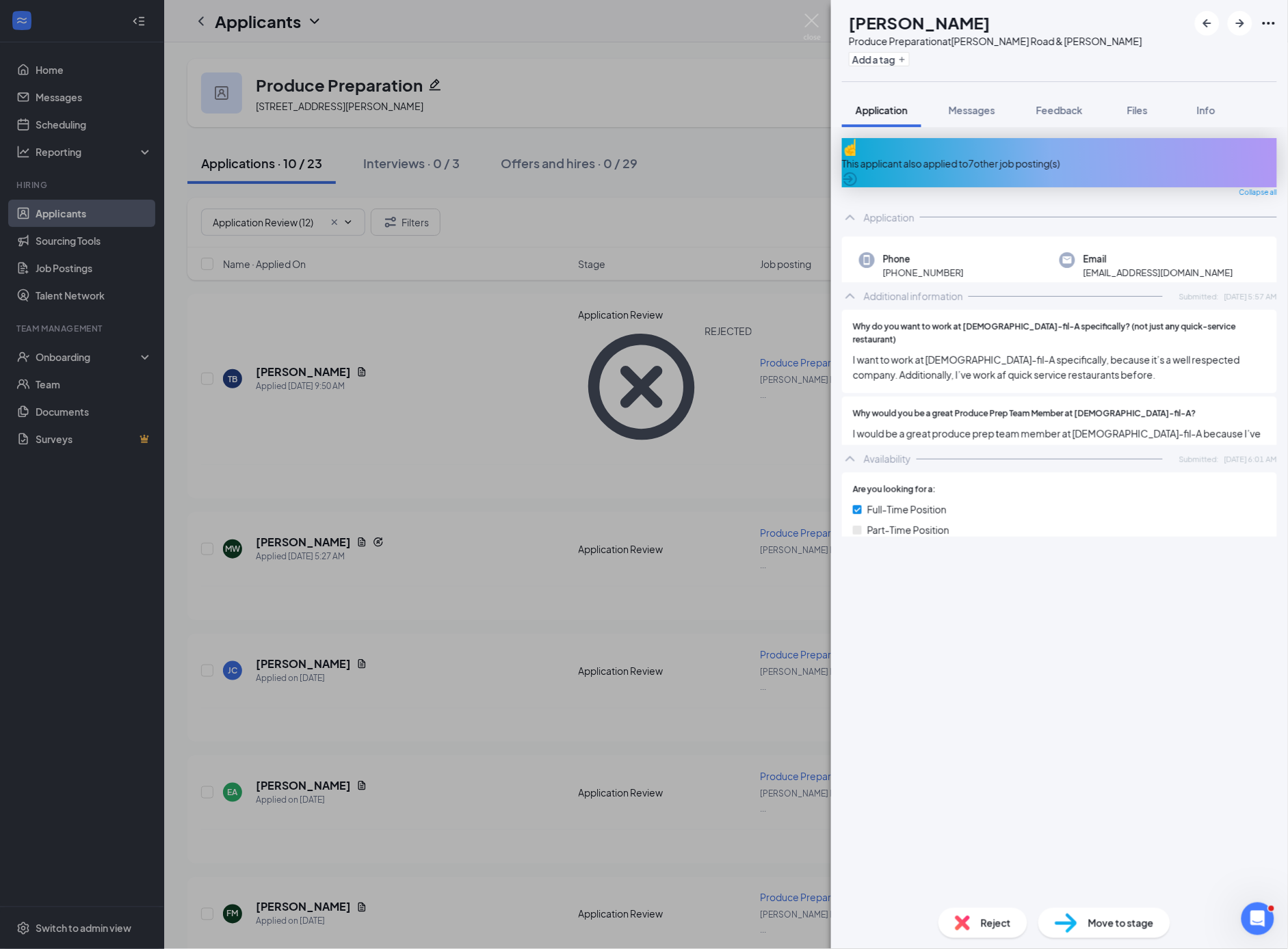
drag, startPoint x: 969, startPoint y: 115, endPoint x: 971, endPoint y: 130, distance: 15.1
click at [969, 115] on span "Messages" at bounding box center [972, 110] width 47 height 12
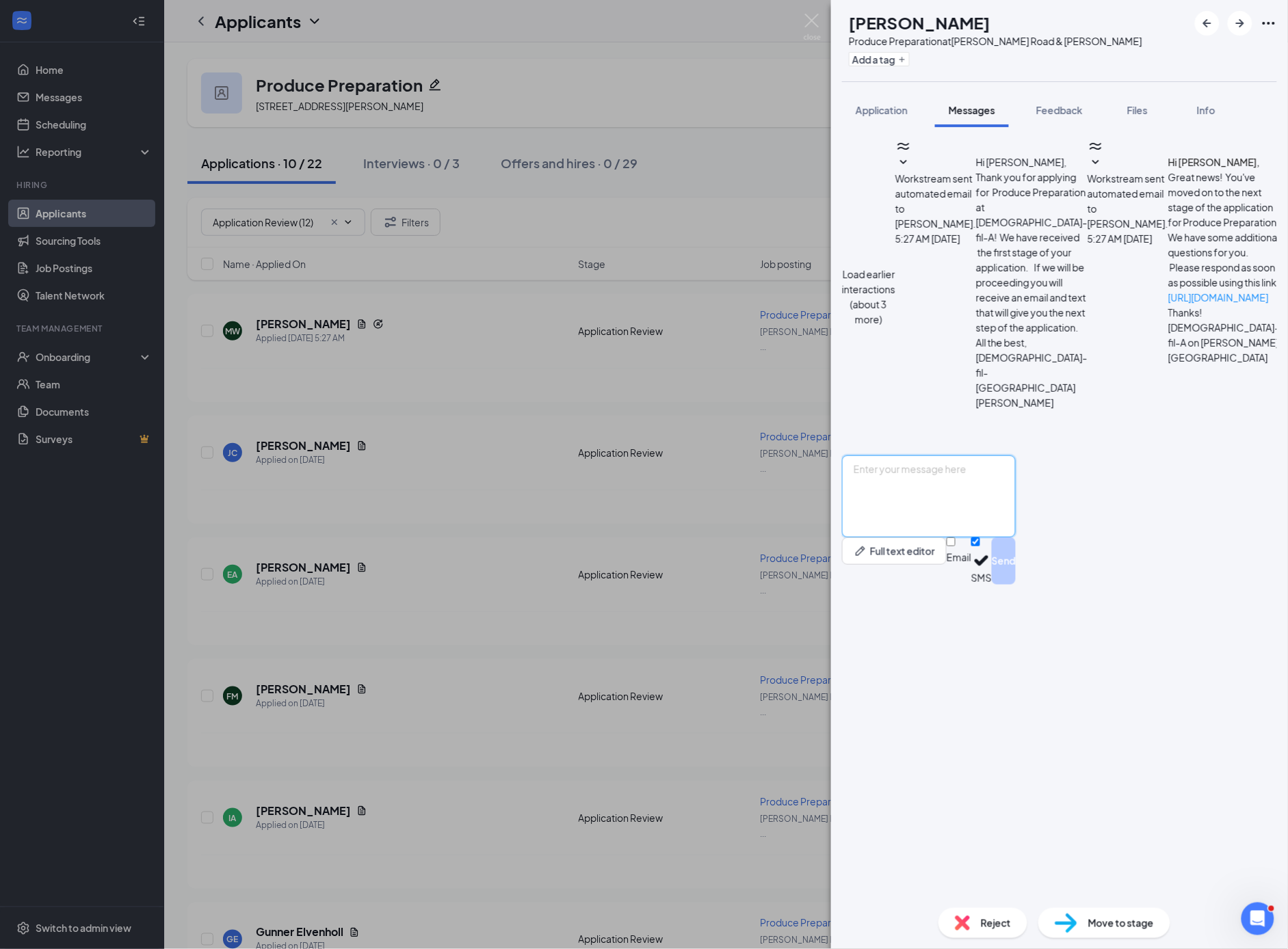
click at [923, 537] on textarea at bounding box center [929, 496] width 174 height 82
type textarea "Hi [PERSON_NAME]! This is [PERSON_NAME] at [DEMOGRAPHIC_DATA]-fil-A. I am revie…"
click at [878, 117] on button "Application" at bounding box center [882, 111] width 79 height 35
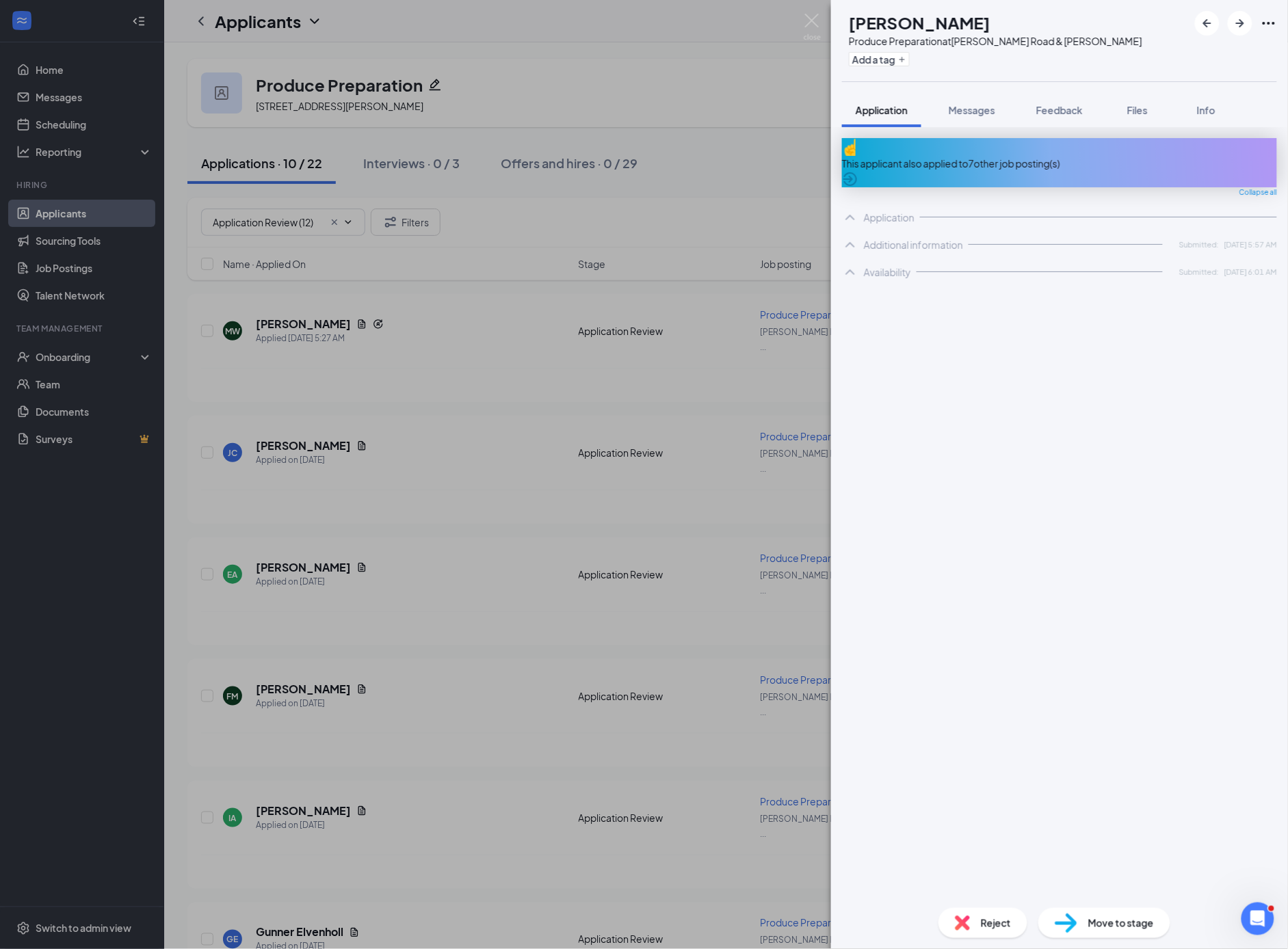
click at [882, 114] on span "Application" at bounding box center [882, 110] width 52 height 12
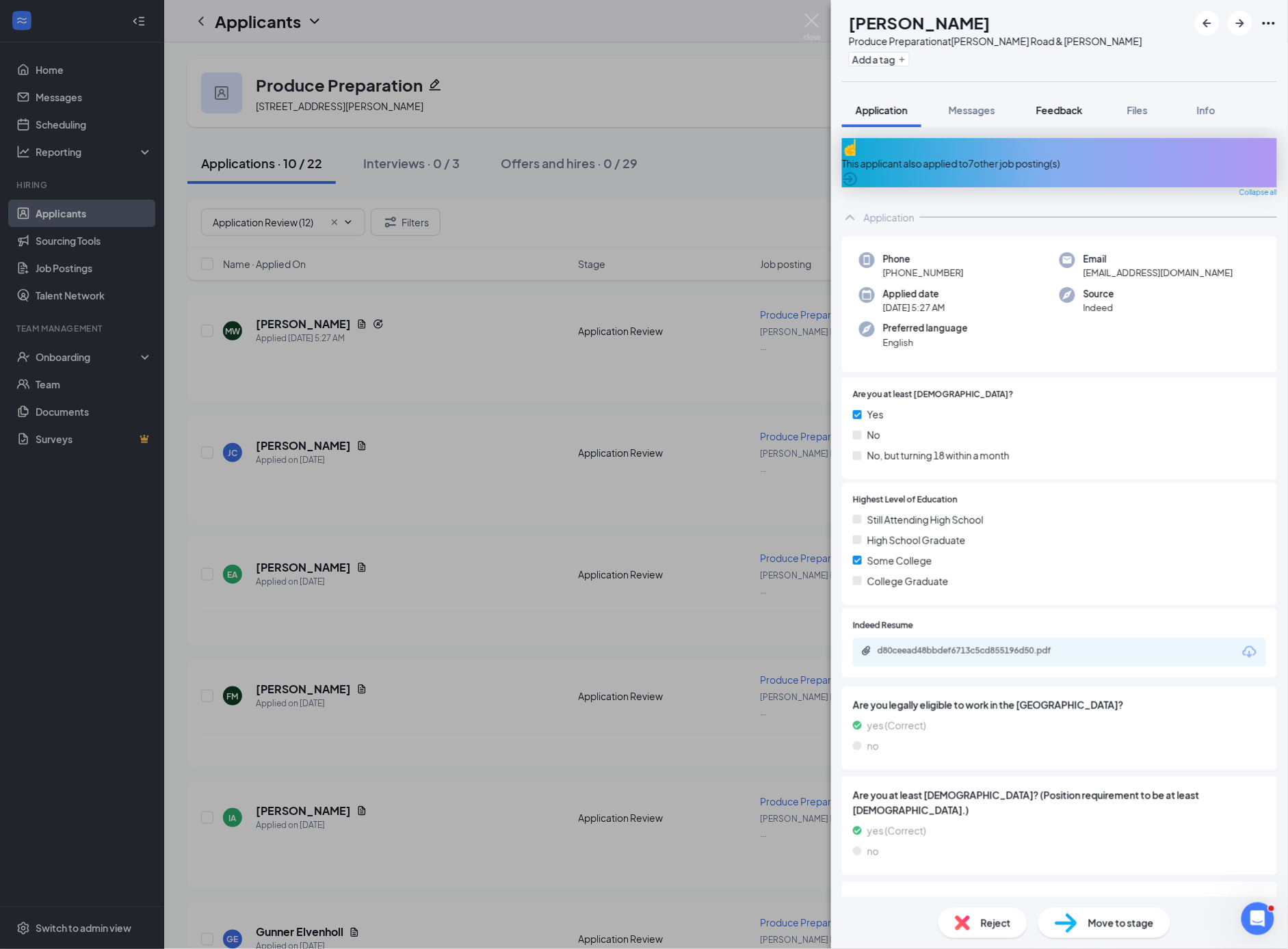
click at [1068, 107] on span "Feedback" at bounding box center [1060, 110] width 47 height 12
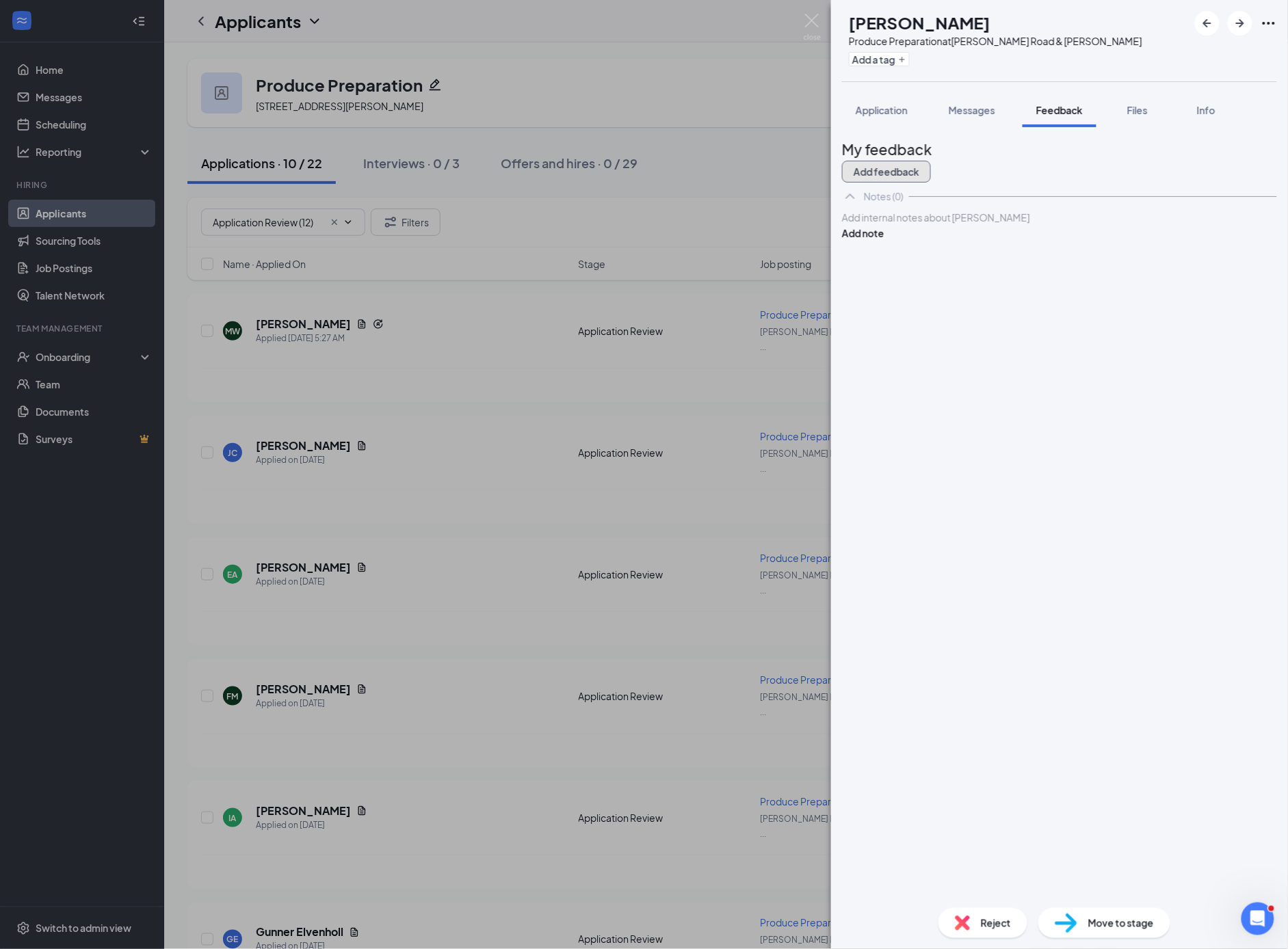
click at [931, 168] on button "Add feedback" at bounding box center [886, 171] width 89 height 22
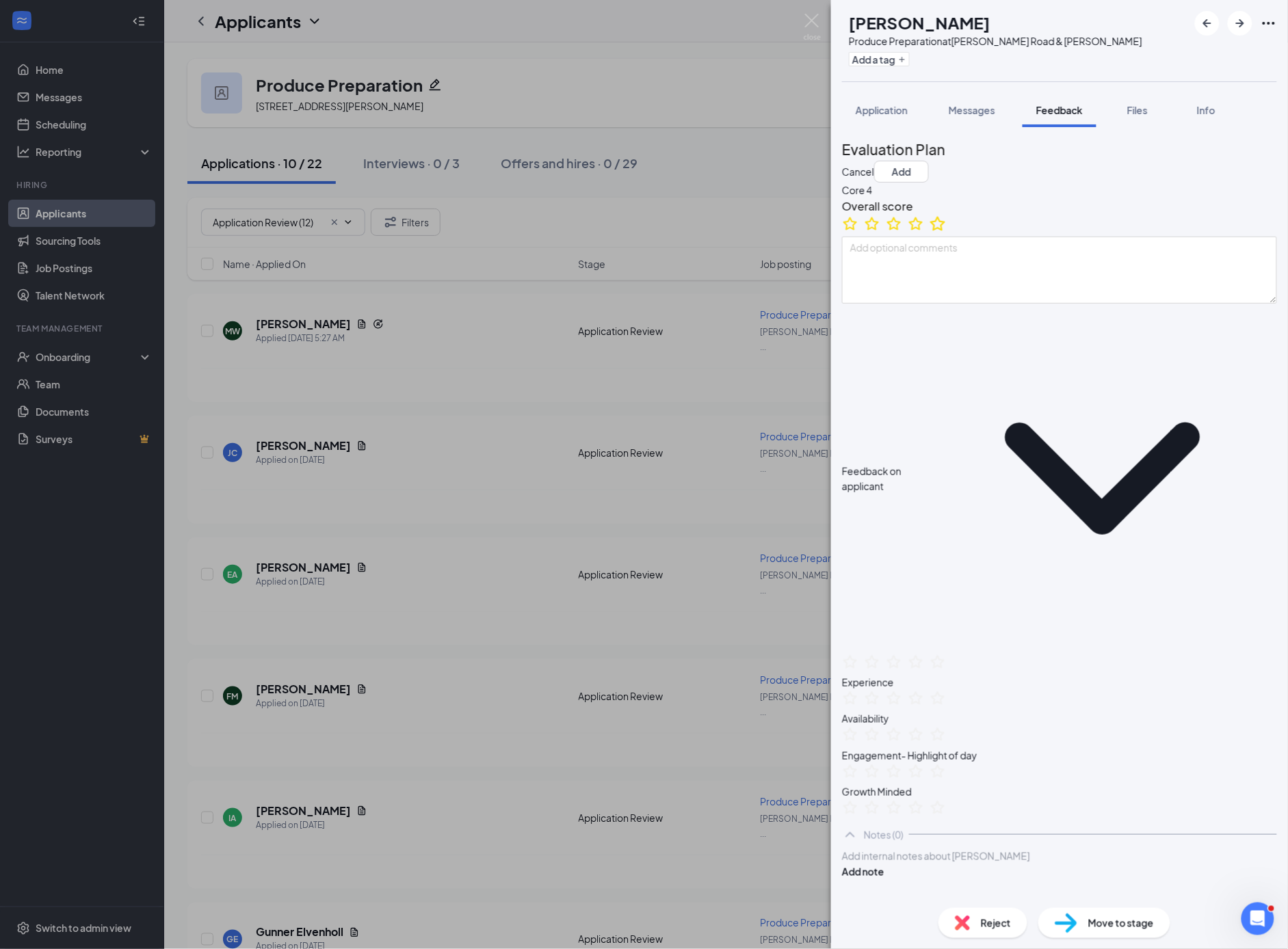
click at [947, 232] on icon "StarBorder" at bounding box center [937, 224] width 18 height 18
click at [905, 58] on icon "Plus" at bounding box center [902, 60] width 5 height 5
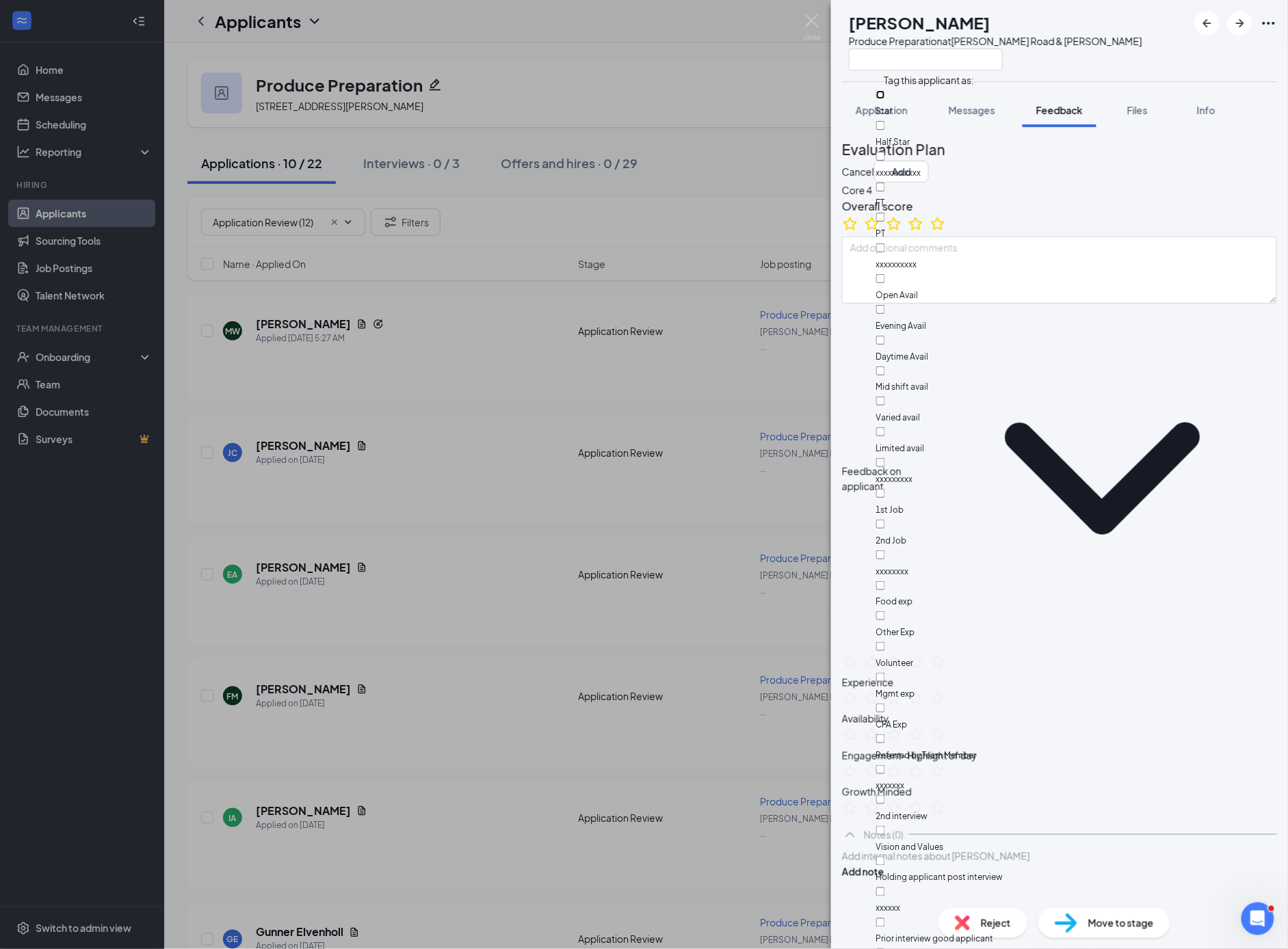
click at [885, 98] on input "Star" at bounding box center [880, 95] width 9 height 9
checkbox input "true"
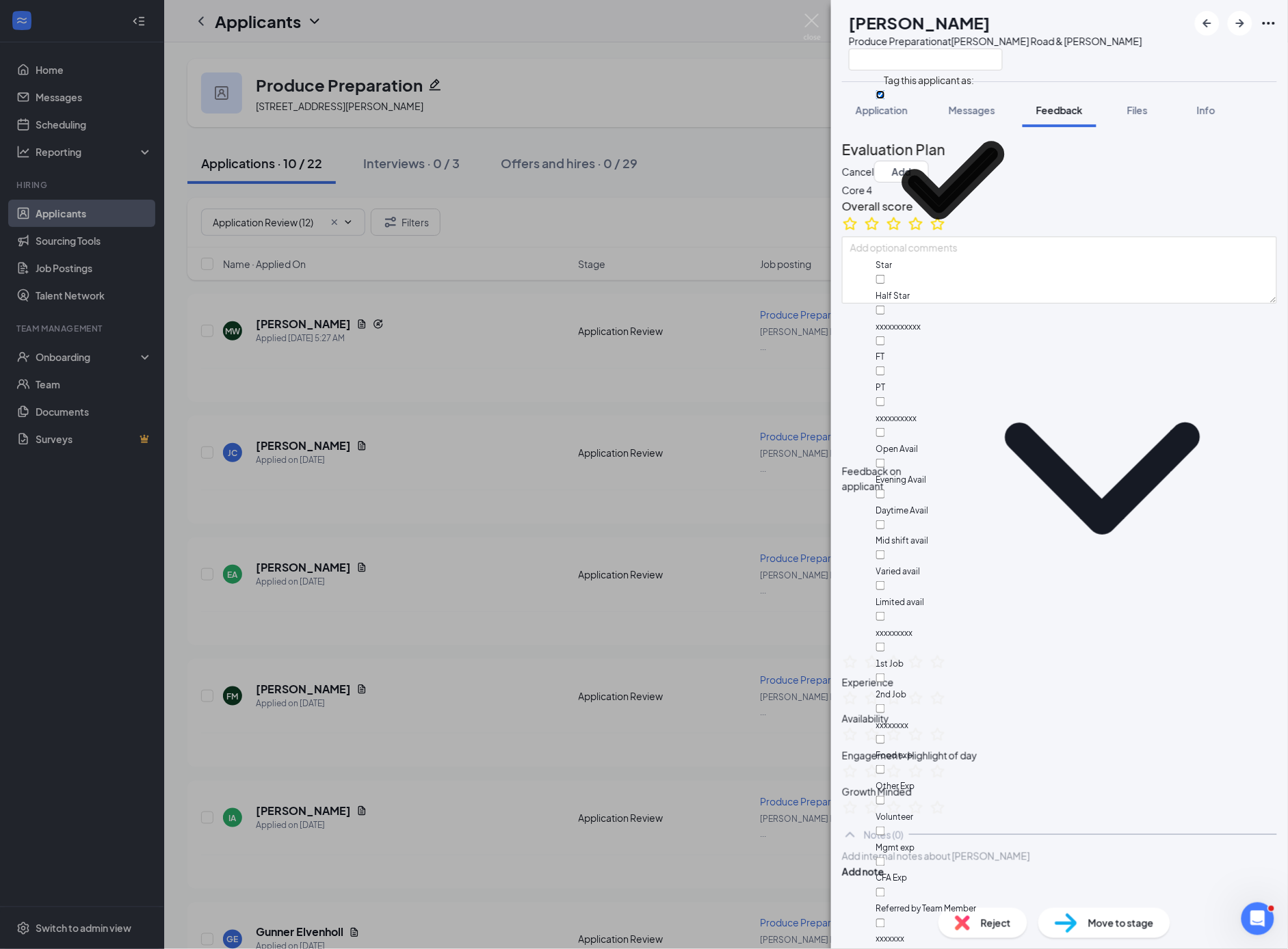
scroll to position [47, 0]
click at [885, 490] on input "Daytime Avail" at bounding box center [880, 494] width 9 height 9
checkbox input "true"
click at [885, 735] on input "Limited avail" at bounding box center [880, 739] width 9 height 9
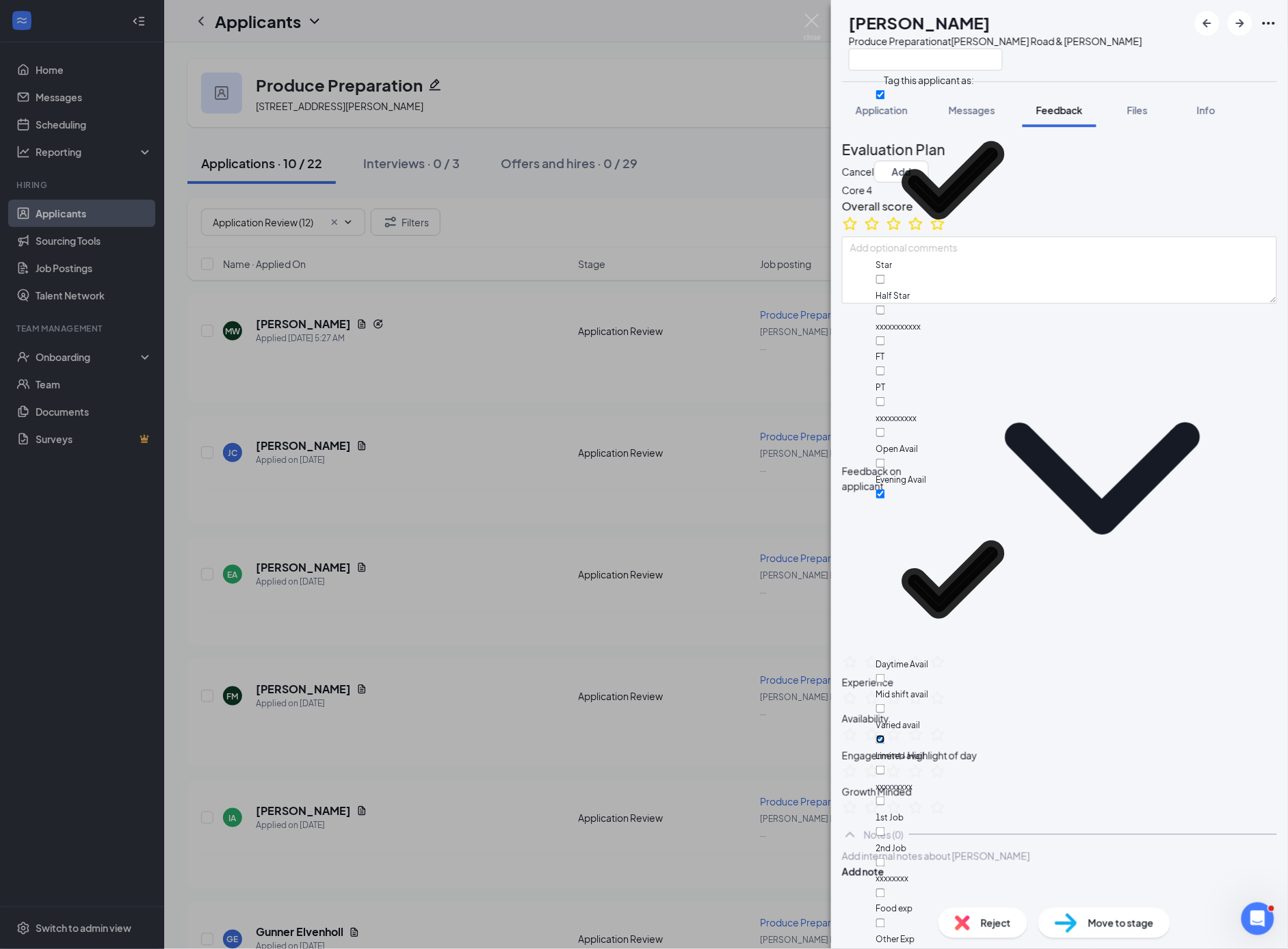
checkbox input "true"
click at [885, 705] on input "Varied avail" at bounding box center [880, 709] width 9 height 9
checkbox input "true"
click at [885, 889] on input "Limited avail" at bounding box center [880, 894] width 9 height 9
checkbox input "false"
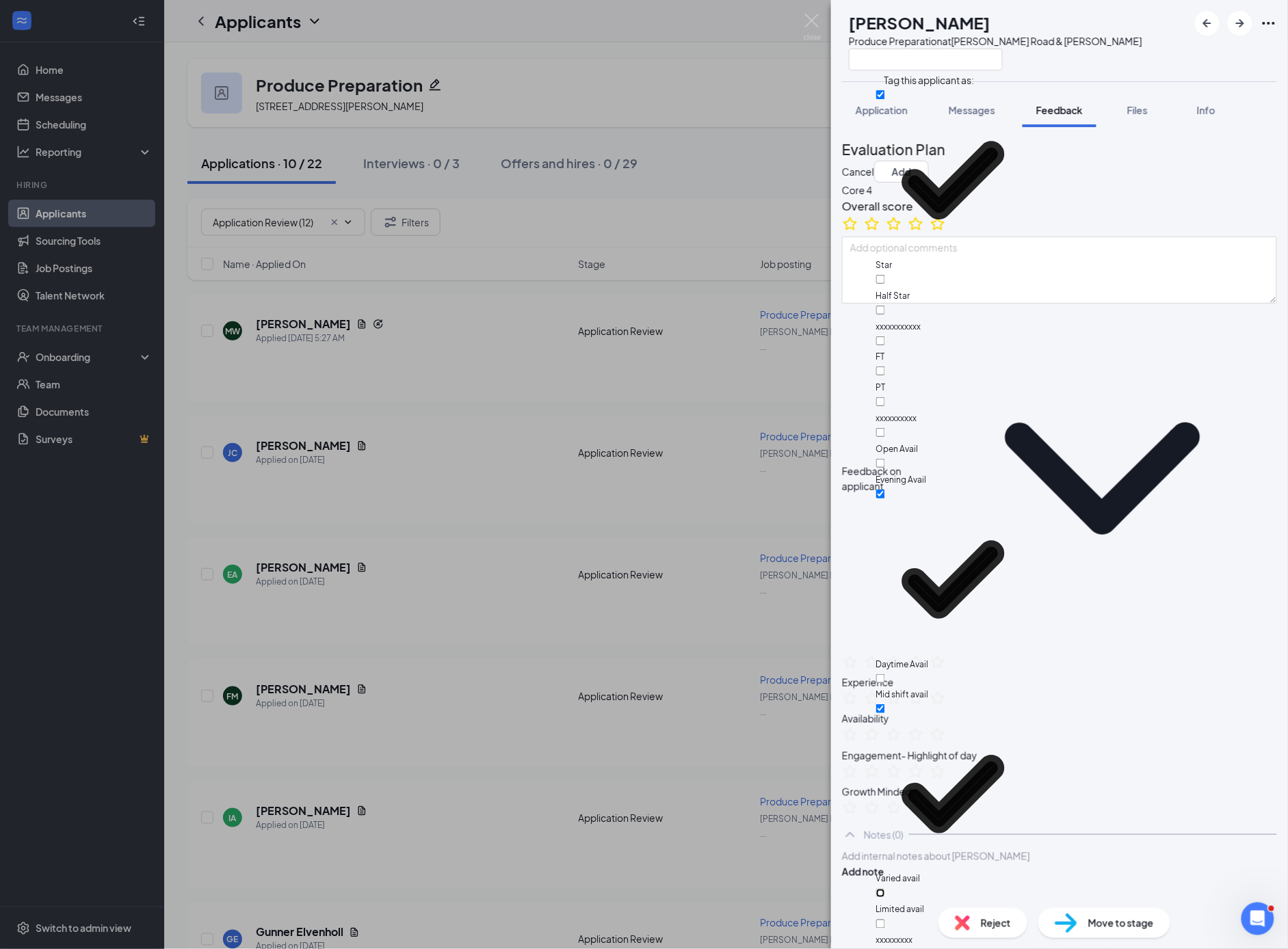
scroll to position [323, 0]
checkbox input "true"
click at [929, 163] on button "Add" at bounding box center [901, 171] width 54 height 22
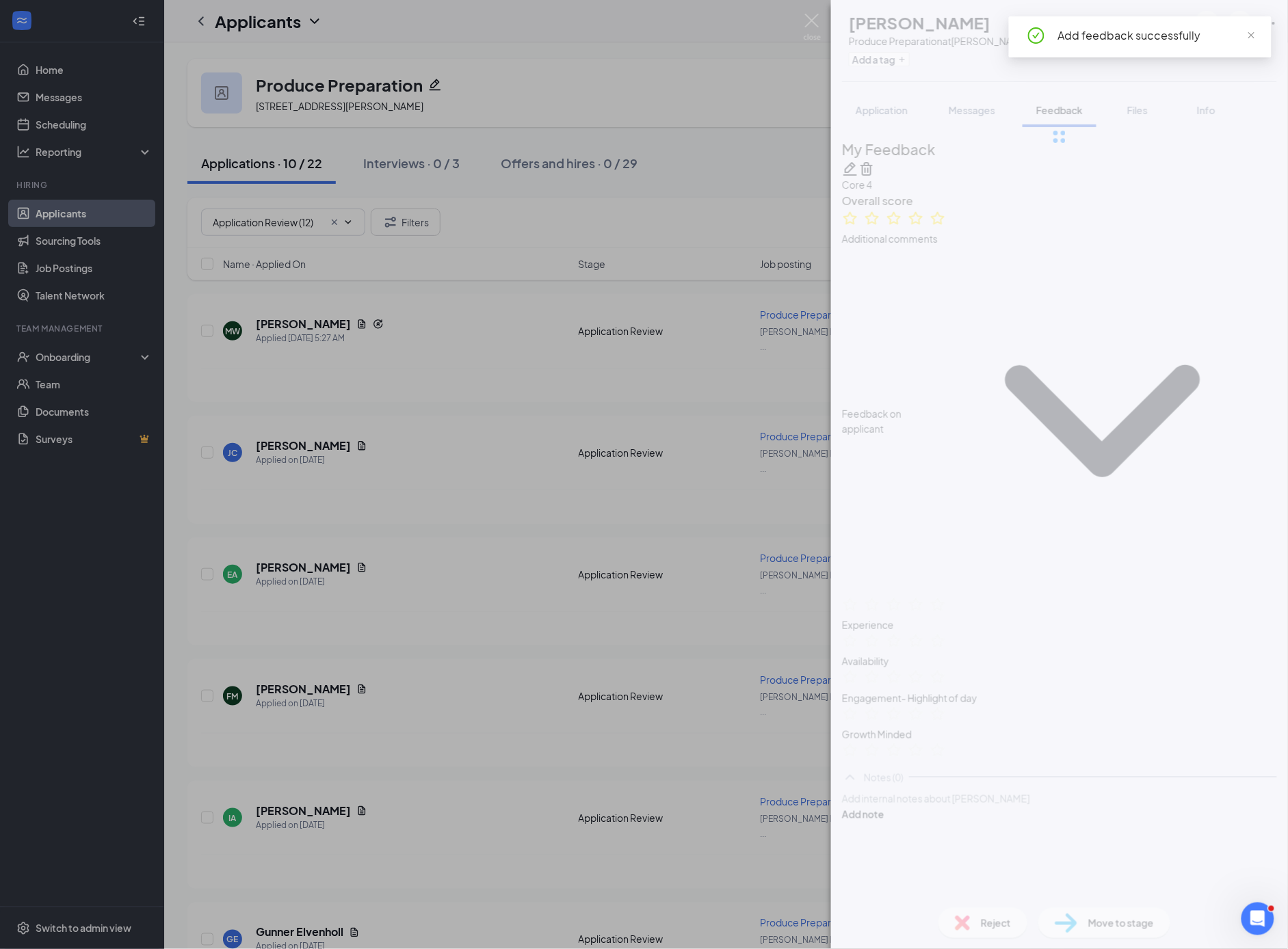
click at [504, 551] on div "MW [PERSON_NAME] Produce Preparation at [PERSON_NAME] Road & [PERSON_NAME] Add …" at bounding box center [644, 474] width 1288 height 949
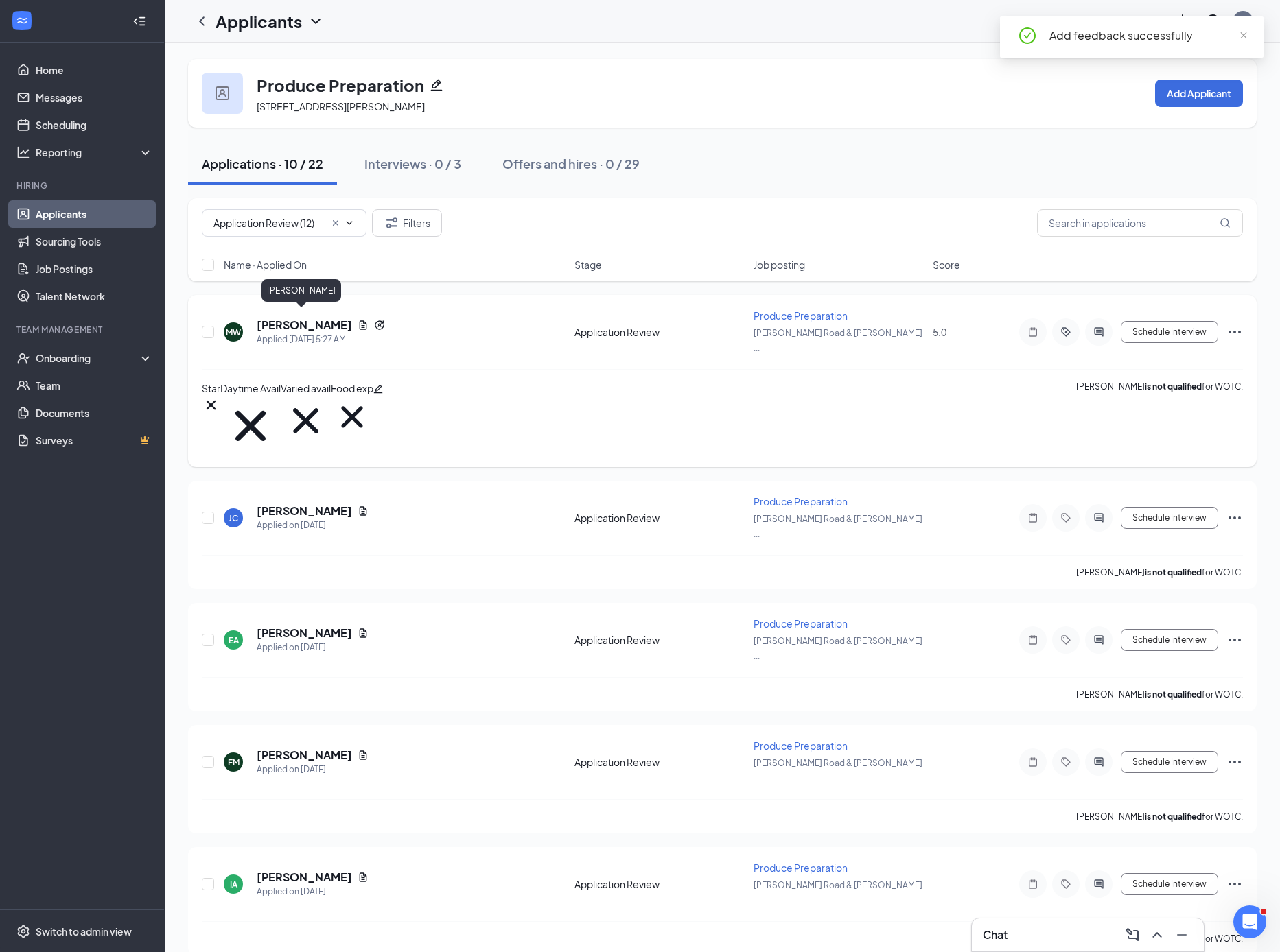
click at [319, 321] on h5 "[PERSON_NAME]" at bounding box center [304, 325] width 95 height 15
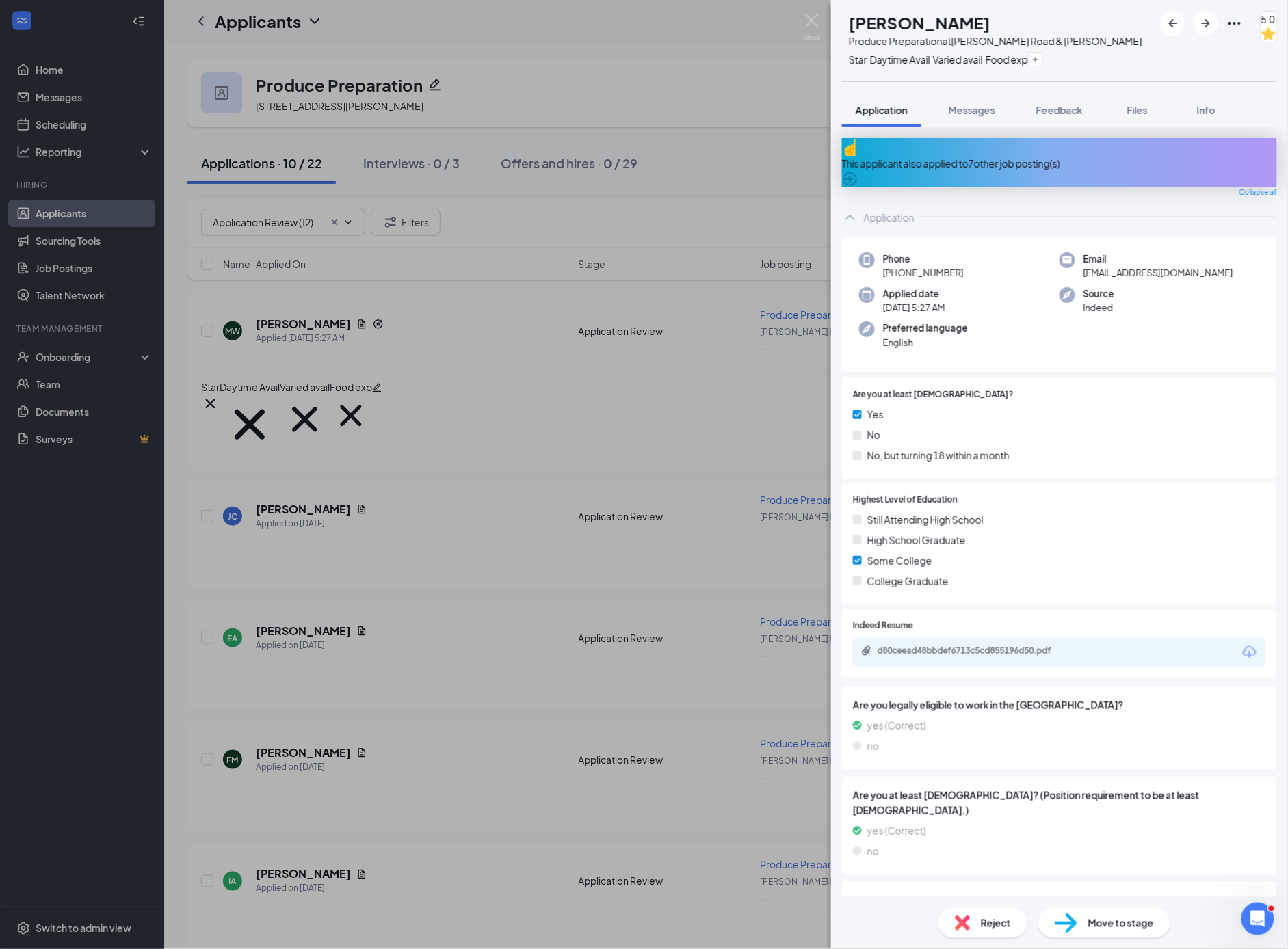
click at [471, 467] on div "MW [PERSON_NAME] Produce Preparation at [PERSON_NAME] Road & [PERSON_NAME] Star…" at bounding box center [644, 474] width 1288 height 949
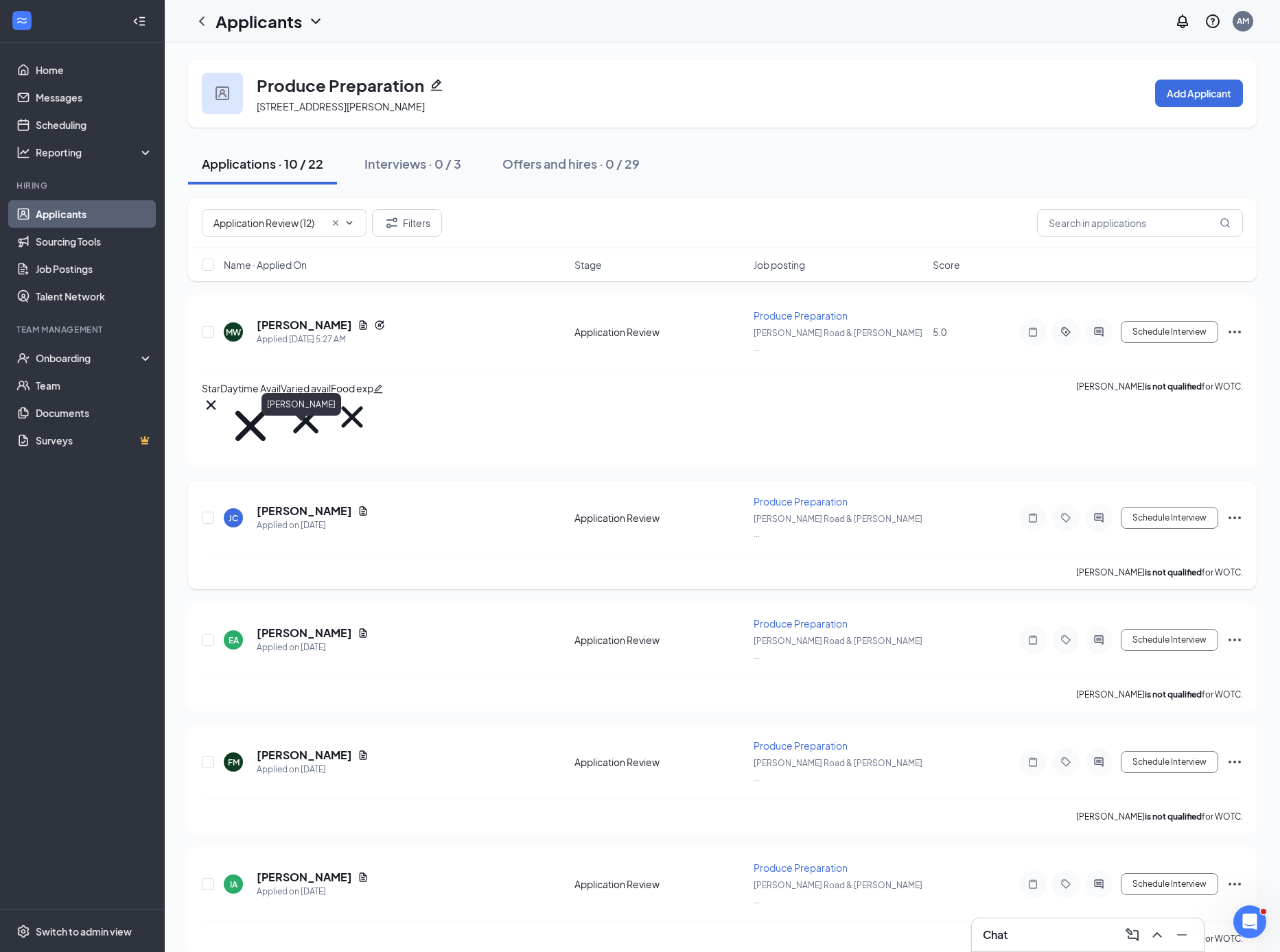
click at [310, 503] on h5 "[PERSON_NAME]" at bounding box center [304, 510] width 95 height 15
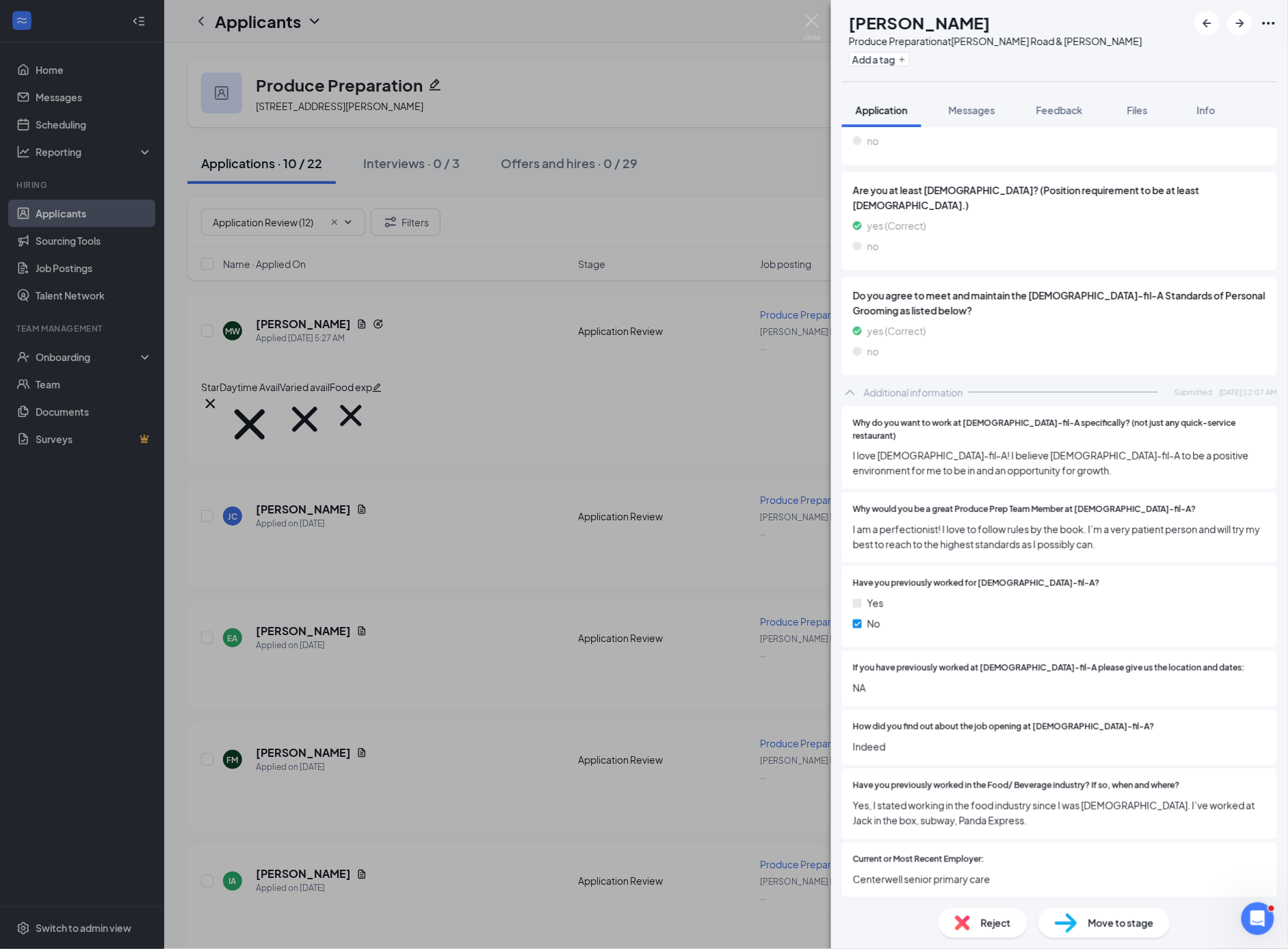
scroll to position [535, 0]
